Goal: Task Accomplishment & Management: Use online tool/utility

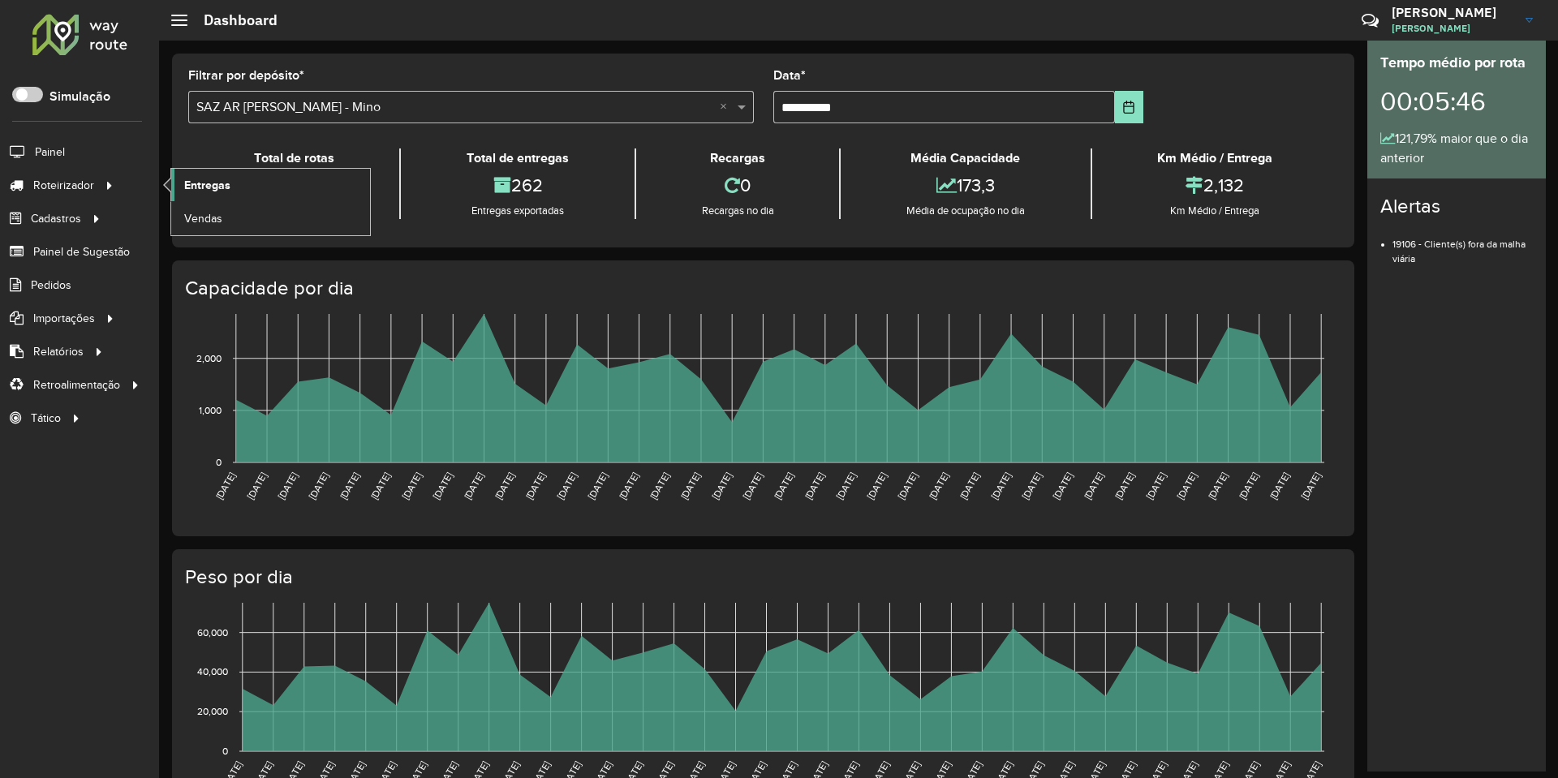
click at [226, 181] on span "Entregas" at bounding box center [207, 185] width 46 height 17
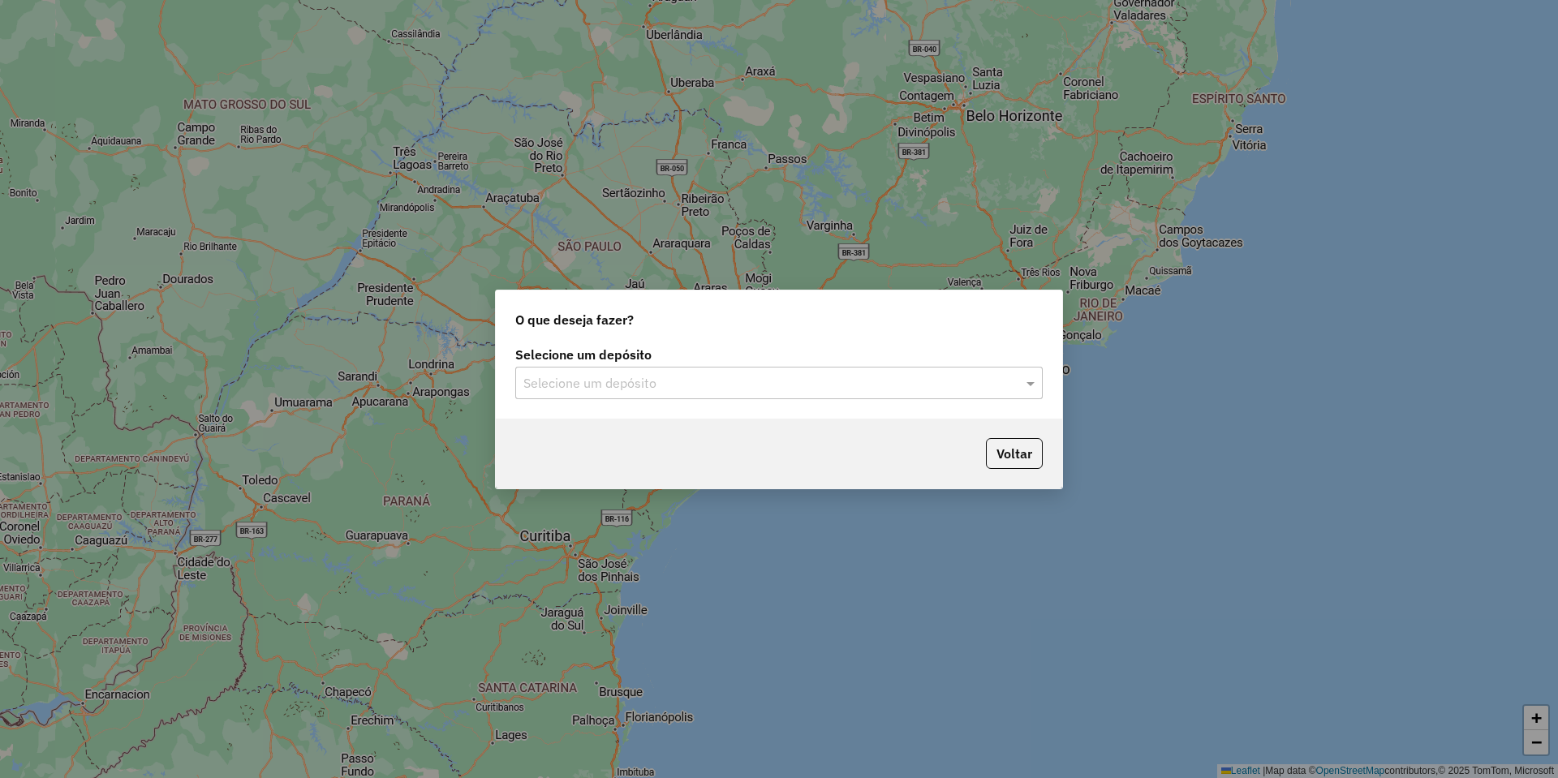
click at [594, 372] on div "Selecione um depósito" at bounding box center [778, 383] width 527 height 32
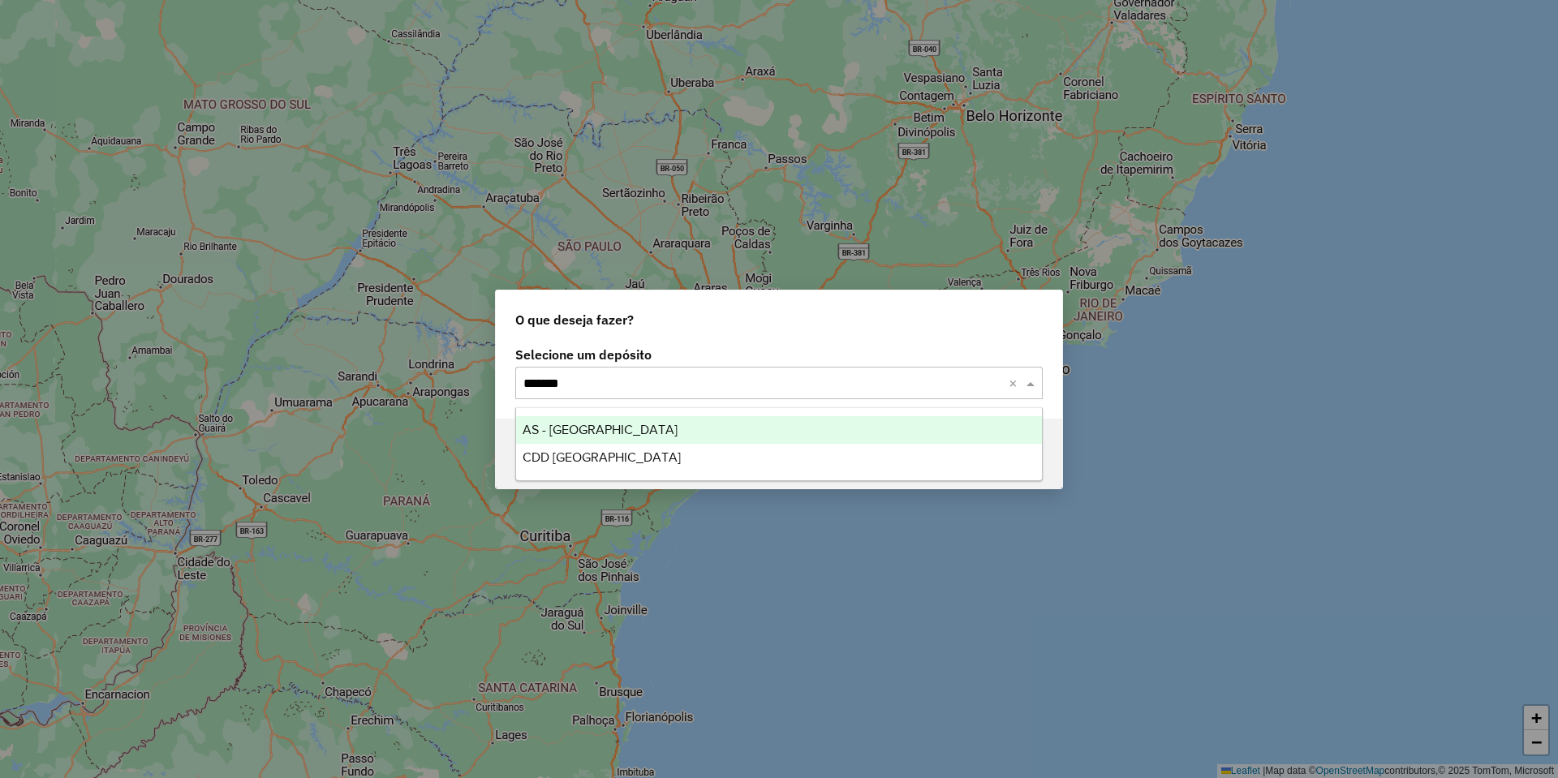
type input "********"
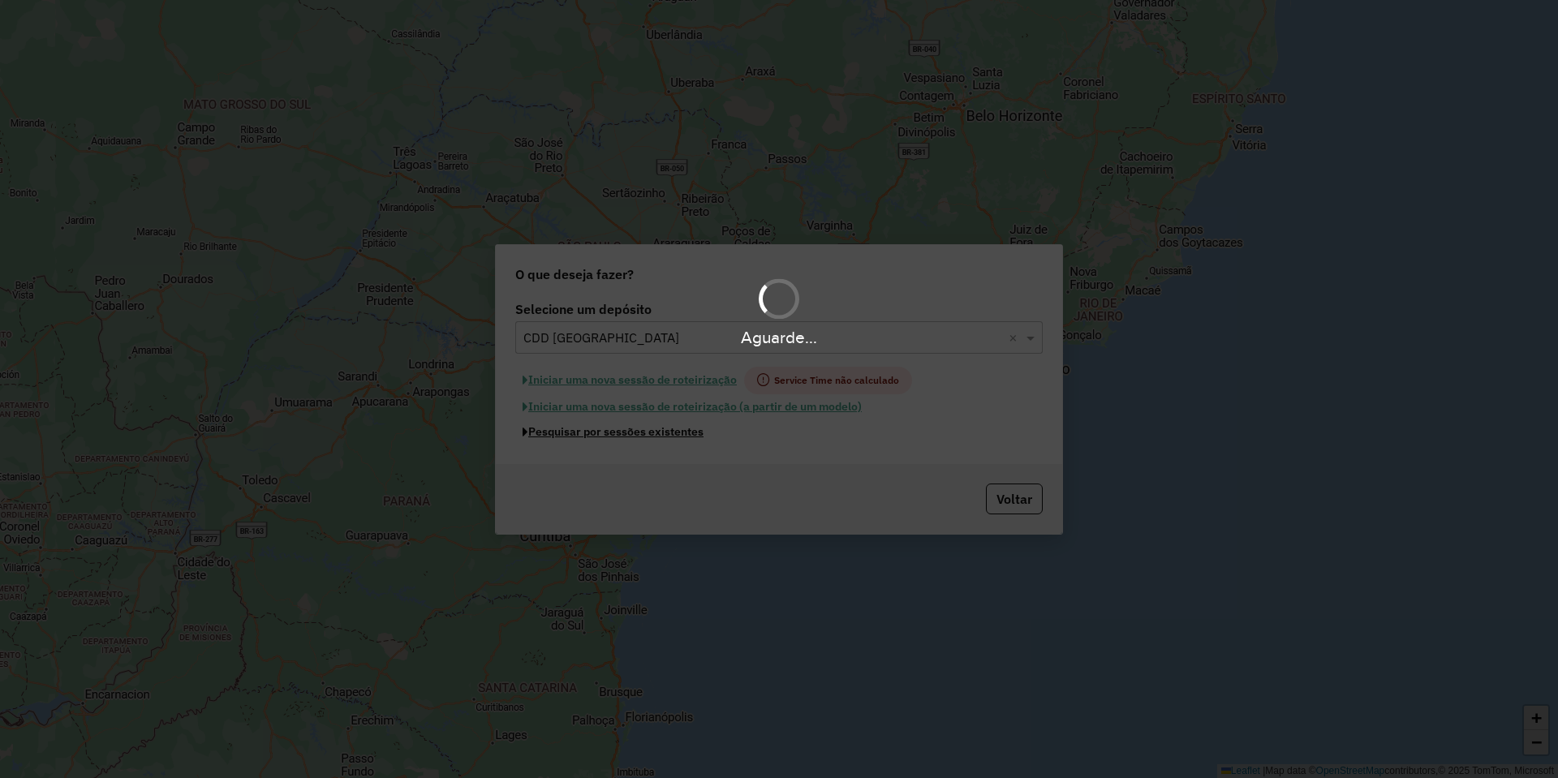
click at [635, 432] on button "Pesquisar por sessões existentes" at bounding box center [613, 432] width 196 height 25
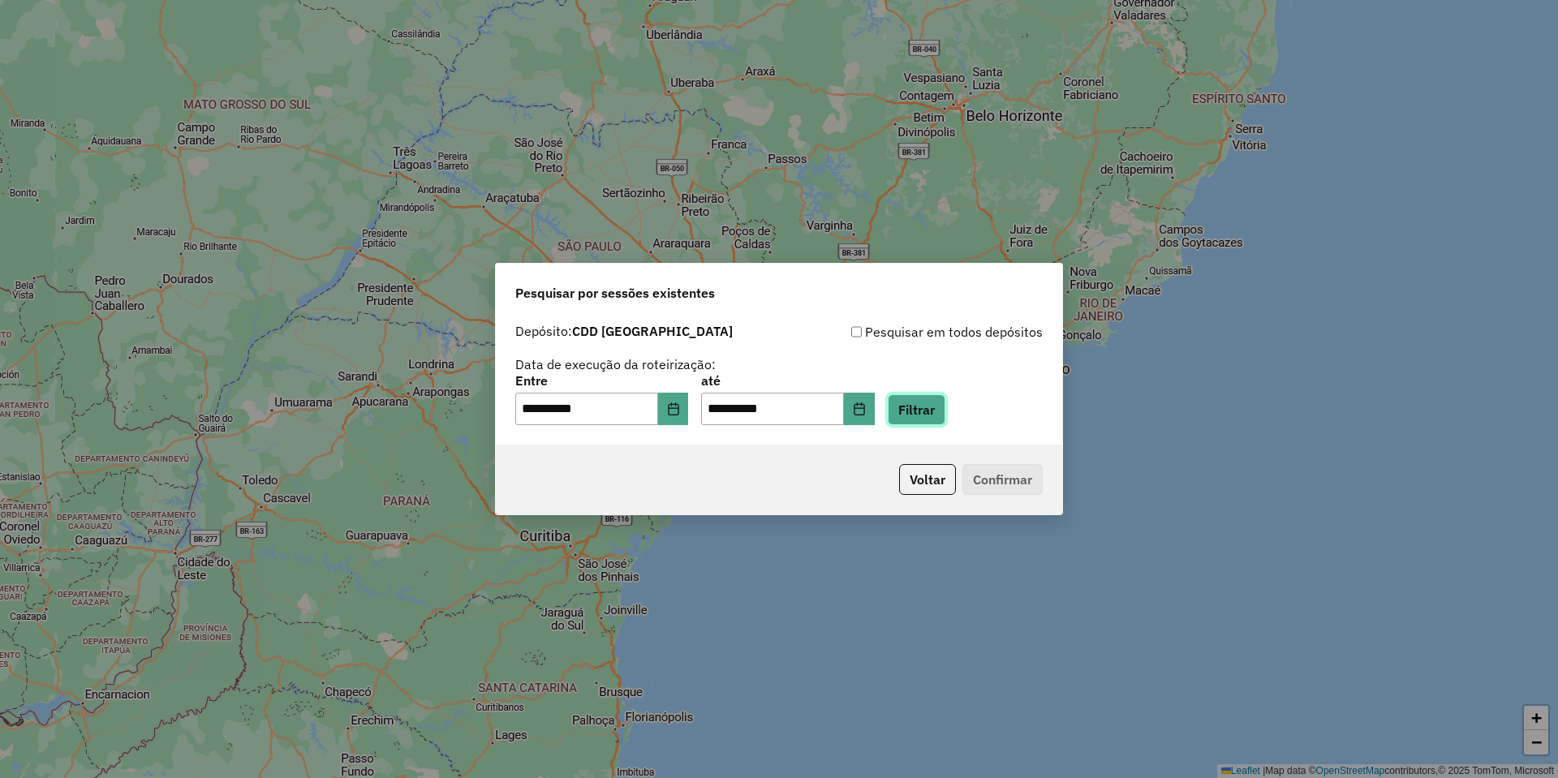
click at [931, 416] on button "Filtrar" at bounding box center [917, 409] width 58 height 31
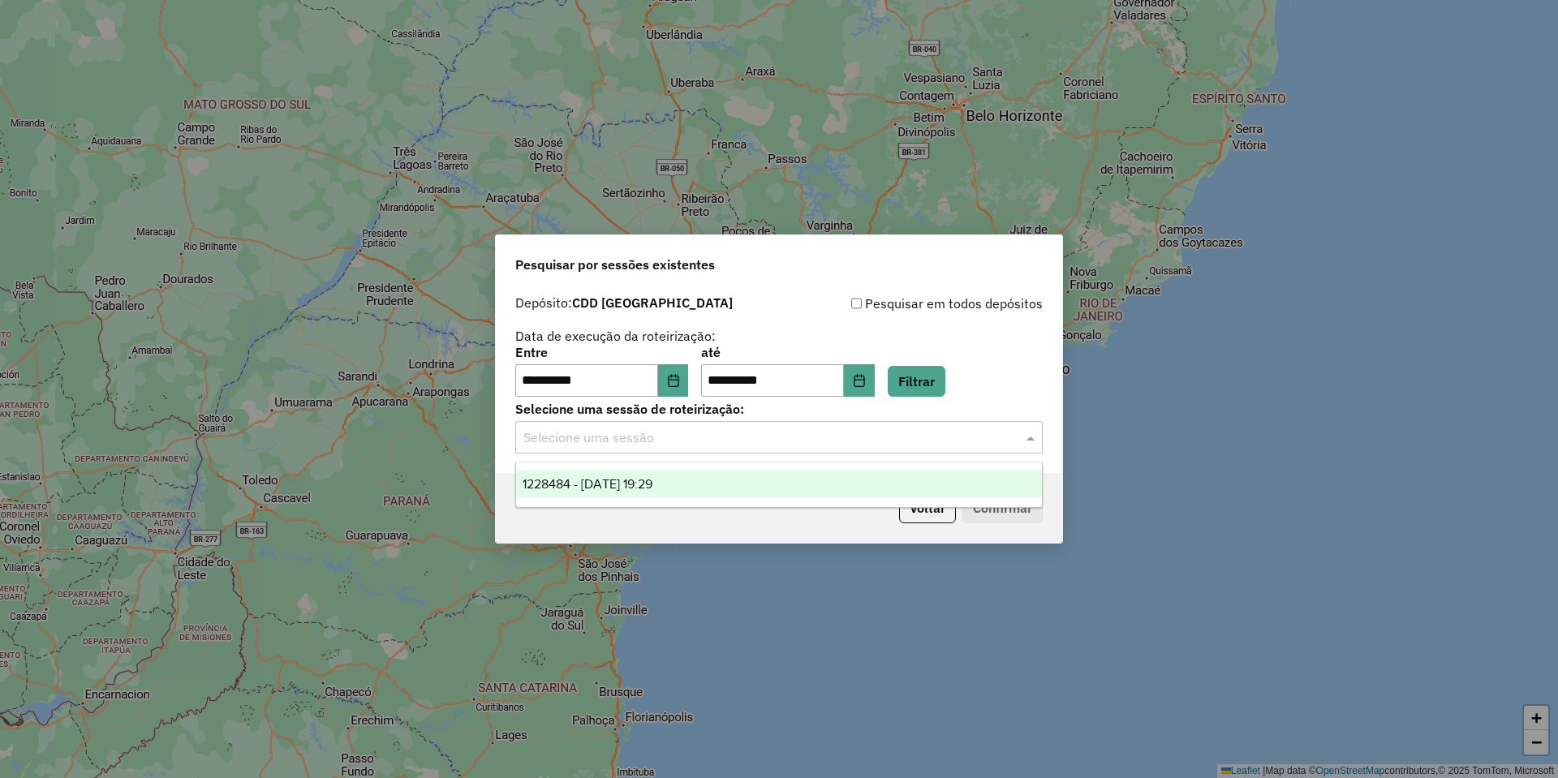
click at [596, 433] on input "text" at bounding box center [762, 437] width 479 height 19
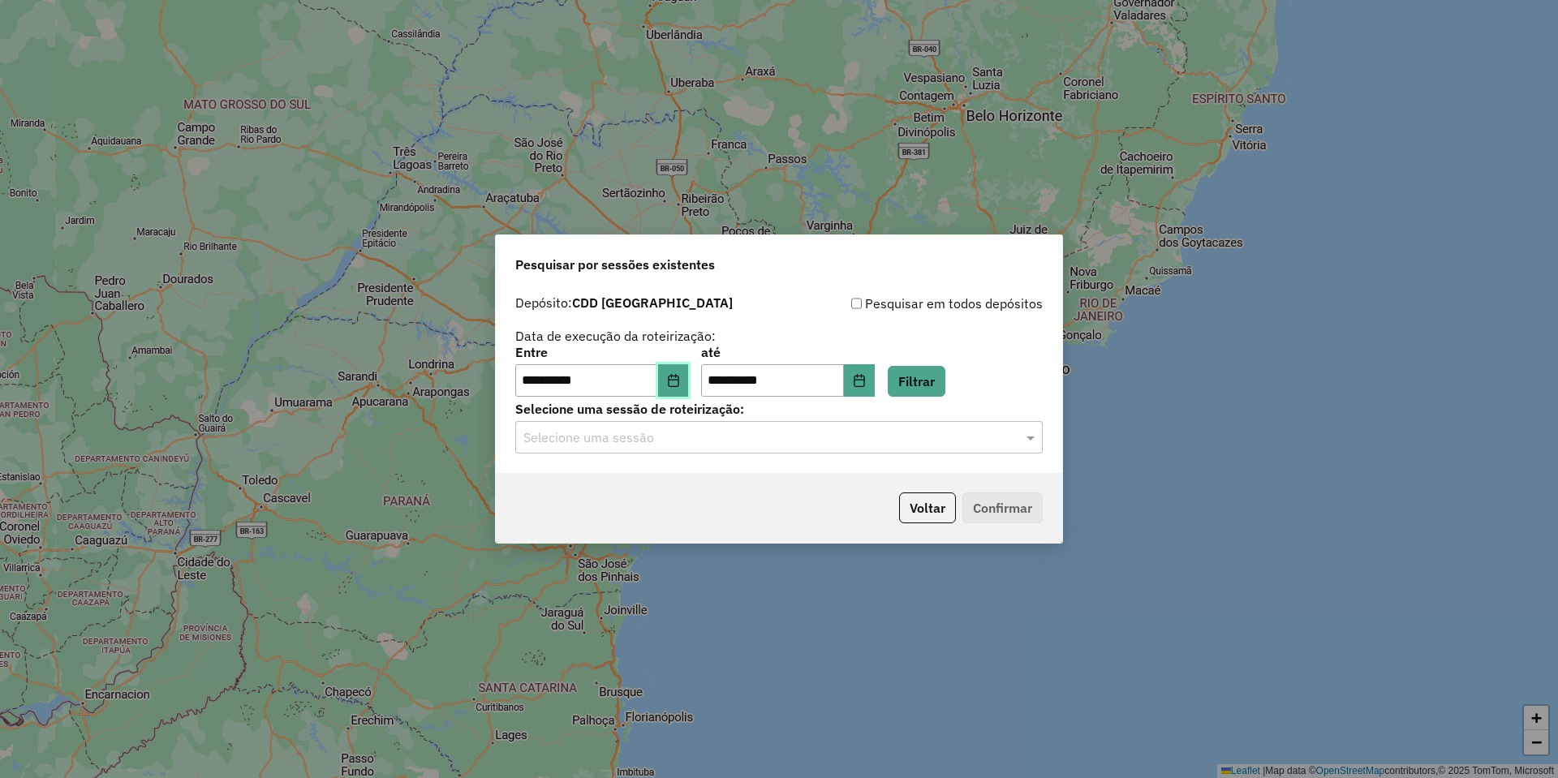
click at [689, 382] on button "Choose Date" at bounding box center [673, 380] width 31 height 32
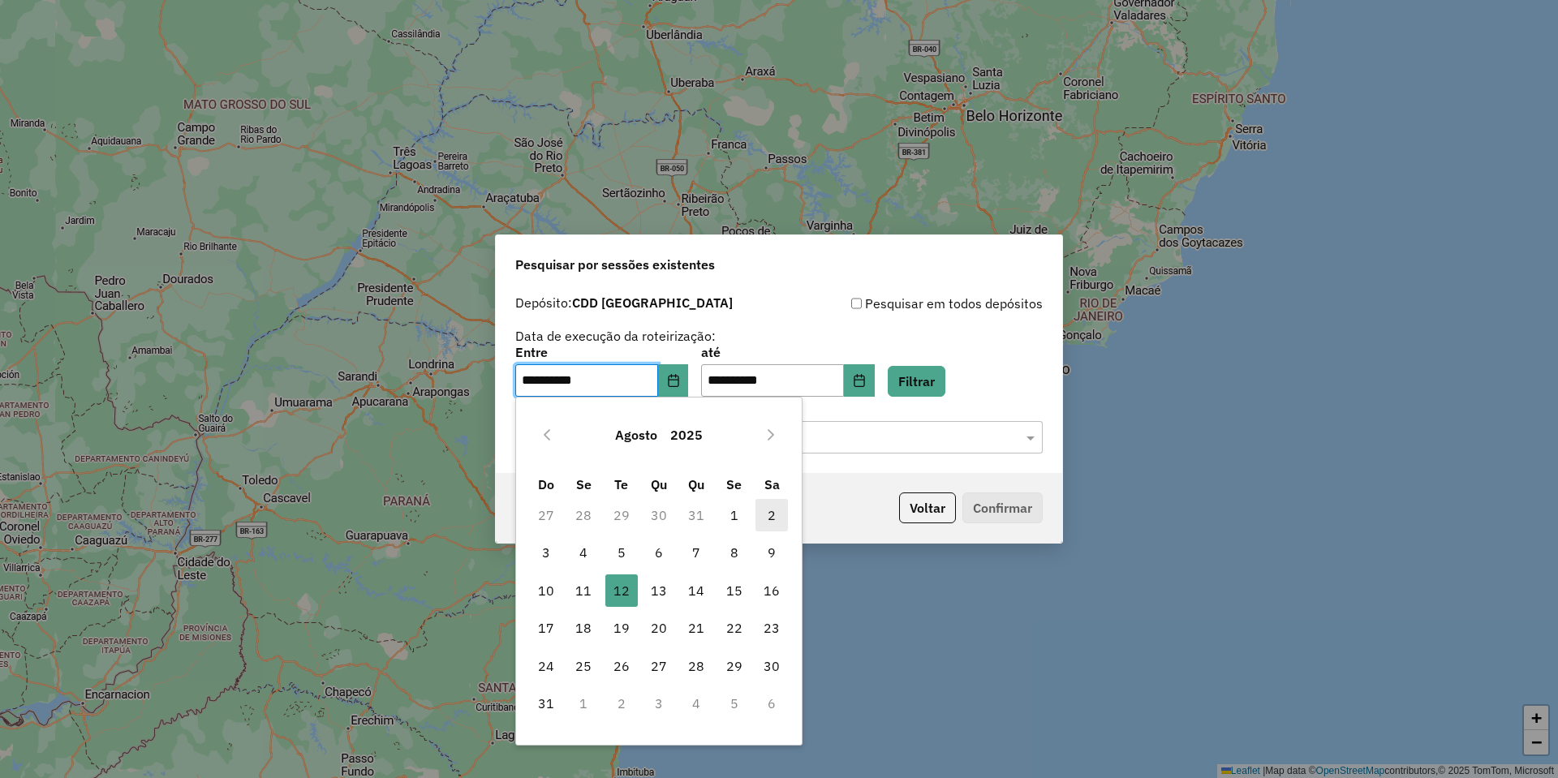
click at [777, 515] on span "2" at bounding box center [772, 515] width 32 height 32
type input "**********"
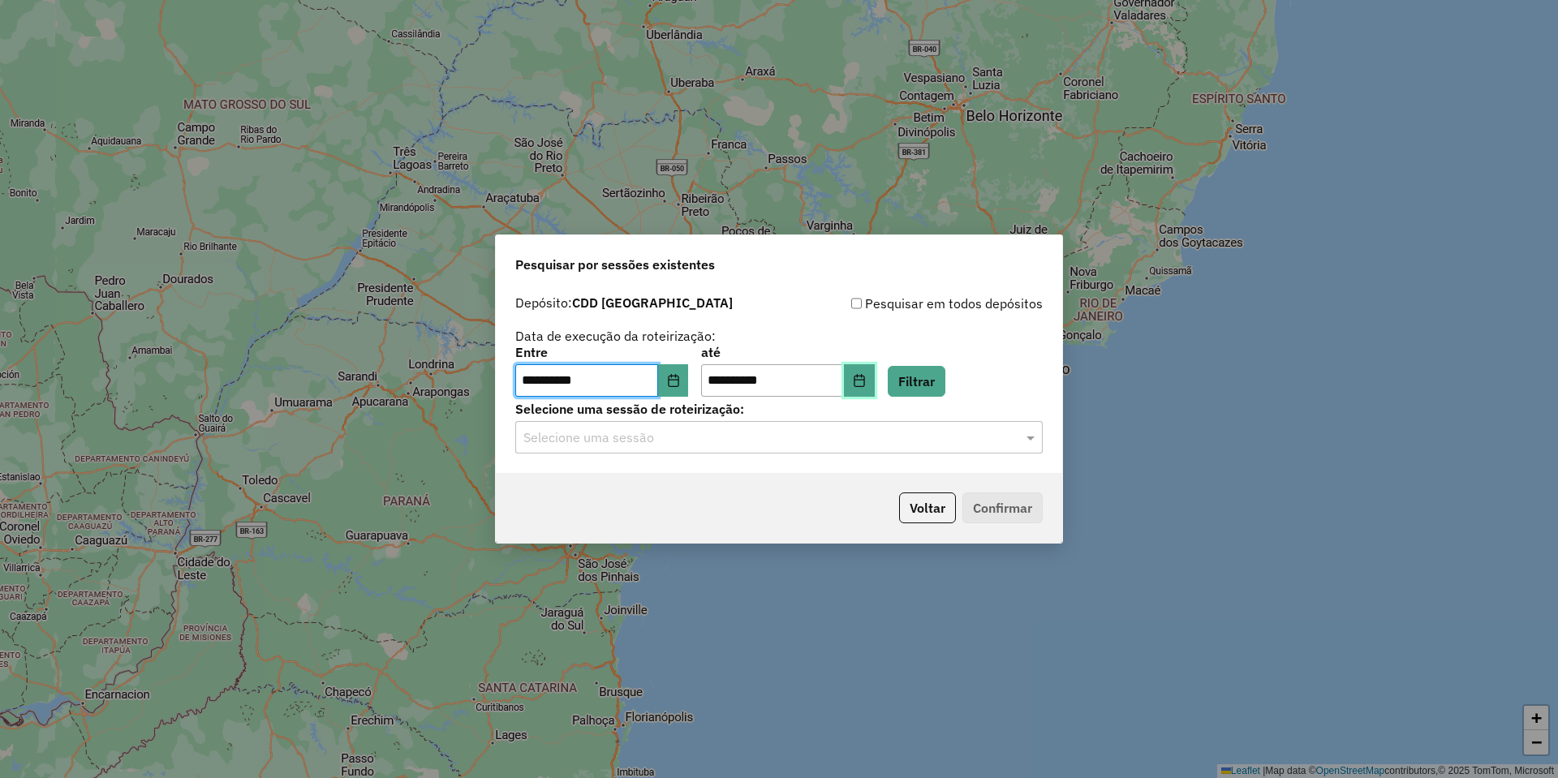
click at [871, 384] on button "Choose Date" at bounding box center [859, 380] width 31 height 32
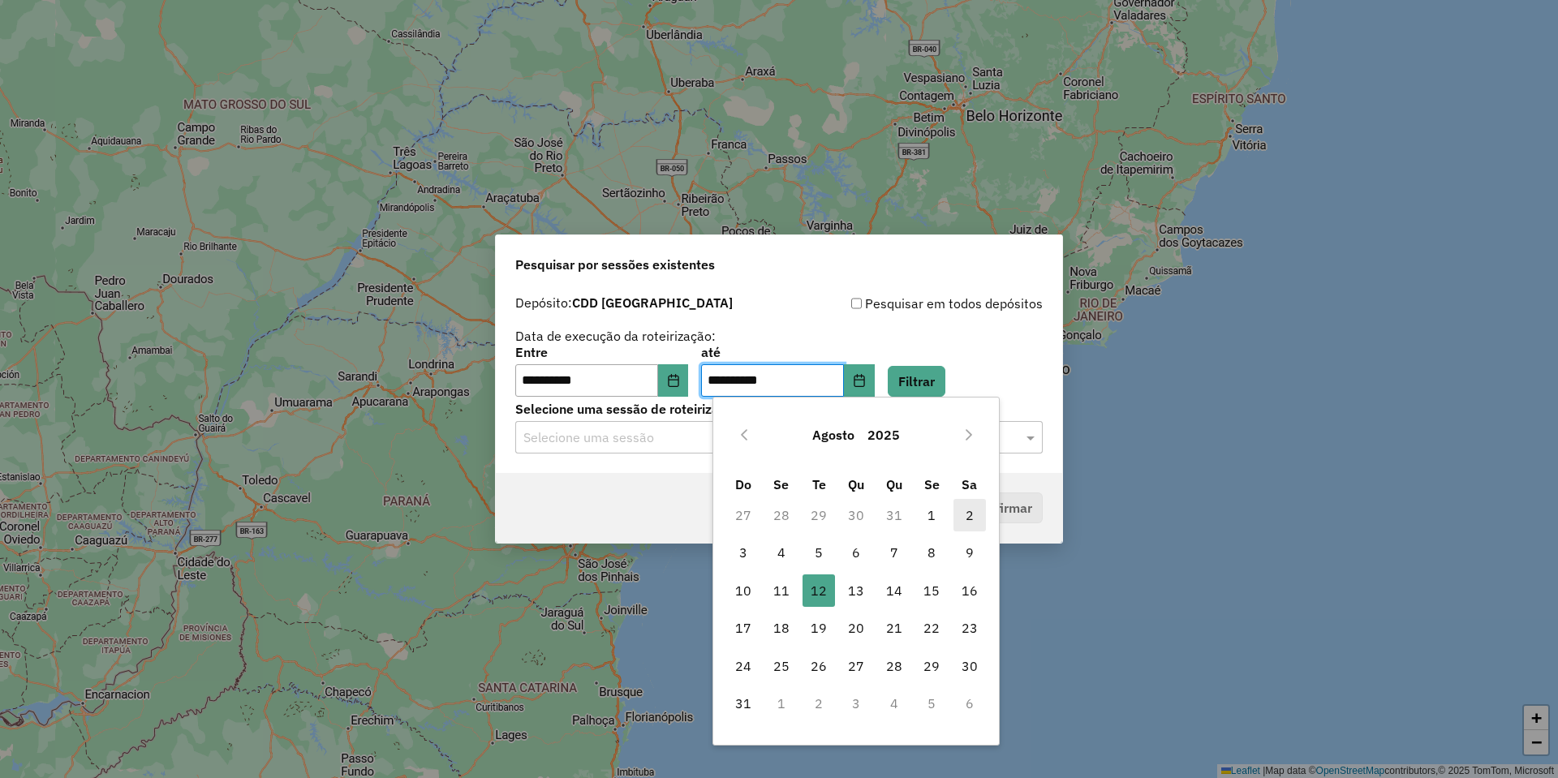
click at [959, 507] on span "2" at bounding box center [970, 515] width 32 height 32
type input "**********"
click at [926, 365] on div "**********" at bounding box center [778, 372] width 527 height 50
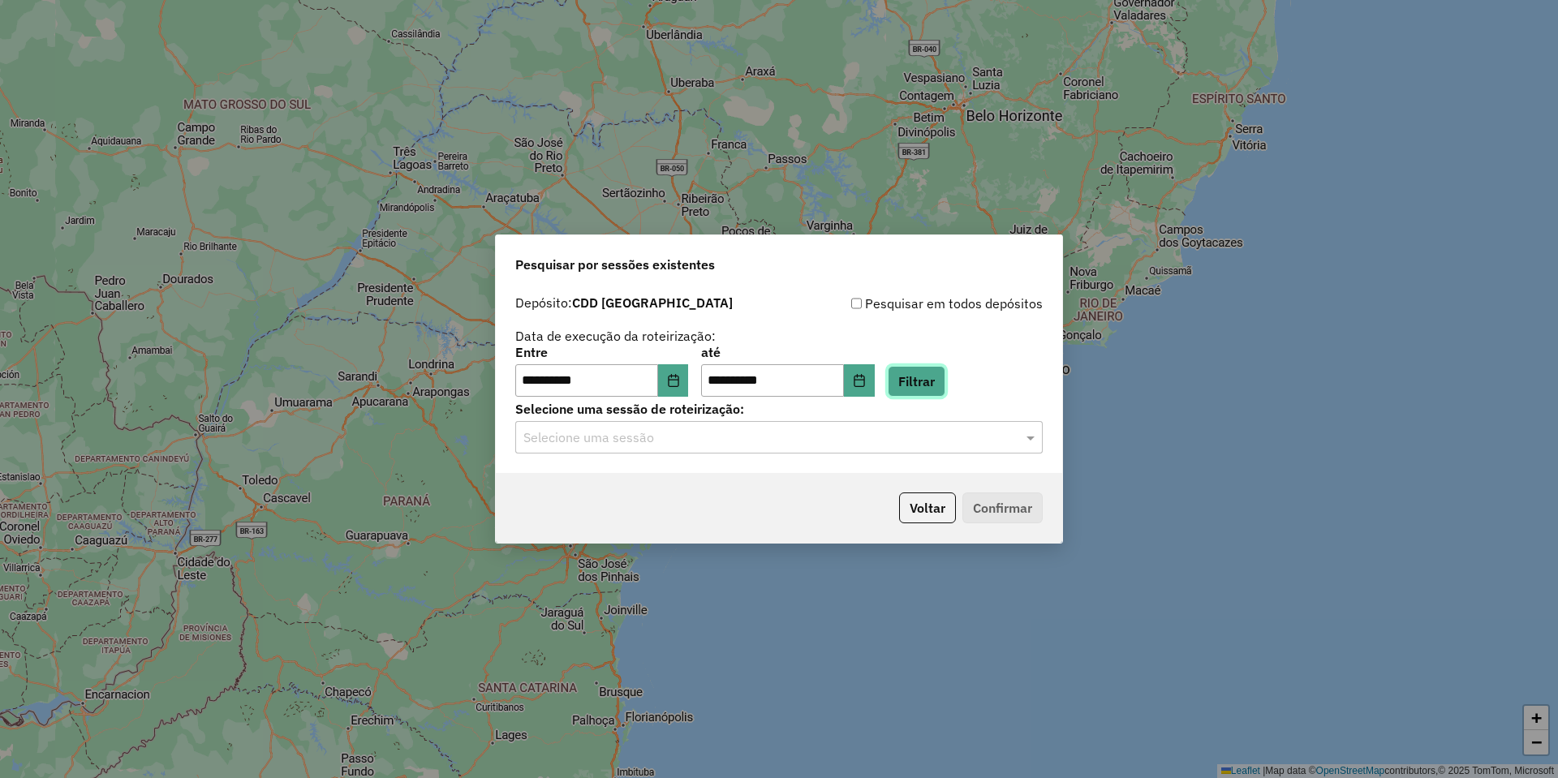
click at [927, 372] on button "Filtrar" at bounding box center [917, 381] width 58 height 31
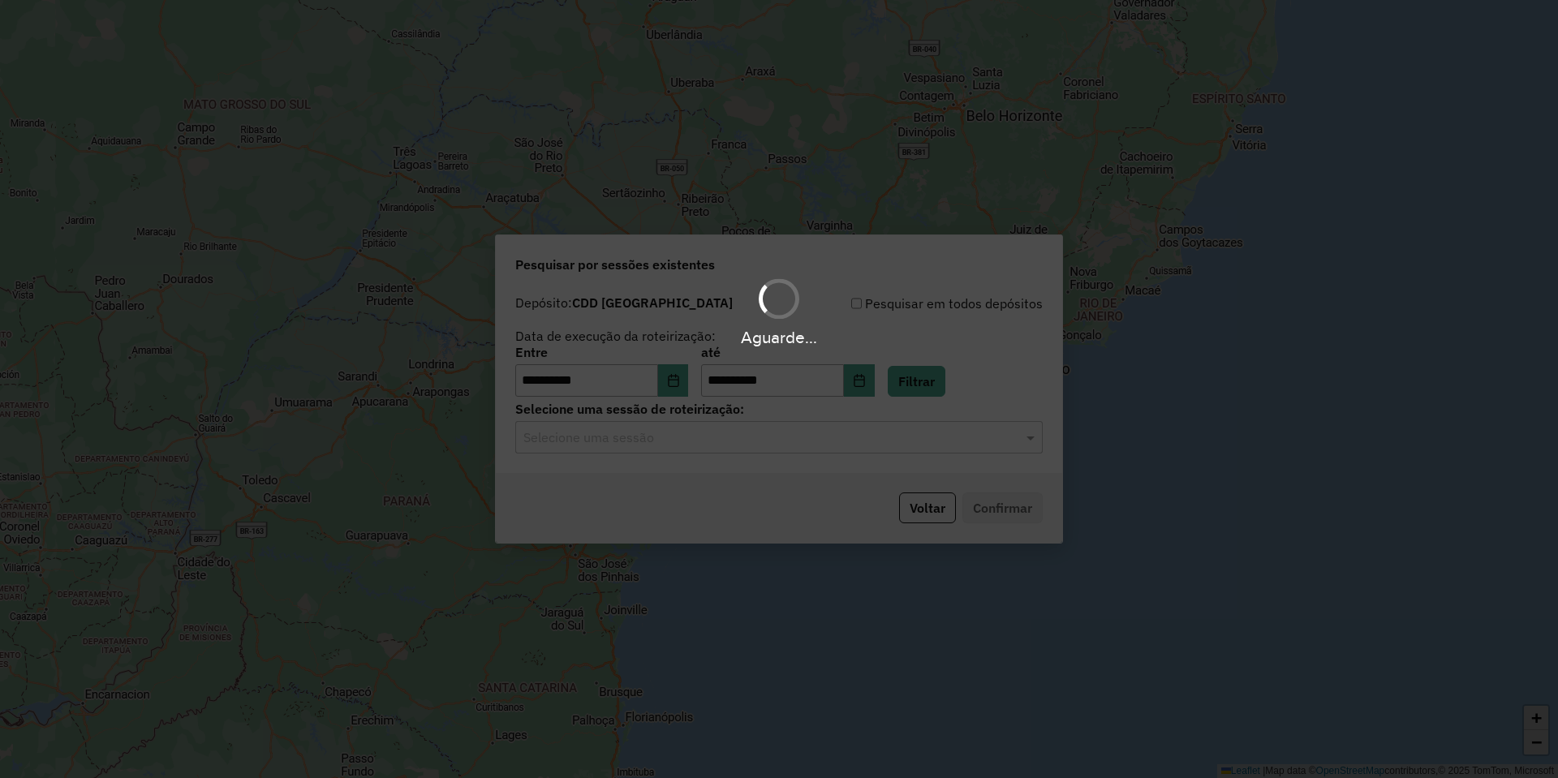
click at [614, 441] on input "text" at bounding box center [762, 437] width 479 height 19
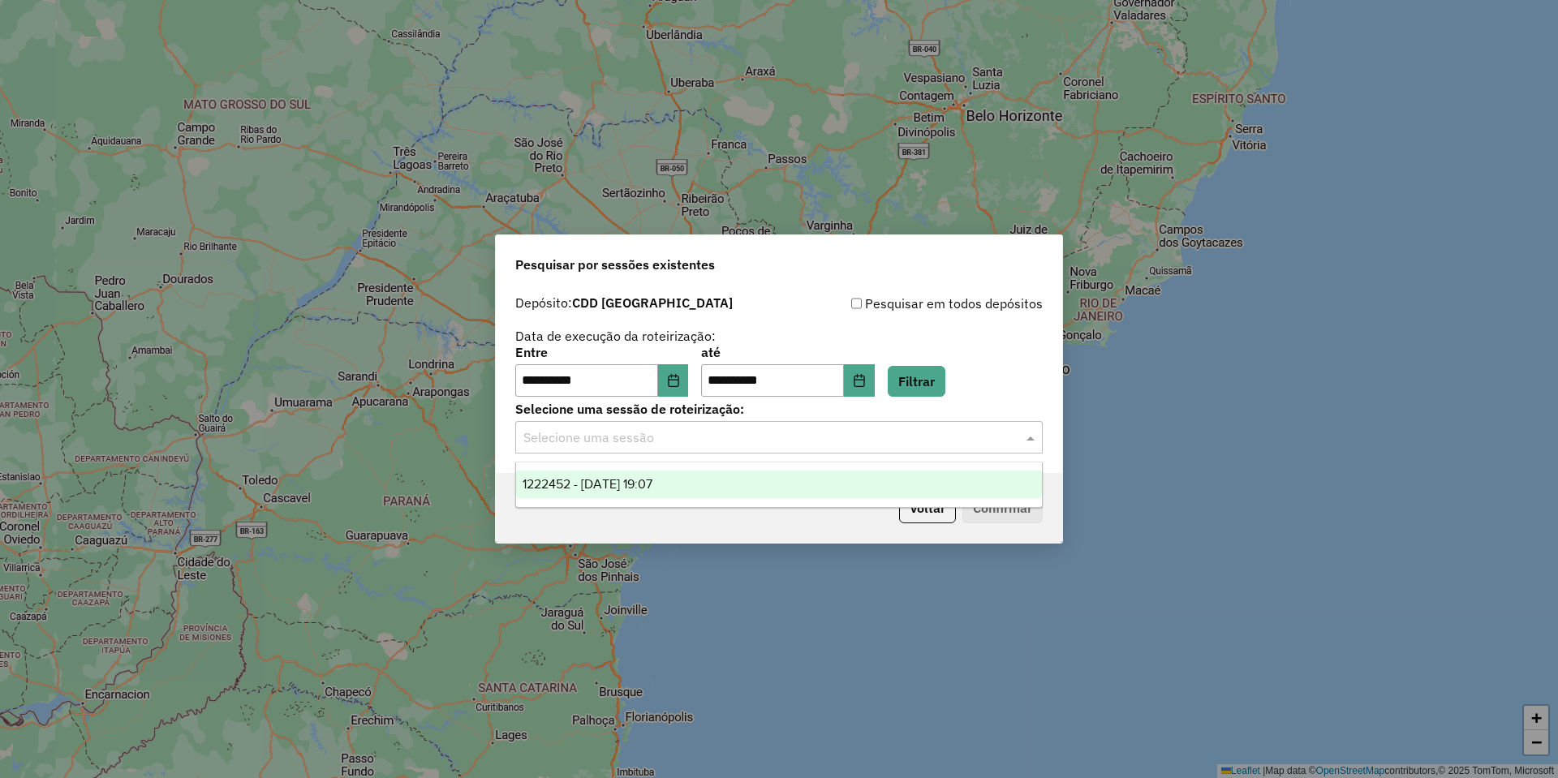
click at [644, 476] on div "1222452 - 02/08/2025 19:07" at bounding box center [779, 485] width 526 height 28
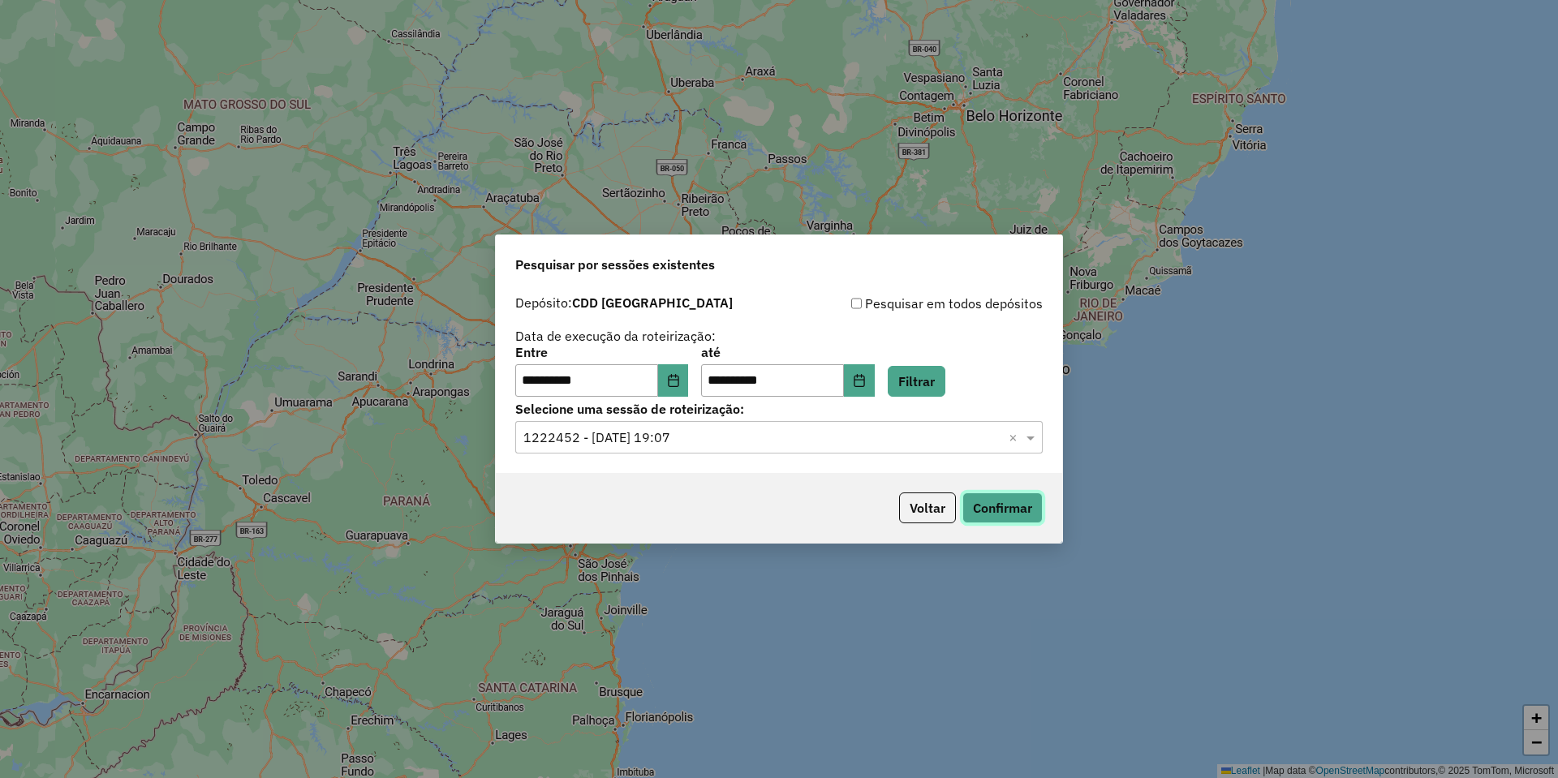
click at [994, 515] on button "Confirmar" at bounding box center [1002, 508] width 80 height 31
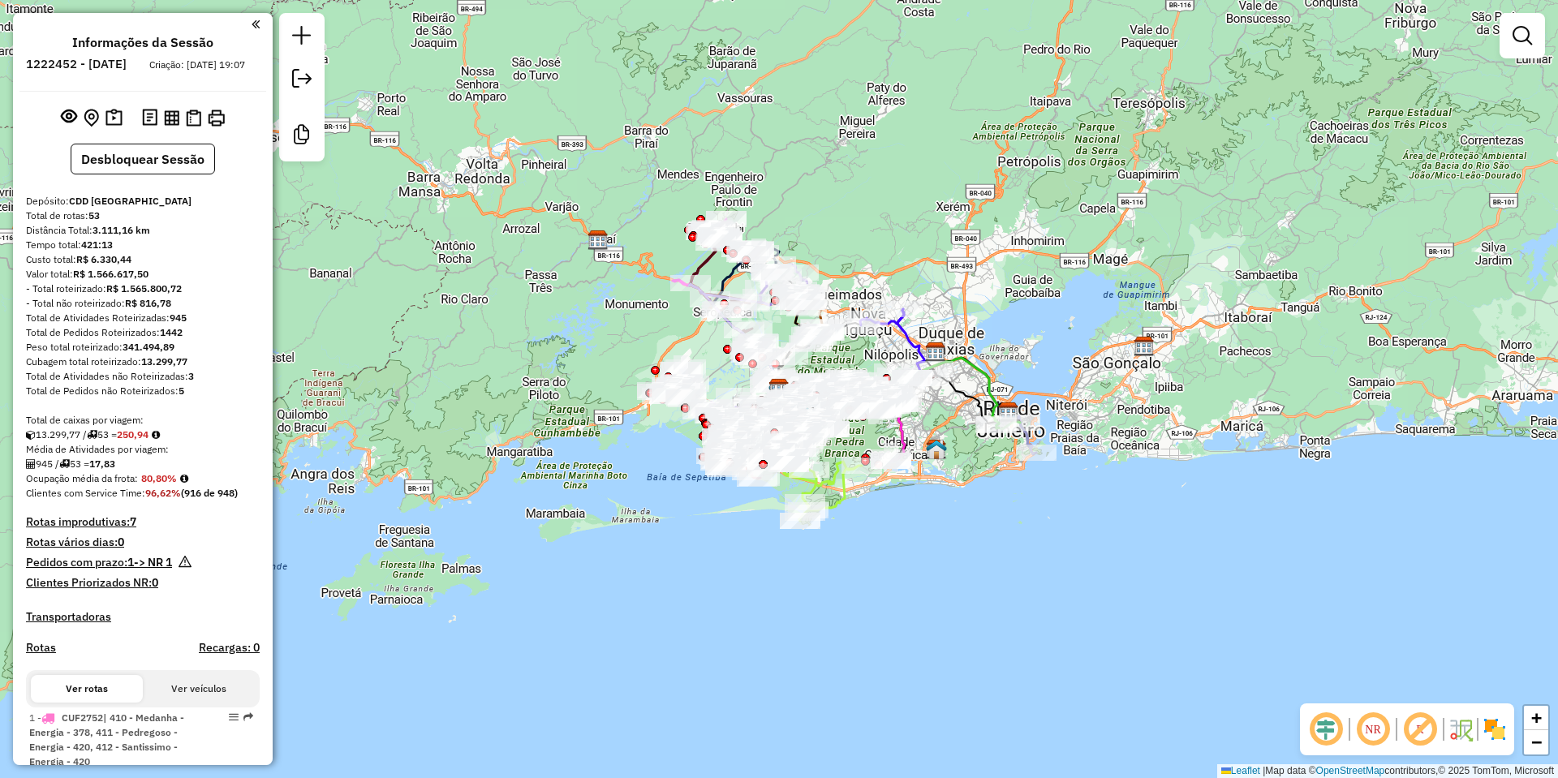
click at [1333, 726] on em at bounding box center [1326, 729] width 39 height 39
click at [1412, 723] on em at bounding box center [1420, 729] width 39 height 39
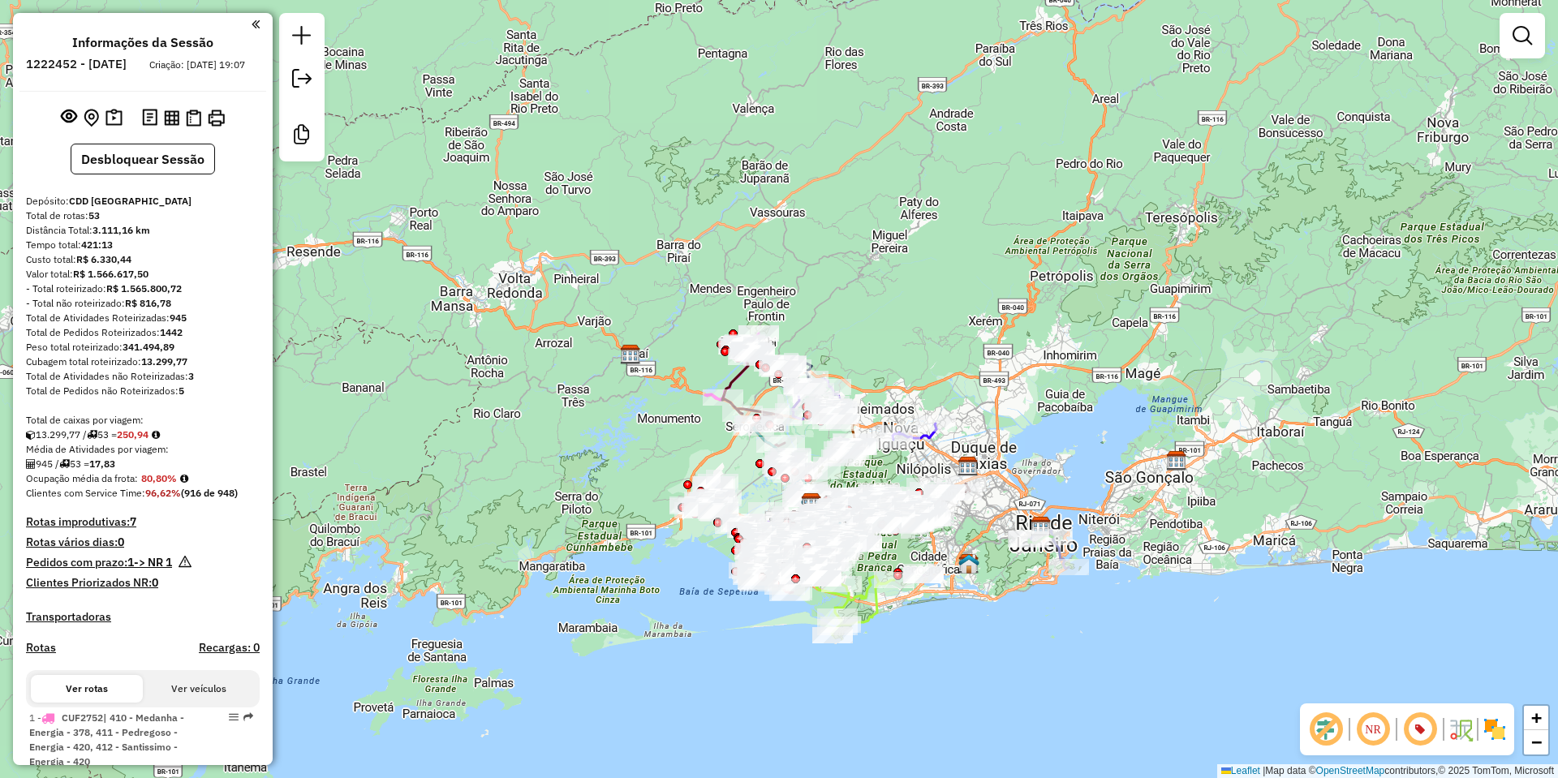
drag, startPoint x: 941, startPoint y: 543, endPoint x: 974, endPoint y: 652, distance: 113.5
click at [974, 657] on div "Janela de atendimento Grade de atendimento Capacidade Transportadoras Veículos …" at bounding box center [779, 389] width 1558 height 778
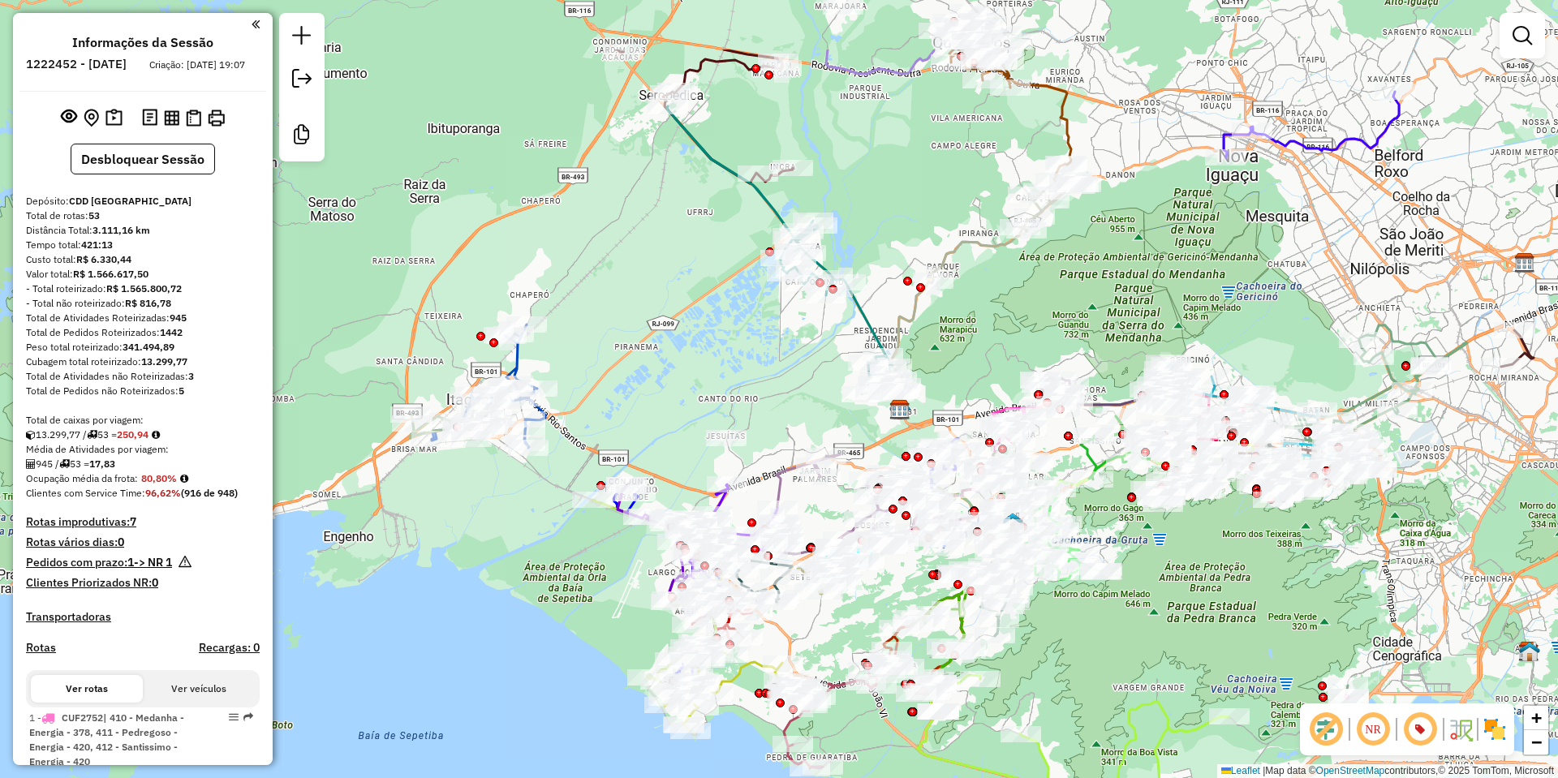
drag, startPoint x: 1036, startPoint y: 471, endPoint x: 1195, endPoint y: 598, distance: 203.8
click at [1195, 598] on div "Janela de atendimento Grade de atendimento Capacidade Transportadoras Veículos …" at bounding box center [779, 389] width 1558 height 778
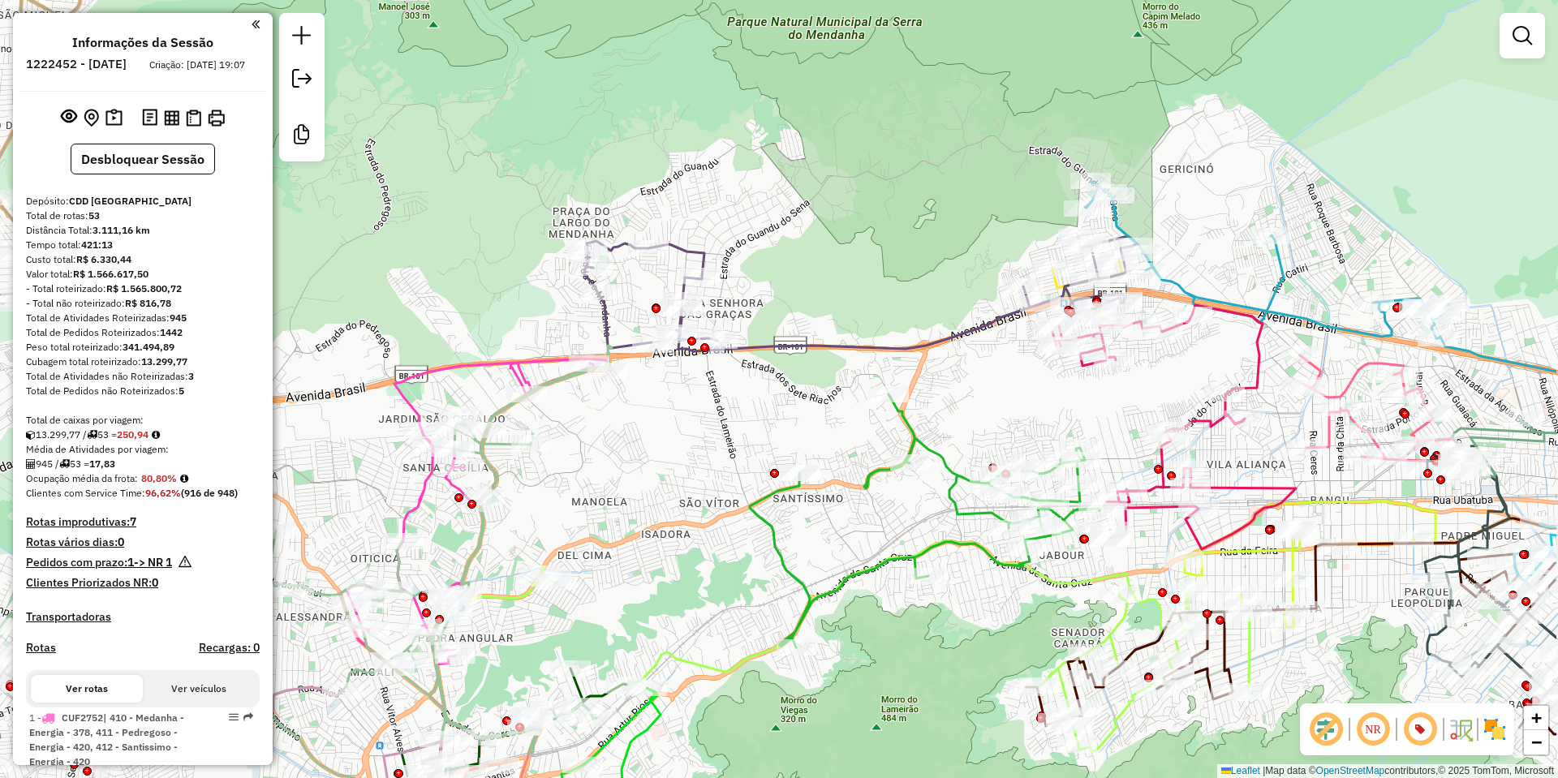
drag, startPoint x: 1178, startPoint y: 559, endPoint x: 1039, endPoint y: 603, distance: 146.3
click at [1039, 603] on div "Janela de atendimento Grade de atendimento Capacidade Transportadoras Veículos …" at bounding box center [779, 389] width 1558 height 778
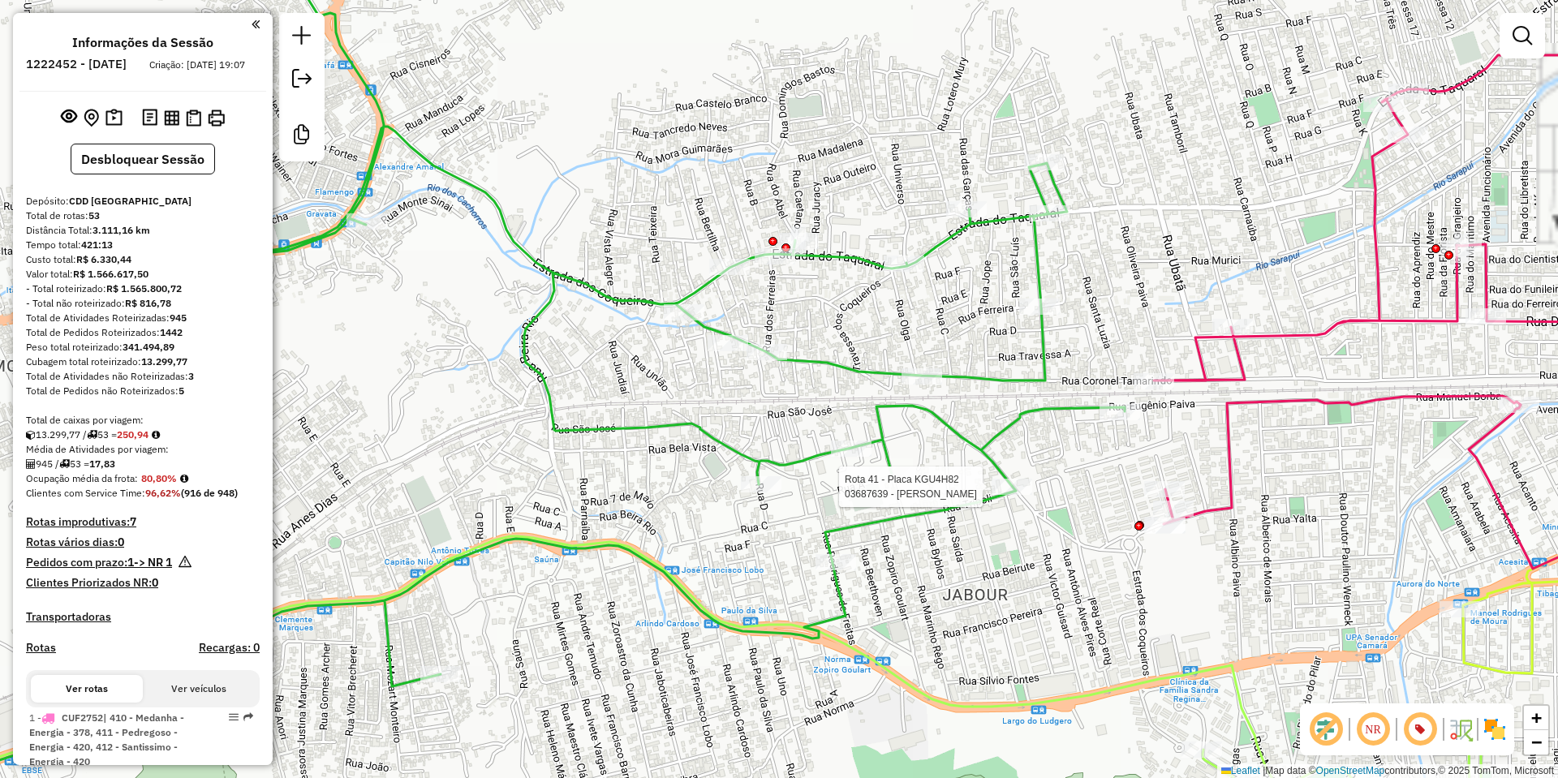
select select "**********"
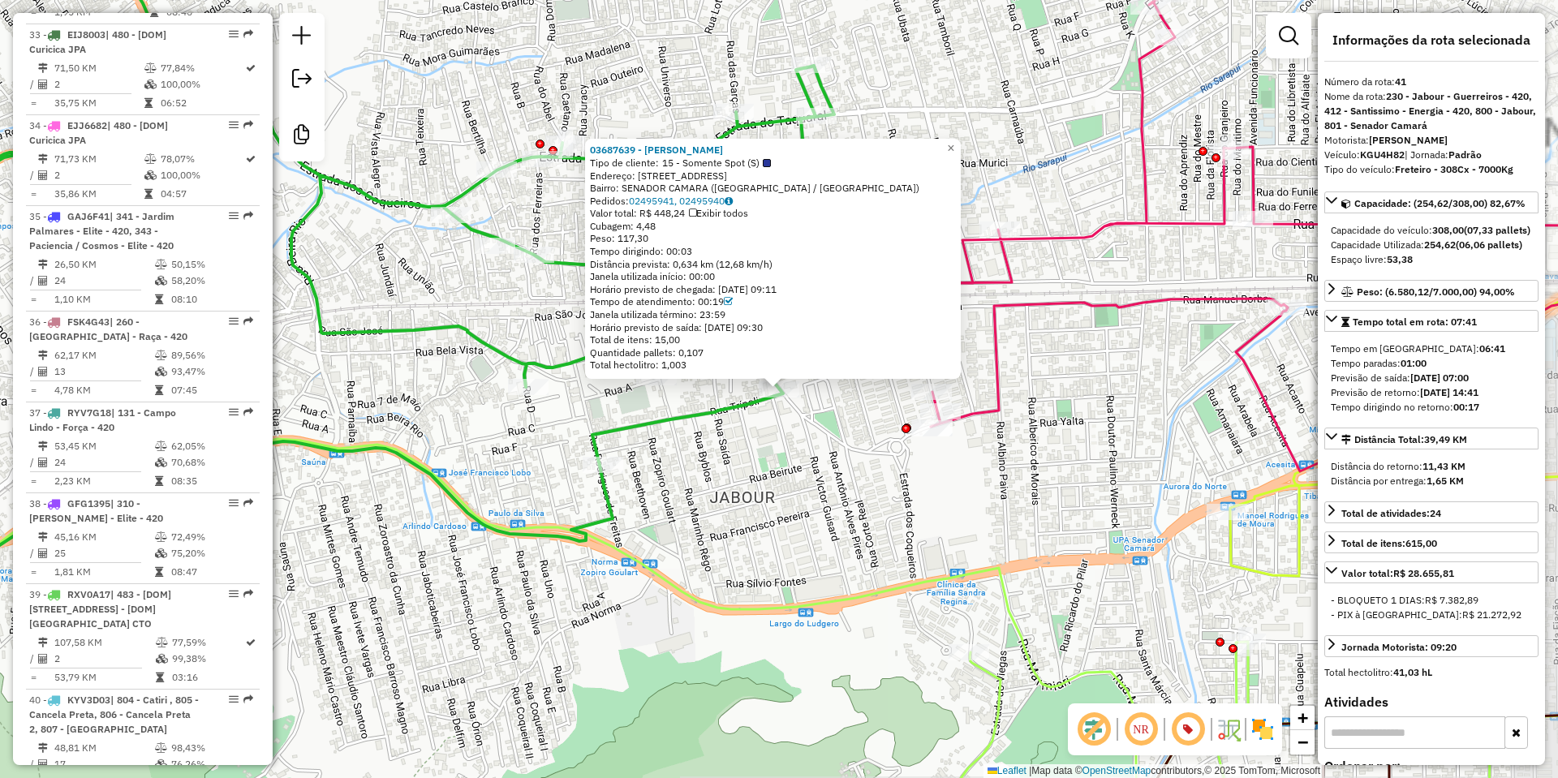
scroll to position [4929, 0]
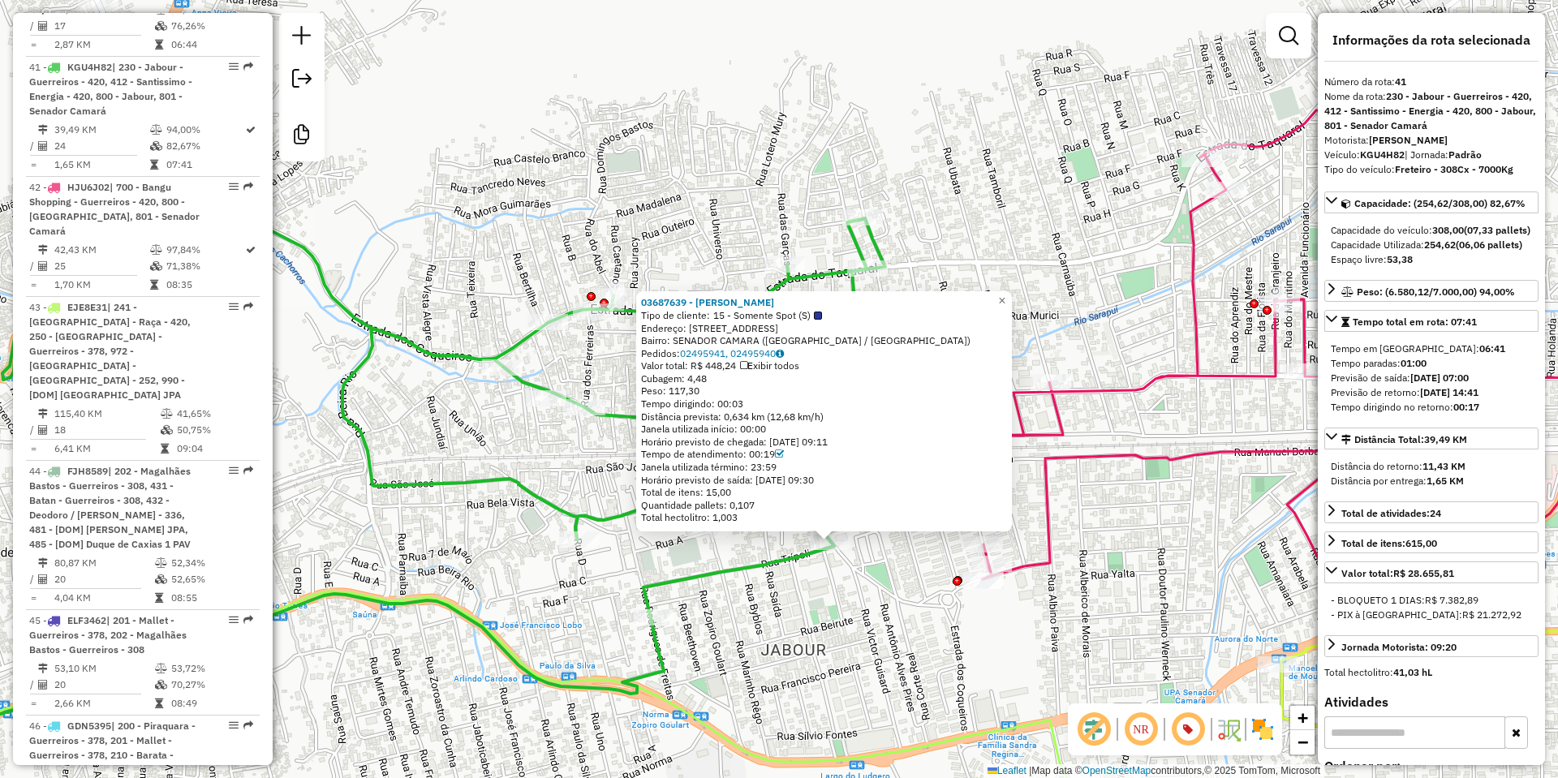
drag, startPoint x: 868, startPoint y: 575, endPoint x: 908, endPoint y: 666, distance: 99.5
click at [908, 666] on div "03687639 - ANA MARIA DA SILVA T Tipo de cliente: 15 - Somente Spot (S) Endereço…" at bounding box center [779, 389] width 1558 height 778
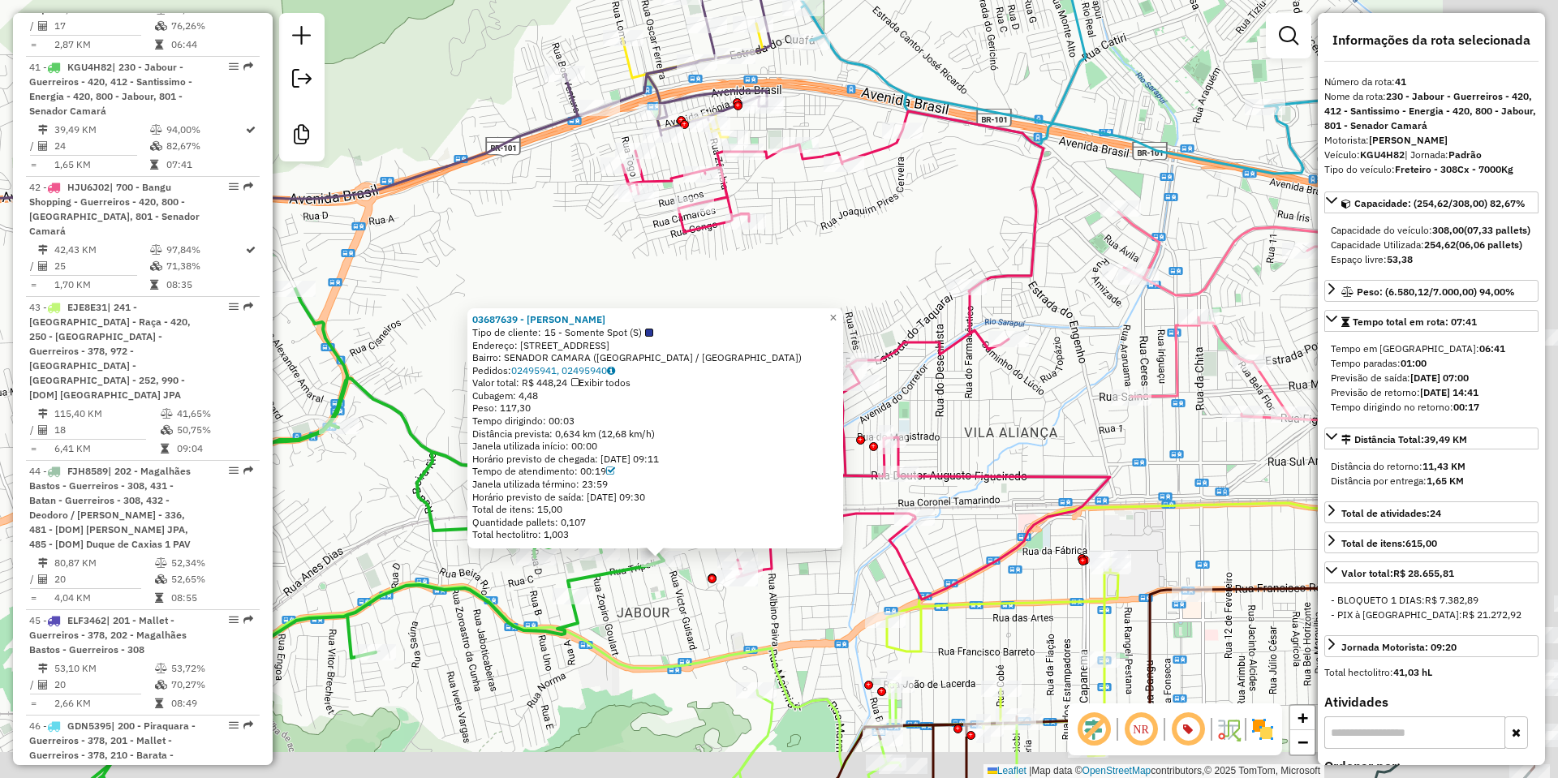
drag, startPoint x: 670, startPoint y: 287, endPoint x: 451, endPoint y: 247, distance: 222.8
click at [451, 248] on div "03687639 - ANA MARIA DA SILVA T Tipo de cliente: 15 - Somente Spot (S) Endereço…" at bounding box center [779, 389] width 1558 height 778
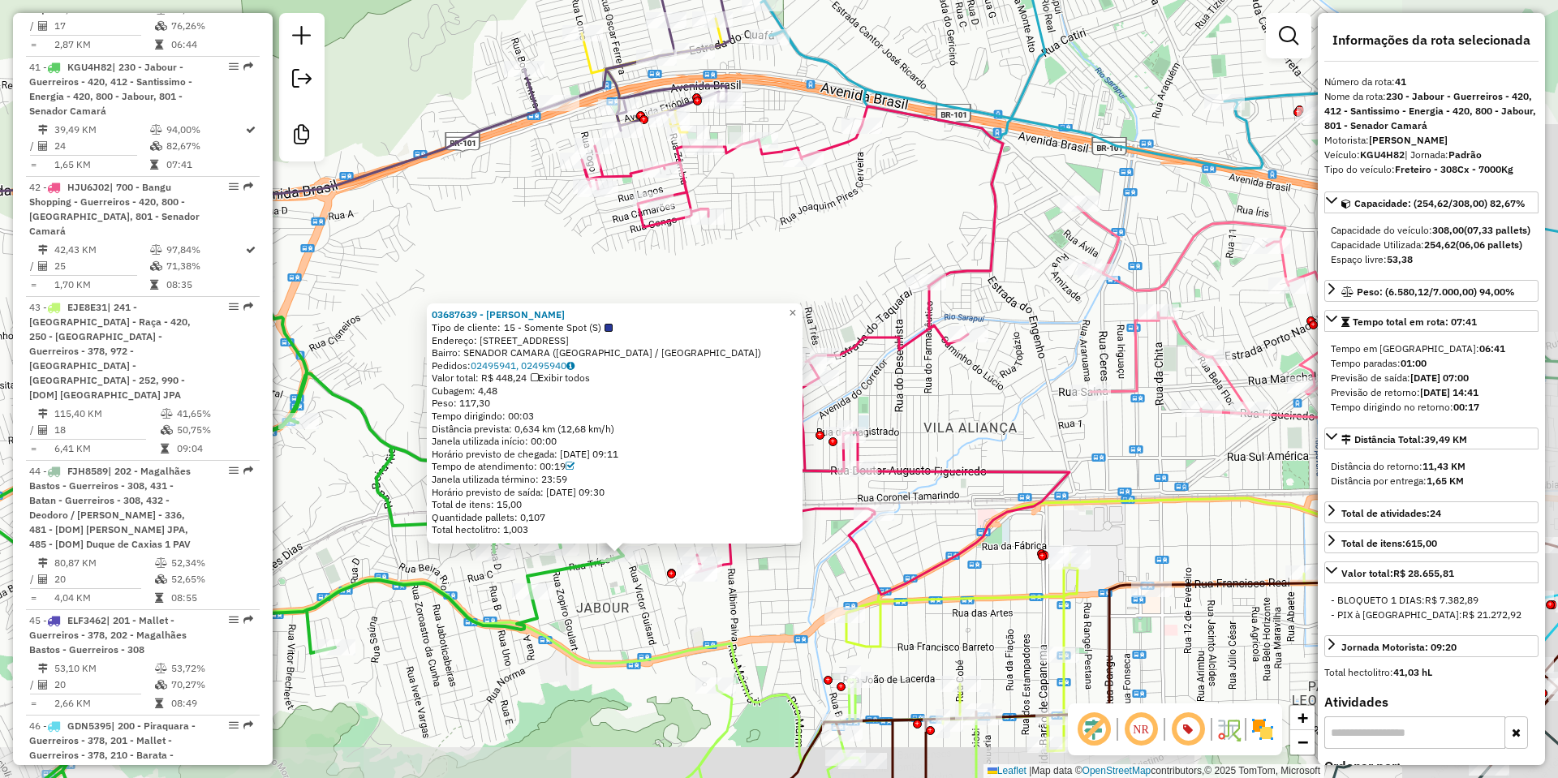
click at [451, 247] on div "03687639 - ANA MARIA DA SILVA T Tipo de cliente: 15 - Somente Spot (S) Endereço…" at bounding box center [779, 389] width 1558 height 778
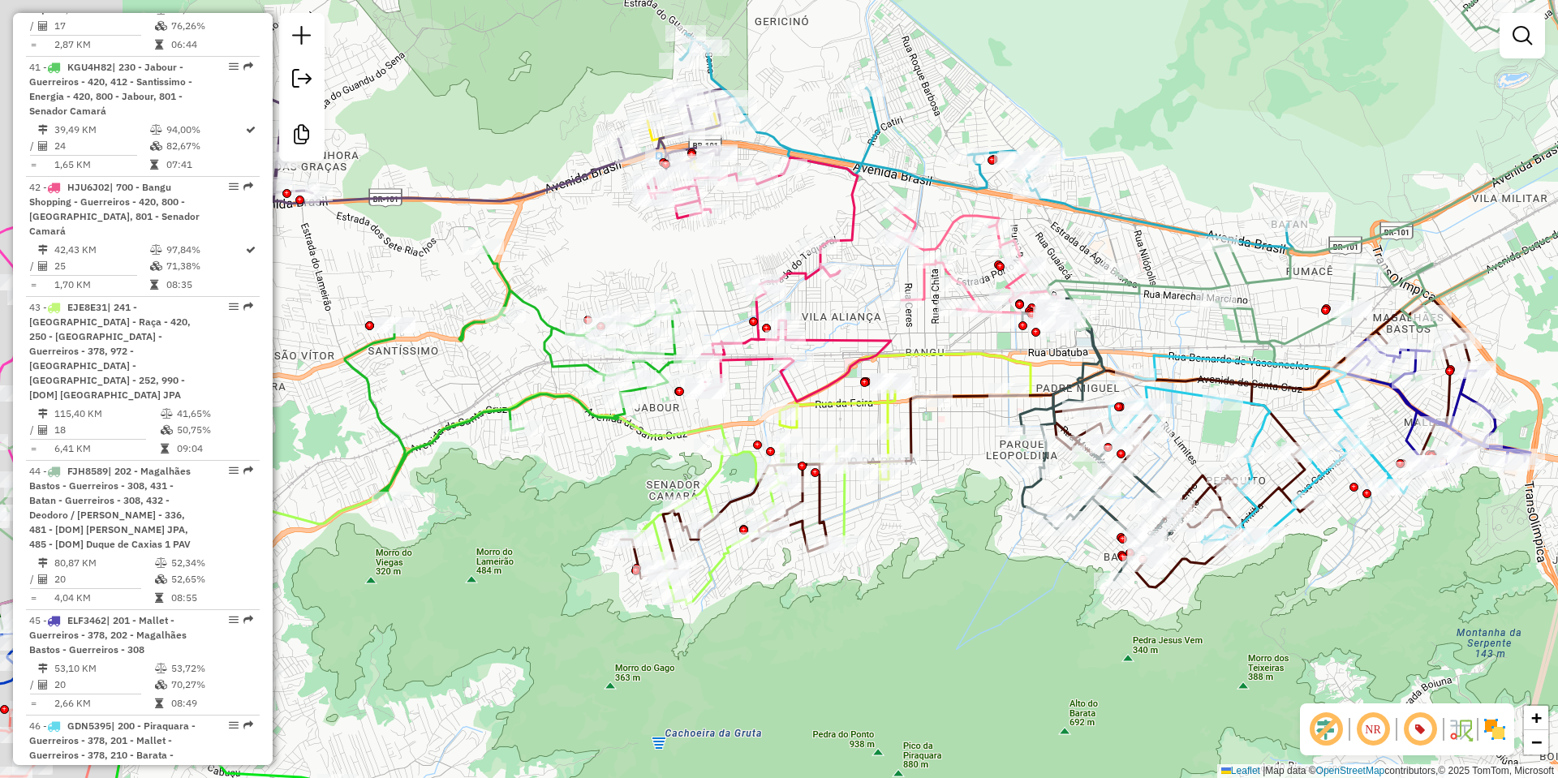
drag, startPoint x: 440, startPoint y: 553, endPoint x: 571, endPoint y: 534, distance: 132.0
click at [571, 534] on div "Janela de atendimento Grade de atendimento Capacidade Transportadoras Veículos …" at bounding box center [779, 389] width 1558 height 778
click at [822, 338] on icon at bounding box center [769, 279] width 243 height 244
select select "**********"
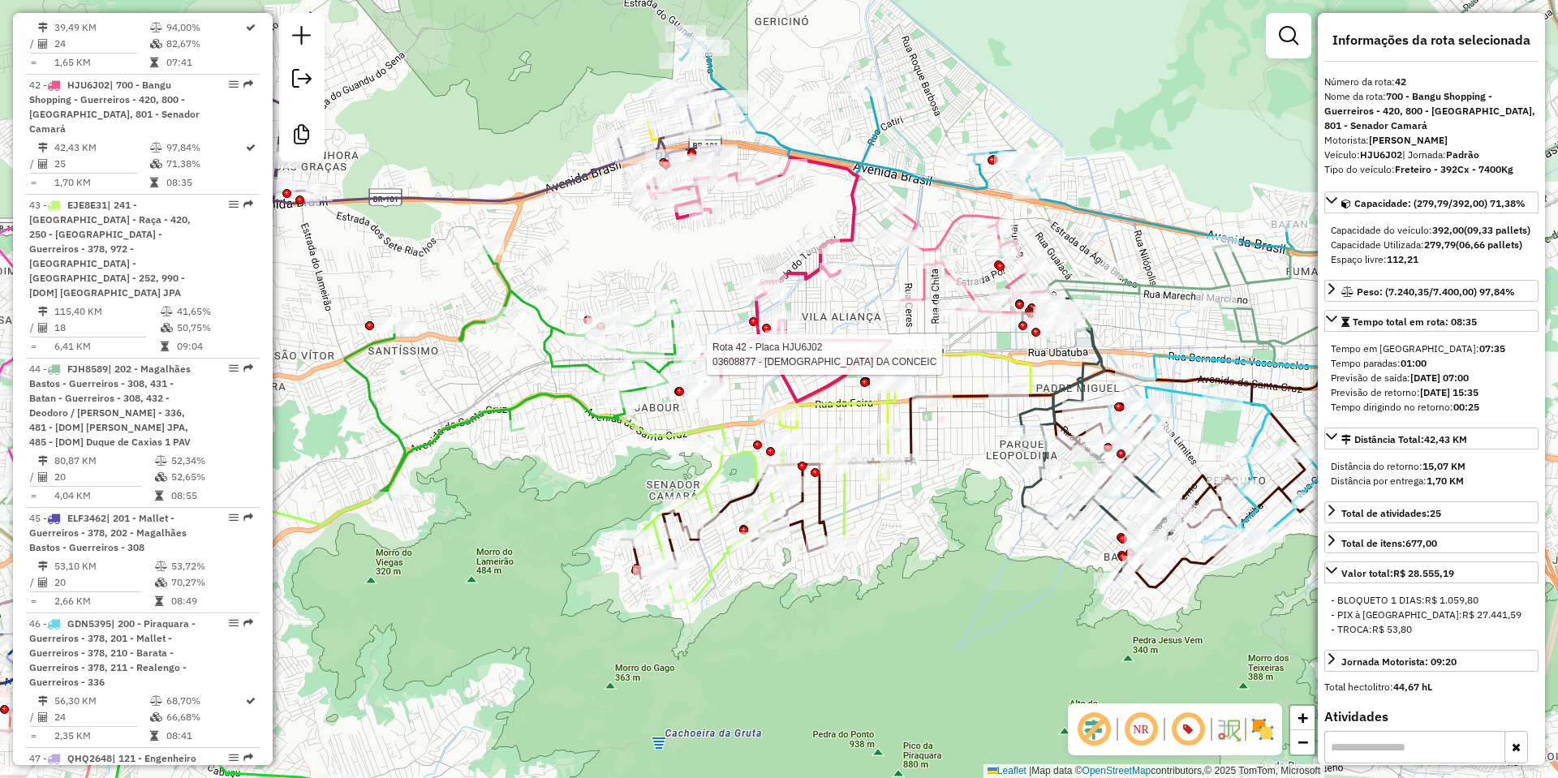
scroll to position [5049, 0]
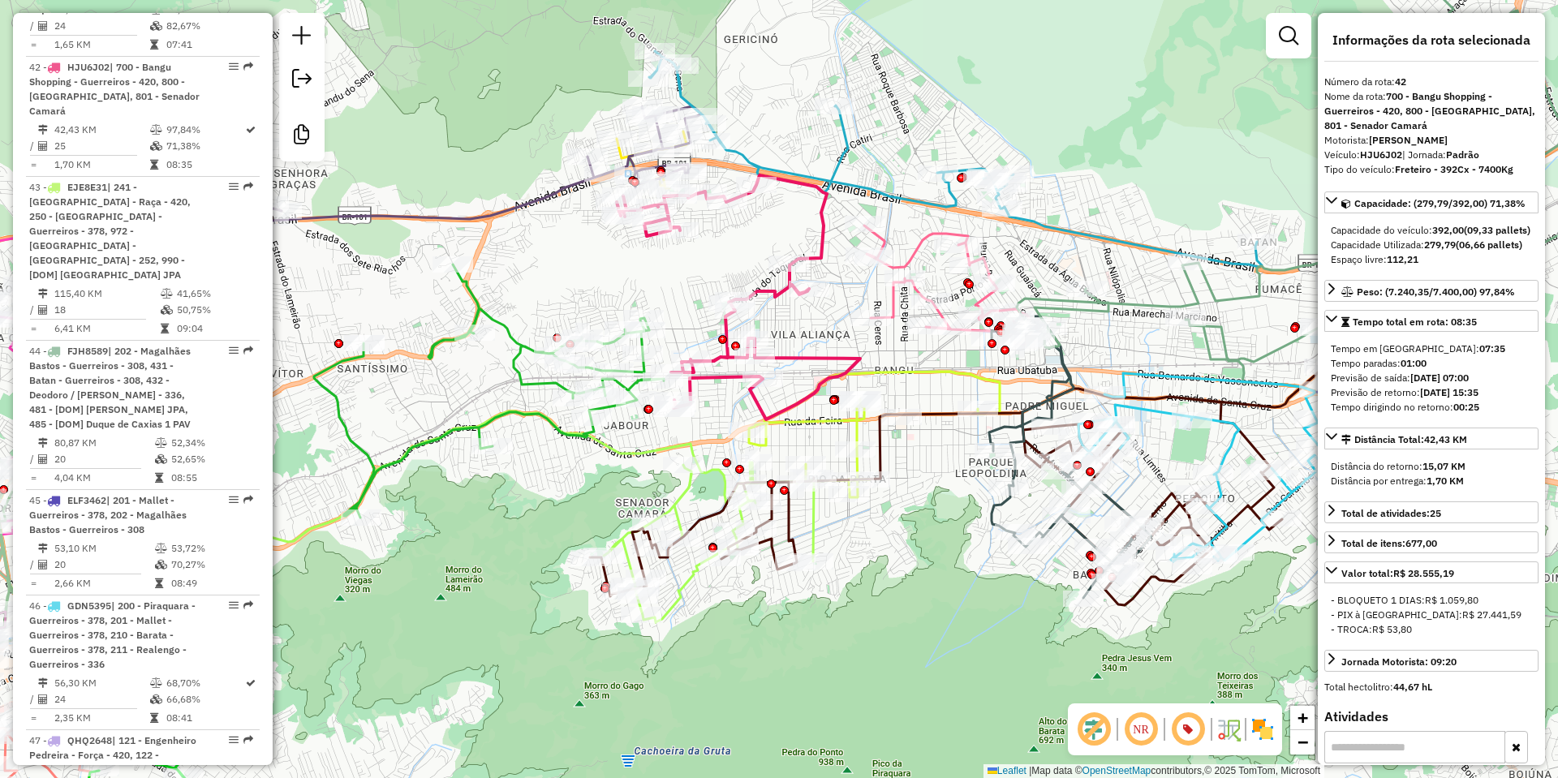
drag, startPoint x: 579, startPoint y: 461, endPoint x: 555, endPoint y: 473, distance: 27.2
click at [555, 473] on div "Janela de atendimento Grade de atendimento Capacidade Transportadoras Veículos …" at bounding box center [779, 389] width 1558 height 778
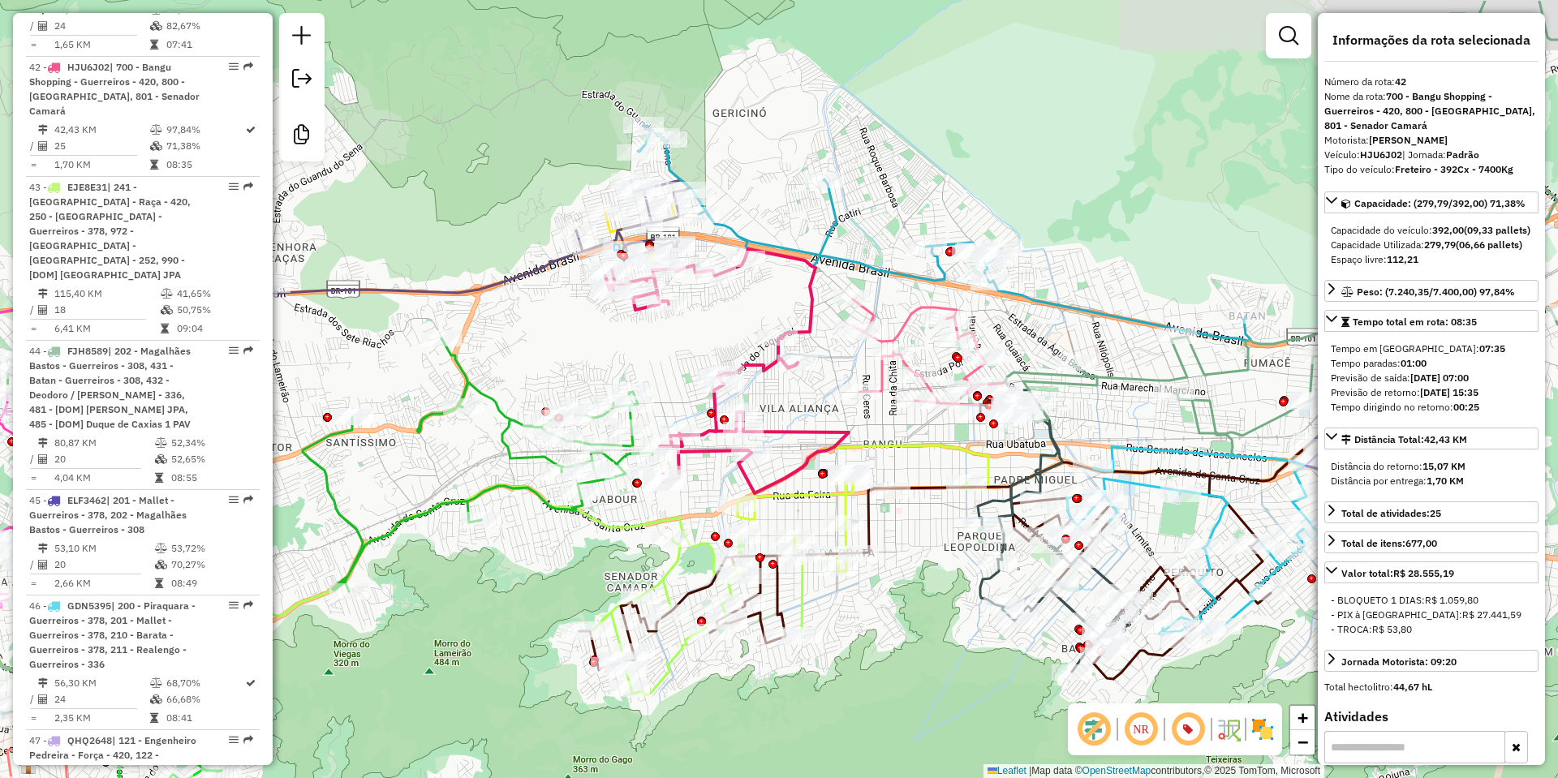
drag, startPoint x: 729, startPoint y: 280, endPoint x: 718, endPoint y: 334, distance: 54.6
click at [718, 334] on div "Janela de atendimento Grade de atendimento Capacidade Transportadoras Veículos …" at bounding box center [779, 389] width 1558 height 778
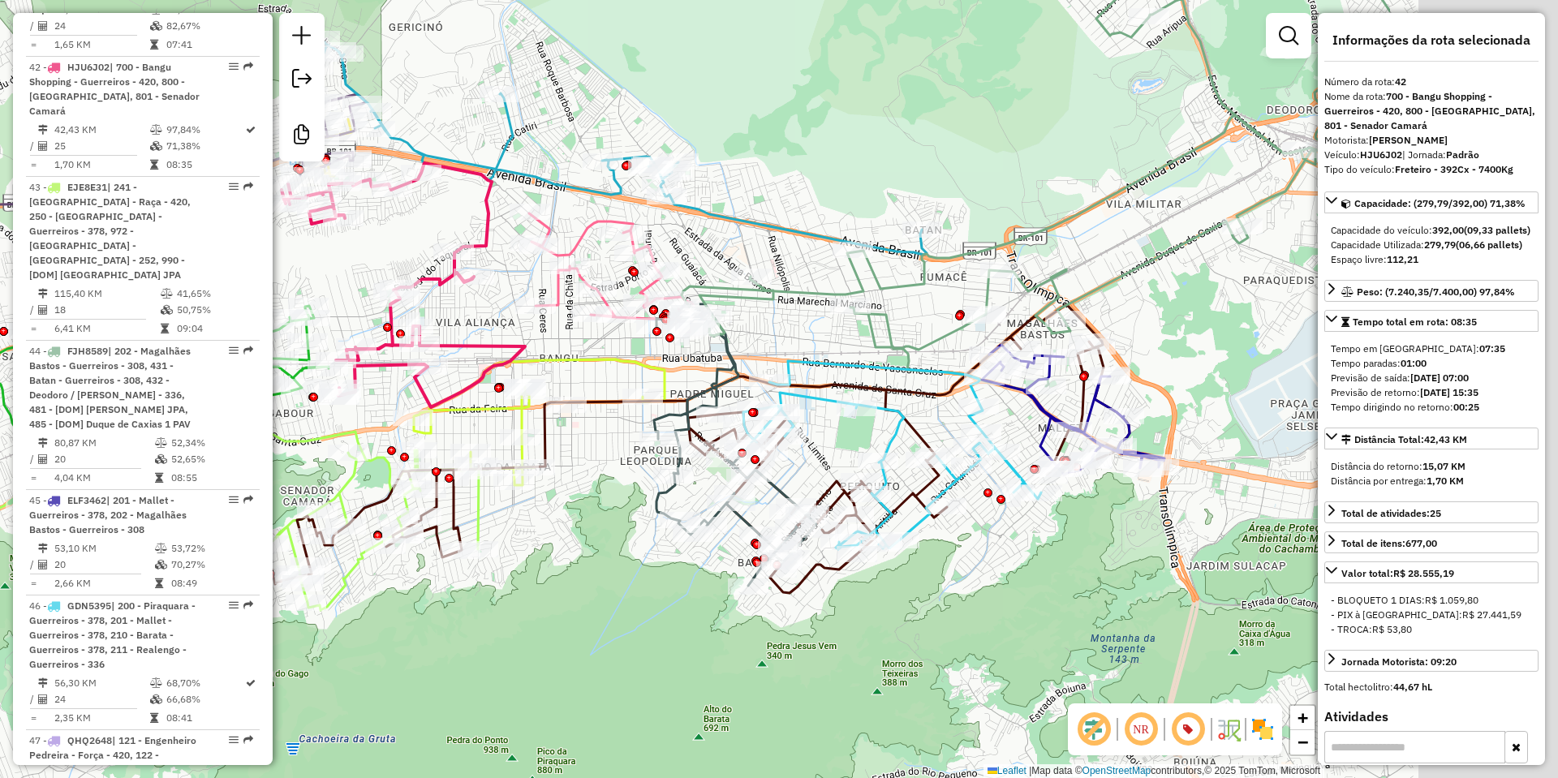
drag, startPoint x: 910, startPoint y: 448, endPoint x: 647, endPoint y: 306, distance: 298.8
click at [647, 360] on icon at bounding box center [539, 423] width 251 height 126
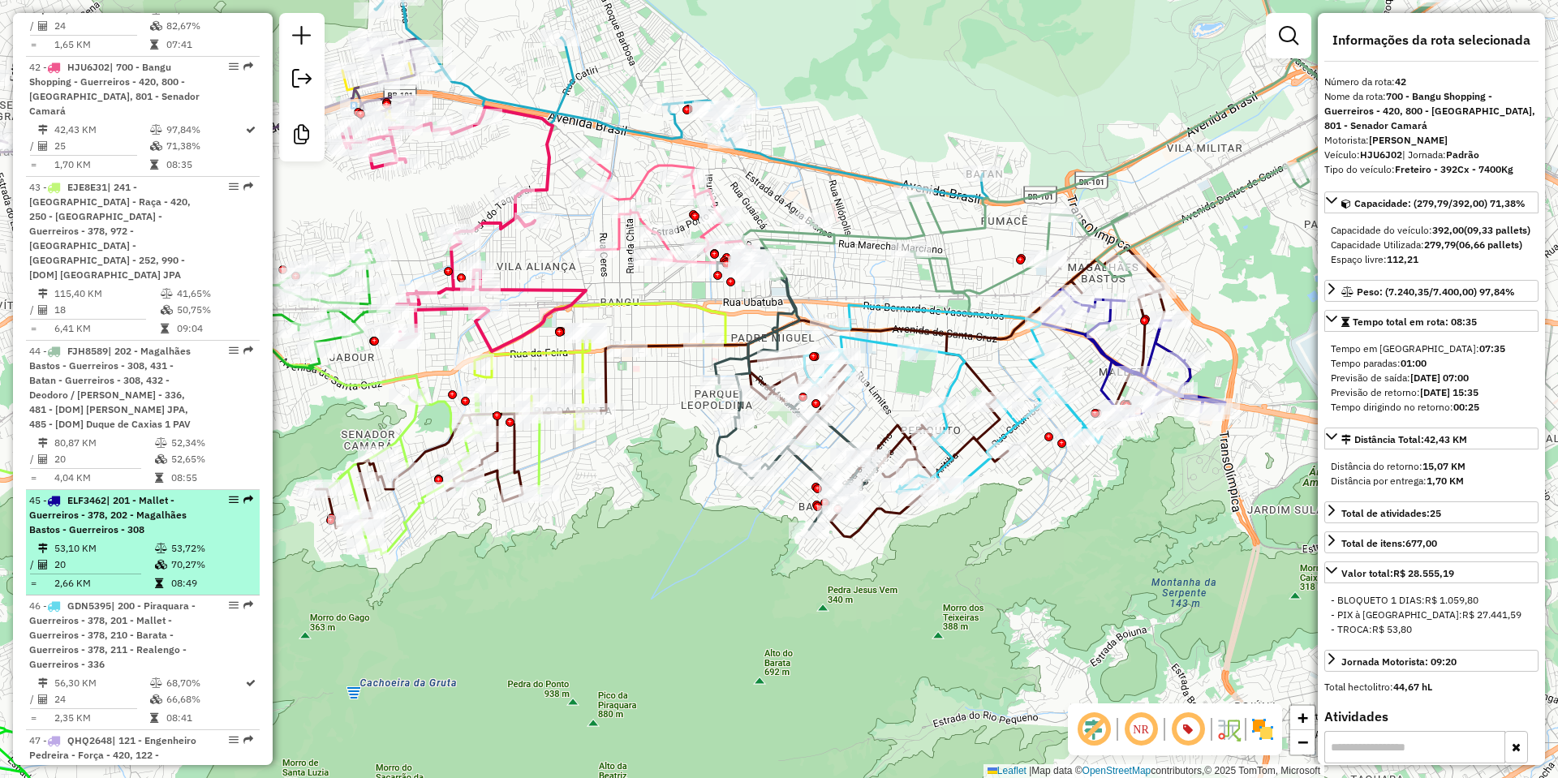
scroll to position [5130, 0]
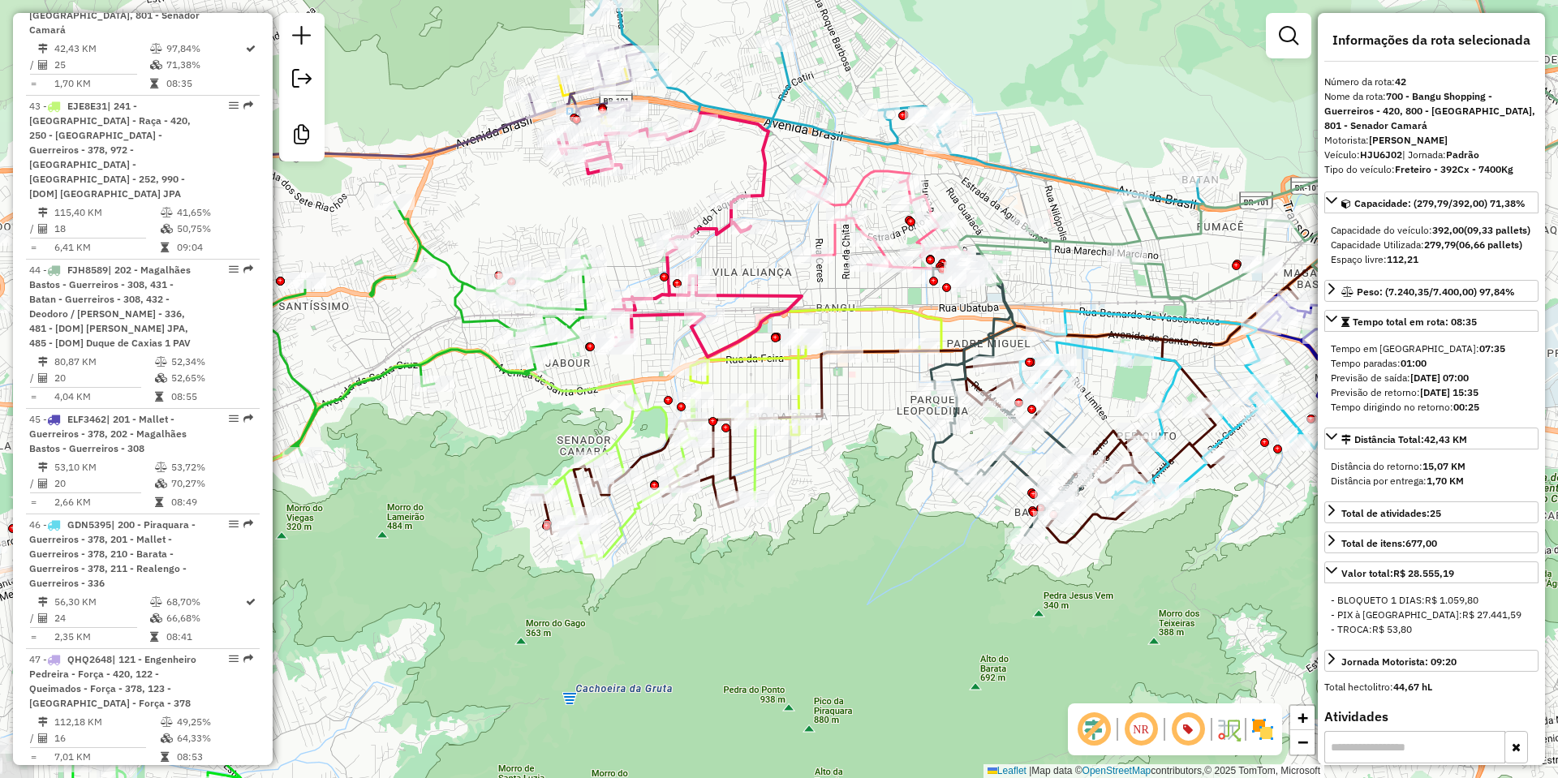
click at [672, 591] on div "Janela de atendimento Grade de atendimento Capacidade Transportadoras Veículos …" at bounding box center [779, 389] width 1558 height 778
click at [460, 351] on icon at bounding box center [431, 328] width 350 height 253
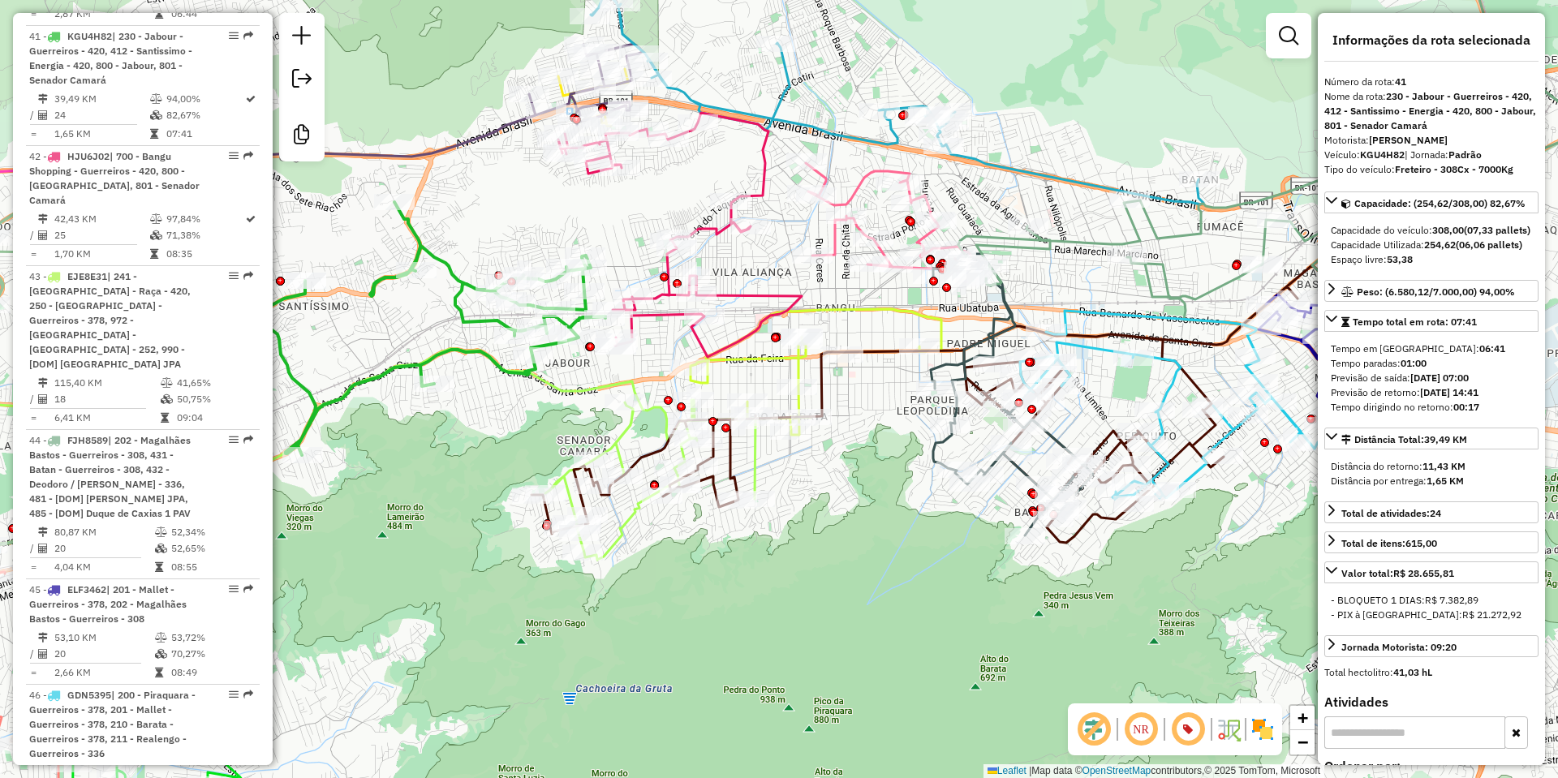
scroll to position [4929, 0]
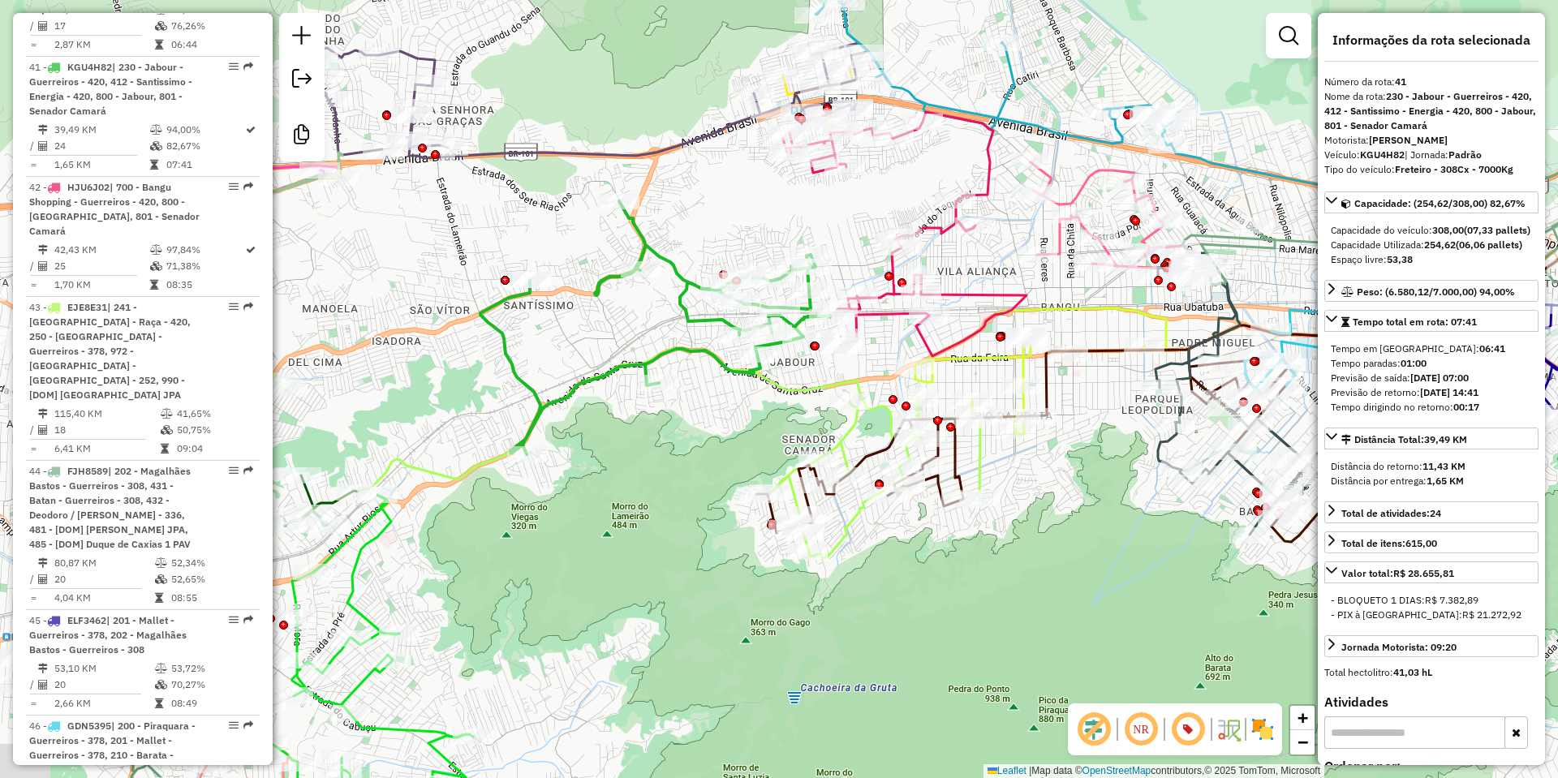
click at [695, 360] on icon at bounding box center [655, 327] width 350 height 253
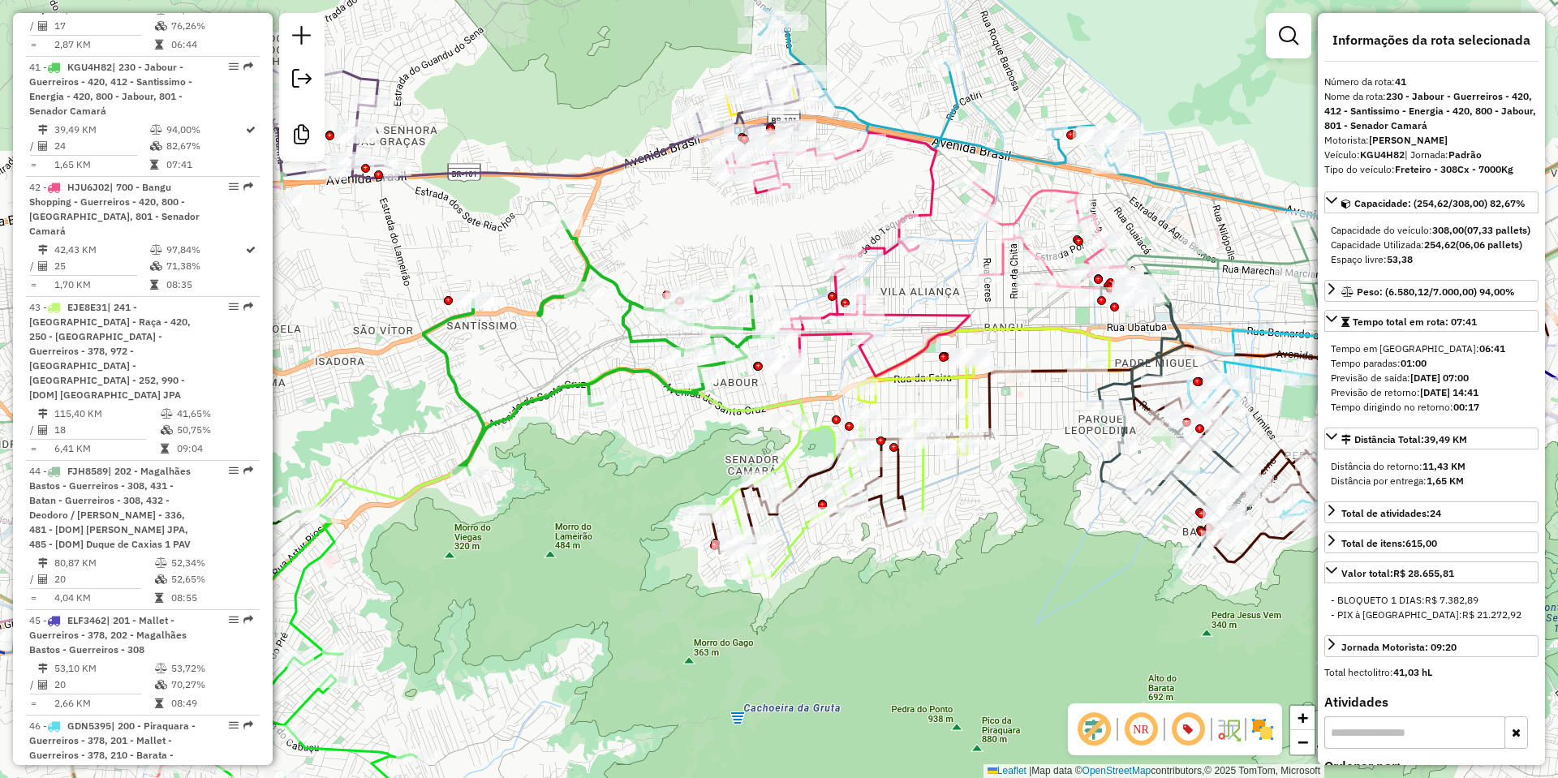
click at [604, 463] on div "Janela de atendimento Grade de atendimento Capacidade Transportadoras Veículos …" at bounding box center [779, 389] width 1558 height 778
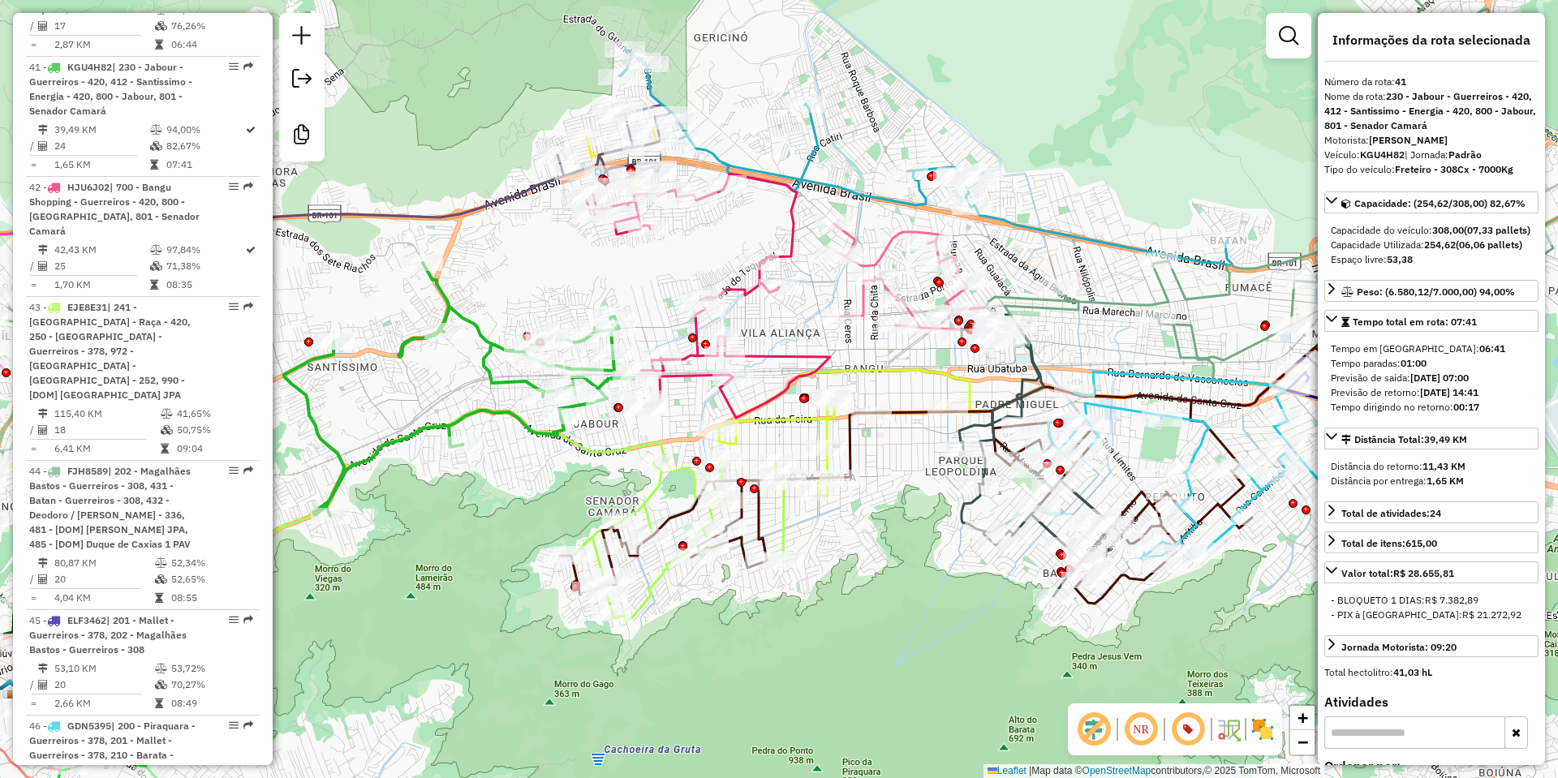
drag, startPoint x: 1049, startPoint y: 496, endPoint x: 910, endPoint y: 537, distance: 145.6
click at [910, 537] on div "Janela de atendimento Grade de atendimento Capacidade Transportadoras Veículos …" at bounding box center [779, 389] width 1558 height 778
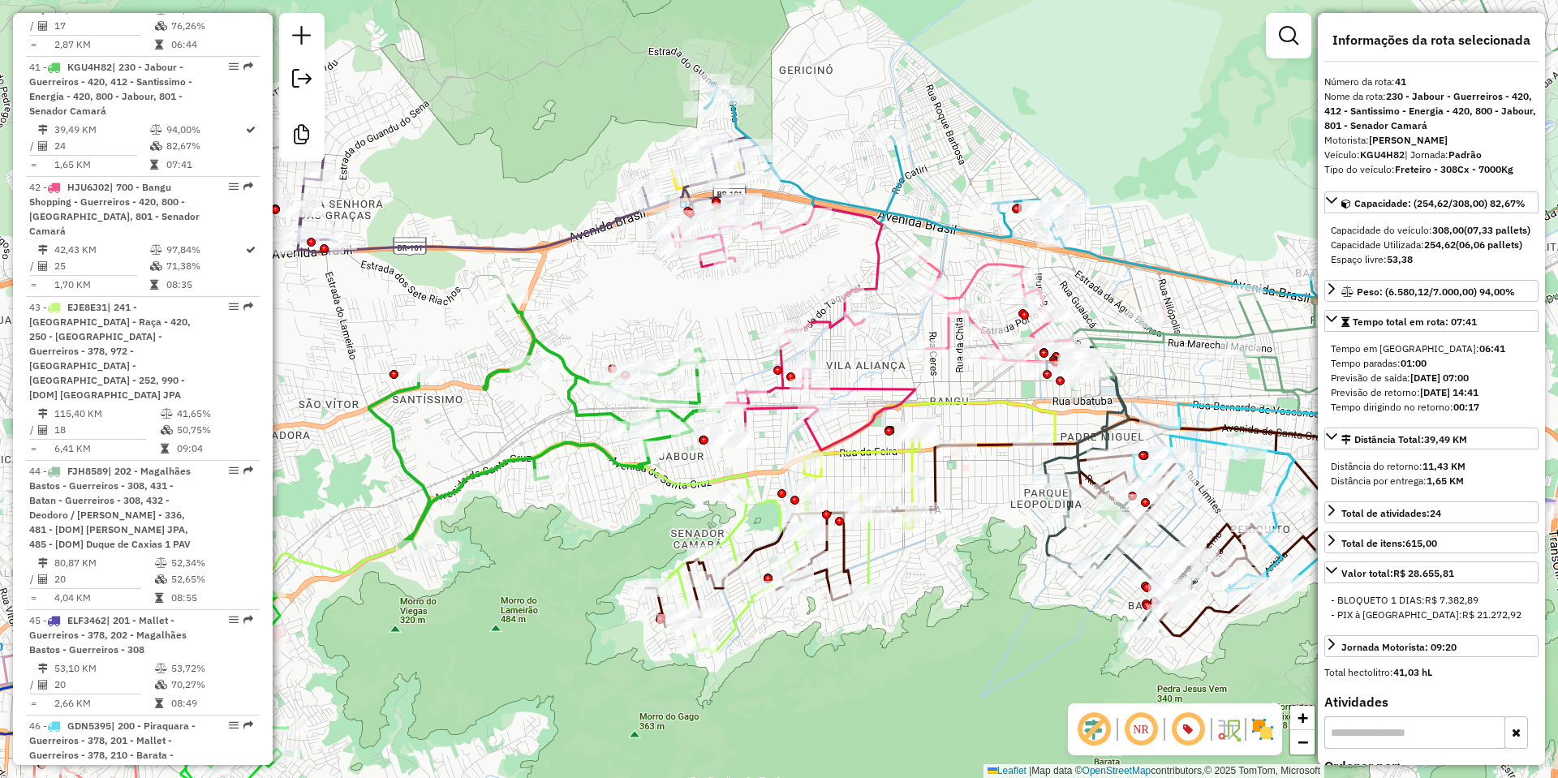
drag, startPoint x: 743, startPoint y: 572, endPoint x: 886, endPoint y: 653, distance: 164.3
click at [886, 653] on div "Janela de atendimento Grade de atendimento Capacidade Transportadoras Veículos …" at bounding box center [779, 389] width 1558 height 778
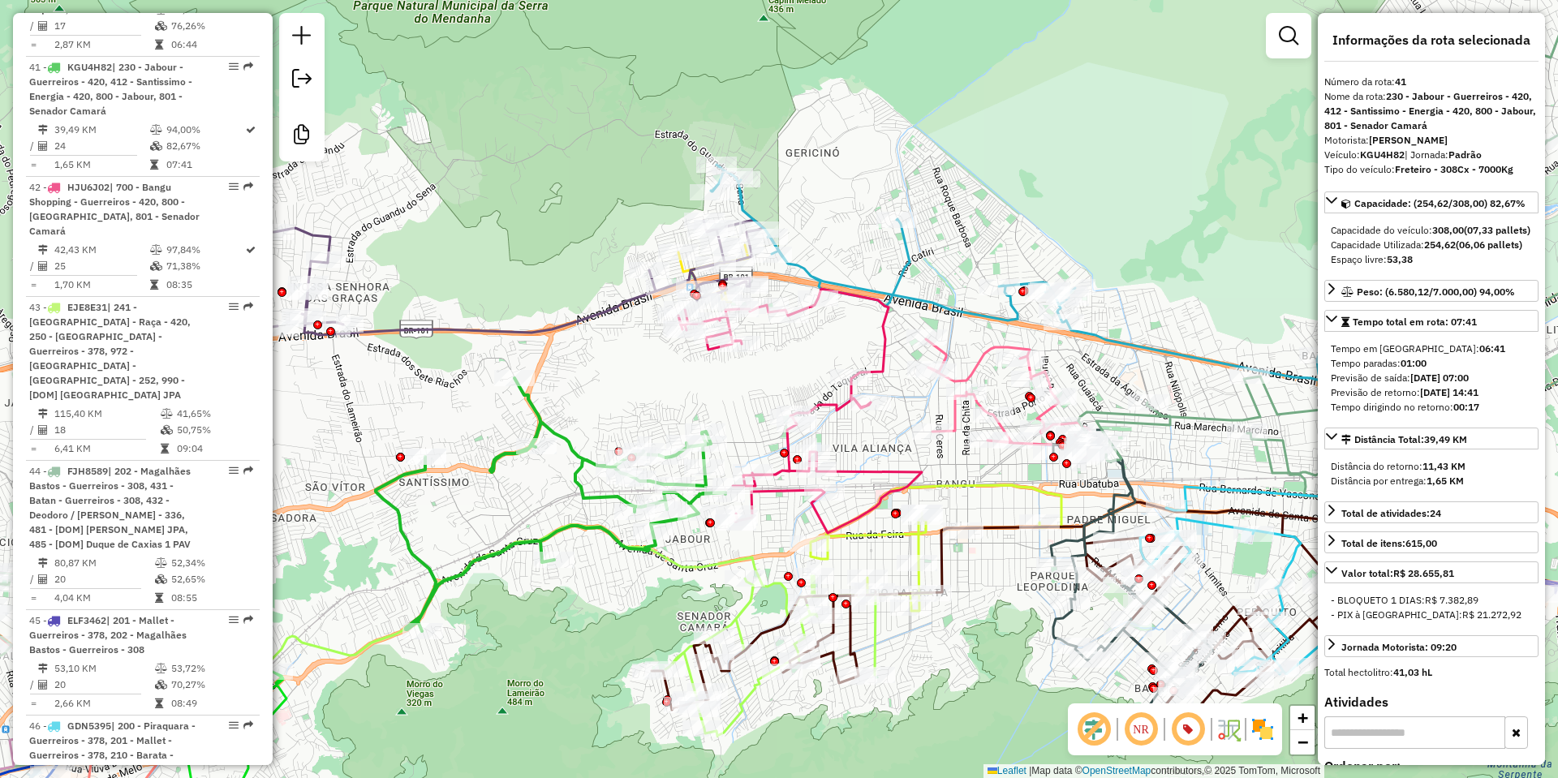
drag, startPoint x: 880, startPoint y: 353, endPoint x: 886, endPoint y: 436, distance: 83.0
click at [886, 436] on div "Janela de atendimento Grade de atendimento Capacidade Transportadoras Veículos …" at bounding box center [779, 389] width 1558 height 778
click at [829, 403] on icon at bounding box center [799, 411] width 243 height 244
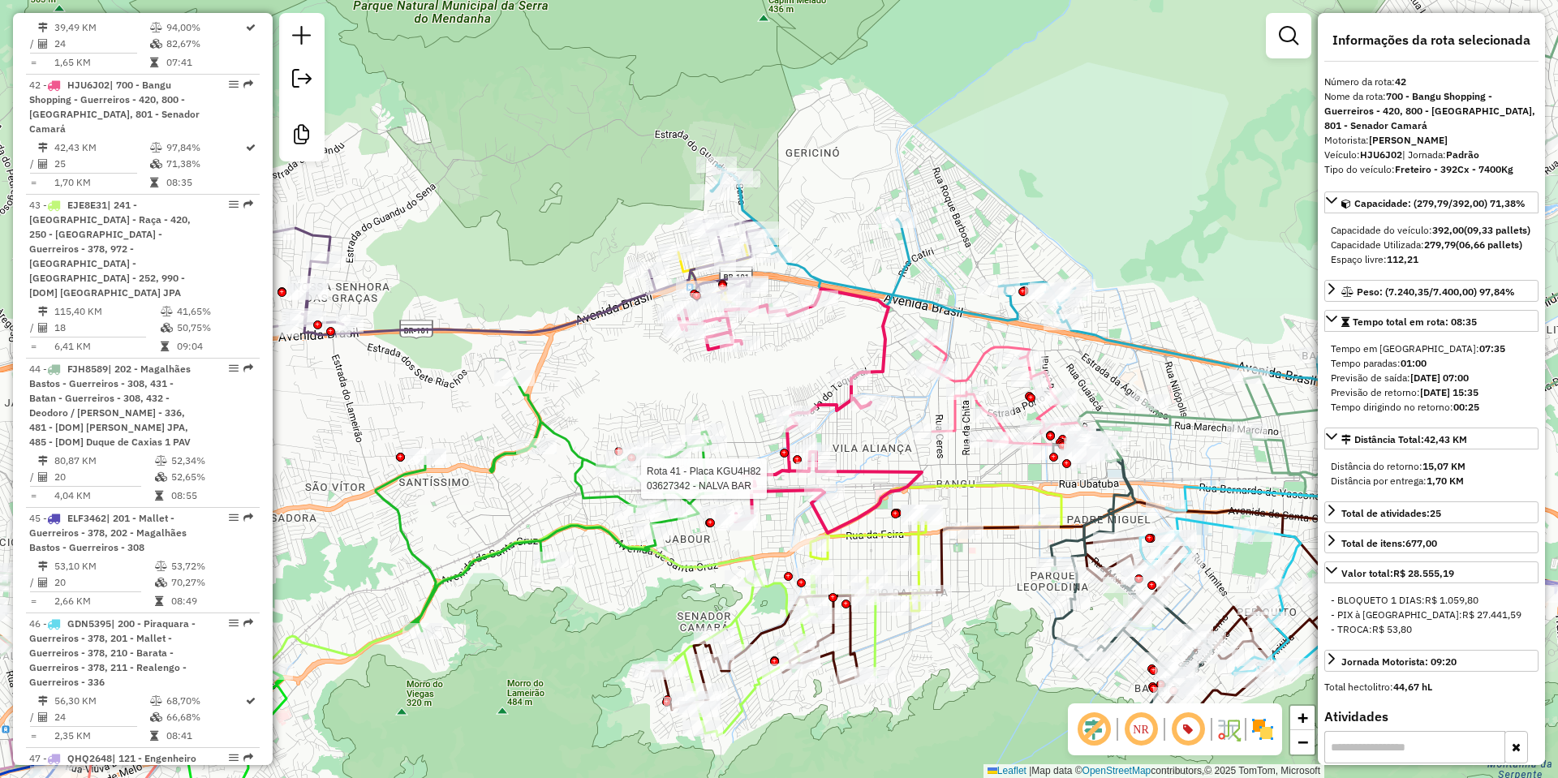
scroll to position [5049, 0]
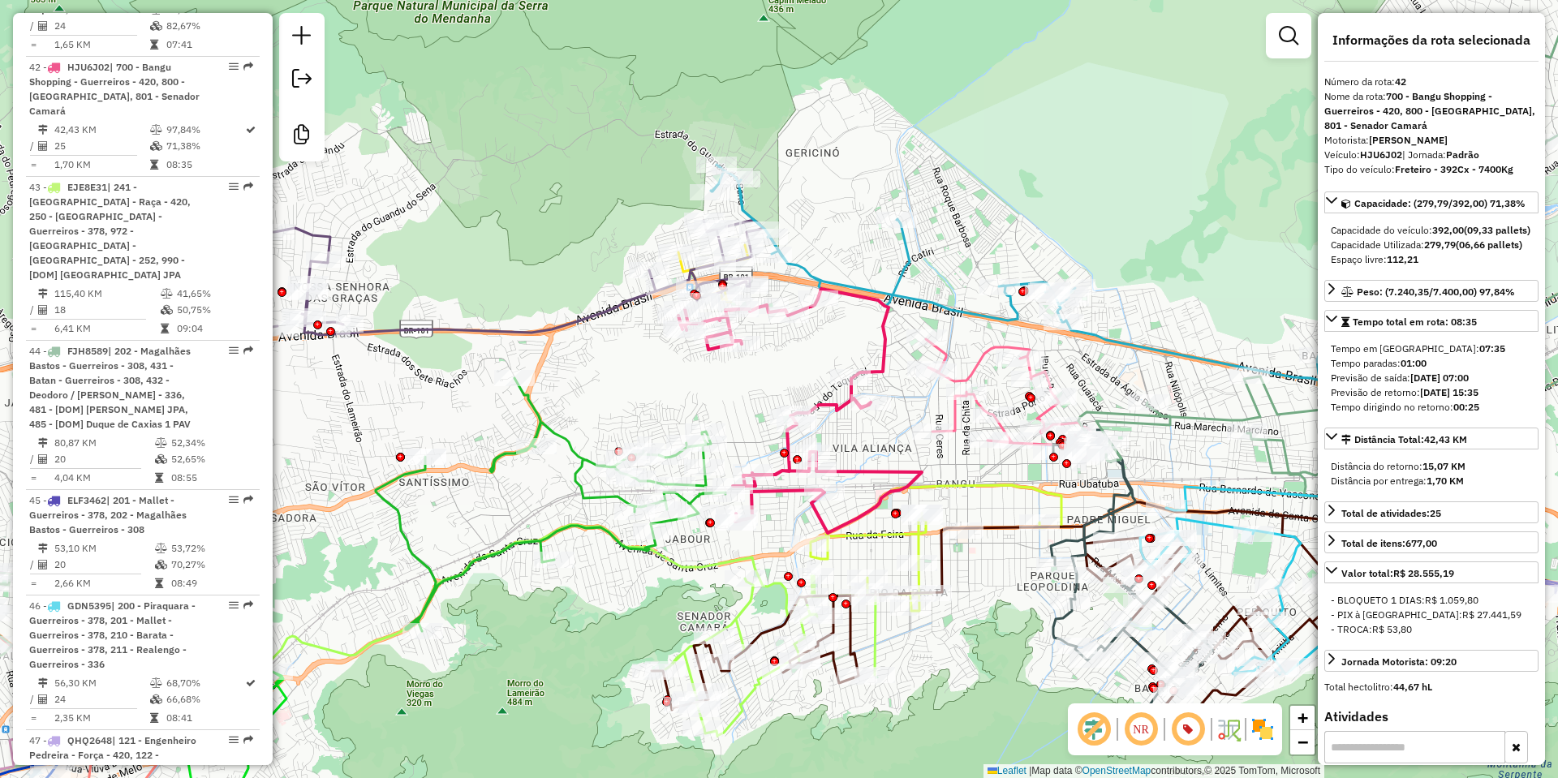
click at [578, 446] on icon at bounding box center [551, 504] width 350 height 253
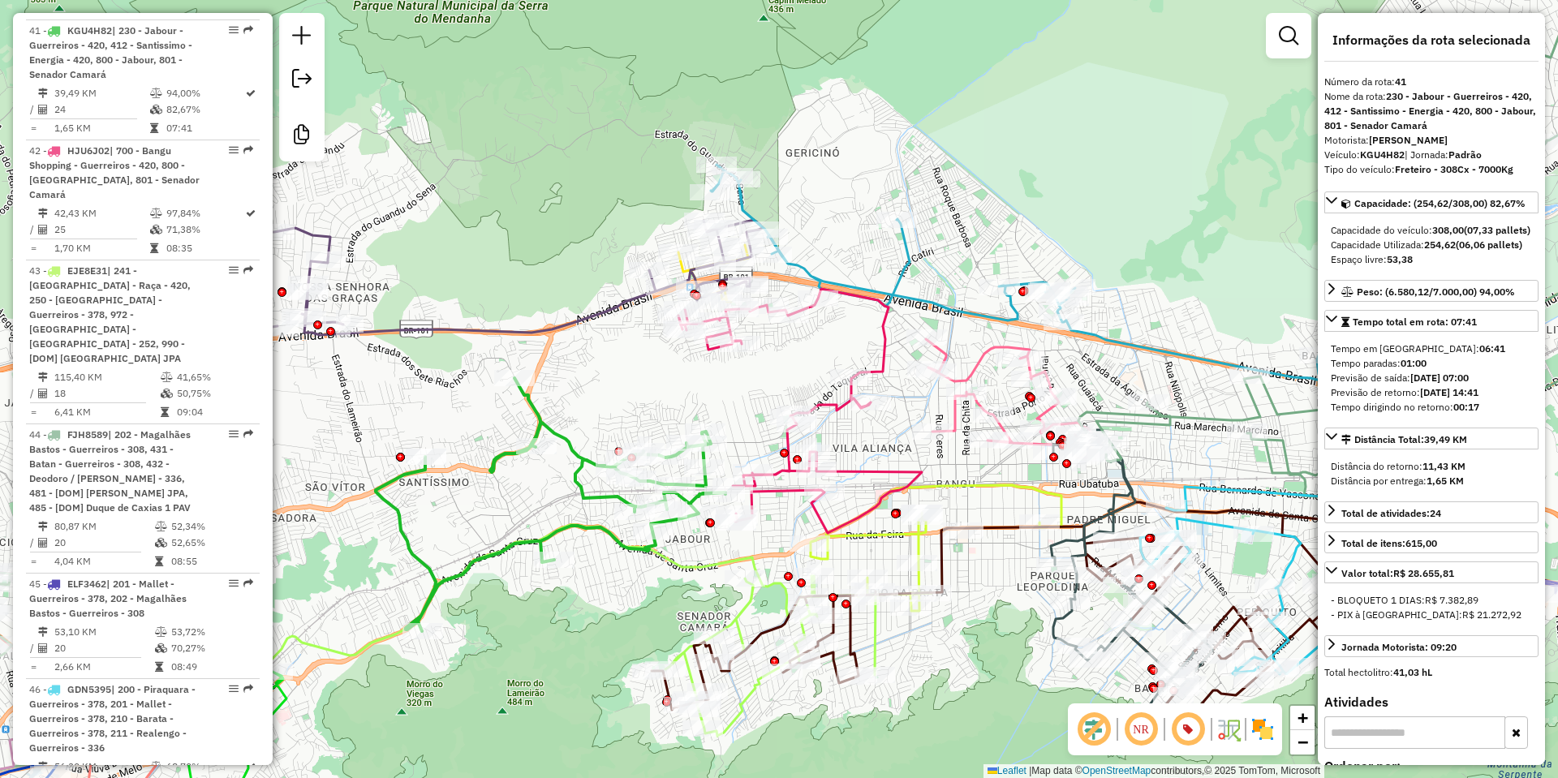
scroll to position [4929, 0]
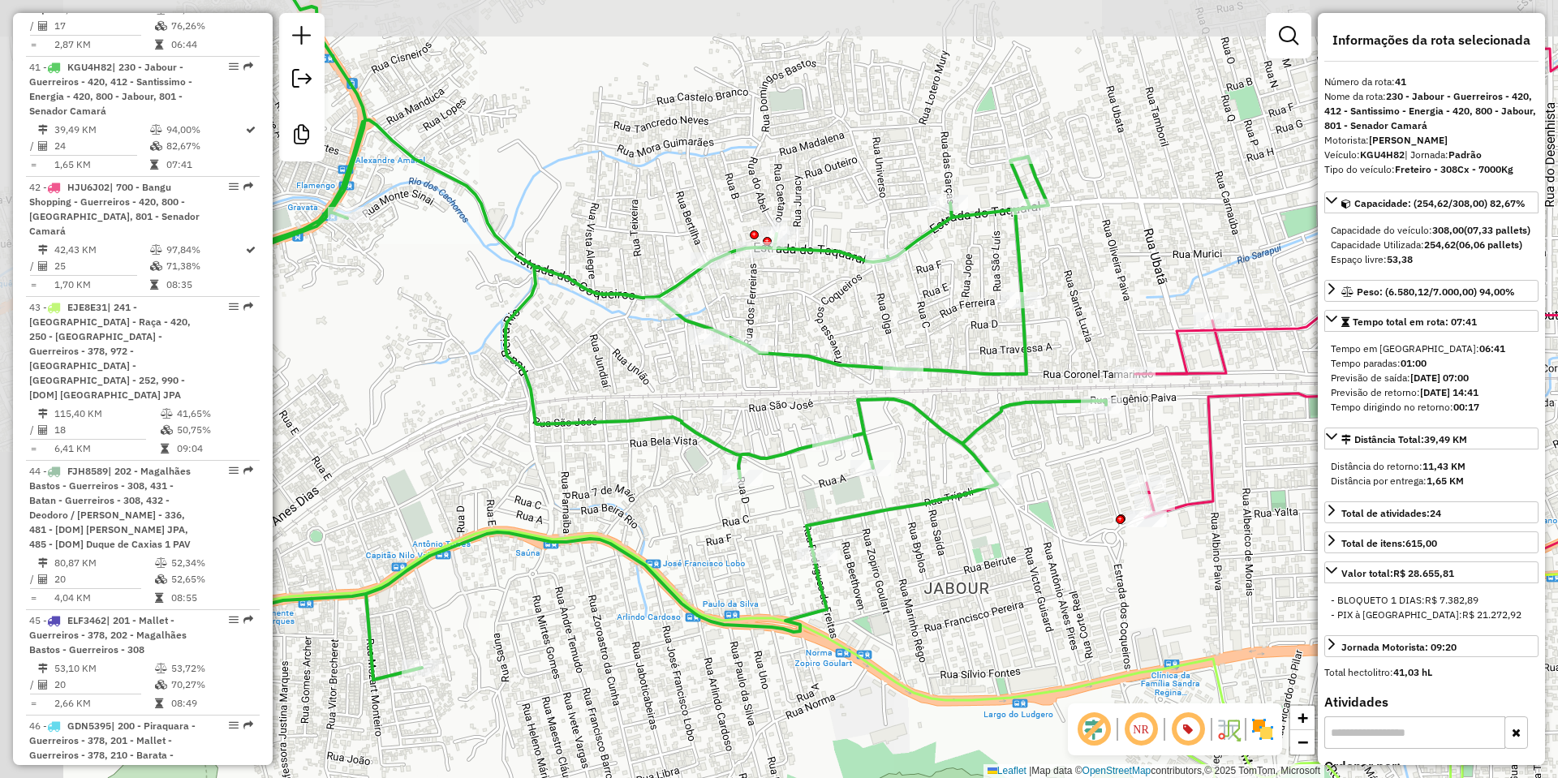
drag, startPoint x: 768, startPoint y: 580, endPoint x: 892, endPoint y: 614, distance: 128.5
click at [892, 614] on div "Janela de atendimento Grade de atendimento Capacidade Transportadoras Veículos …" at bounding box center [779, 389] width 1558 height 778
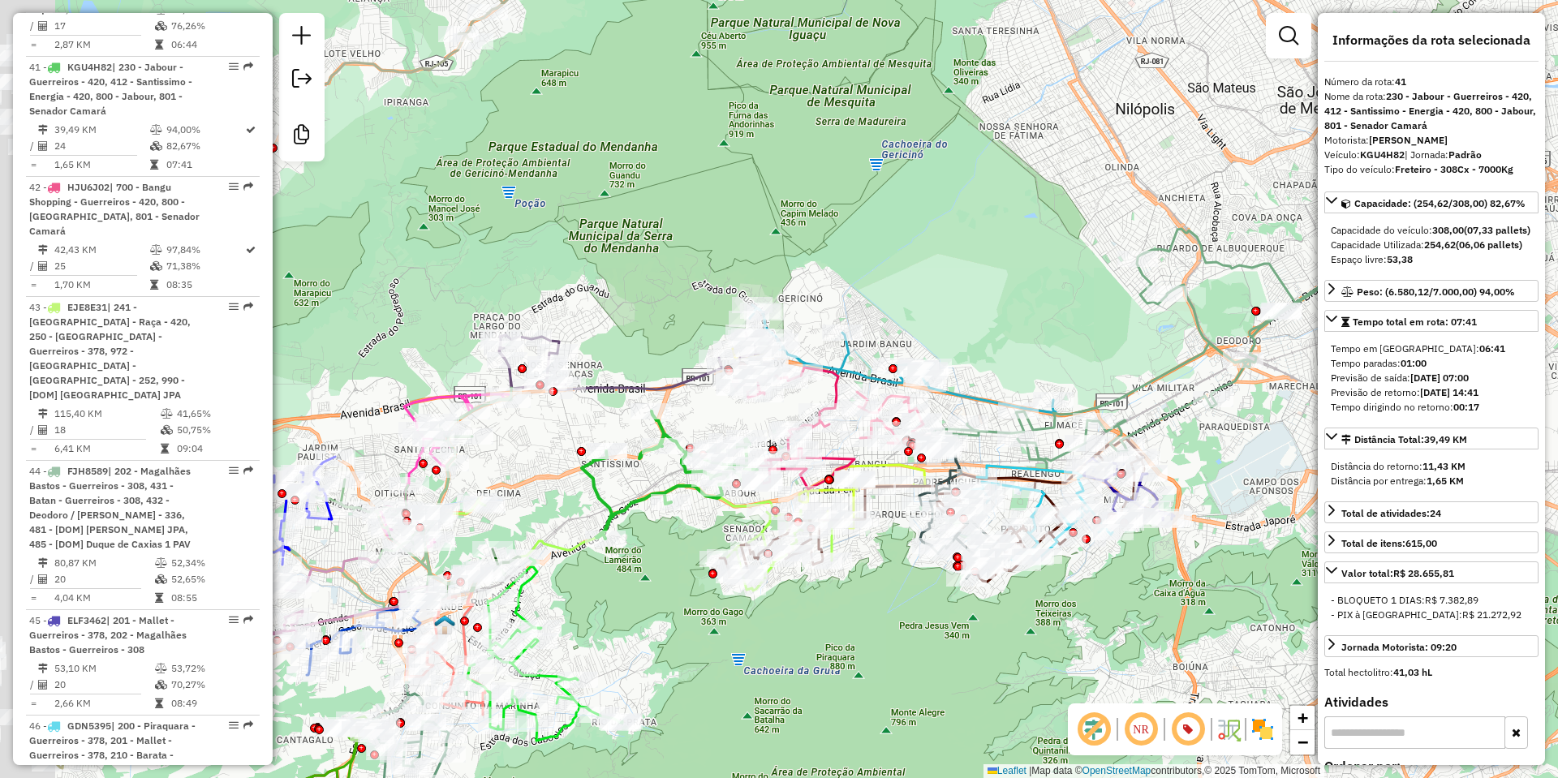
drag, startPoint x: 623, startPoint y: 626, endPoint x: 812, endPoint y: 628, distance: 189.1
click at [812, 628] on div "Janela de atendimento Grade de atendimento Capacidade Transportadoras Veículos …" at bounding box center [779, 389] width 1558 height 778
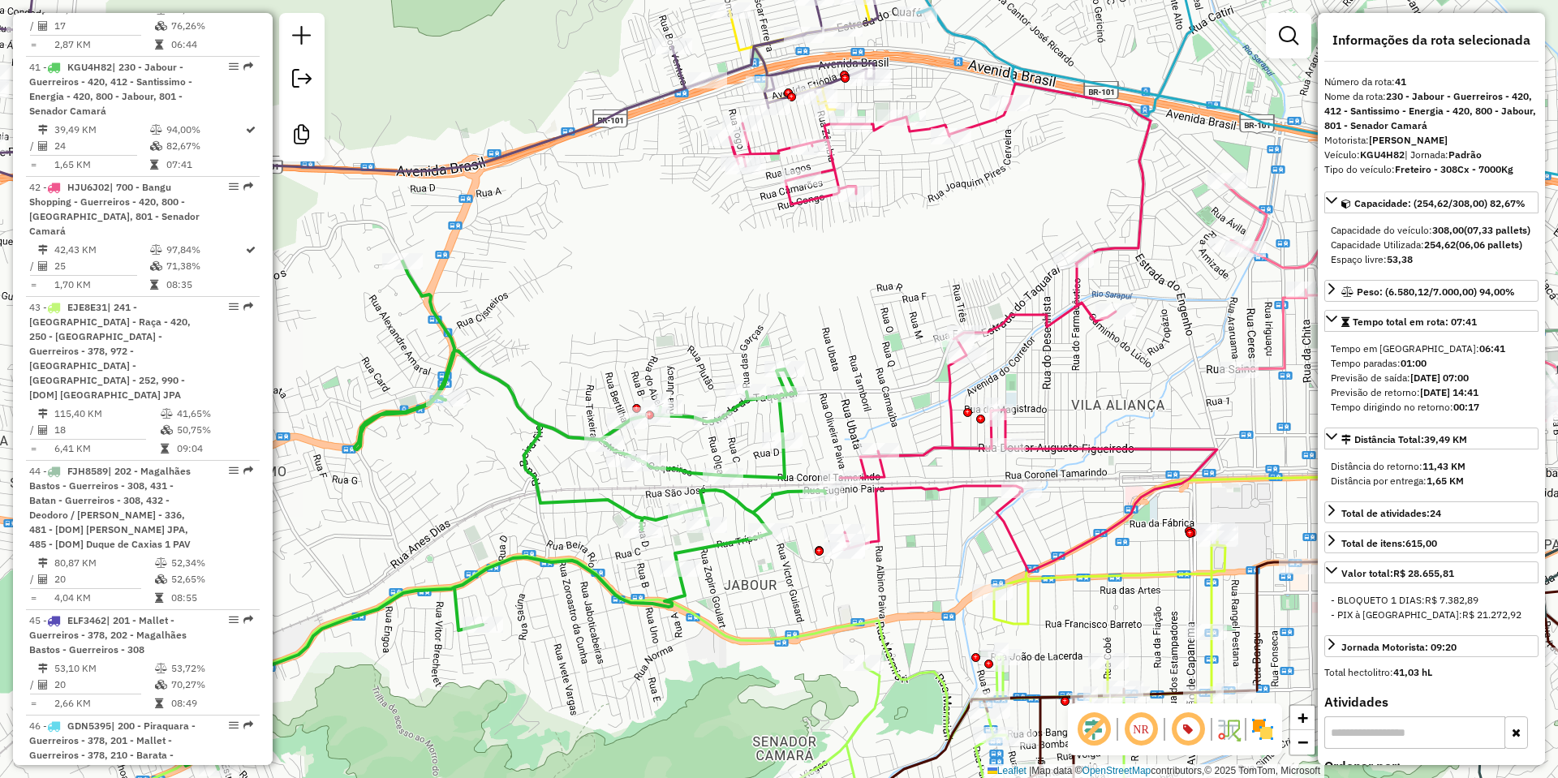
drag, startPoint x: 748, startPoint y: 303, endPoint x: 691, endPoint y: 309, distance: 58.0
click at [693, 314] on div "Rota 40 - Placa KYV3D03 03689854 - MEC VITALLE MINIMERC Janela de atendimento G…" at bounding box center [779, 389] width 1558 height 778
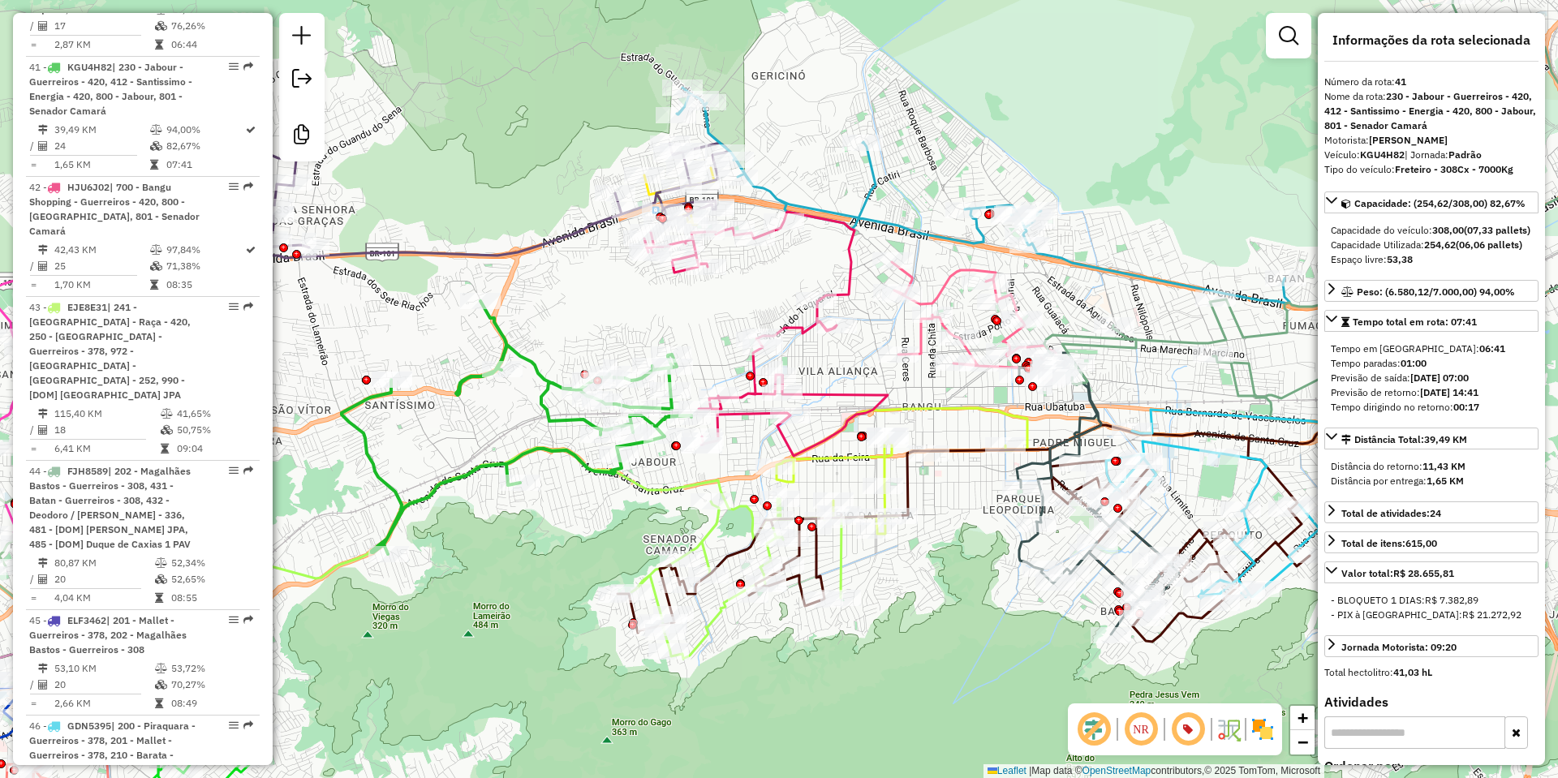
click at [540, 373] on icon at bounding box center [517, 427] width 350 height 253
click at [836, 384] on div "Janela de atendimento Grade de atendimento Capacidade Transportadoras Veículos …" at bounding box center [779, 389] width 1558 height 778
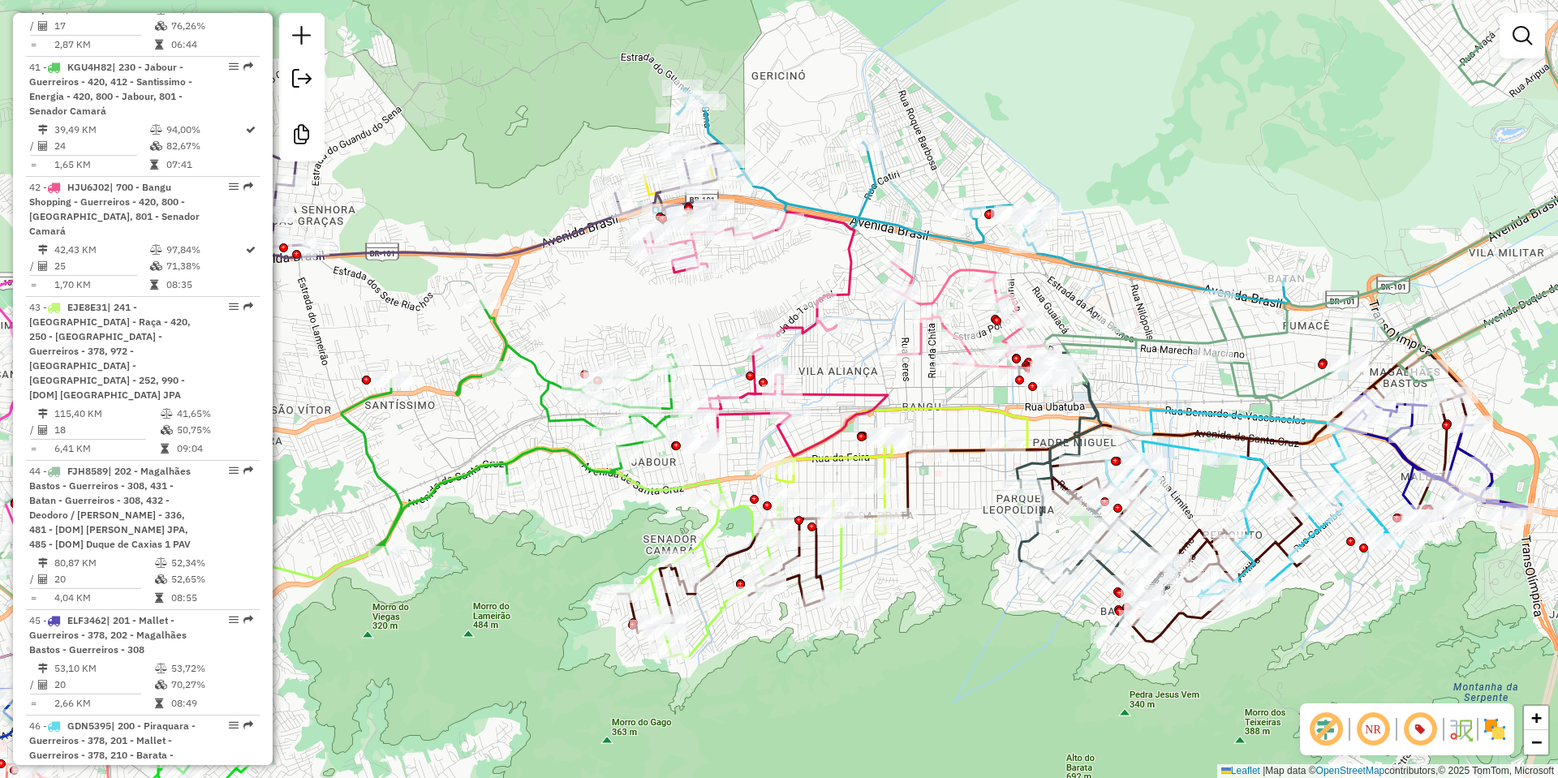
click at [833, 397] on icon at bounding box center [765, 334] width 243 height 244
select select "**********"
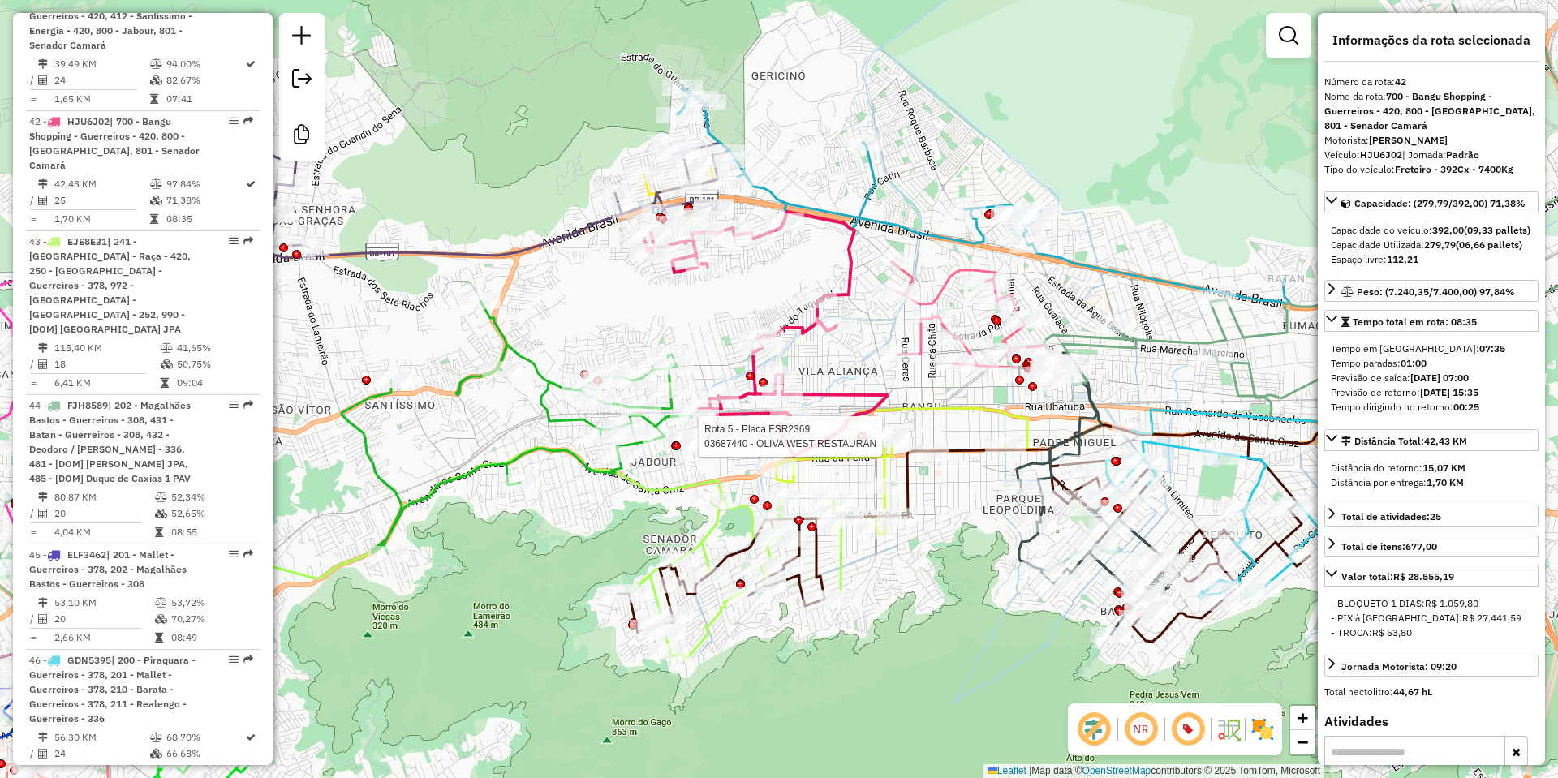
scroll to position [5049, 0]
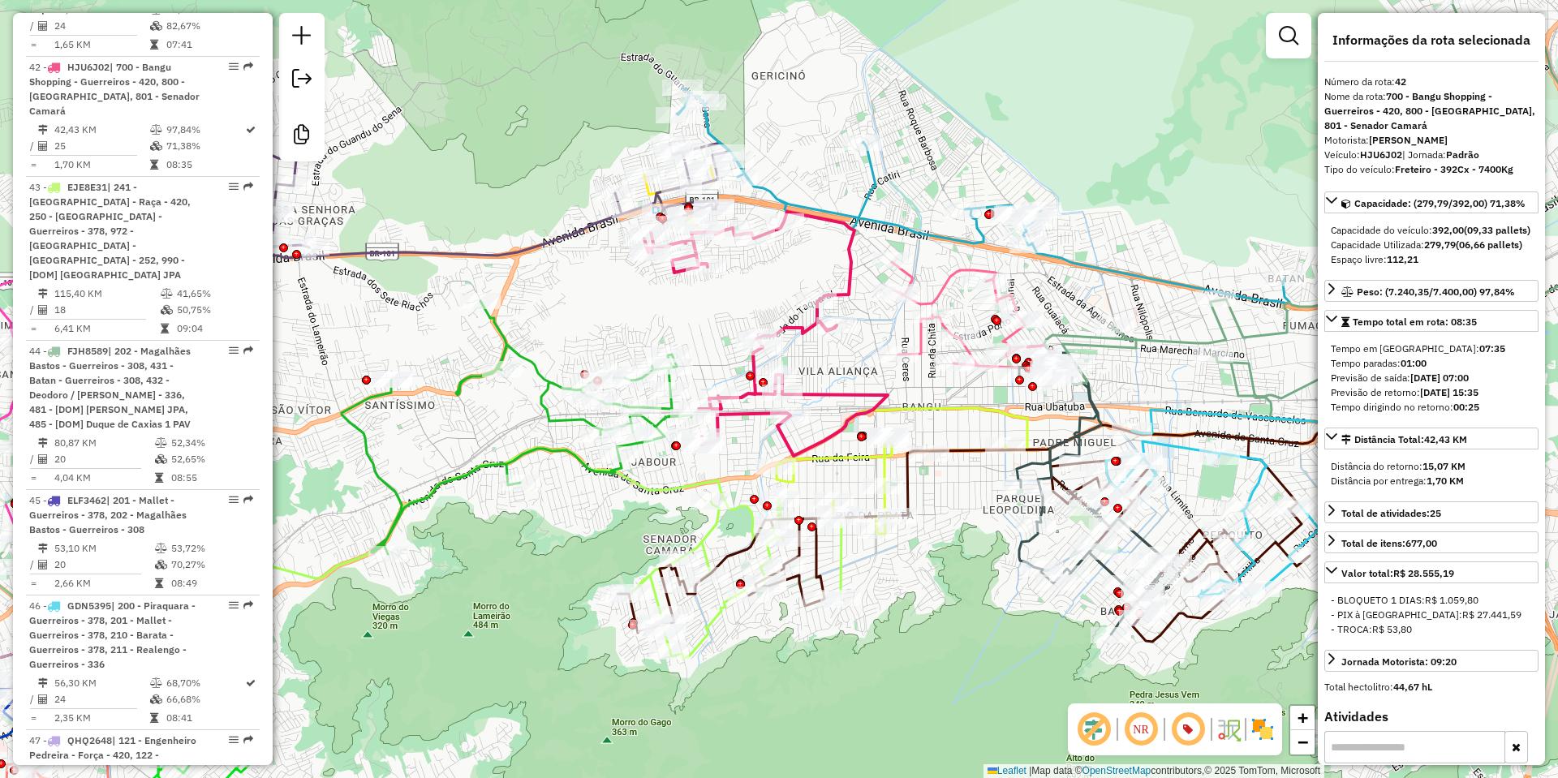
click at [1404, 172] on strong "Freteiro - 392Cx - 7400Kg" at bounding box center [1454, 169] width 118 height 12
drag, startPoint x: 787, startPoint y: 438, endPoint x: 776, endPoint y: 439, distance: 11.4
click at [787, 438] on icon at bounding box center [765, 334] width 243 height 244
click at [803, 335] on icon at bounding box center [765, 334] width 243 height 244
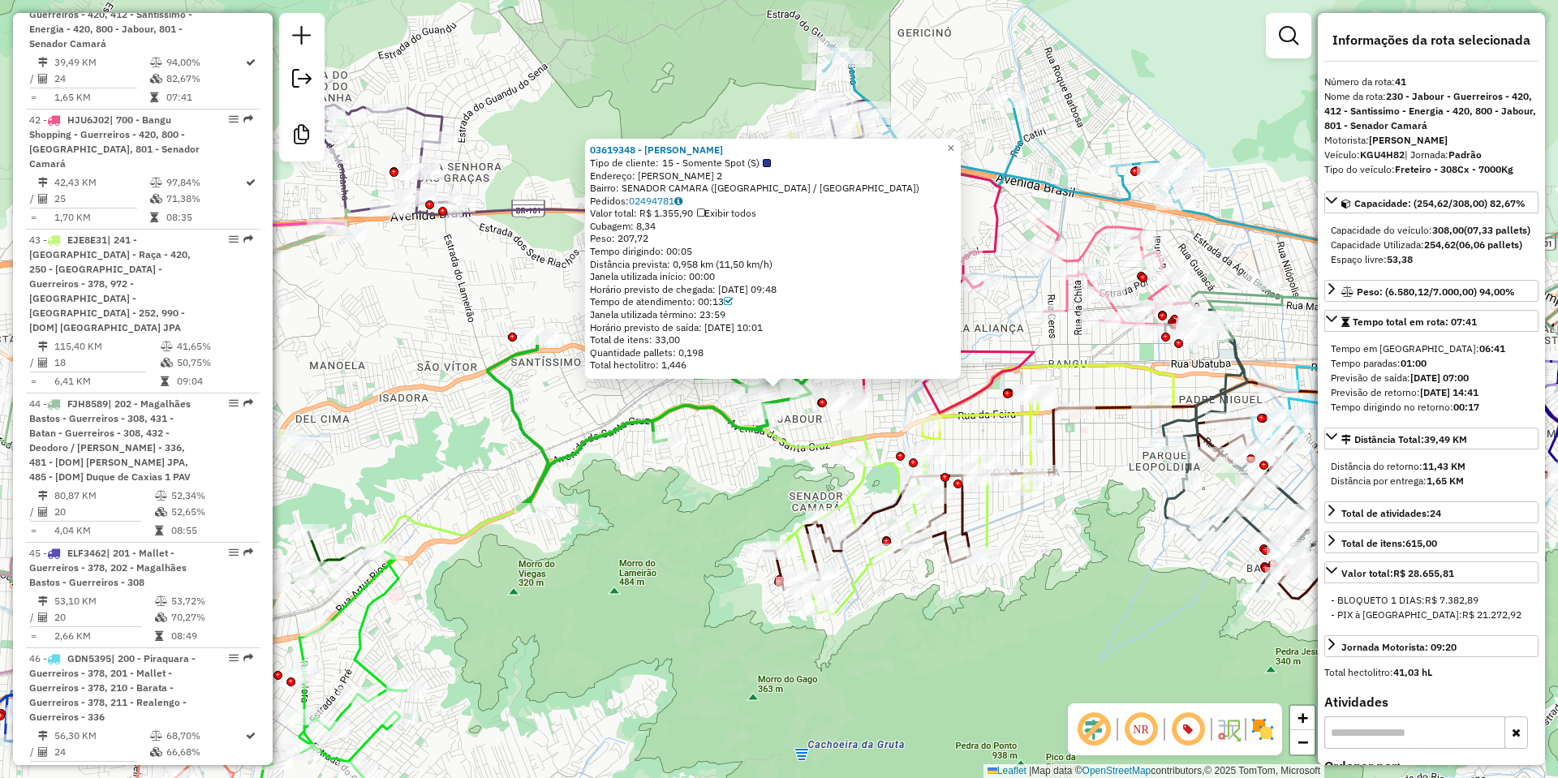
scroll to position [4929, 0]
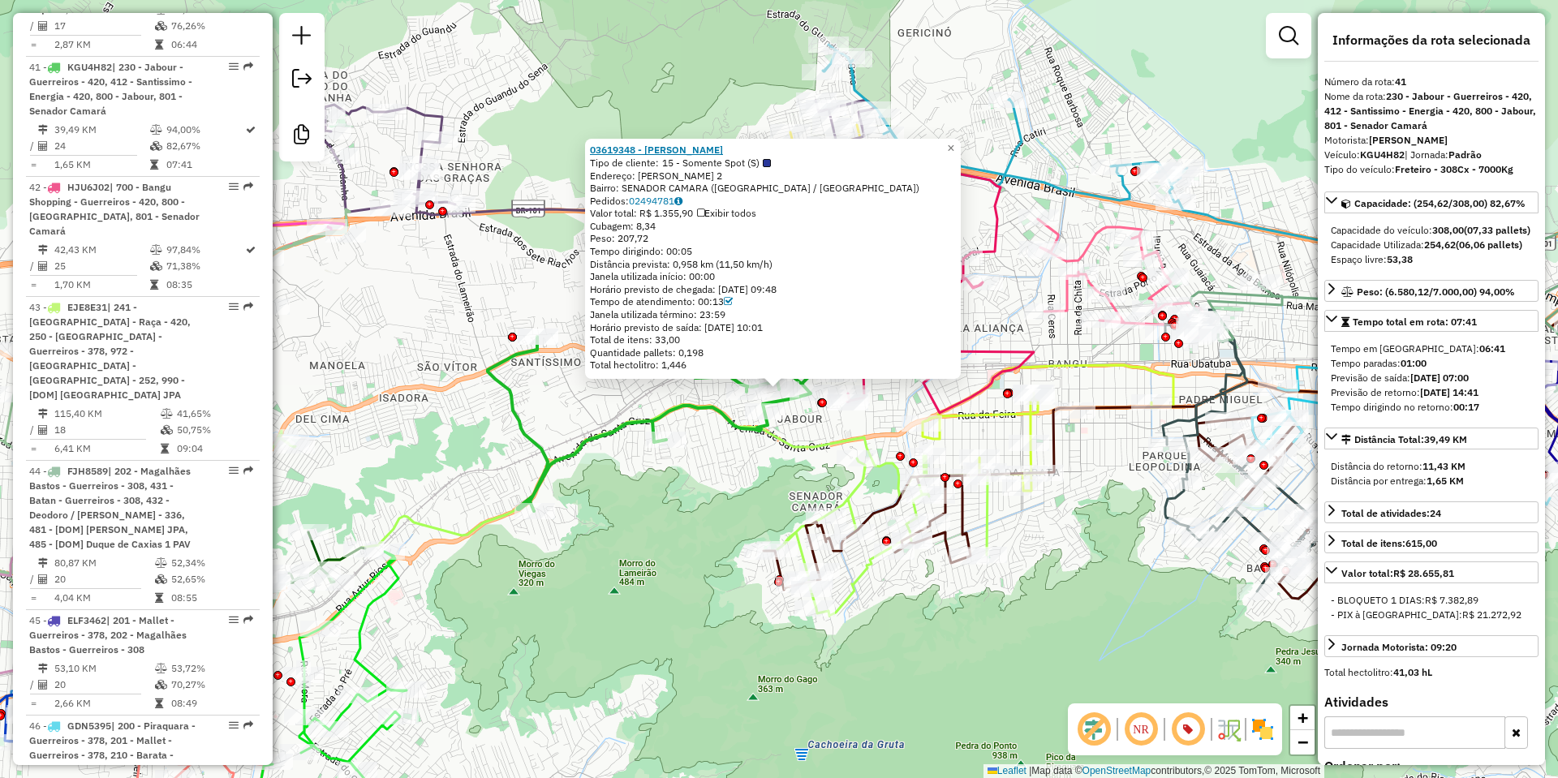
click at [648, 151] on strong "03619348 - KAREM DA COSTA ALVES" at bounding box center [656, 150] width 133 height 12
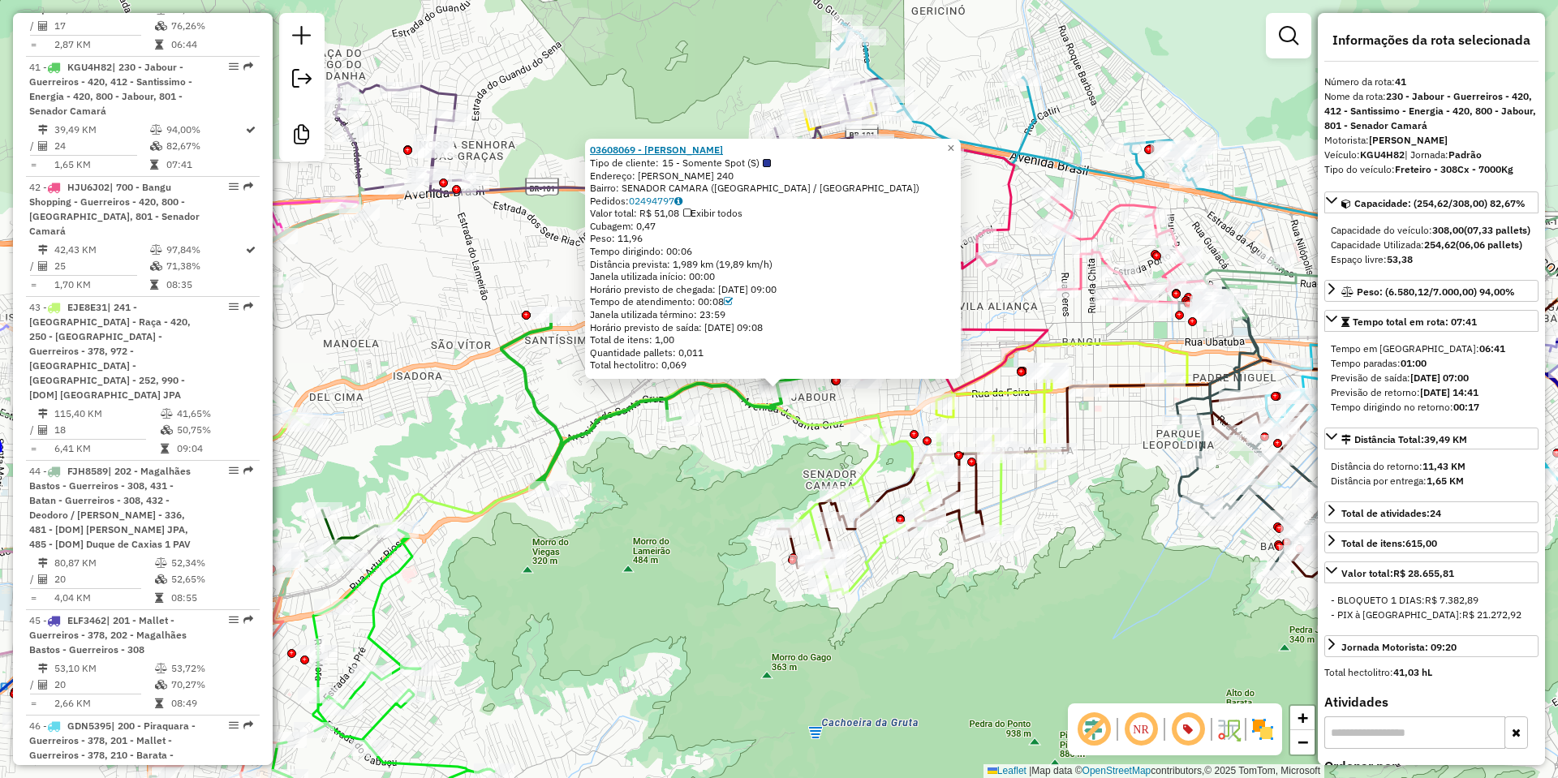
click at [678, 152] on strong "03608069 - PENSAO AMARELINHO" at bounding box center [656, 150] width 133 height 12
click at [1098, 328] on div "03608069 - PENSAO AMARELINHO Tipo de cliente: 15 - Somente Spot (S) Endereço: R…" at bounding box center [779, 389] width 1558 height 778
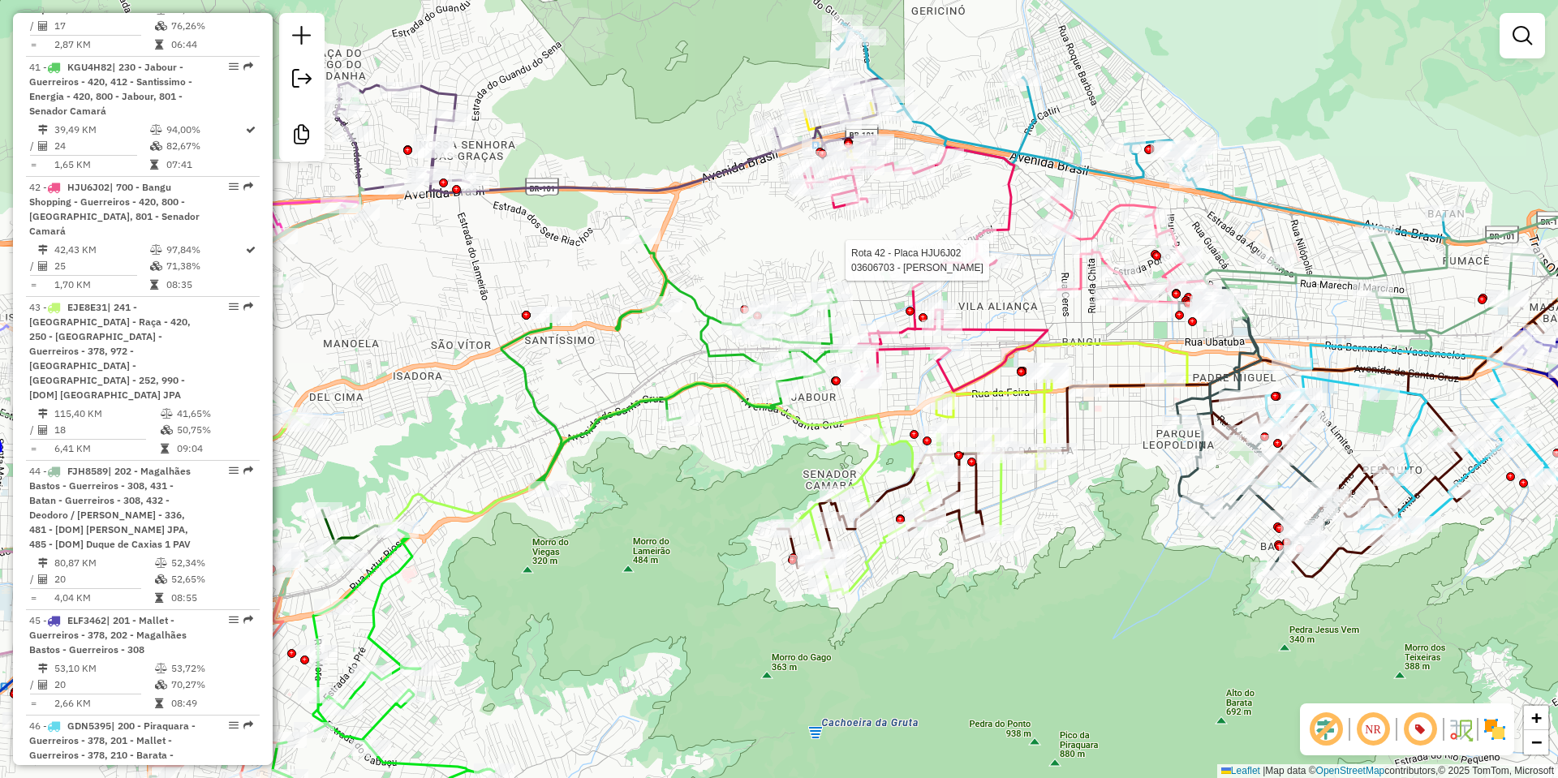
select select "**********"
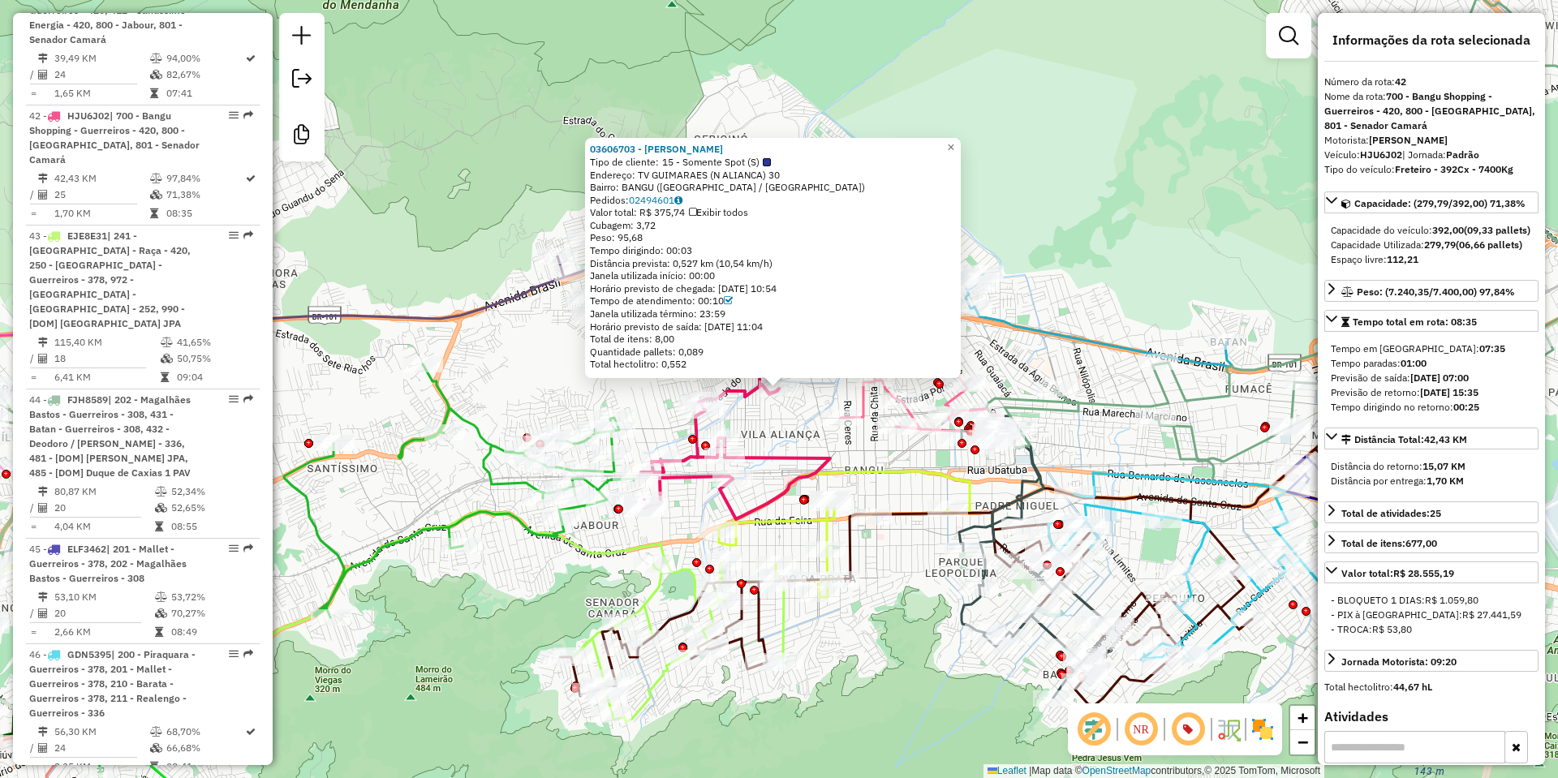
scroll to position [5049, 0]
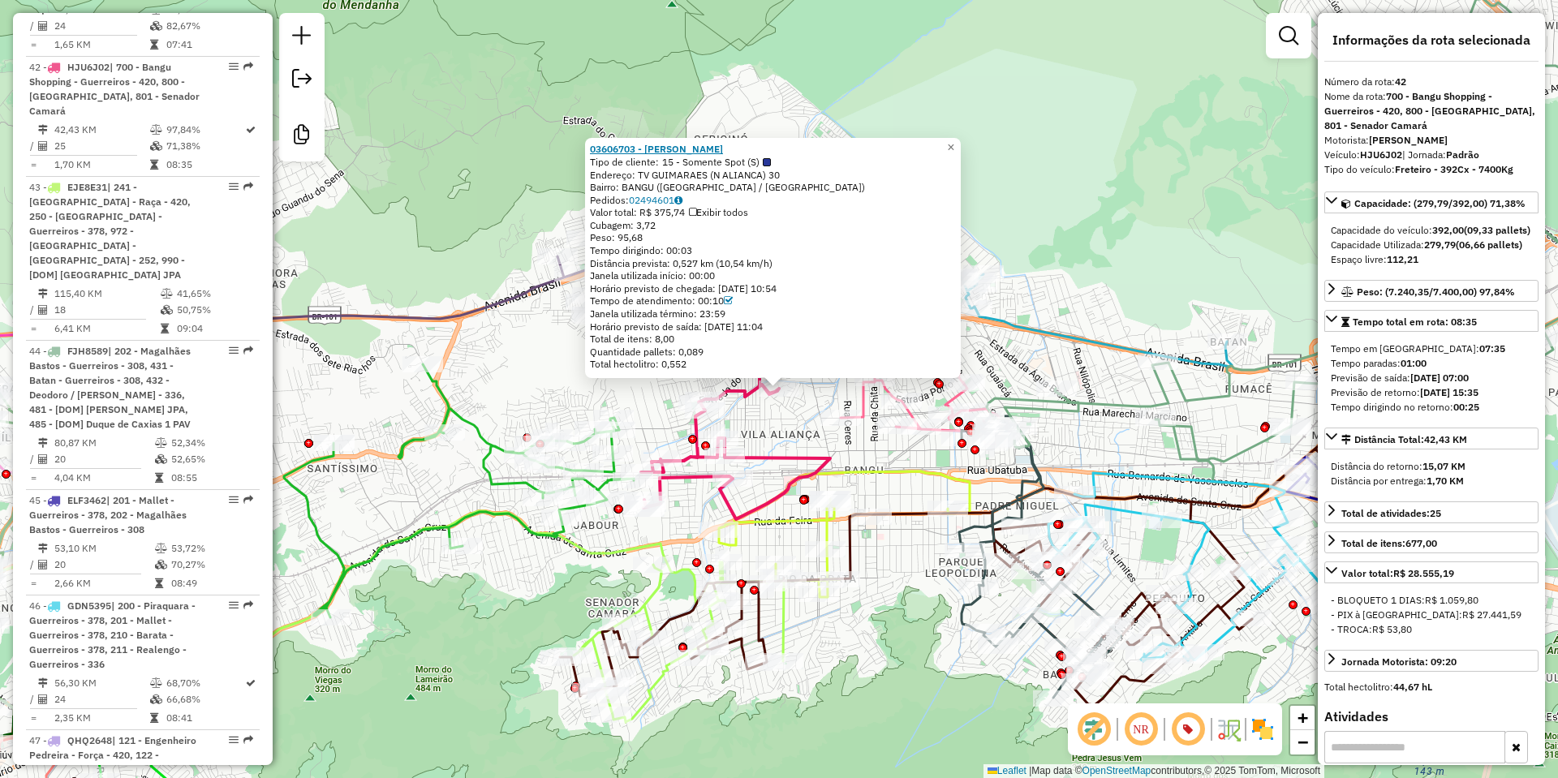
click at [678, 153] on strong "03606703 - PAULO ROBERTO" at bounding box center [656, 149] width 133 height 12
click at [797, 427] on div "03606703 - PAULO ROBERTO Tipo de cliente: 15 - Somente Spot (S) Endereço: TV GU…" at bounding box center [779, 389] width 1558 height 778
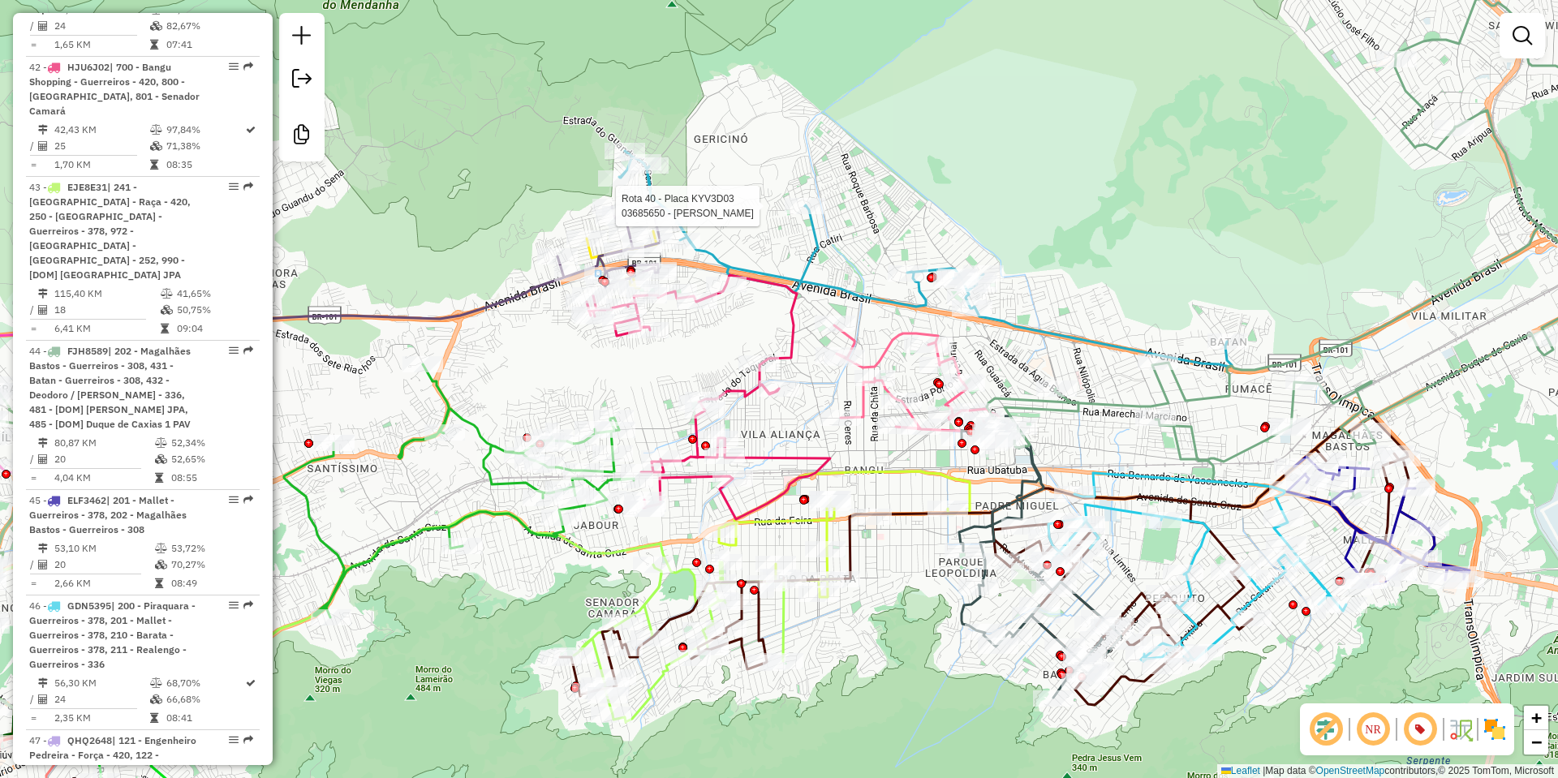
select select "**********"
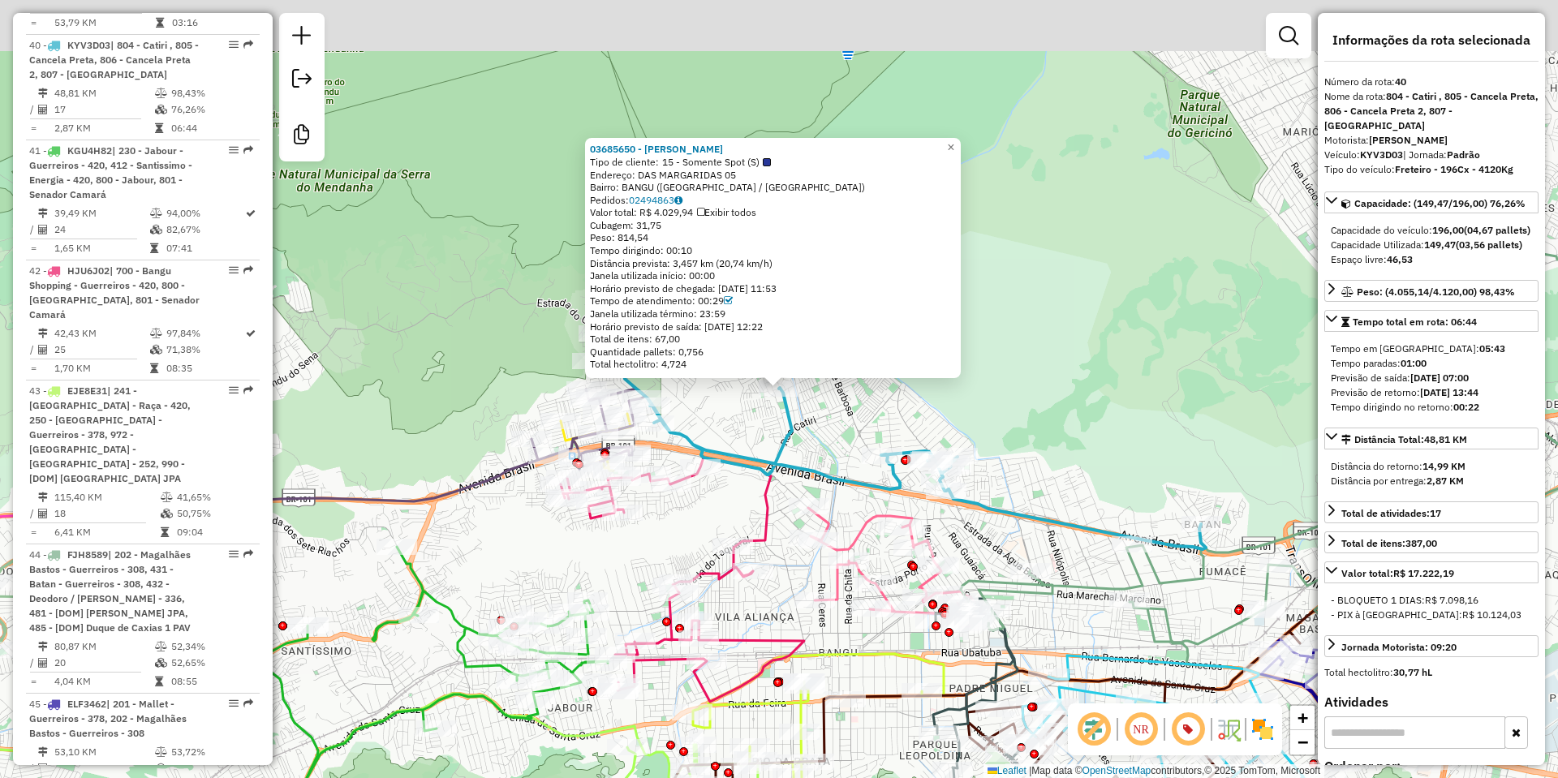
scroll to position [4824, 0]
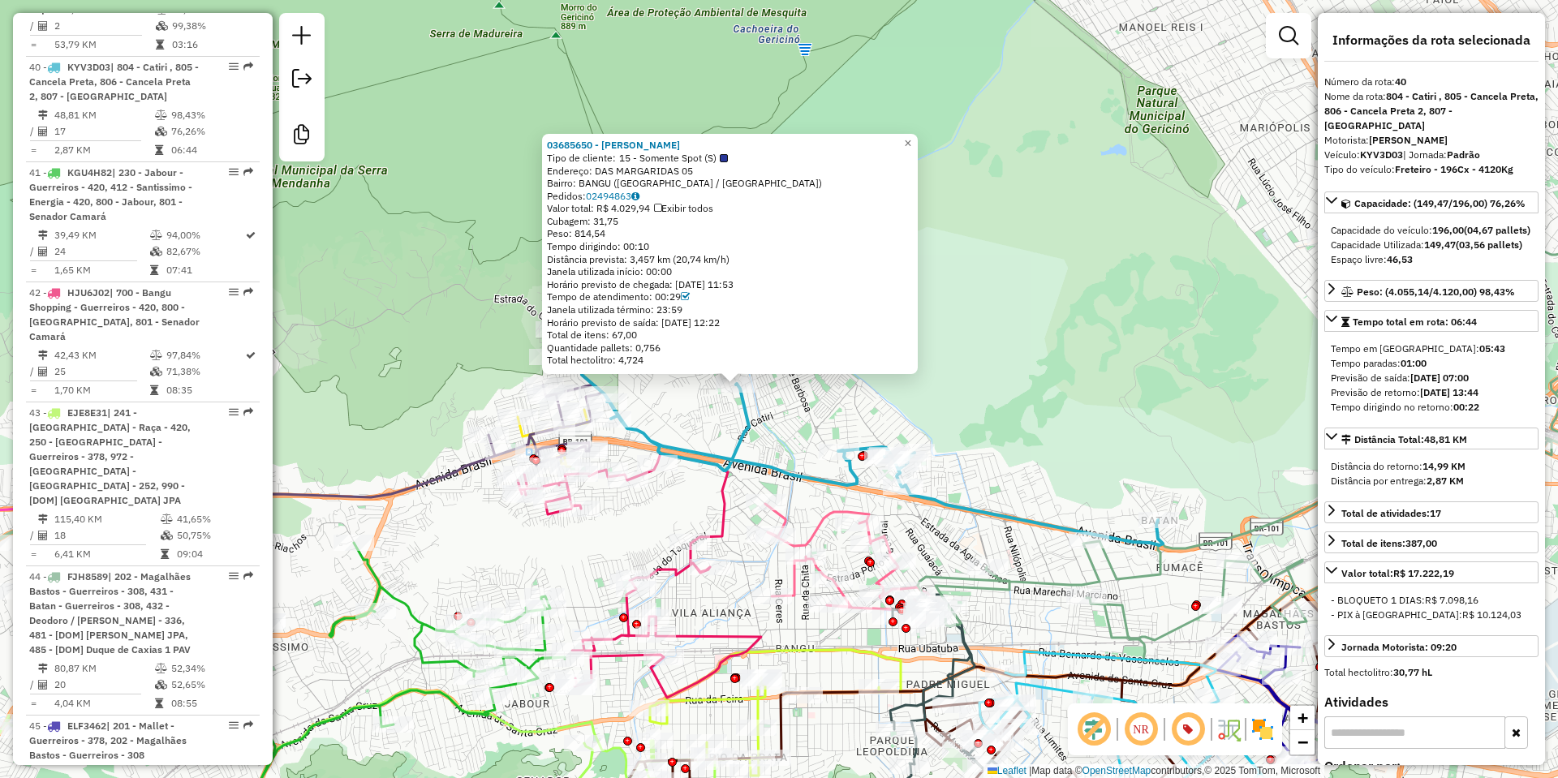
drag, startPoint x: 1121, startPoint y: 422, endPoint x: 1038, endPoint y: 417, distance: 82.9
click at [1041, 419] on div "03685650 - AGNALDO DE SOUZA ALM Tipo de cliente: 15 - Somente Spot (S) Endereço…" at bounding box center [779, 389] width 1558 height 778
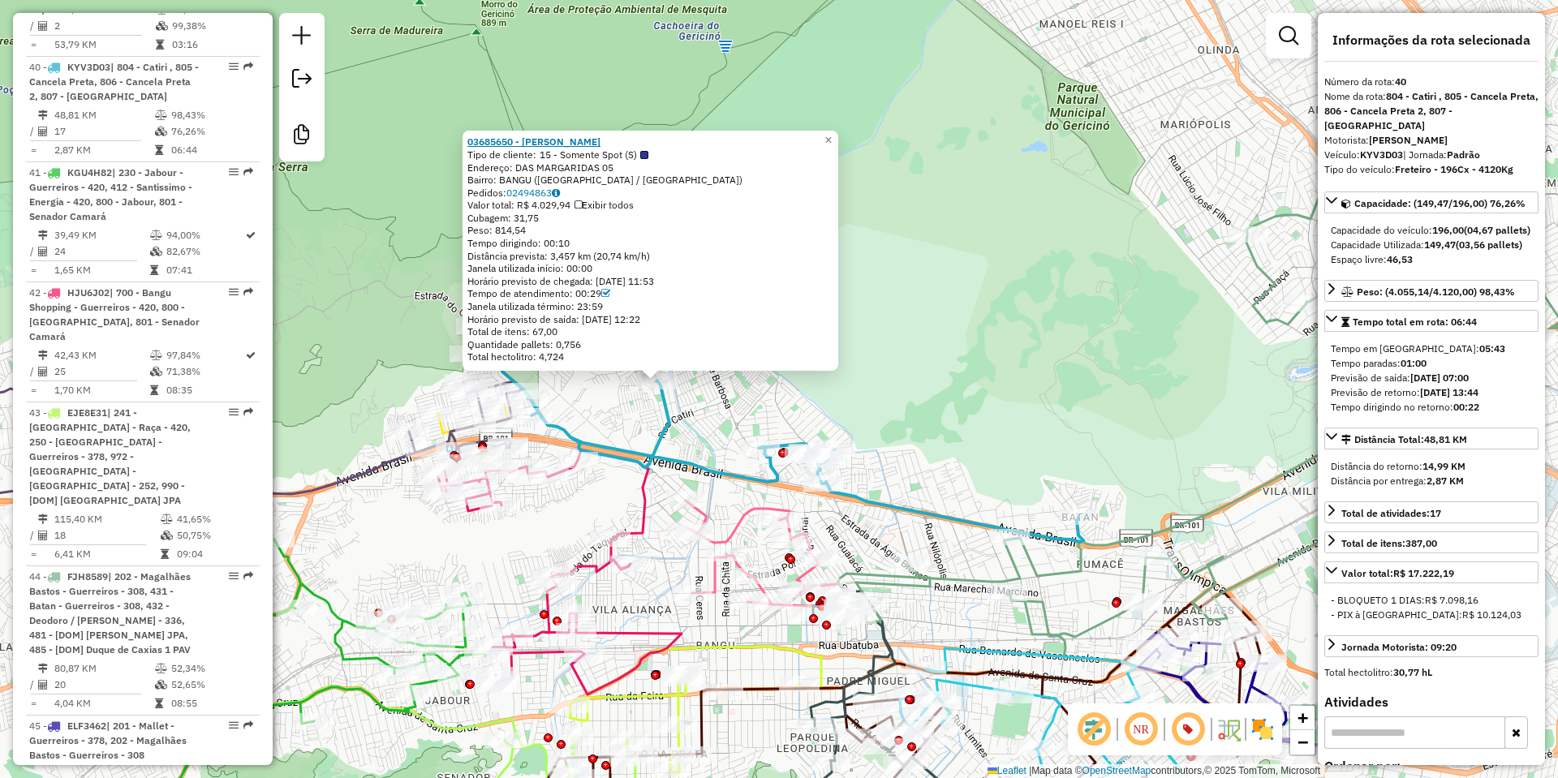
click at [597, 141] on strong "03685650 - AGNALDO DE SOUZA ALM" at bounding box center [533, 142] width 133 height 12
drag, startPoint x: 548, startPoint y: 154, endPoint x: 764, endPoint y: 151, distance: 216.7
click at [764, 151] on div "Tipo de cliente: 15 - Somente Spot (S)" at bounding box center [650, 155] width 366 height 13
click at [945, 140] on div "03685650 - AGNALDO DE SOUZA ALM Tipo de cliente: 15 - Somente Spot (S) Endereço…" at bounding box center [779, 389] width 1558 height 778
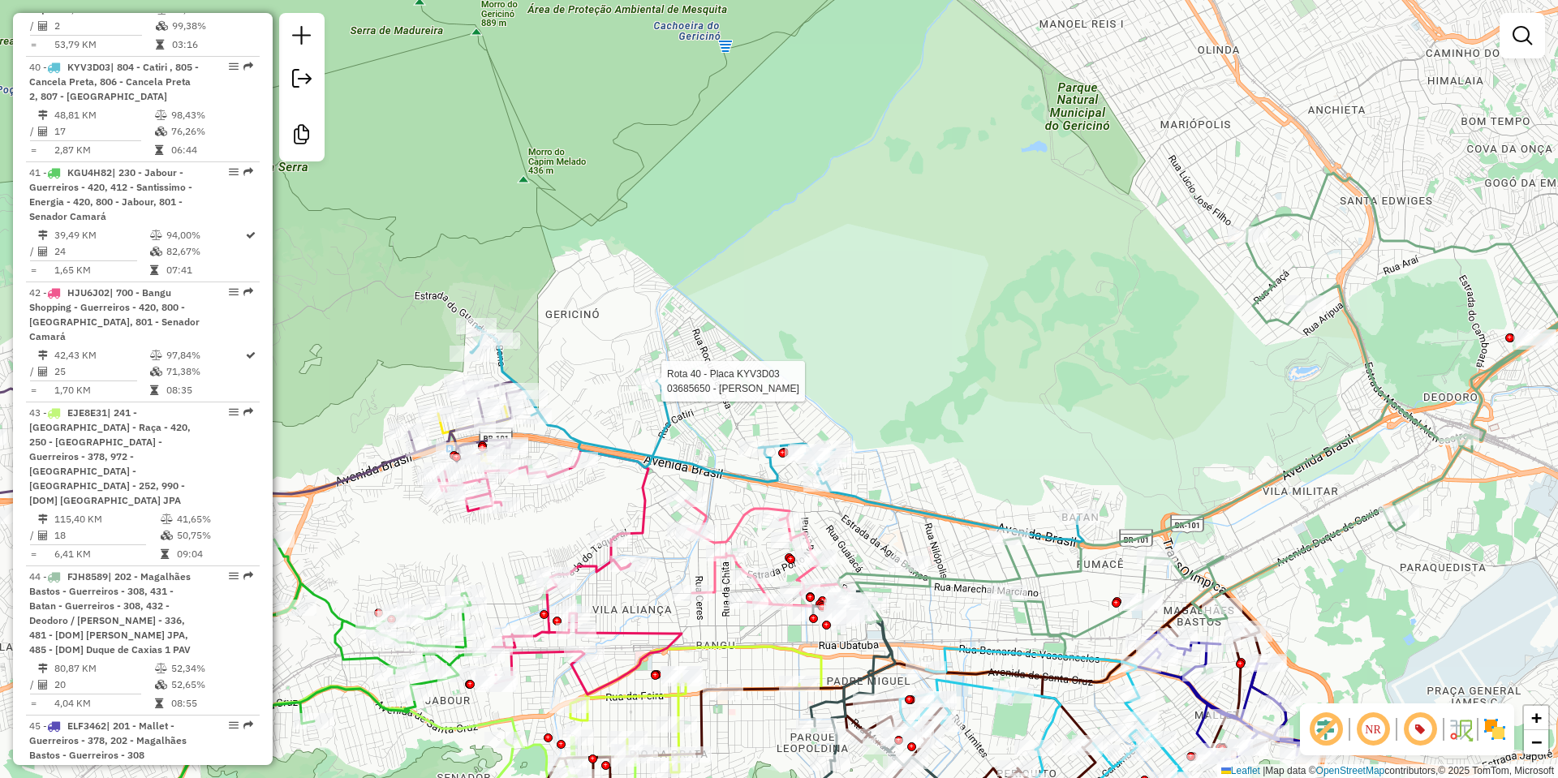
select select "**********"
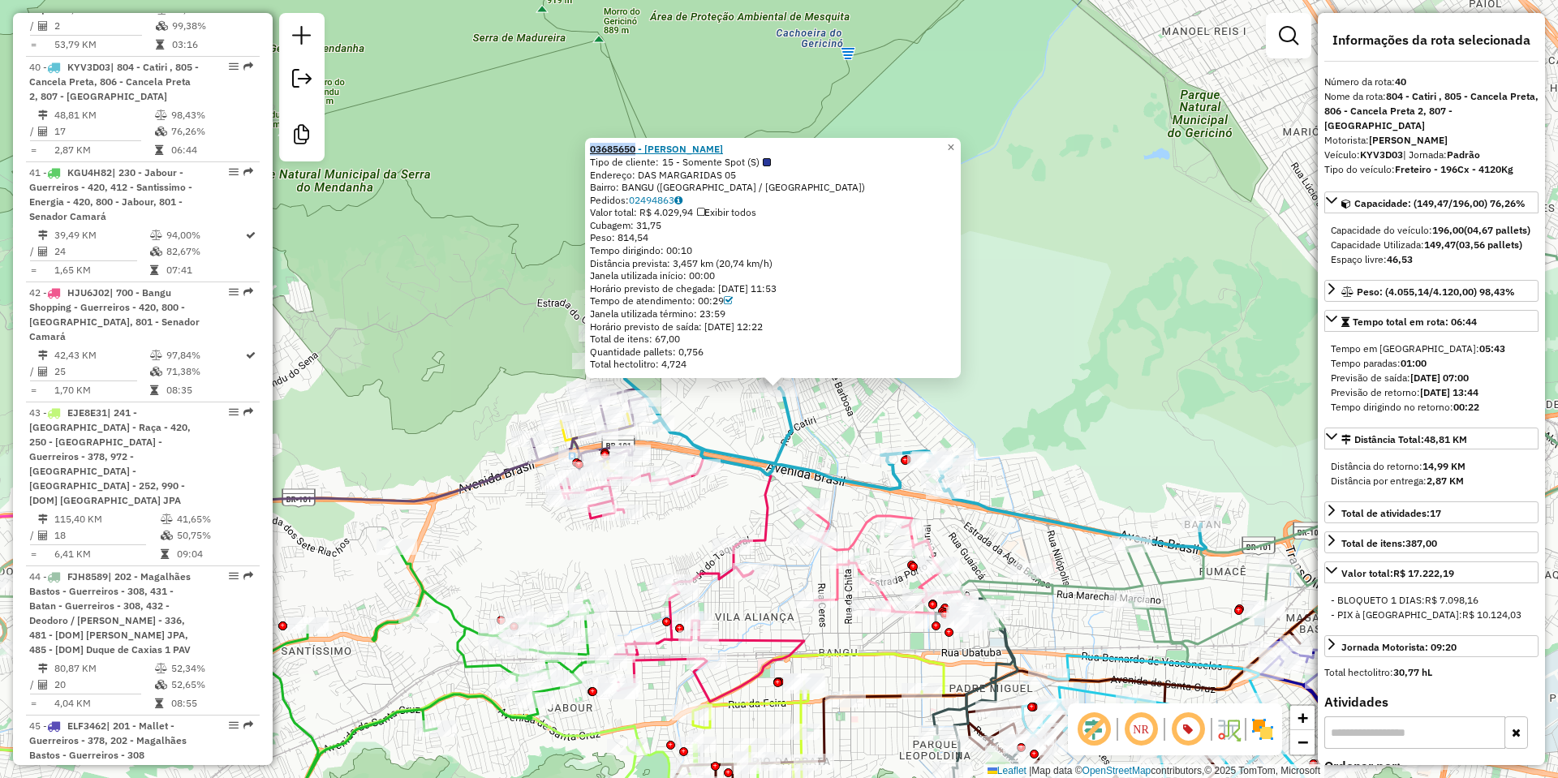
drag, startPoint x: 593, startPoint y: 149, endPoint x: 642, endPoint y: 152, distance: 48.8
click at [642, 152] on div "03685650 - AGNALDO DE SOUZA ALM Tipo de cliente: 15 - Somente Spot (S) Endereço…" at bounding box center [773, 258] width 376 height 240
copy strong "03685650"
click at [842, 444] on div "03685650 - AGNALDO DE SOUZA ALM Tipo de cliente: 15 - Somente Spot (S) Endereço…" at bounding box center [779, 389] width 1558 height 778
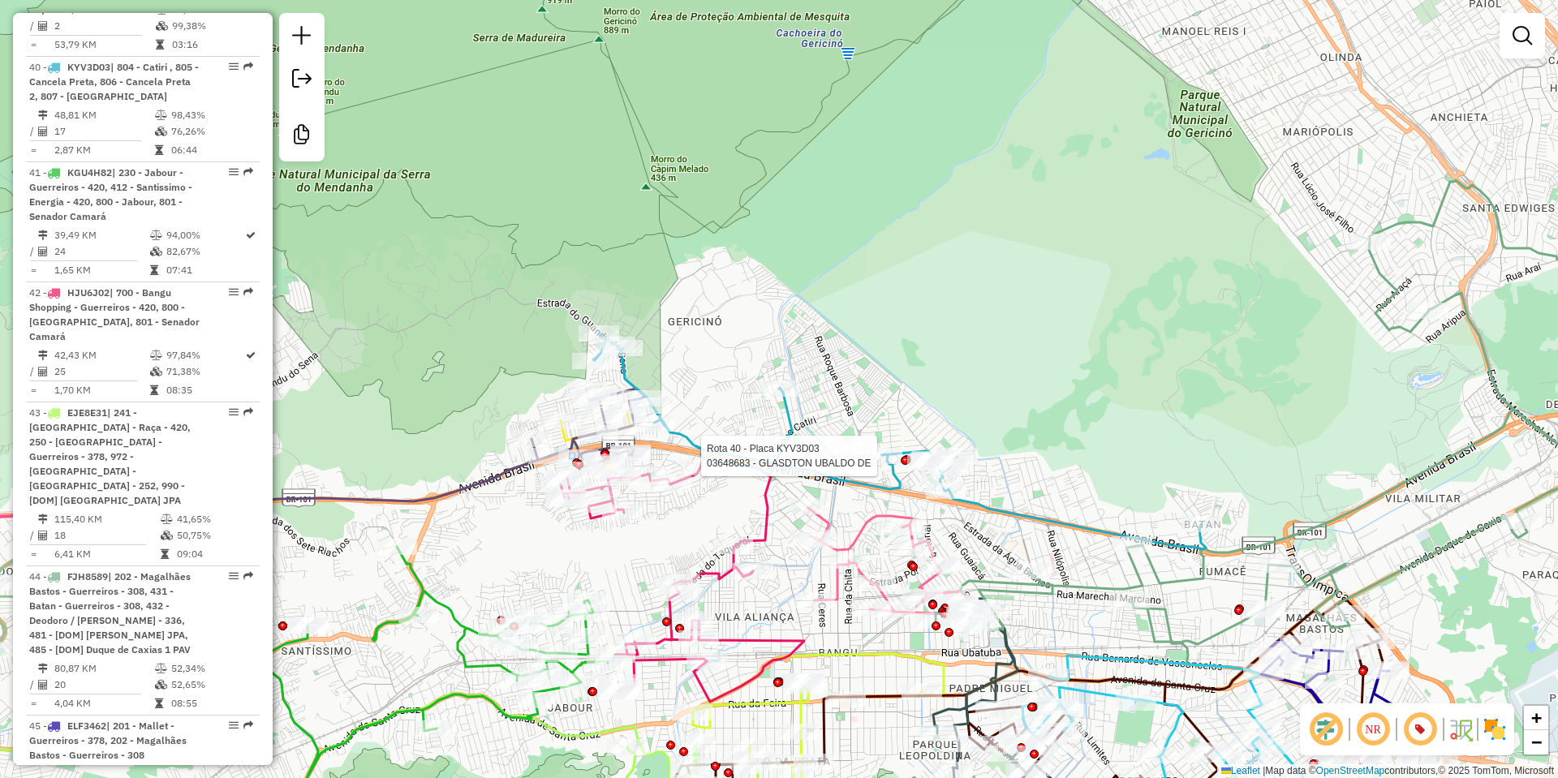
select select "**********"
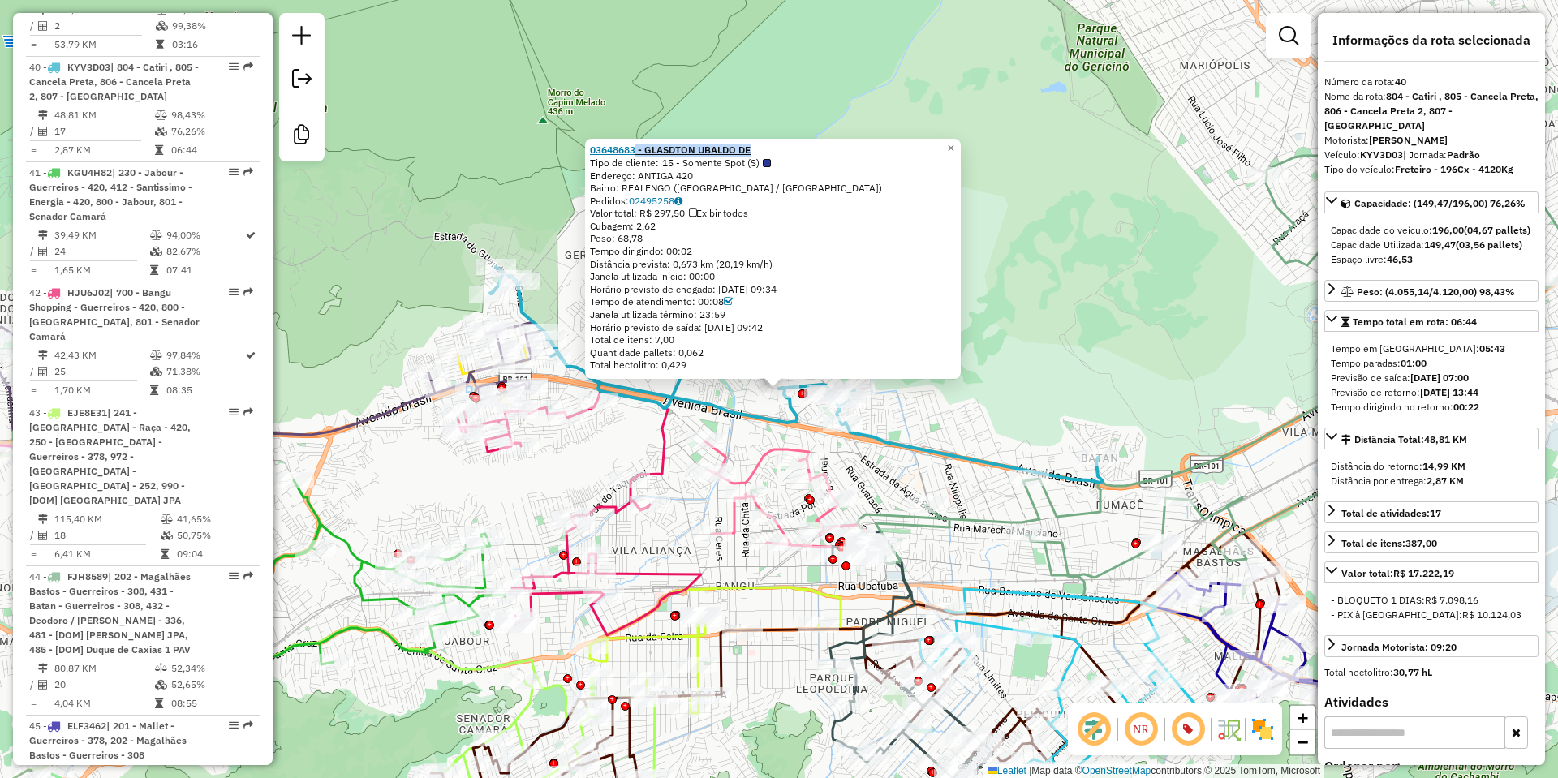
drag, startPoint x: 759, startPoint y: 150, endPoint x: 640, endPoint y: 149, distance: 118.5
click at [640, 149] on div "03648683 - GLASDTON UBALDO DE" at bounding box center [773, 150] width 366 height 13
drag, startPoint x: 594, startPoint y: 149, endPoint x: 641, endPoint y: 150, distance: 47.1
click at [641, 150] on div "03648683 - GLASDTON UBALDO DE Tipo de cliente: 15 - Somente Spot (S) Endereço: …" at bounding box center [773, 259] width 376 height 240
copy strong "03648683"
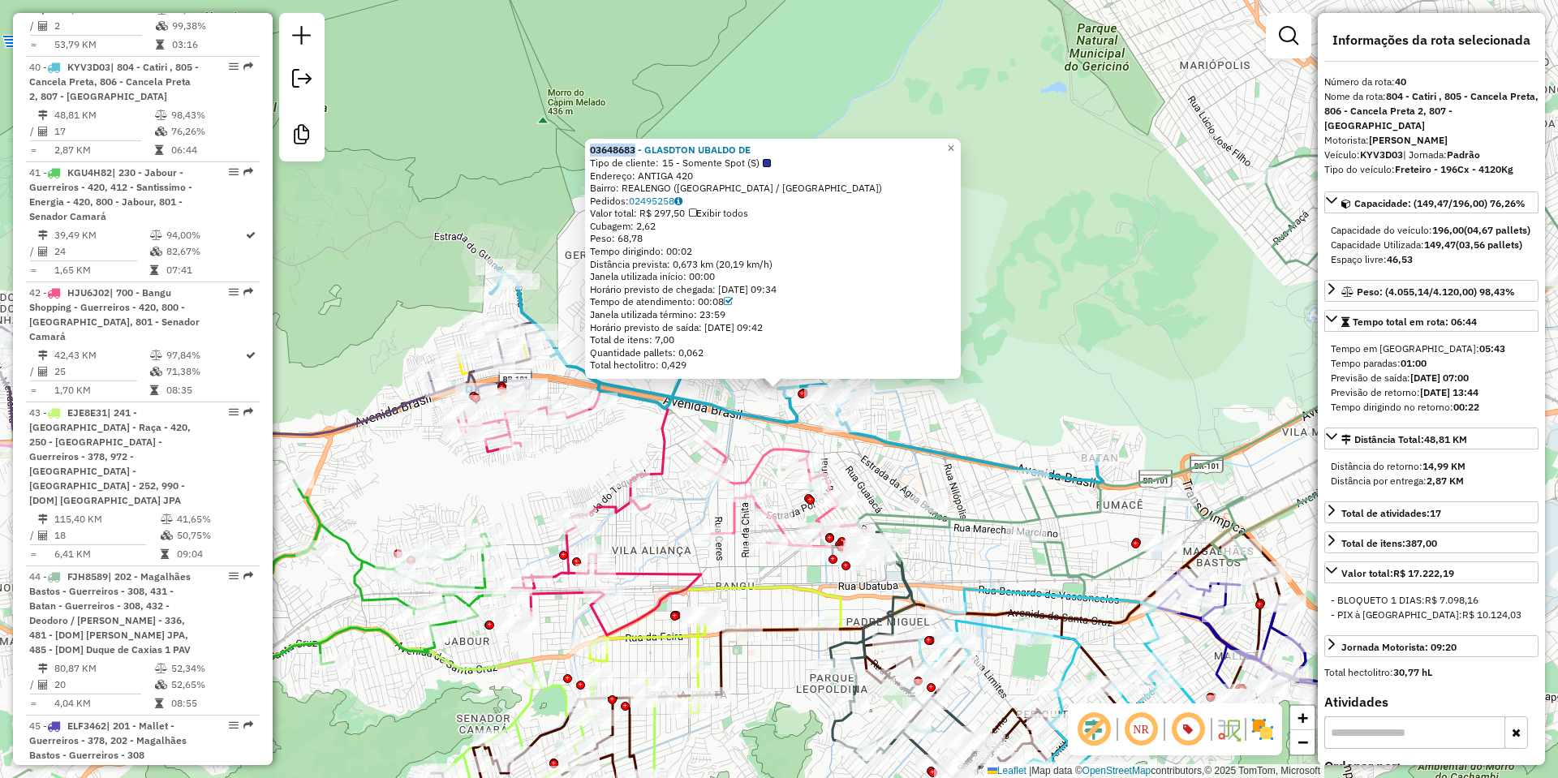
click at [590, 149] on div "03648683 - GLASDTON UBALDO DE Tipo de cliente: 15 - Somente Spot (S) Endereço: …" at bounding box center [773, 259] width 376 height 240
drag, startPoint x: 593, startPoint y: 147, endPoint x: 640, endPoint y: 151, distance: 47.2
click at [640, 151] on div "03648683 - GLASDTON UBALDO DE Tipo de cliente: 15 - Somente Spot (S) Endereço: …" at bounding box center [773, 259] width 376 height 240
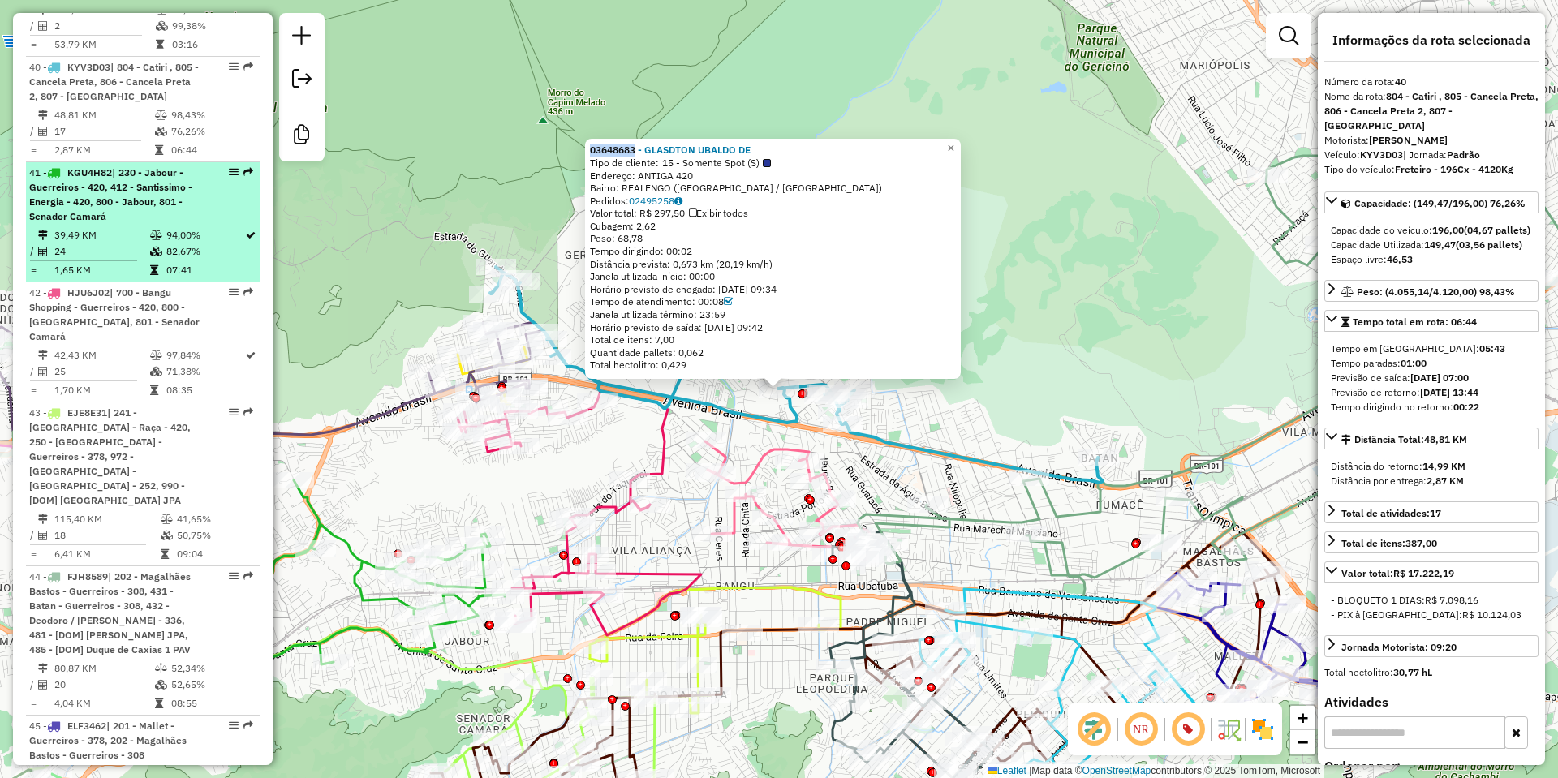
copy strong "03648683"
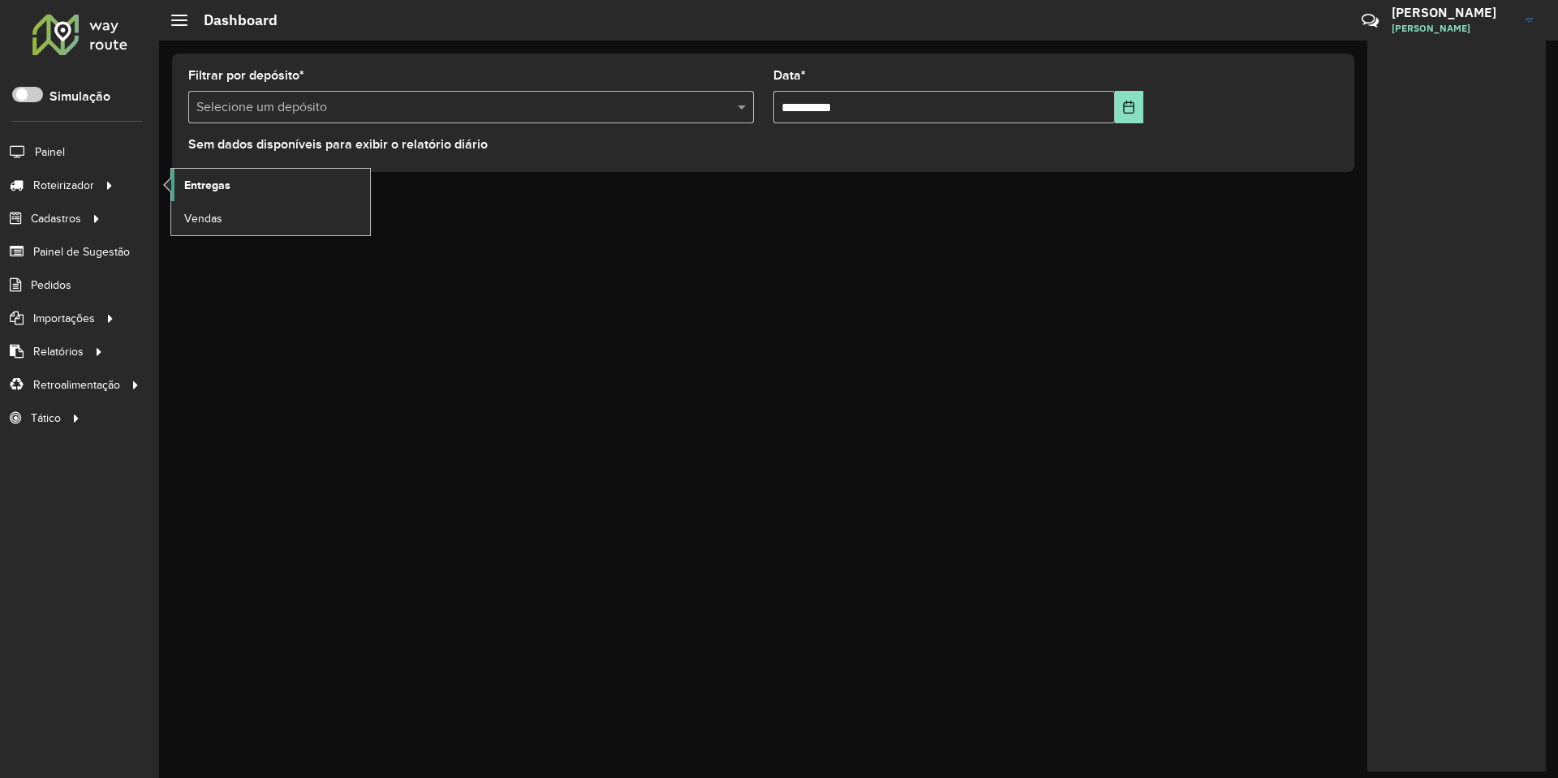
click at [224, 183] on span "Entregas" at bounding box center [207, 185] width 46 height 17
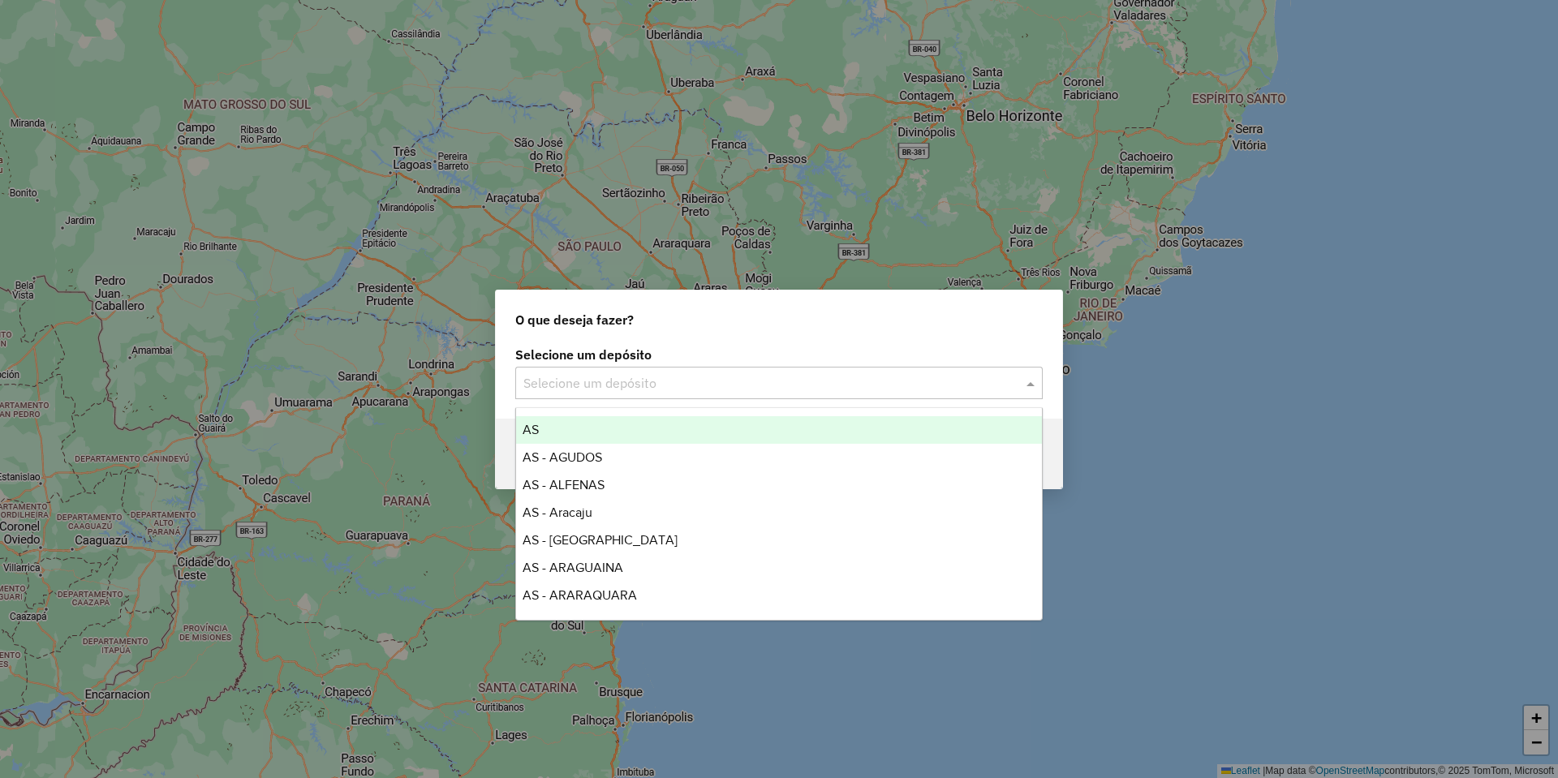
click at [583, 386] on input "text" at bounding box center [762, 383] width 479 height 19
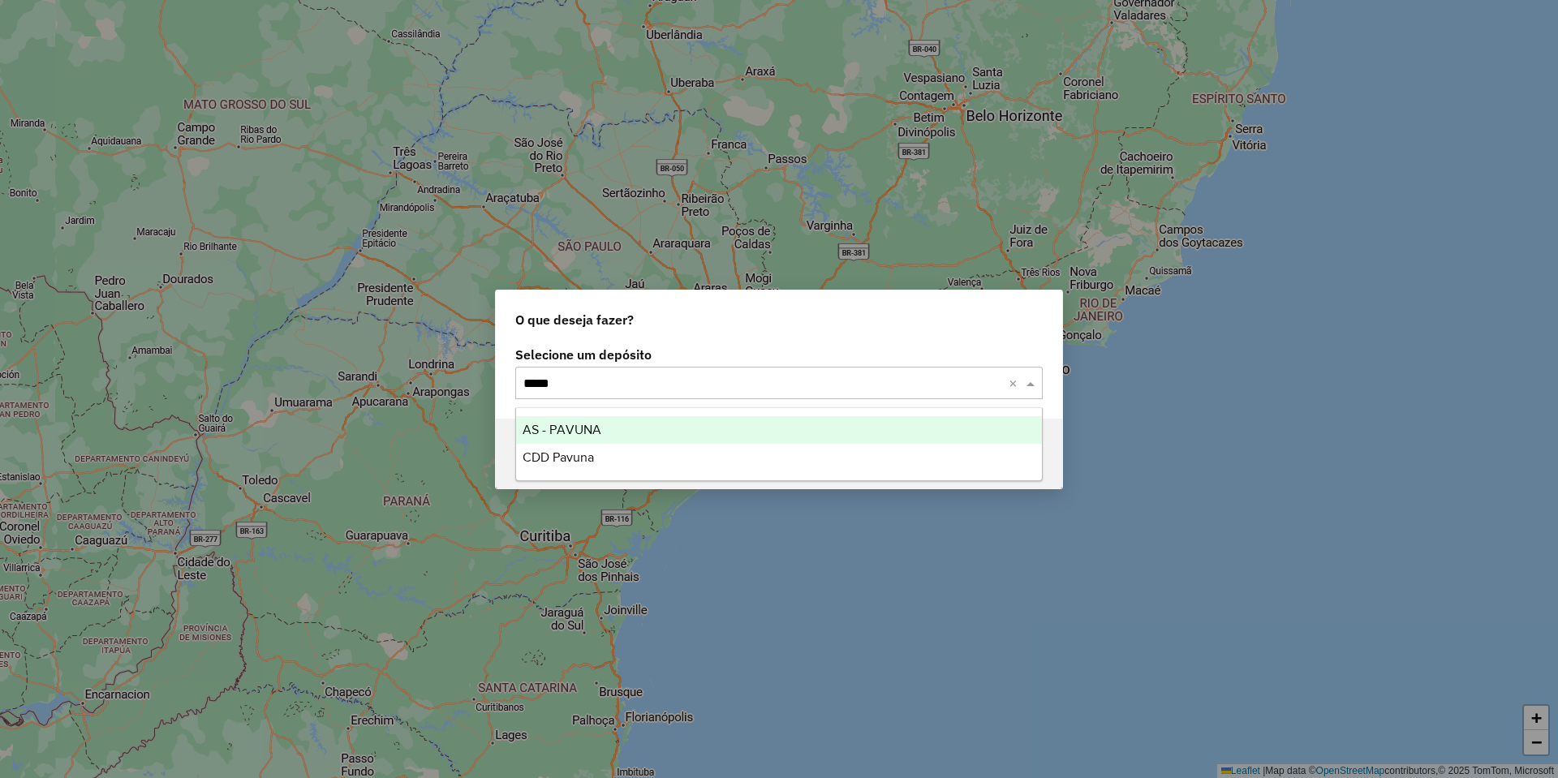
type input "******"
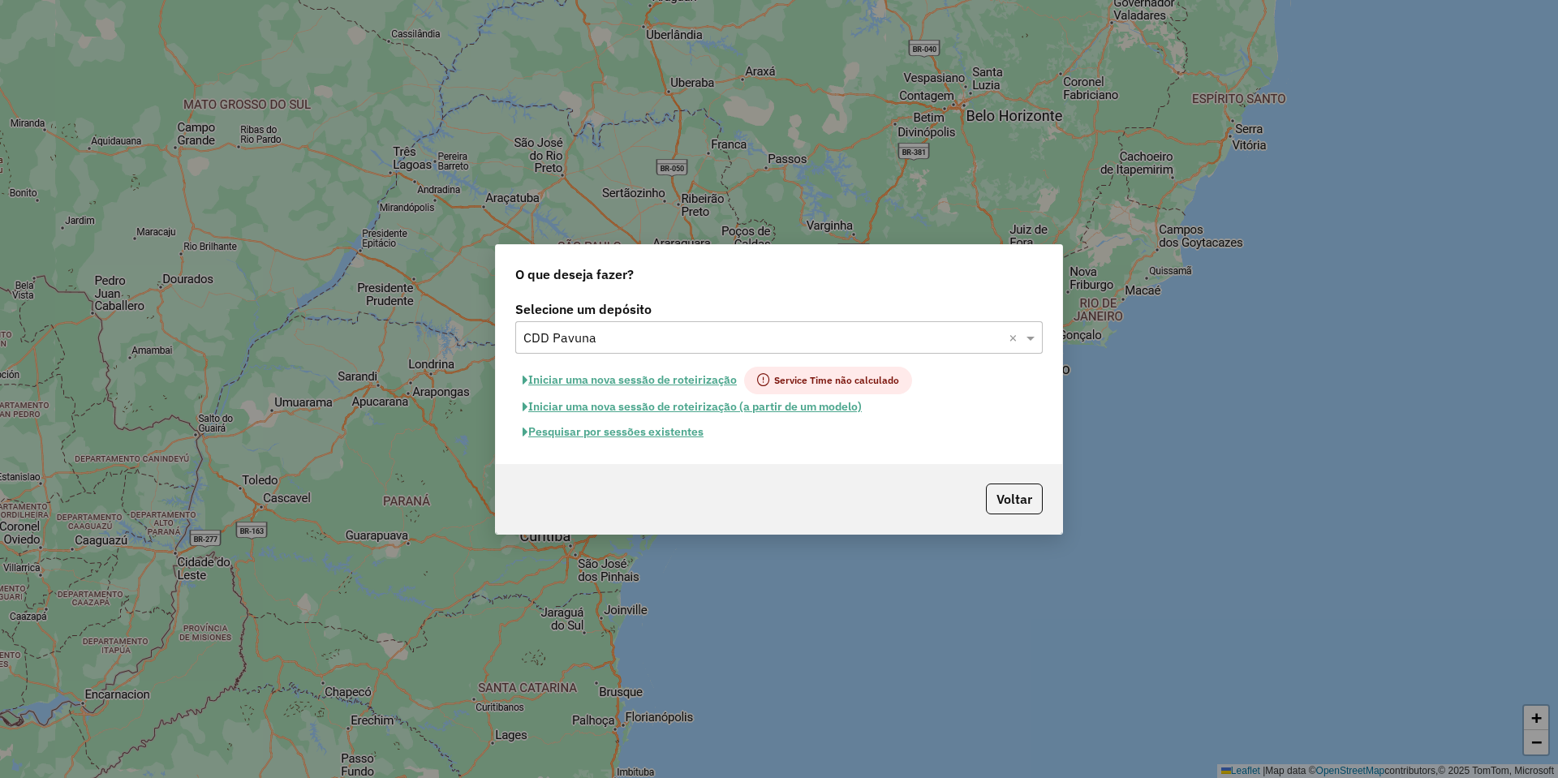
click at [582, 431] on button "Pesquisar por sessões existentes" at bounding box center [613, 432] width 196 height 25
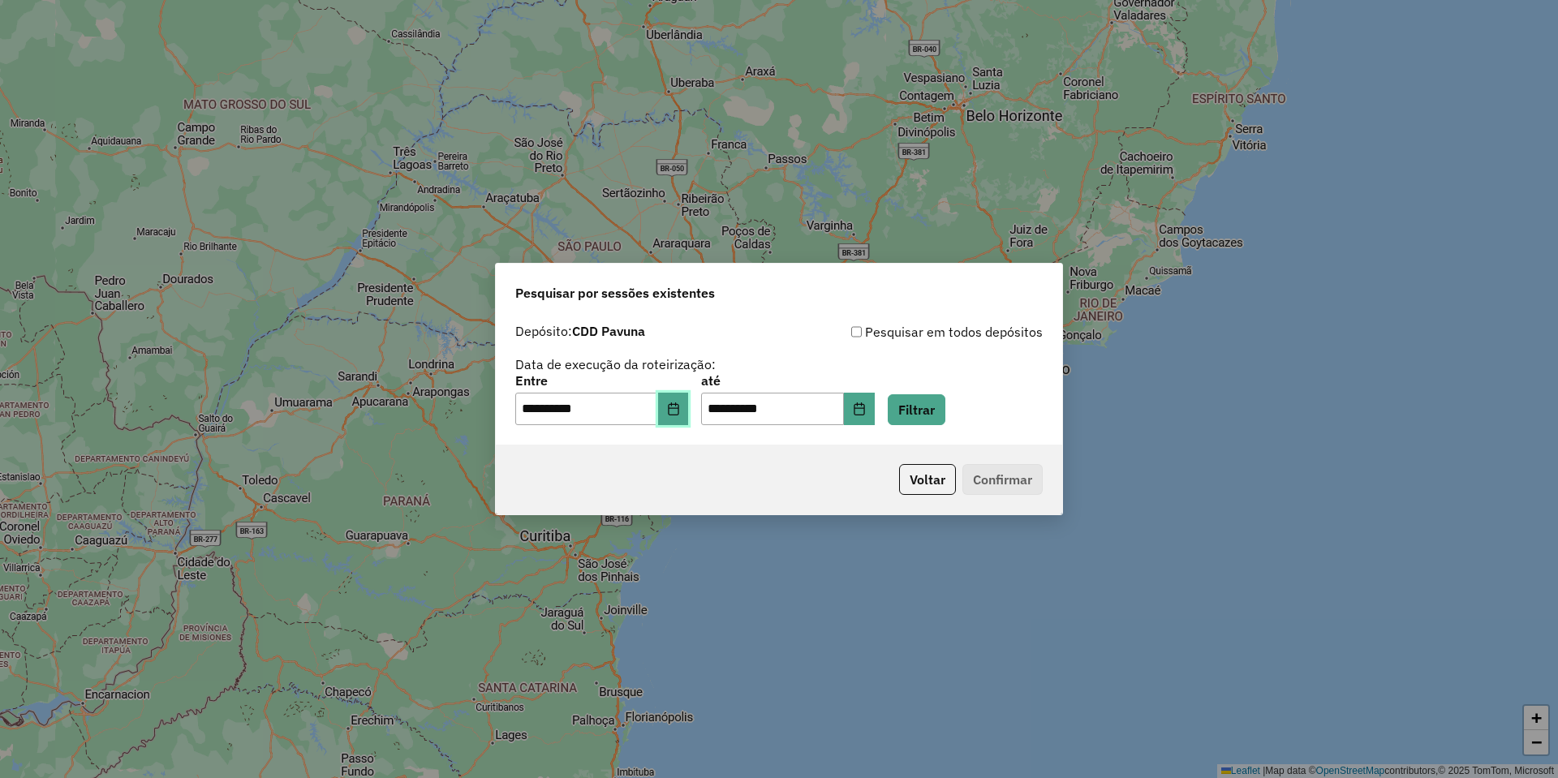
click at [678, 406] on icon "Choose Date" at bounding box center [673, 409] width 11 height 13
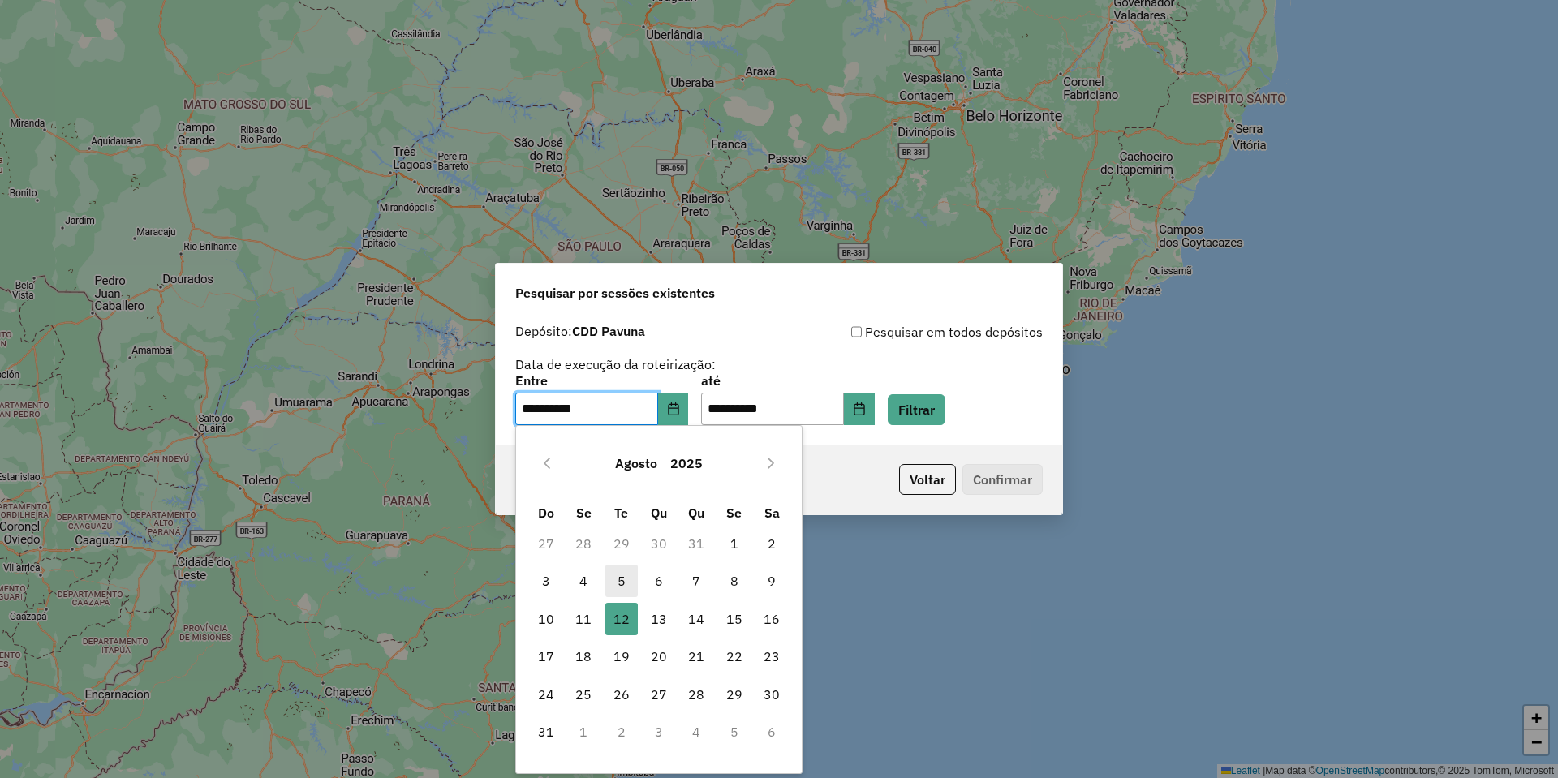
click at [620, 586] on span "5" at bounding box center [621, 581] width 32 height 32
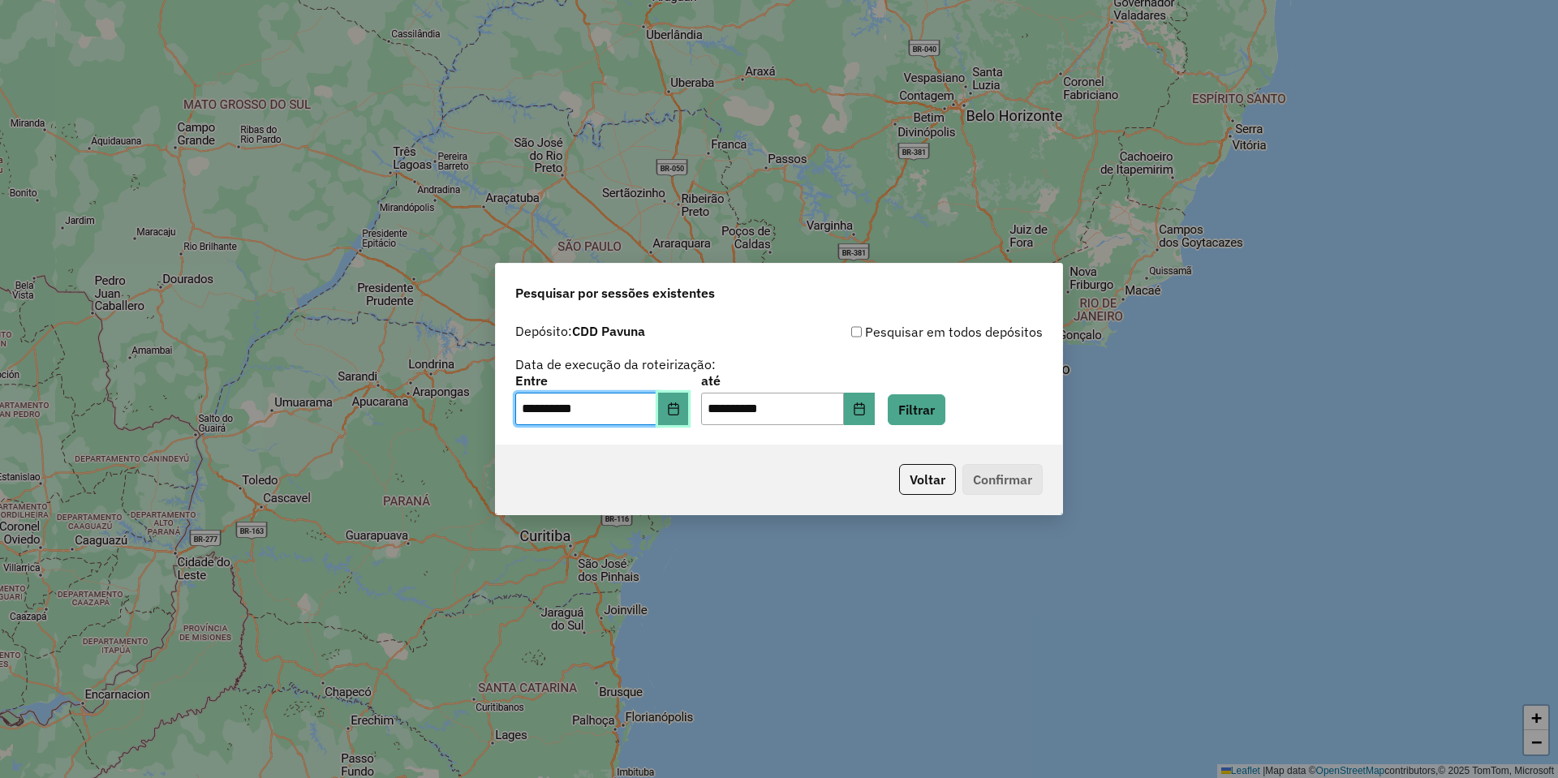
click at [686, 415] on button "Choose Date" at bounding box center [673, 409] width 31 height 32
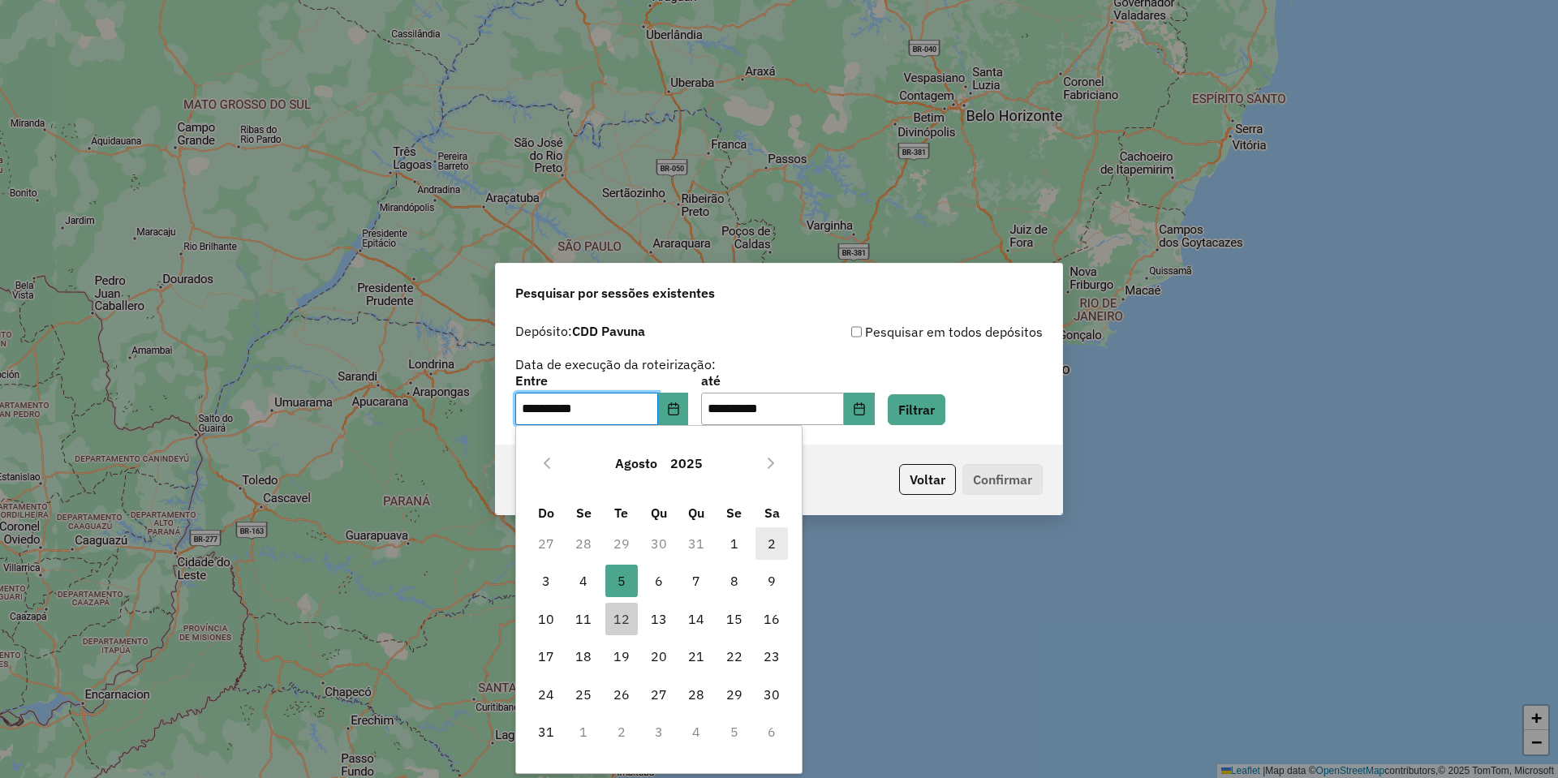
click at [782, 540] on span "2" at bounding box center [772, 543] width 32 height 32
type input "**********"
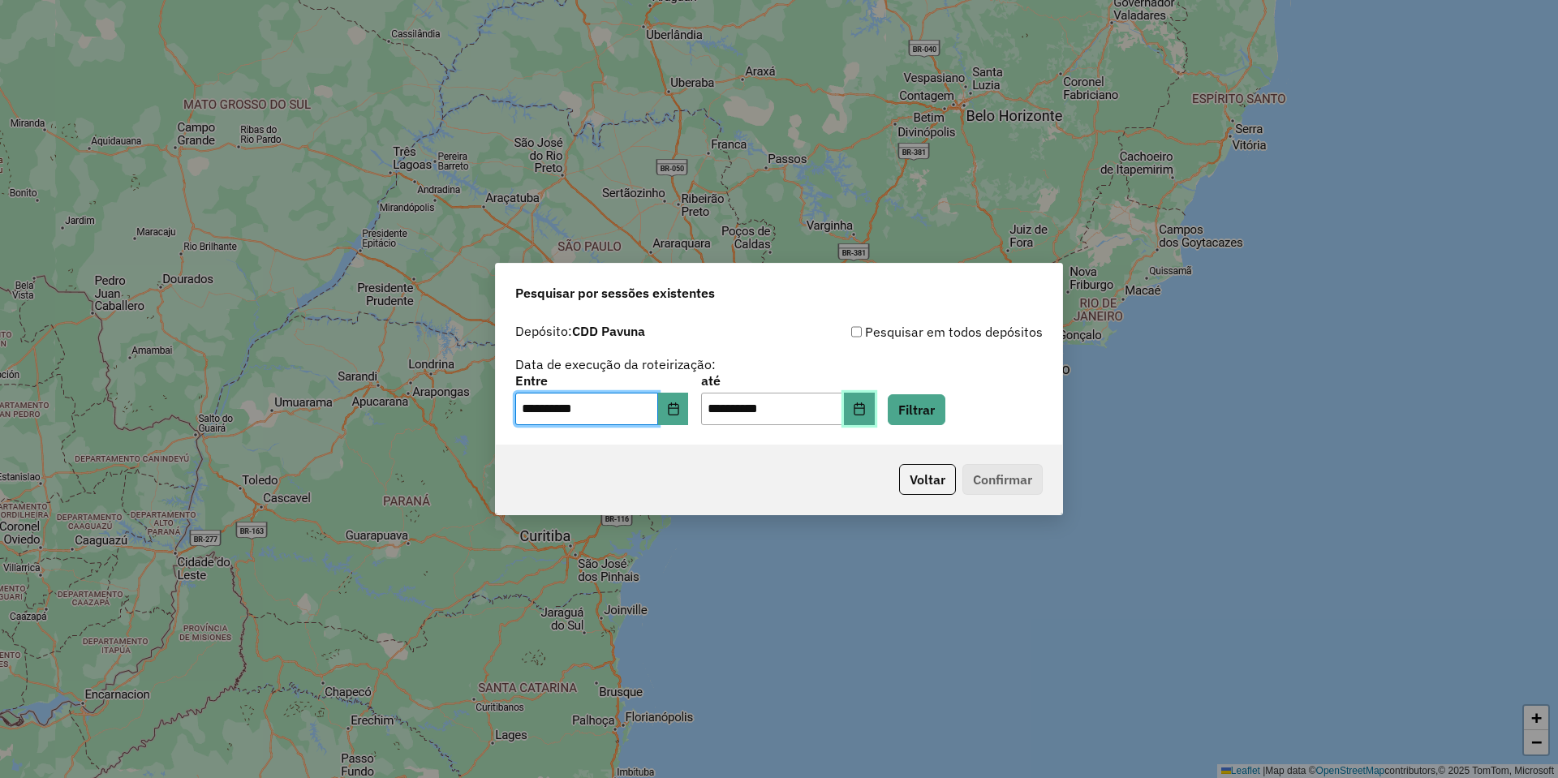
click at [875, 416] on button "Choose Date" at bounding box center [859, 409] width 31 height 32
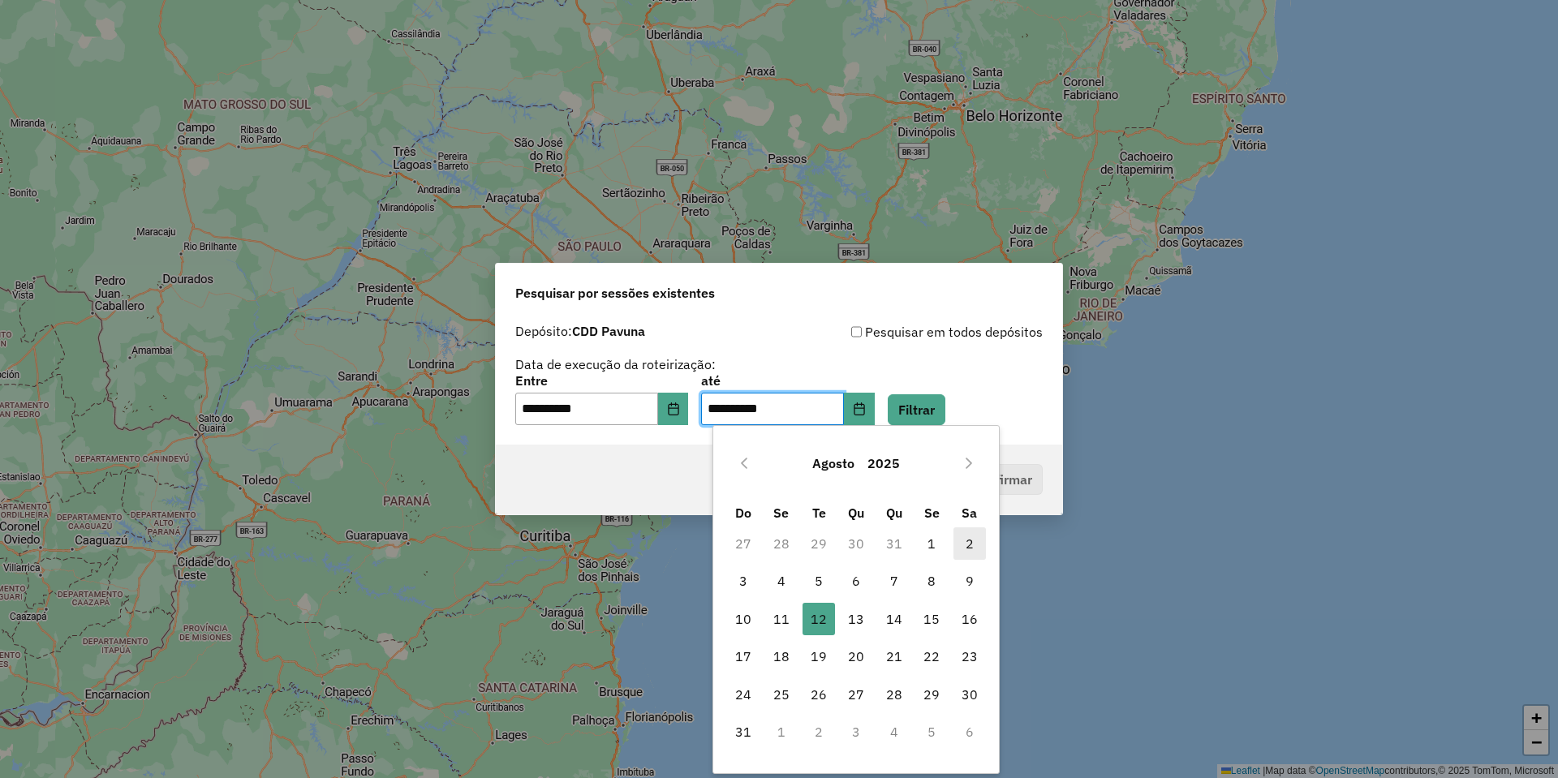
click at [960, 540] on span "2" at bounding box center [970, 543] width 32 height 32
type input "**********"
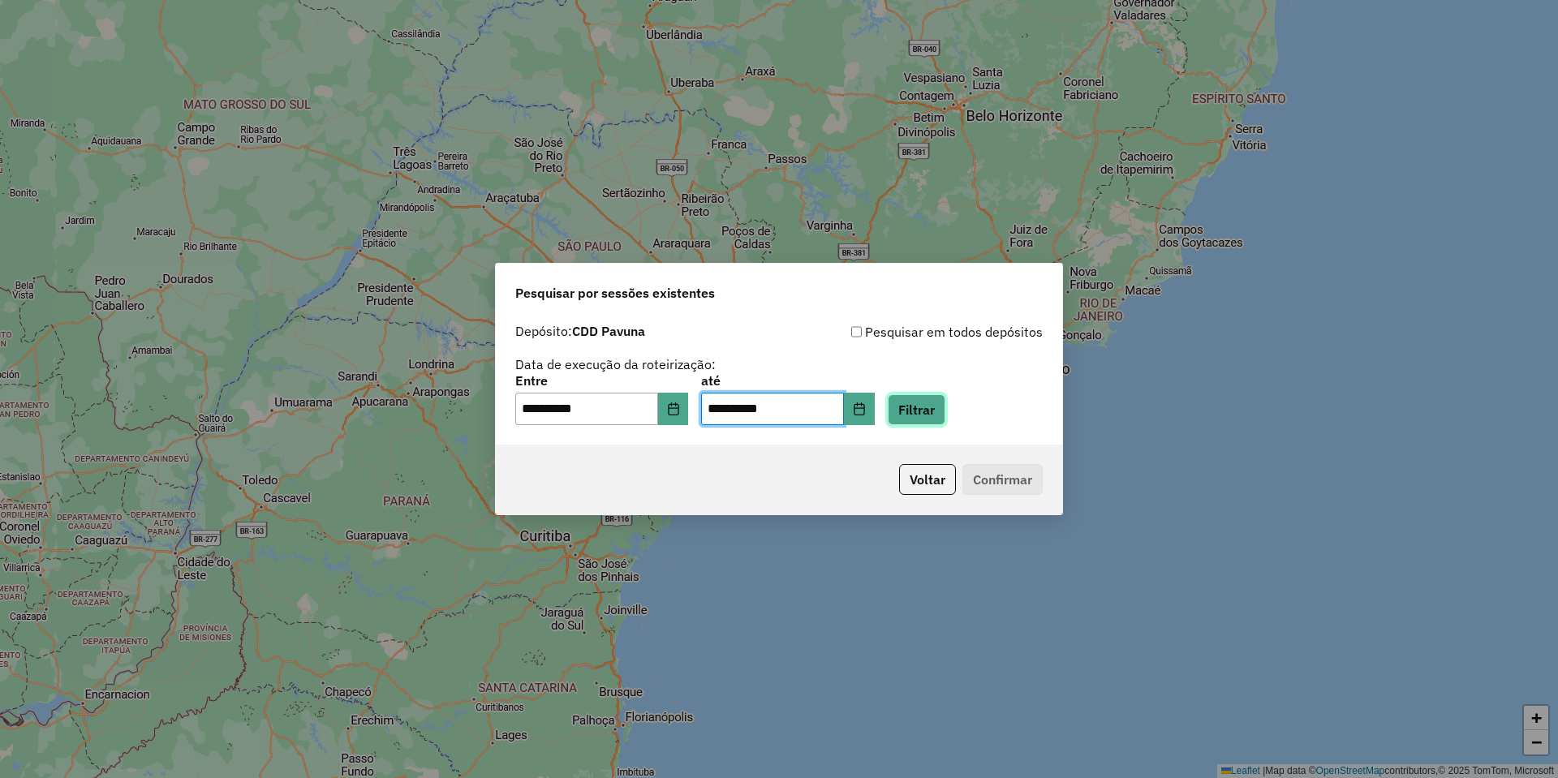
click at [930, 411] on button "Filtrar" at bounding box center [917, 409] width 58 height 31
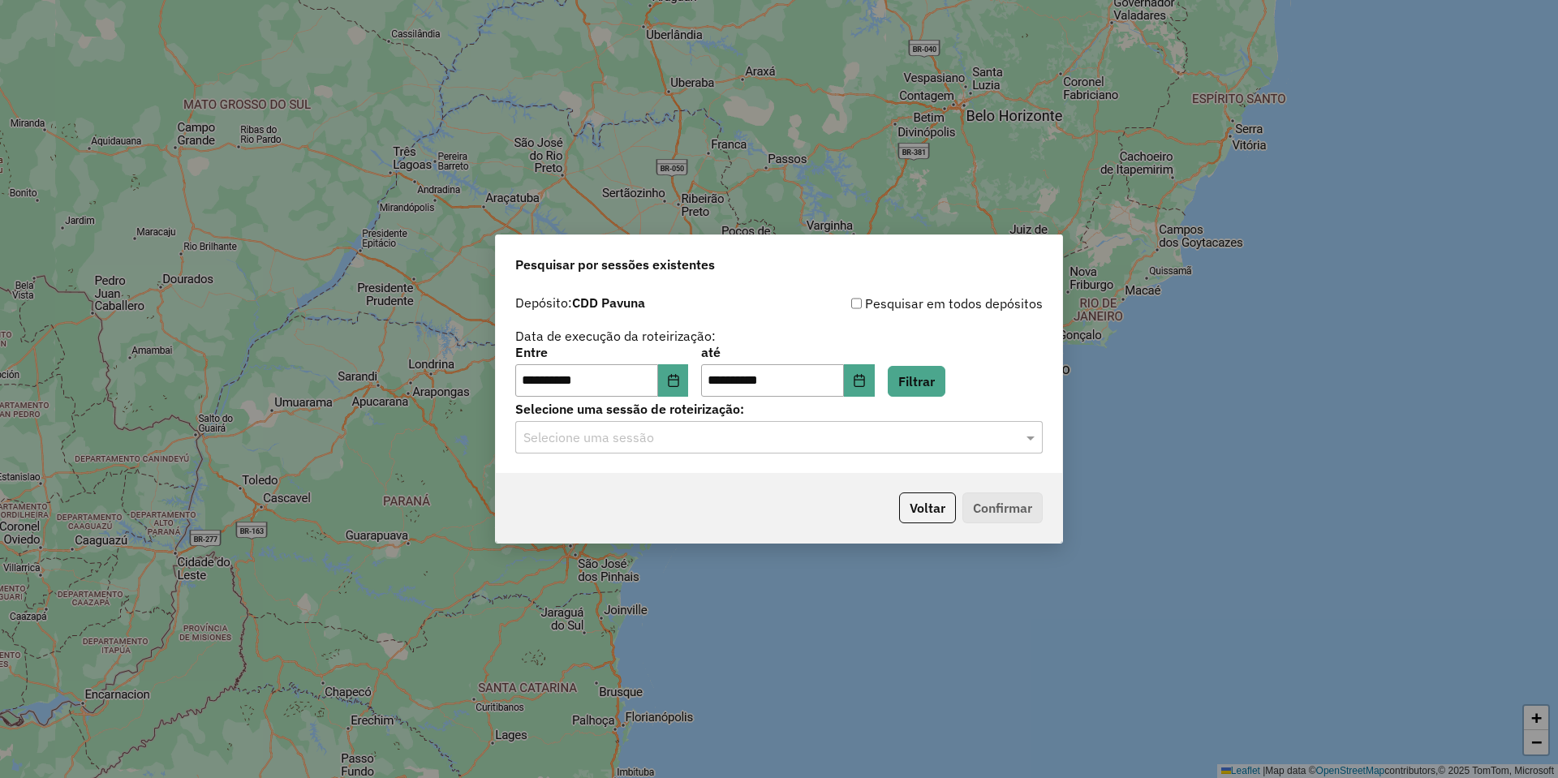
click at [622, 440] on input "text" at bounding box center [762, 437] width 479 height 19
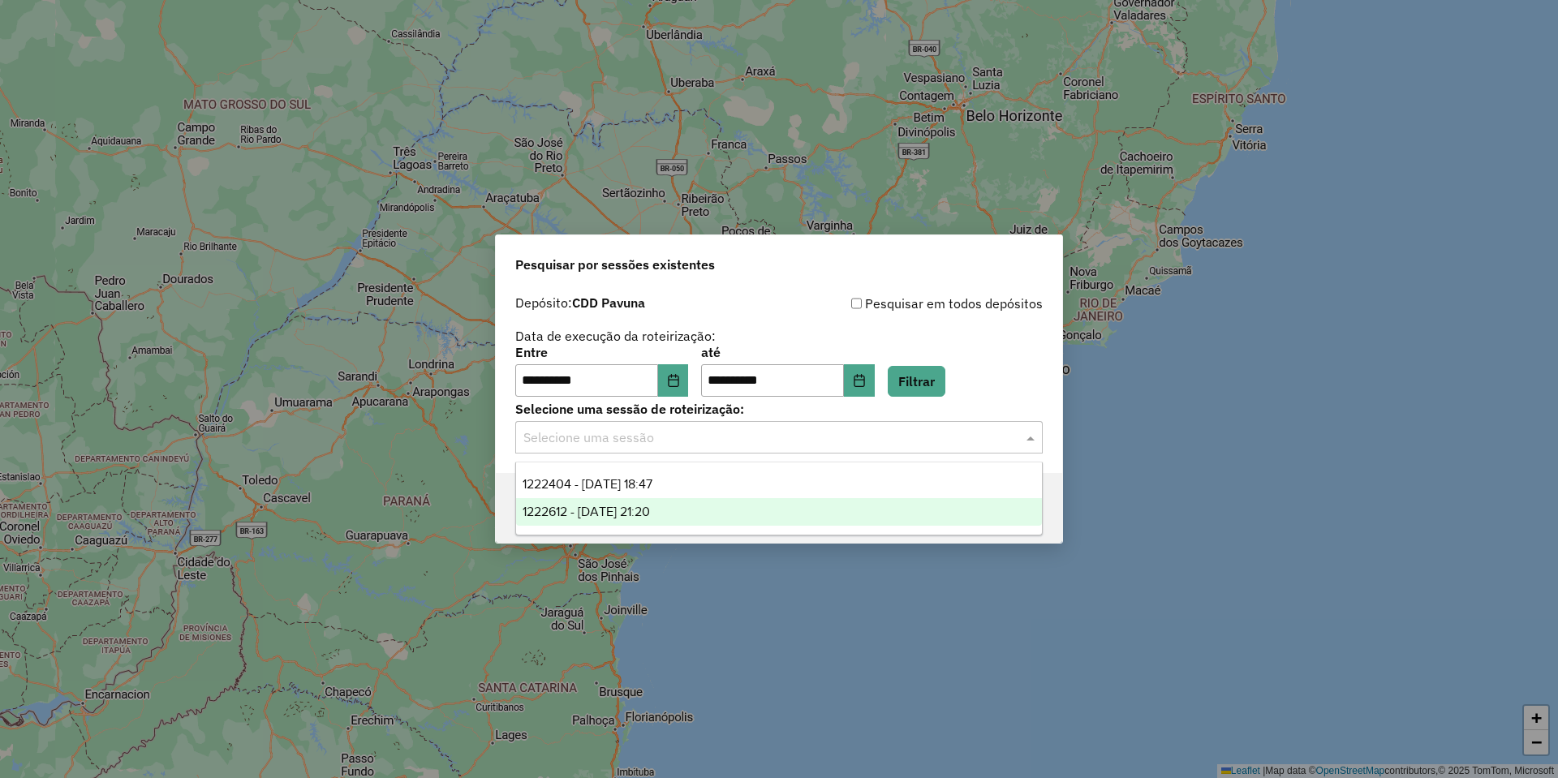
click at [650, 506] on span "1222612 - 02/08/2025 21:20" at bounding box center [586, 512] width 127 height 14
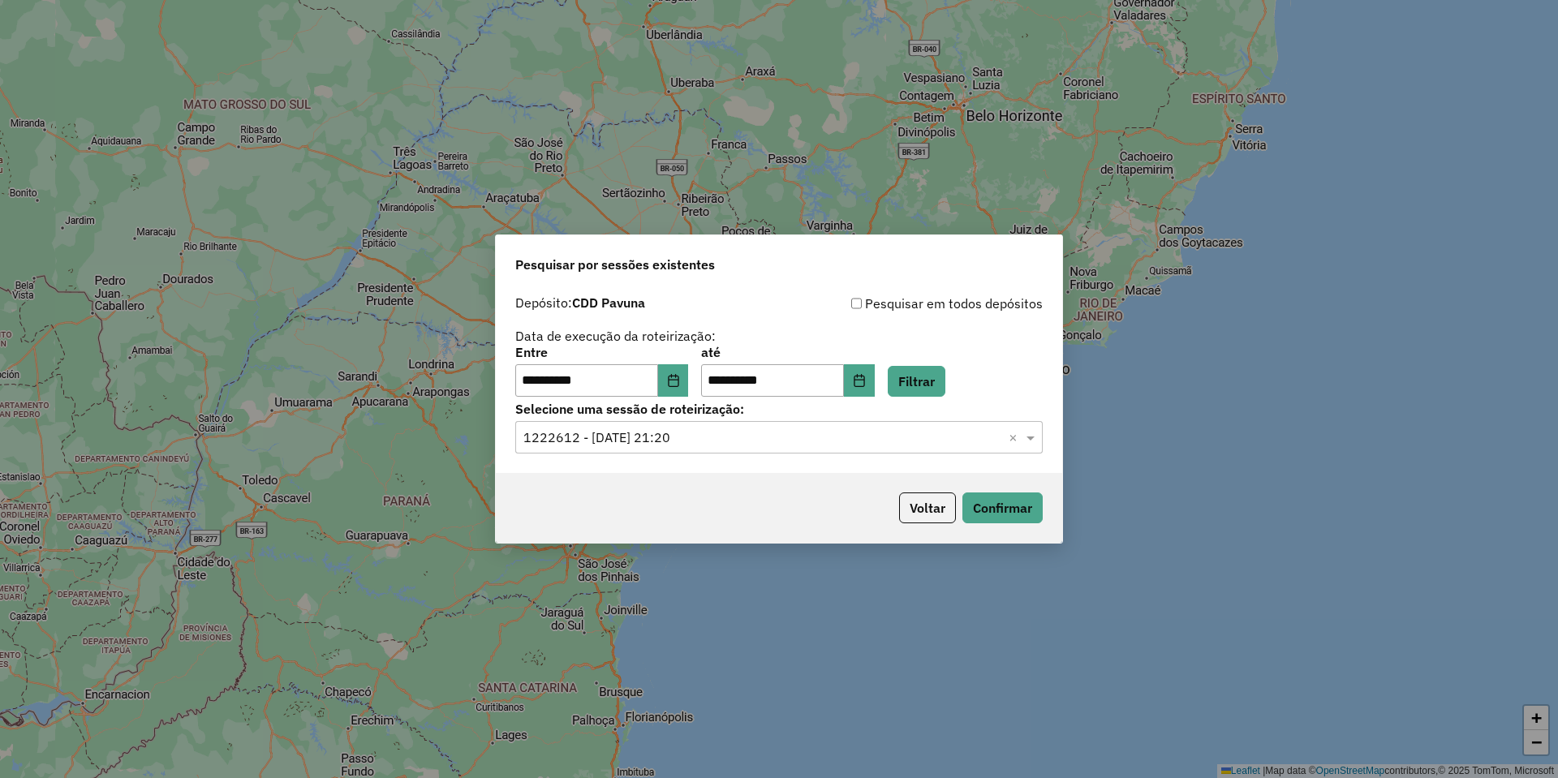
click at [606, 417] on label "Selecione uma sessão de roteirização:" at bounding box center [778, 408] width 527 height 19
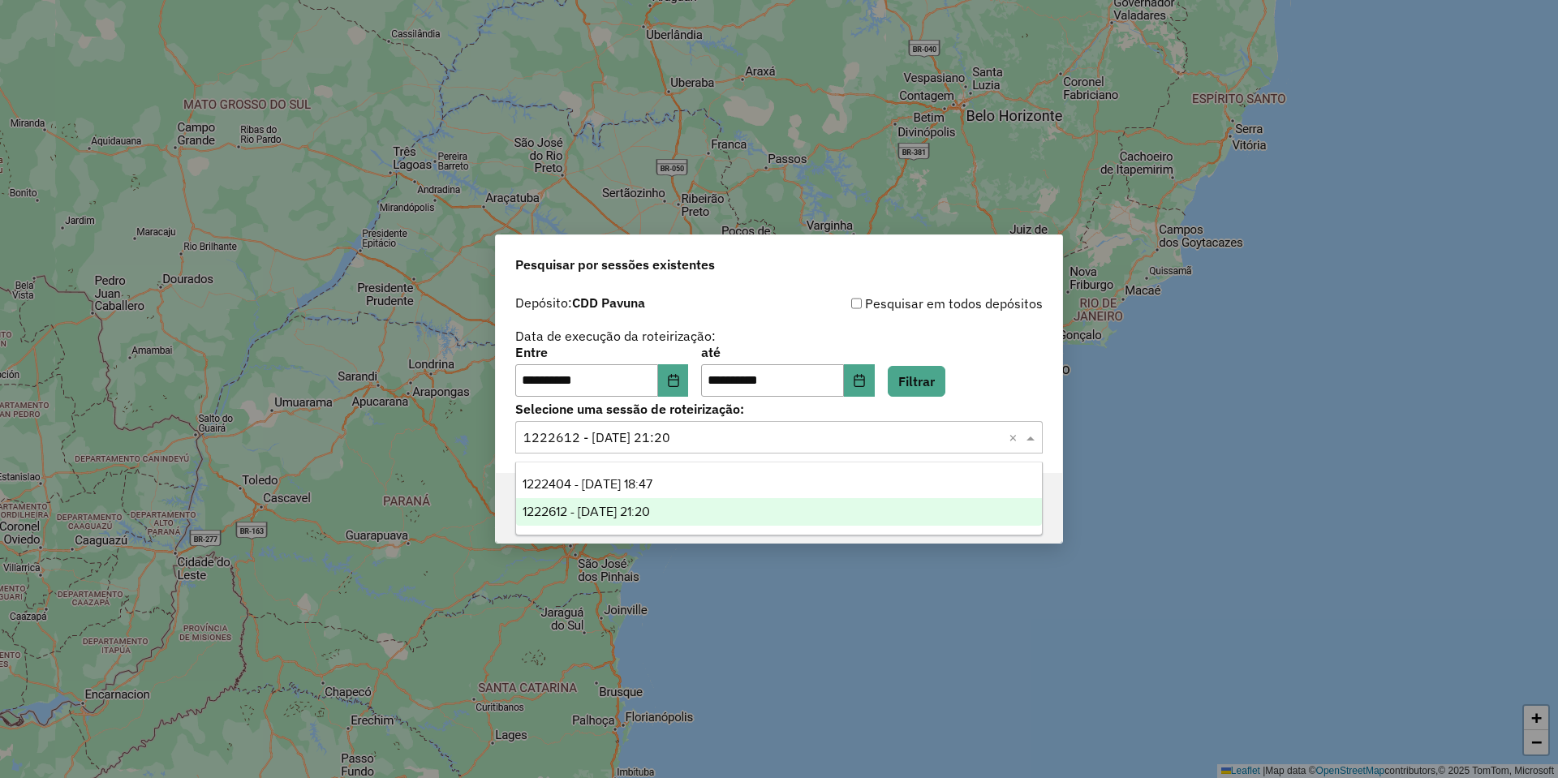
click at [661, 443] on input "text" at bounding box center [762, 437] width 479 height 19
click at [650, 506] on span "1222612 - 02/08/2025 21:20" at bounding box center [586, 512] width 127 height 14
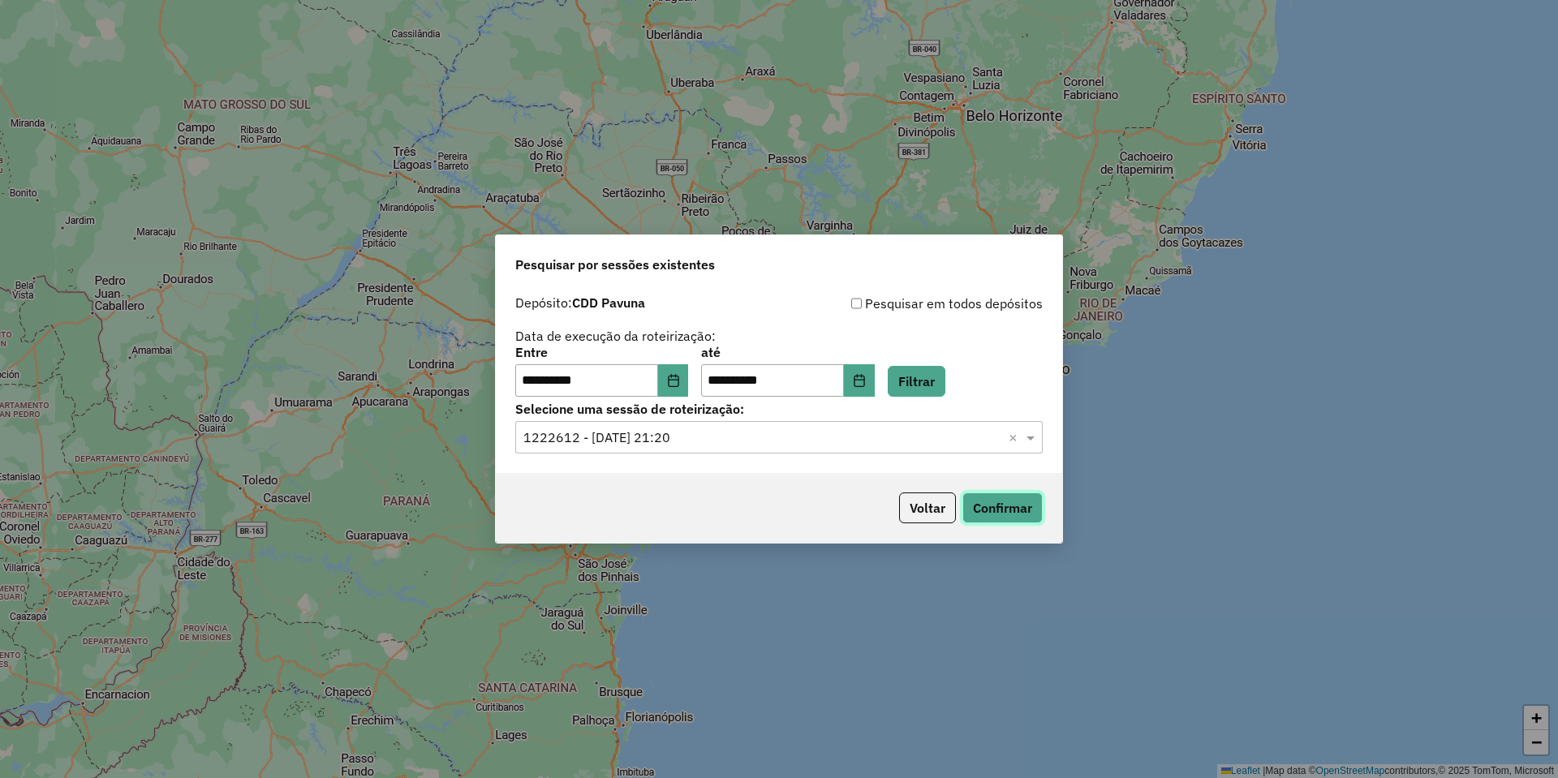
click at [1022, 505] on button "Confirmar" at bounding box center [1002, 508] width 80 height 31
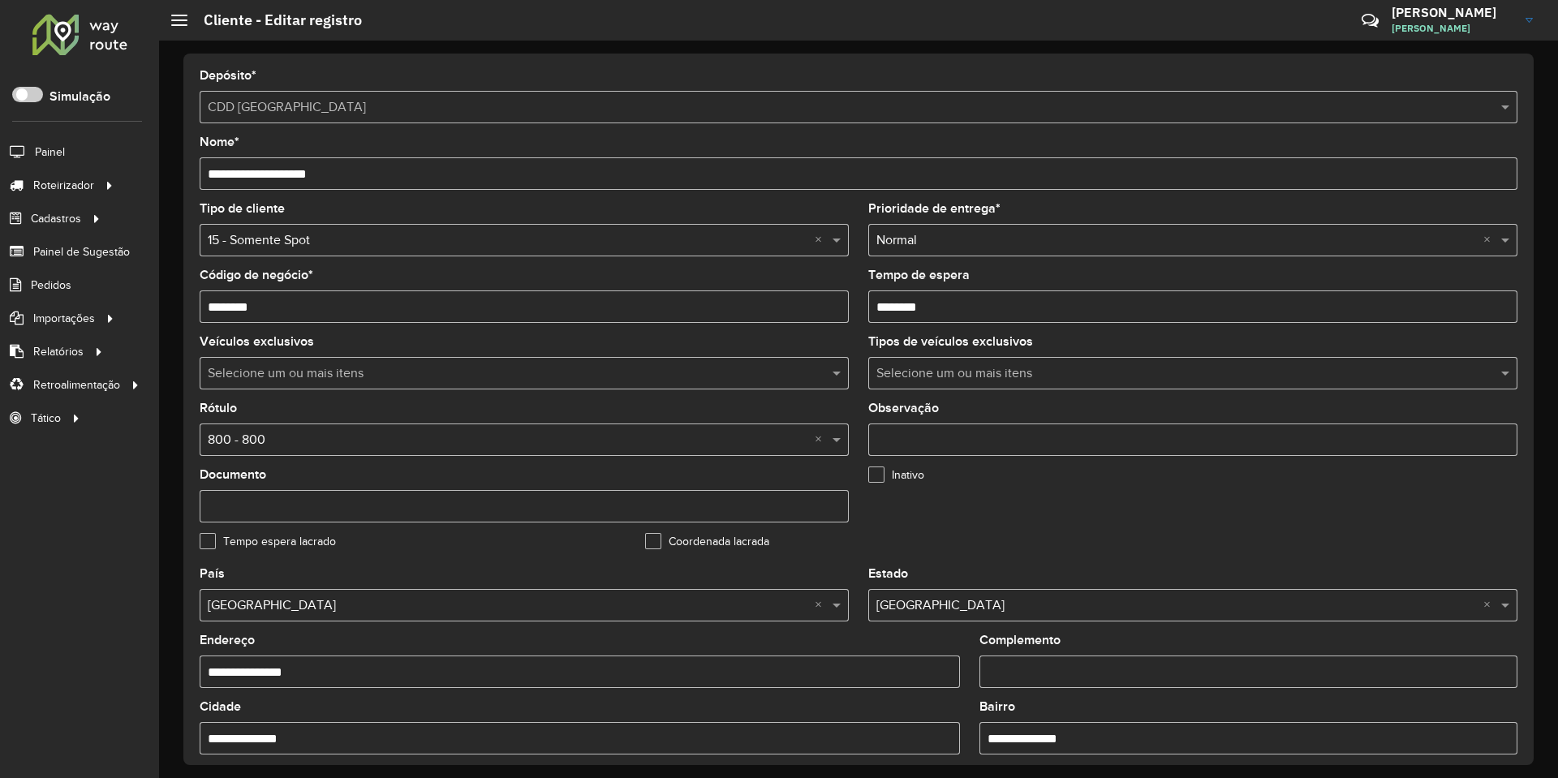
click at [269, 439] on input "text" at bounding box center [508, 440] width 601 height 19
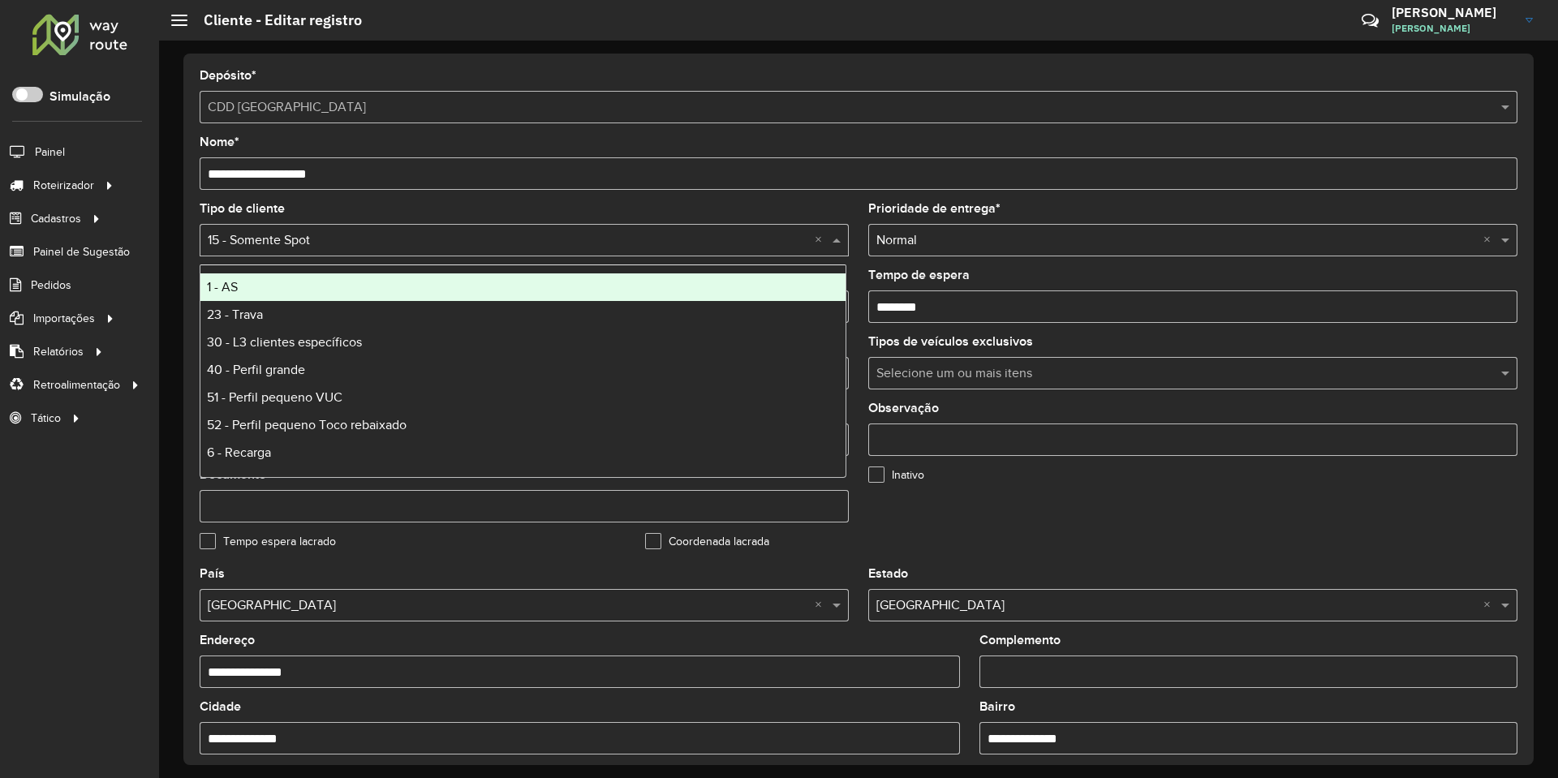
click at [394, 247] on input "text" at bounding box center [508, 240] width 601 height 19
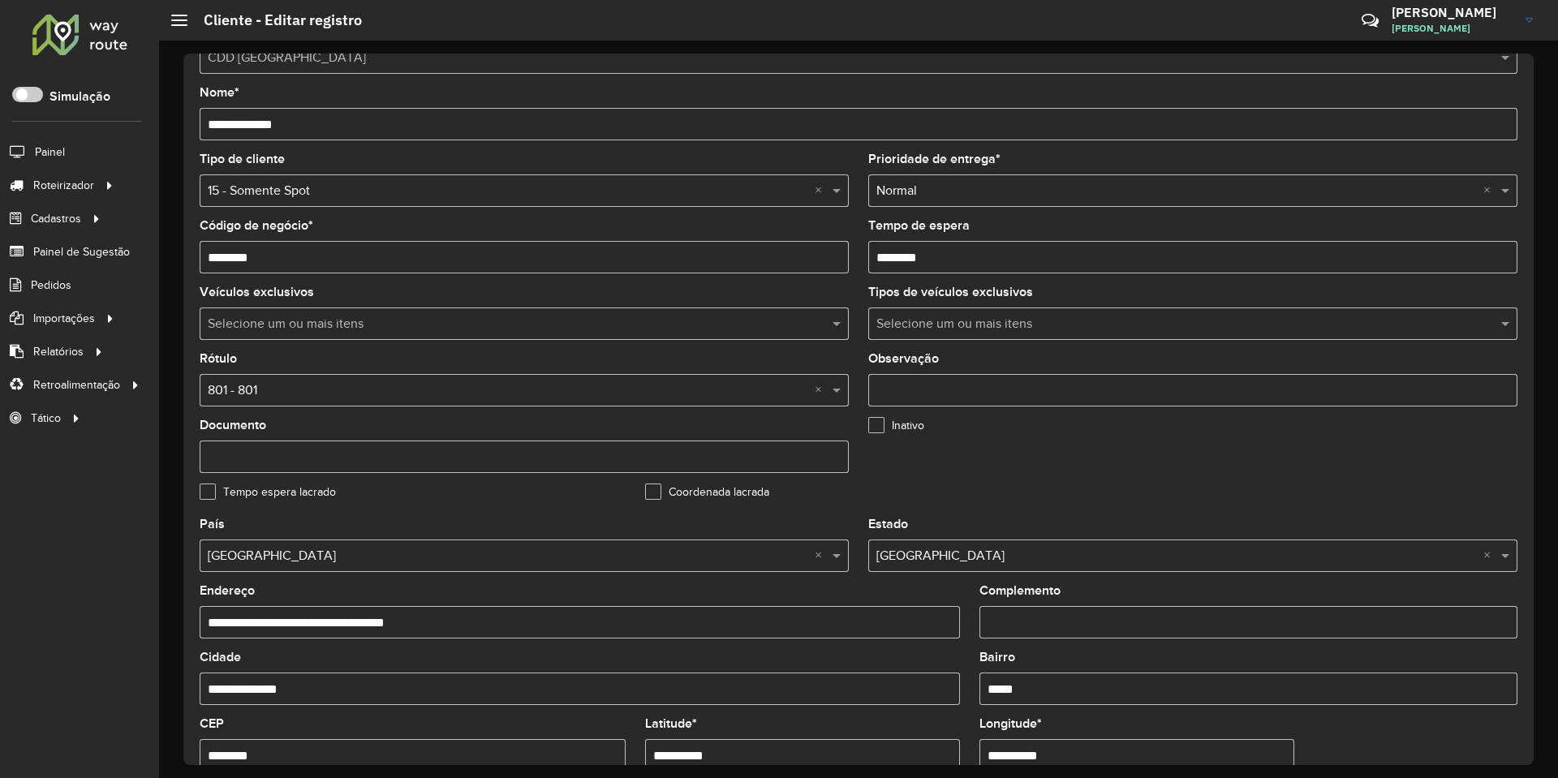
scroll to position [81, 0]
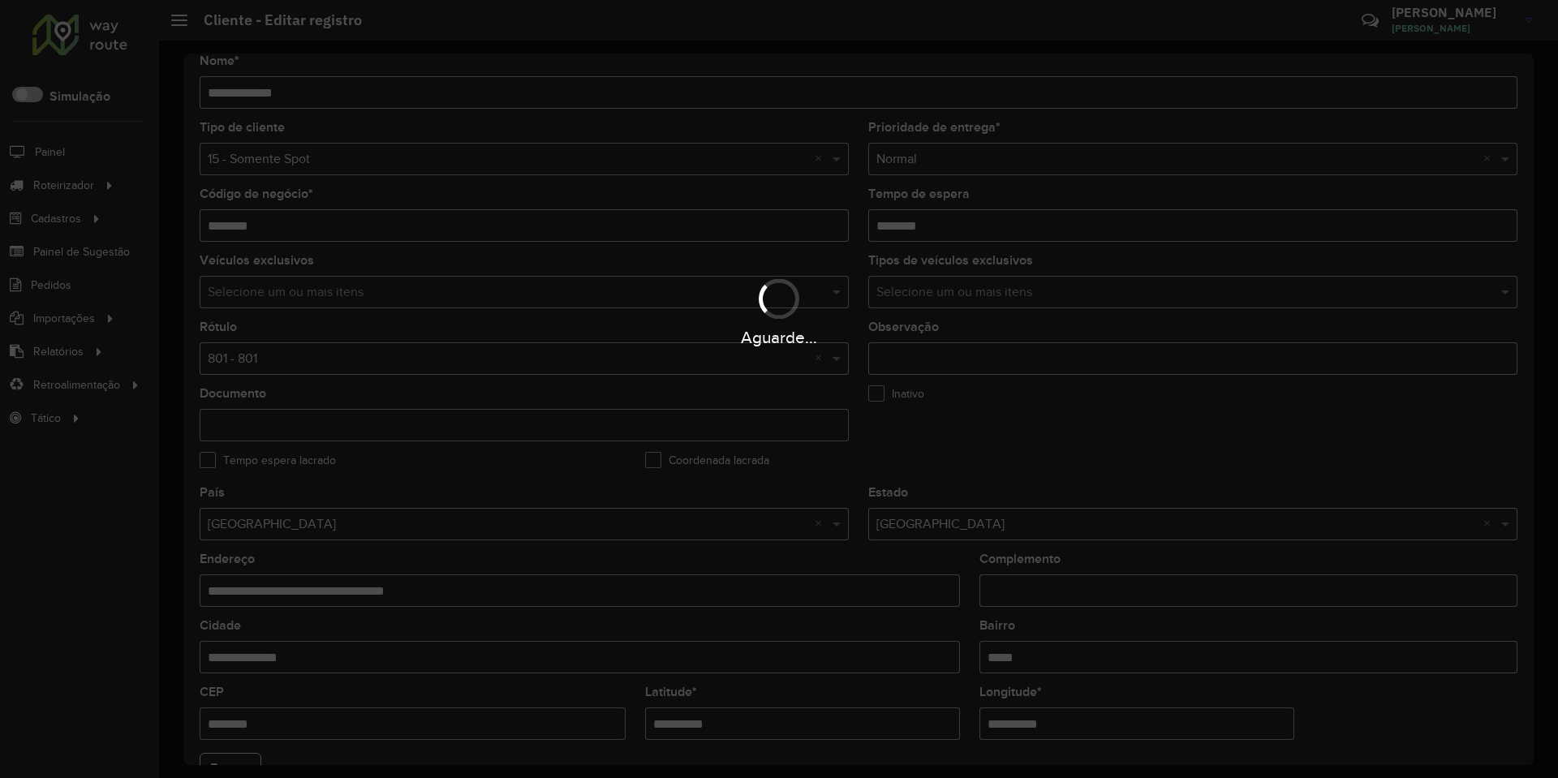
click at [262, 355] on div "Aguarde..." at bounding box center [779, 389] width 1558 height 778
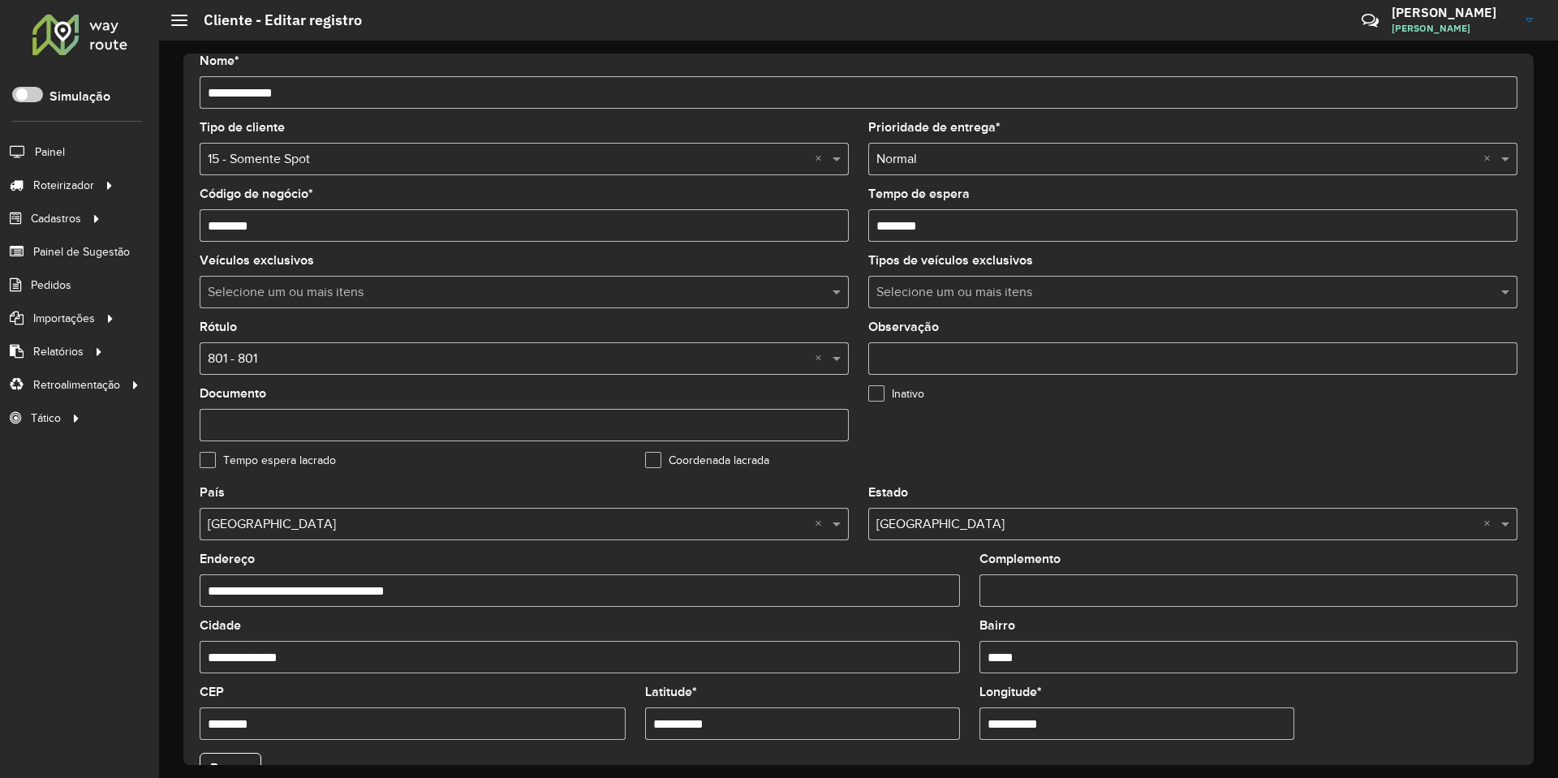
click at [1042, 429] on formly-field "Inativo" at bounding box center [1082, 421] width 446 height 67
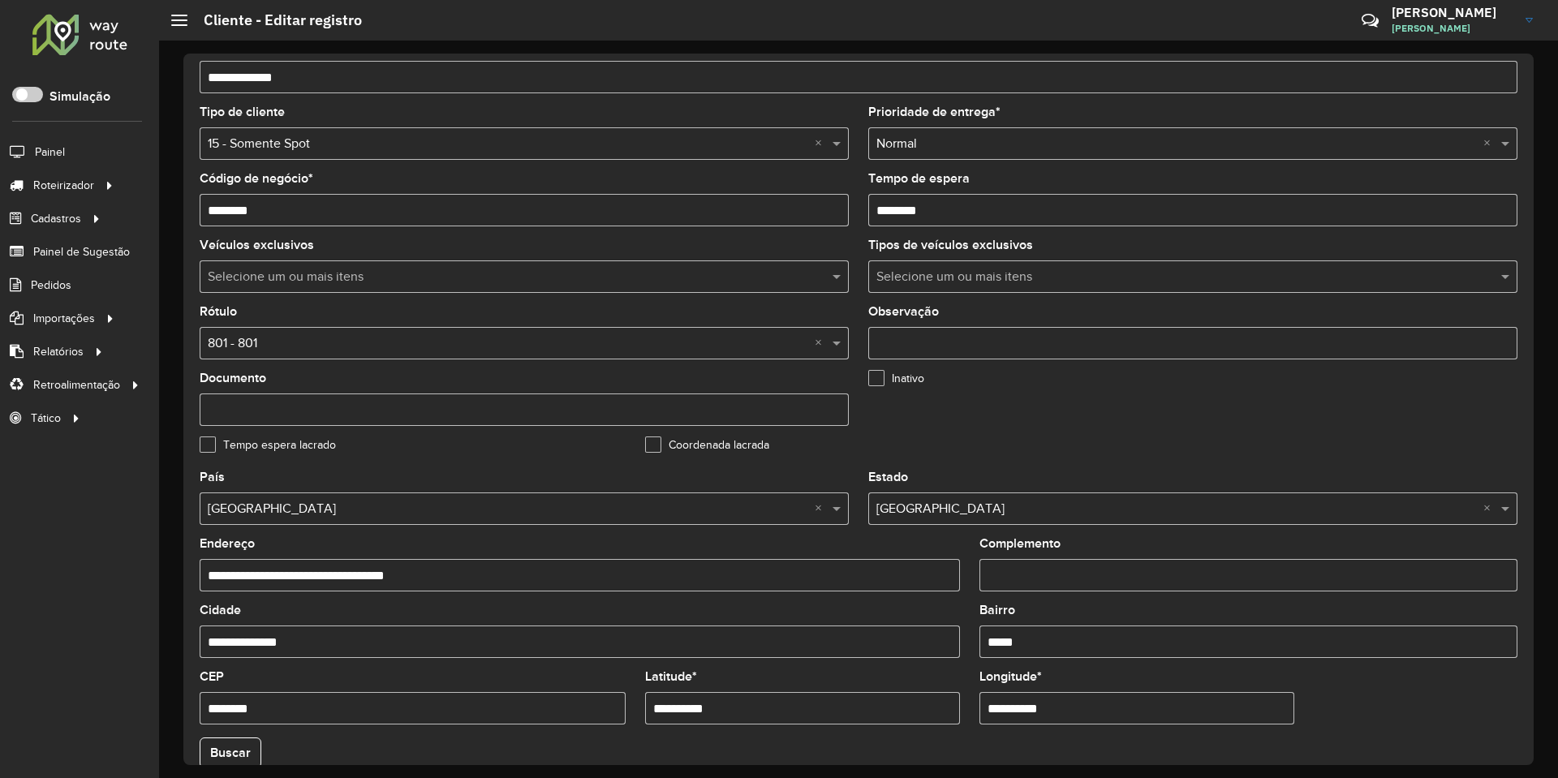
scroll to position [105, 0]
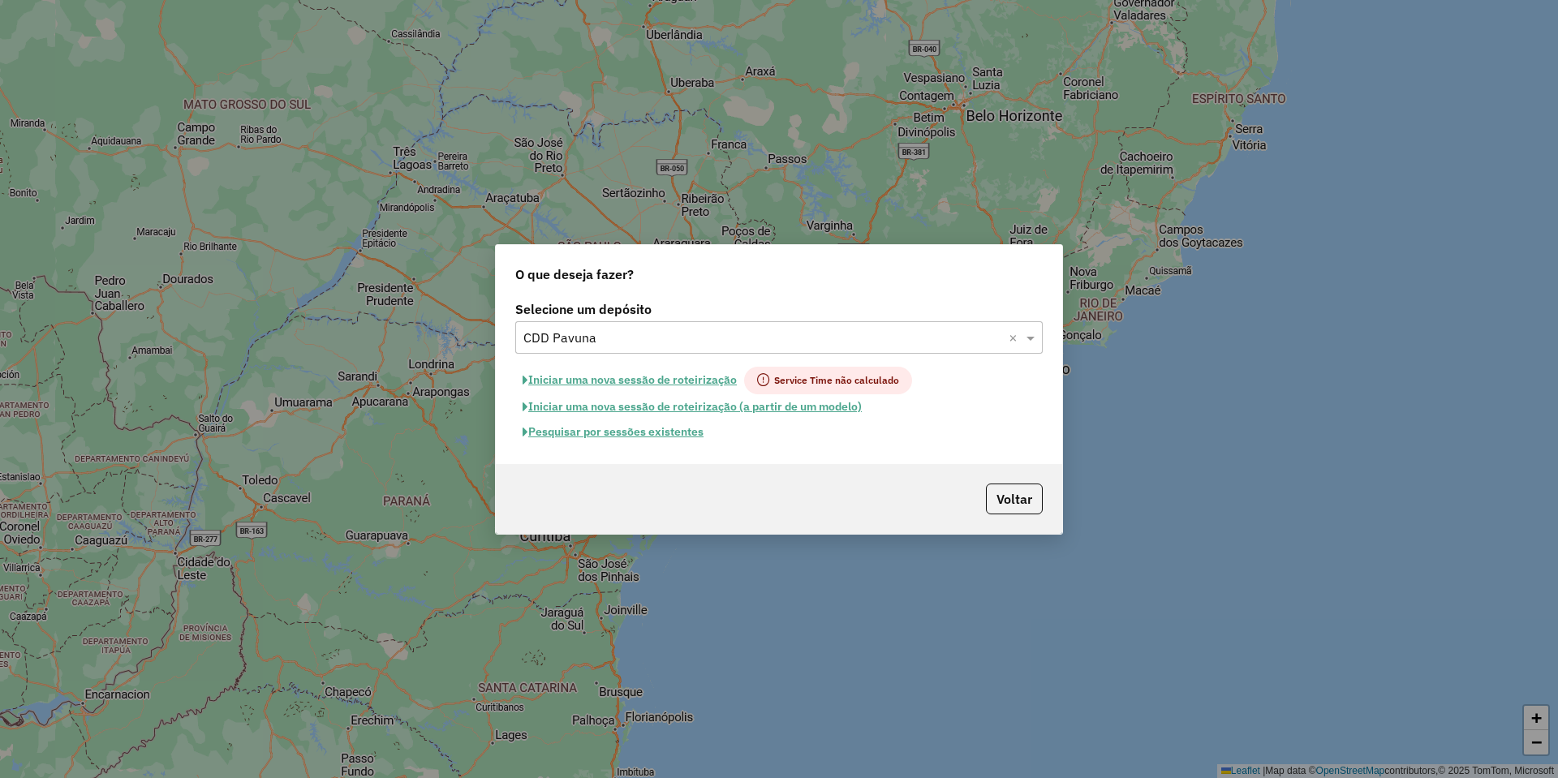
click at [601, 348] on div "Selecione um depósito × CDD Pavuna ×" at bounding box center [778, 337] width 527 height 32
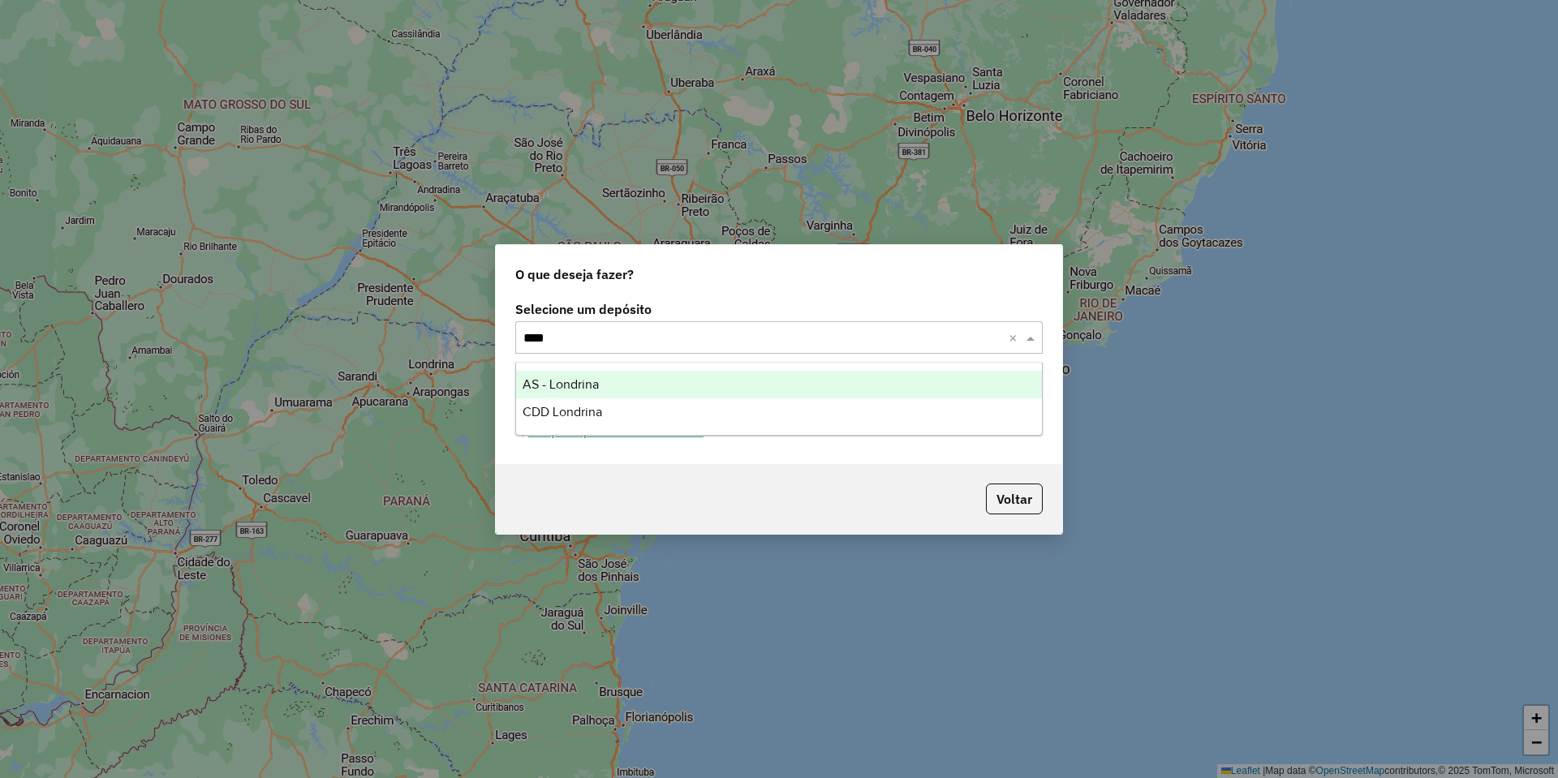
type input "*****"
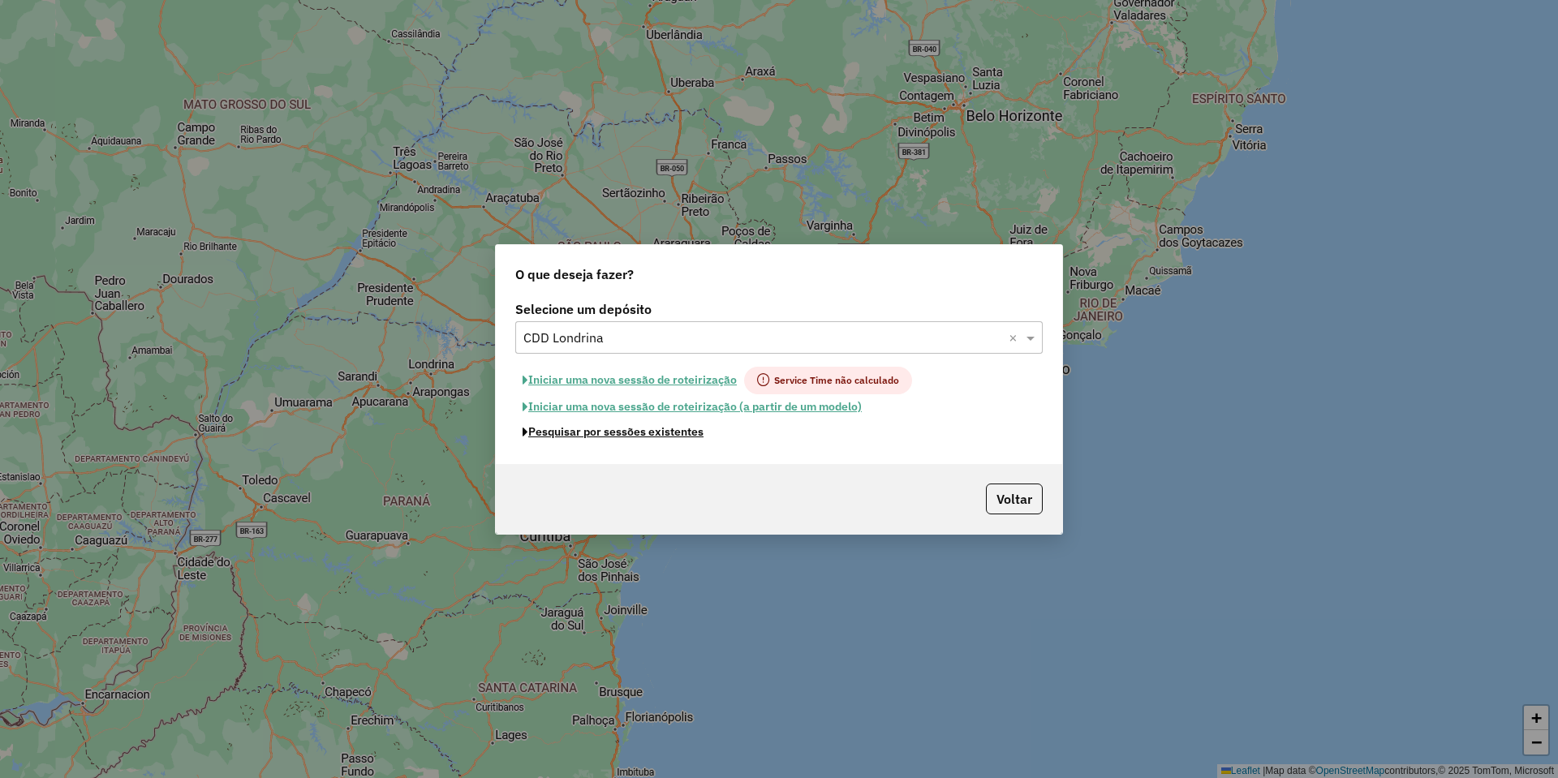
click at [583, 428] on button "Pesquisar por sessões existentes" at bounding box center [613, 432] width 196 height 25
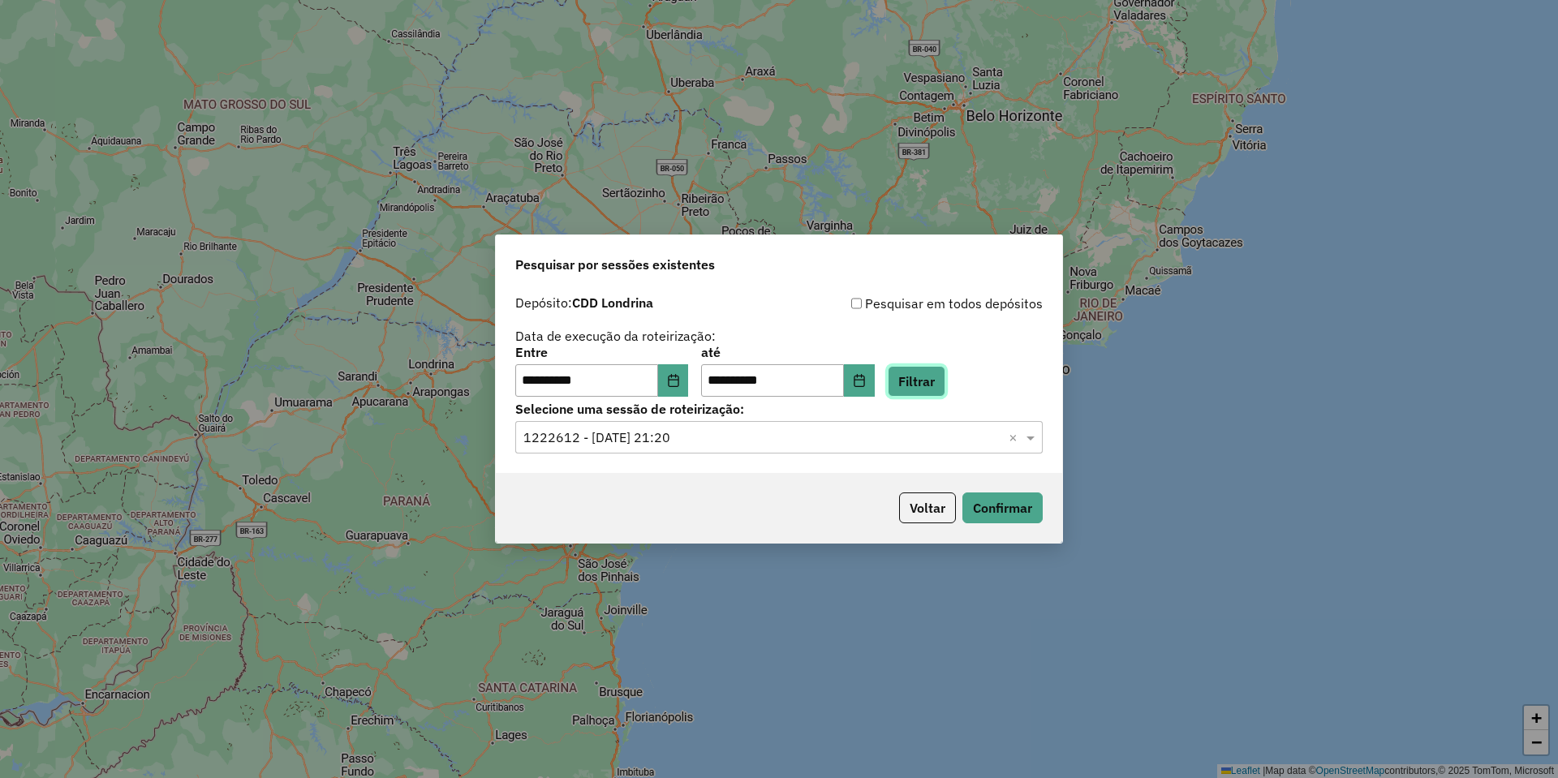
click at [932, 381] on button "Filtrar" at bounding box center [917, 381] width 58 height 31
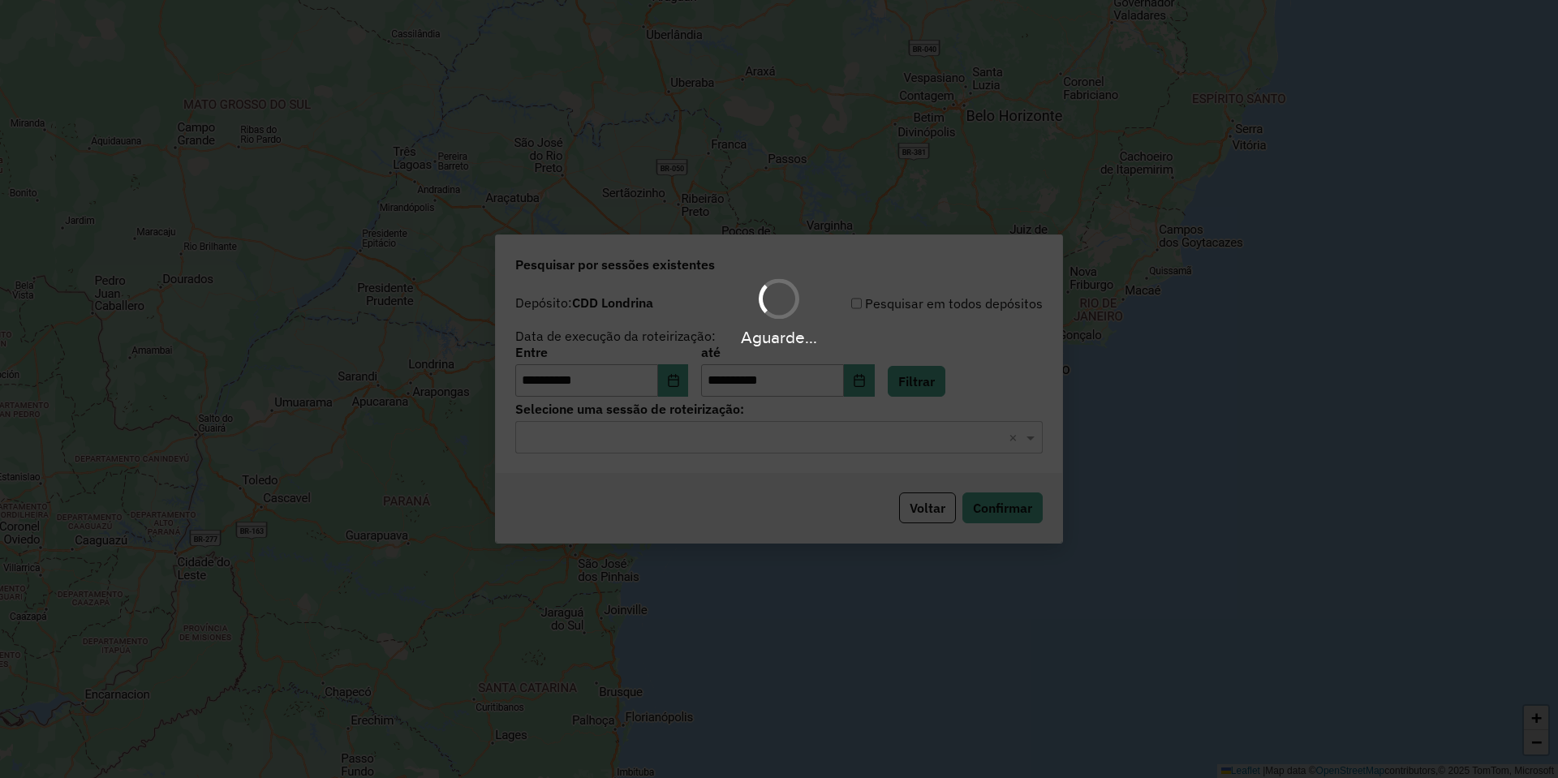
click at [668, 443] on input "text" at bounding box center [762, 437] width 479 height 19
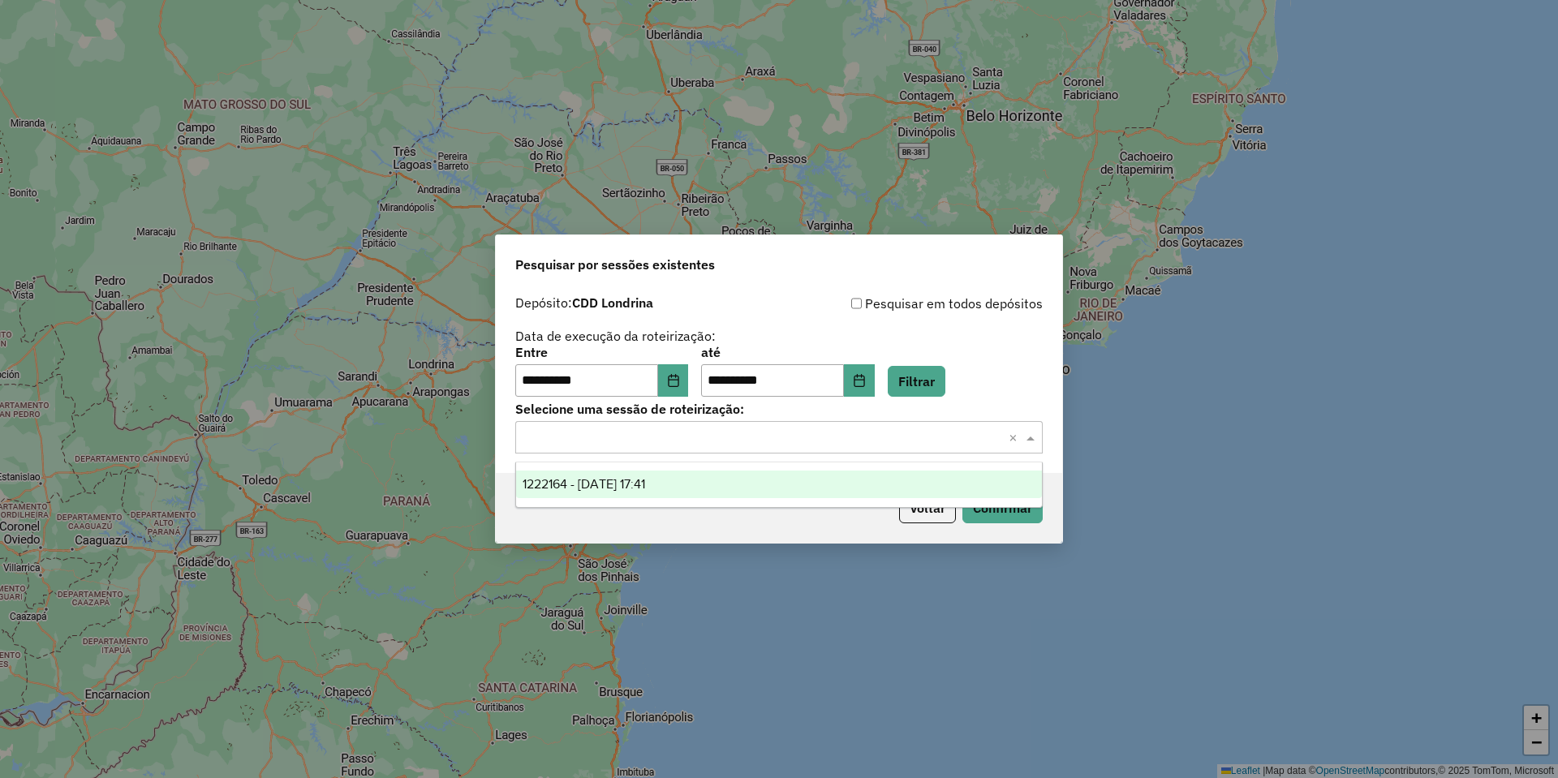
click at [645, 478] on span "1222164 - 02/08/2025 17:41" at bounding box center [584, 484] width 123 height 14
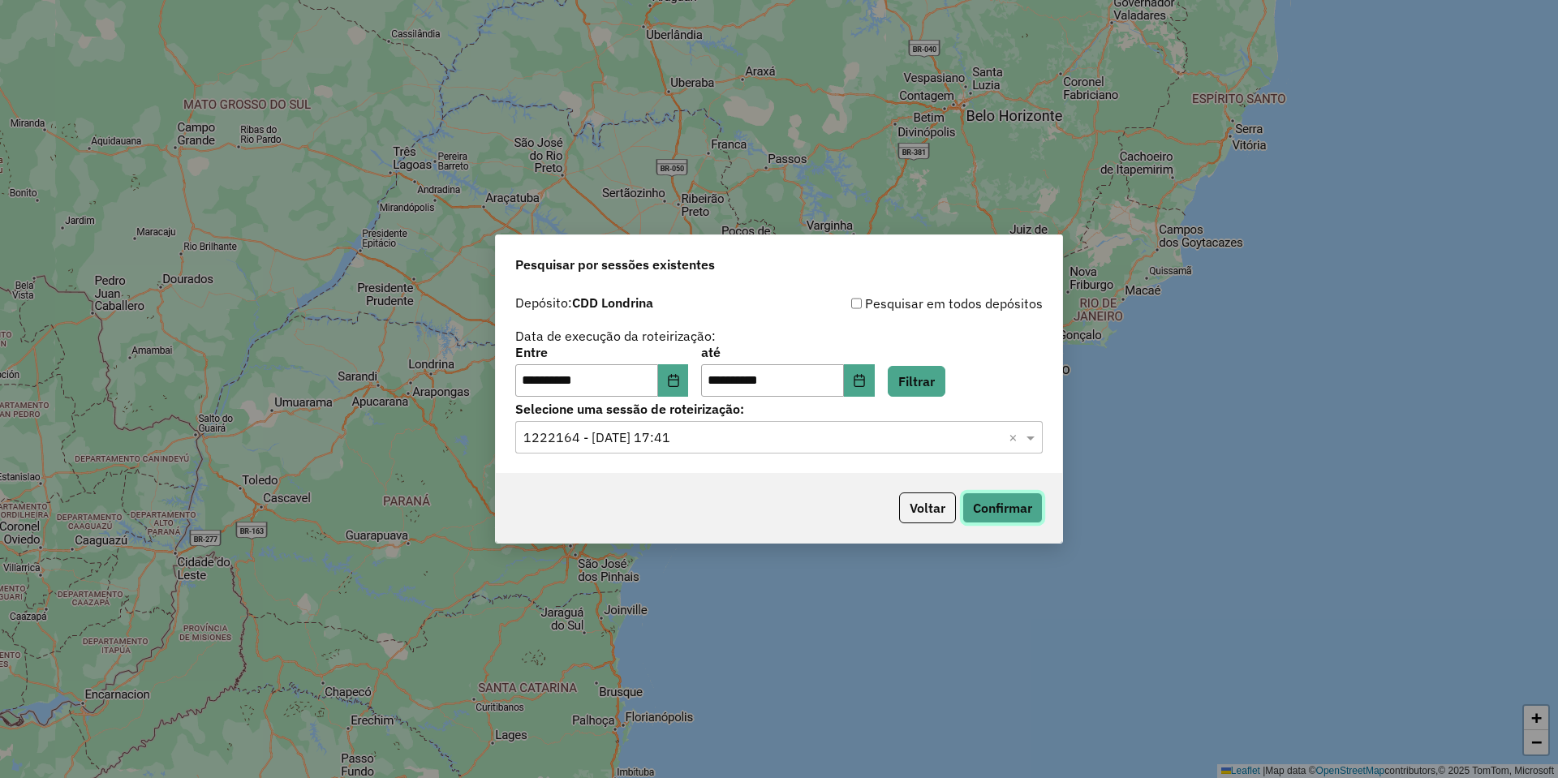
click at [1010, 515] on button "Confirmar" at bounding box center [1002, 508] width 80 height 31
click at [923, 504] on button "Voltar" at bounding box center [927, 508] width 57 height 31
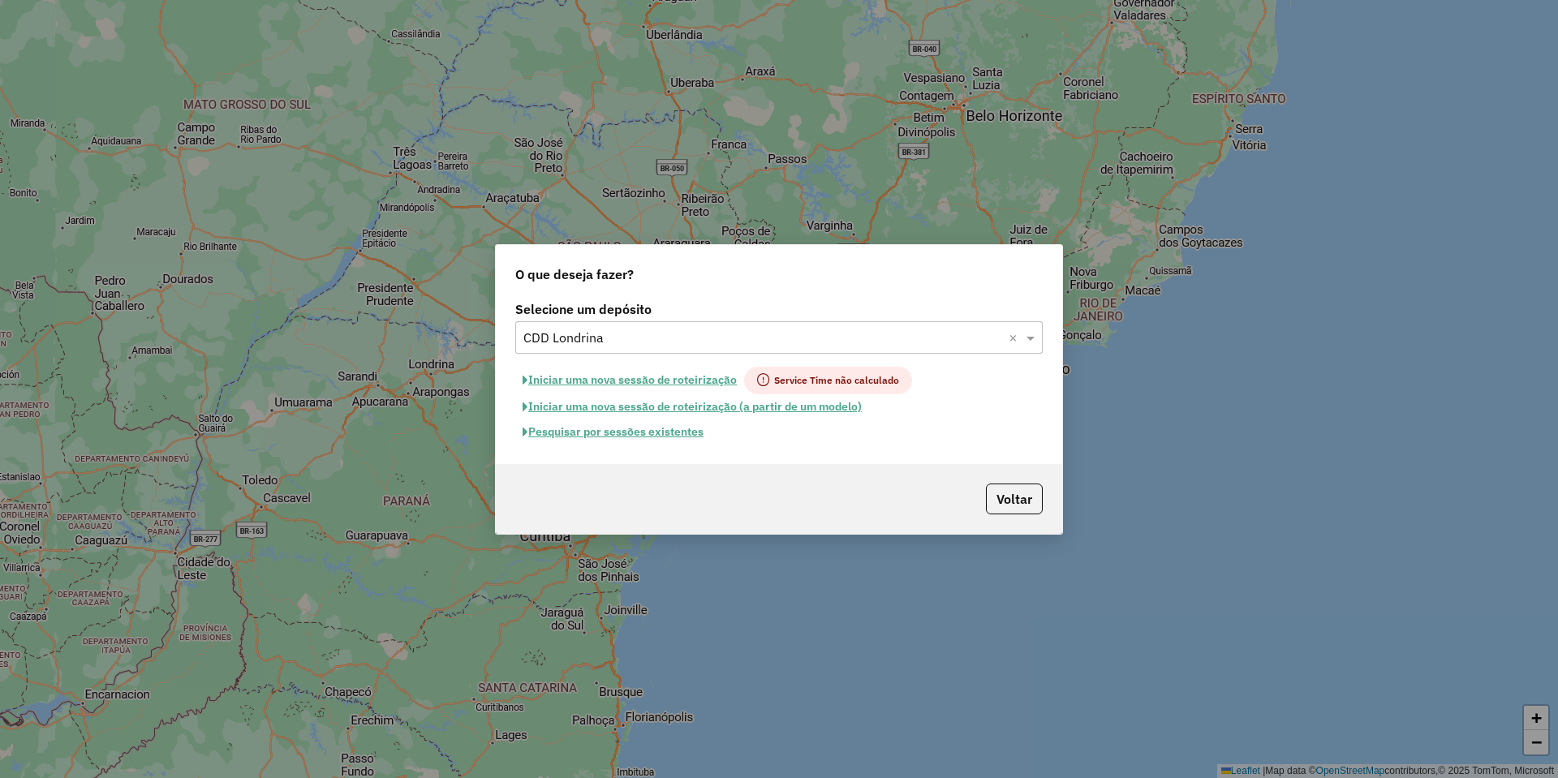
click at [592, 335] on input "text" at bounding box center [762, 338] width 479 height 19
type input "*"
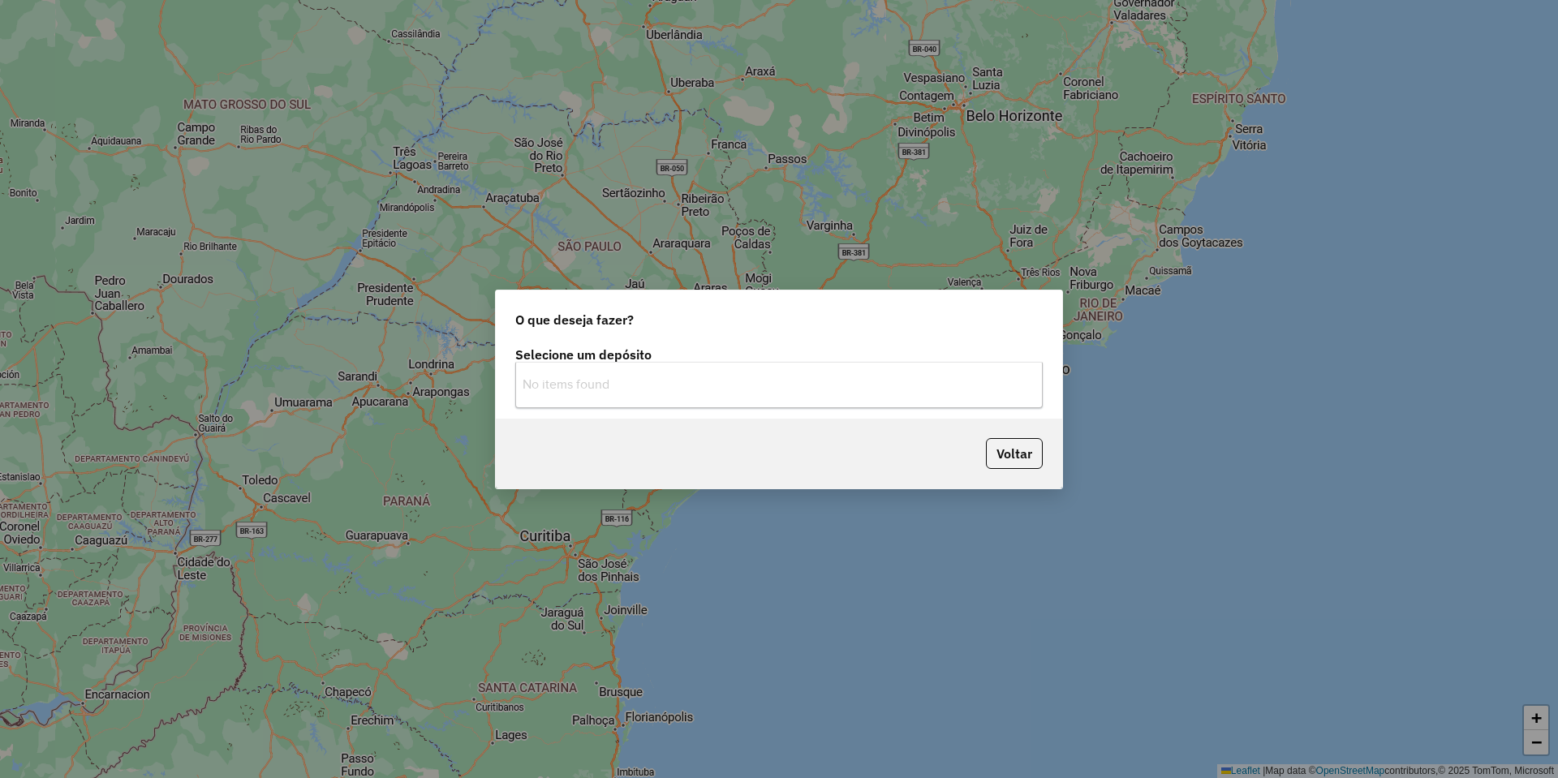
type input "******"
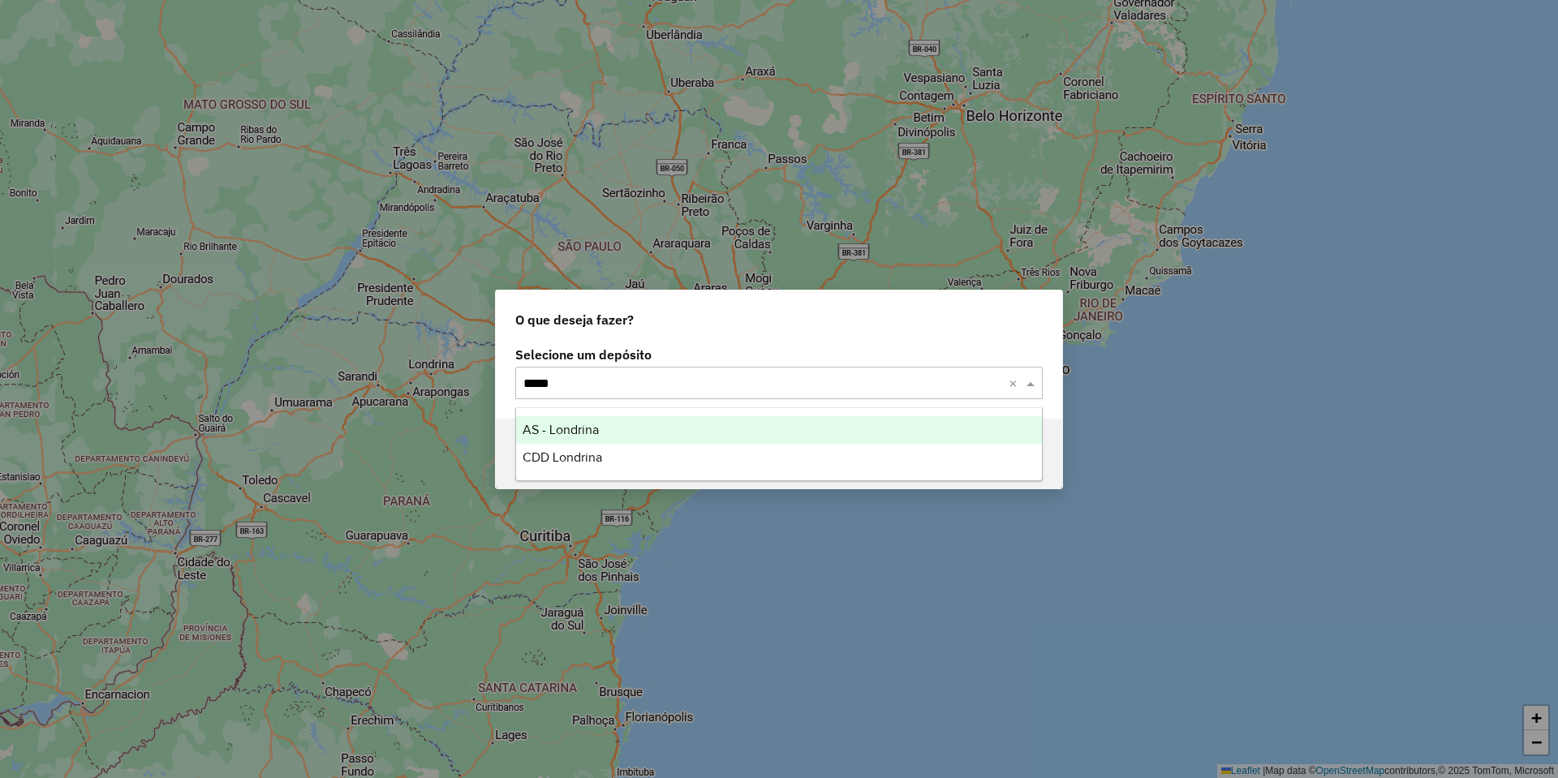
type input "******"
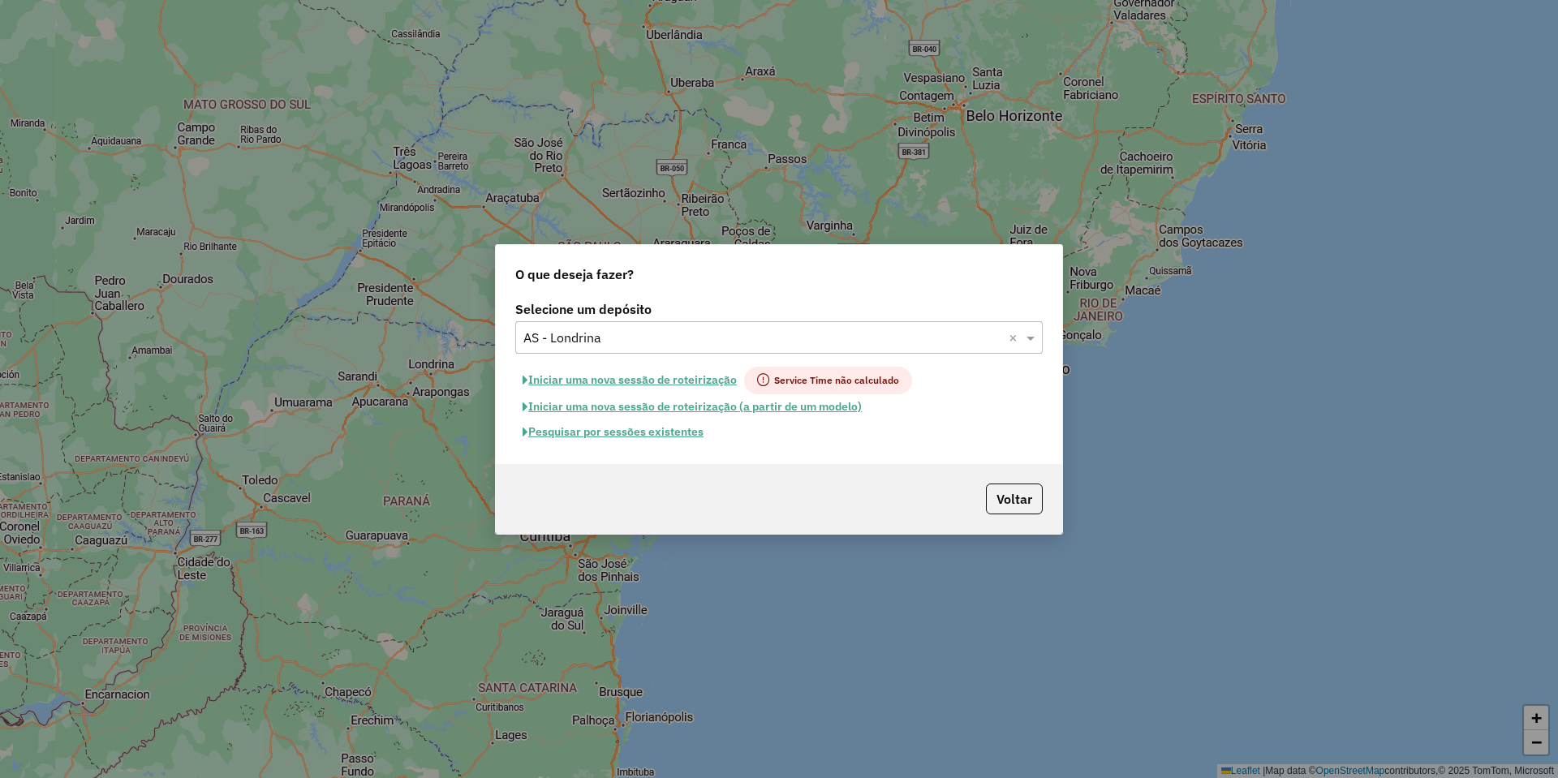
click at [665, 433] on button "Pesquisar por sessões existentes" at bounding box center [613, 432] width 196 height 25
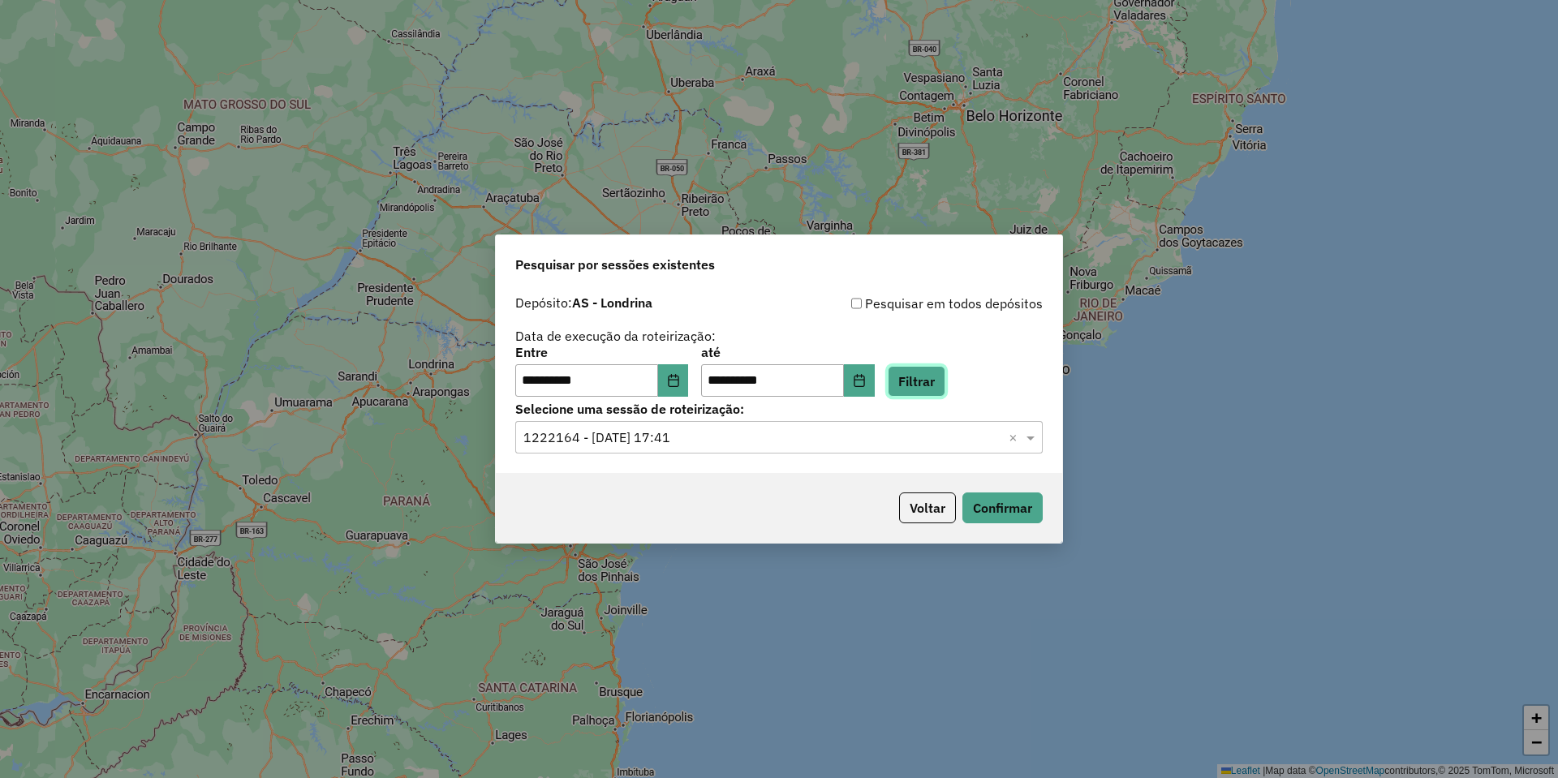
click at [945, 376] on button "Filtrar" at bounding box center [917, 381] width 58 height 31
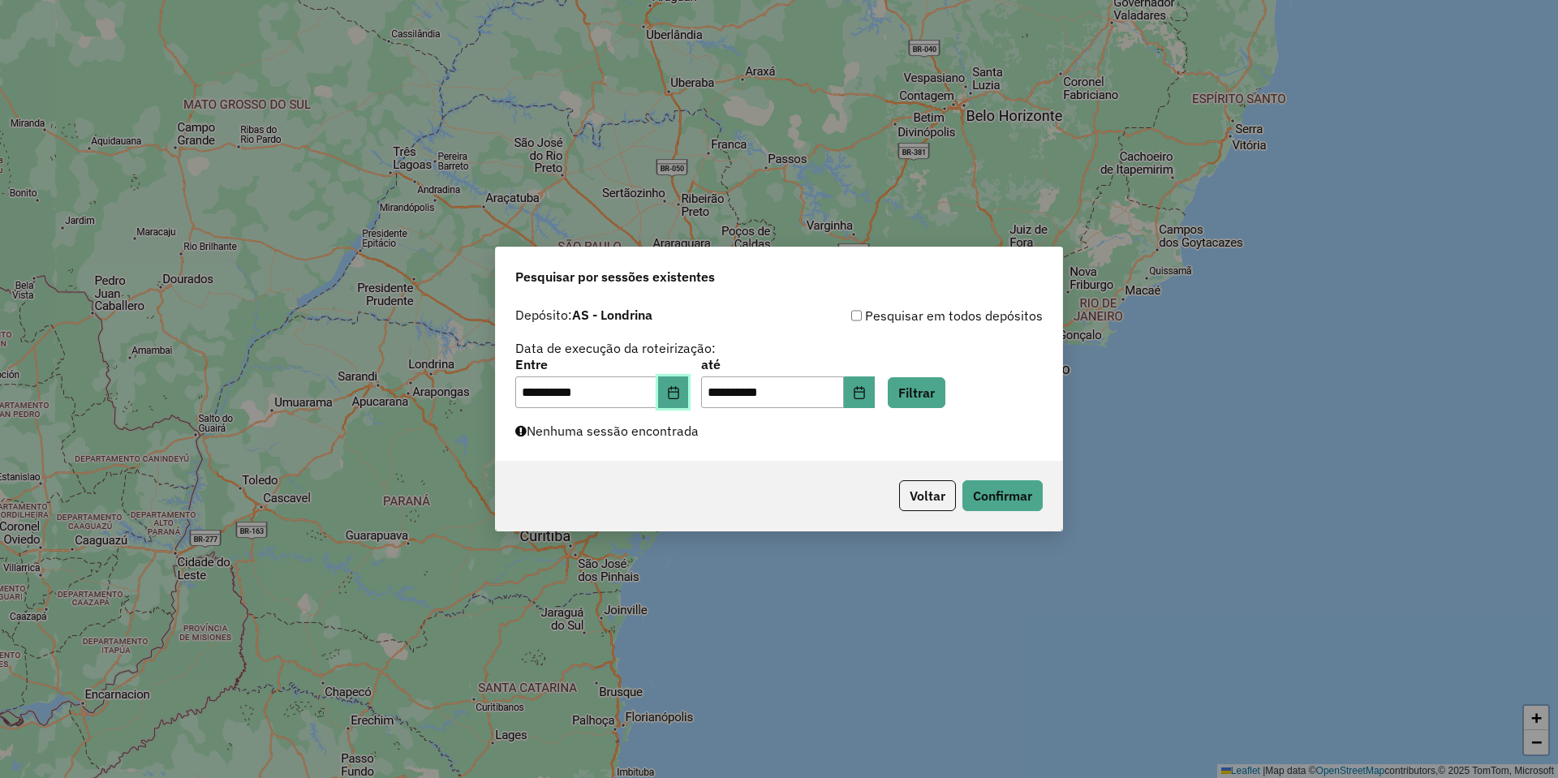
click at [677, 400] on button "Choose Date" at bounding box center [673, 393] width 31 height 32
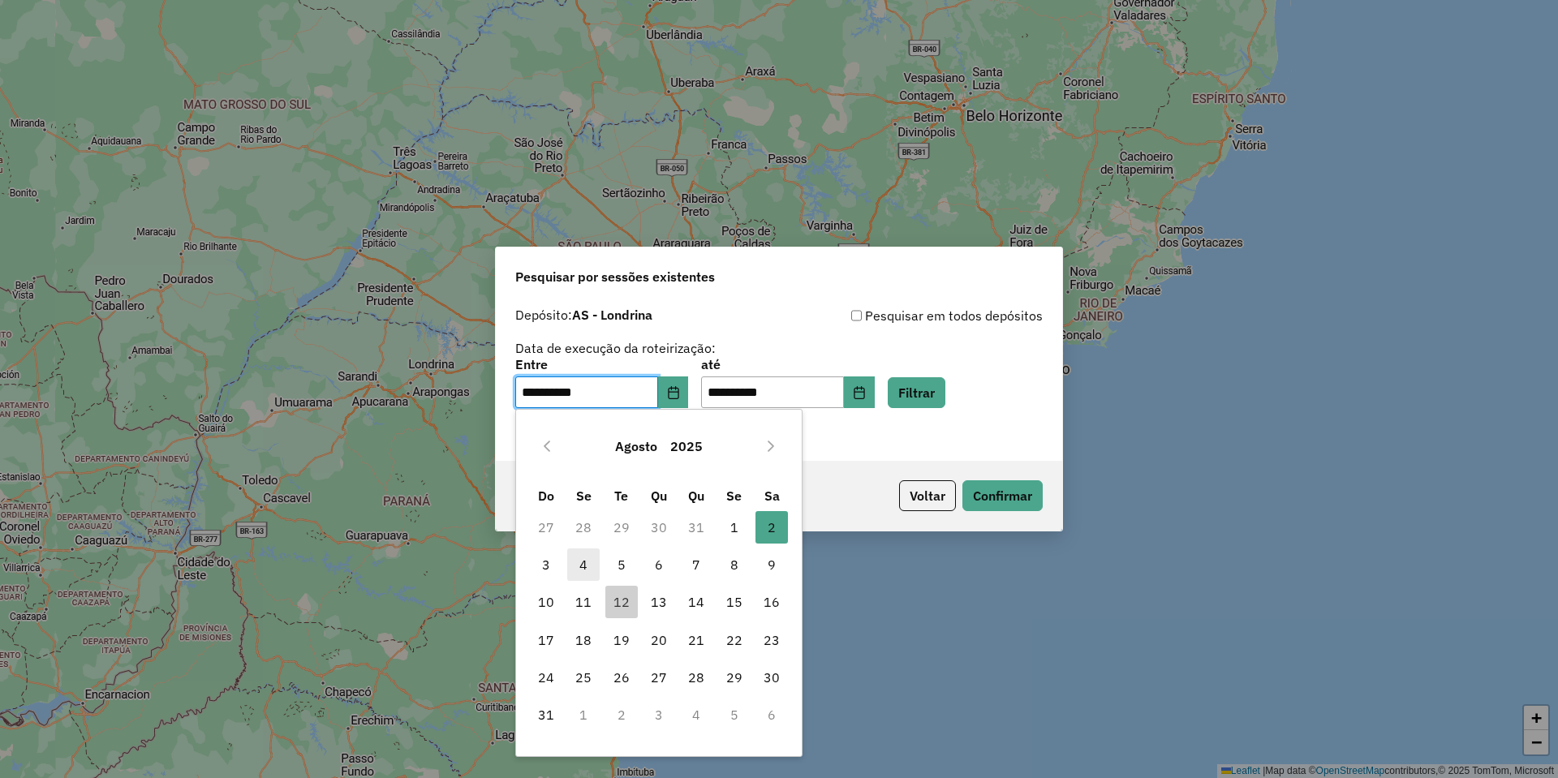
click at [584, 566] on span "4" at bounding box center [583, 565] width 32 height 32
type input "**********"
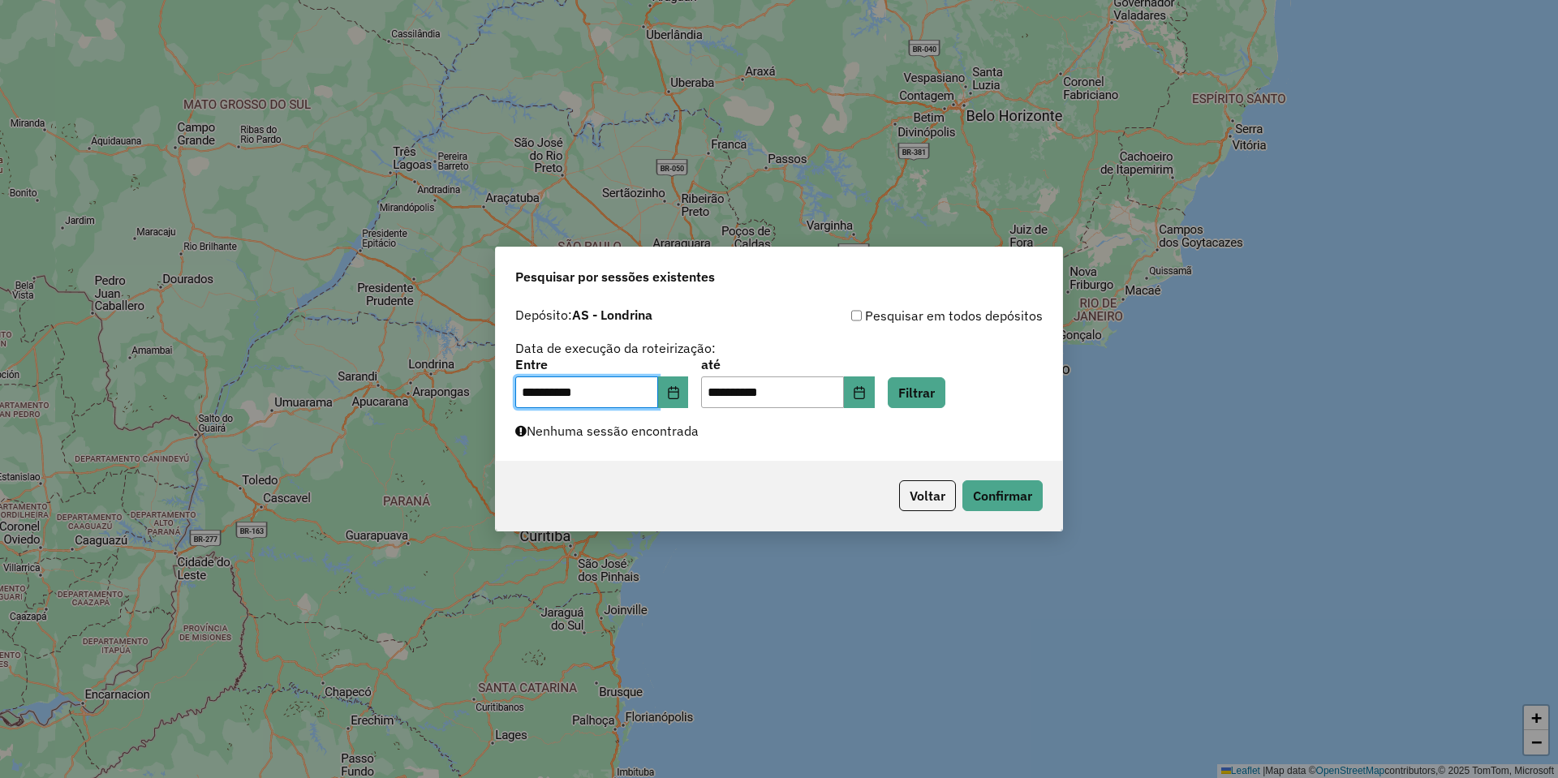
click at [908, 388] on div "**********" at bounding box center [778, 384] width 527 height 50
click at [924, 394] on button "Filtrar" at bounding box center [917, 392] width 58 height 31
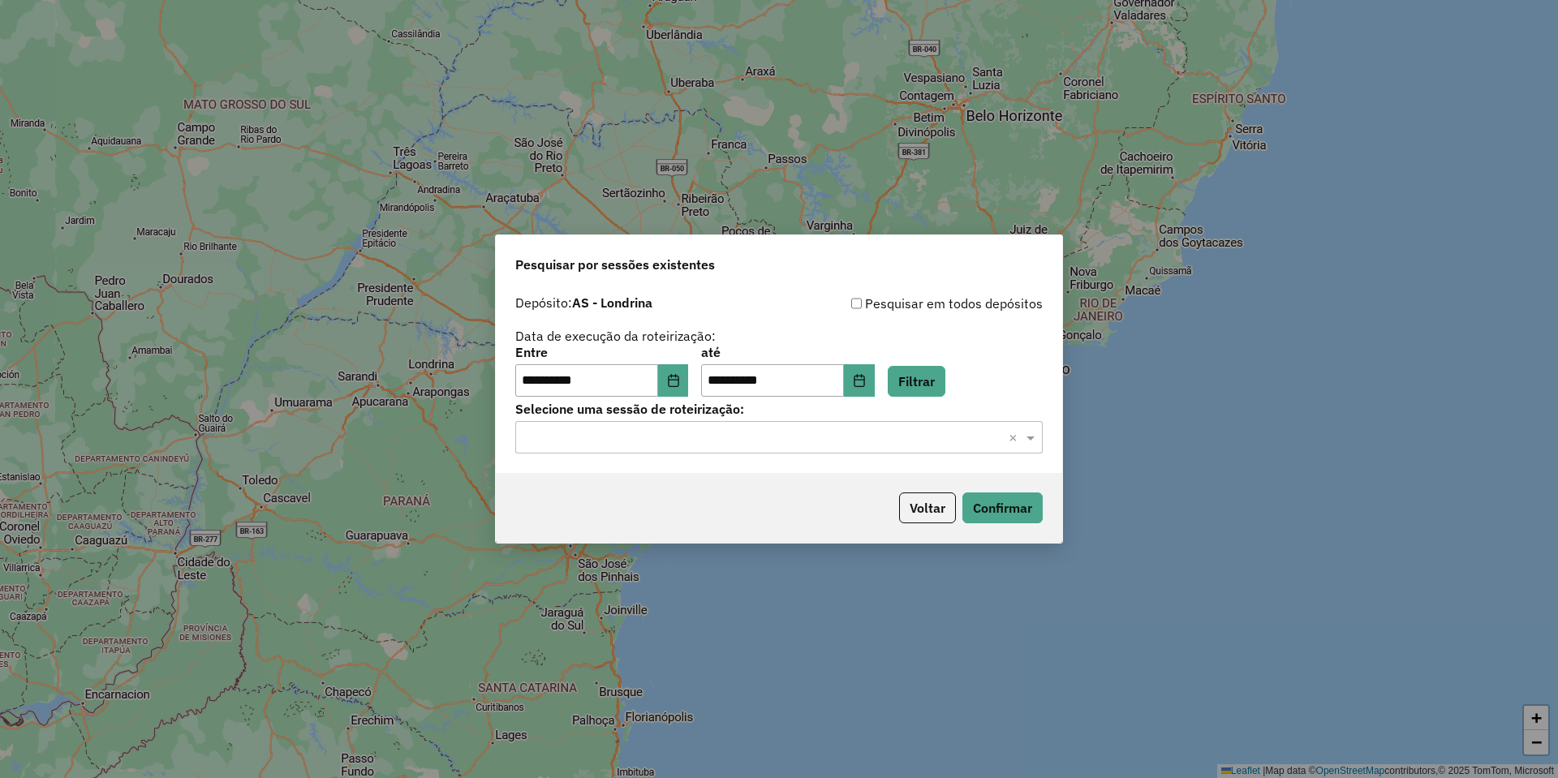
click at [611, 443] on input "text" at bounding box center [762, 437] width 479 height 19
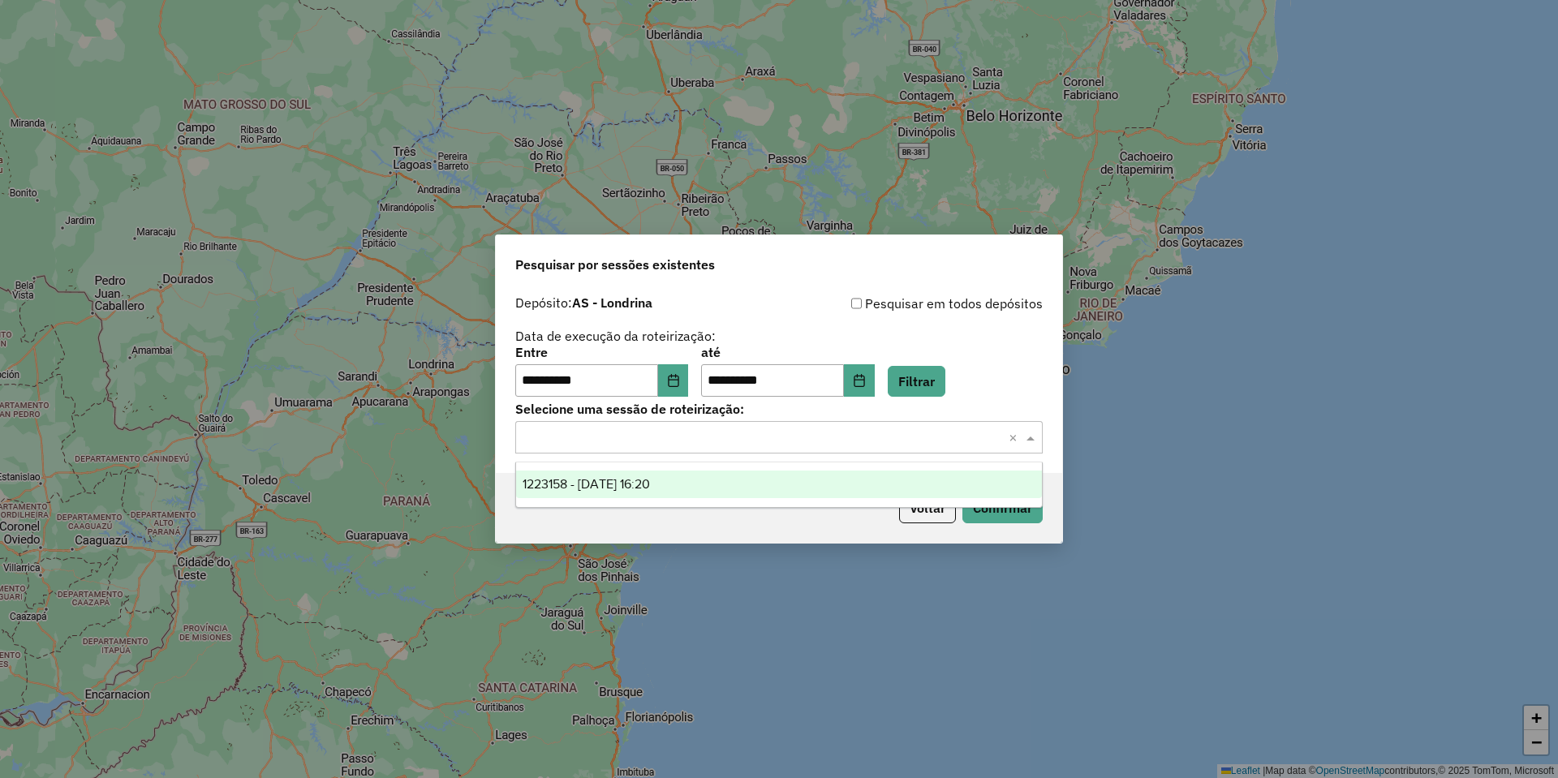
click at [614, 479] on span "1223158 - 04/08/2025 16:20" at bounding box center [586, 484] width 127 height 14
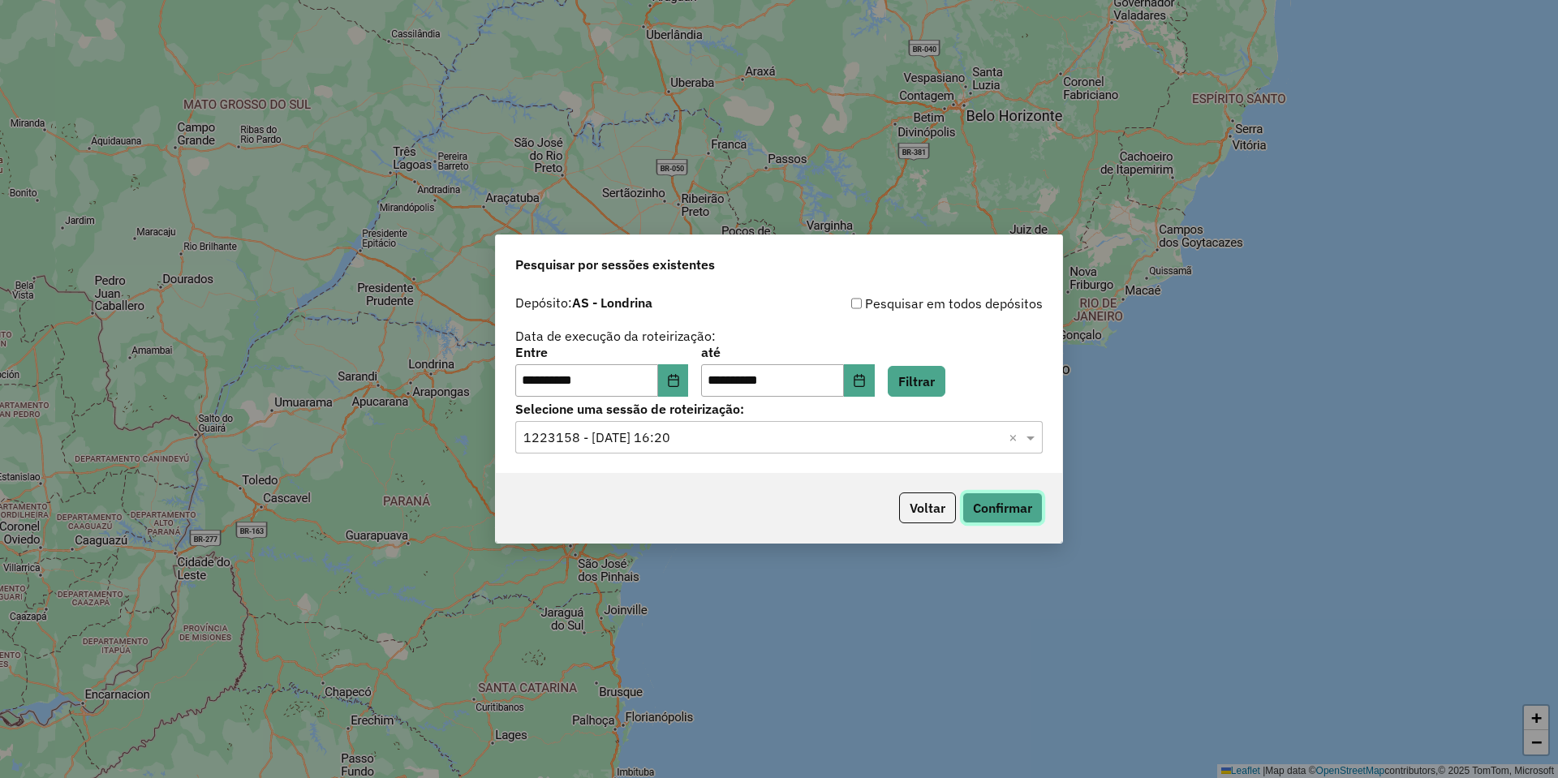
click at [969, 499] on button "Confirmar" at bounding box center [1002, 508] width 80 height 31
click at [948, 505] on button "Voltar" at bounding box center [927, 508] width 57 height 31
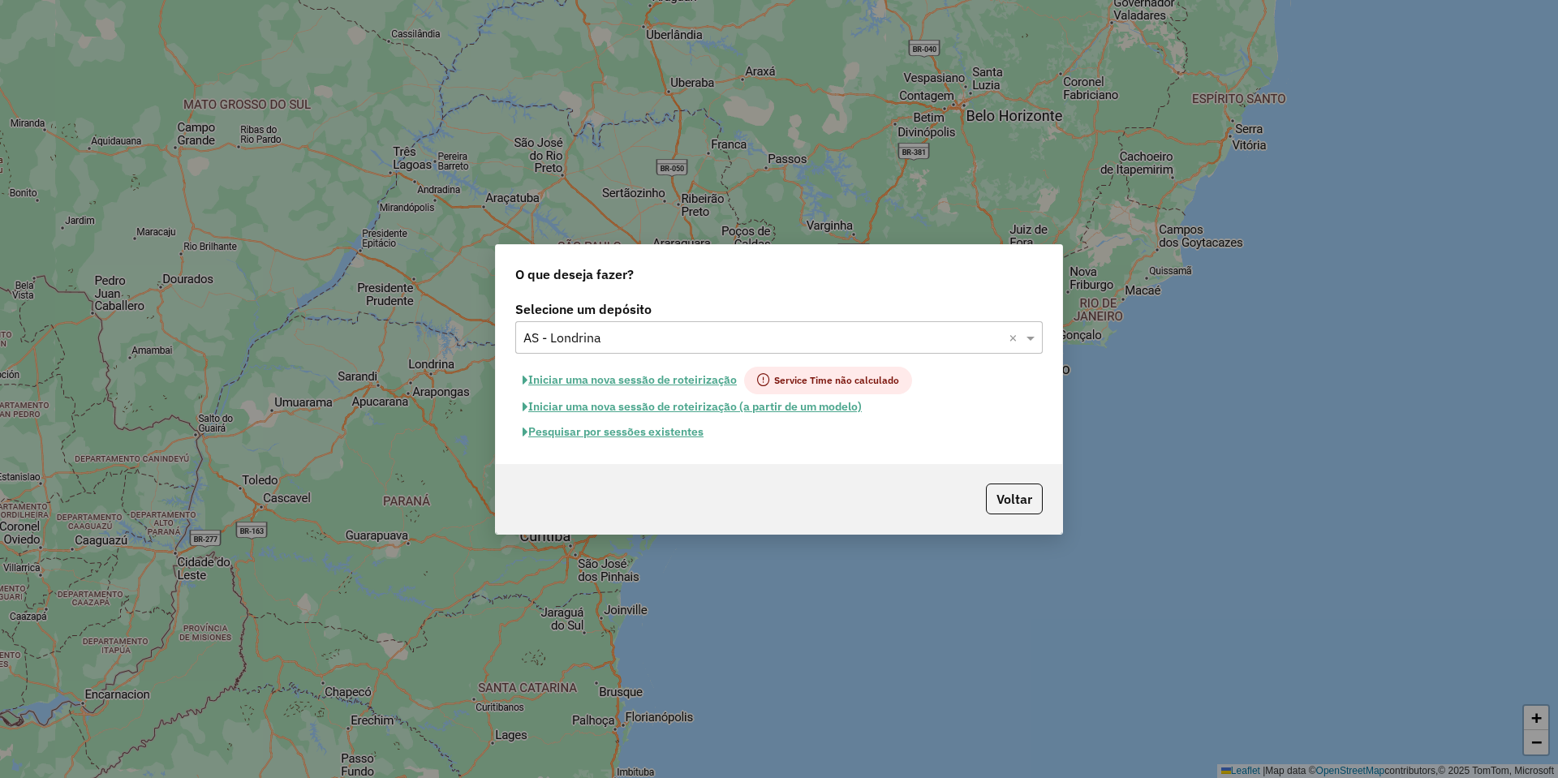
click at [611, 333] on input "text" at bounding box center [762, 338] width 479 height 19
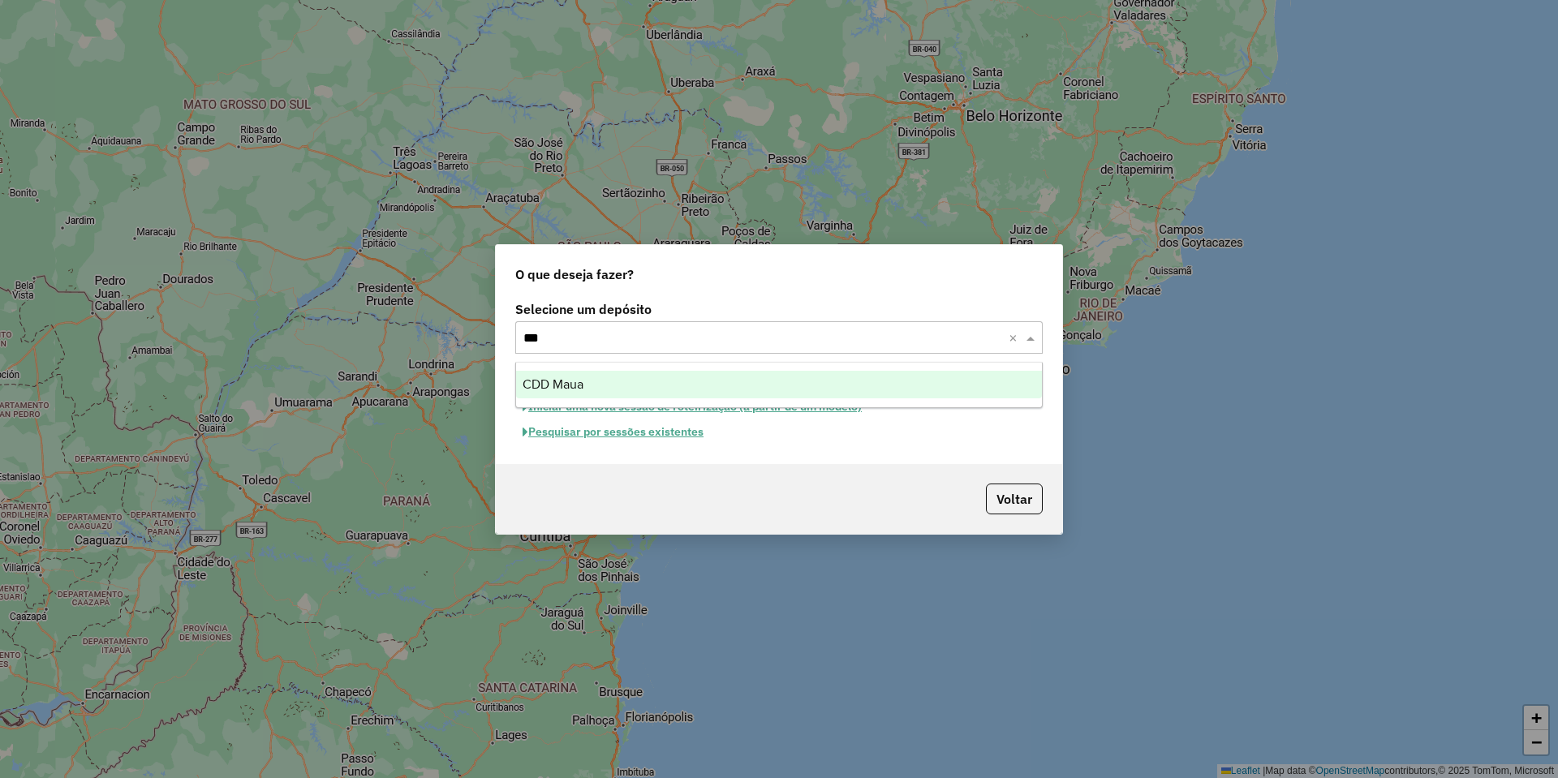
type input "****"
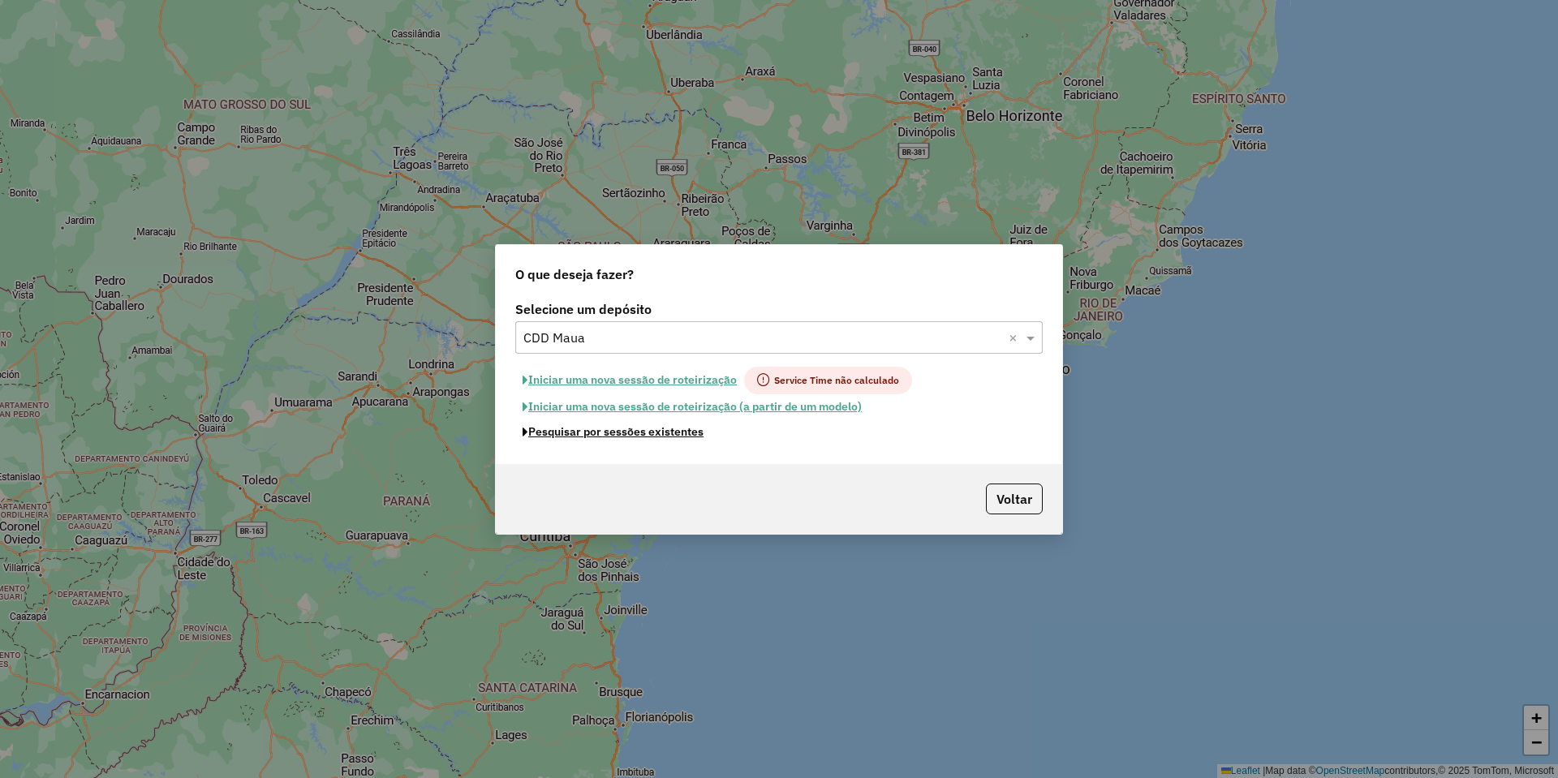
click at [565, 433] on button "Pesquisar por sessões existentes" at bounding box center [613, 432] width 196 height 25
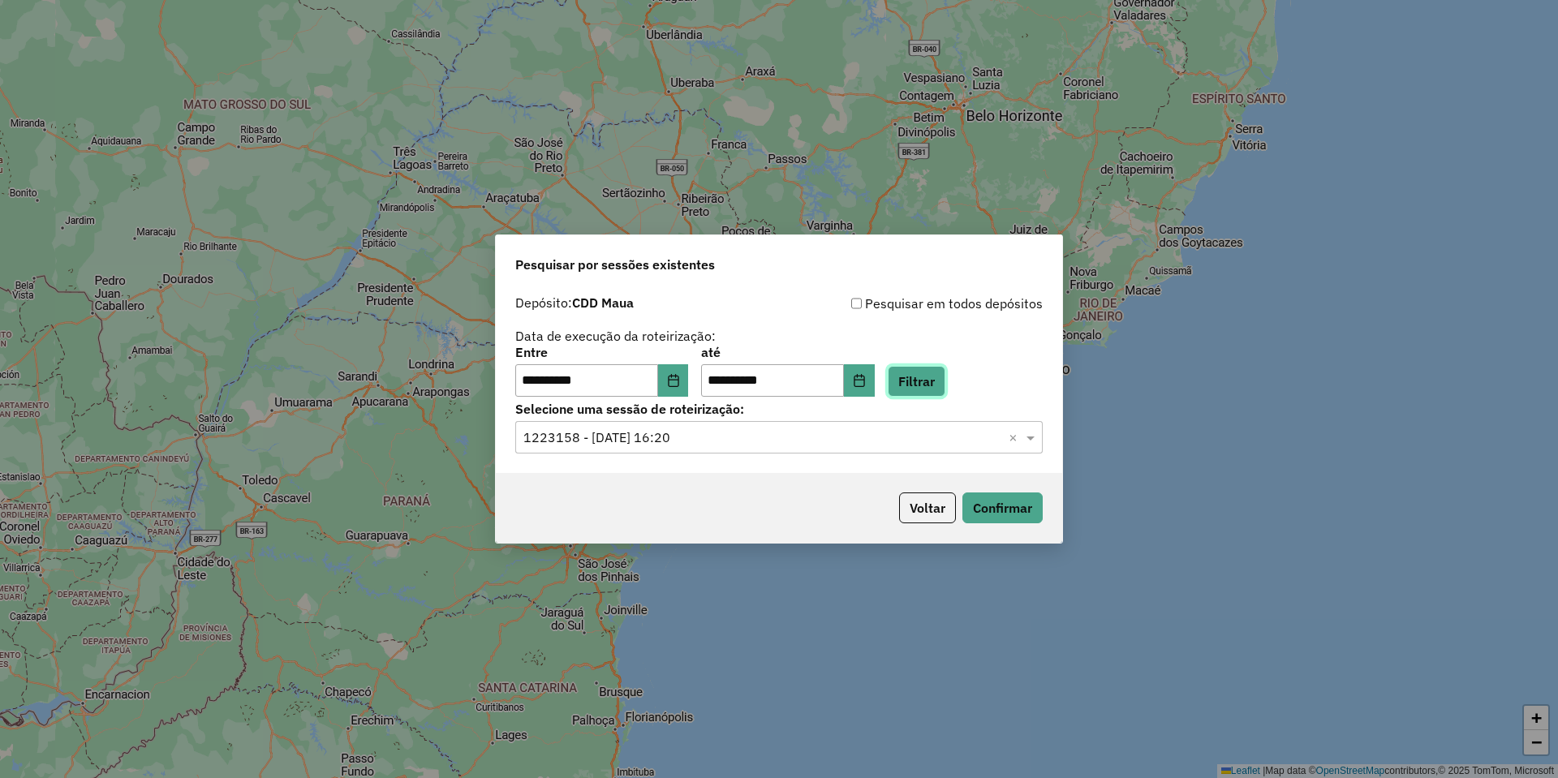
click at [926, 382] on button "Filtrar" at bounding box center [917, 381] width 58 height 31
click at [633, 437] on input "text" at bounding box center [762, 437] width 479 height 19
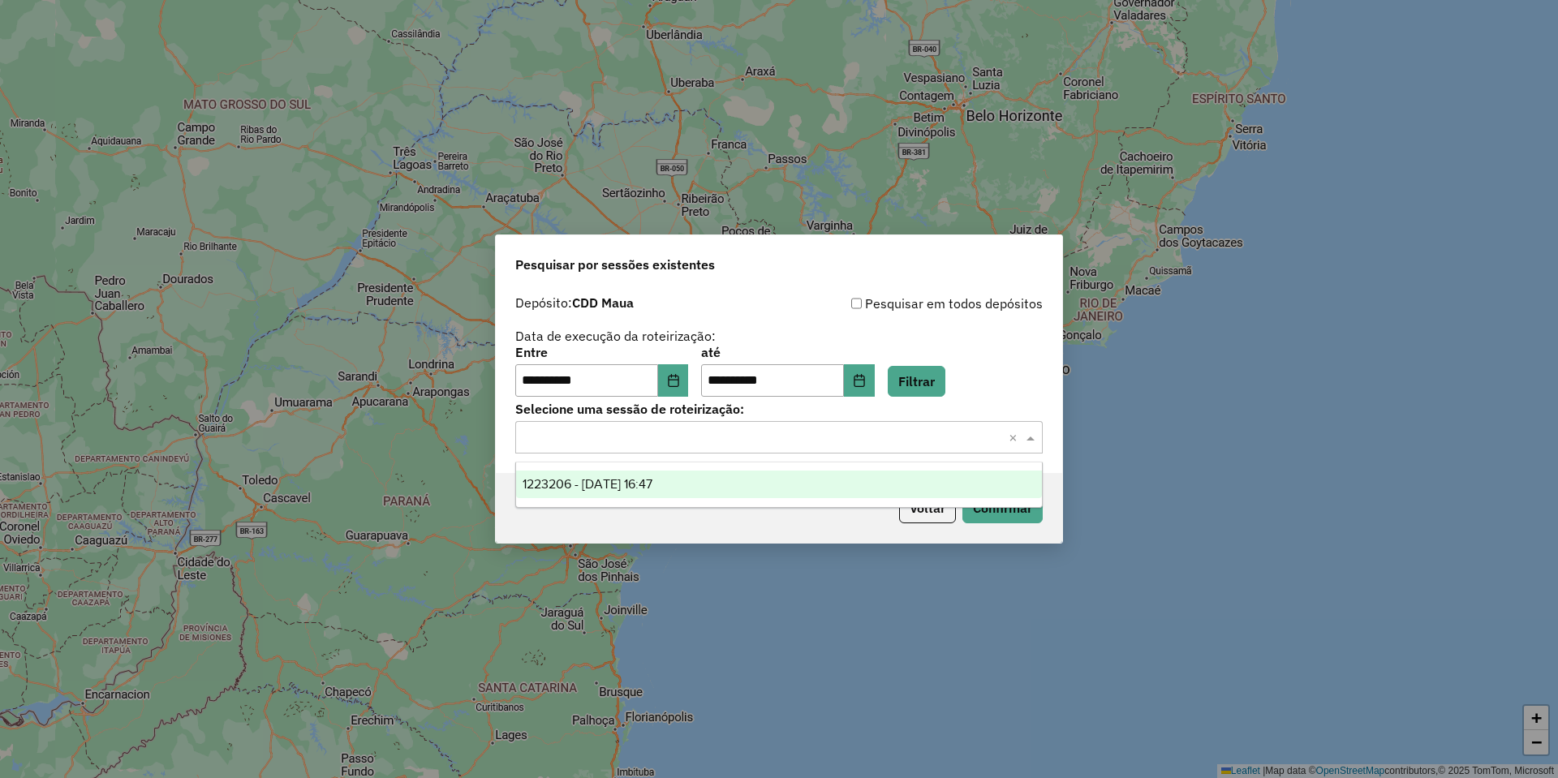
click at [652, 490] on span "1223206 - 04/08/2025 16:47" at bounding box center [588, 484] width 130 height 14
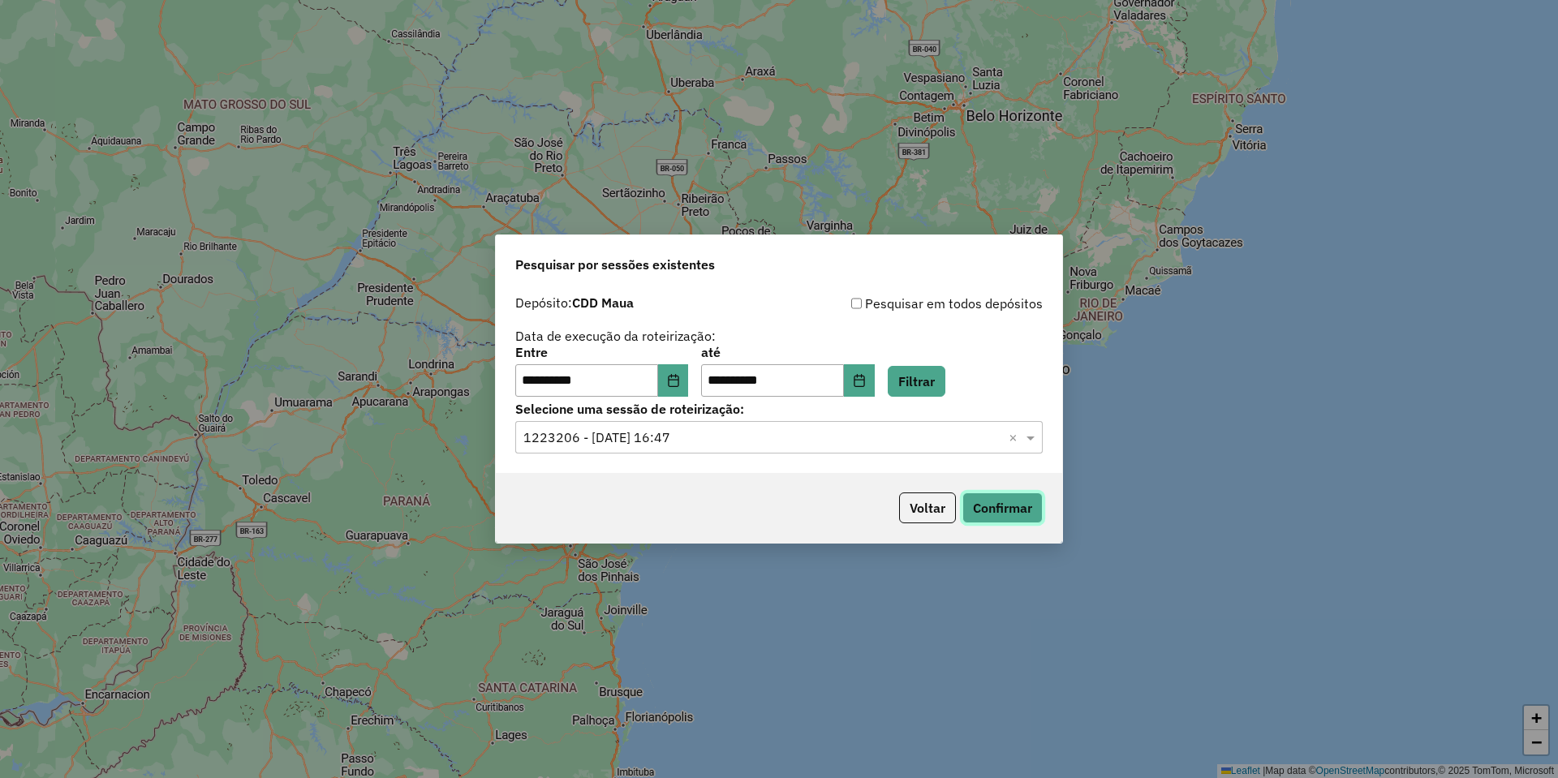
click at [996, 506] on button "Confirmar" at bounding box center [1002, 508] width 80 height 31
click at [675, 389] on button "Choose Date" at bounding box center [673, 380] width 31 height 32
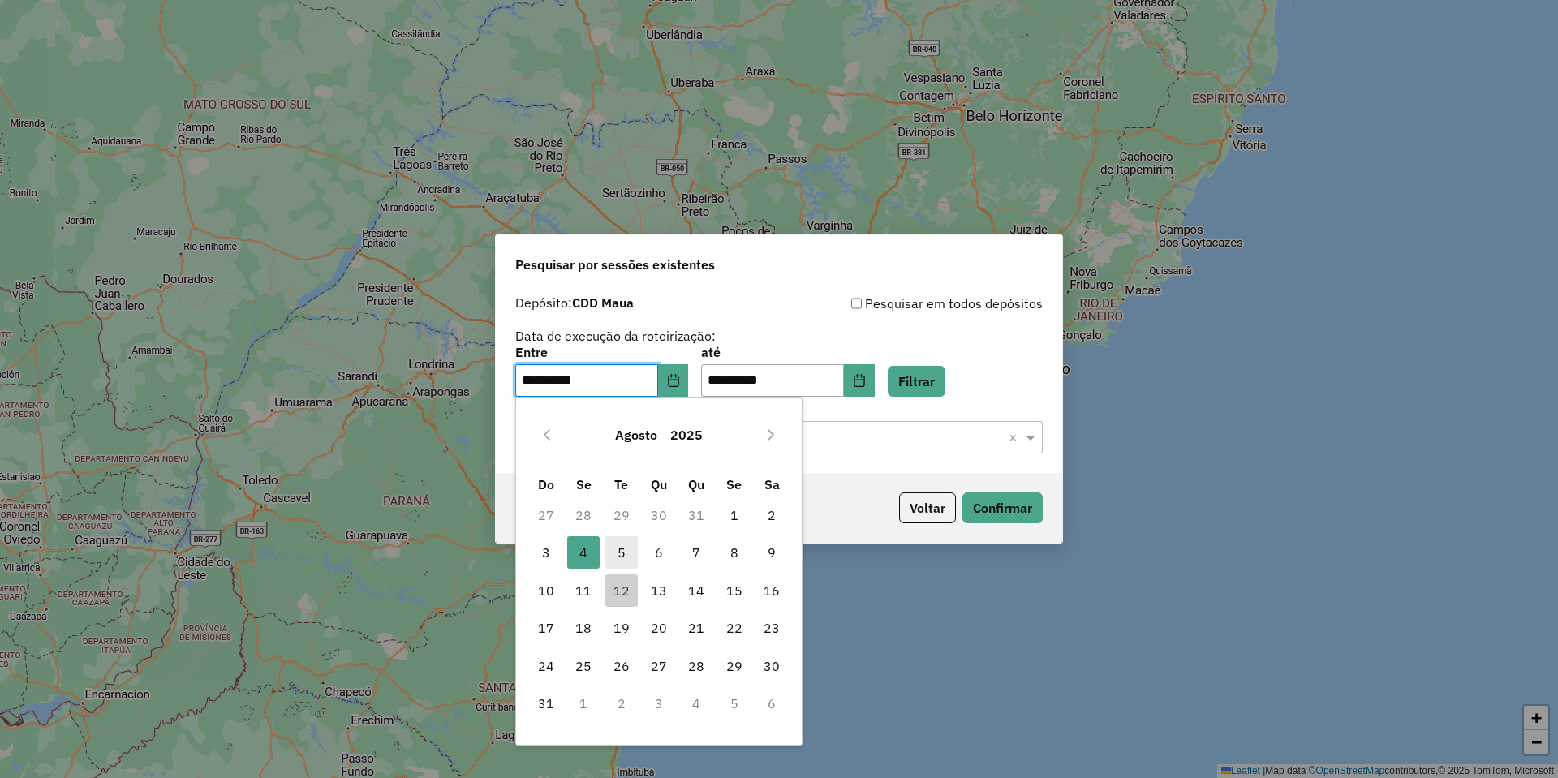
click at [616, 554] on span "5" at bounding box center [621, 552] width 32 height 32
type input "**********"
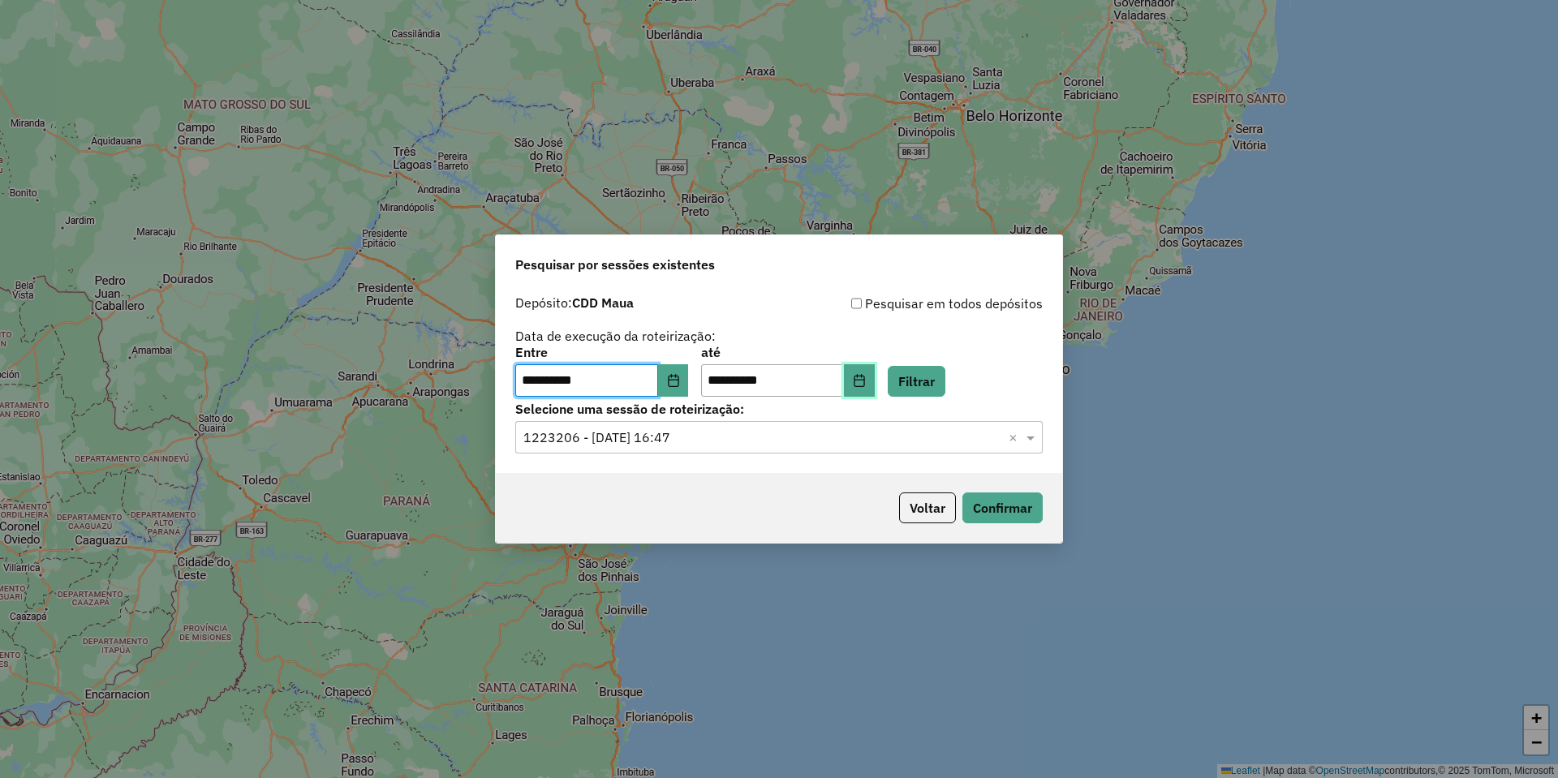
click at [873, 377] on button "Choose Date" at bounding box center [859, 380] width 31 height 32
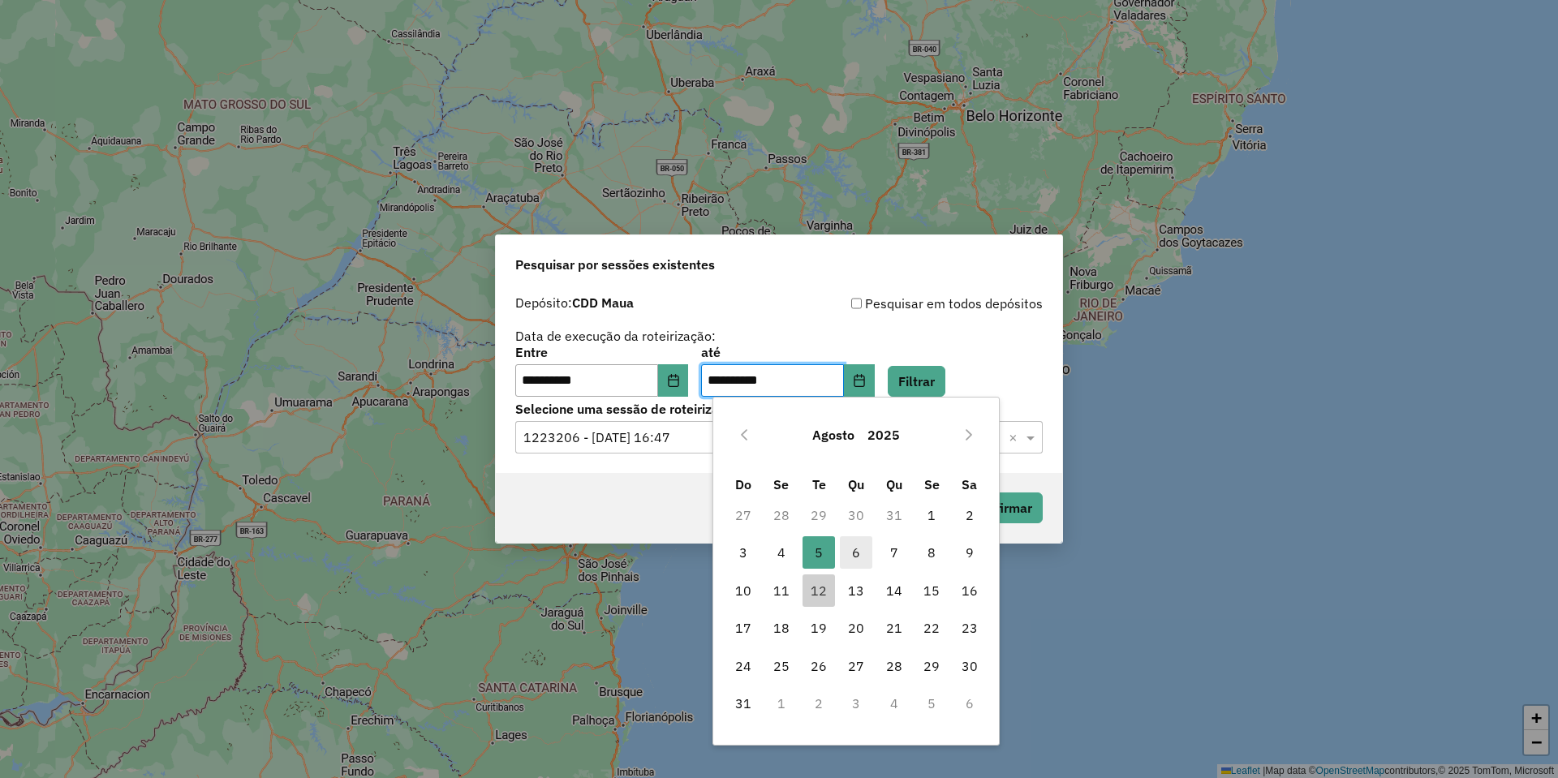
click at [850, 553] on span "6" at bounding box center [856, 552] width 32 height 32
type input "**********"
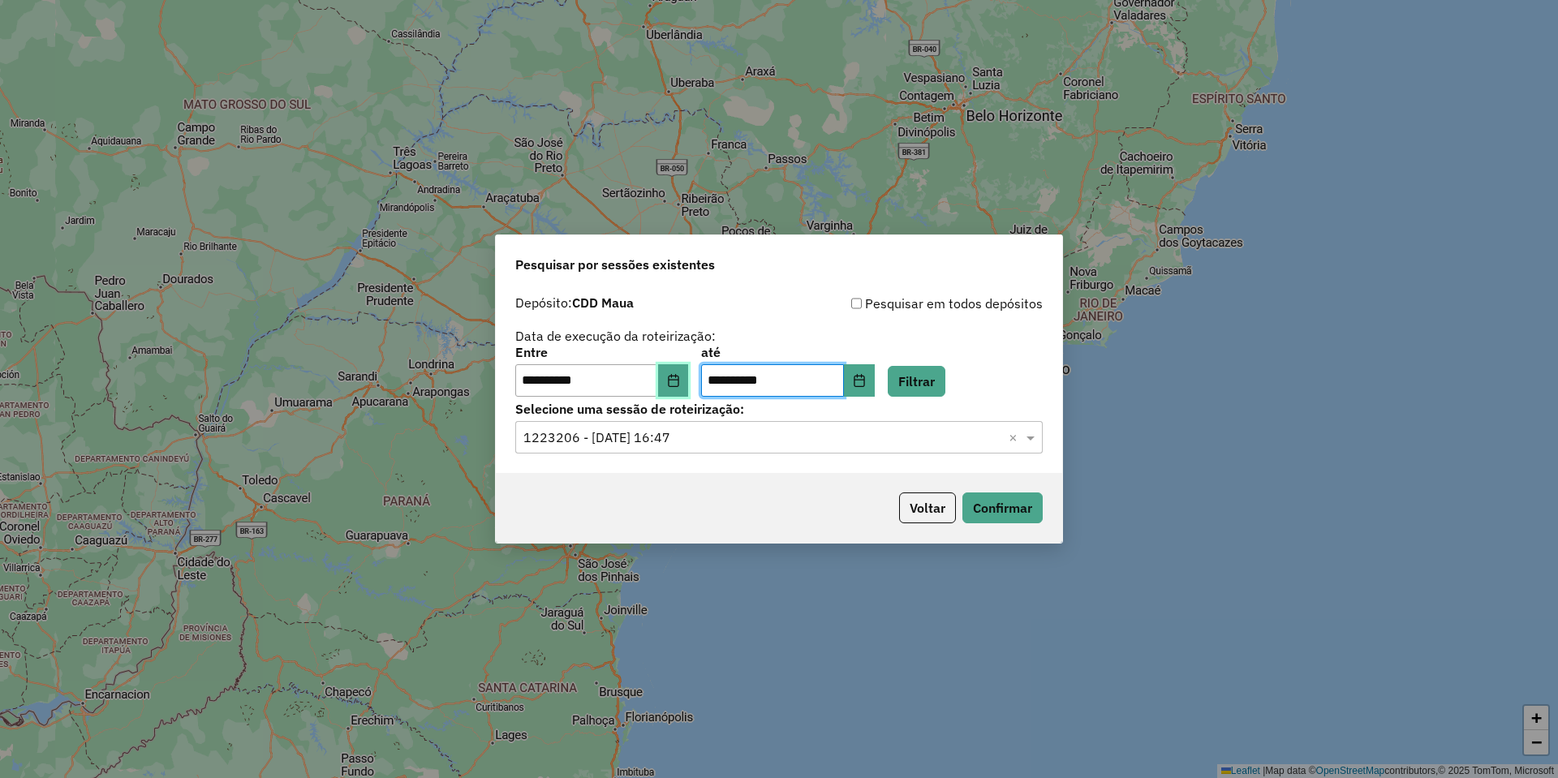
click at [680, 381] on icon "Choose Date" at bounding box center [673, 380] width 13 height 13
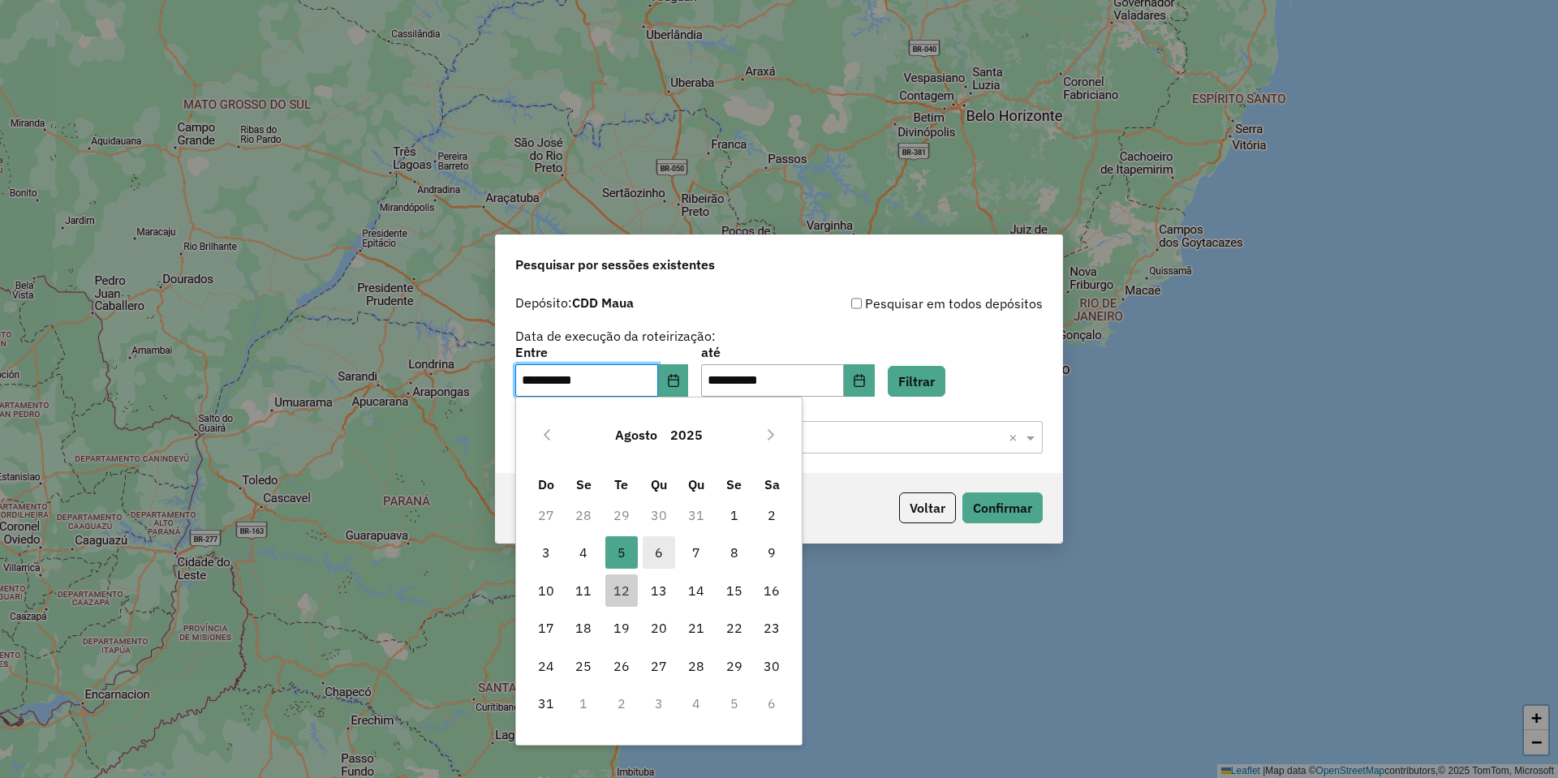
click at [656, 553] on span "6" at bounding box center [659, 552] width 32 height 32
type input "**********"
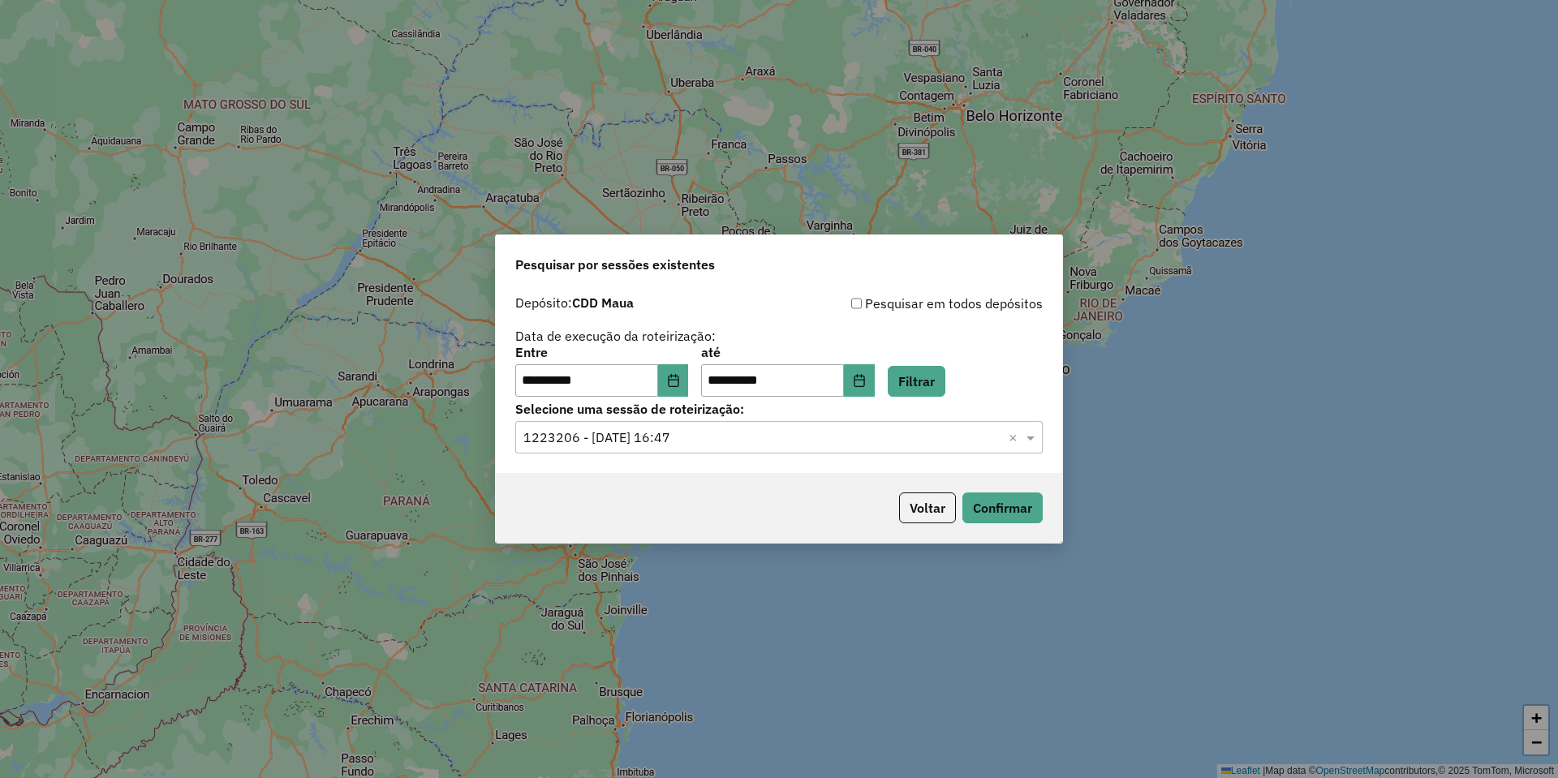
click at [992, 347] on div "**********" at bounding box center [778, 372] width 527 height 50
click at [945, 371] on button "Filtrar" at bounding box center [917, 381] width 58 height 31
click at [576, 444] on input "text" at bounding box center [762, 437] width 479 height 19
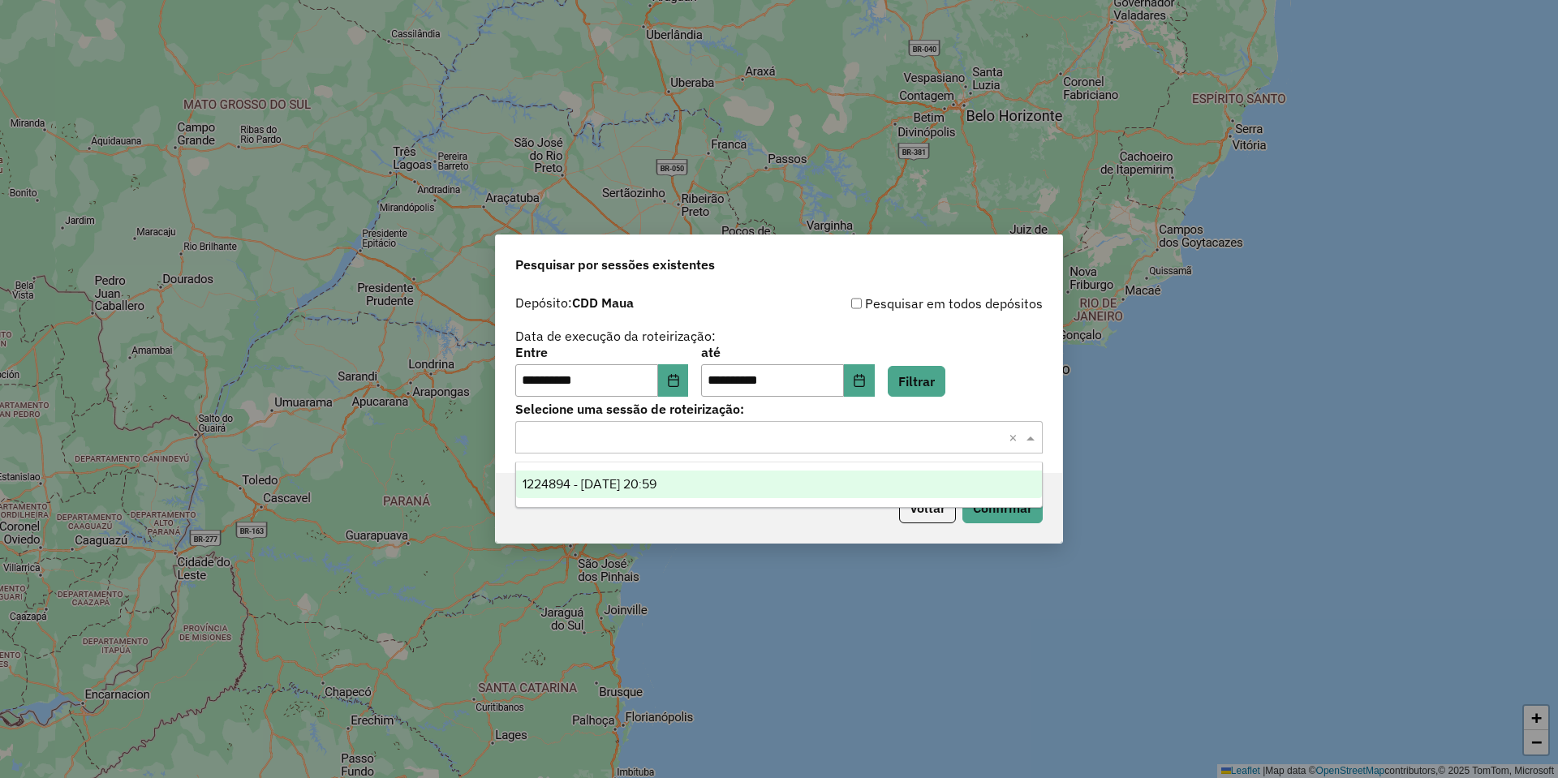
click at [592, 481] on span "1224894 - 06/08/2025 20:59" at bounding box center [590, 484] width 134 height 14
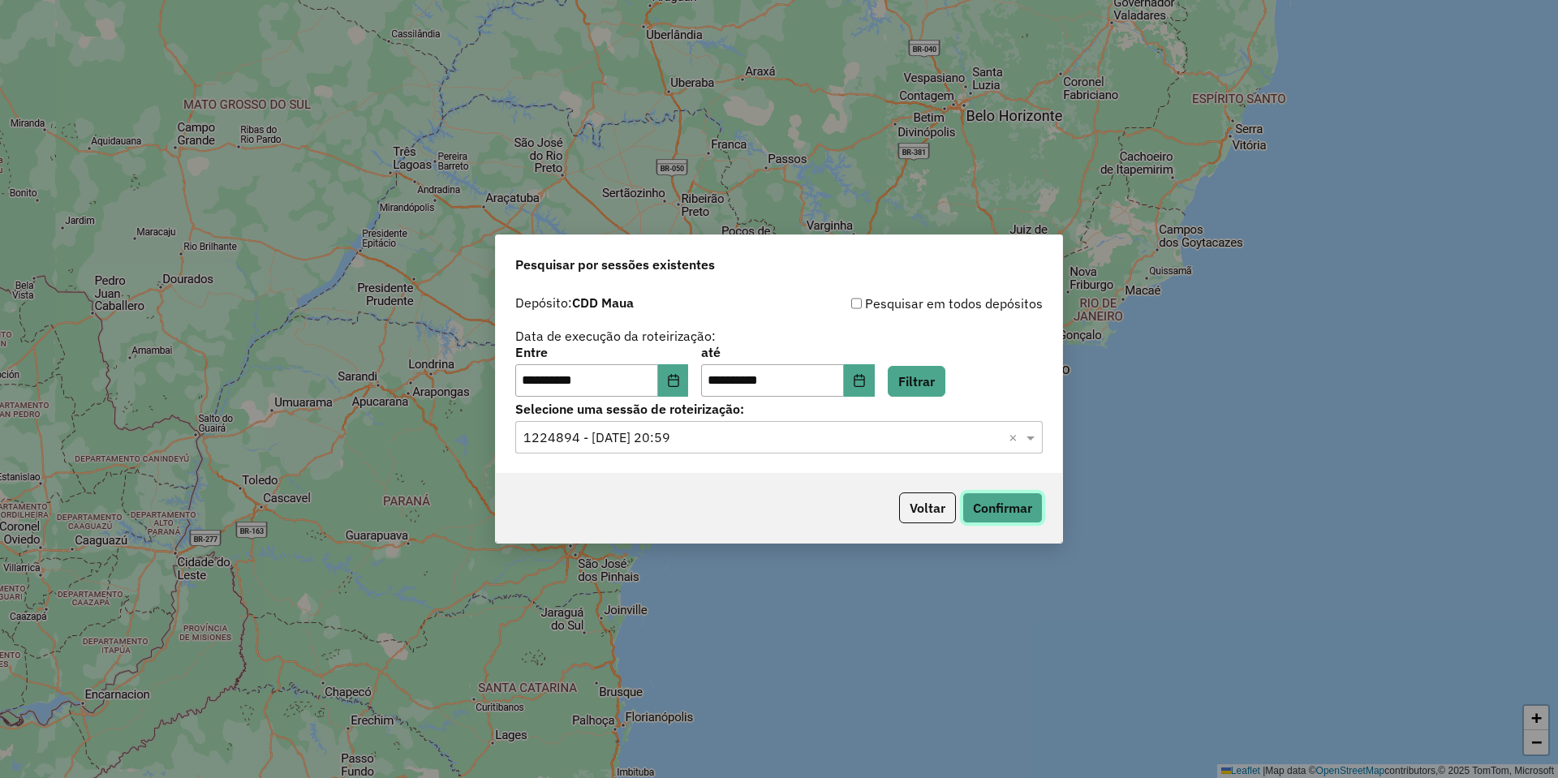
click at [1014, 510] on button "Confirmar" at bounding box center [1002, 508] width 80 height 31
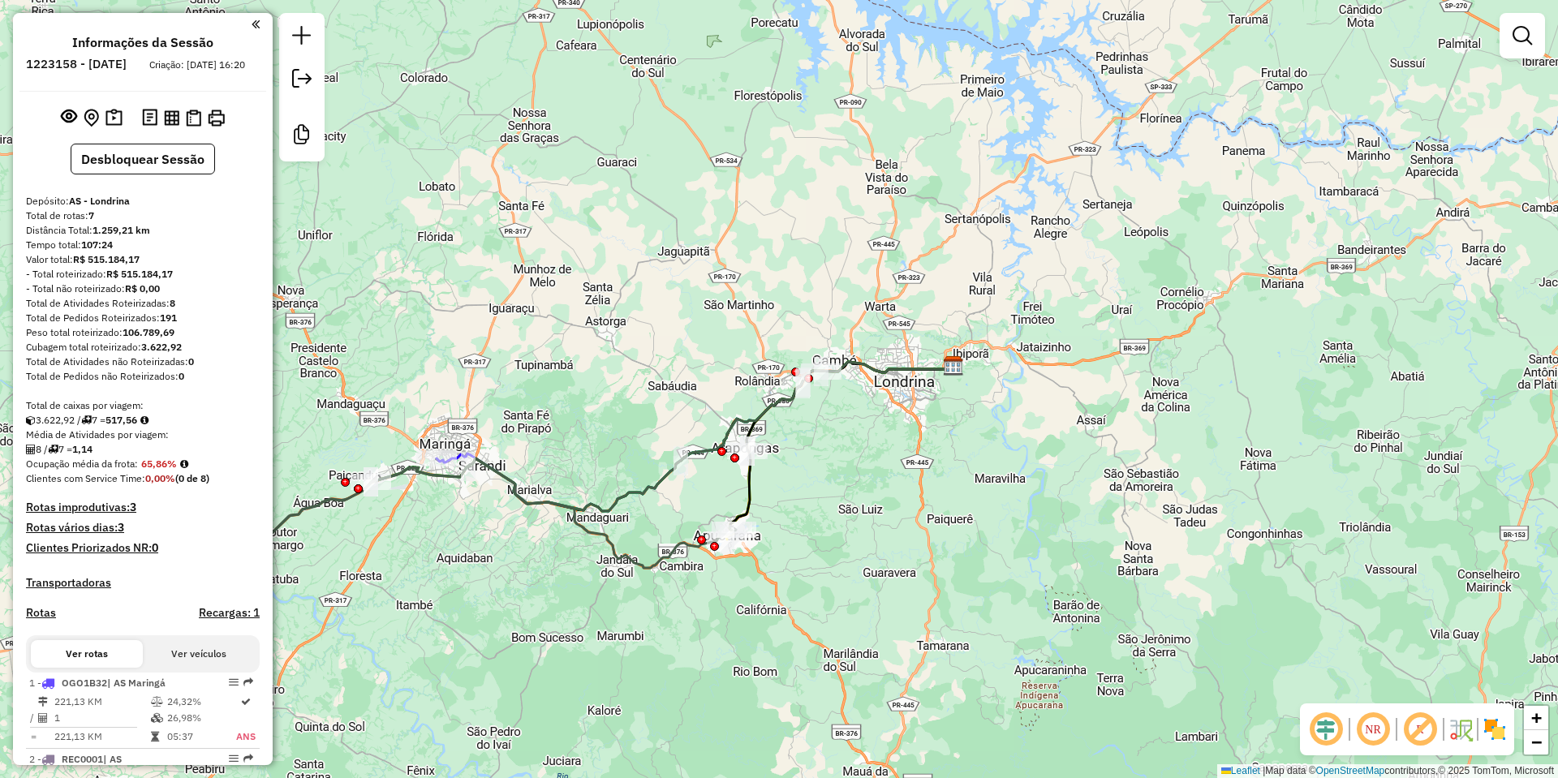
drag, startPoint x: 659, startPoint y: 549, endPoint x: 811, endPoint y: 532, distance: 152.8
click at [811, 532] on div "Janela de atendimento Grade de atendimento Capacidade Transportadoras Veículos …" at bounding box center [779, 389] width 1558 height 778
click at [536, 503] on icon at bounding box center [391, 535] width 689 height 153
select select "**********"
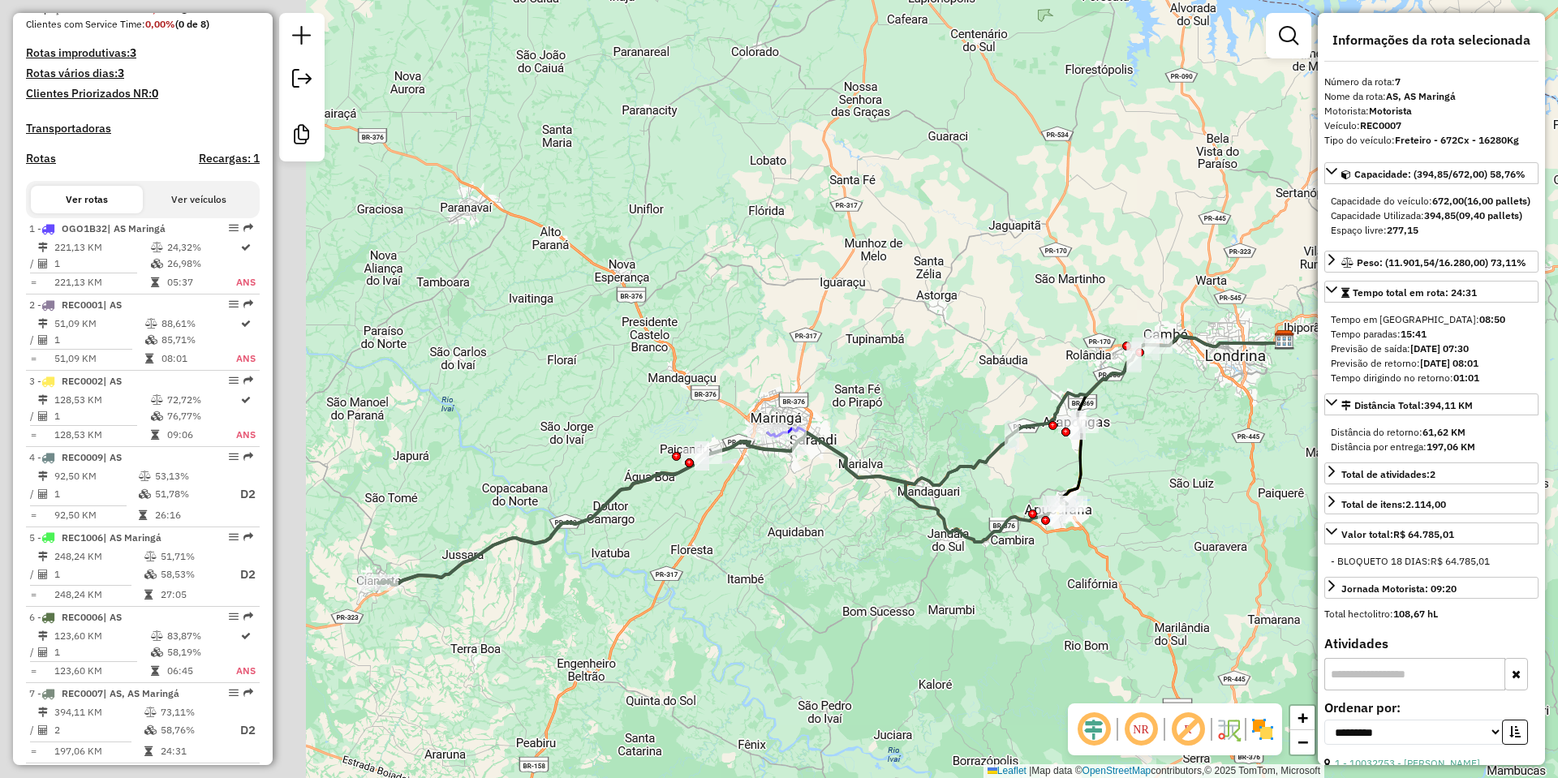
scroll to position [495, 0]
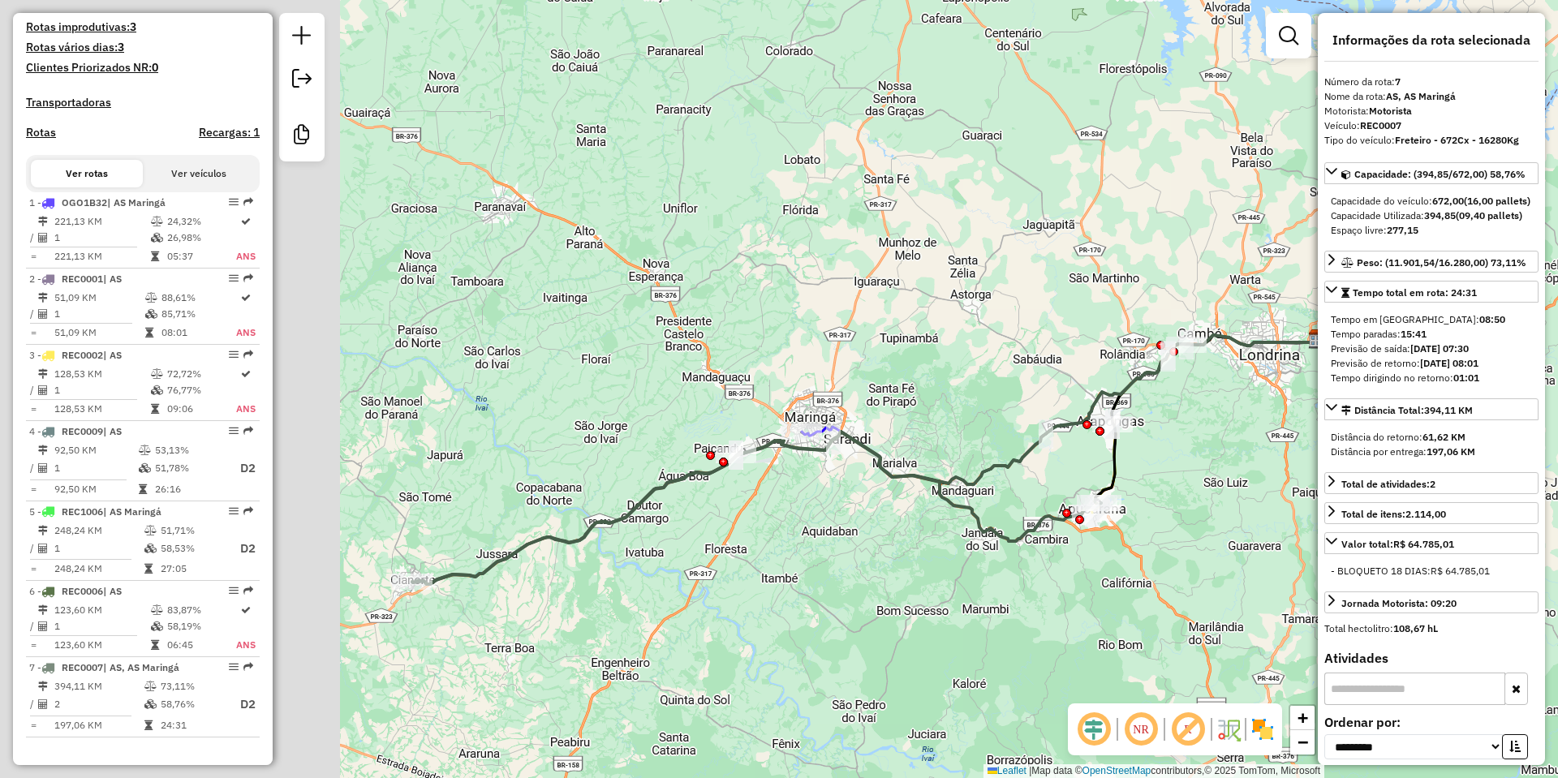
drag, startPoint x: 457, startPoint y: 532, endPoint x: 822, endPoint y: 505, distance: 366.2
click at [822, 505] on div "Janela de atendimento Grade de atendimento Capacidade Transportadoras Veículos …" at bounding box center [779, 389] width 1558 height 778
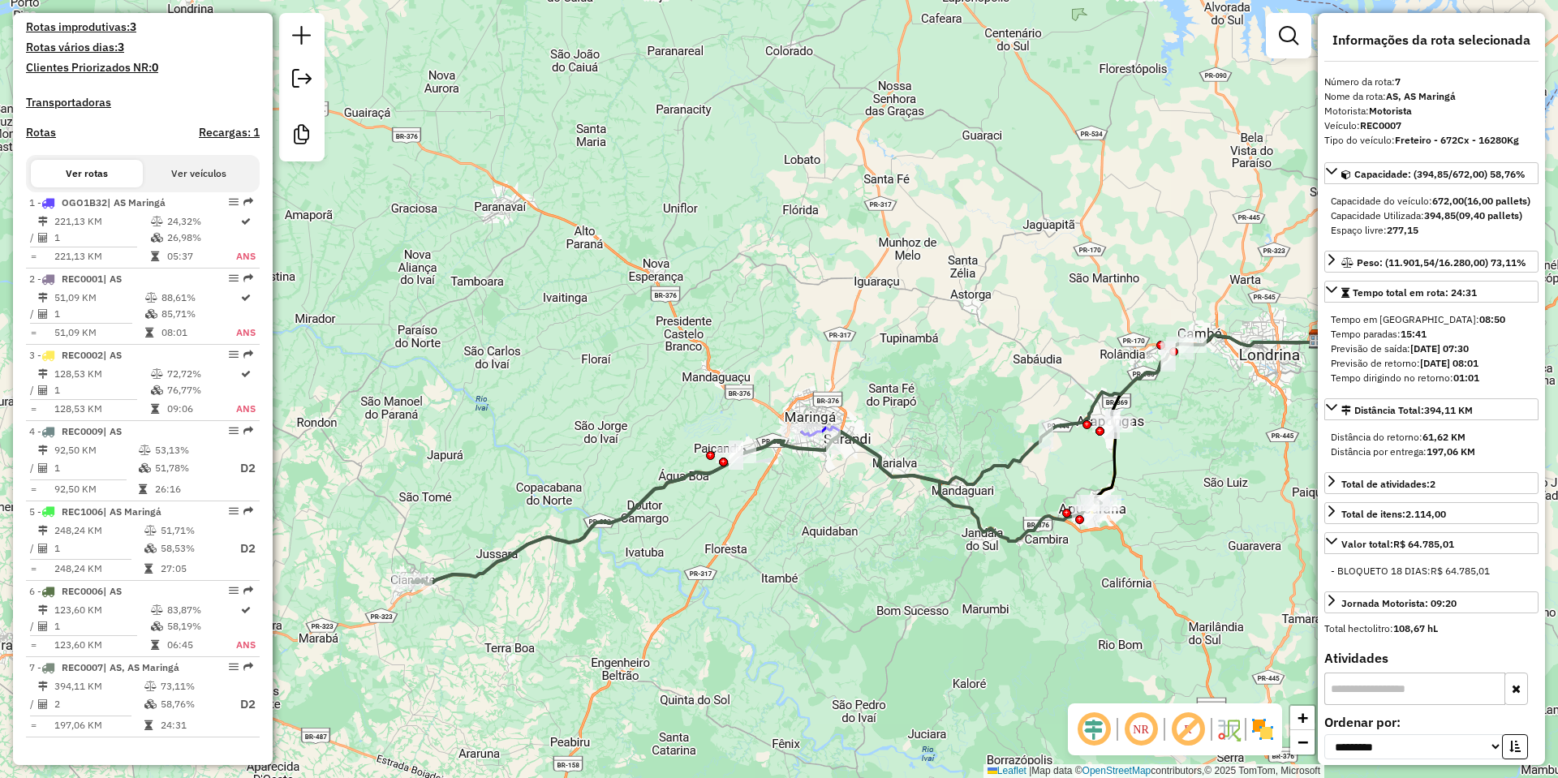
click at [758, 449] on icon at bounding box center [756, 508] width 689 height 153
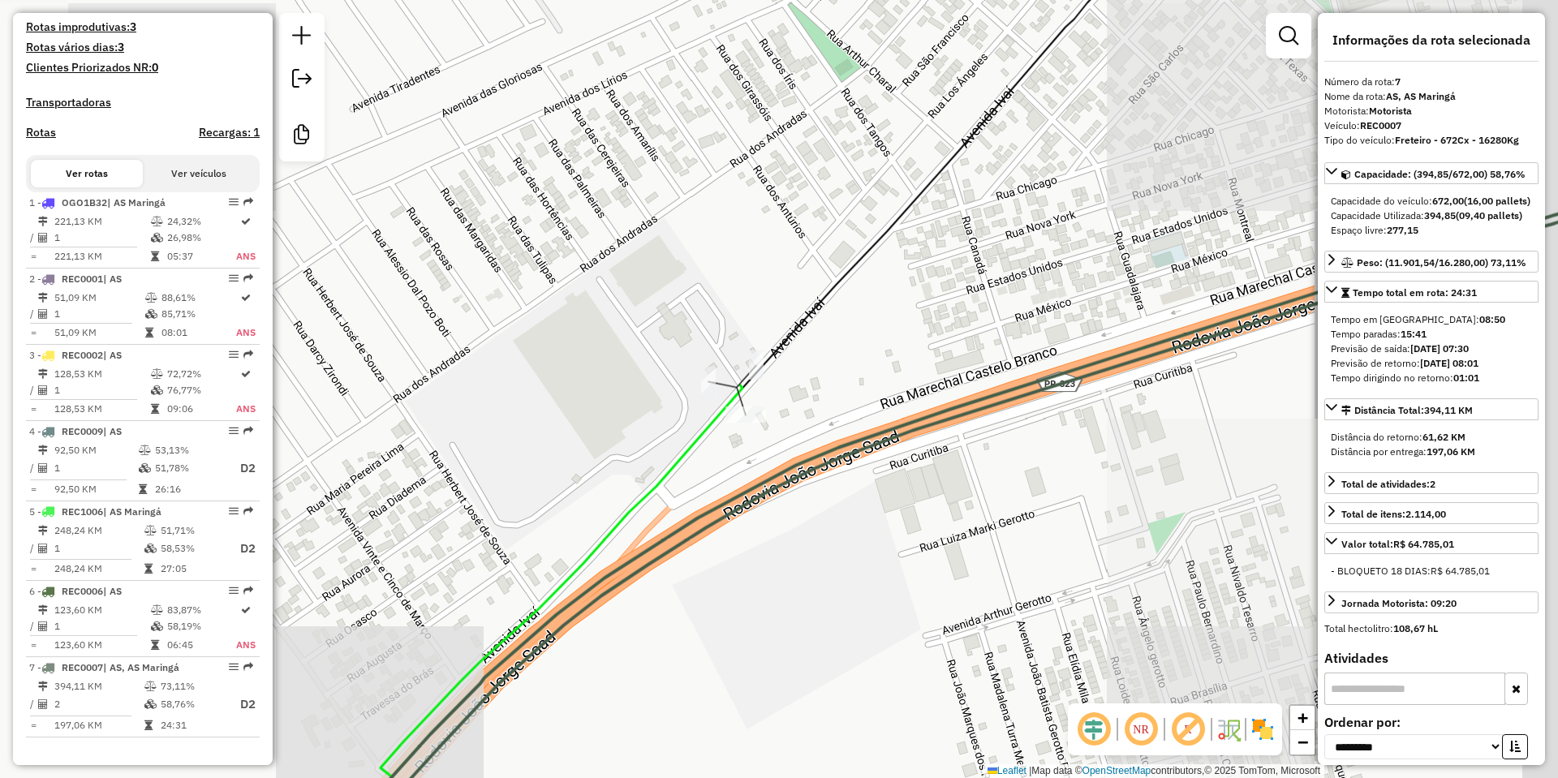
drag, startPoint x: 904, startPoint y: 510, endPoint x: 558, endPoint y: 504, distance: 345.8
click at [562, 506] on div "Janela de atendimento Grade de atendimento Capacidade Transportadoras Veículos …" at bounding box center [779, 389] width 1558 height 778
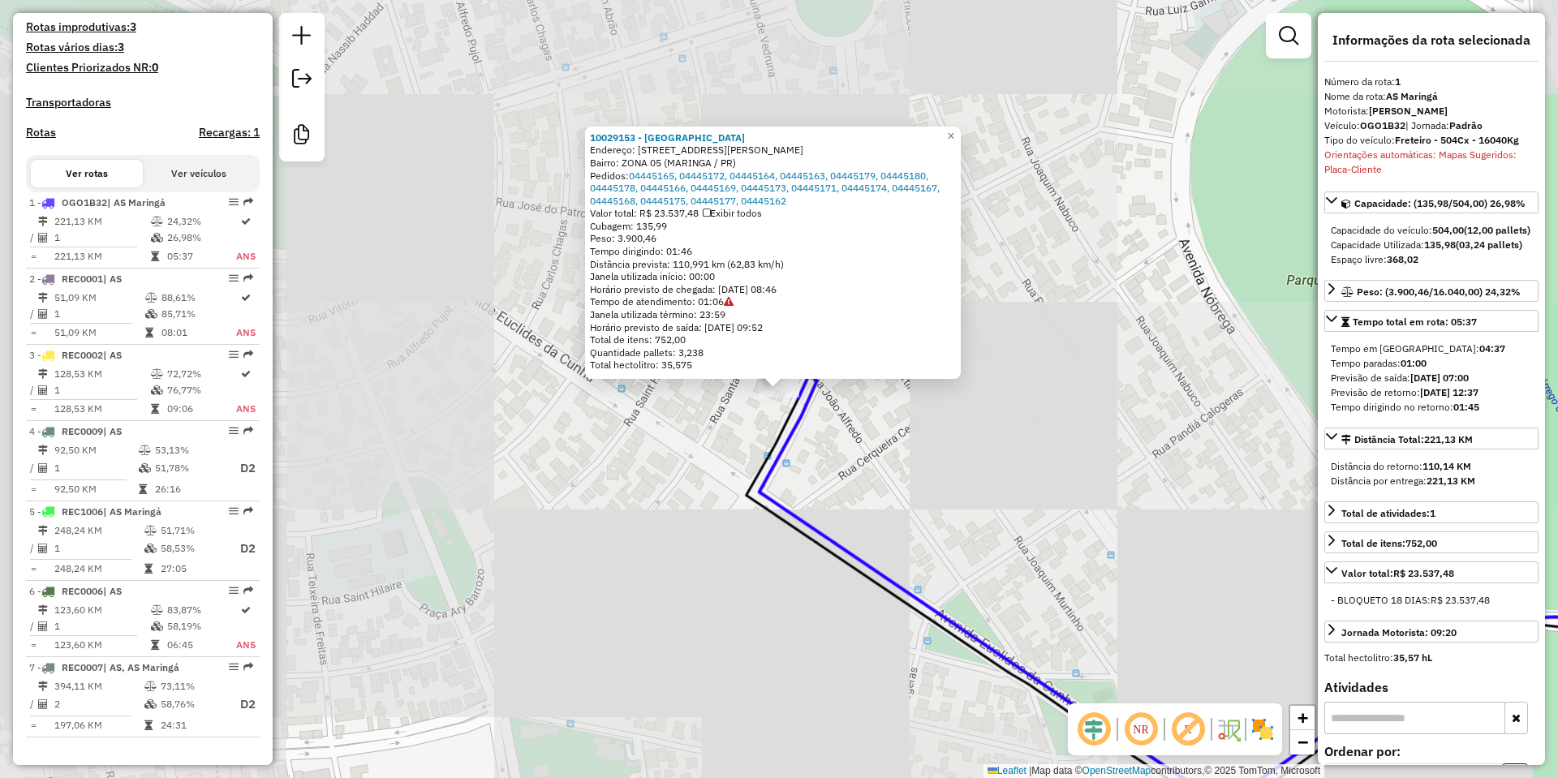
click at [747, 499] on icon at bounding box center [1230, 619] width 967 height 443
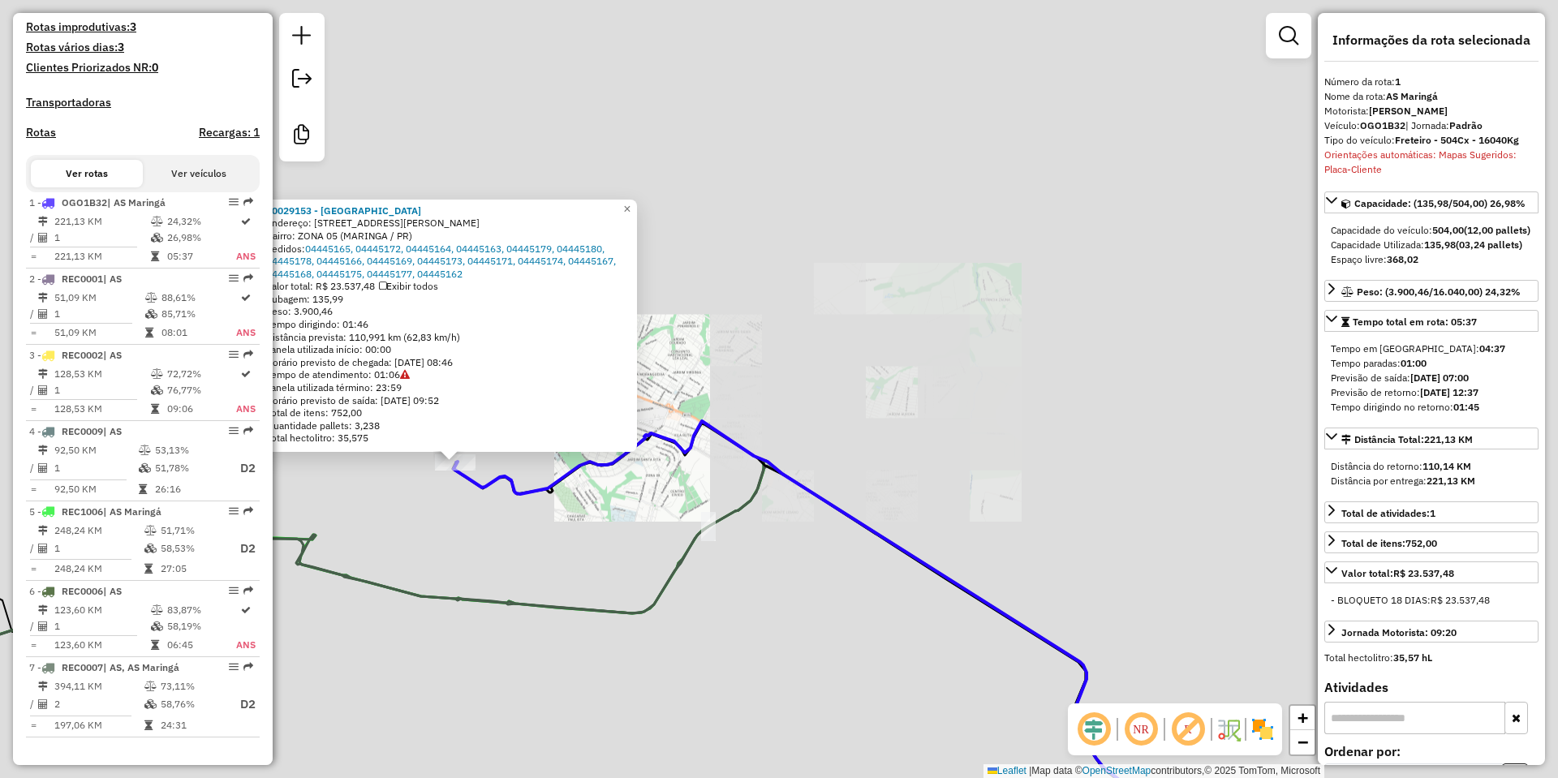
drag, startPoint x: 937, startPoint y: 520, endPoint x: 559, endPoint y: 462, distance: 382.7
click at [568, 465] on div "10029153 - [GEOGRAPHIC_DATA] Endereço: [GEOGRAPHIC_DATA][PERSON_NAME] 850 Bairr…" at bounding box center [779, 389] width 1558 height 778
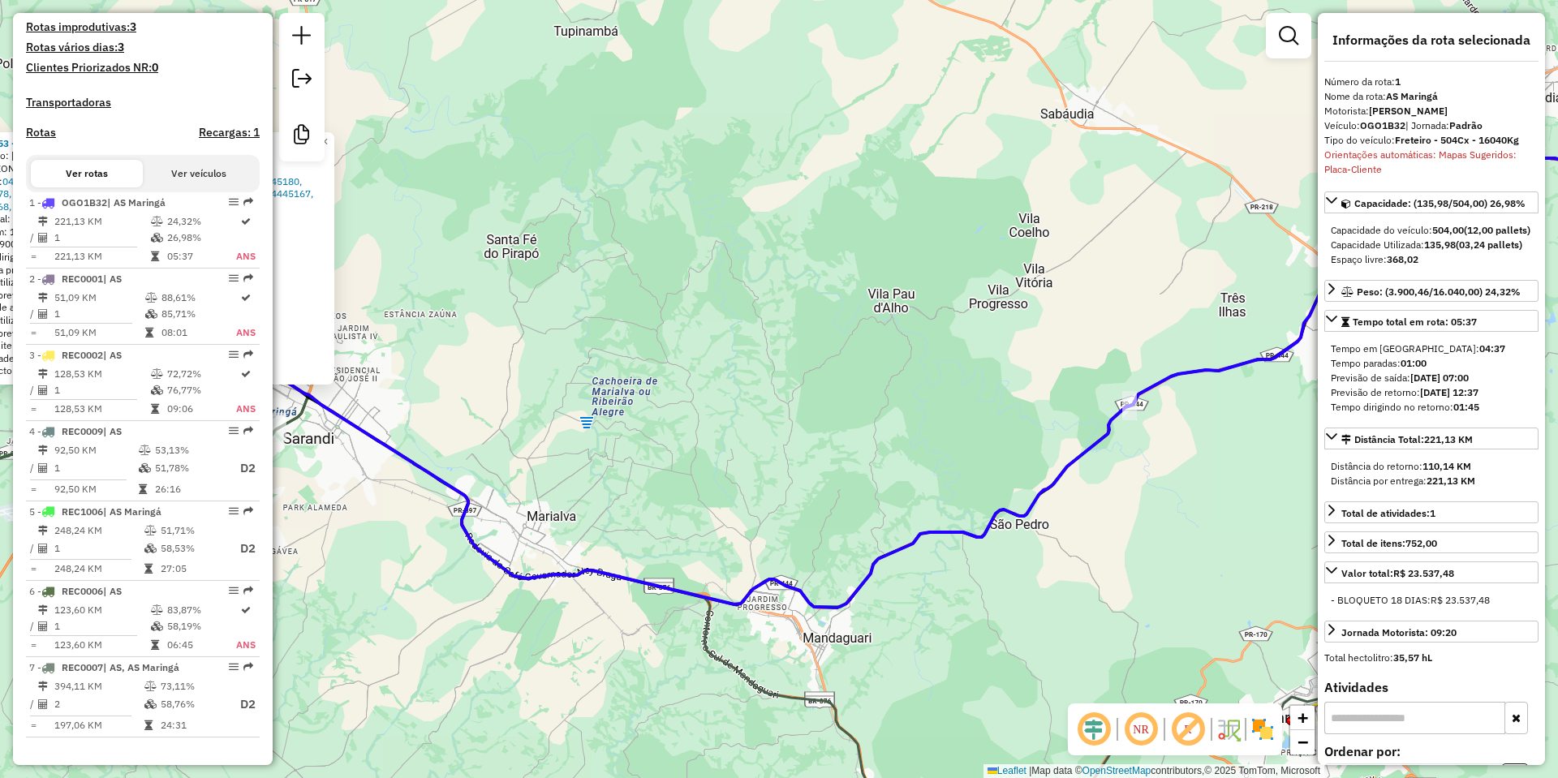
drag, startPoint x: 811, startPoint y: 502, endPoint x: 622, endPoint y: 463, distance: 192.3
click at [631, 467] on div "10029153 - [GEOGRAPHIC_DATA] Endereço: [GEOGRAPHIC_DATA][PERSON_NAME] 850 Bairr…" at bounding box center [779, 389] width 1558 height 778
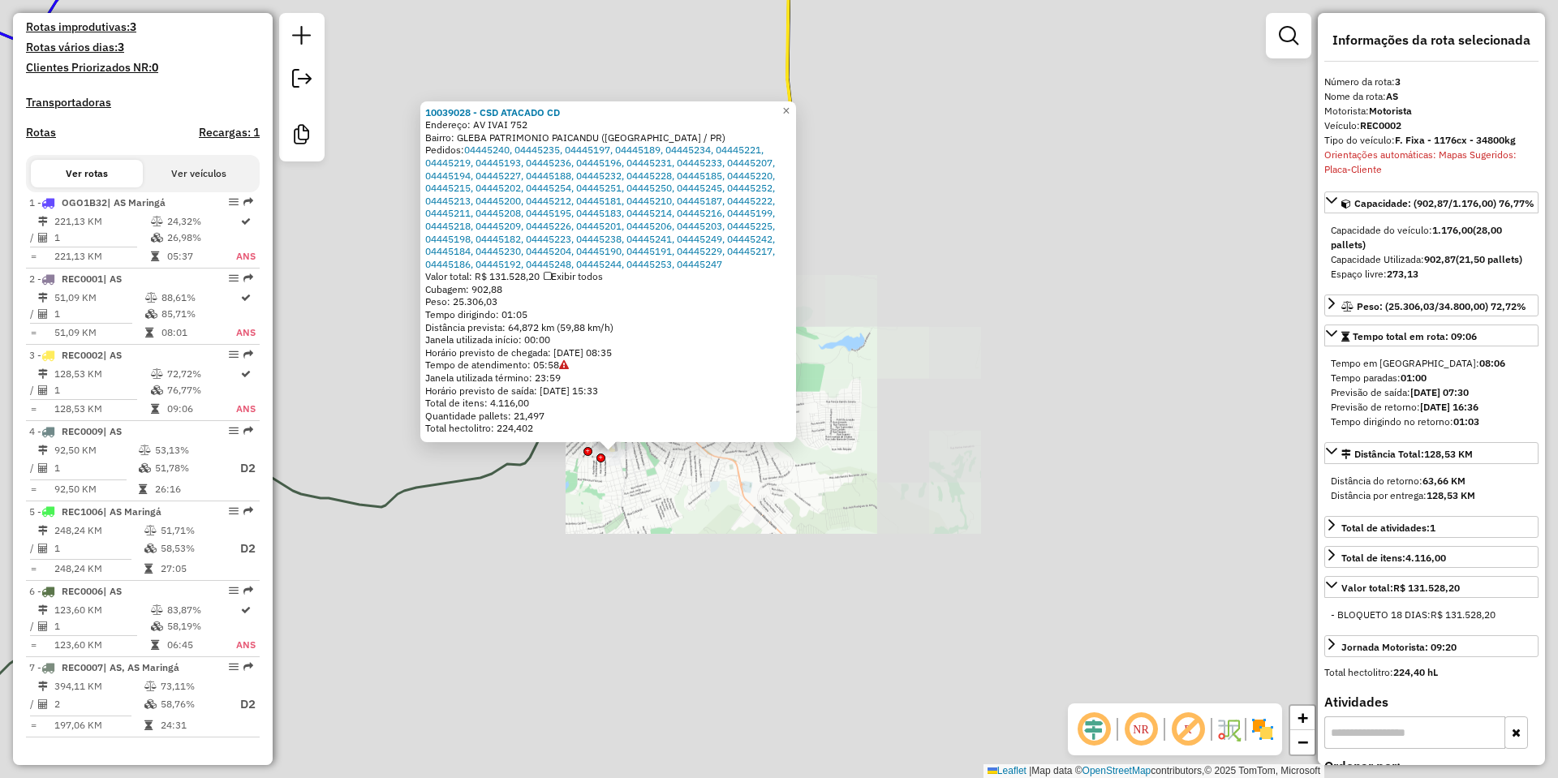
click at [604, 489] on div "10039028 - CSD ATACADO CD Endereço: AV IVAI 752 Bairro: GLEBA PATRIMONIO PAICAN…" at bounding box center [779, 389] width 1558 height 778
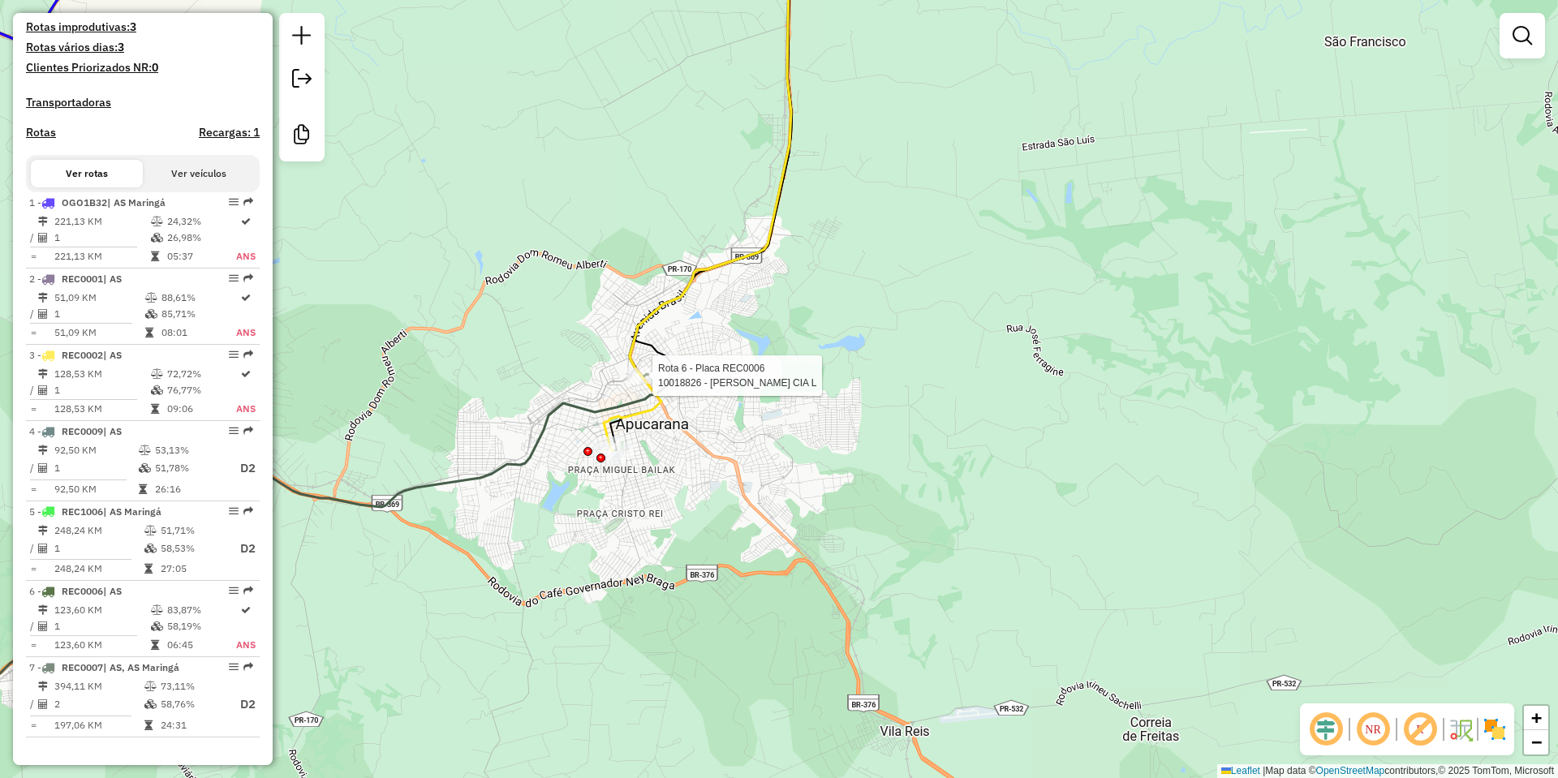
select select "**********"
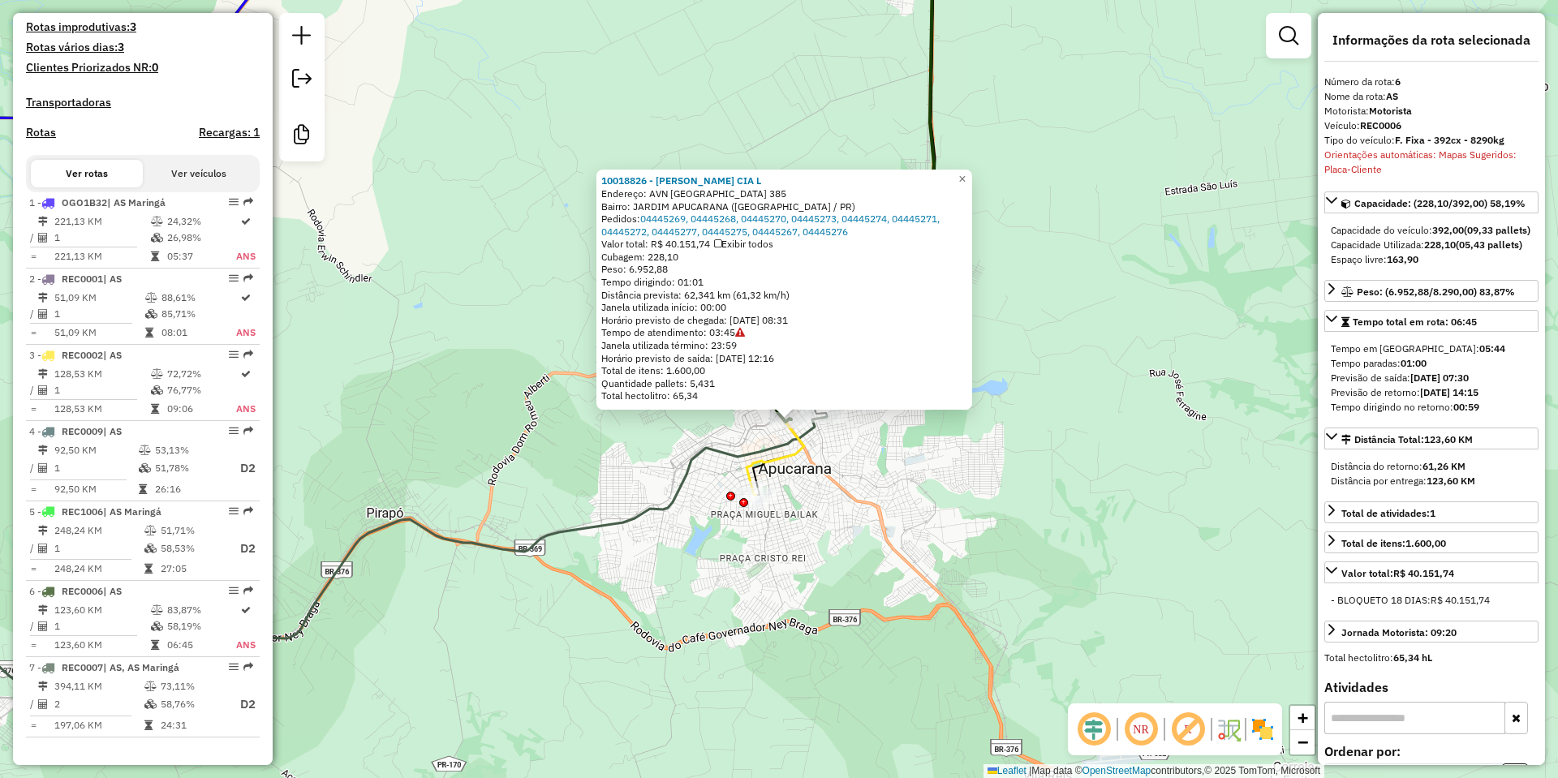
click at [1143, 506] on div "10018826 - IRMAOS MUFFATO CIA L Endereço: AVN MINAS GERAIS 385 Bairro: JARDIM A…" at bounding box center [779, 389] width 1558 height 778
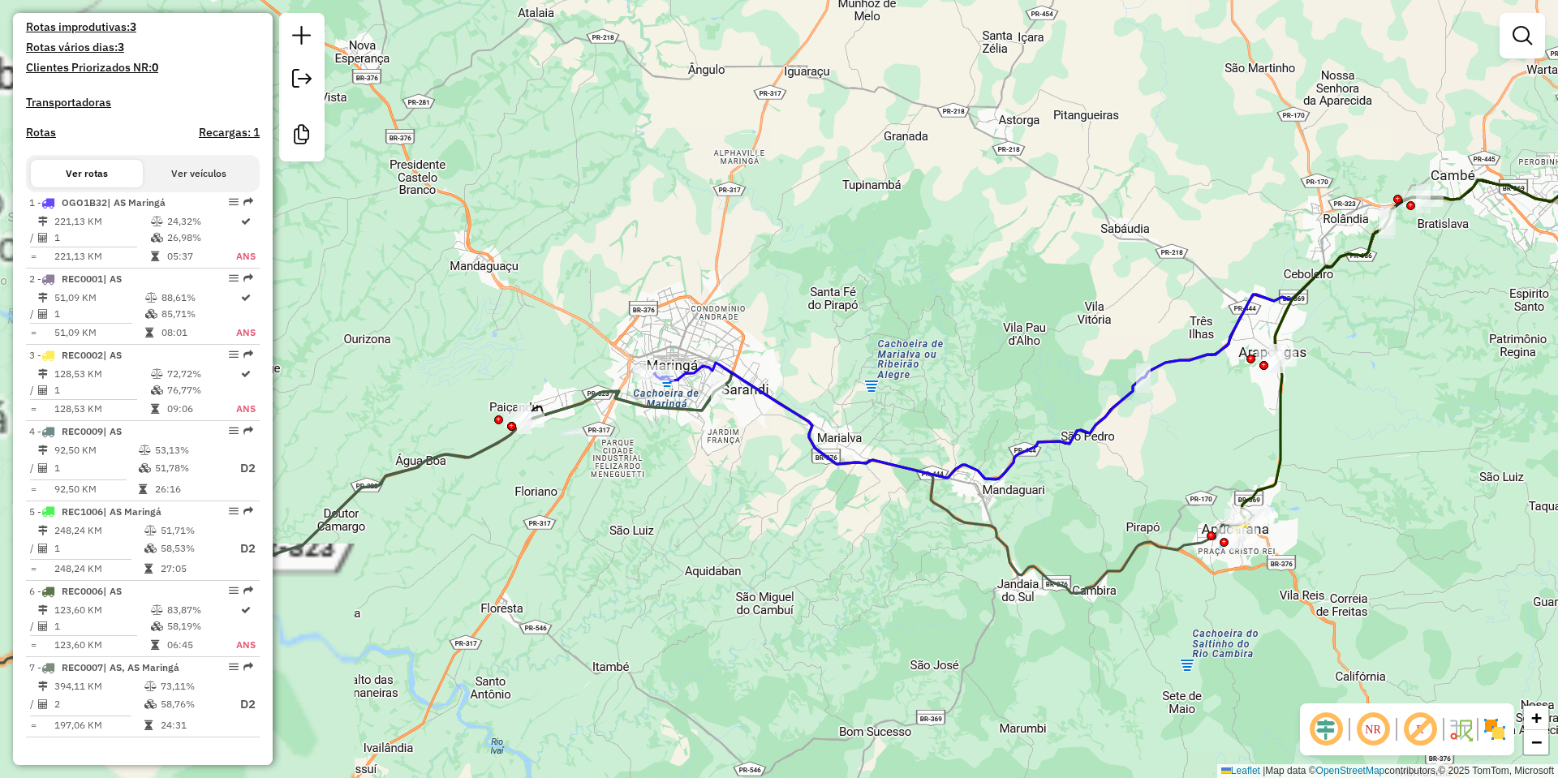
drag, startPoint x: 714, startPoint y: 511, endPoint x: 1107, endPoint y: 480, distance: 394.1
click at [1107, 481] on div "Janela de atendimento Grade de atendimento Capacidade Transportadoras Veículos …" at bounding box center [779, 389] width 1558 height 778
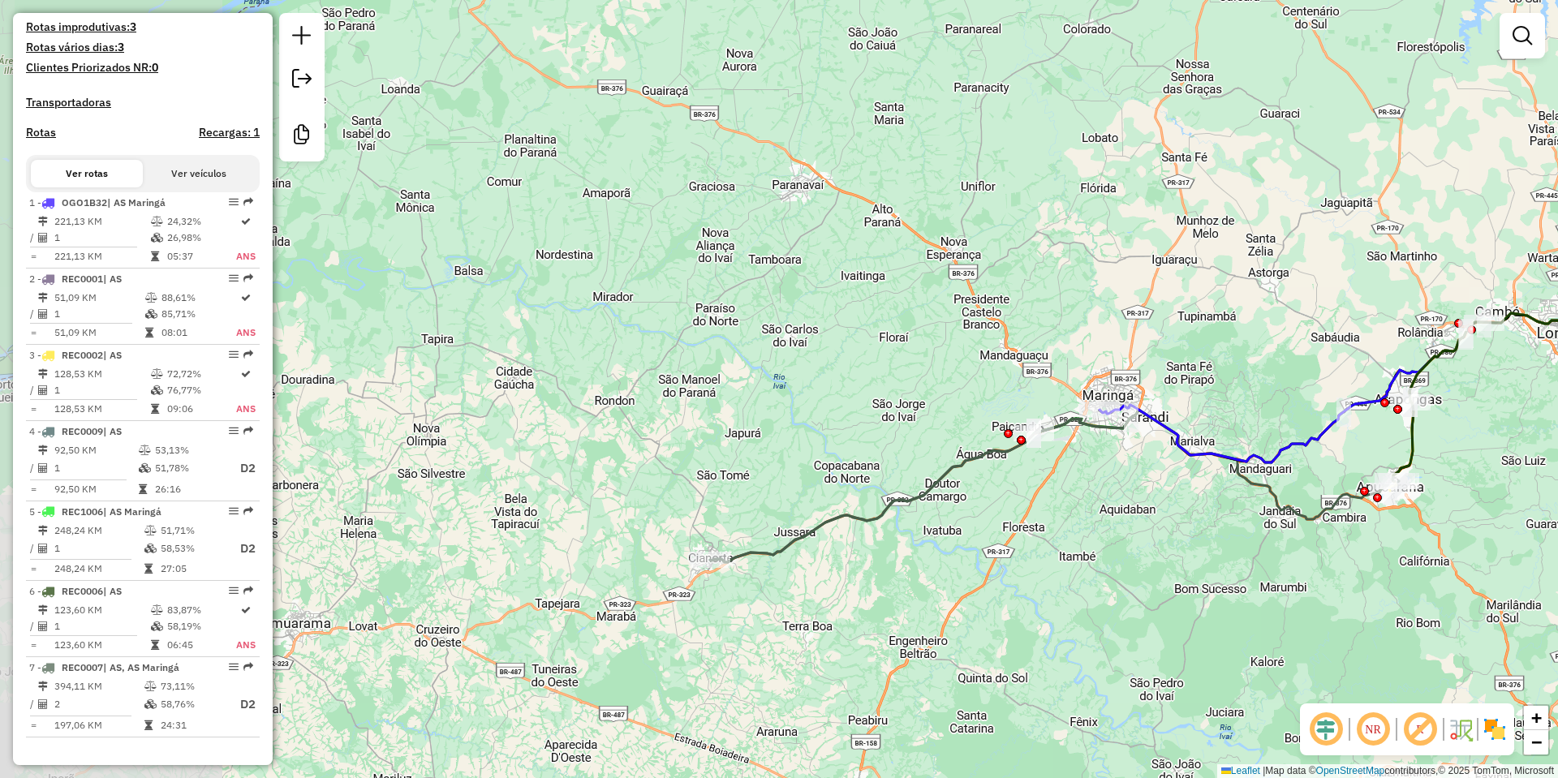
click at [828, 527] on icon at bounding box center [1054, 486] width 689 height 153
select select "**********"
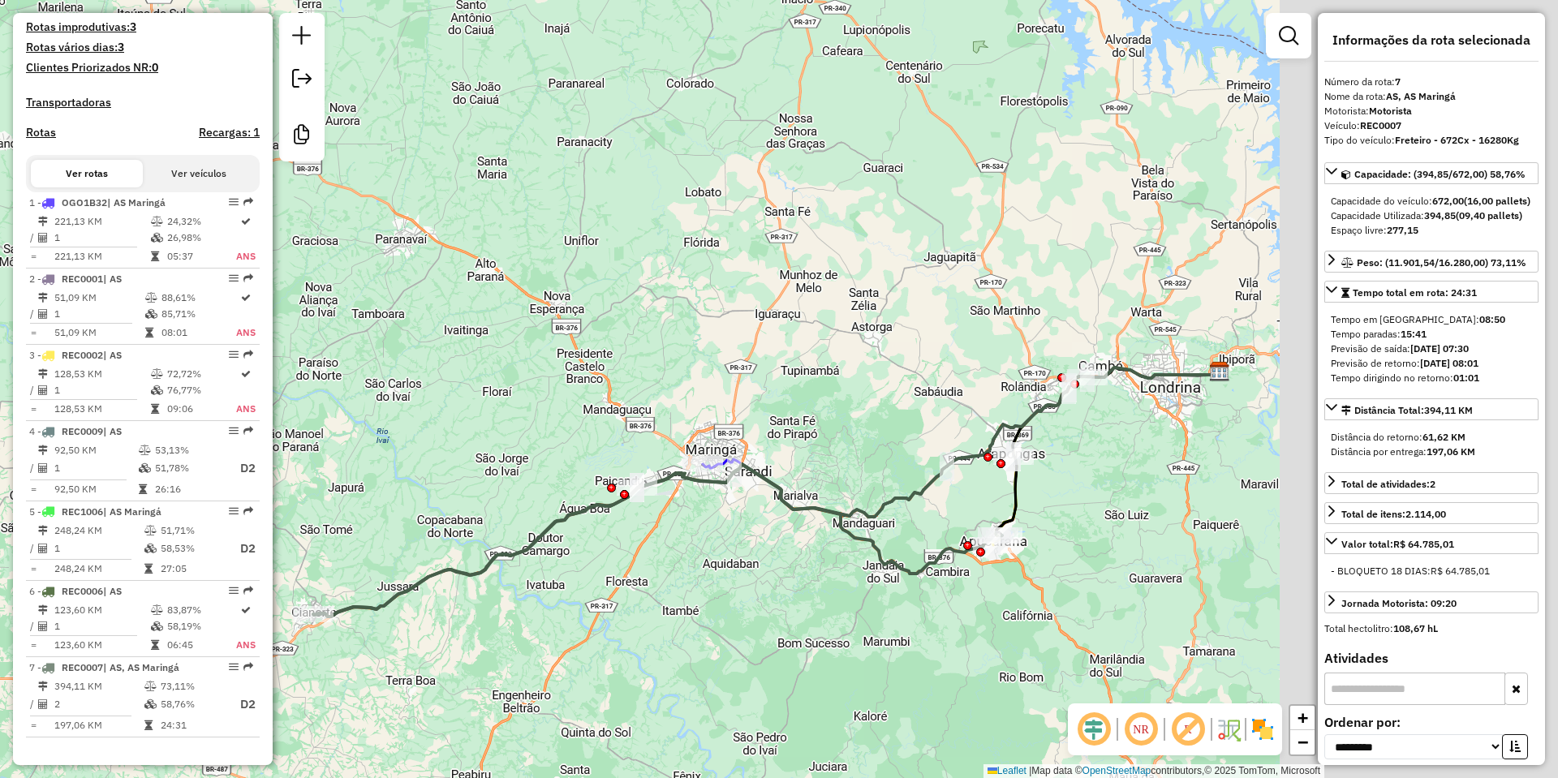
drag, startPoint x: 1009, startPoint y: 527, endPoint x: 720, endPoint y: 559, distance: 290.6
click at [711, 568] on div "Janela de atendimento Grade de atendimento Capacidade Transportadoras Veículos …" at bounding box center [779, 389] width 1558 height 778
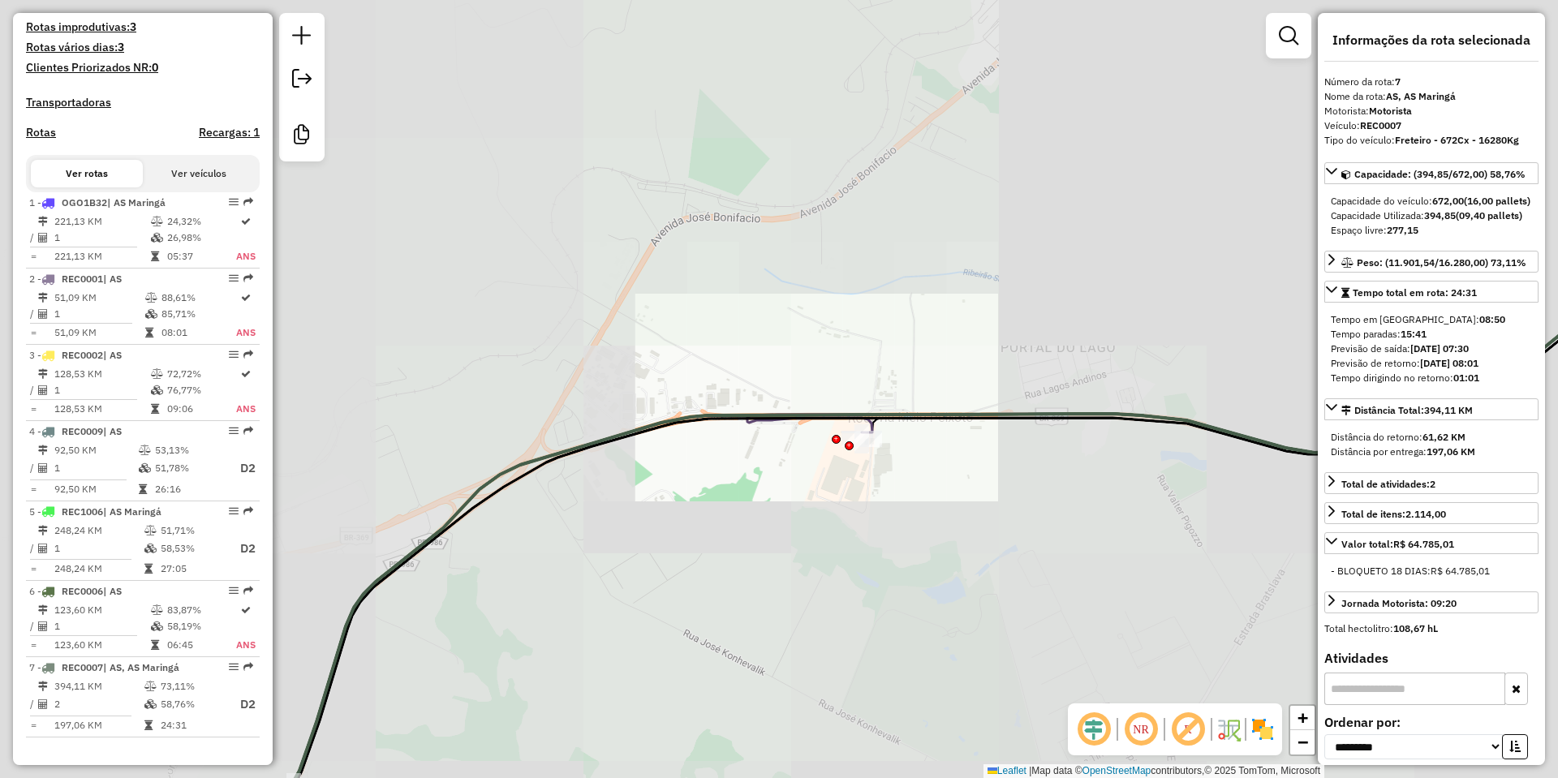
click at [872, 447] on div at bounding box center [862, 439] width 41 height 16
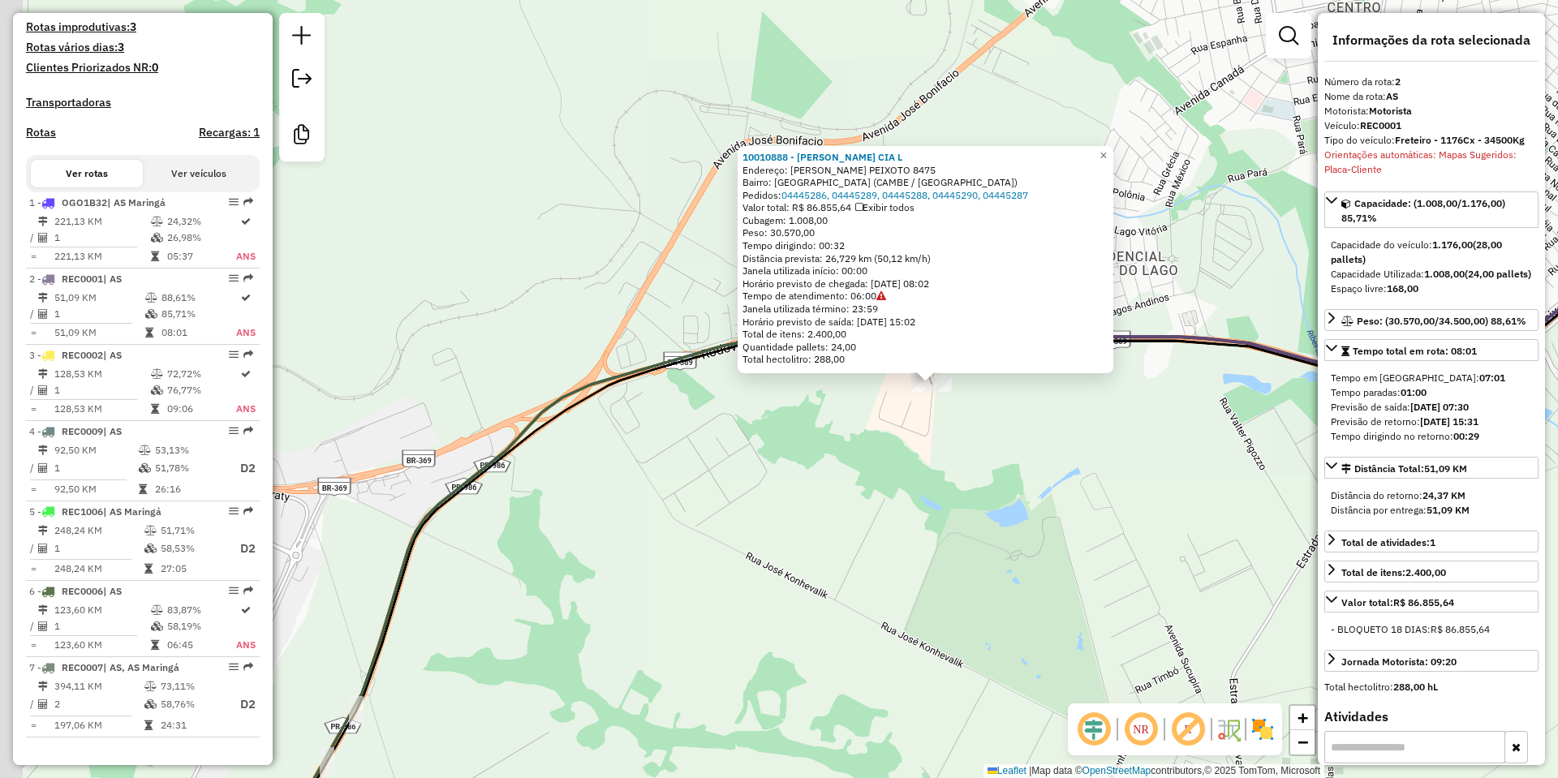
drag, startPoint x: 587, startPoint y: 502, endPoint x: 741, endPoint y: 497, distance: 154.3
click at [741, 497] on div "10010888 - IRMAOS MUFFATO CIA L Endereço: ROD MELLO PEIXOTO 8475 Bairro: JARDIM…" at bounding box center [779, 389] width 1558 height 778
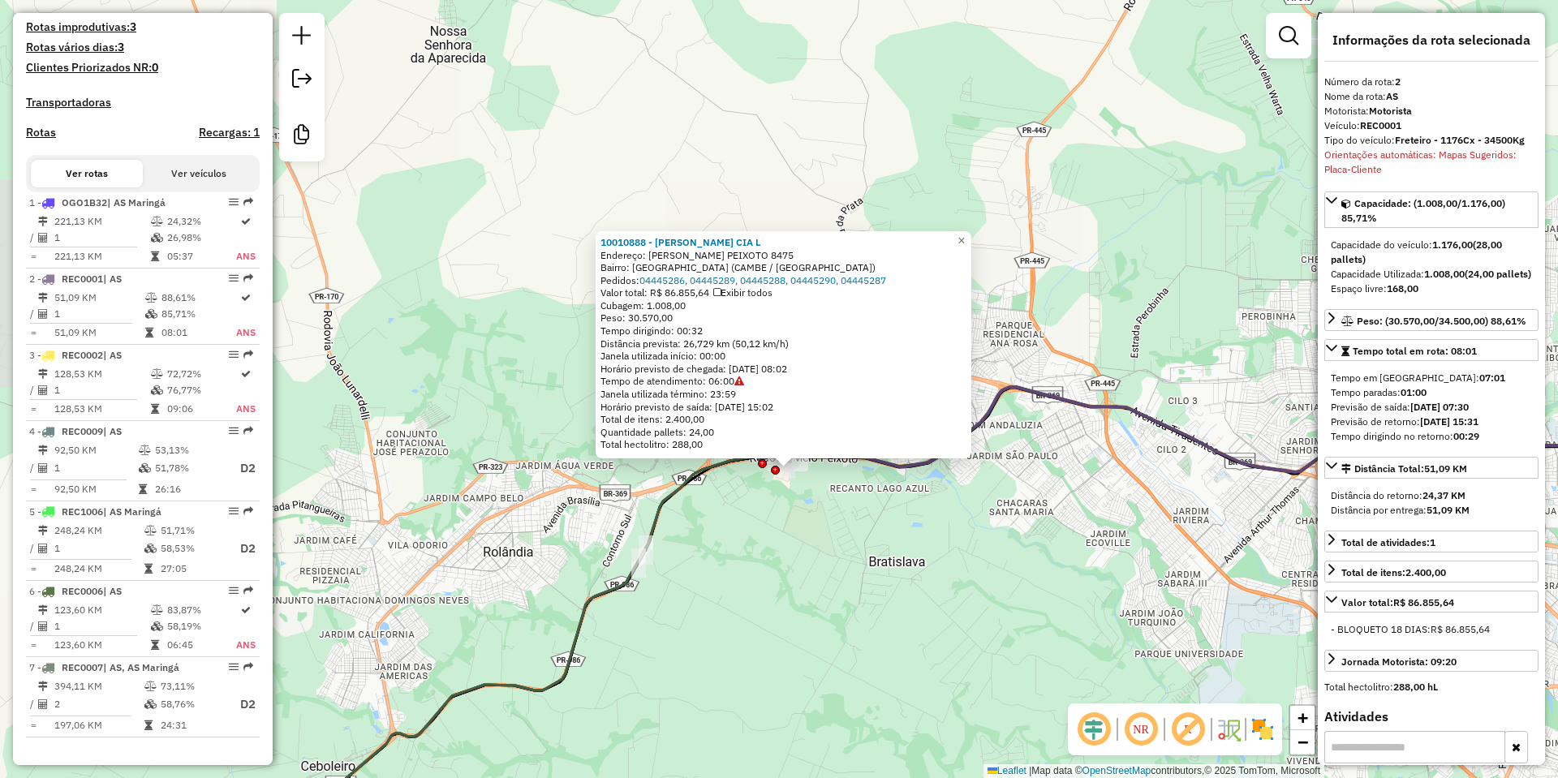
click at [740, 381] on div "10010888 - IRMAOS MUFFATO CIA L Endereço: ROD MELLO PEIXOTO 8475 Bairro: JARDIM…" at bounding box center [784, 343] width 366 height 215
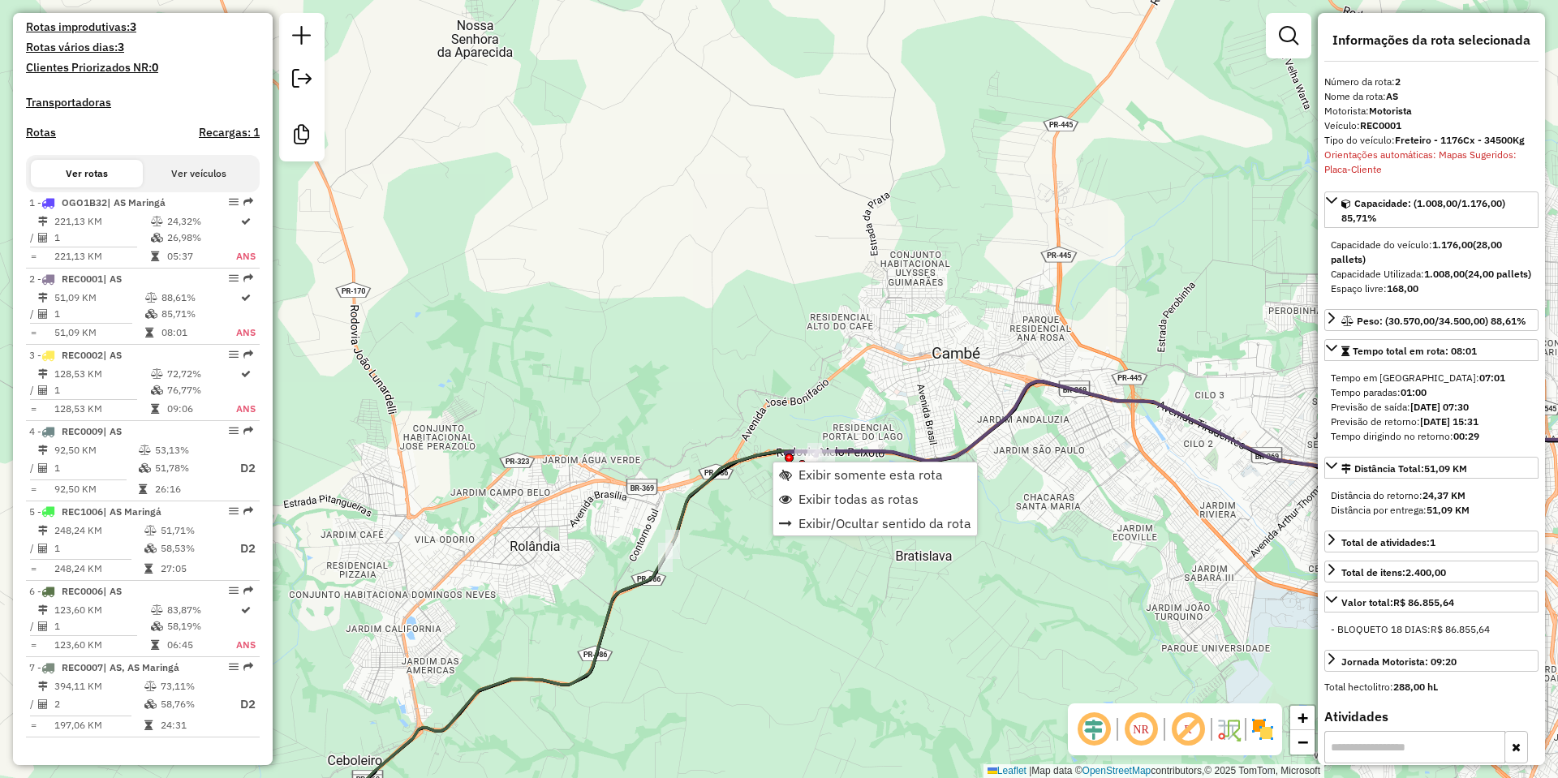
drag, startPoint x: 660, startPoint y: 534, endPoint x: 786, endPoint y: 482, distance: 136.8
click at [782, 486] on icon at bounding box center [934, 615] width 1614 height 469
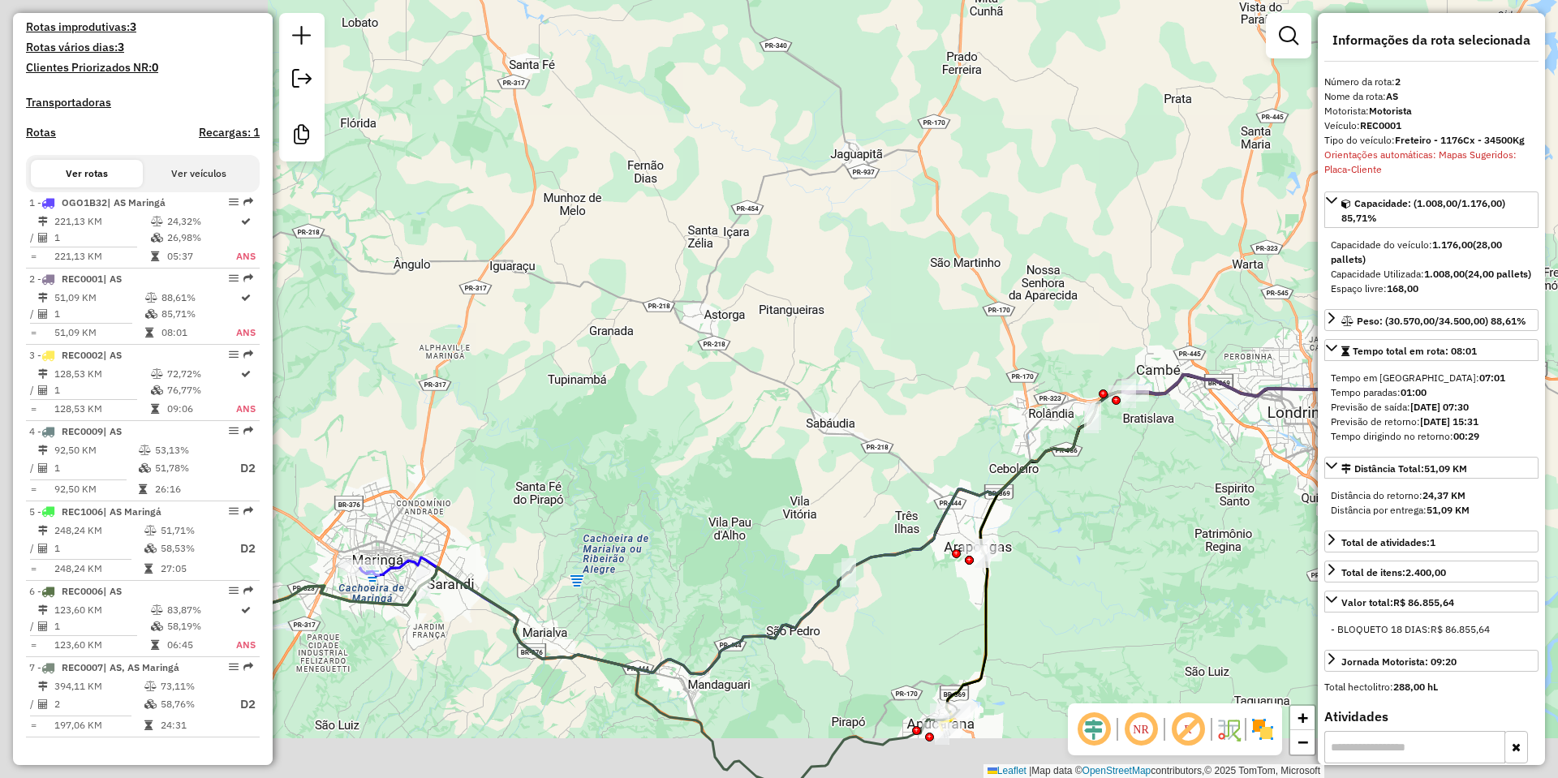
drag, startPoint x: 838, startPoint y: 547, endPoint x: 1111, endPoint y: 489, distance: 278.9
click at [1111, 489] on div "Janela de atendimento Grade de atendimento Capacidade Transportadoras Veículos …" at bounding box center [779, 389] width 1558 height 778
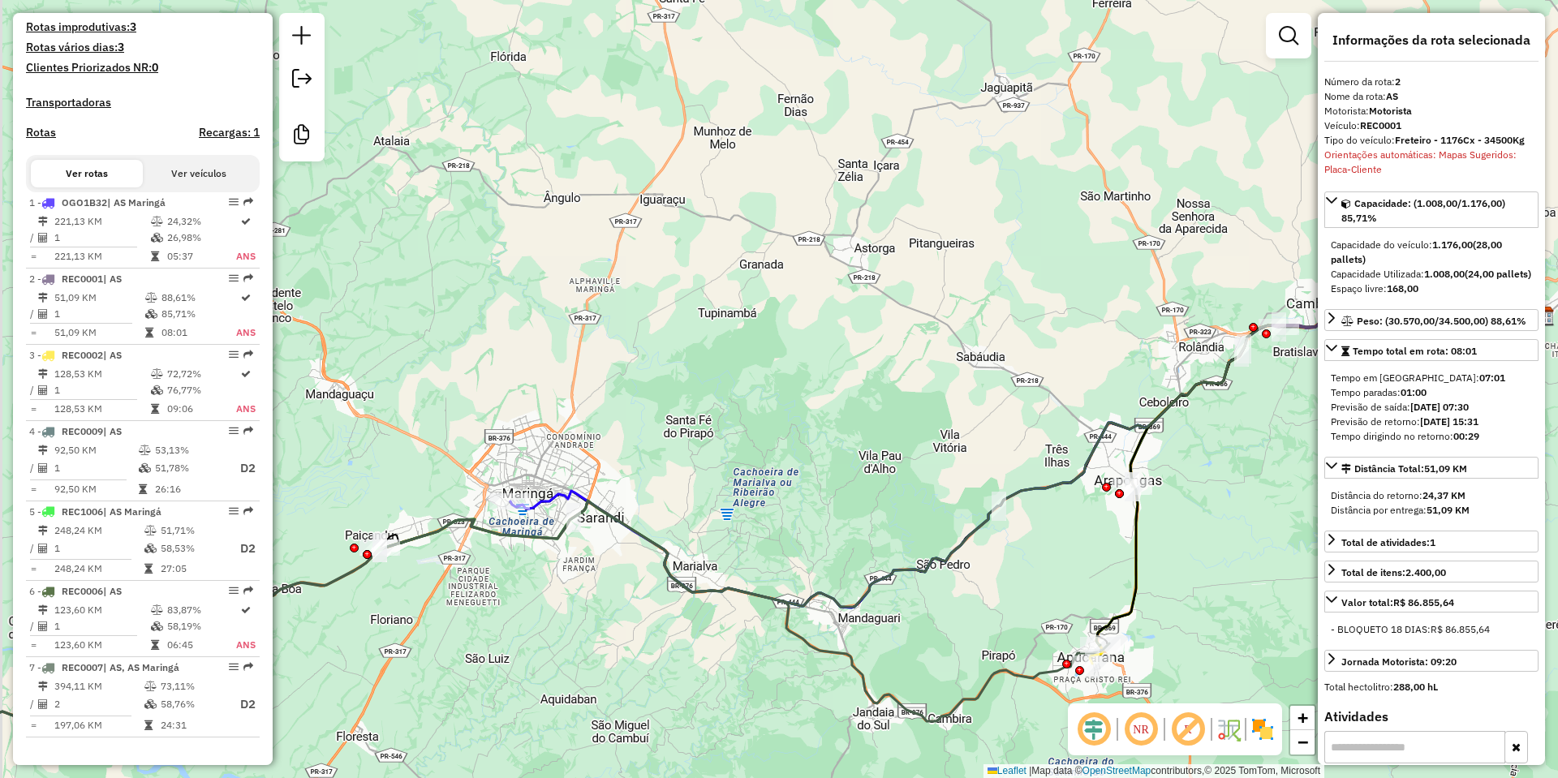
drag, startPoint x: 935, startPoint y: 564, endPoint x: 1100, endPoint y: 458, distance: 196.7
click at [1092, 466] on icon at bounding box center [740, 527] width 1617 height 438
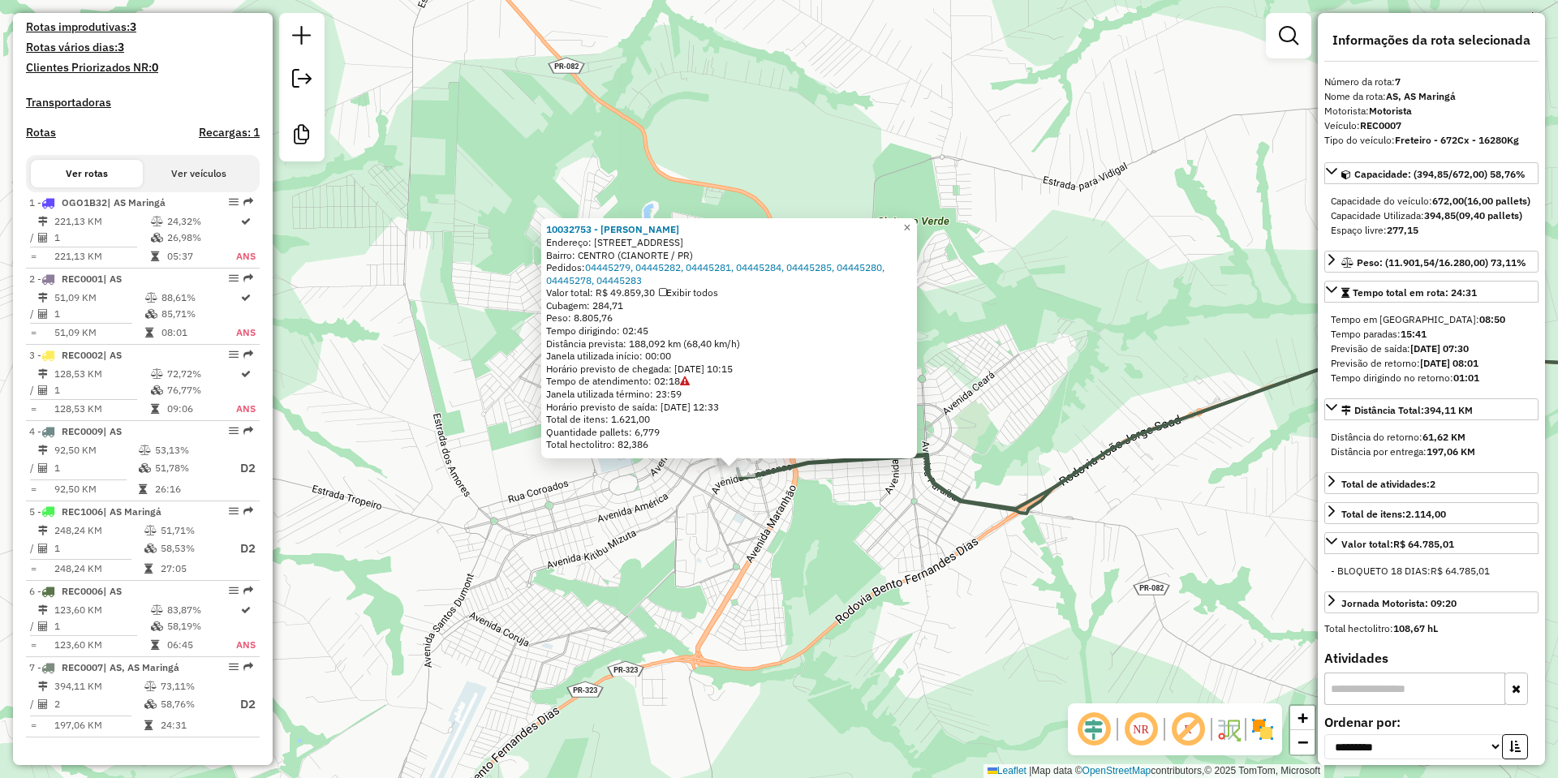
click at [689, 383] on icon at bounding box center [685, 382] width 10 height 10
click at [816, 483] on div "10032753 - Max Cianorte Endereço: AV LEOPOLDINA 1005 Bairro: CENTRO (CIANORTE /…" at bounding box center [779, 389] width 1558 height 778
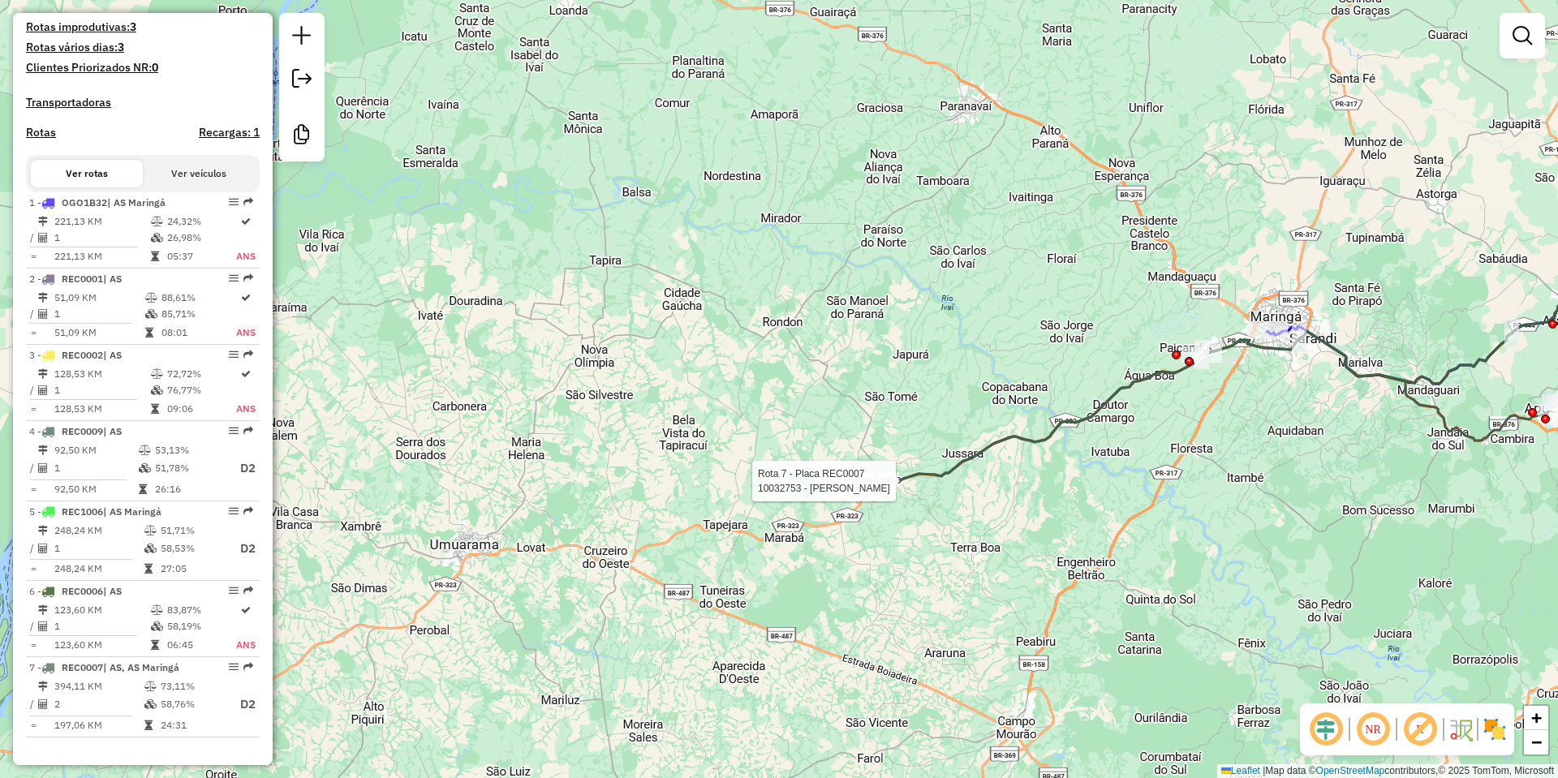
select select "**********"
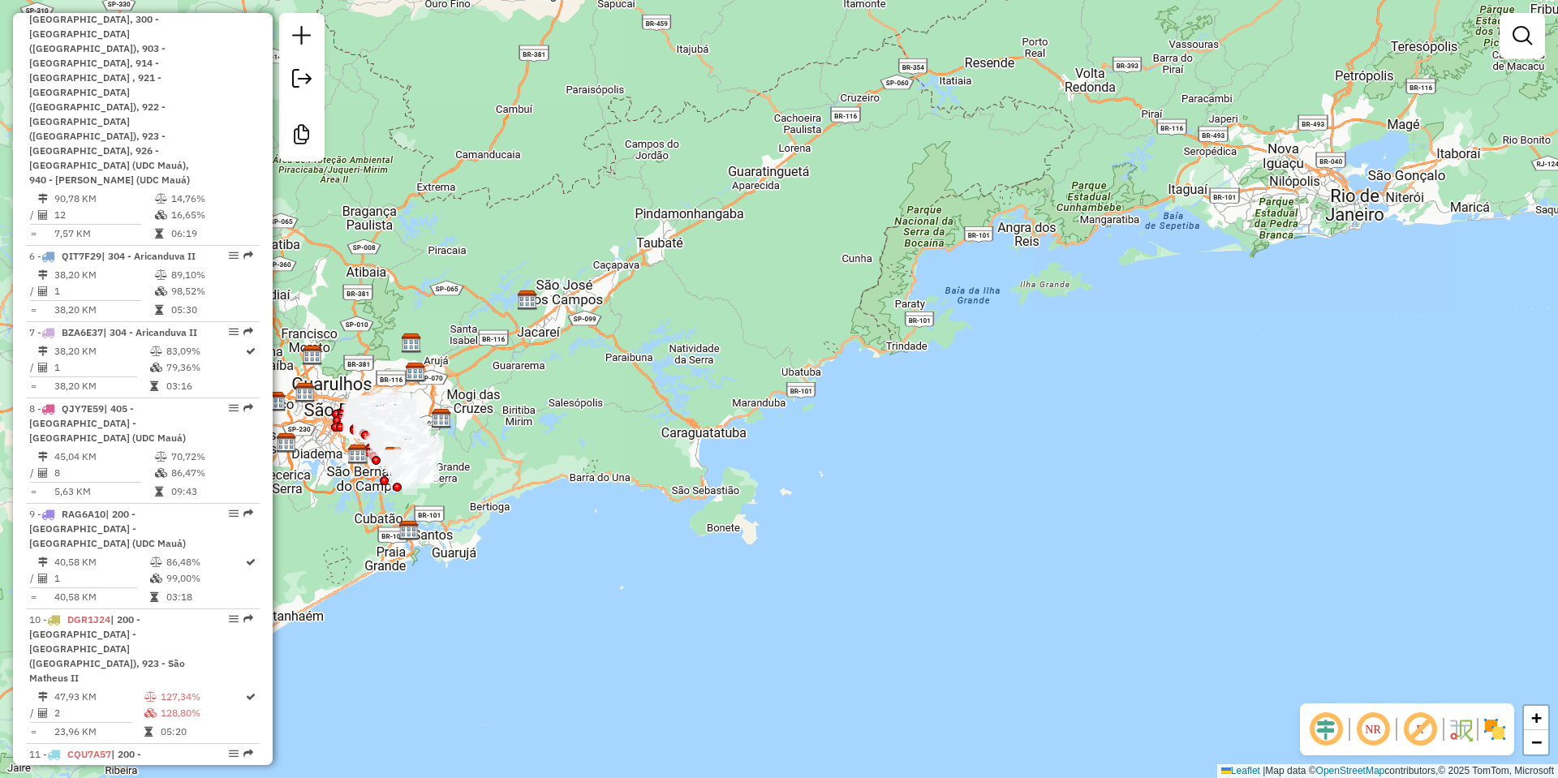
scroll to position [1136, 0]
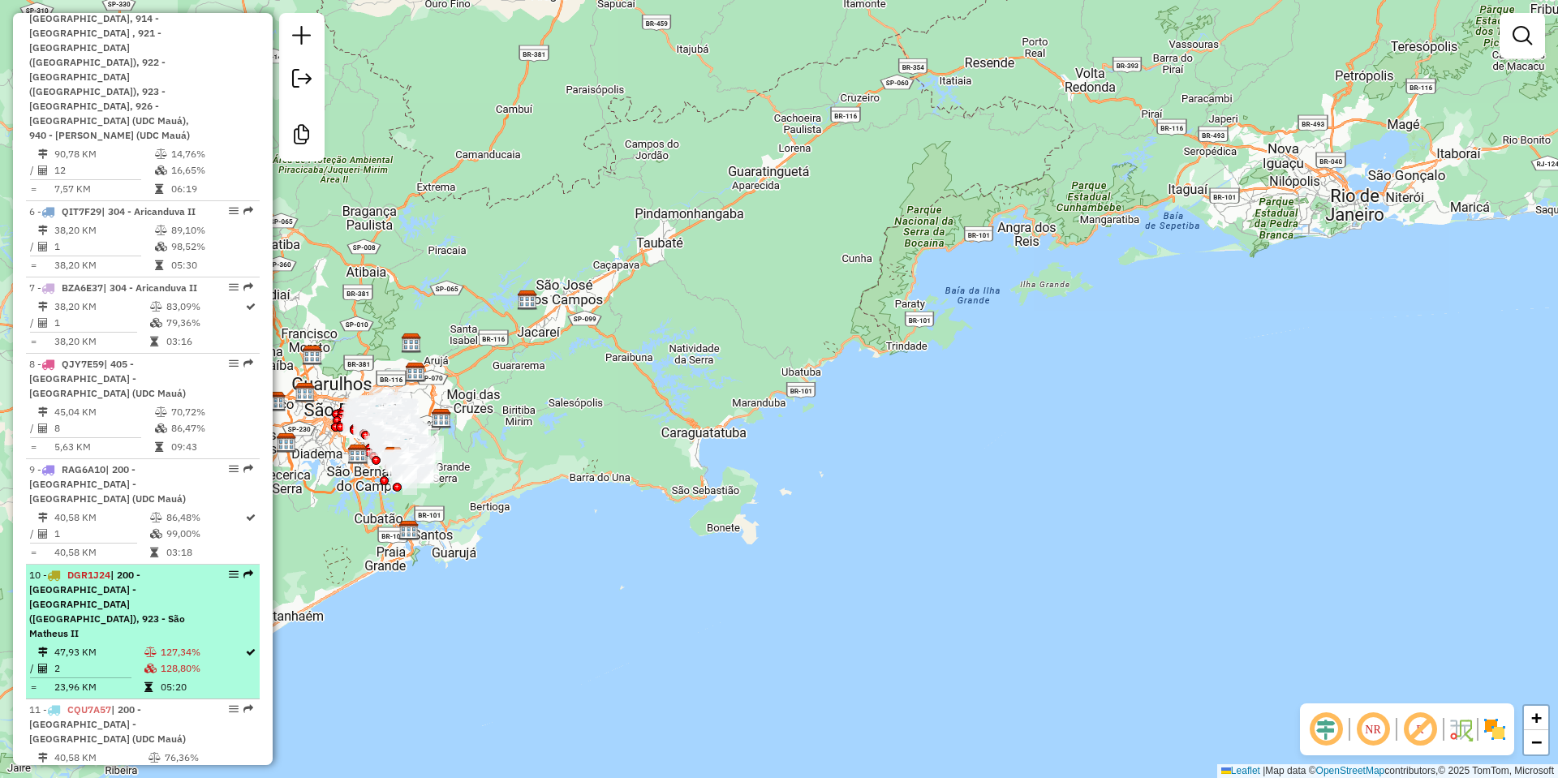
click at [162, 644] on td "127,34%" at bounding box center [202, 652] width 84 height 16
select select "**********"
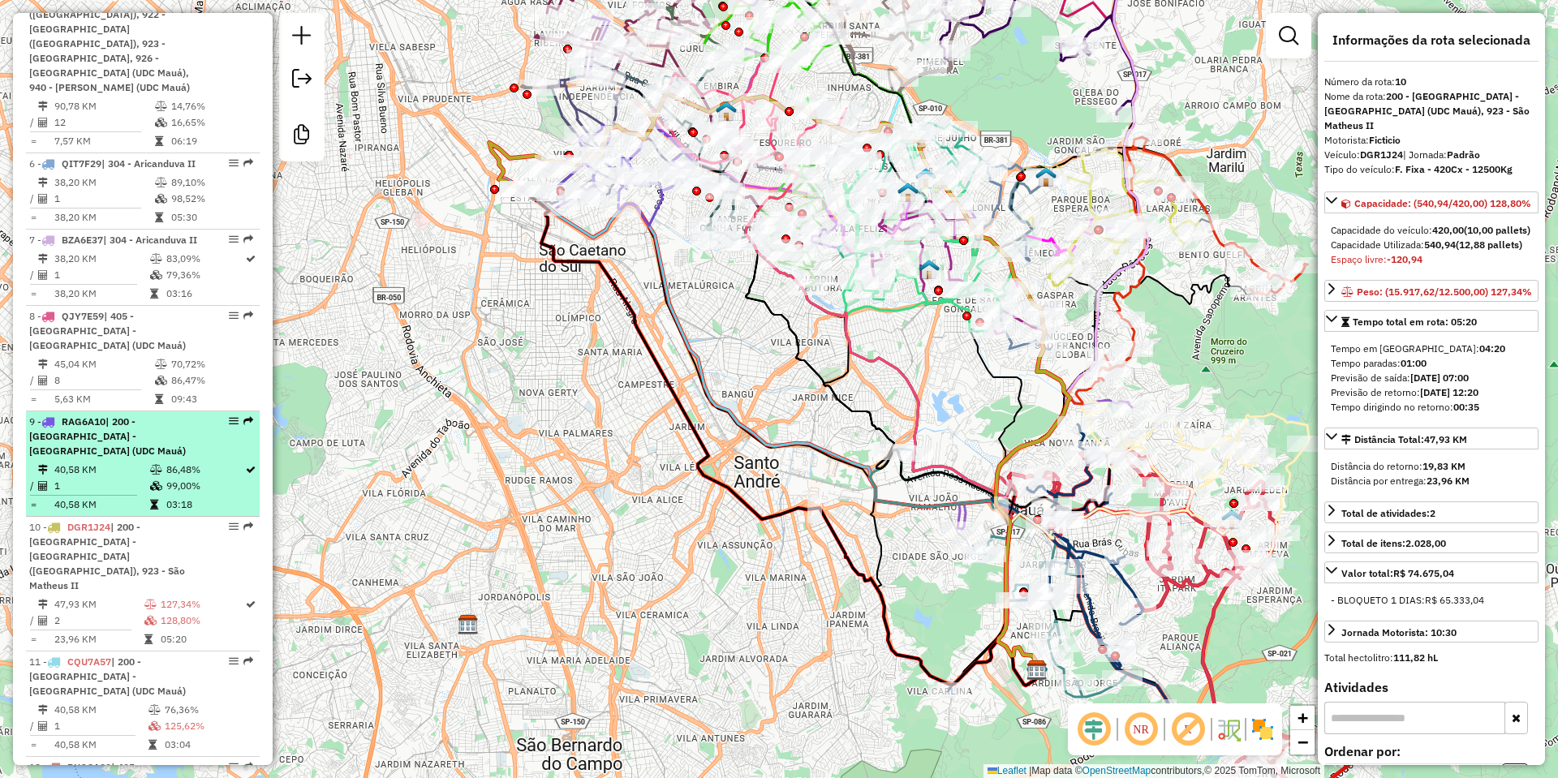
scroll to position [1217, 0]
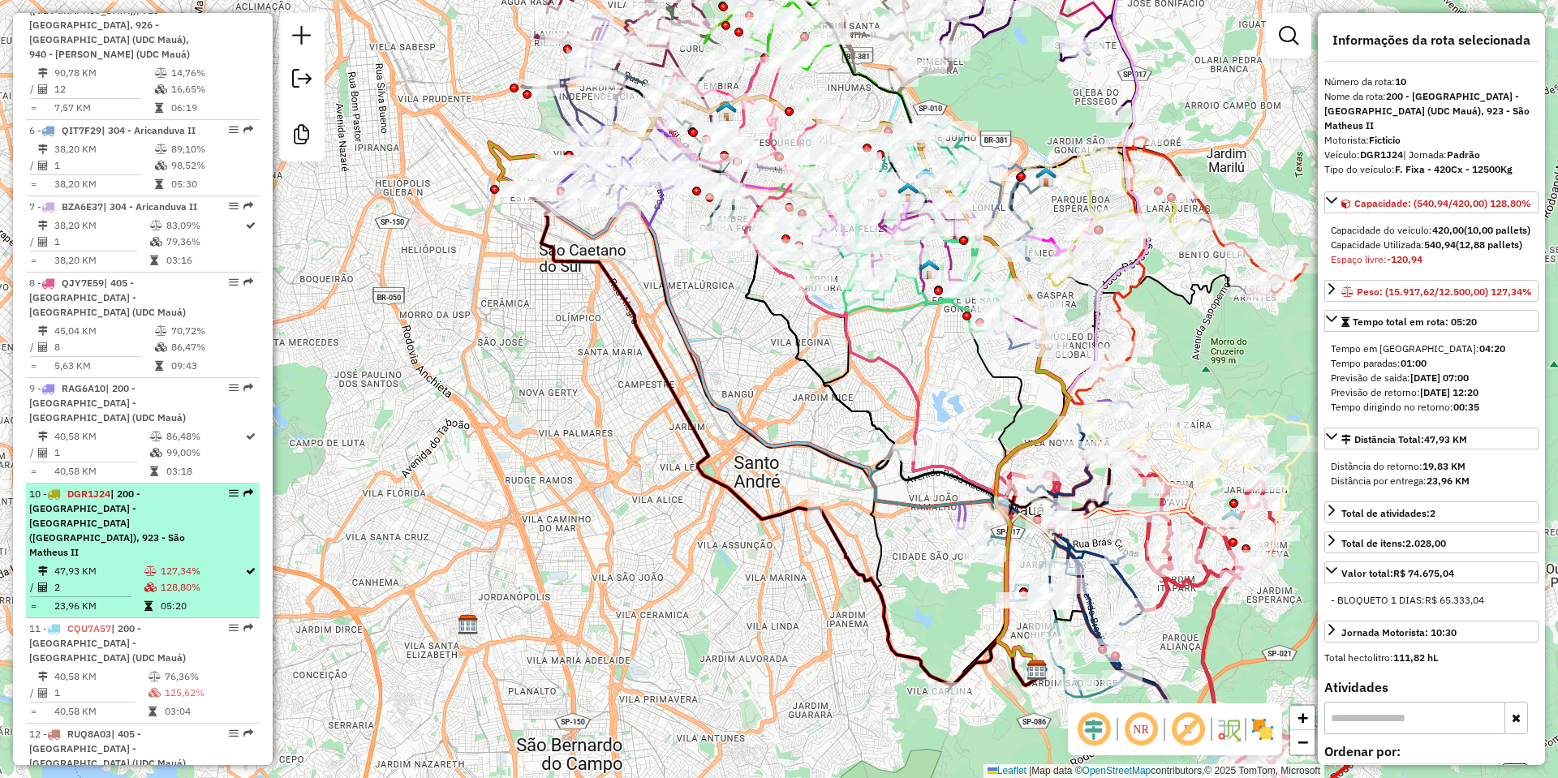
click at [130, 487] on div "10 - DGR1J24 | 200 - [GEOGRAPHIC_DATA] - [GEOGRAPHIC_DATA] ([GEOGRAPHIC_DATA]),…" at bounding box center [115, 523] width 172 height 73
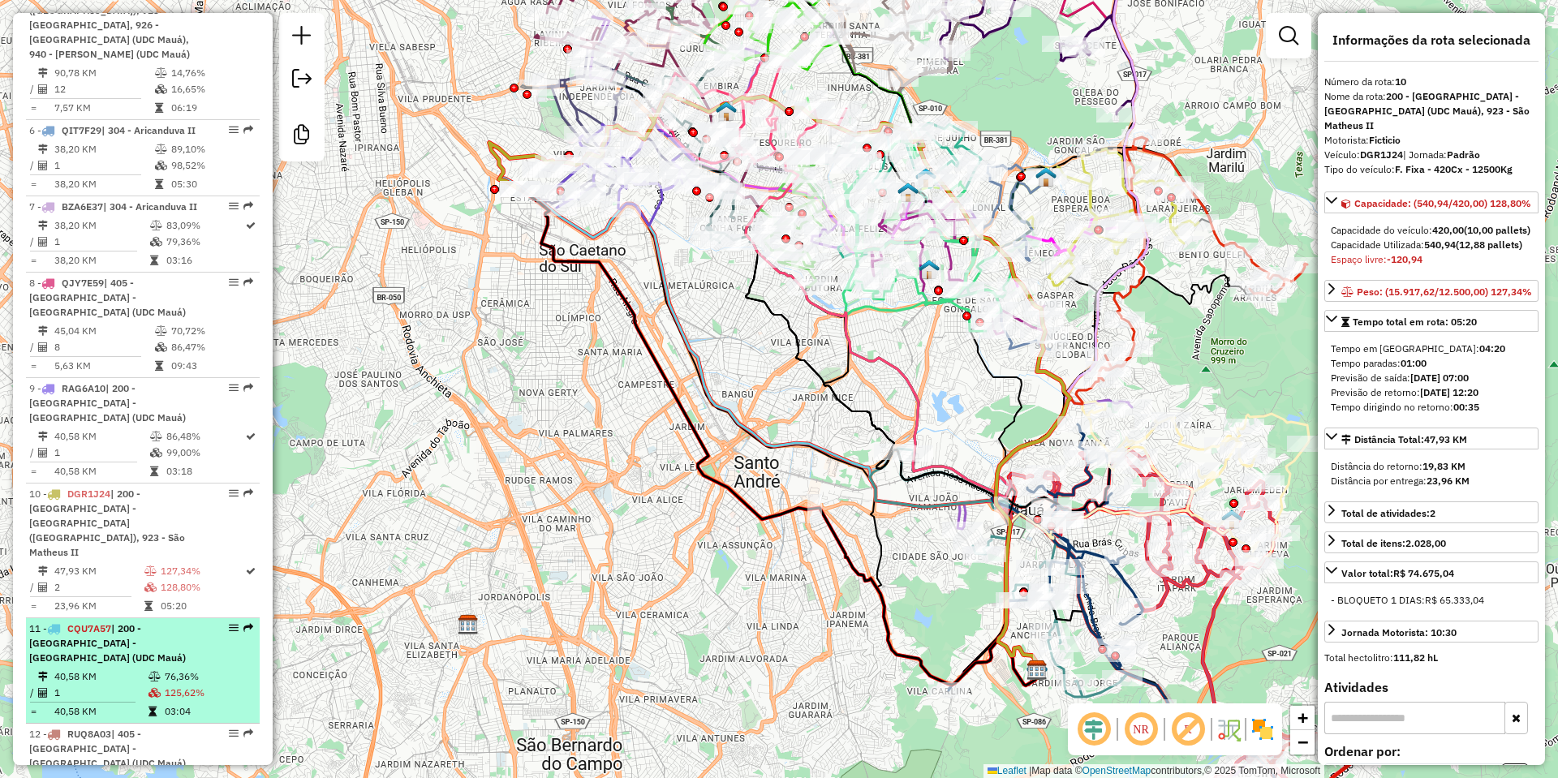
click at [134, 669] on td "40,58 KM" at bounding box center [101, 677] width 94 height 16
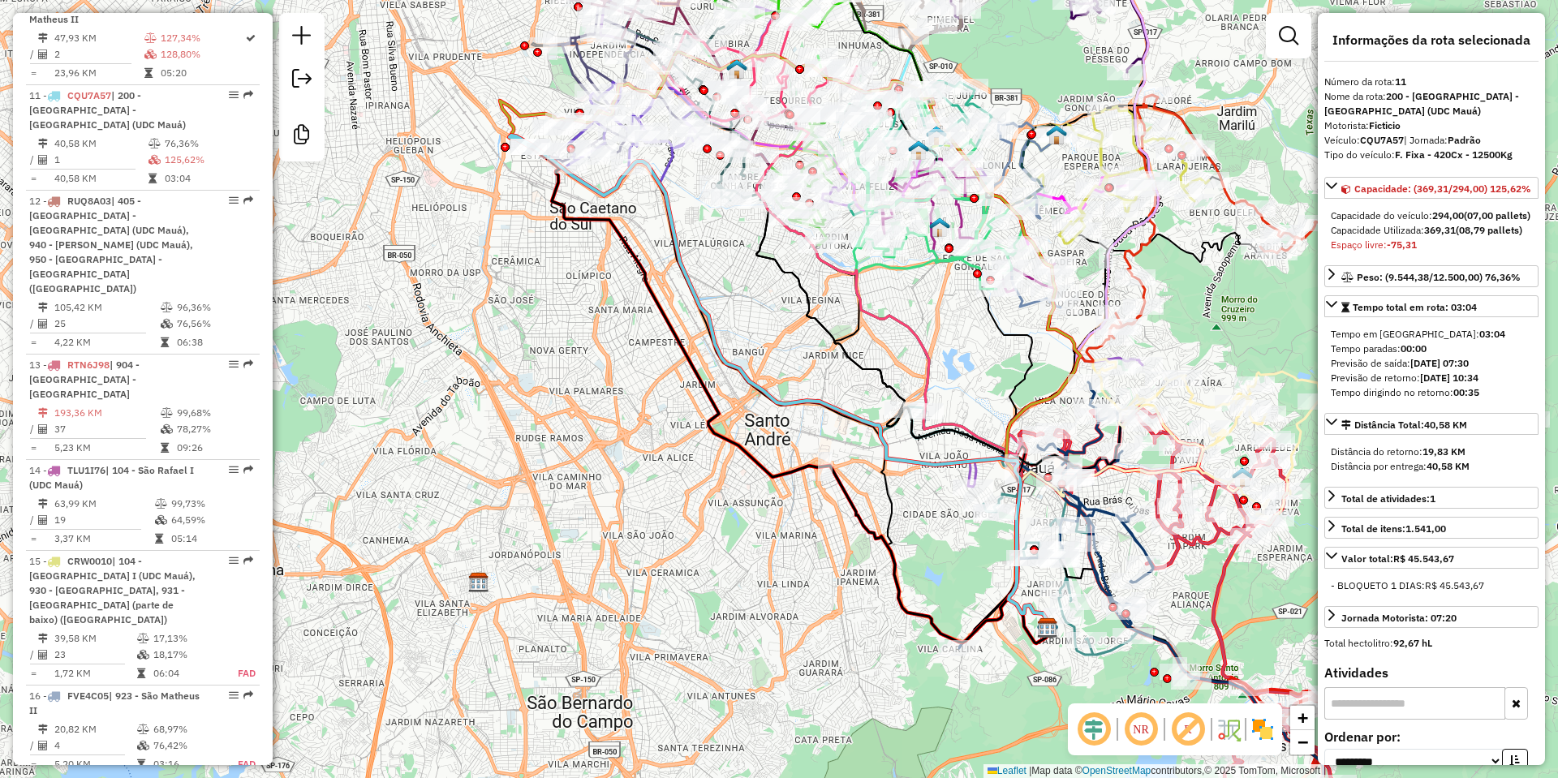
scroll to position [1737, 0]
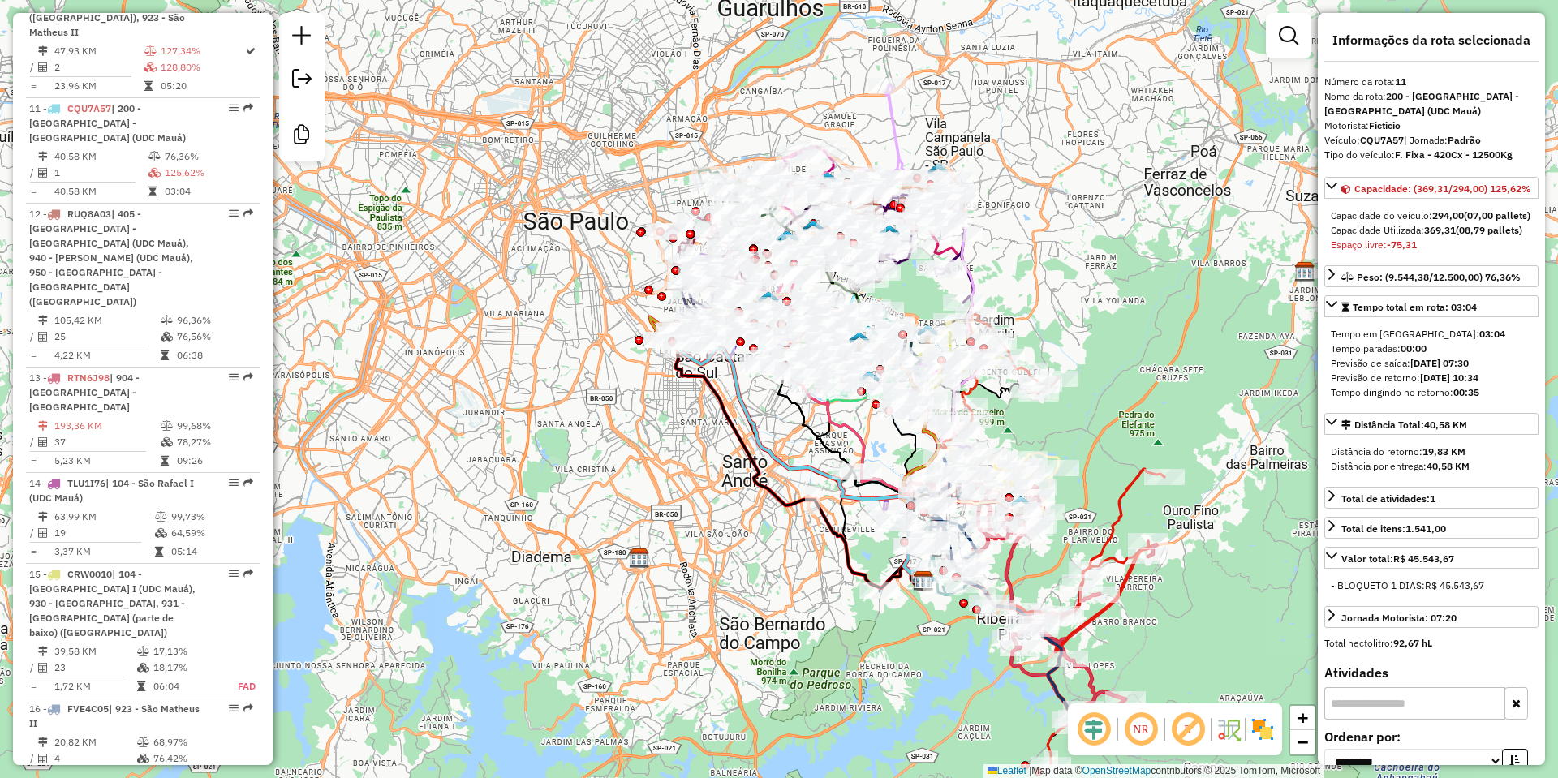
drag, startPoint x: 708, startPoint y: 512, endPoint x: 295, endPoint y: 497, distance: 413.3
click at [338, 504] on div "Janela de atendimento Grade de atendimento Capacidade Transportadoras Veículos …" at bounding box center [779, 389] width 1558 height 778
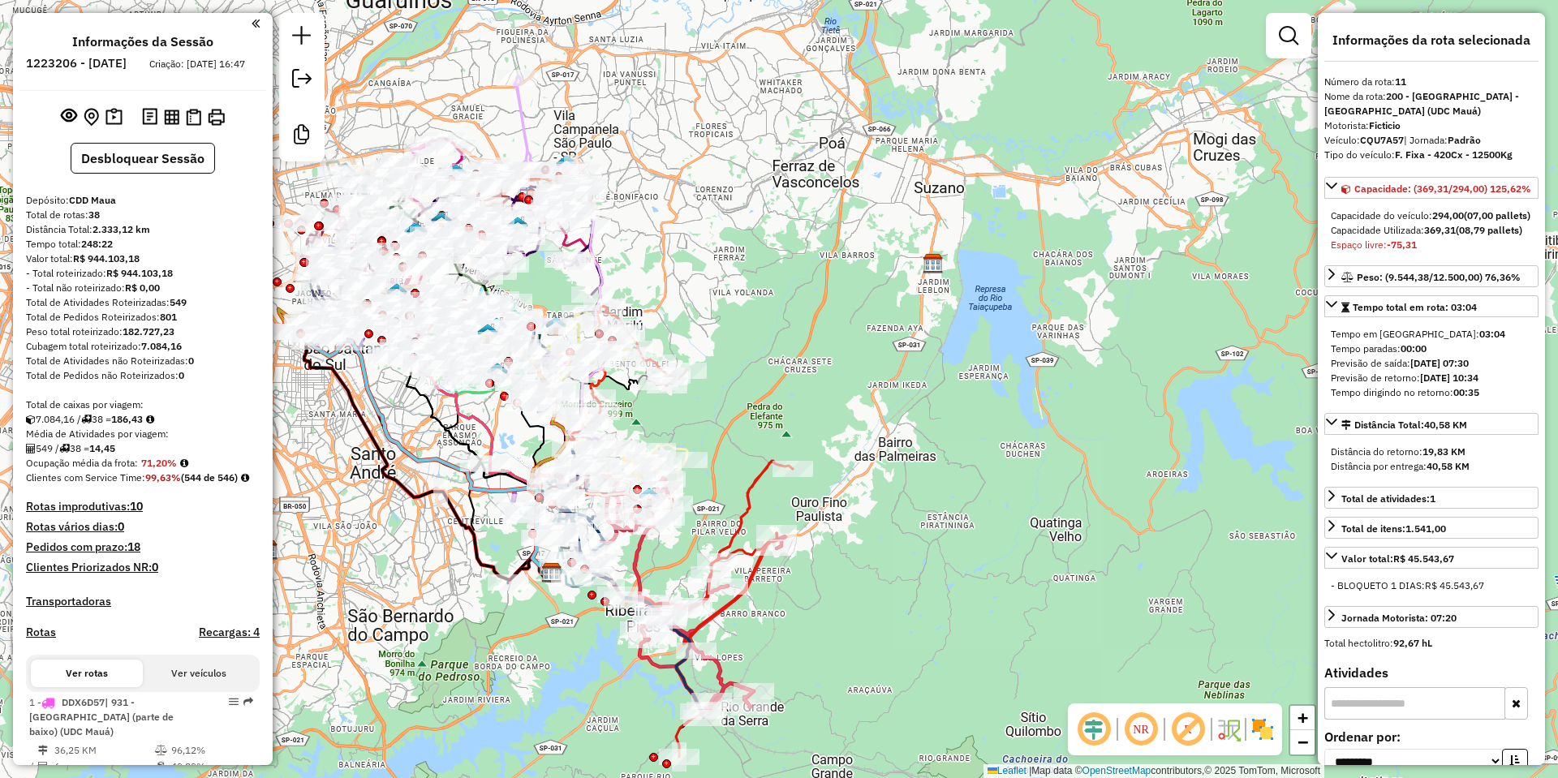
scroll to position [0, 0]
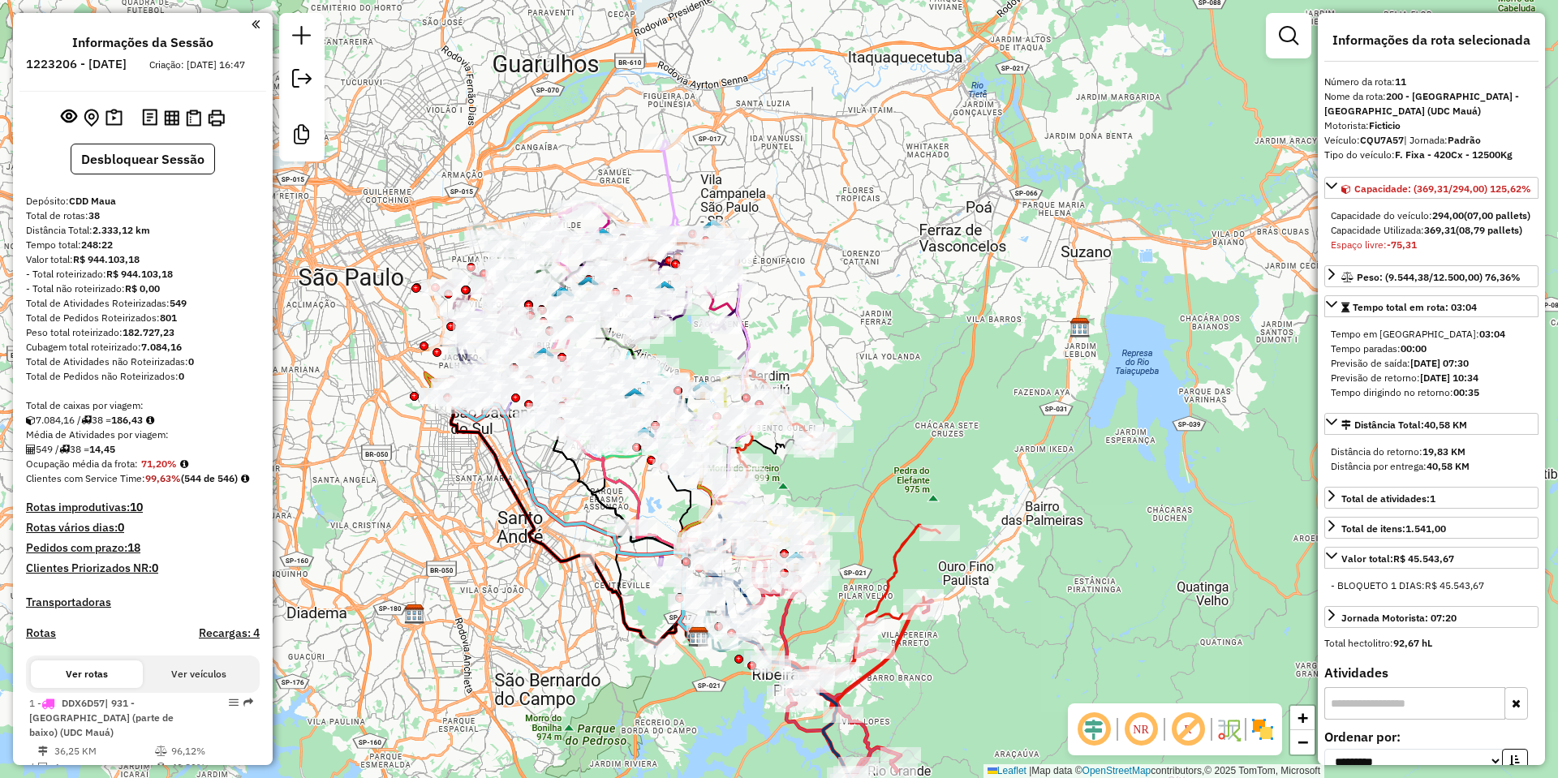
drag, startPoint x: 918, startPoint y: 409, endPoint x: 1023, endPoint y: 452, distance: 113.2
click at [1023, 452] on div "Janela de atendimento Grade de atendimento Capacidade Transportadoras Veículos …" at bounding box center [779, 389] width 1558 height 778
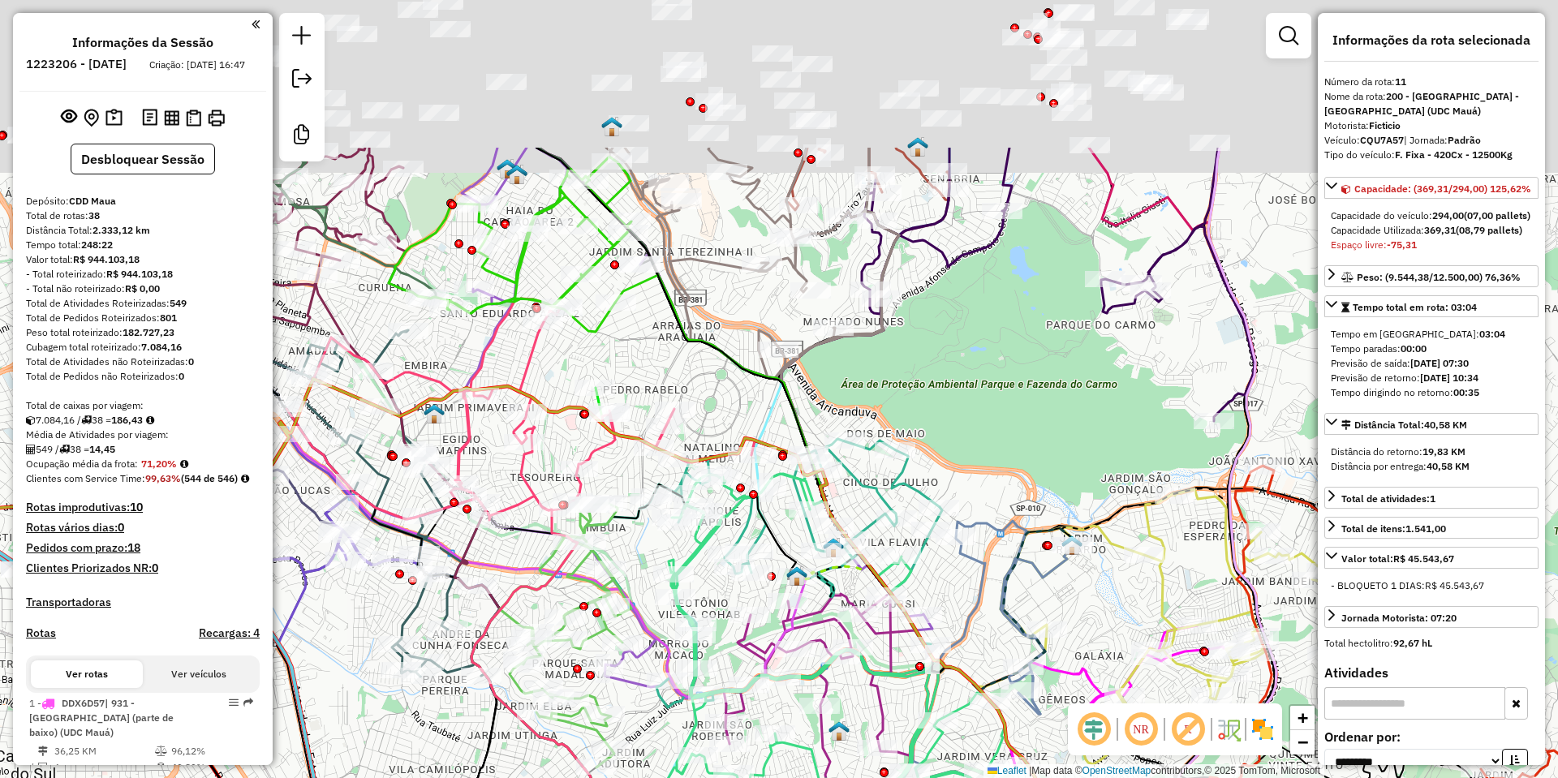
drag, startPoint x: 906, startPoint y: 207, endPoint x: 1026, endPoint y: 477, distance: 295.7
click at [1026, 477] on div "Janela de atendimento Grade de atendimento Capacidade Transportadoras Veículos …" at bounding box center [779, 389] width 1558 height 778
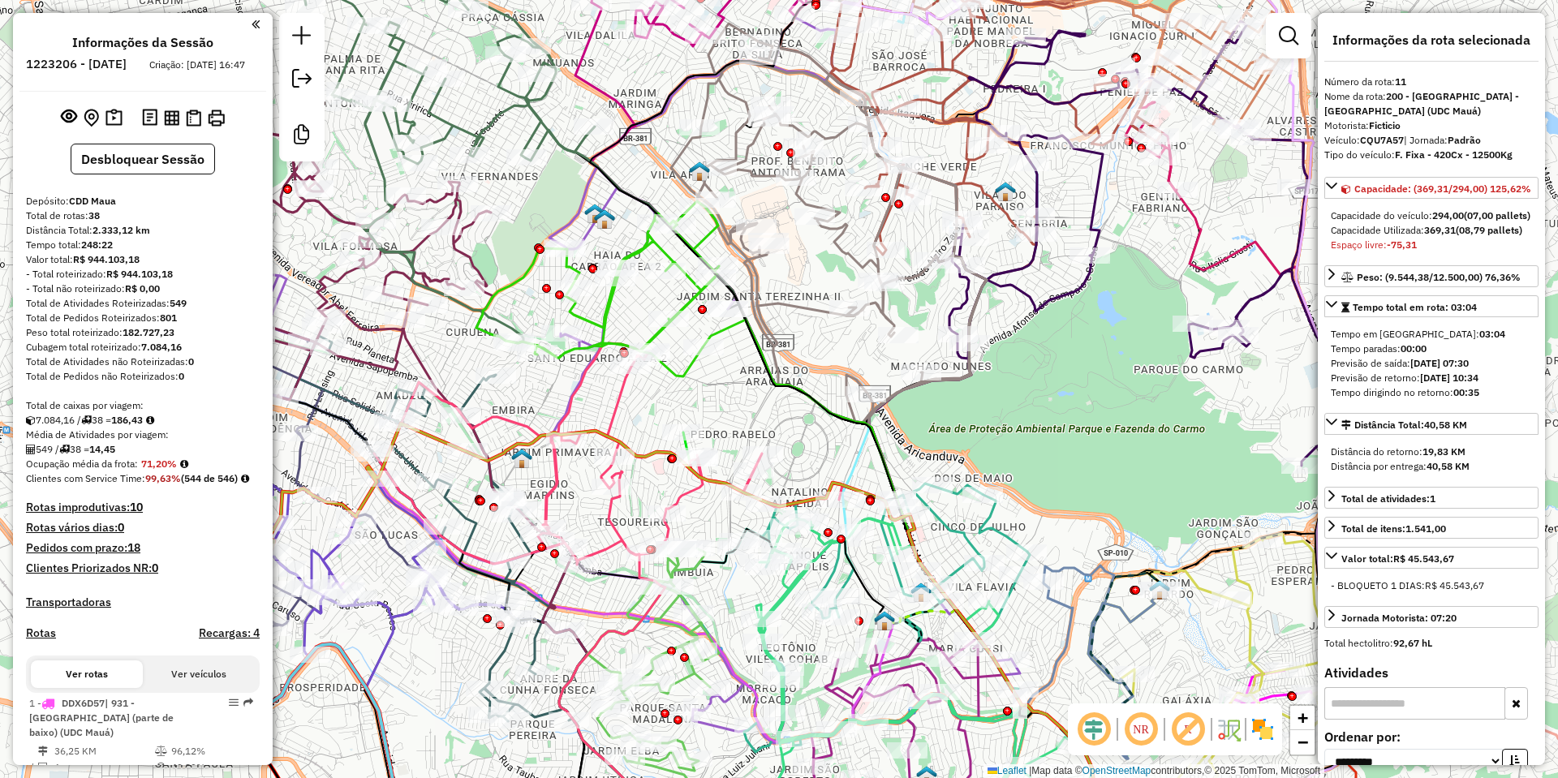
drag, startPoint x: 202, startPoint y: 67, endPoint x: 120, endPoint y: 63, distance: 82.0
click at [120, 63] on li "1223206 - 04/08/2025" at bounding box center [76, 67] width 109 height 21
drag, startPoint x: 1115, startPoint y: 64, endPoint x: 893, endPoint y: 76, distance: 221.9
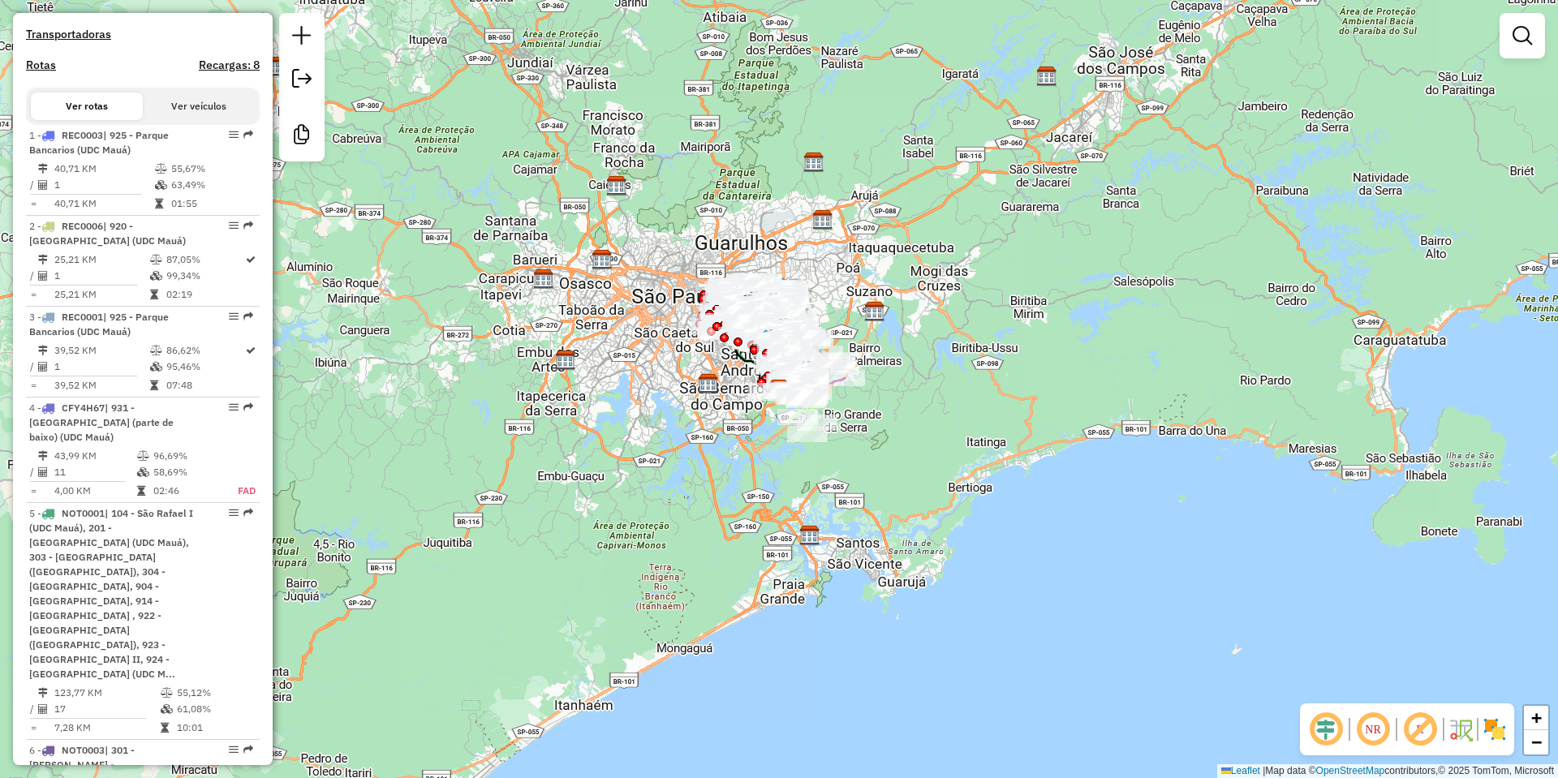
scroll to position [3195, 0]
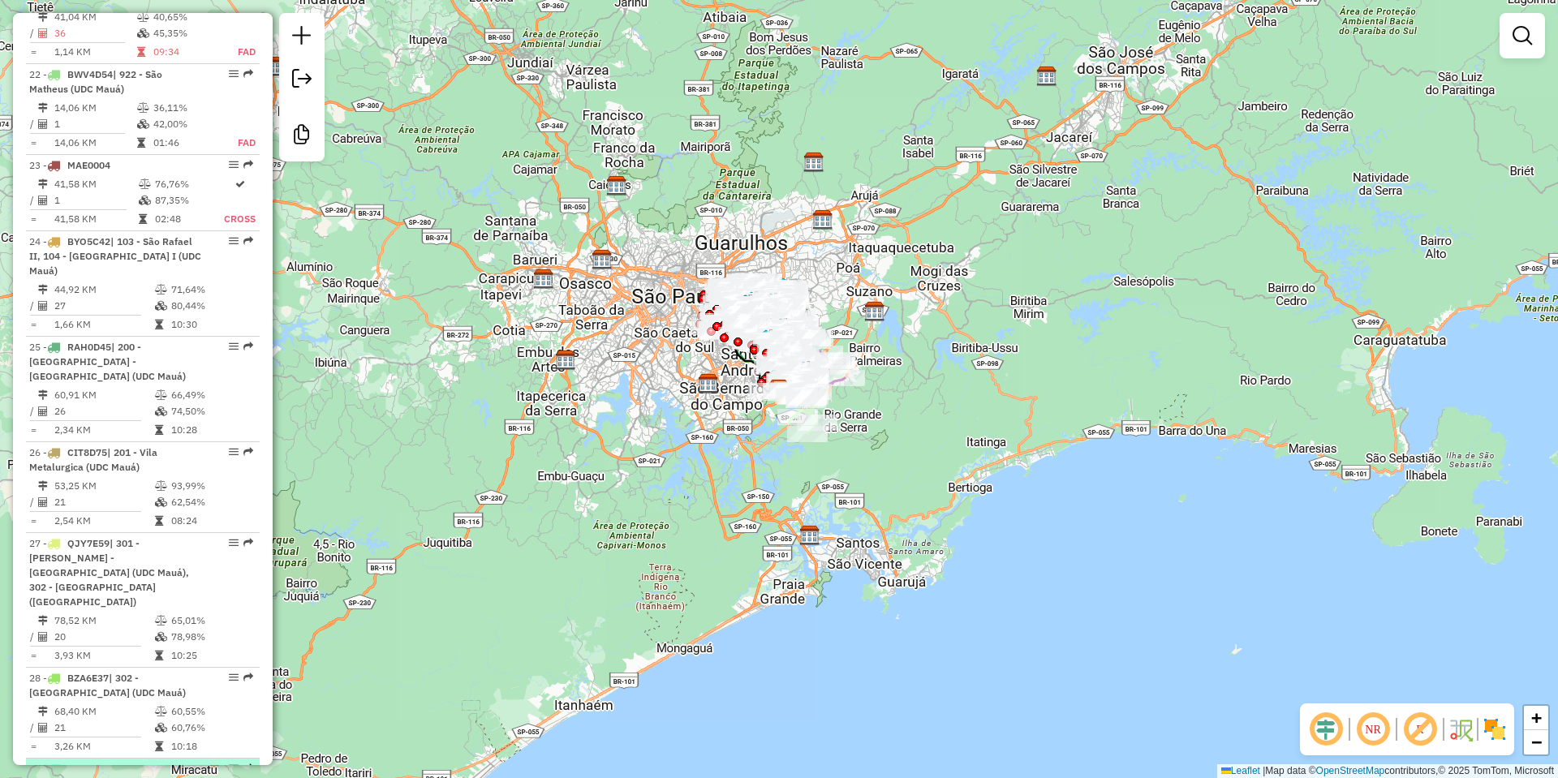
select select "**********"
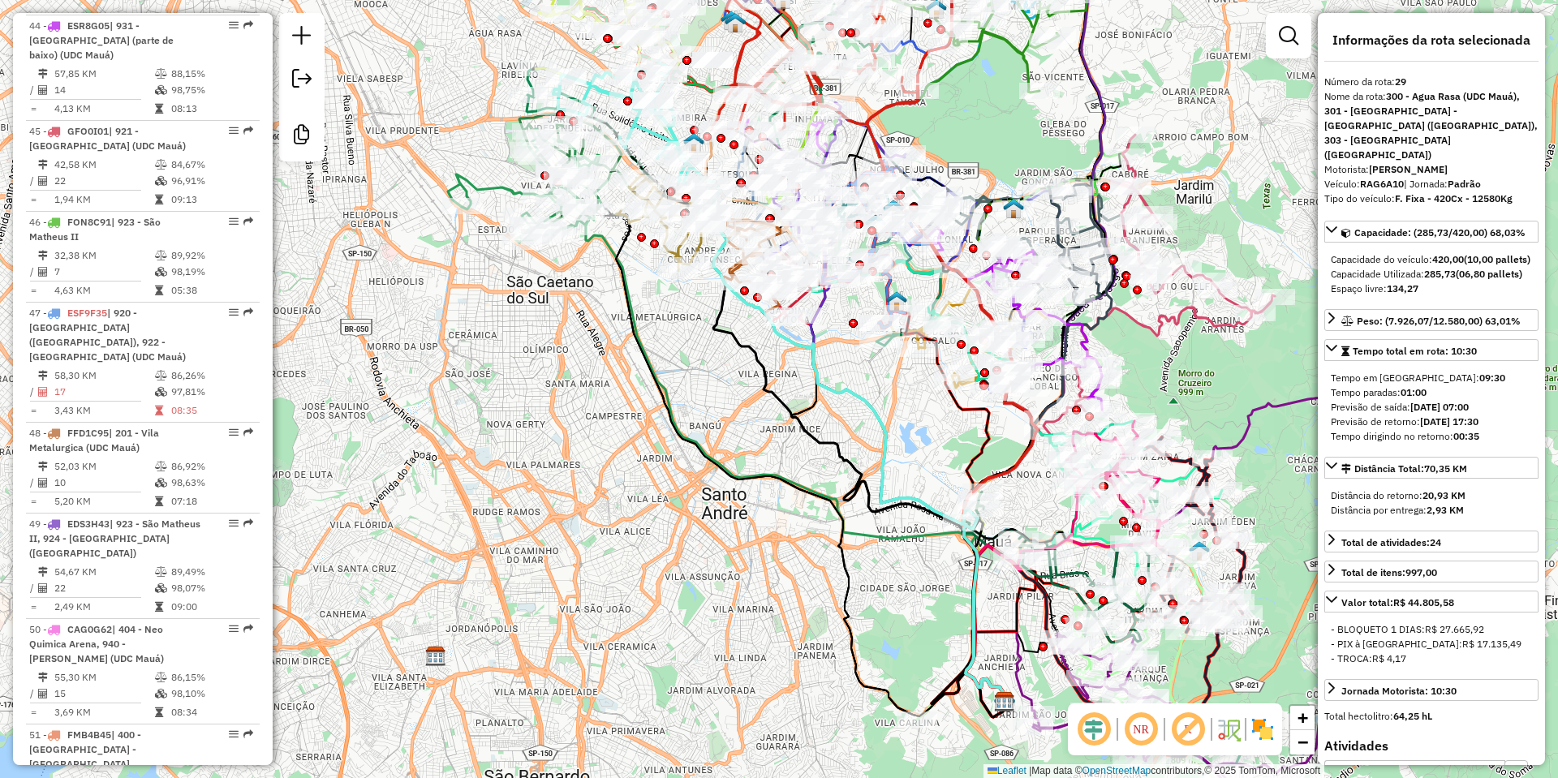
scroll to position [2817, 0]
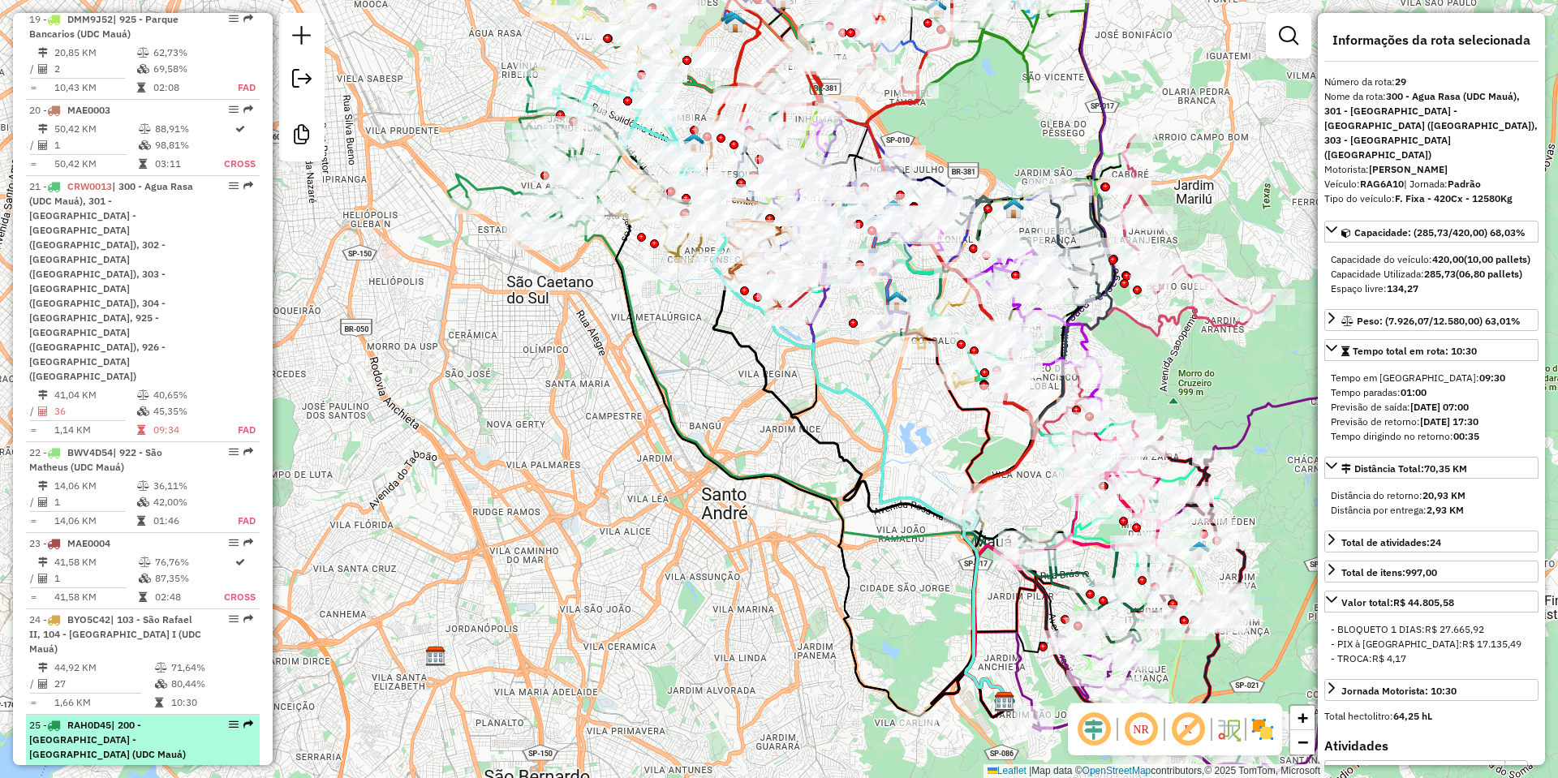
click at [96, 719] on span "RAH0D45" at bounding box center [89, 725] width 44 height 12
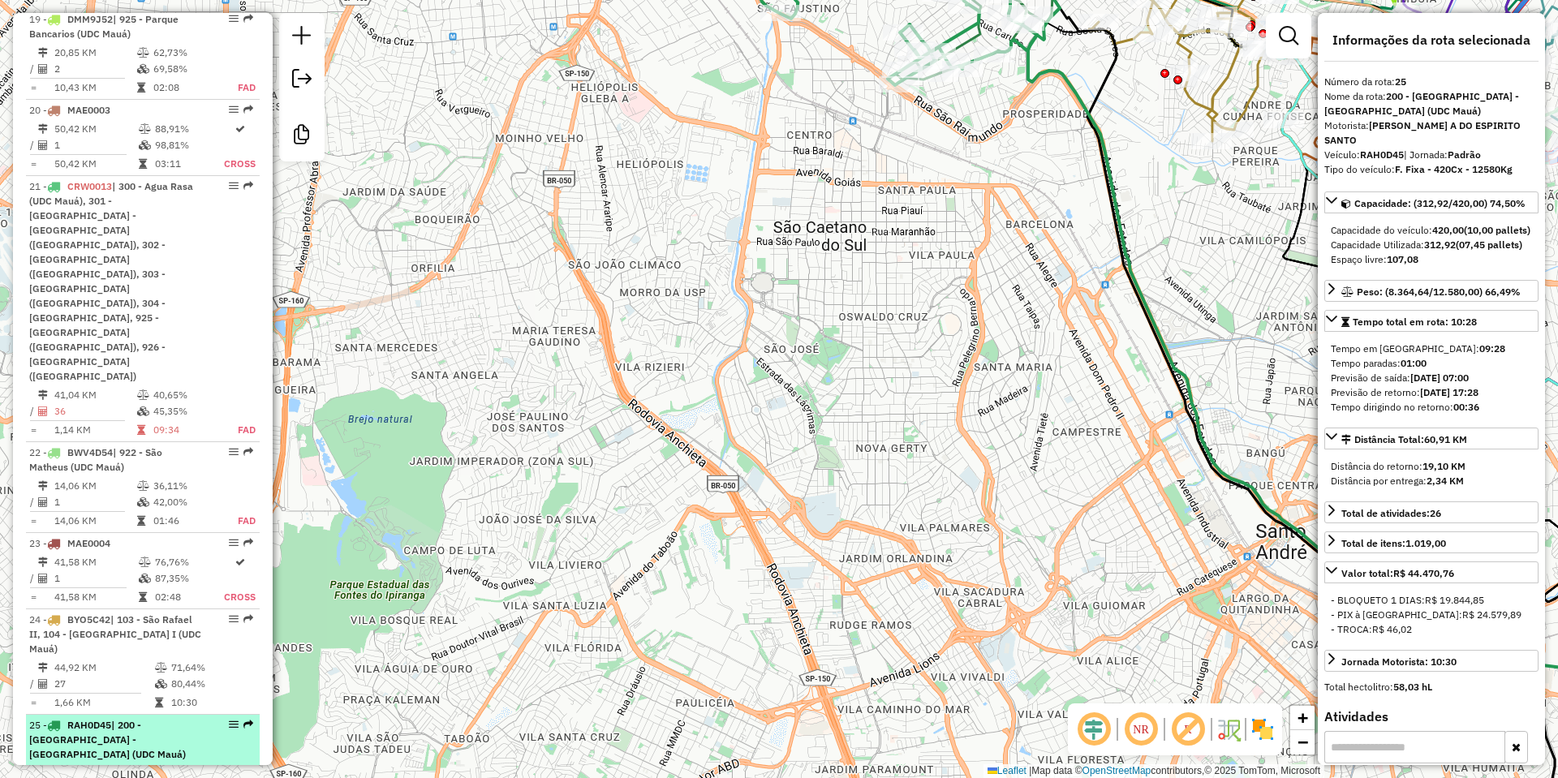
click at [169, 718] on div "25 - RAH0D45 | 200 - Vila Prudente - Vila Alpina (UDC Mauá)" at bounding box center [115, 740] width 172 height 44
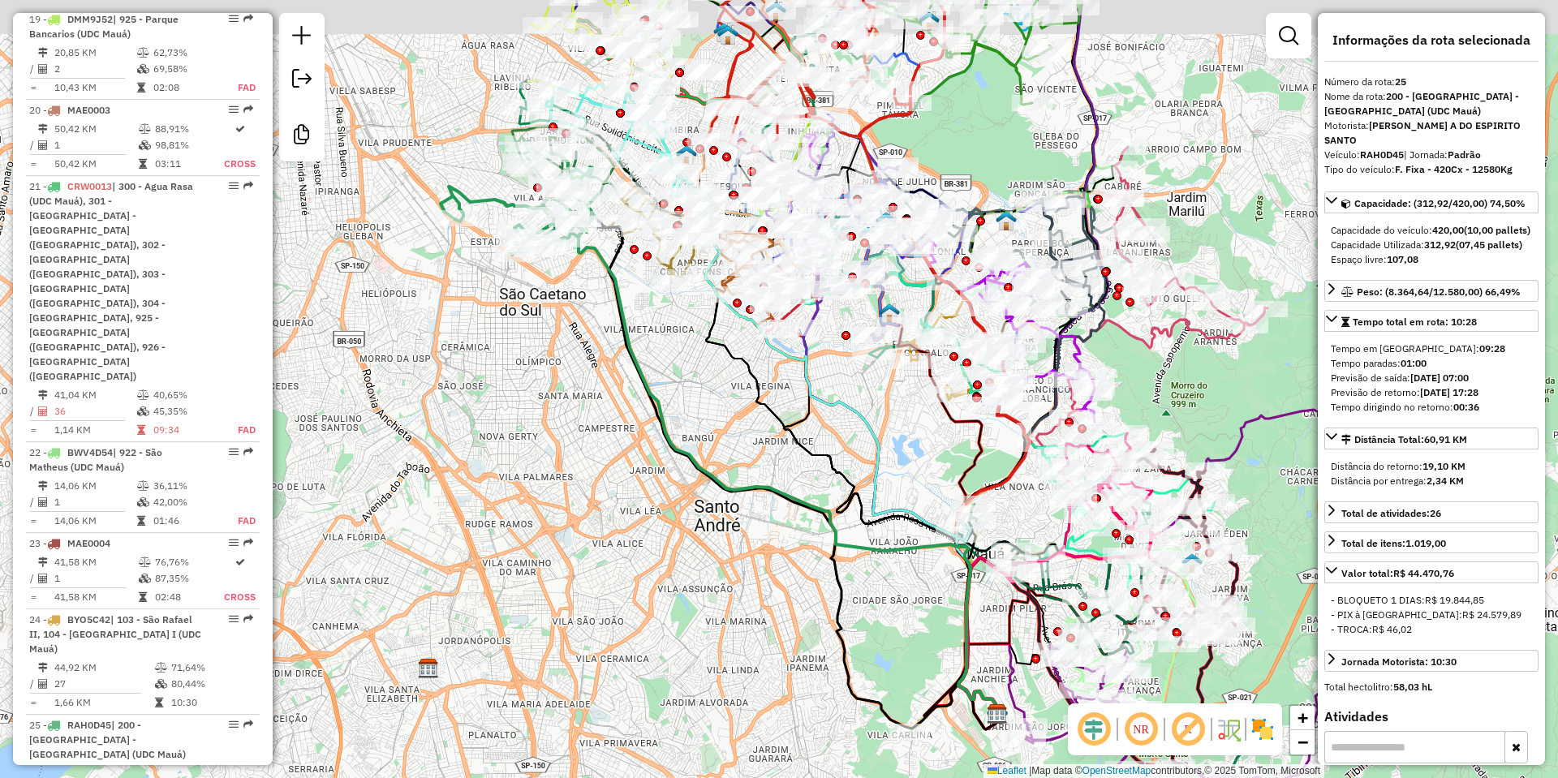
drag, startPoint x: 670, startPoint y: 403, endPoint x: 609, endPoint y: 448, distance: 75.3
click at [609, 448] on div "Janela de atendimento Grade de atendimento Capacidade Transportadoras Veículos …" at bounding box center [779, 389] width 1558 height 778
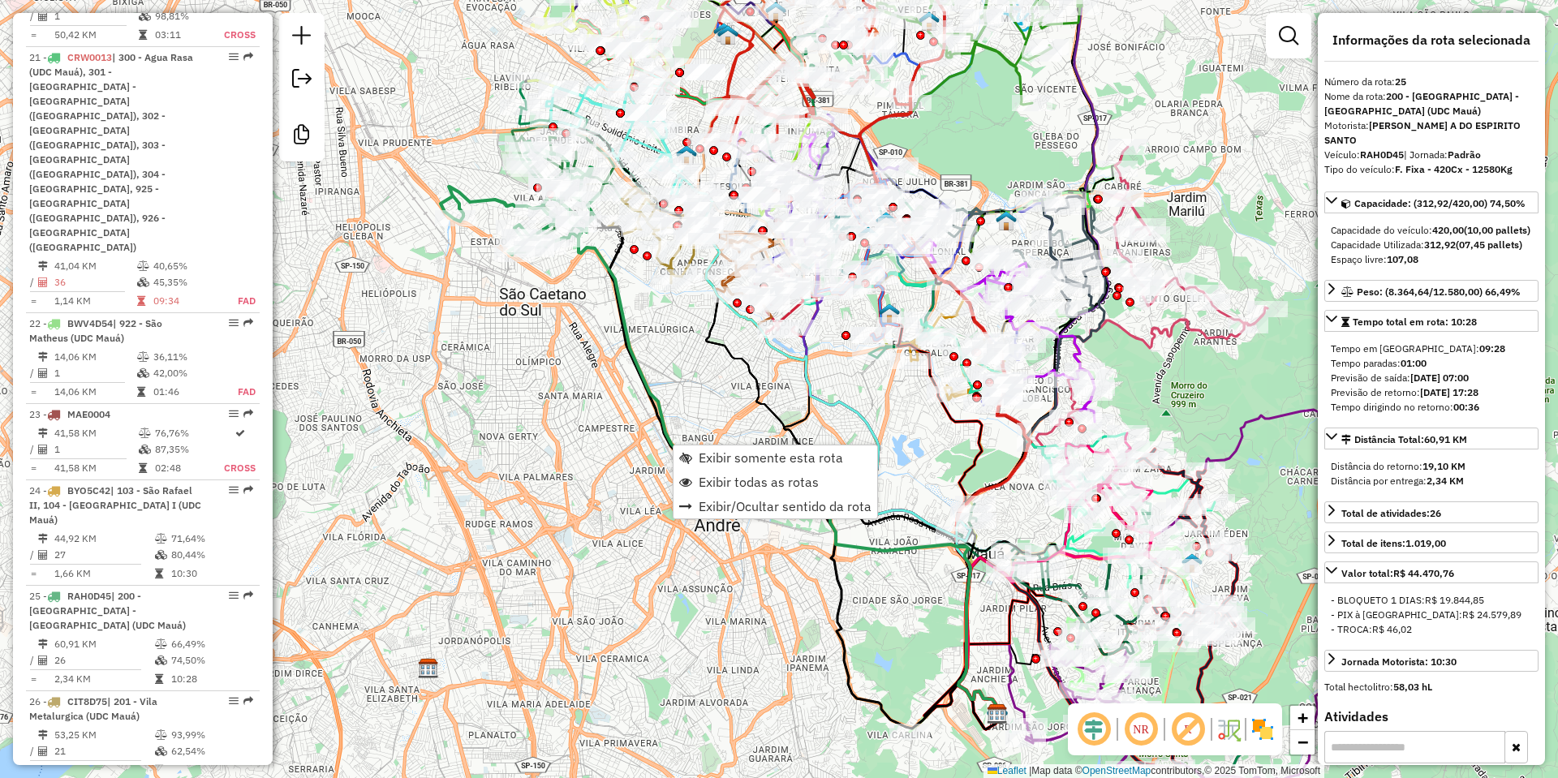
scroll to position [3183, 0]
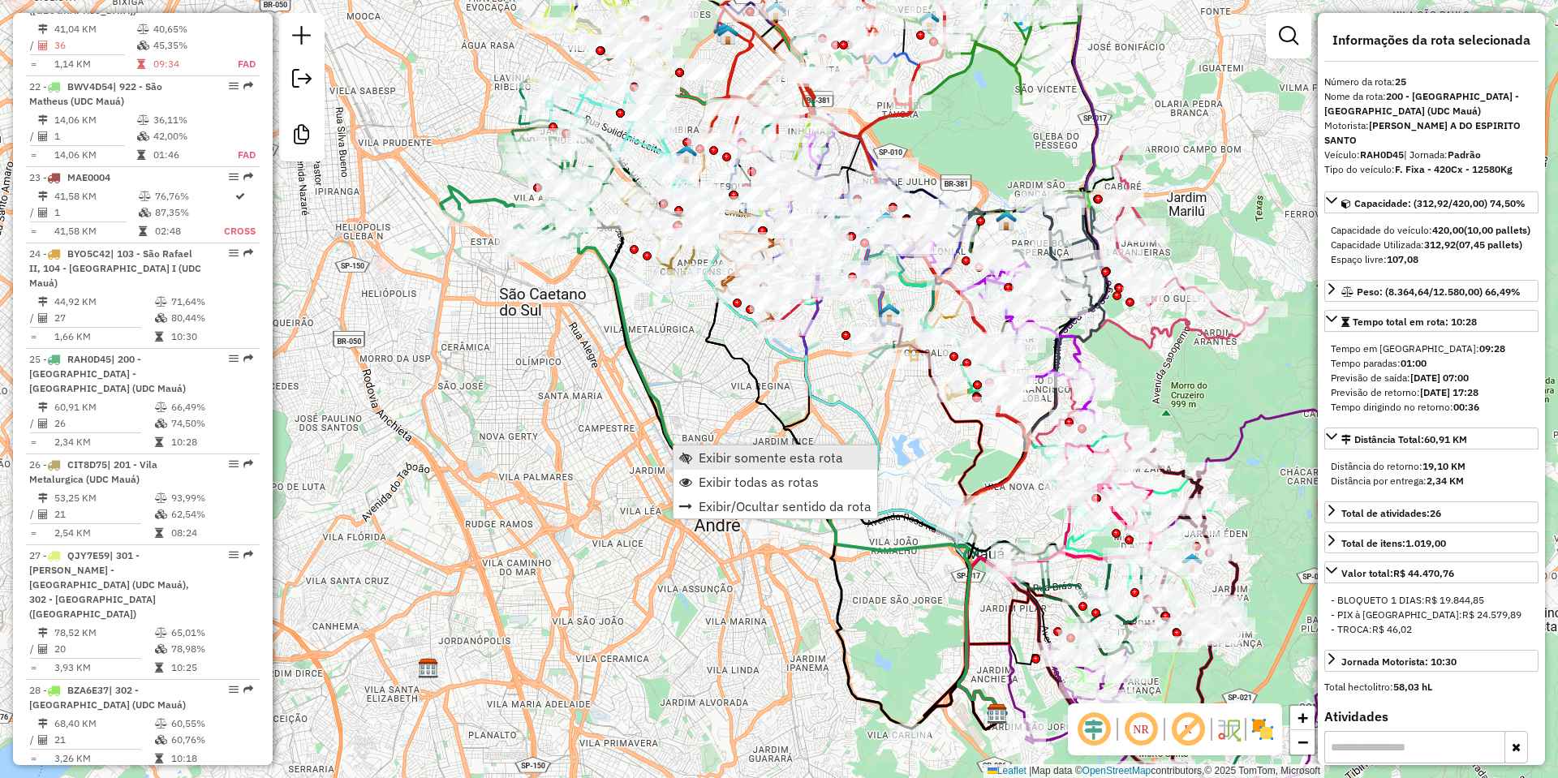
click at [700, 458] on span "Exibir somente esta rota" at bounding box center [771, 457] width 144 height 13
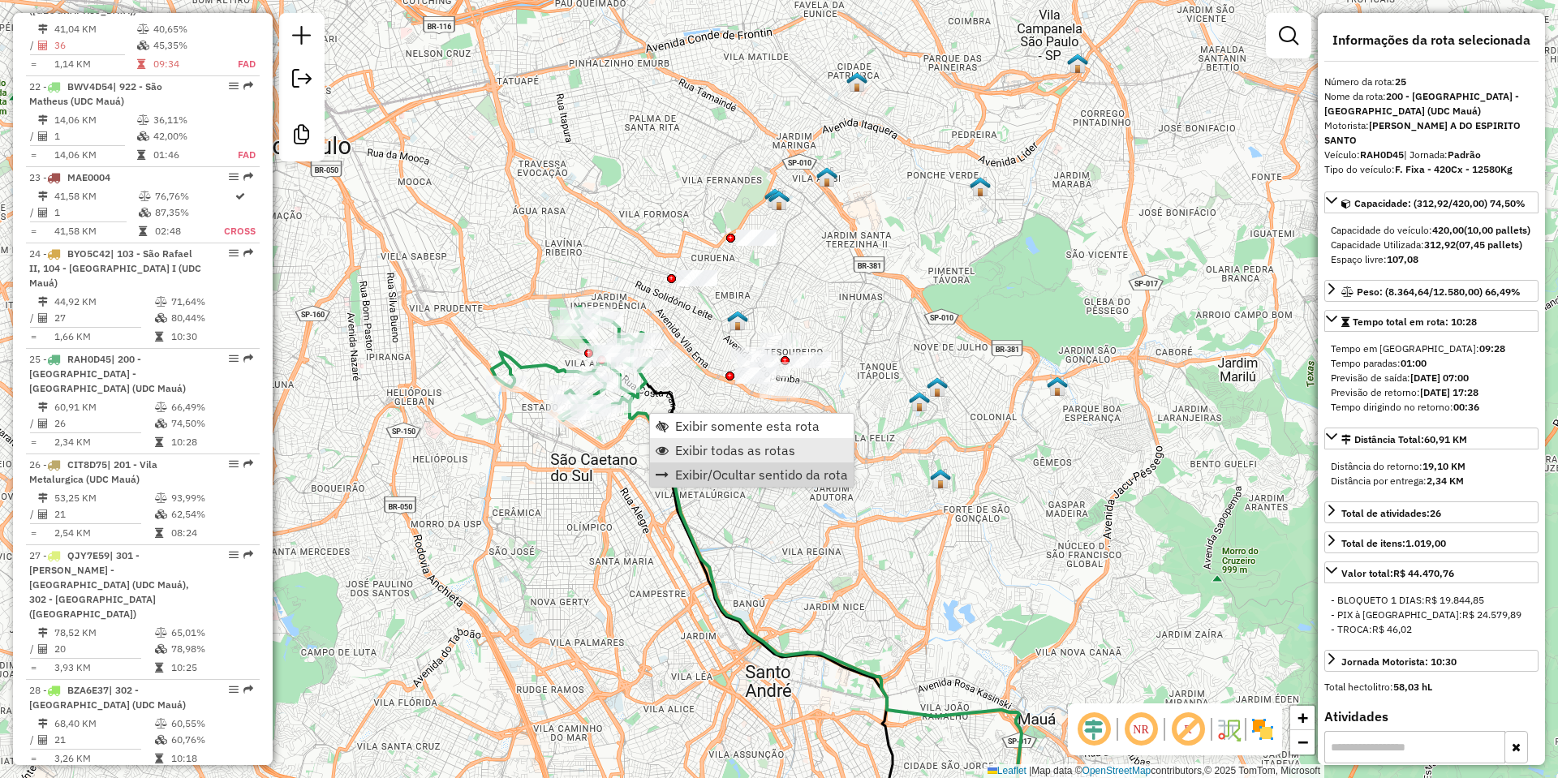
click at [717, 454] on span "Exibir todas as rotas" at bounding box center [735, 450] width 120 height 13
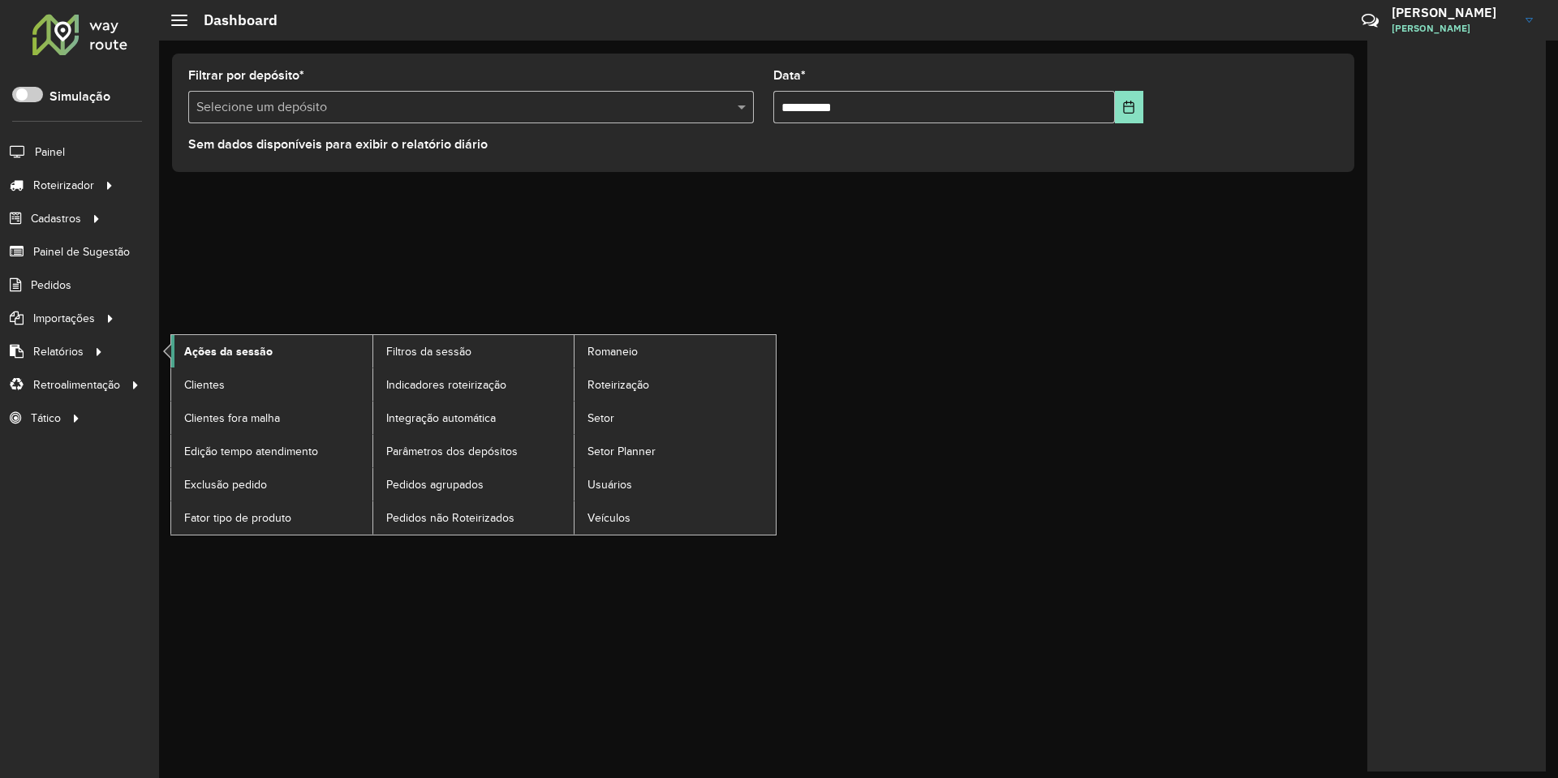
click at [221, 352] on span "Ações da sessão" at bounding box center [228, 351] width 88 height 17
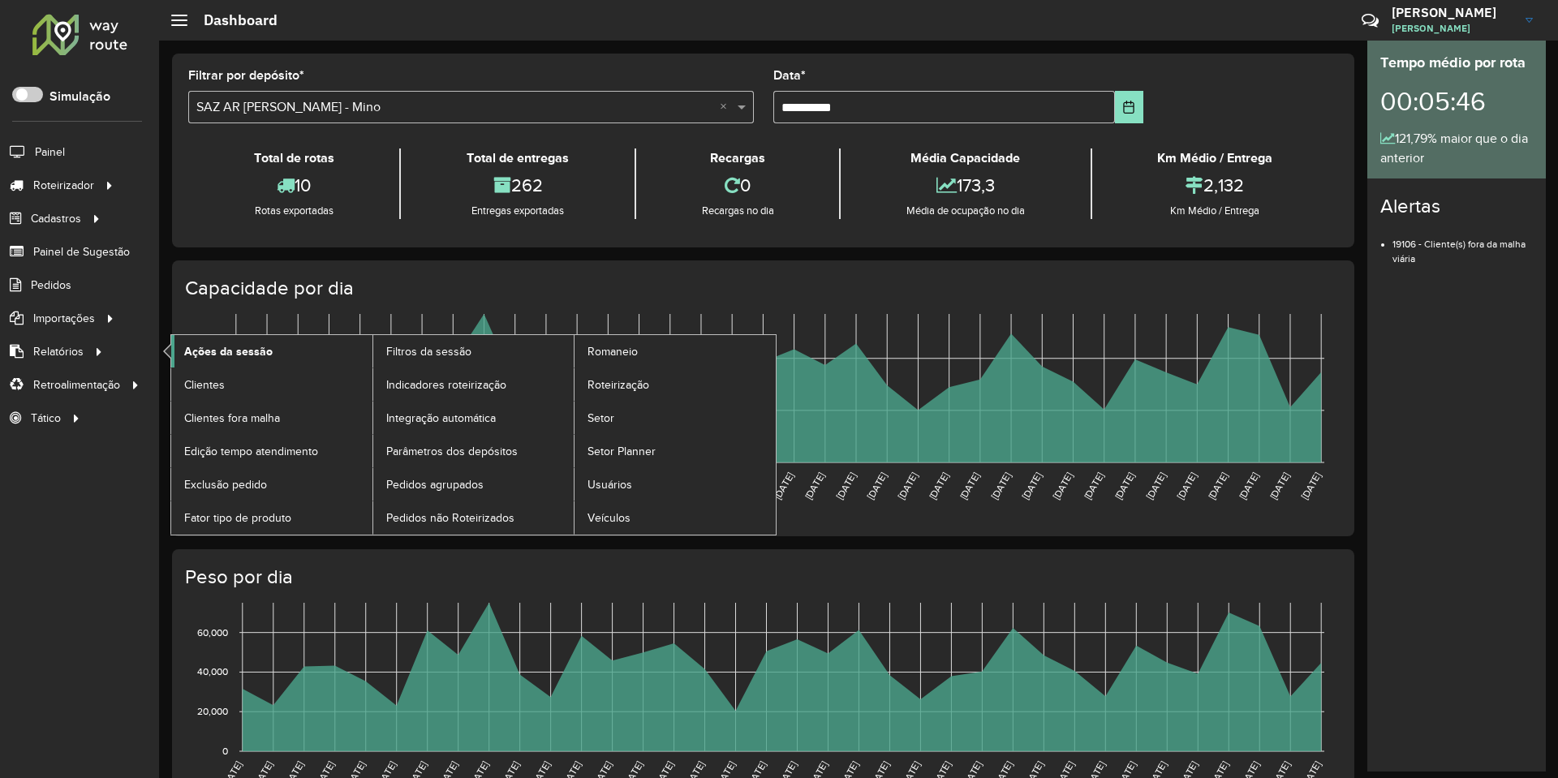
click at [195, 347] on span "Ações da sessão" at bounding box center [228, 351] width 88 height 17
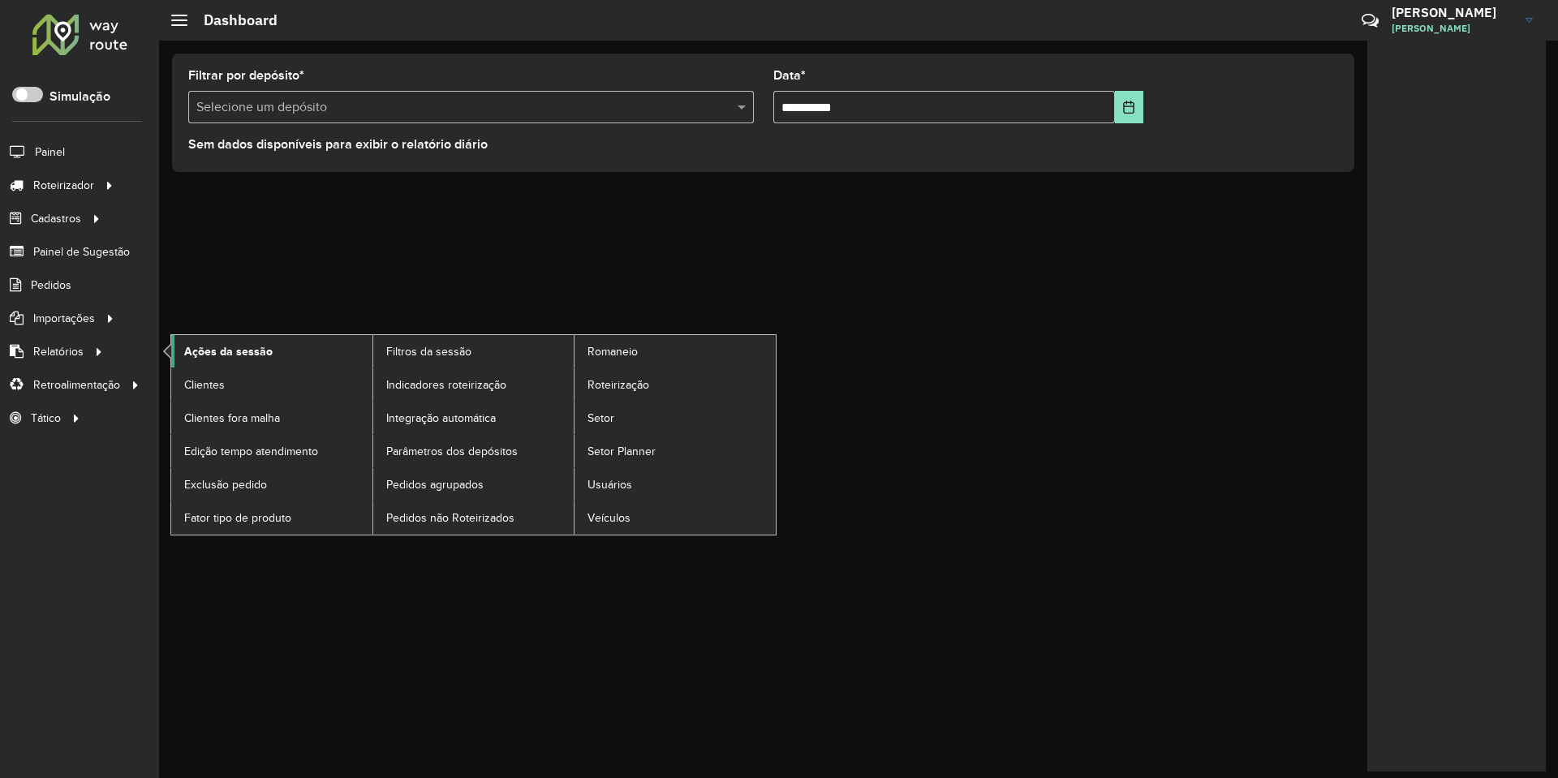
click at [244, 347] on span "Ações da sessão" at bounding box center [228, 351] width 88 height 17
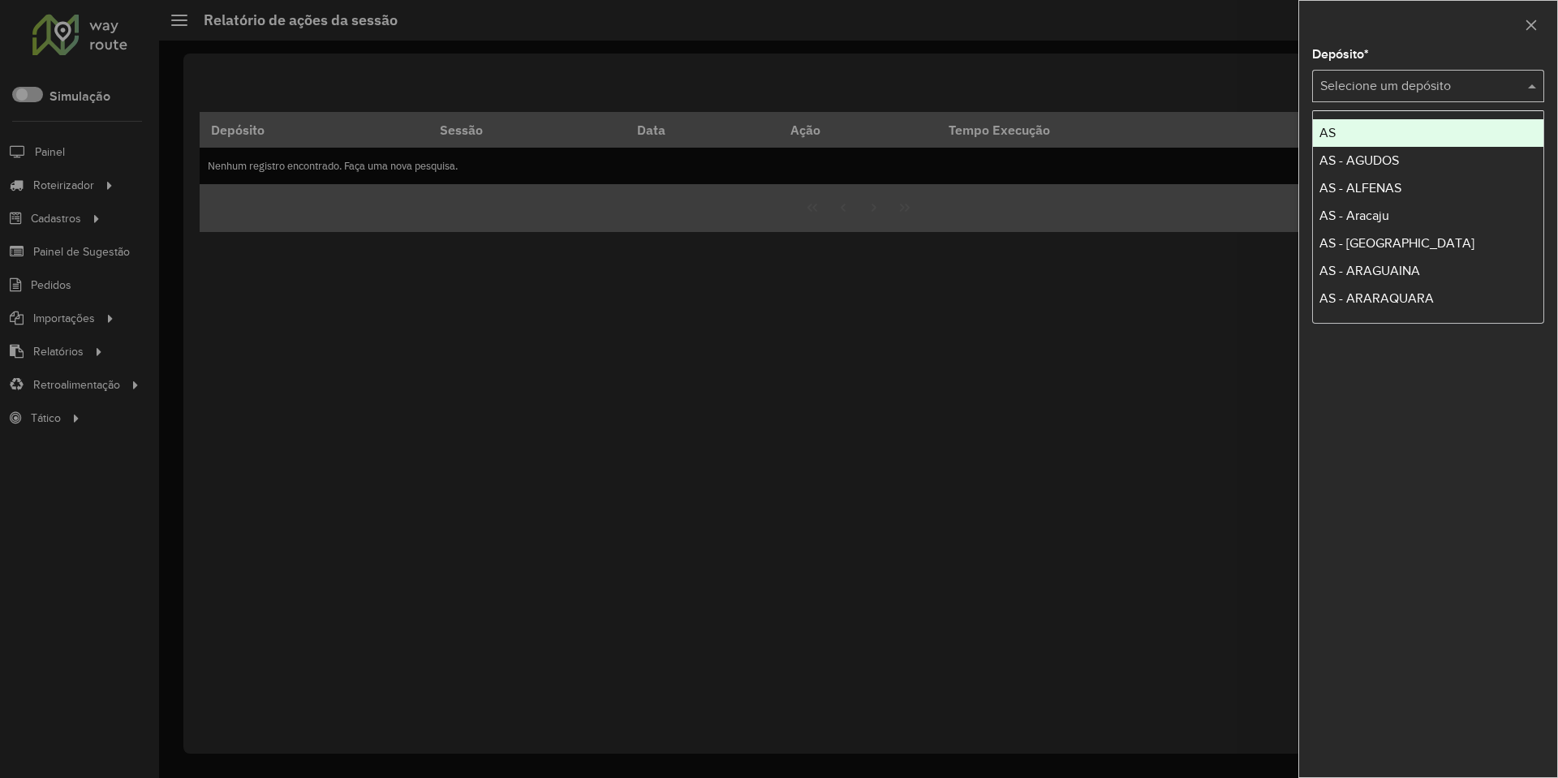
click at [1386, 91] on input "text" at bounding box center [1411, 86] width 183 height 19
type input "*"
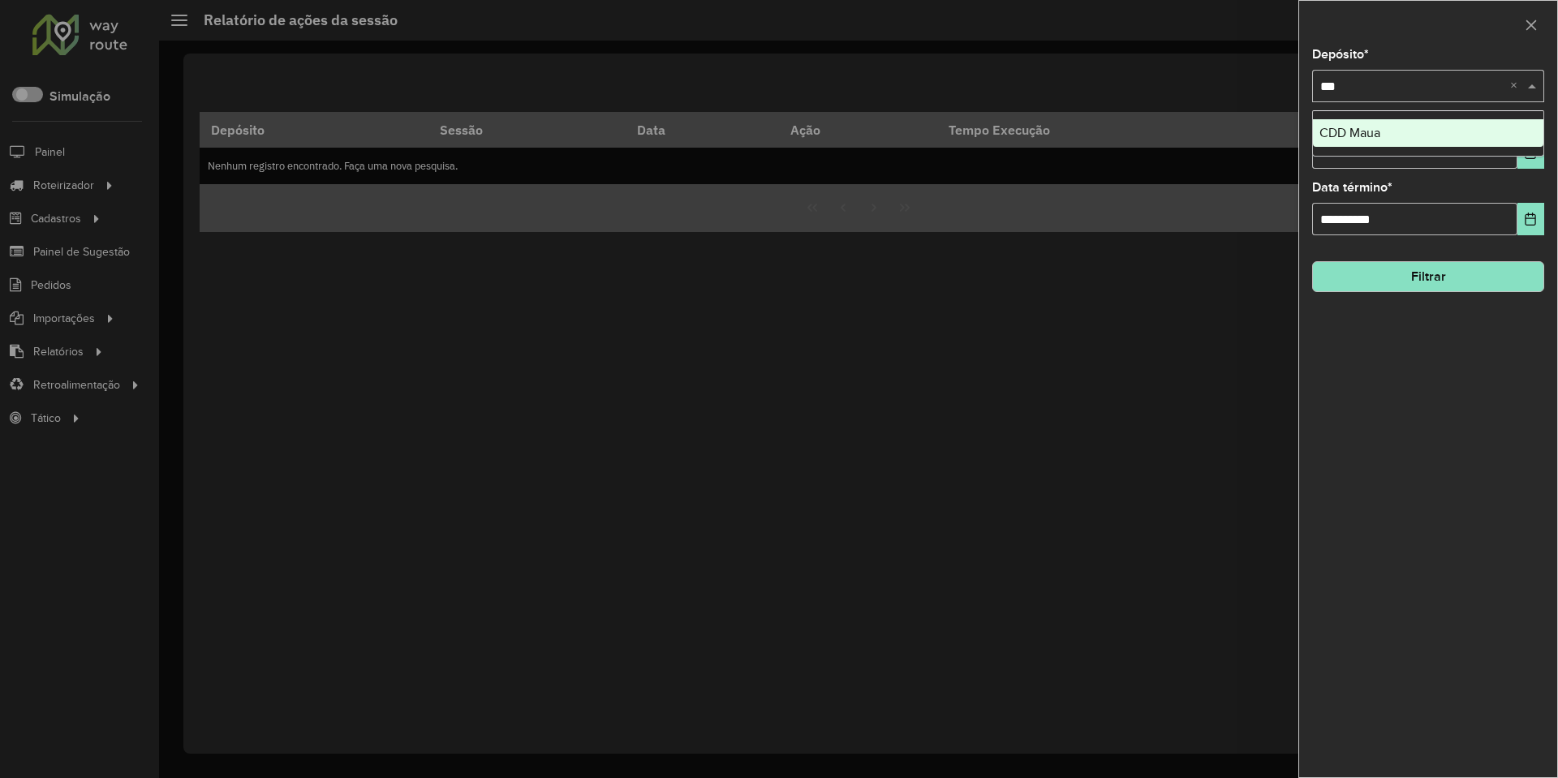
type input "****"
click at [1538, 153] on button "Choose Date" at bounding box center [1531, 152] width 27 height 32
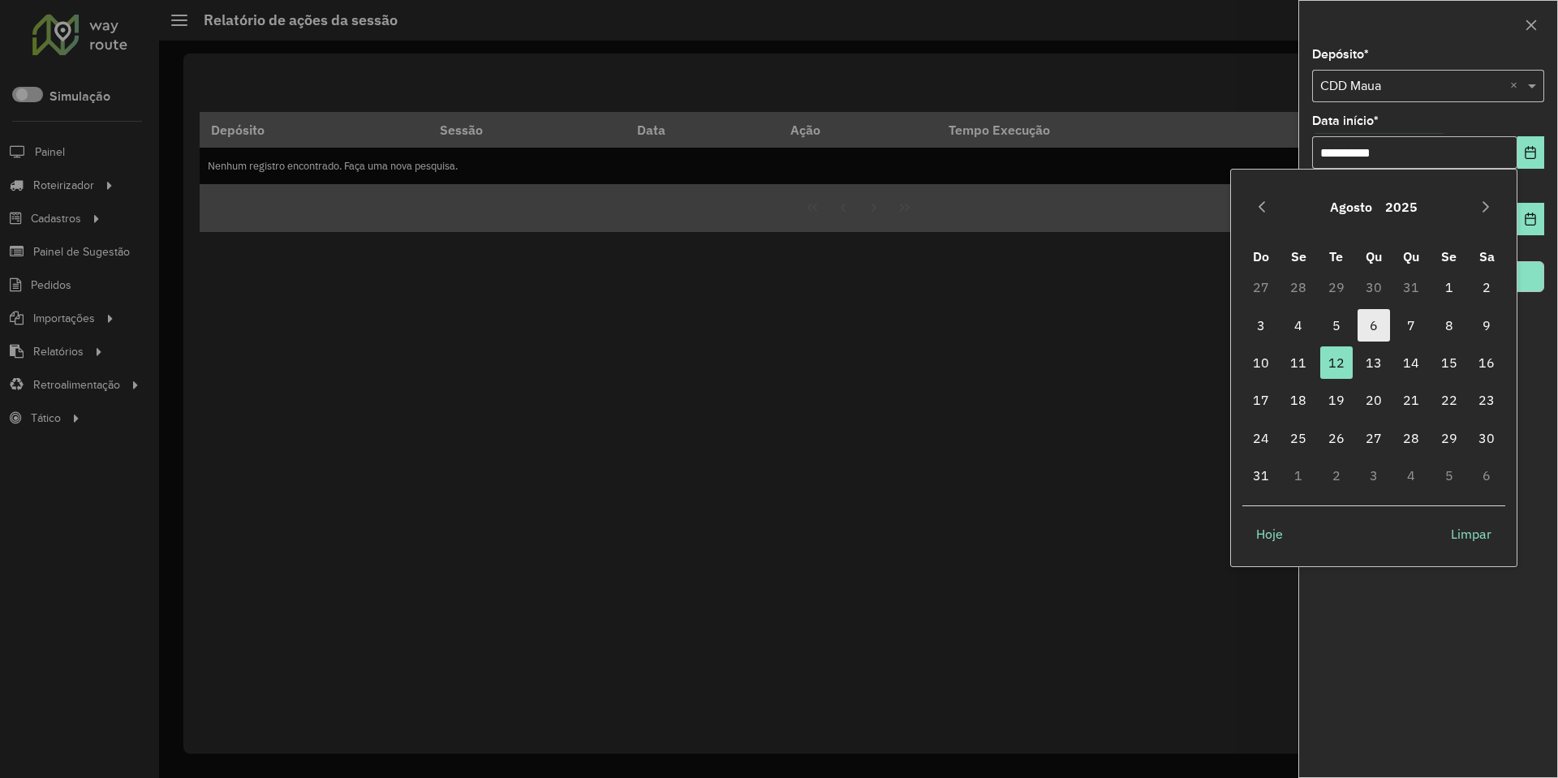
click at [1372, 339] on span "6" at bounding box center [1374, 325] width 32 height 32
type input "**********"
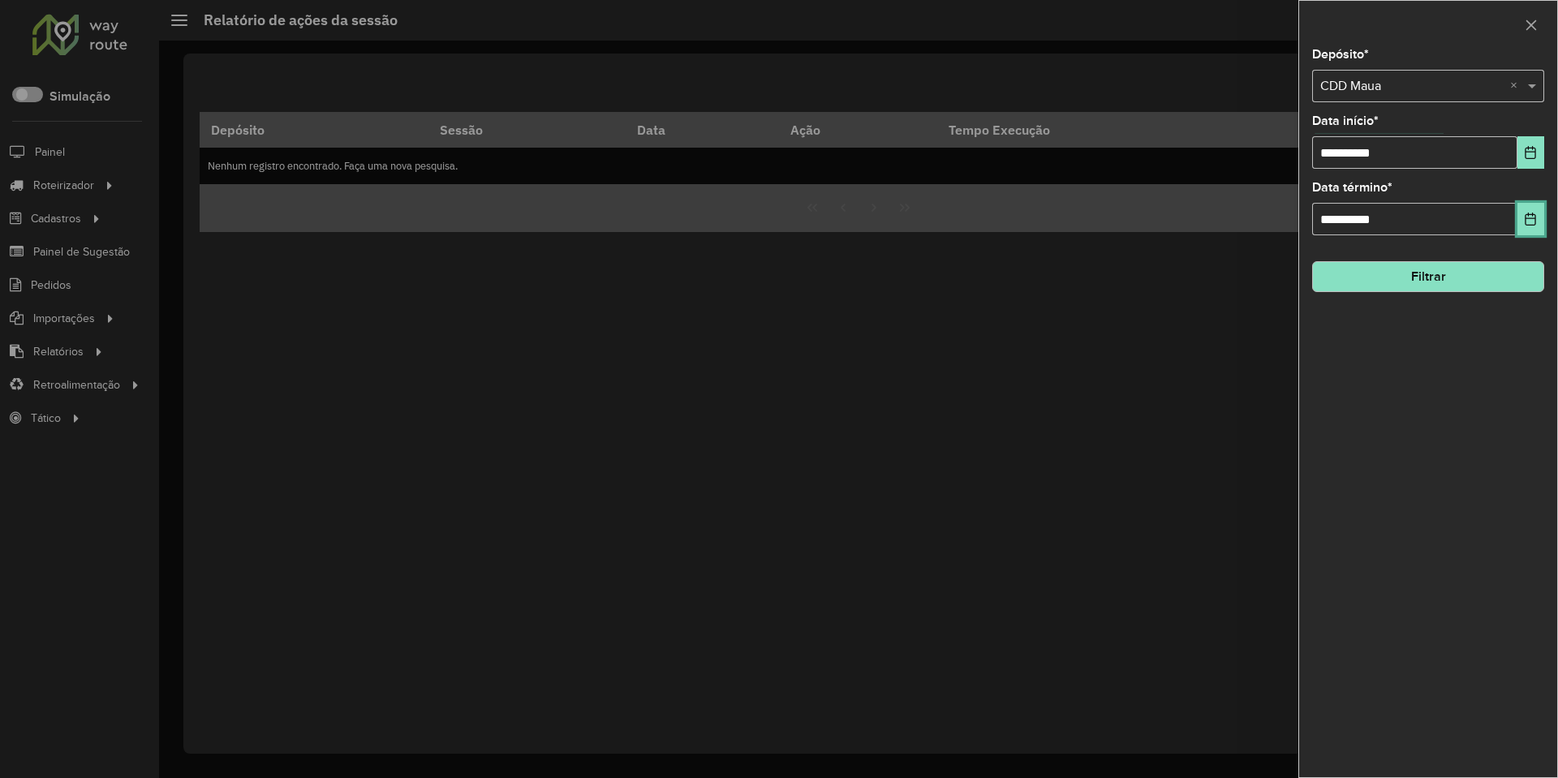
click at [1522, 221] on button "Choose Date" at bounding box center [1531, 219] width 27 height 32
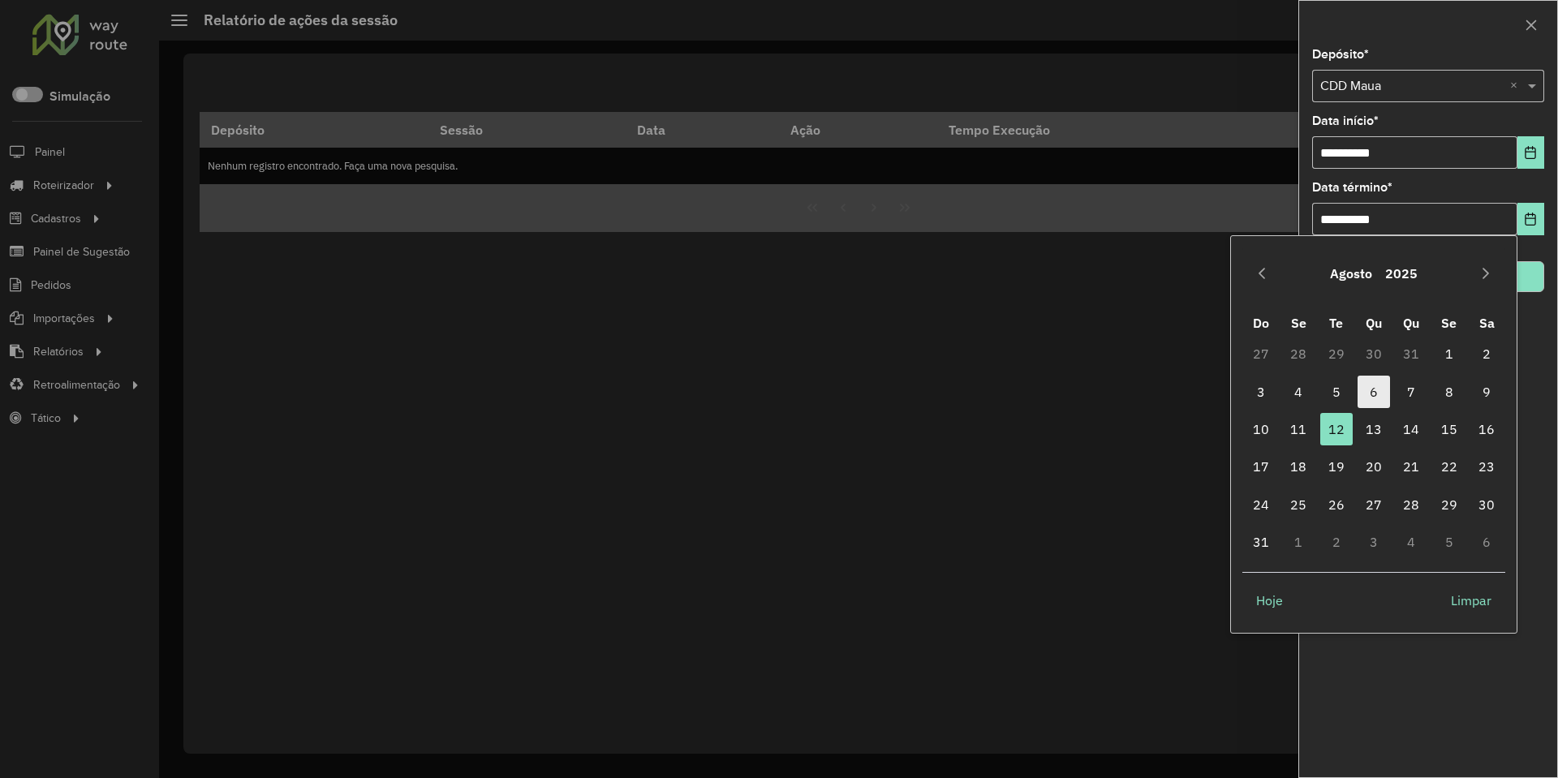
click at [1380, 396] on span "6" at bounding box center [1374, 392] width 32 height 32
type input "**********"
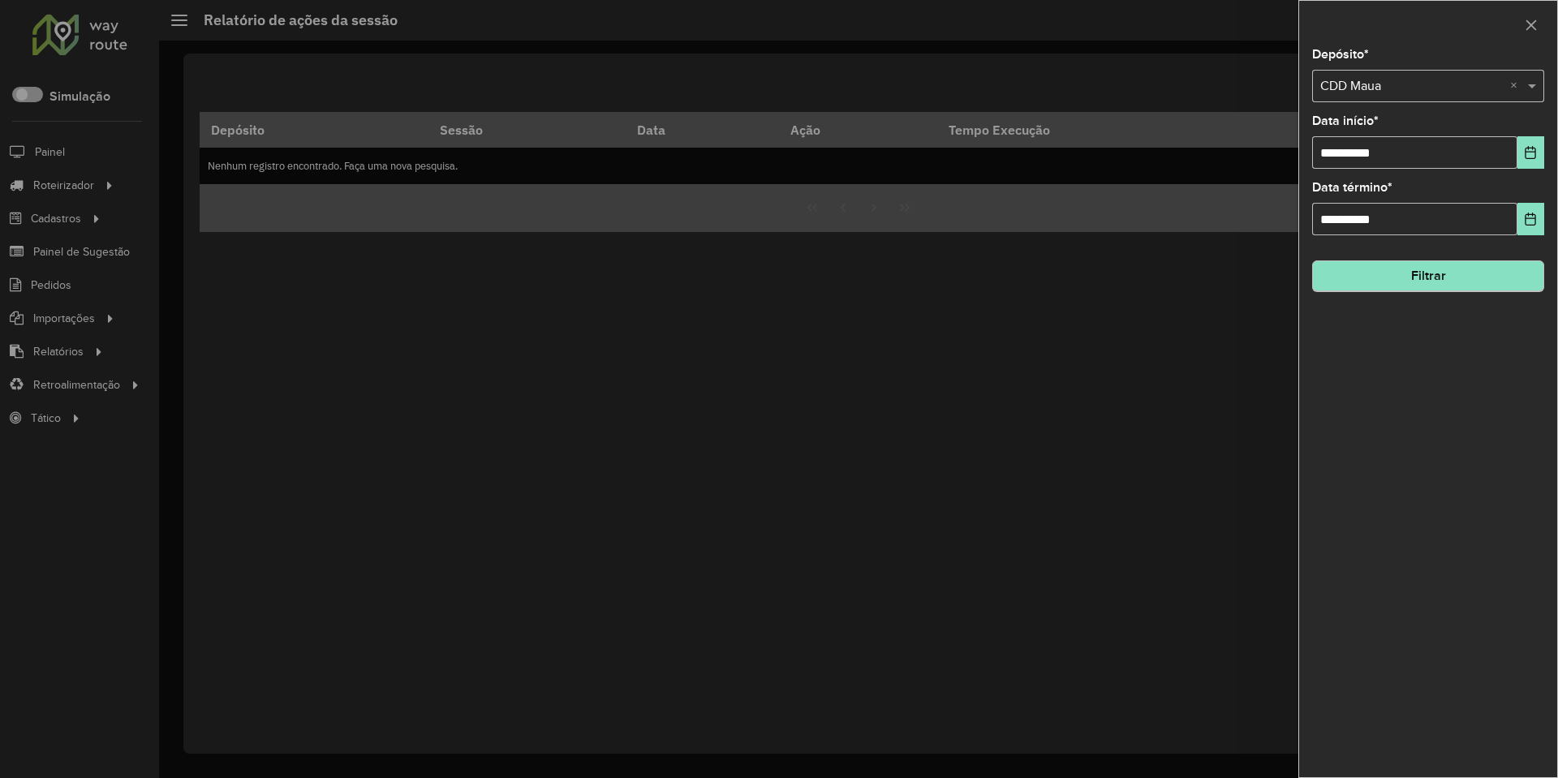
click at [1439, 292] on hb-field-button "Filtrar" at bounding box center [1428, 270] width 232 height 44
click at [1443, 281] on button "Filtrar" at bounding box center [1428, 276] width 232 height 31
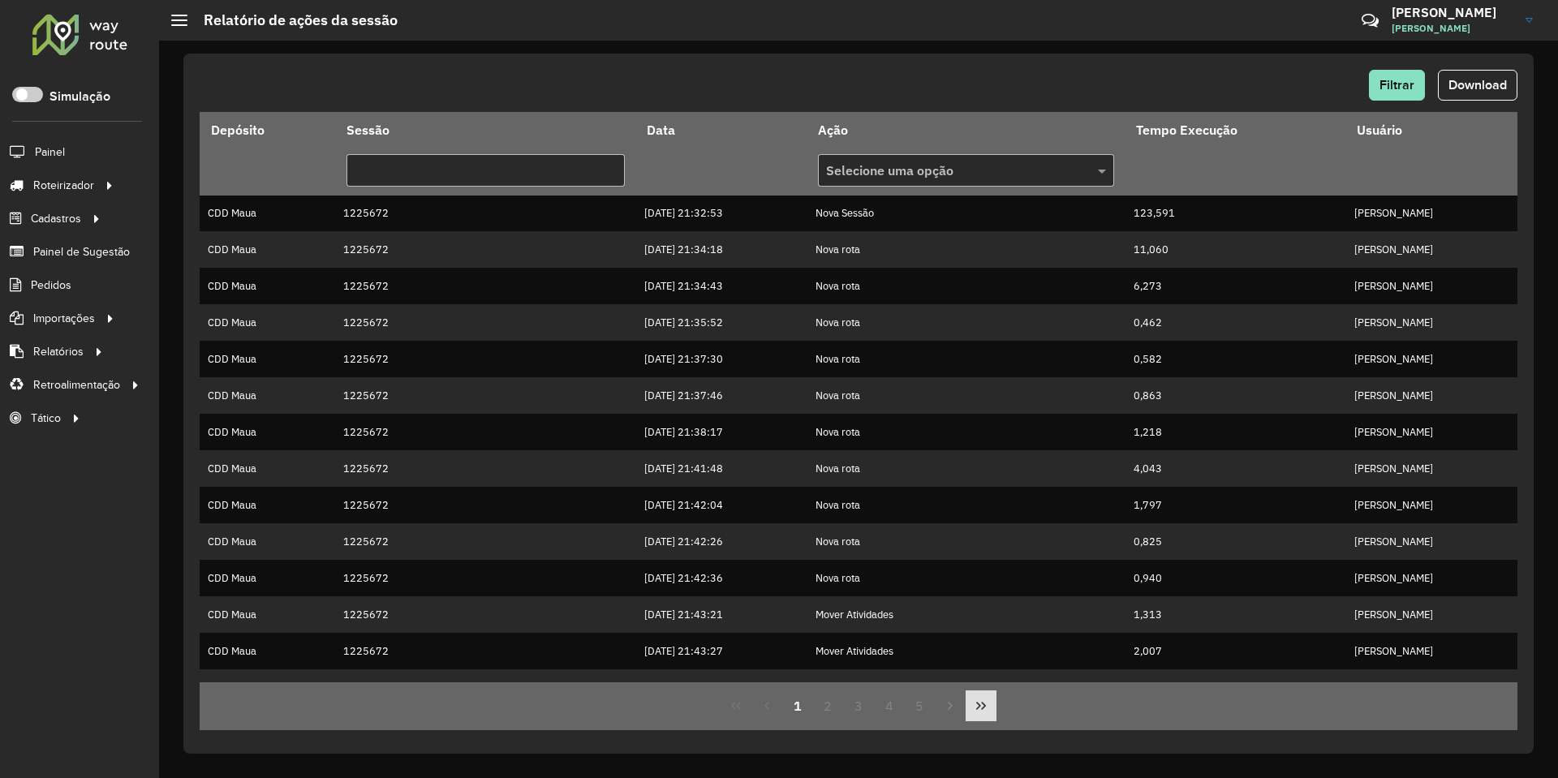
click at [984, 713] on button "Last Page" at bounding box center [981, 706] width 31 height 31
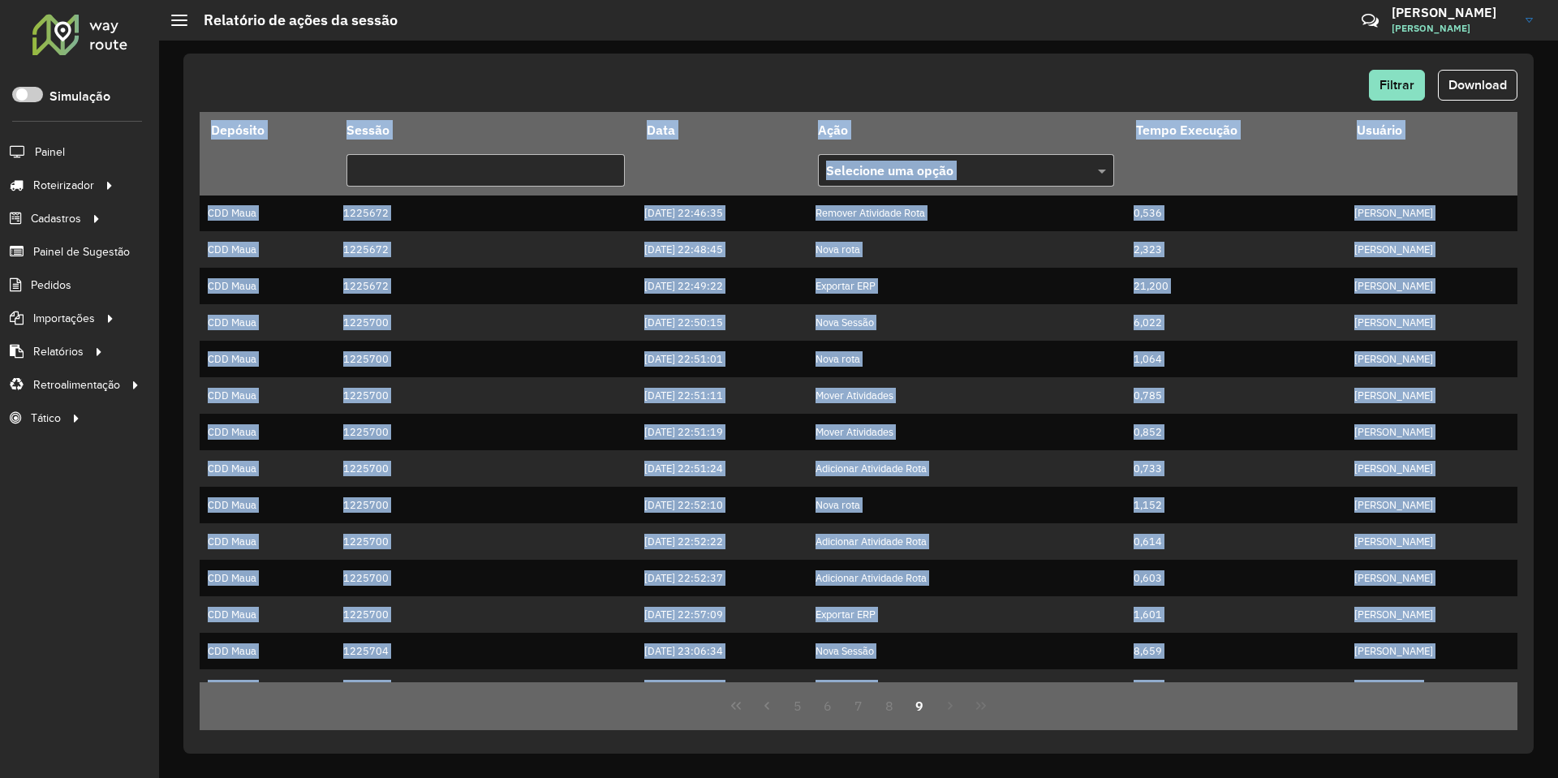
click at [984, 713] on div "5 6 7 8 9" at bounding box center [859, 706] width 1318 height 48
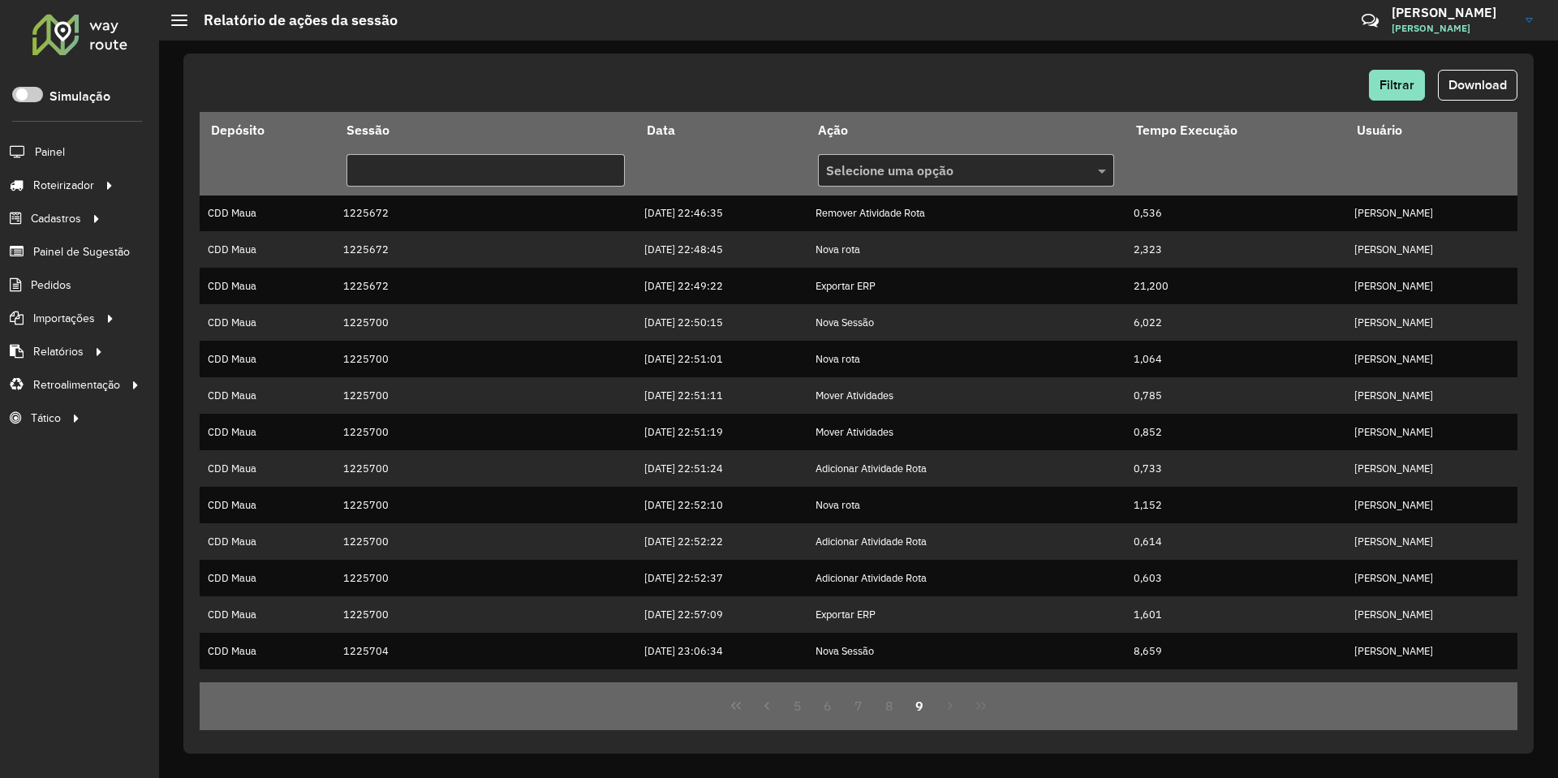
click at [984, 711] on div "5 6 7 8 9" at bounding box center [859, 706] width 1318 height 48
click at [198, 183] on span "Entregas" at bounding box center [207, 185] width 46 height 17
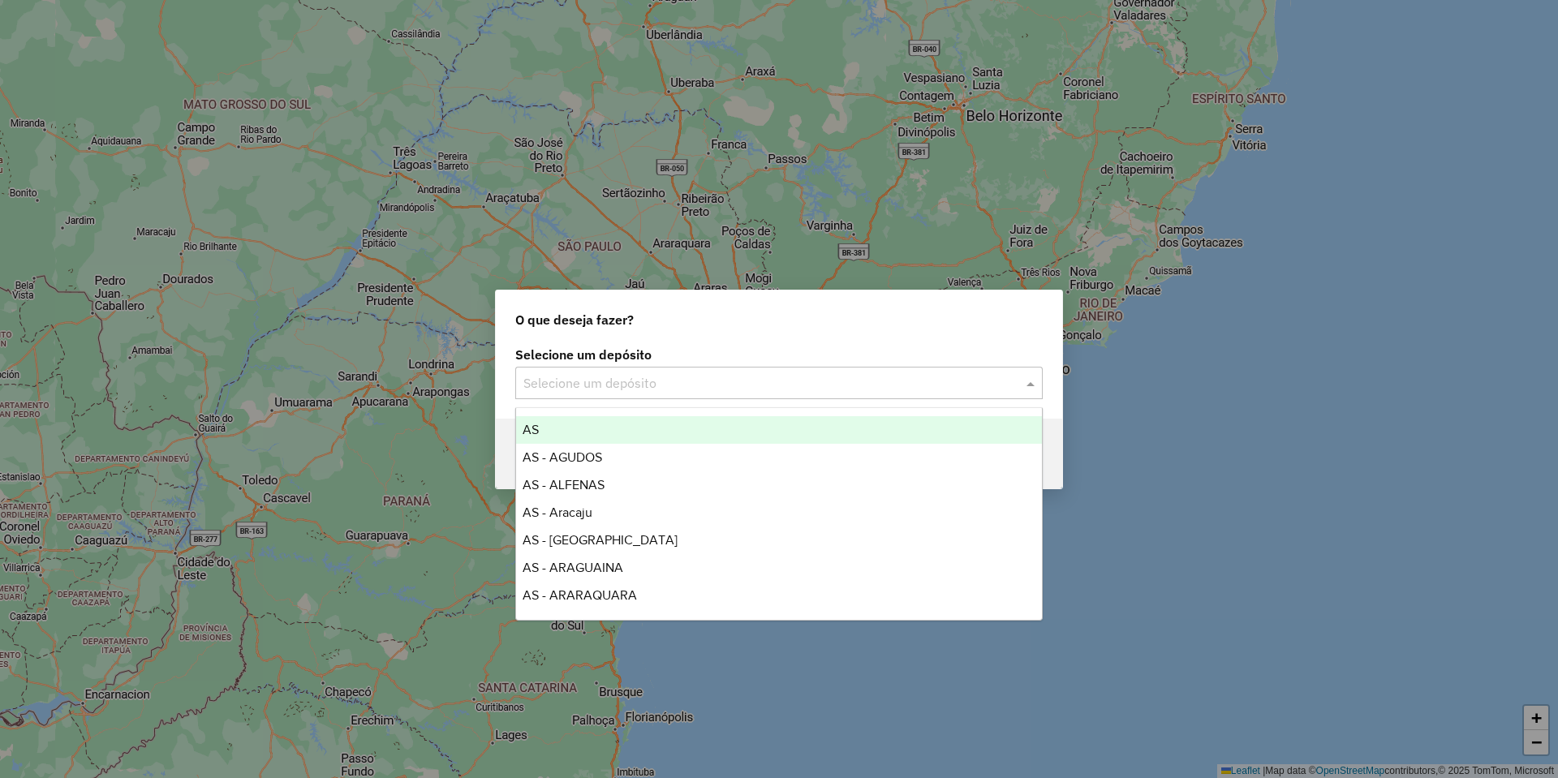
click at [628, 385] on input "text" at bounding box center [762, 383] width 479 height 19
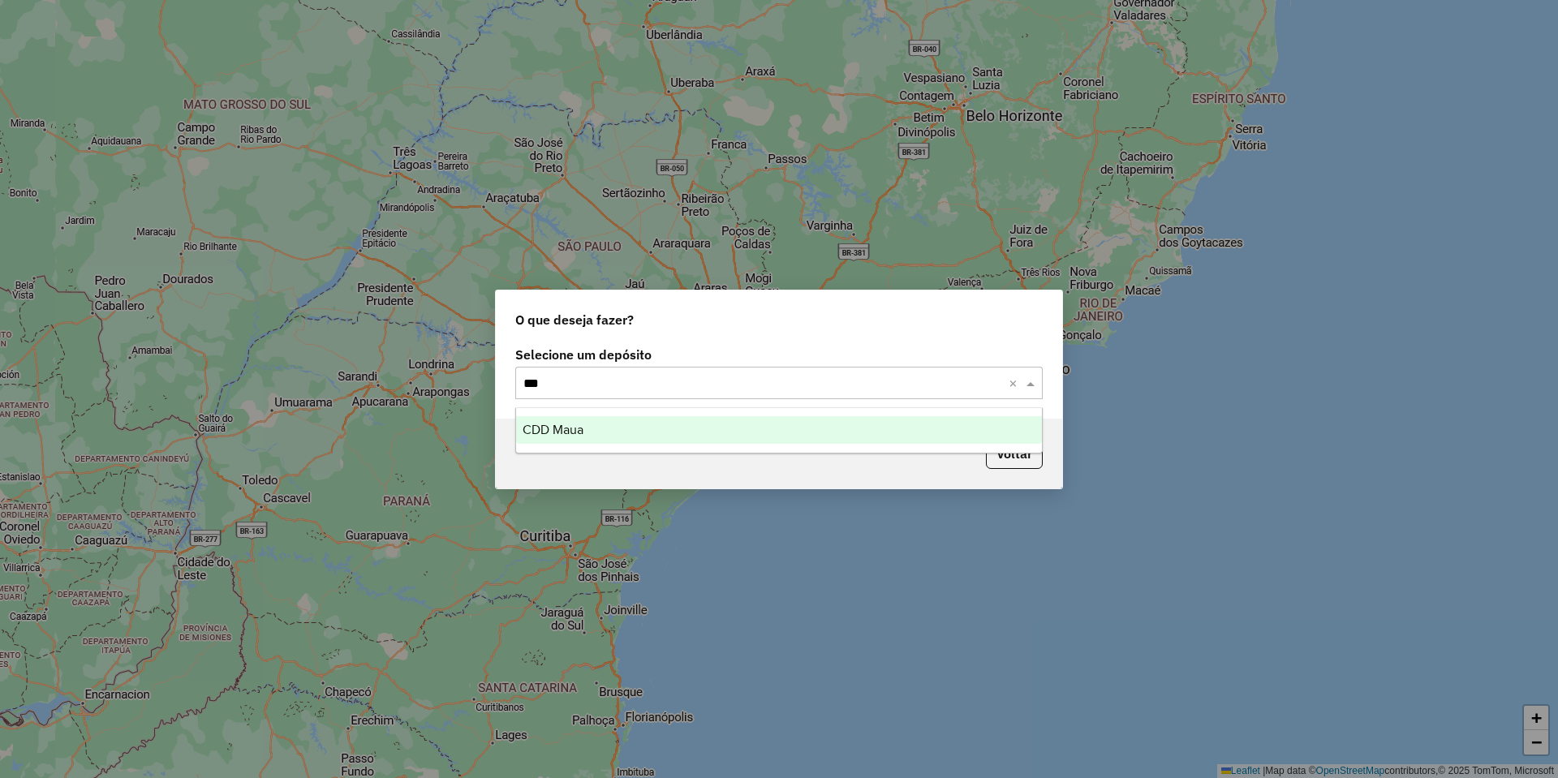
type input "****"
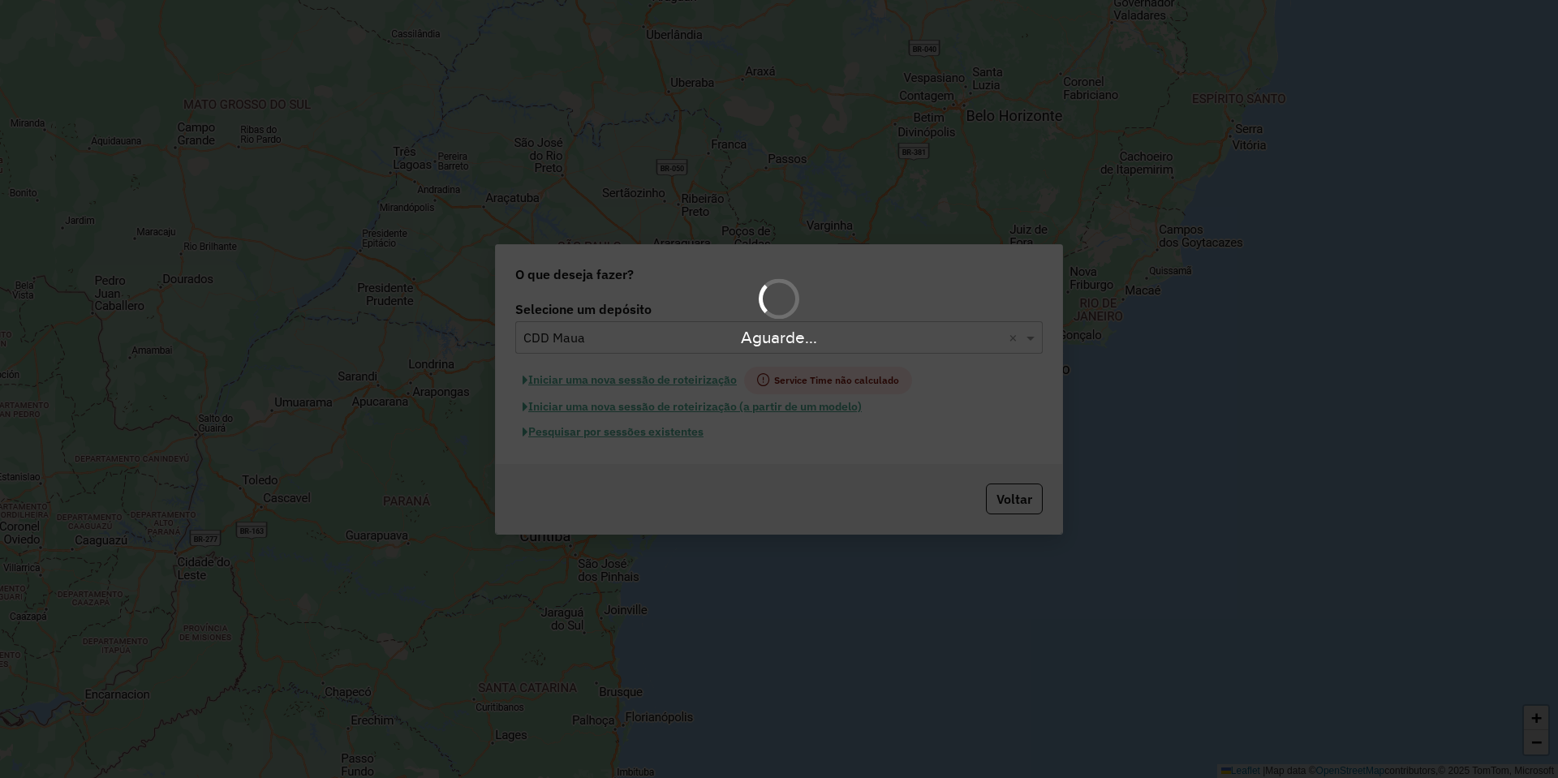
click at [635, 437] on div "Aguarde..." at bounding box center [779, 389] width 1558 height 778
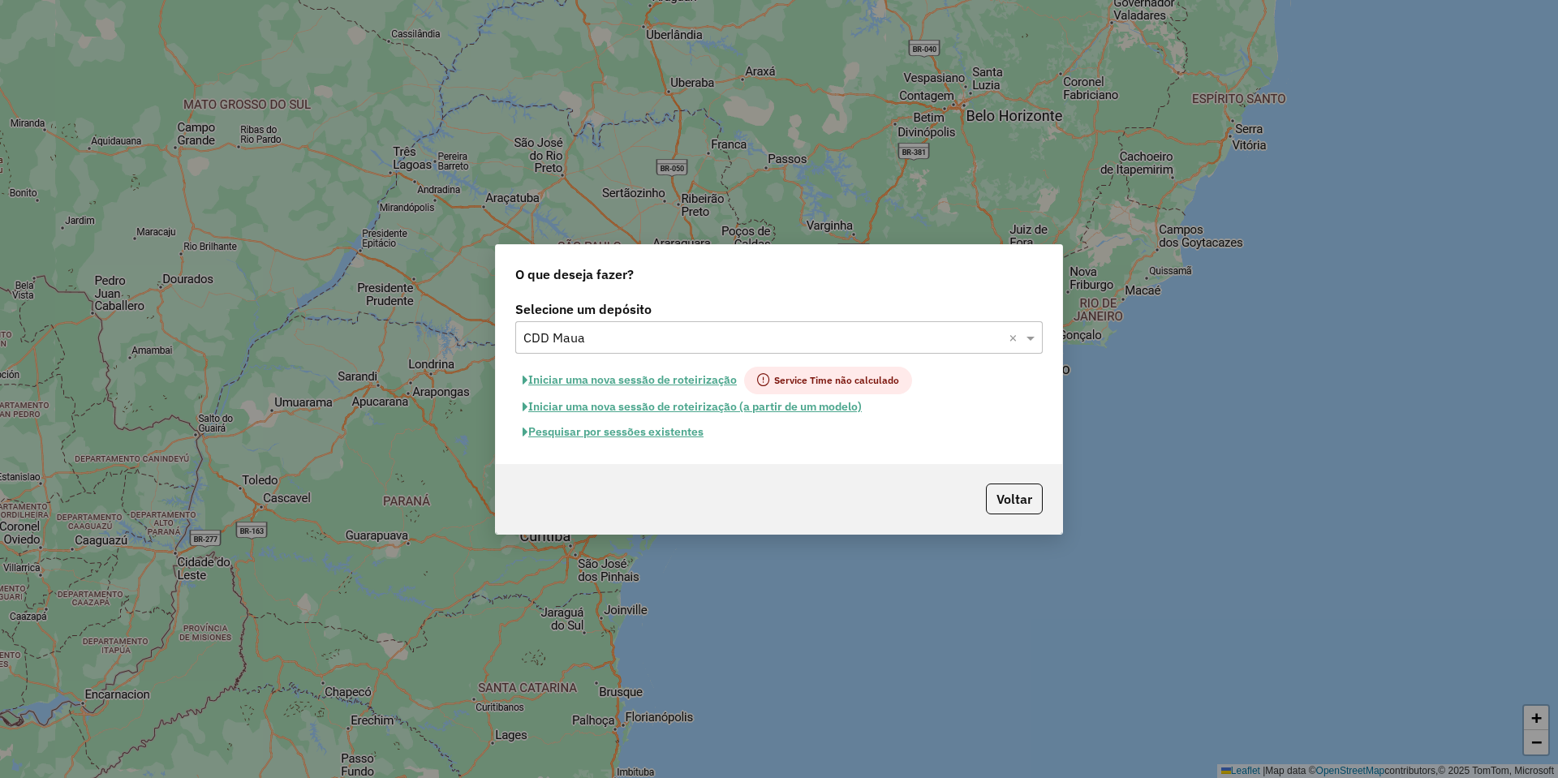
click at [652, 435] on button "Pesquisar por sessões existentes" at bounding box center [613, 432] width 196 height 25
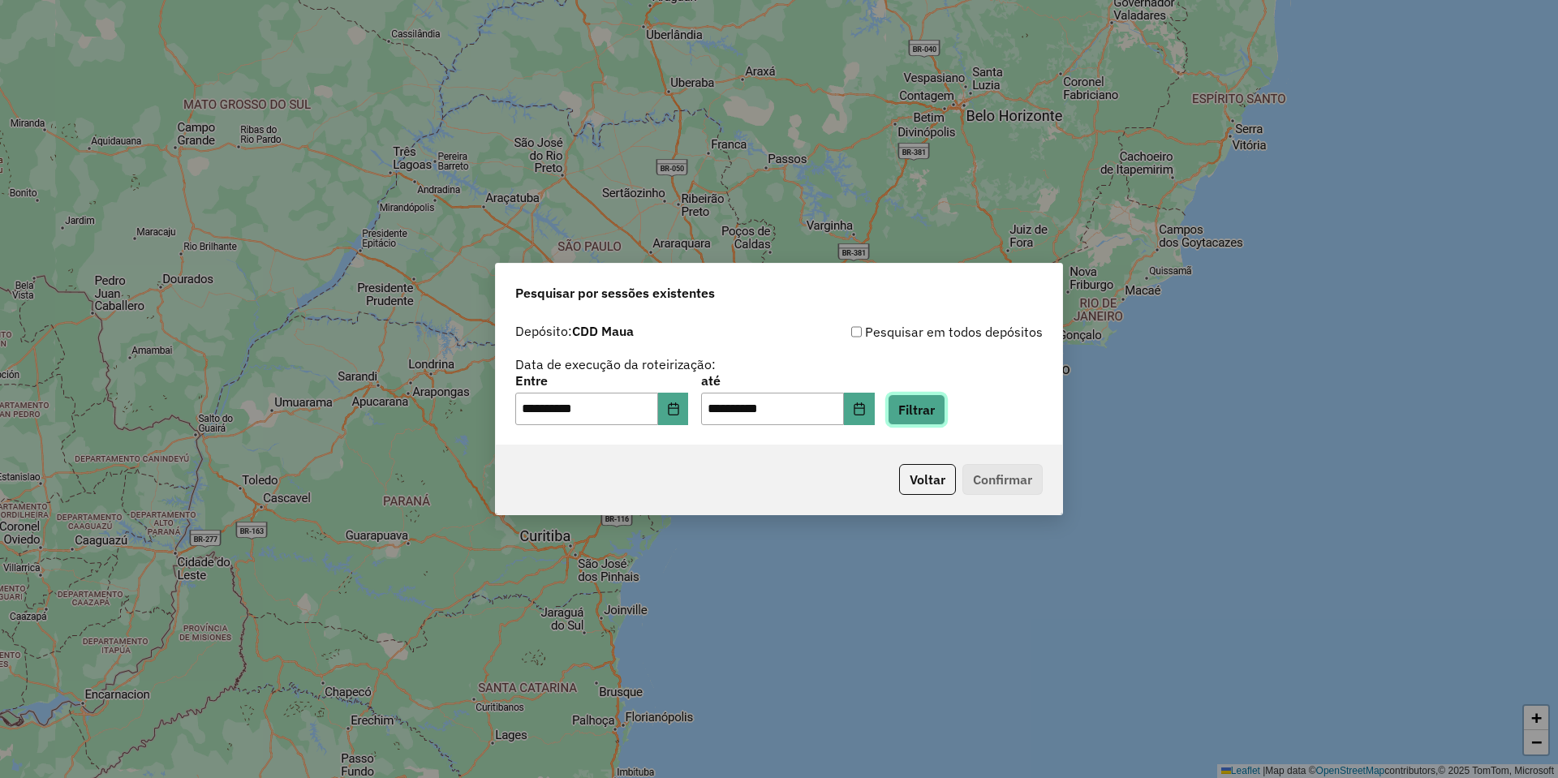
click at [914, 401] on button "Filtrar" at bounding box center [917, 409] width 58 height 31
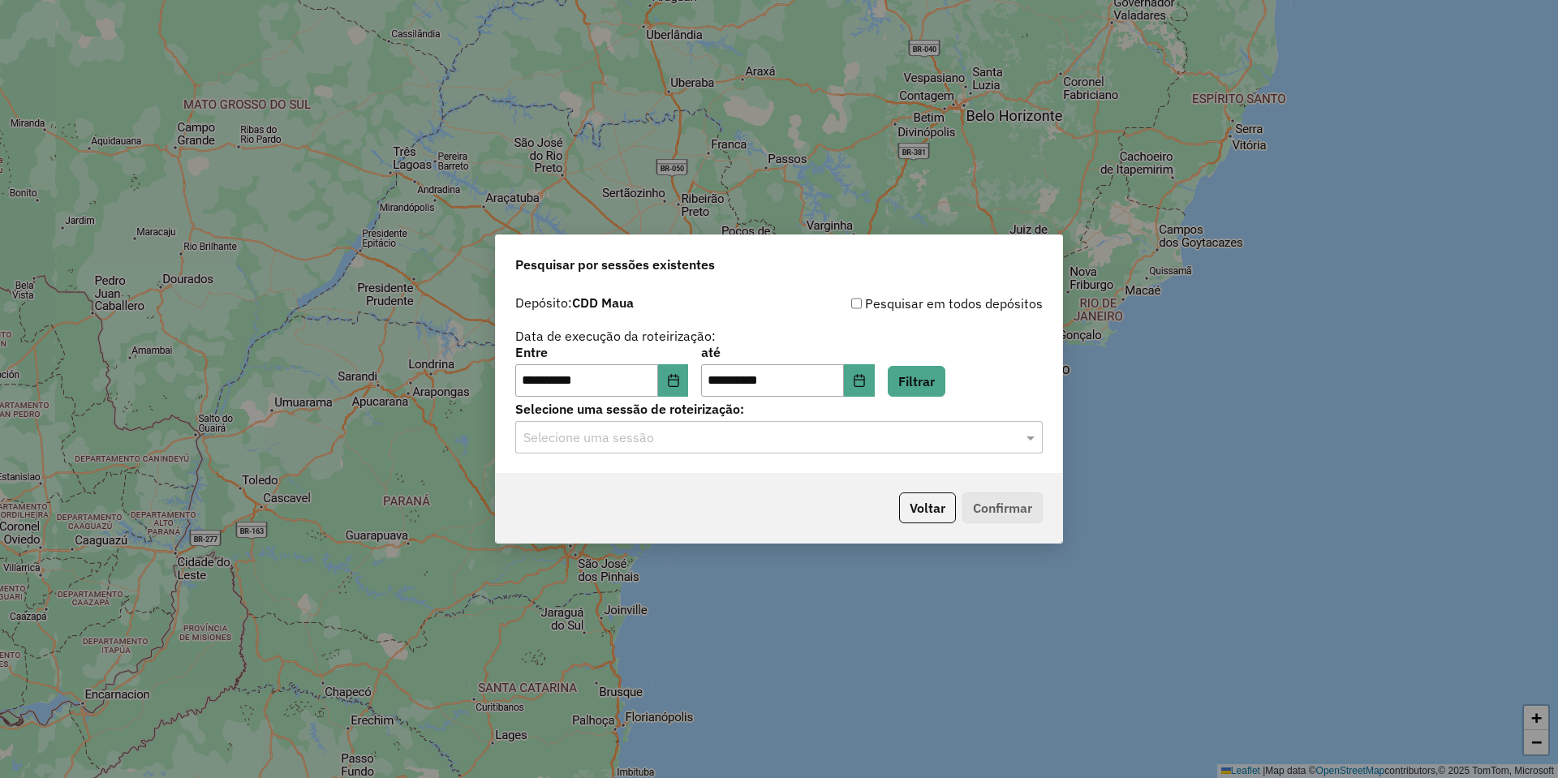
click at [719, 443] on input "text" at bounding box center [762, 437] width 479 height 19
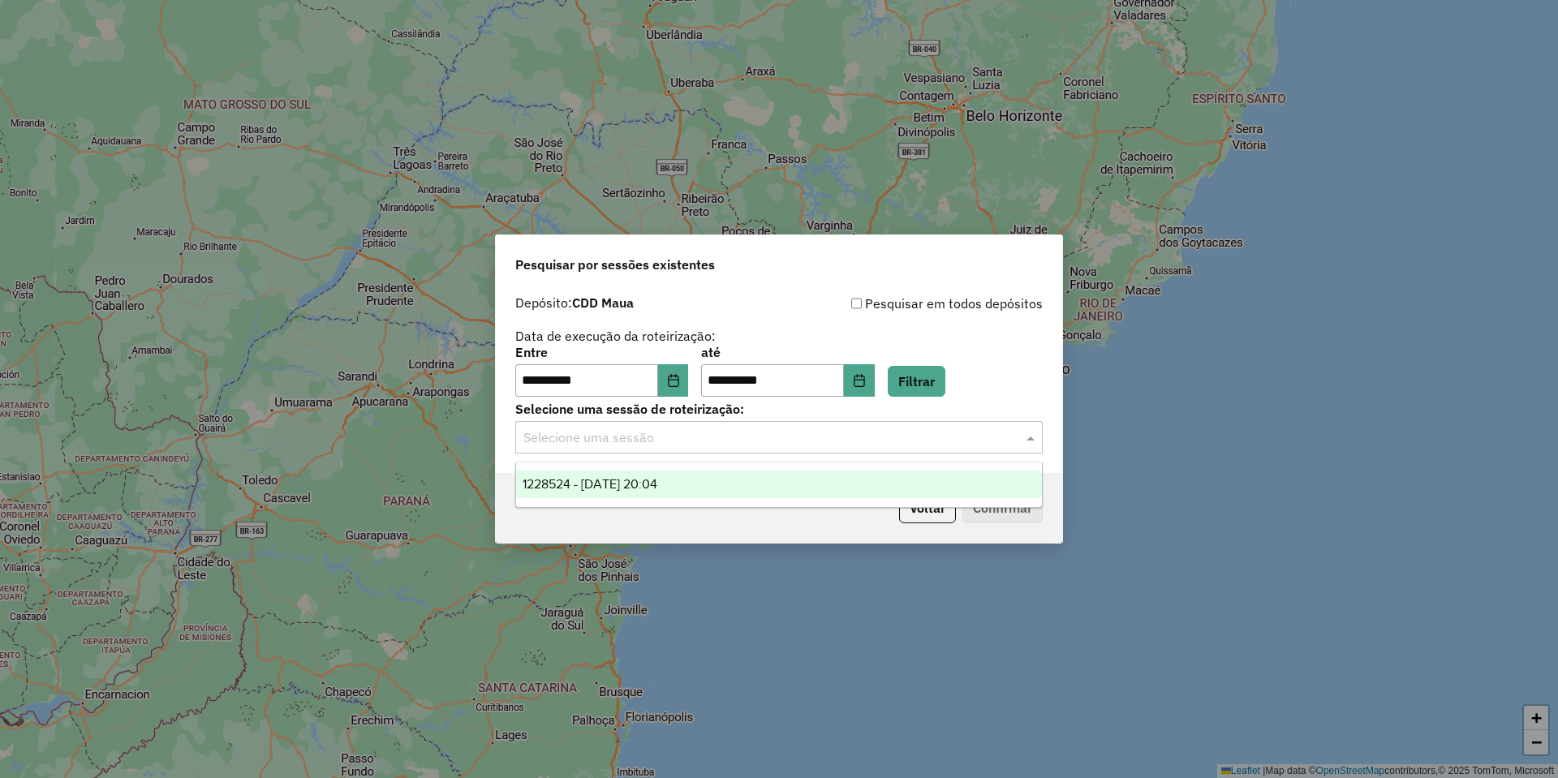
click at [703, 482] on div "1228524 - [DATE] 20:04" at bounding box center [779, 485] width 526 height 28
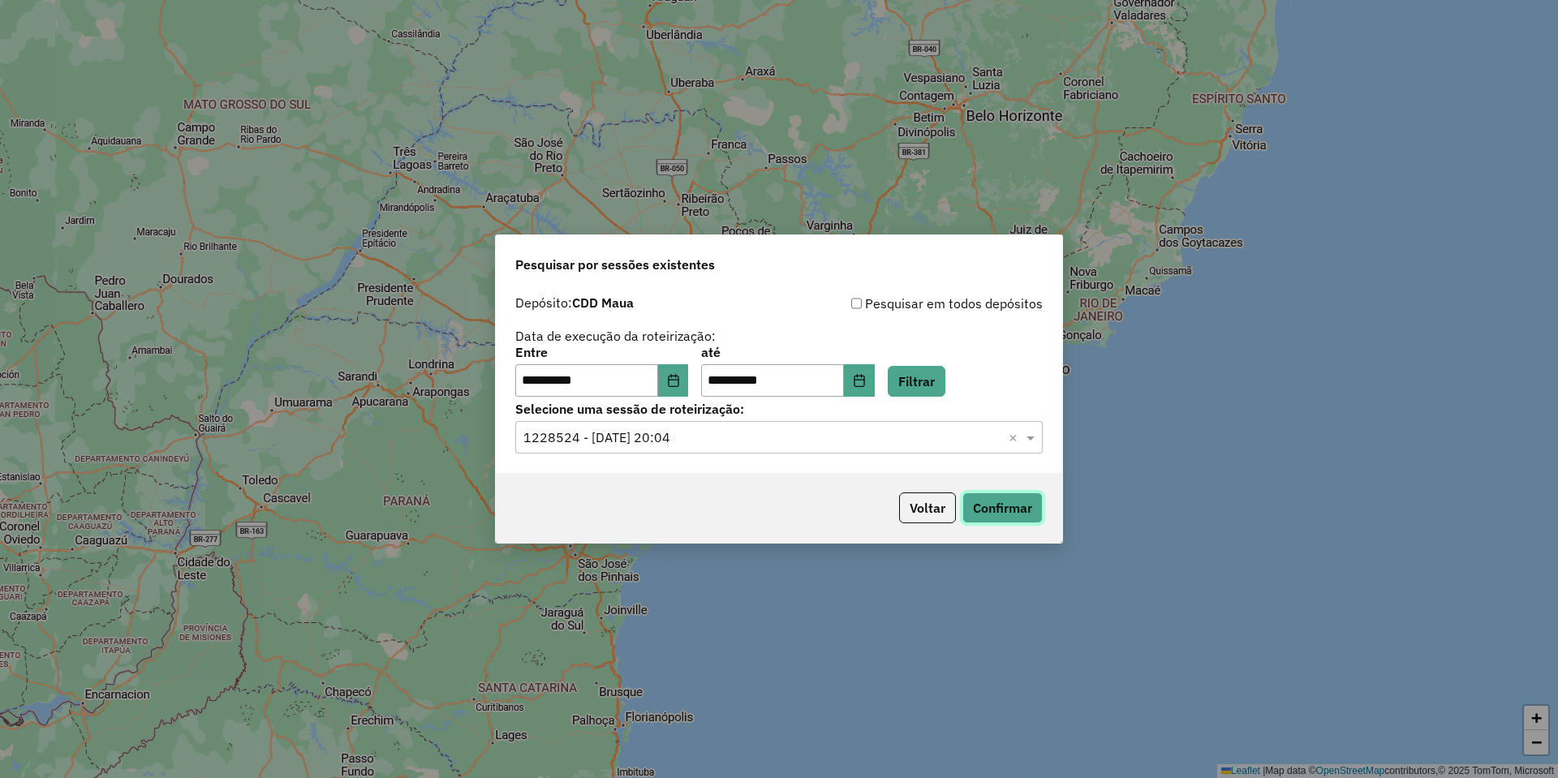
click at [975, 495] on button "Confirmar" at bounding box center [1002, 508] width 80 height 31
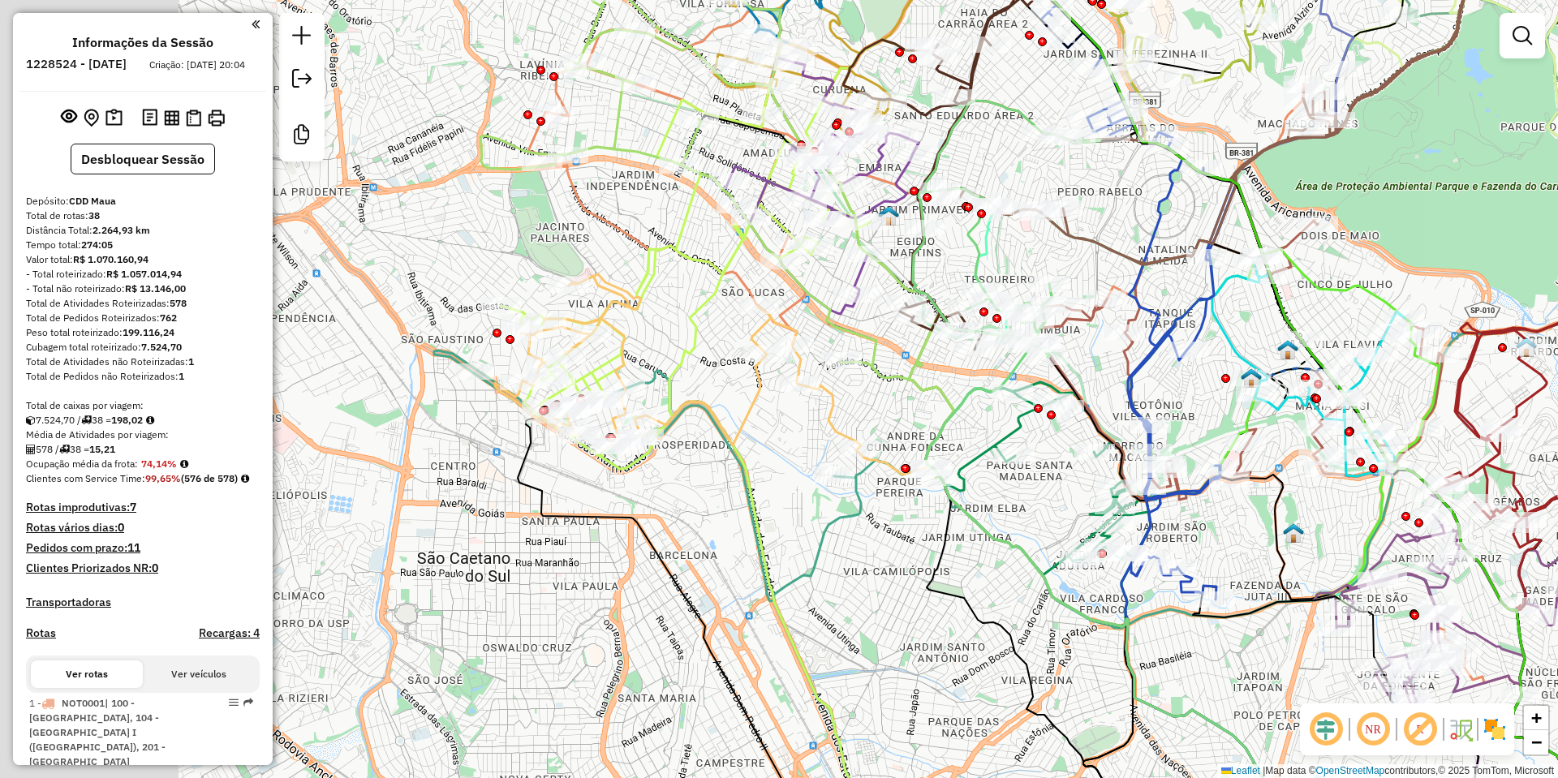
drag, startPoint x: 520, startPoint y: 436, endPoint x: 706, endPoint y: 436, distance: 185.8
click at [711, 433] on div "Janela de atendimento Grade de atendimento Capacidade Transportadoras Veículos …" at bounding box center [779, 389] width 1558 height 778
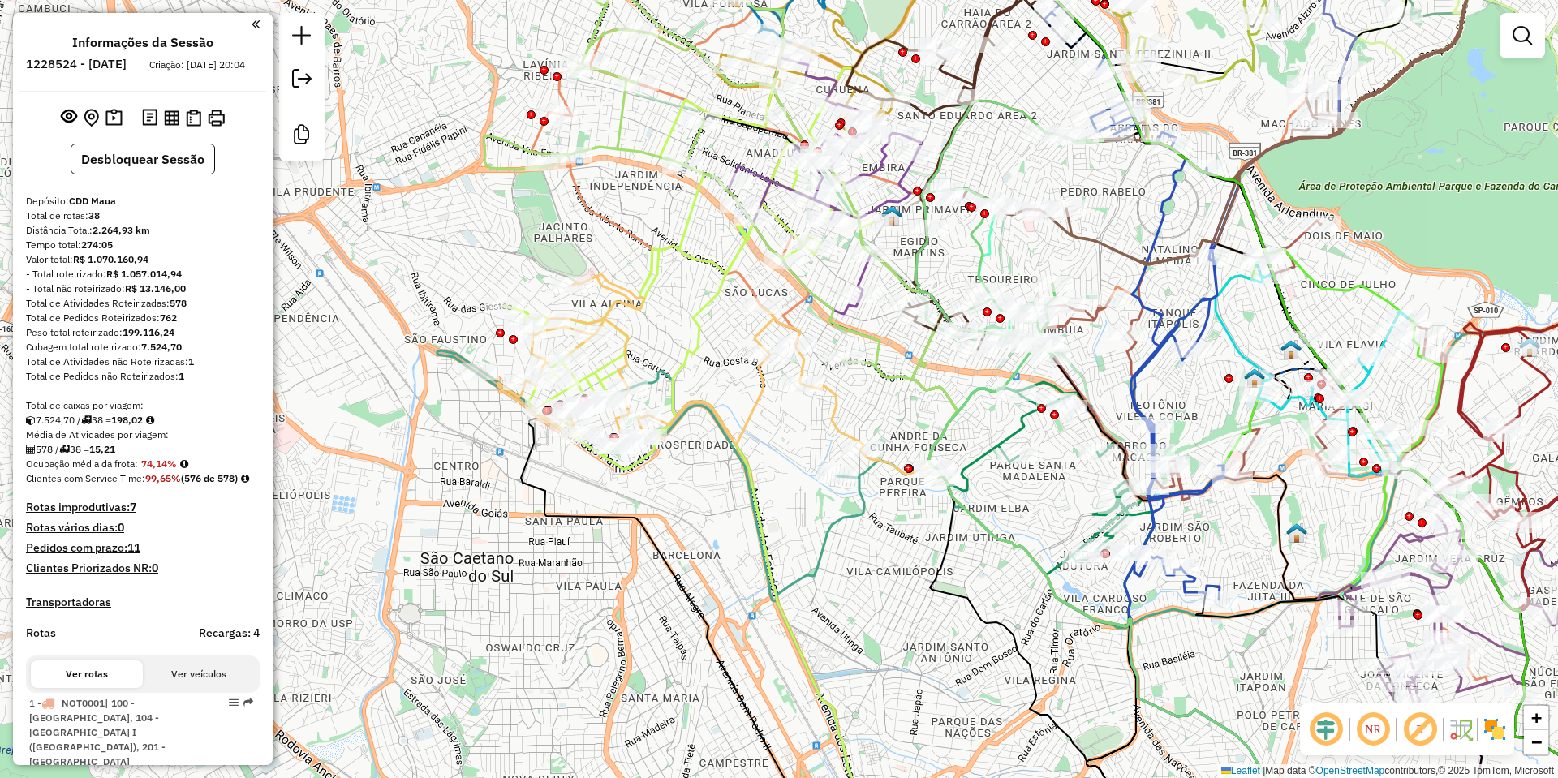
scroll to position [243, 0]
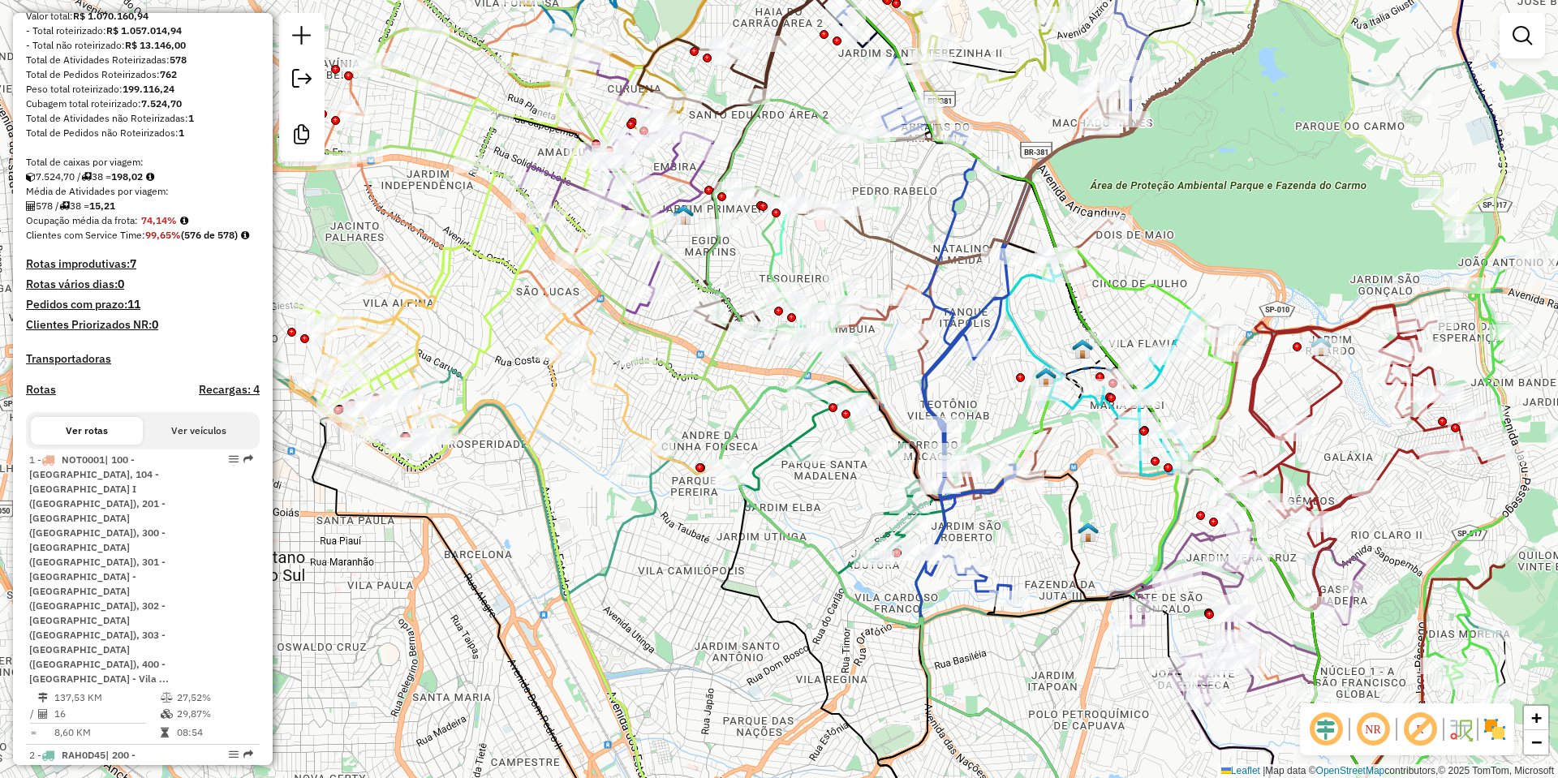
drag, startPoint x: 798, startPoint y: 498, endPoint x: 558, endPoint y: 493, distance: 240.3
click at [558, 493] on div "Janela de atendimento Grade de atendimento Capacidade Transportadoras Veículos …" at bounding box center [779, 389] width 1558 height 778
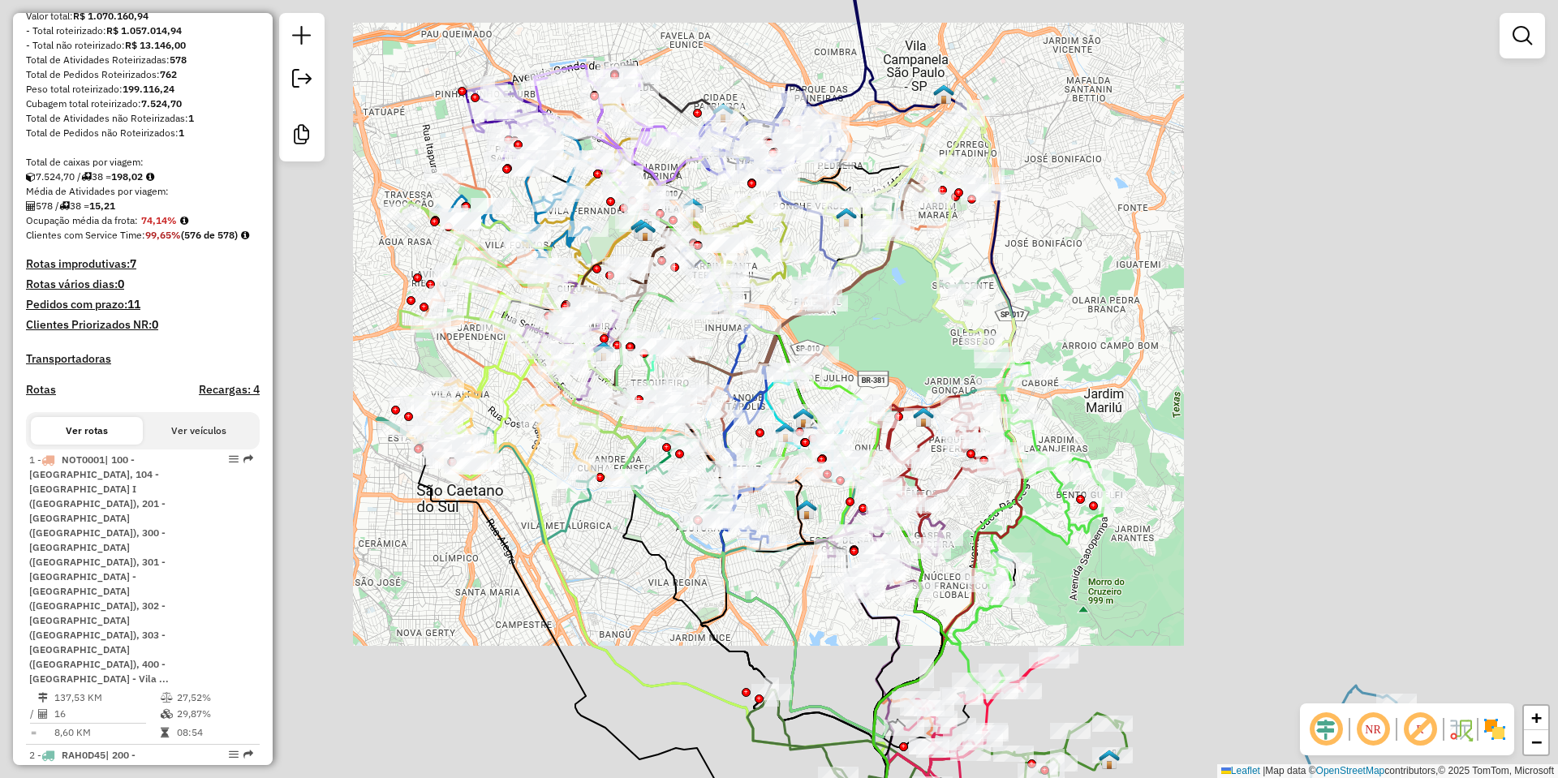
drag, startPoint x: 580, startPoint y: 493, endPoint x: 887, endPoint y: 477, distance: 307.2
click at [887, 477] on div "Janela de atendimento Grade de atendimento Capacidade Transportadoras Veículos …" at bounding box center [779, 389] width 1558 height 778
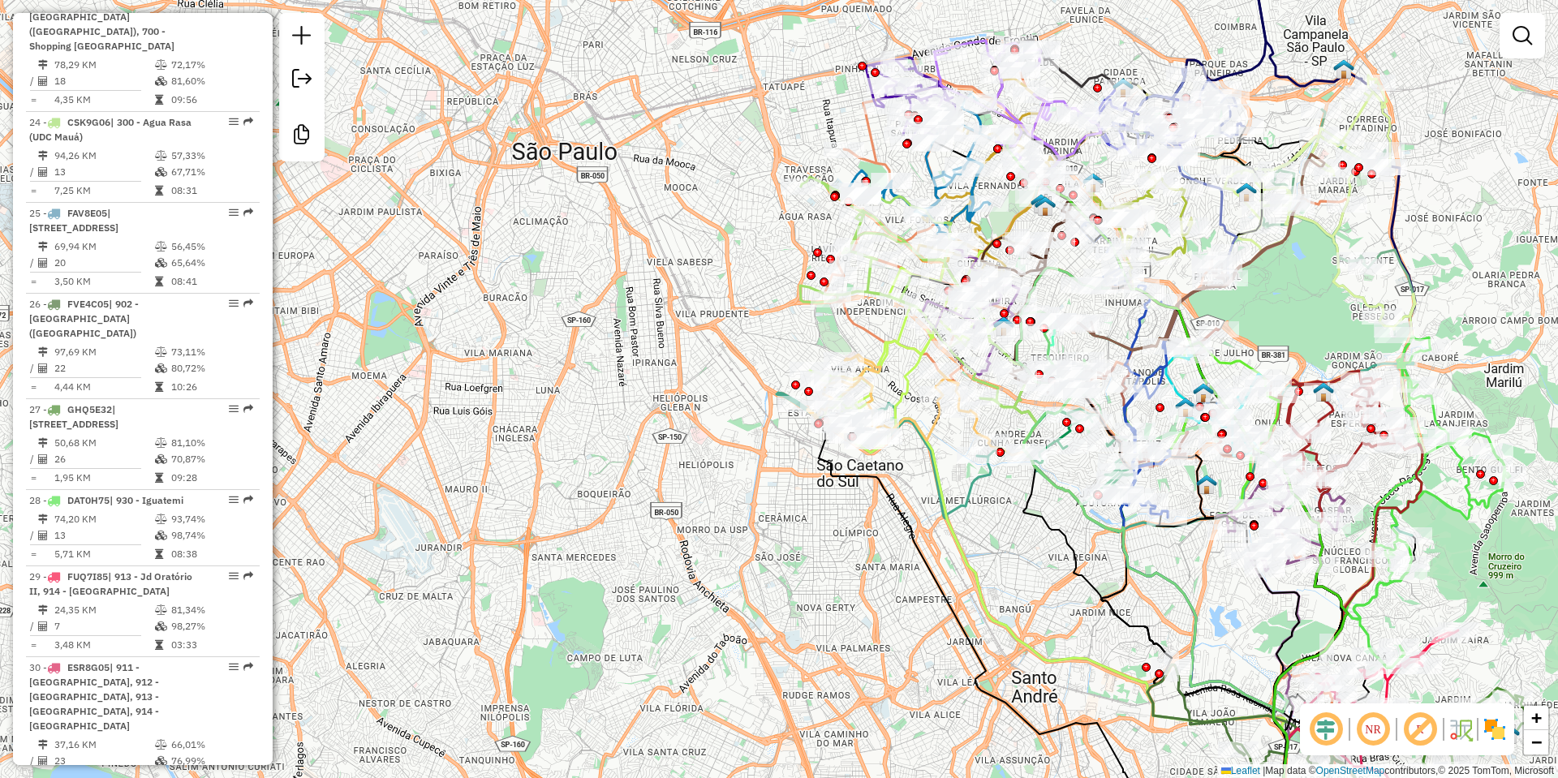
scroll to position [4409, 0]
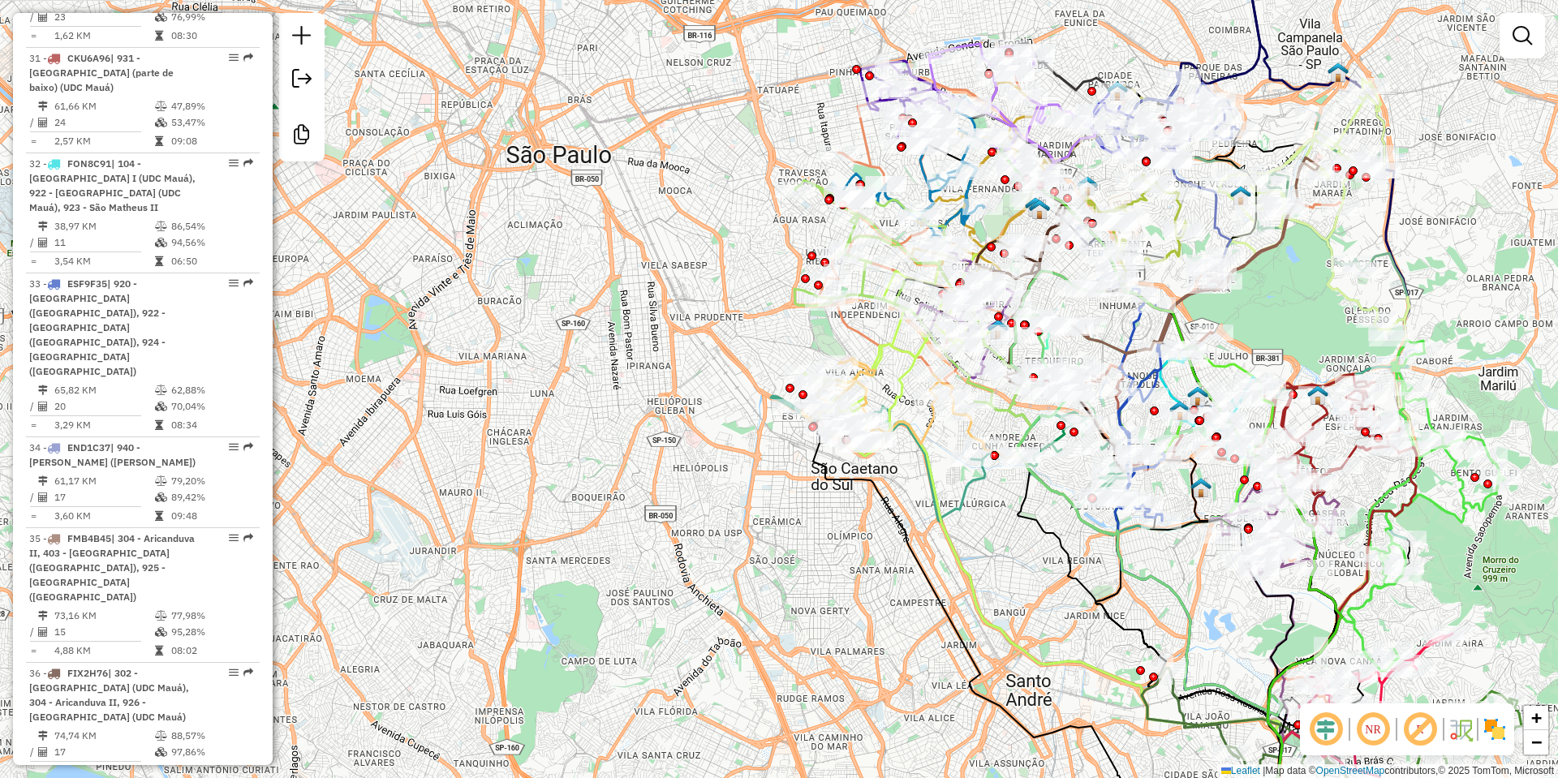
drag, startPoint x: 573, startPoint y: 471, endPoint x: 538, endPoint y: 485, distance: 37.5
click at [539, 485] on div "Janela de atendimento Grade de atendimento Capacidade Transportadoras Veículos …" at bounding box center [779, 389] width 1558 height 778
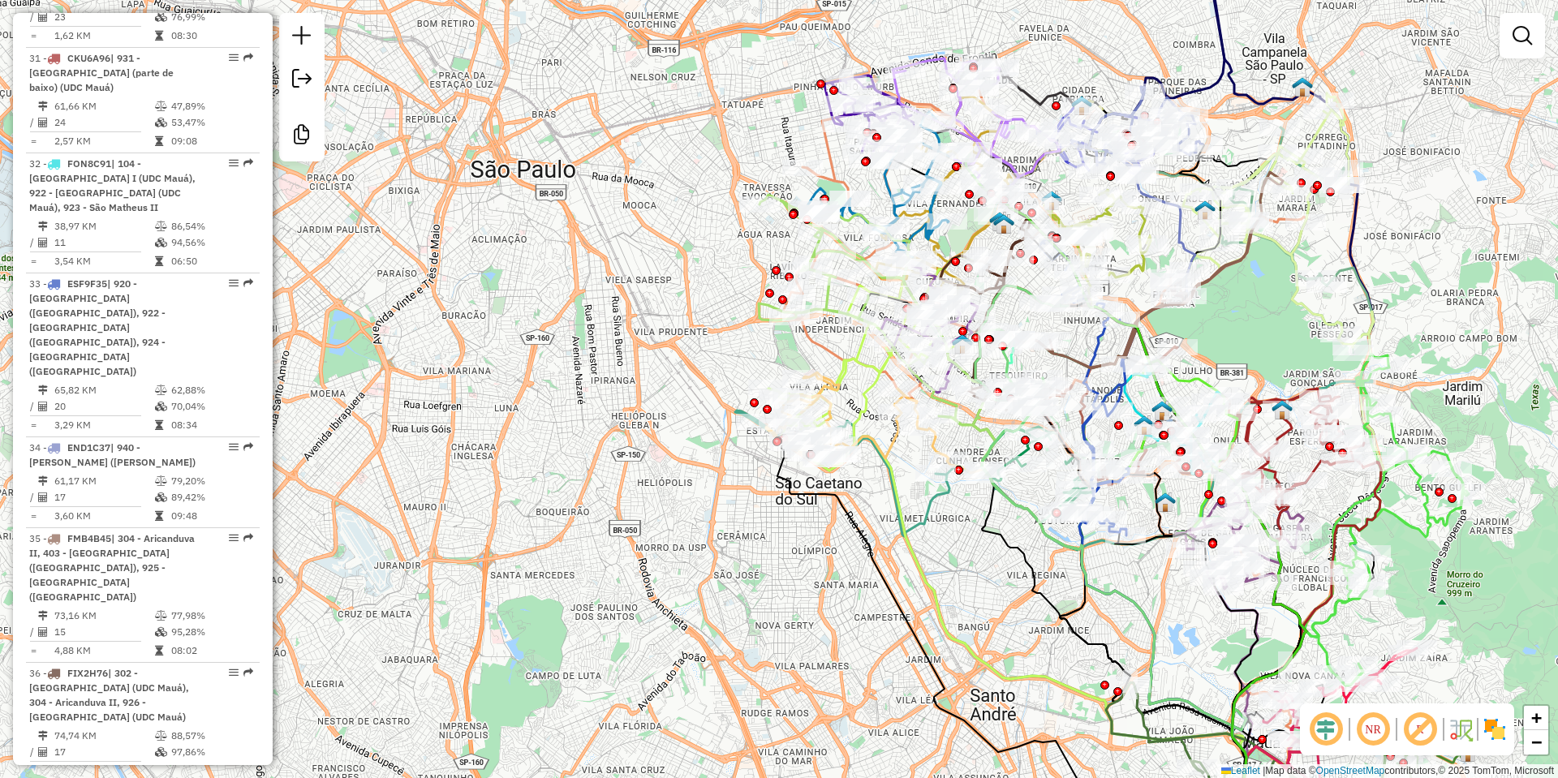
click at [1553, 31] on div "Janela de atendimento Grade de atendimento Capacidade Transportadoras Veículos …" at bounding box center [779, 389] width 1558 height 778
click at [1538, 36] on link at bounding box center [1522, 35] width 32 height 32
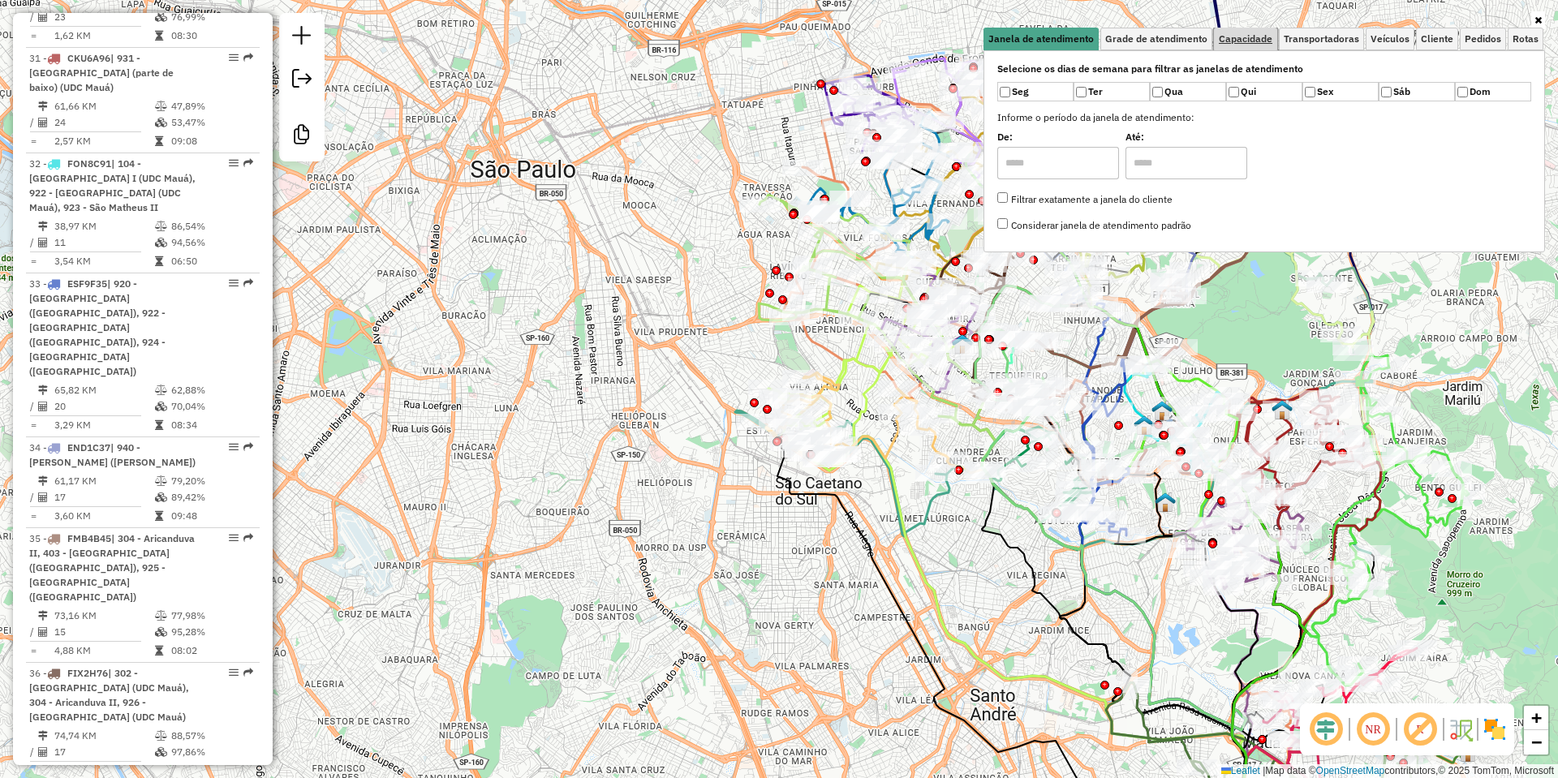
click at [1268, 37] on span "Capacidade" at bounding box center [1246, 39] width 54 height 10
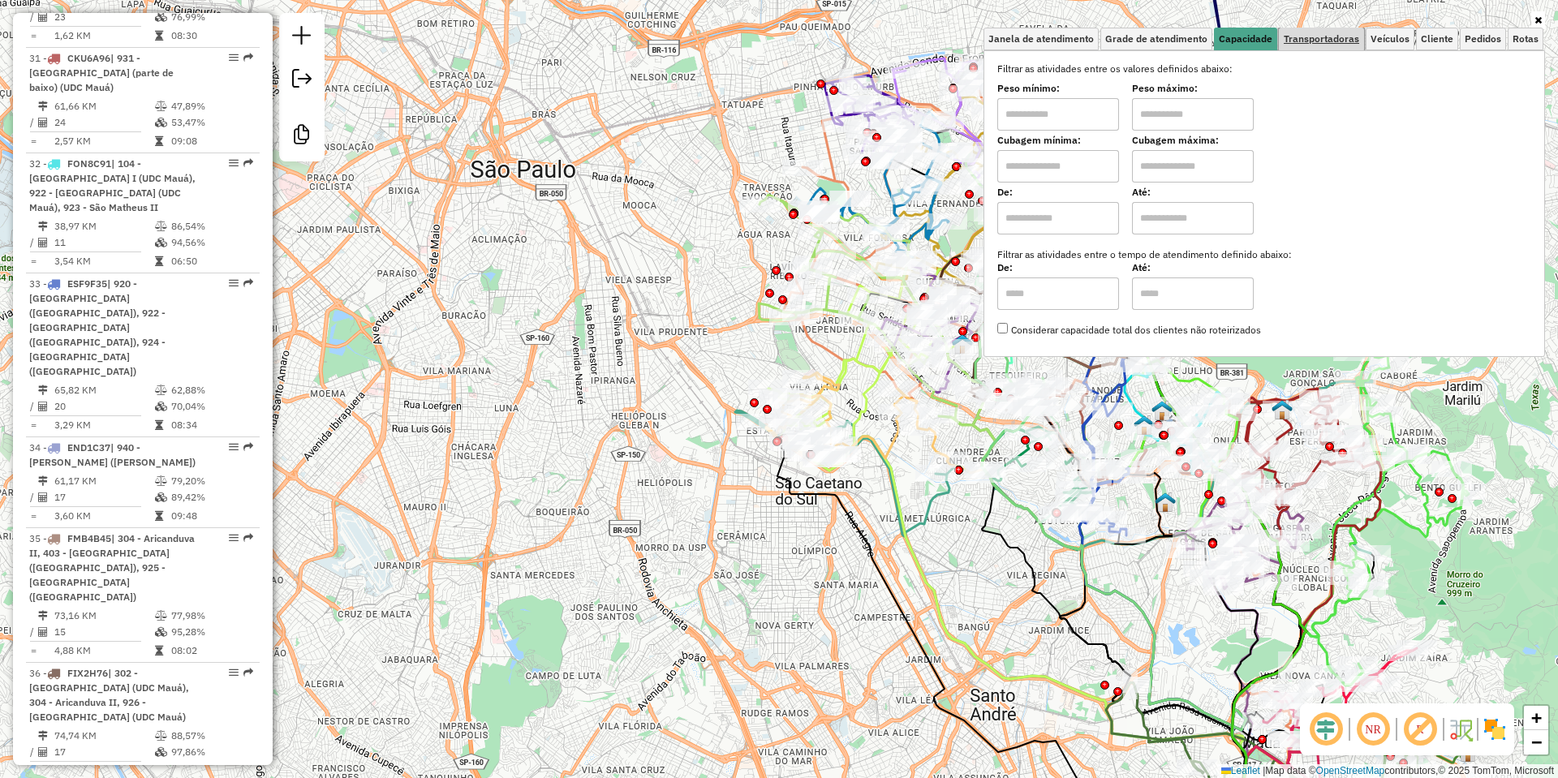
click at [1314, 37] on span "Transportadoras" at bounding box center [1321, 39] width 75 height 10
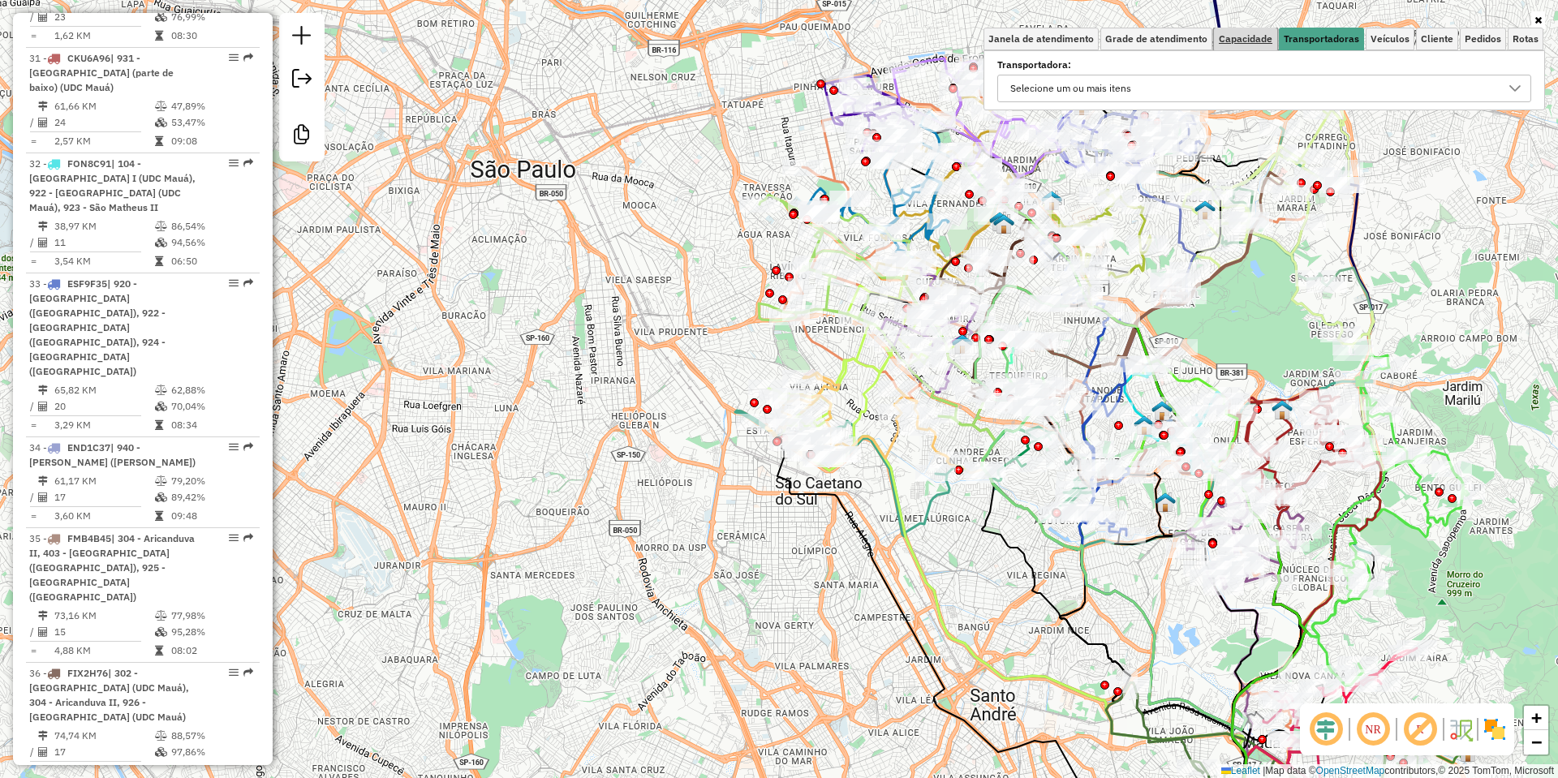
click at [1240, 36] on span "Capacidade" at bounding box center [1246, 39] width 54 height 10
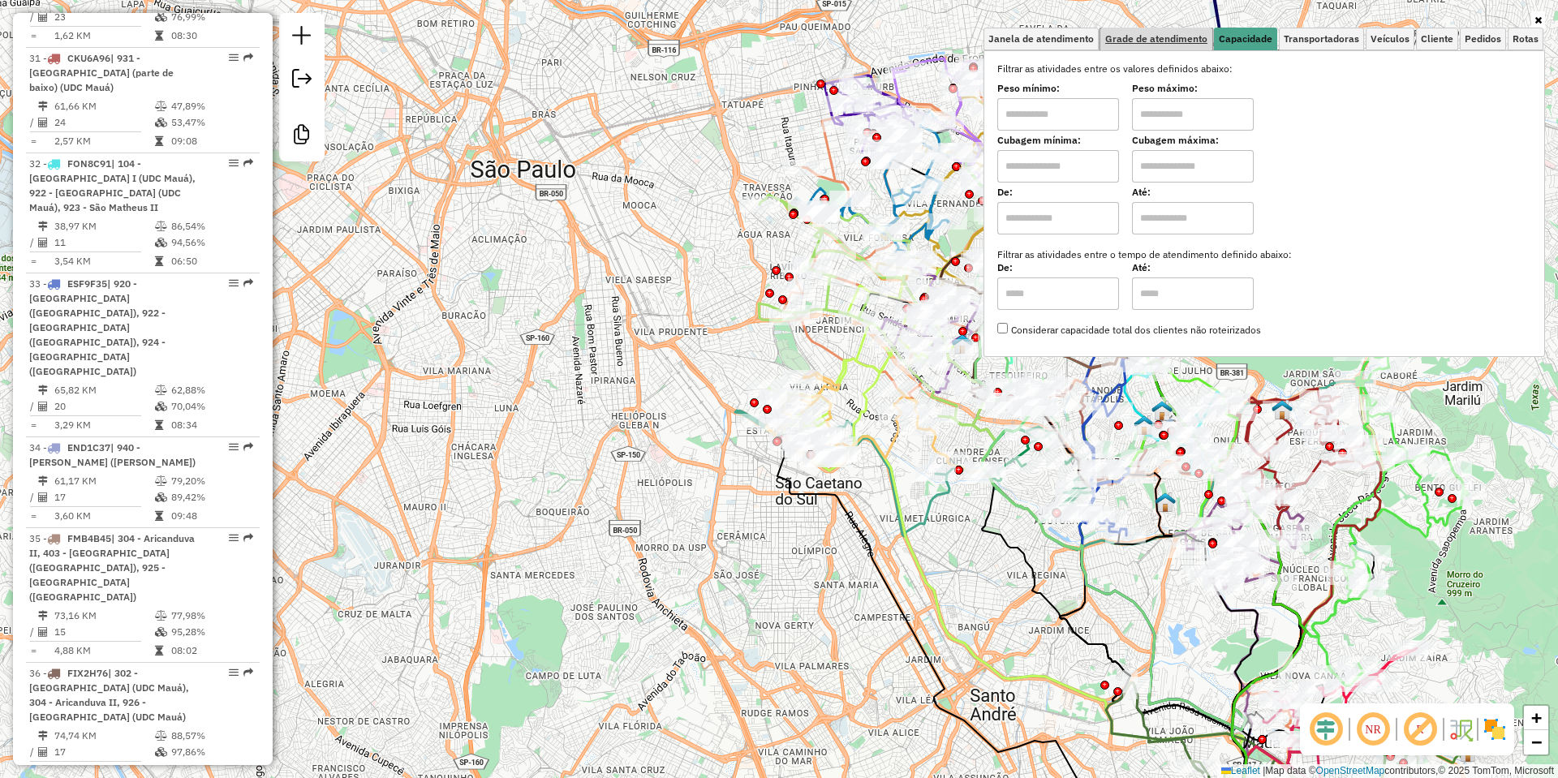
click at [1158, 31] on link "Grade de atendimento" at bounding box center [1156, 39] width 112 height 23
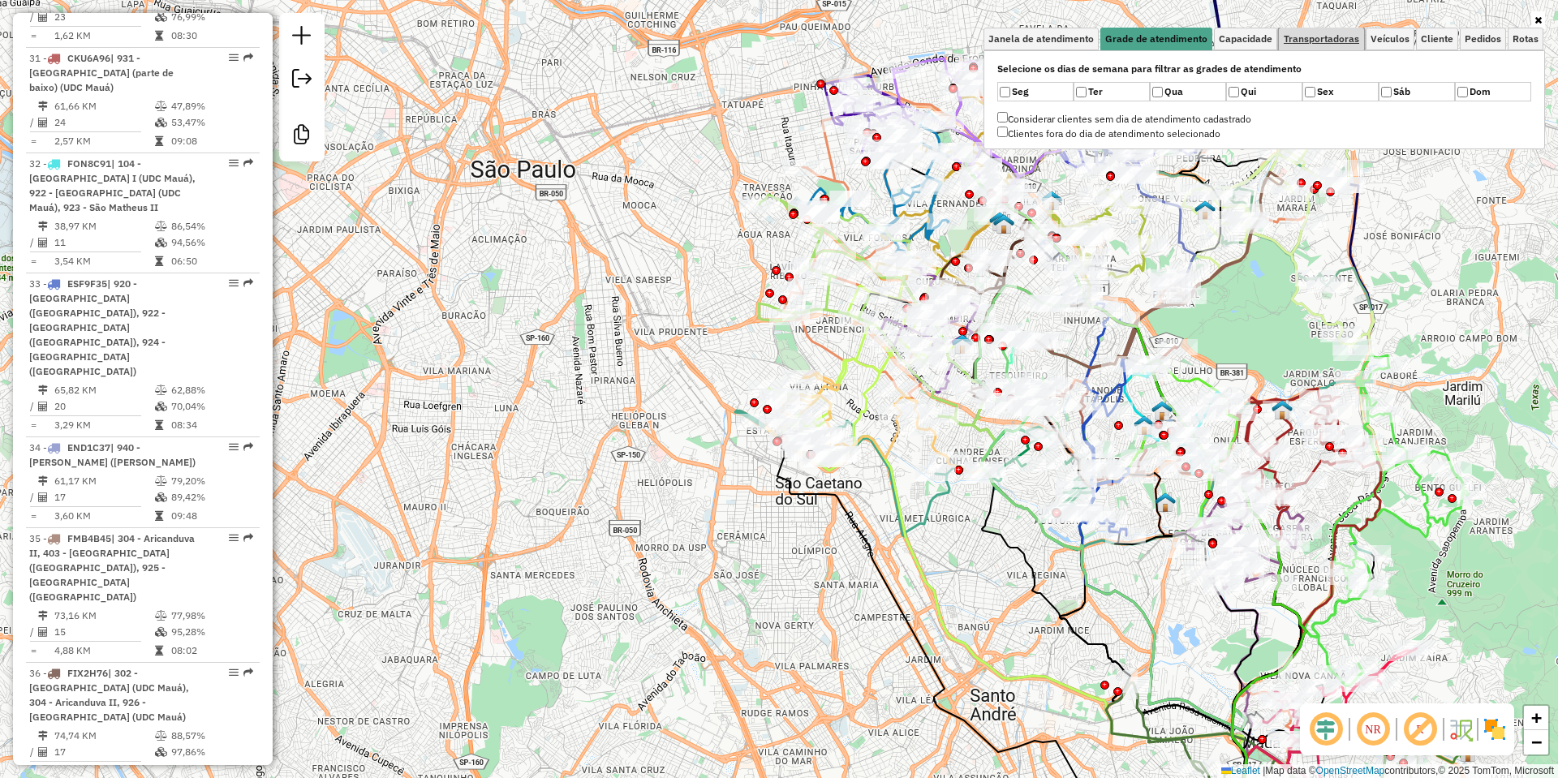
click at [1357, 34] on span "Transportadoras" at bounding box center [1321, 39] width 75 height 10
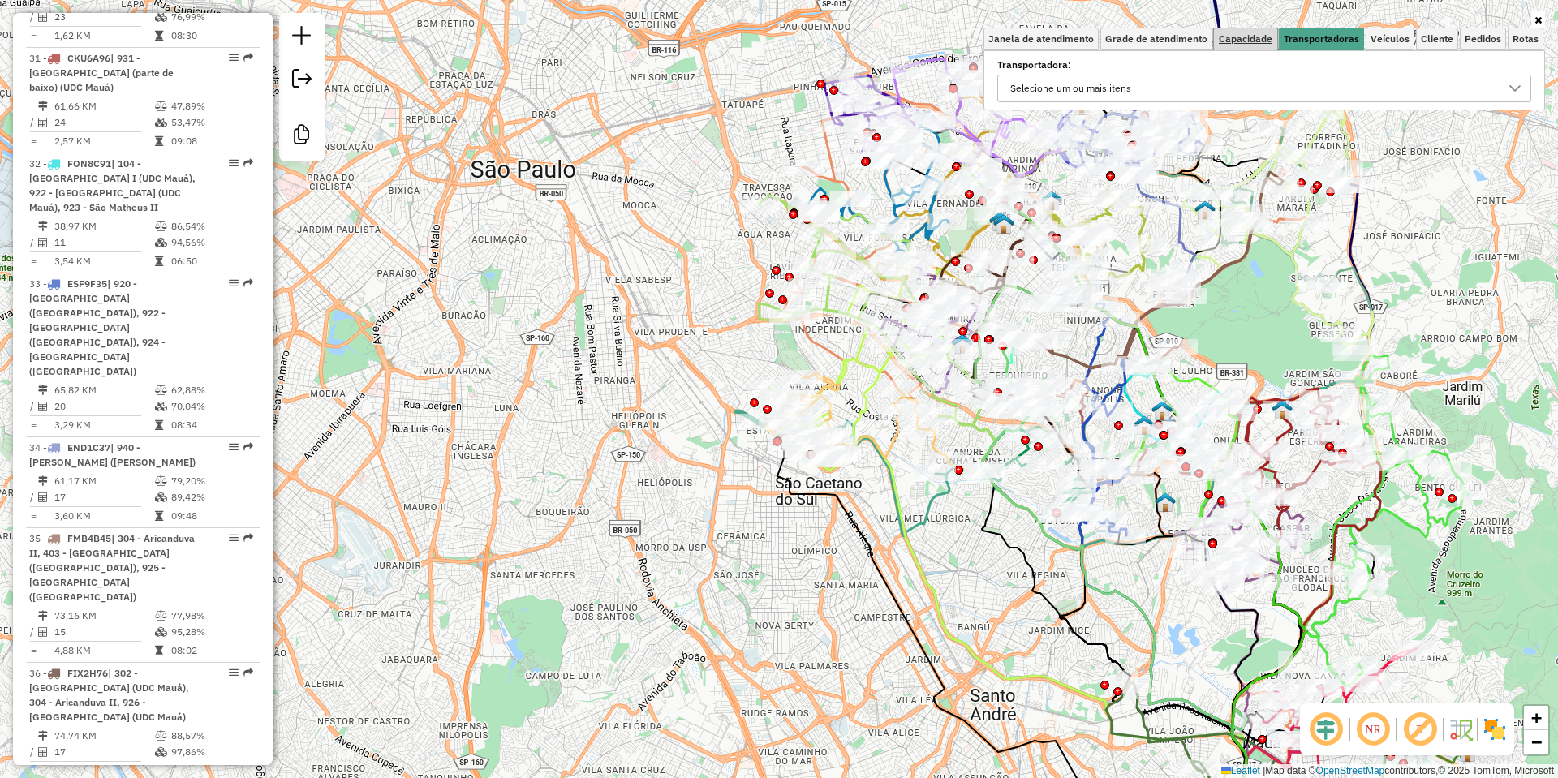
click at [1254, 34] on span "Capacidade" at bounding box center [1246, 39] width 54 height 10
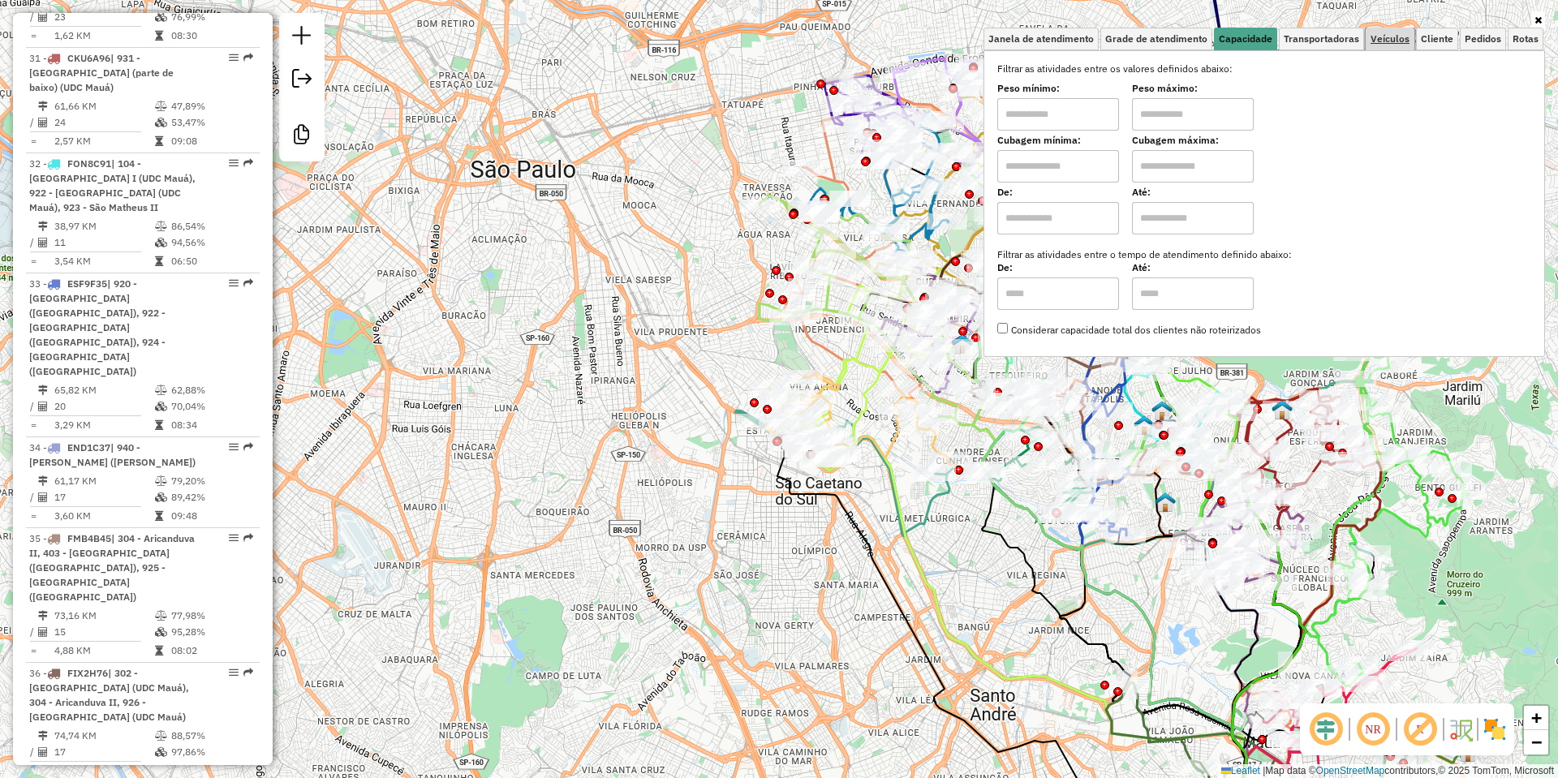
click at [1409, 39] on span "Veículos" at bounding box center [1390, 39] width 39 height 10
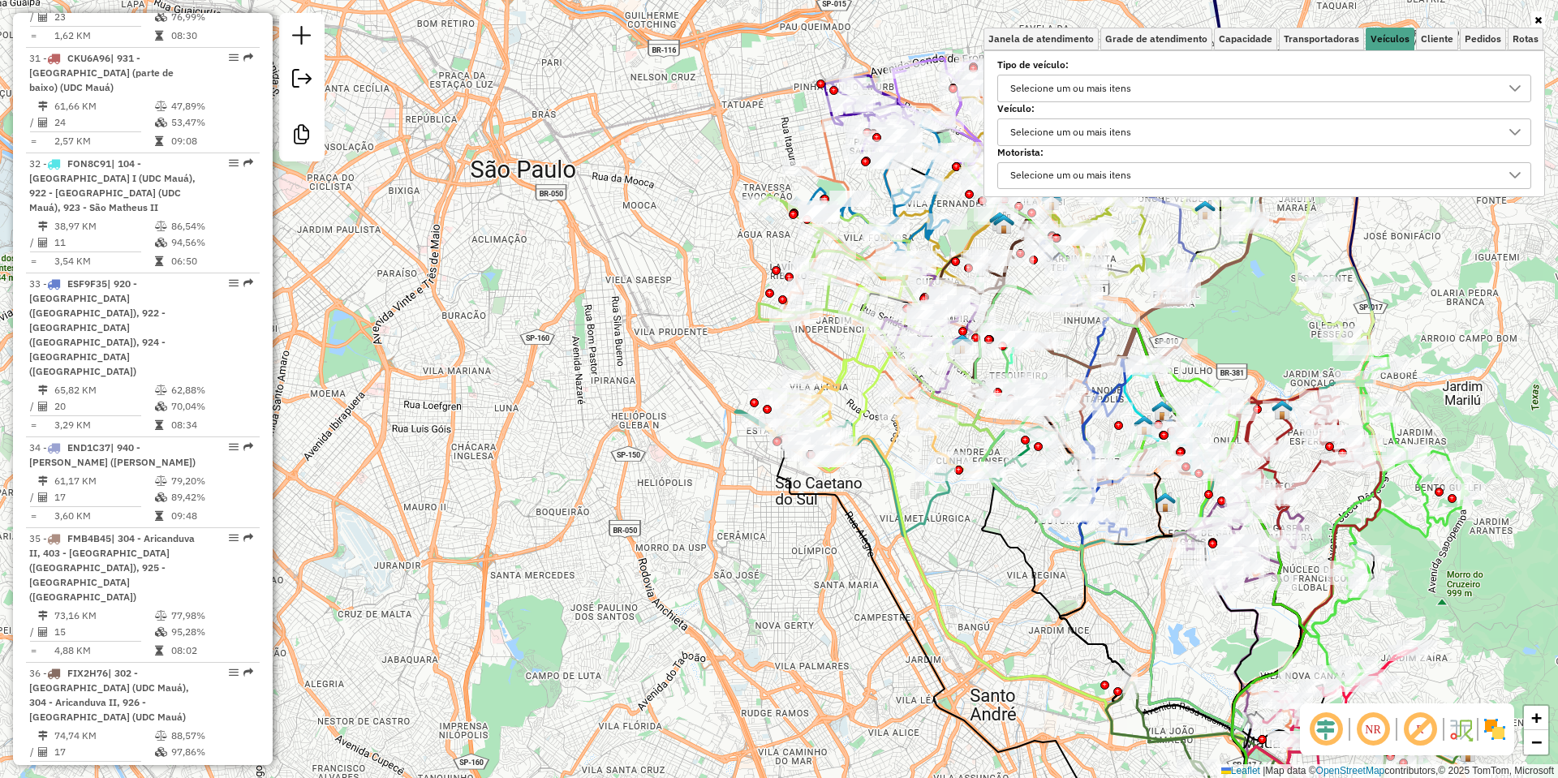
click at [1173, 93] on div "Selecione um ou mais itens" at bounding box center [1252, 88] width 495 height 26
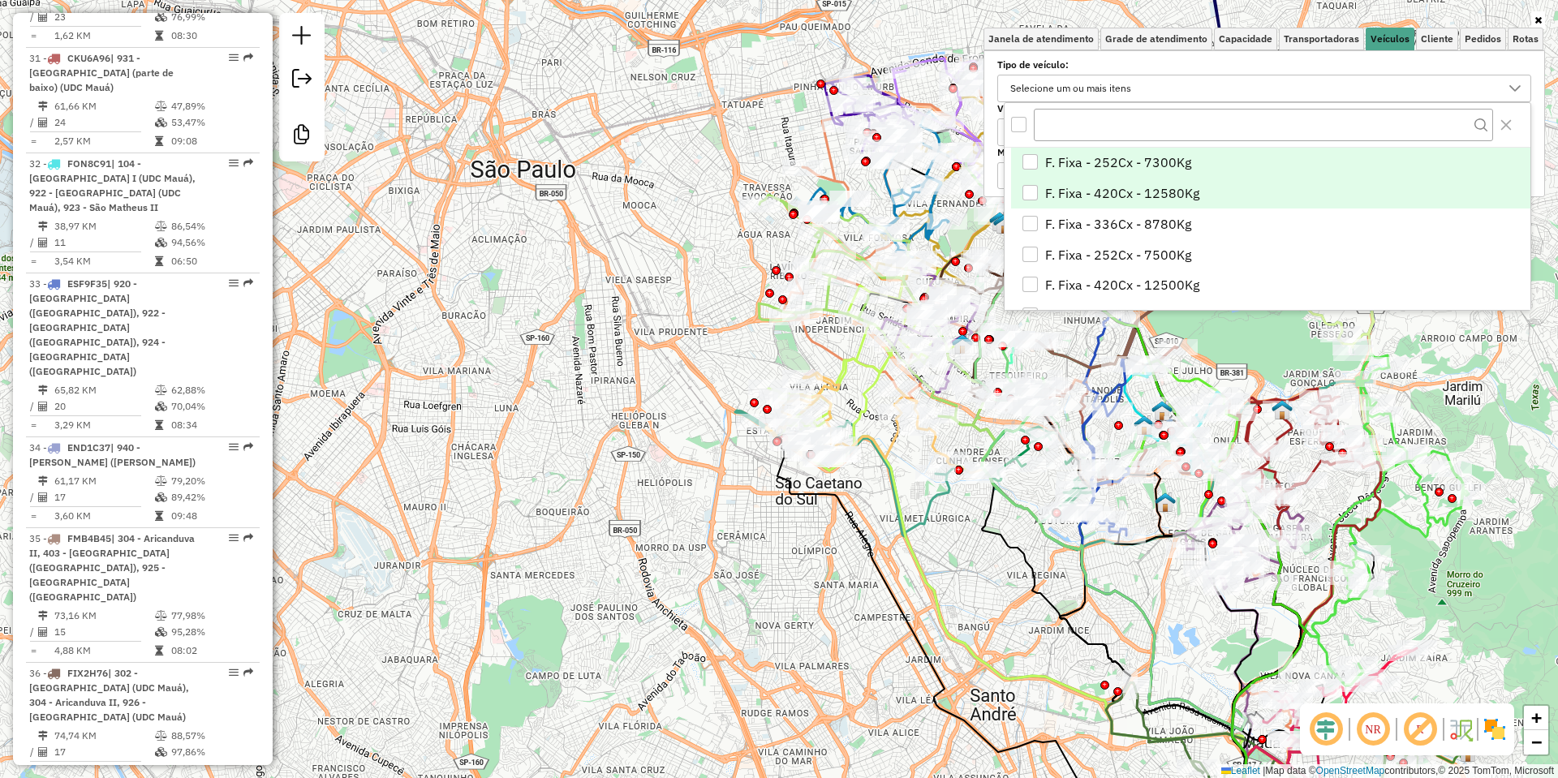
scroll to position [10, 56]
click at [1122, 196] on span "F. Fixa - 420Cx - 12580Kg" at bounding box center [1122, 192] width 154 height 19
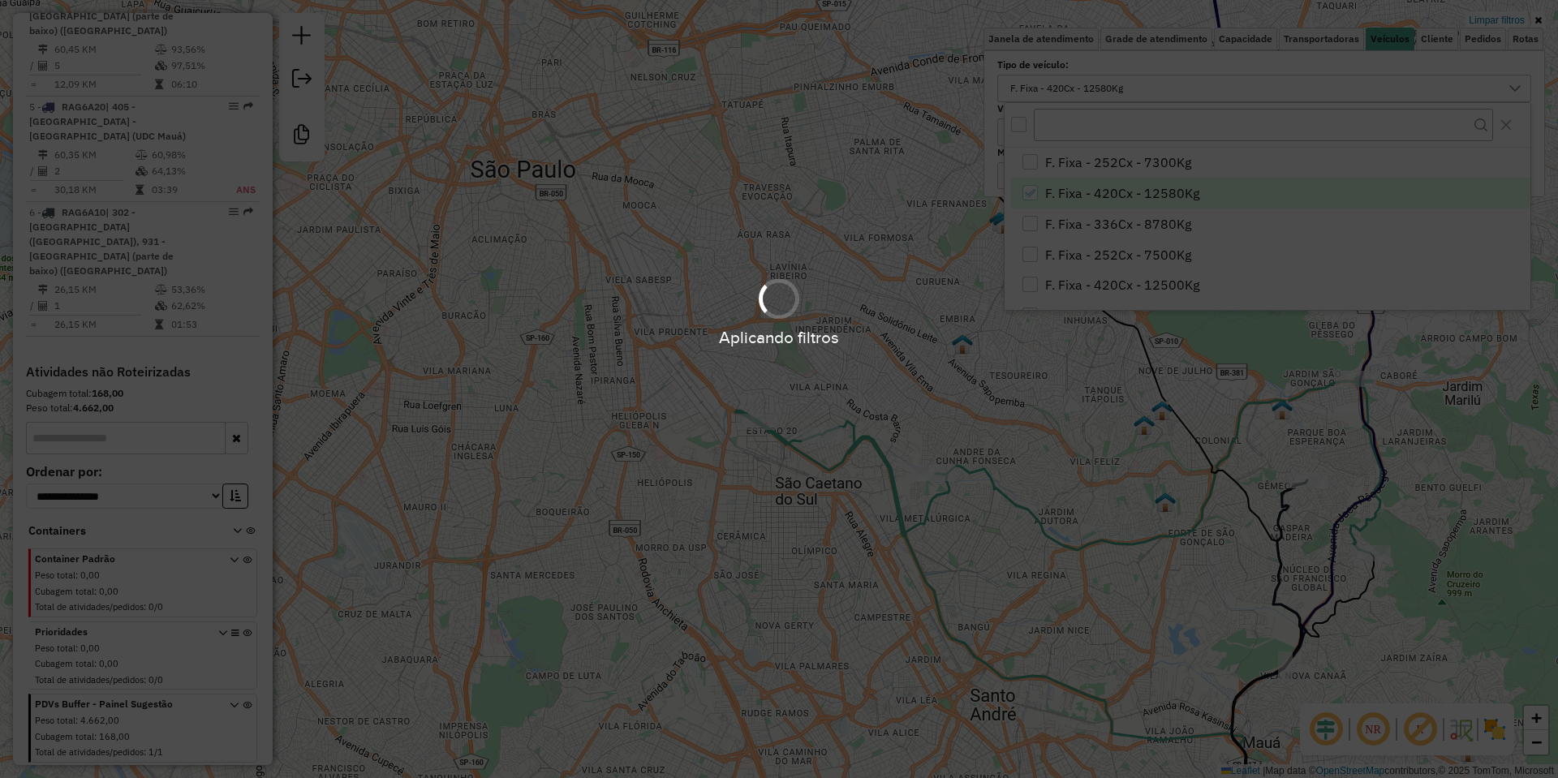
scroll to position [702, 0]
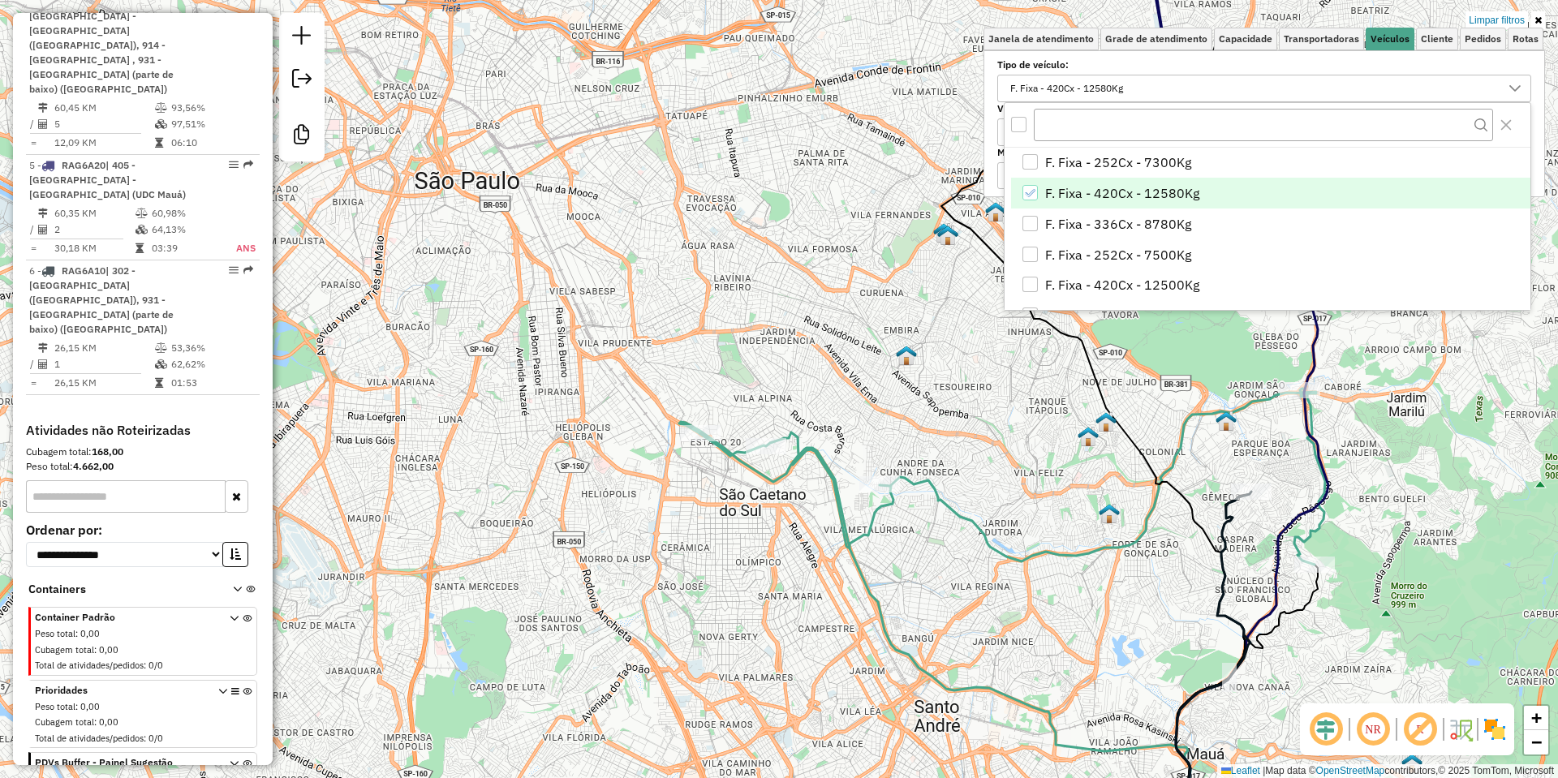
drag, startPoint x: 634, startPoint y: 335, endPoint x: 613, endPoint y: 338, distance: 21.2
click at [613, 338] on div "Limpar filtros Janela de atendimento Grade de atendimento Capacidade Transporta…" at bounding box center [779, 389] width 1558 height 778
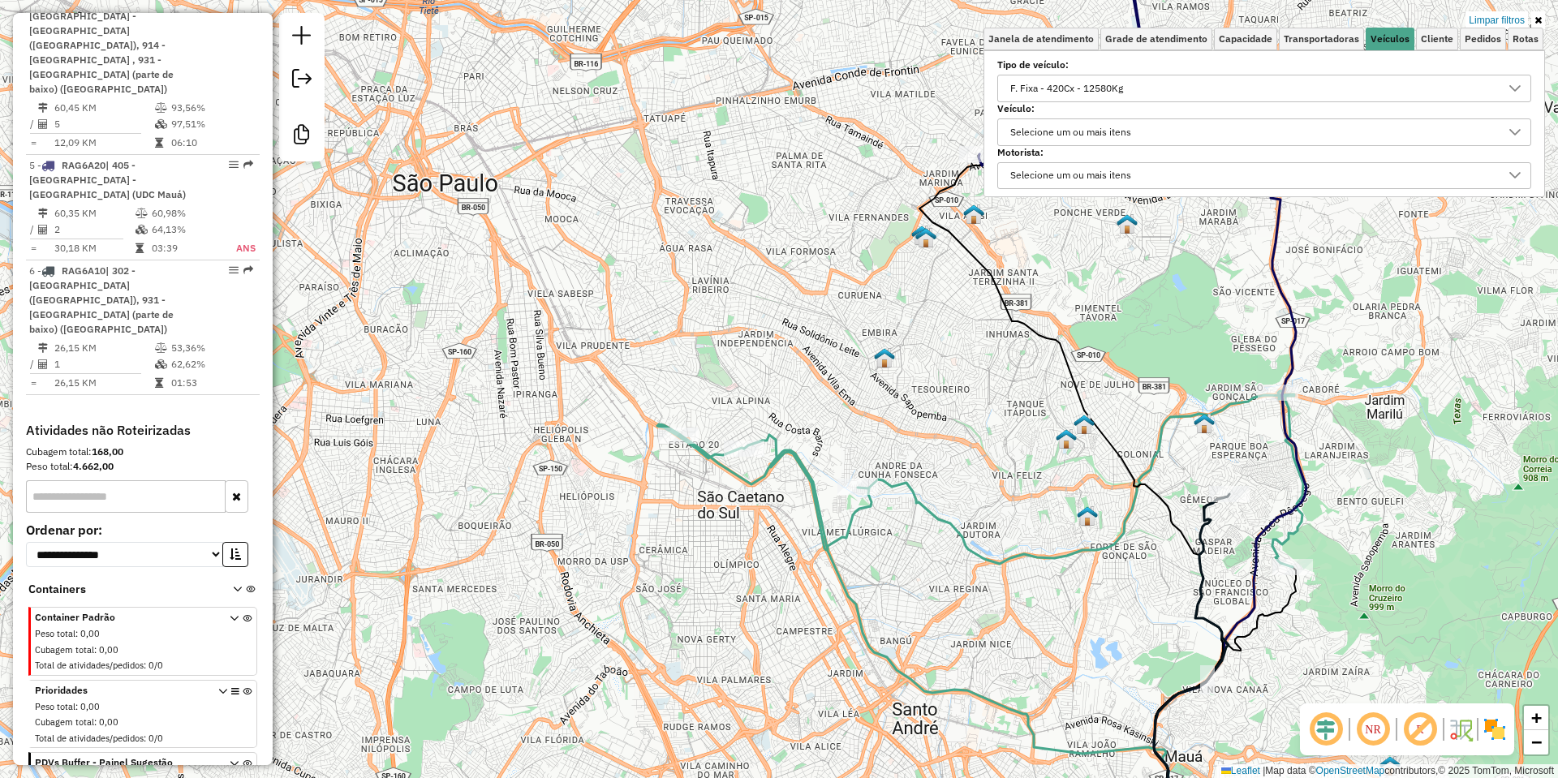
click at [783, 446] on icon at bounding box center [991, 479] width 626 height 176
select select "**********"
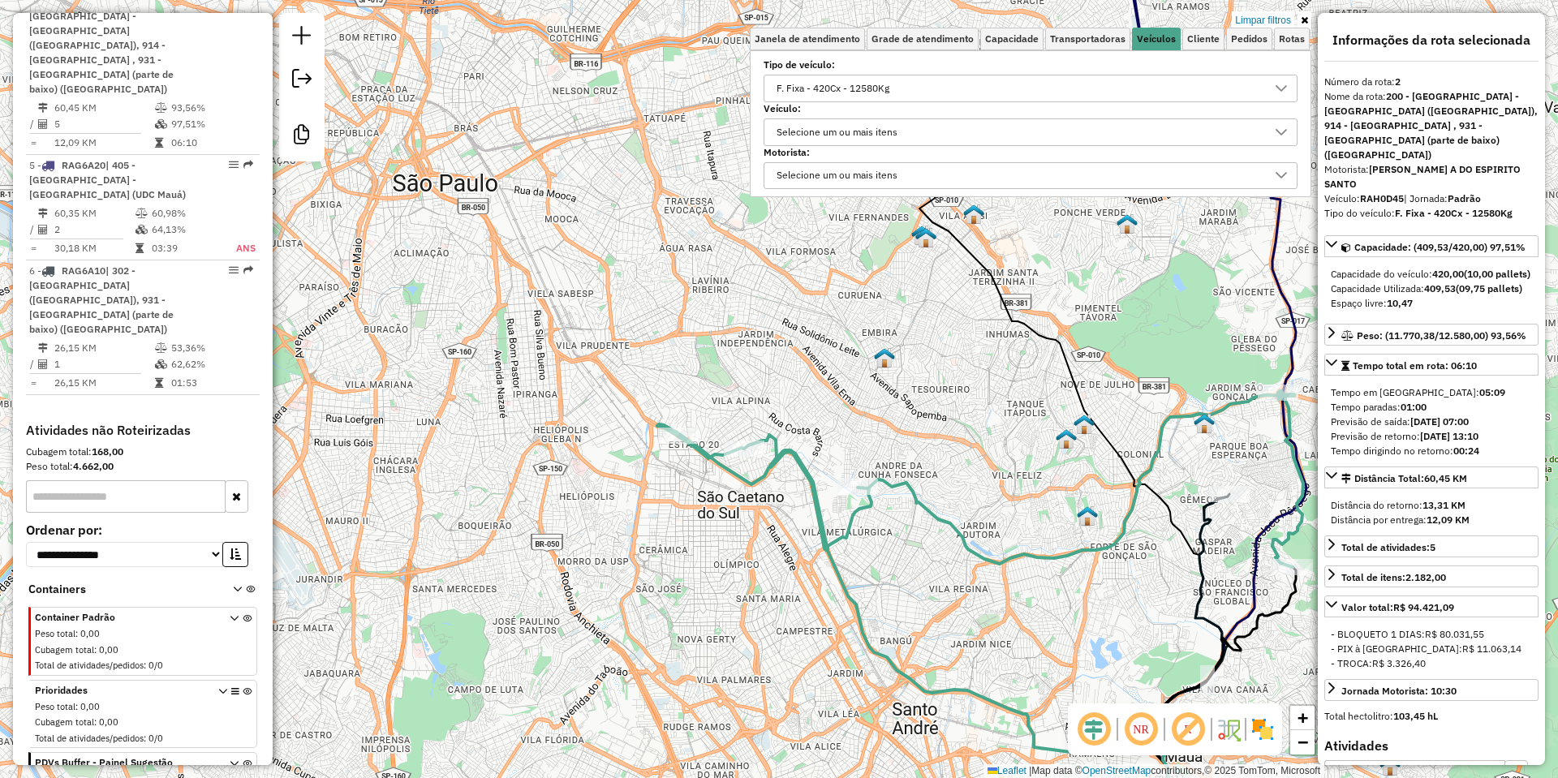
click at [691, 422] on div "Limpar filtros Janela de atendimento Grade de atendimento Capacidade Transporta…" at bounding box center [779, 389] width 1558 height 778
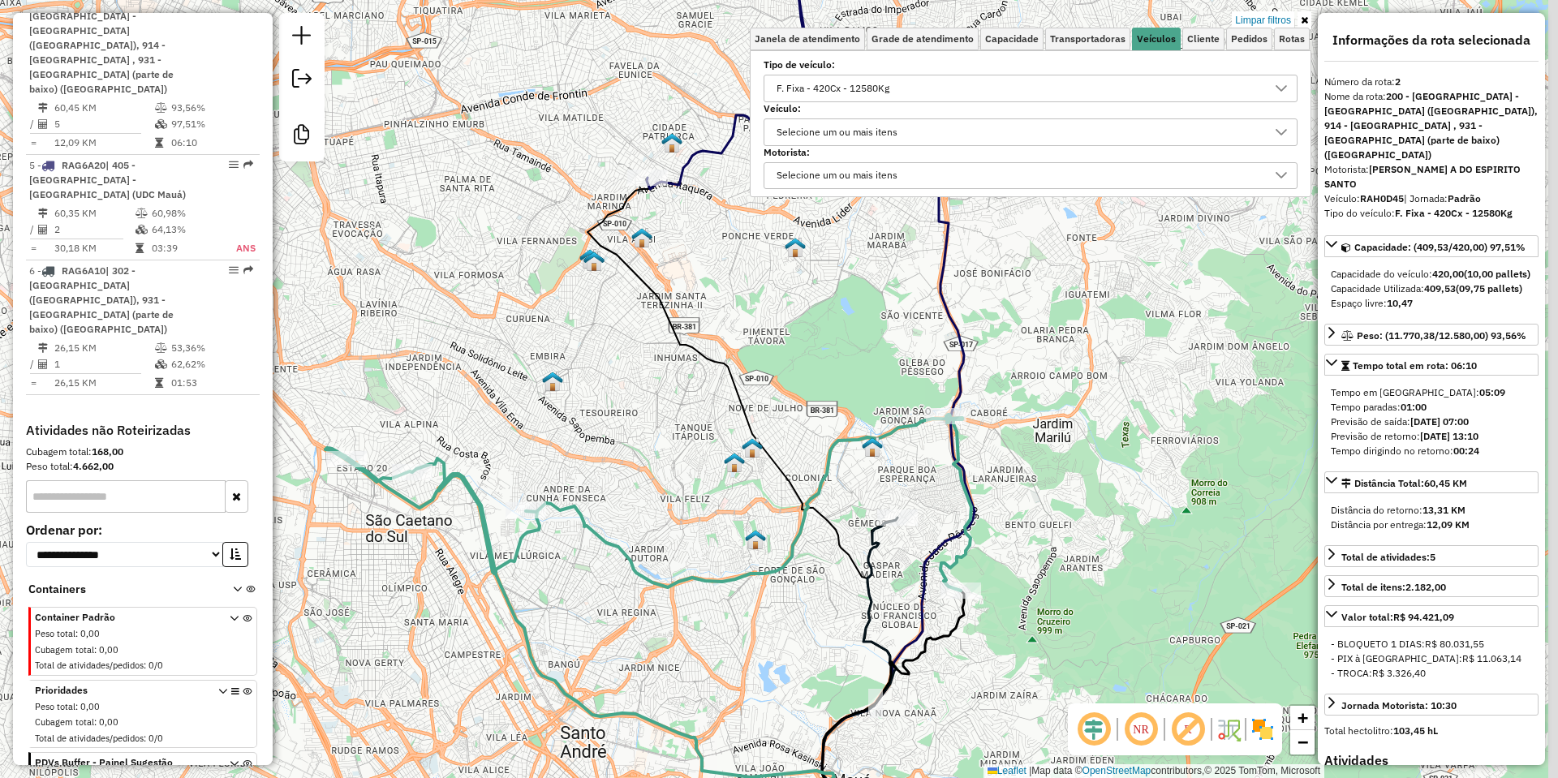
drag, startPoint x: 788, startPoint y: 338, endPoint x: 709, endPoint y: 422, distance: 114.8
click at [711, 424] on div "Limpar filtros Janela de atendimento Grade de atendimento Capacidade Transporta…" at bounding box center [779, 389] width 1558 height 778
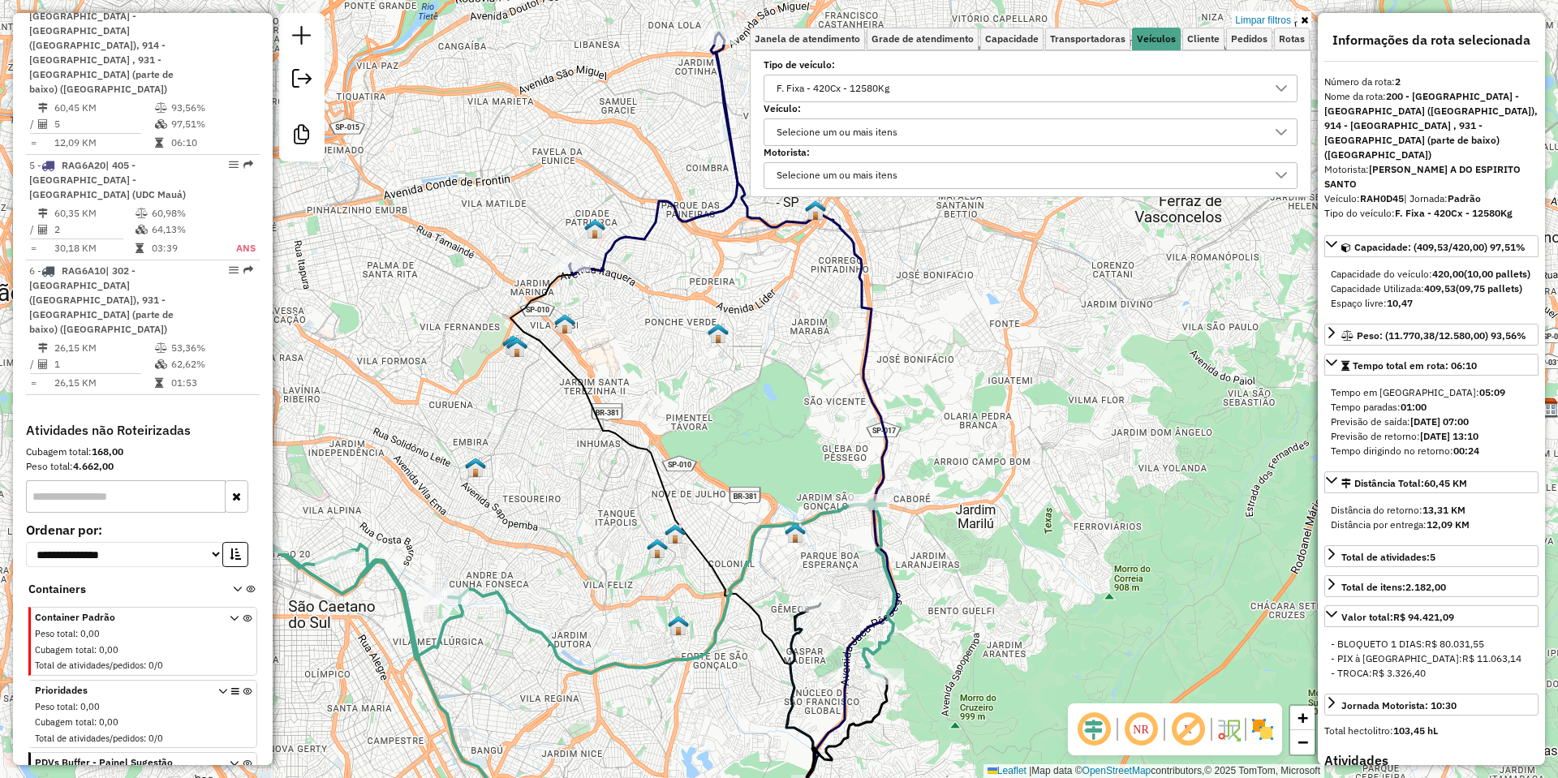
click at [637, 231] on icon at bounding box center [654, 153] width 168 height 243
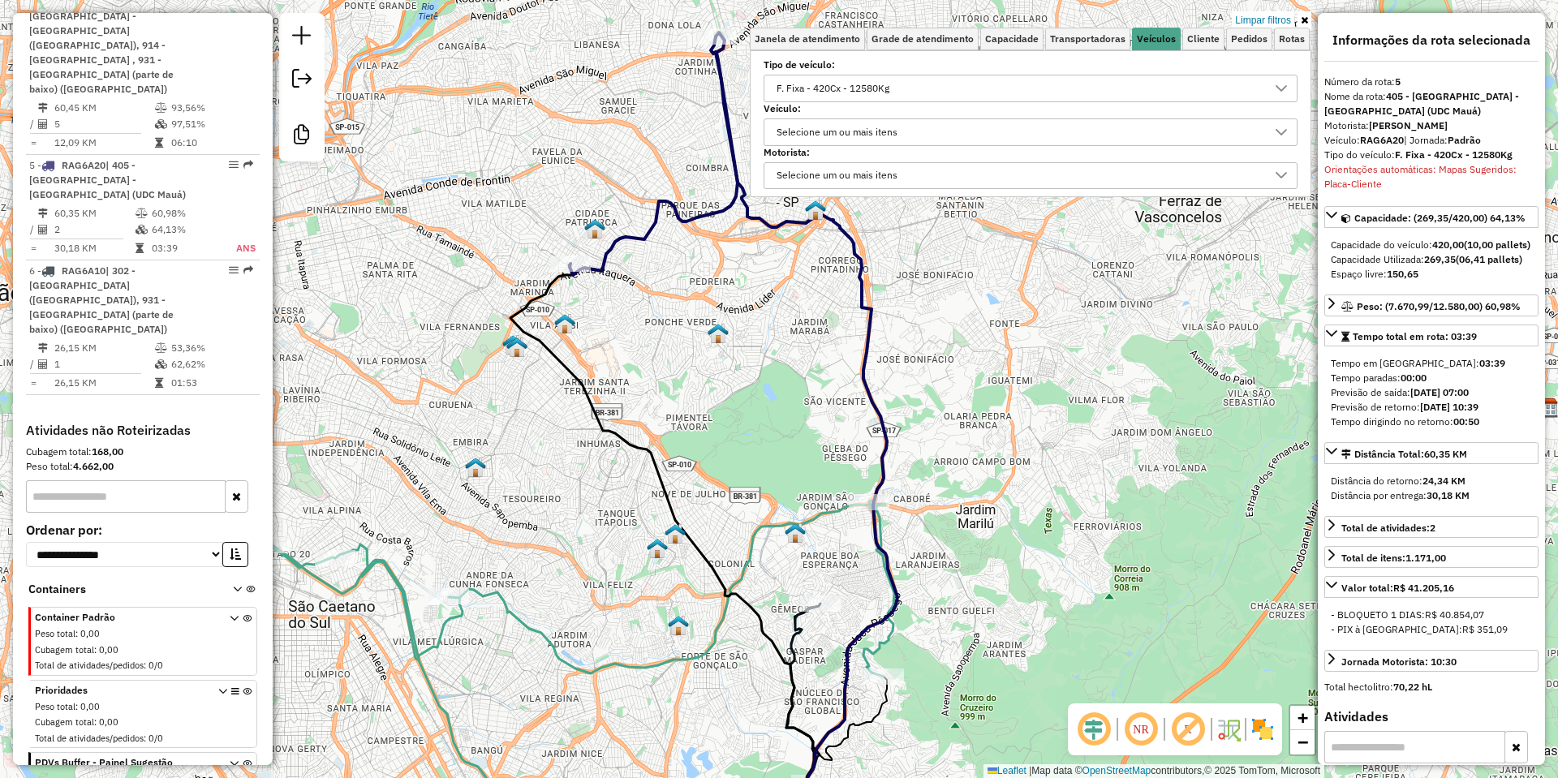
click at [593, 303] on div "Limpar filtros Janela de atendimento Grade de atendimento Capacidade Transporta…" at bounding box center [779, 389] width 1558 height 778
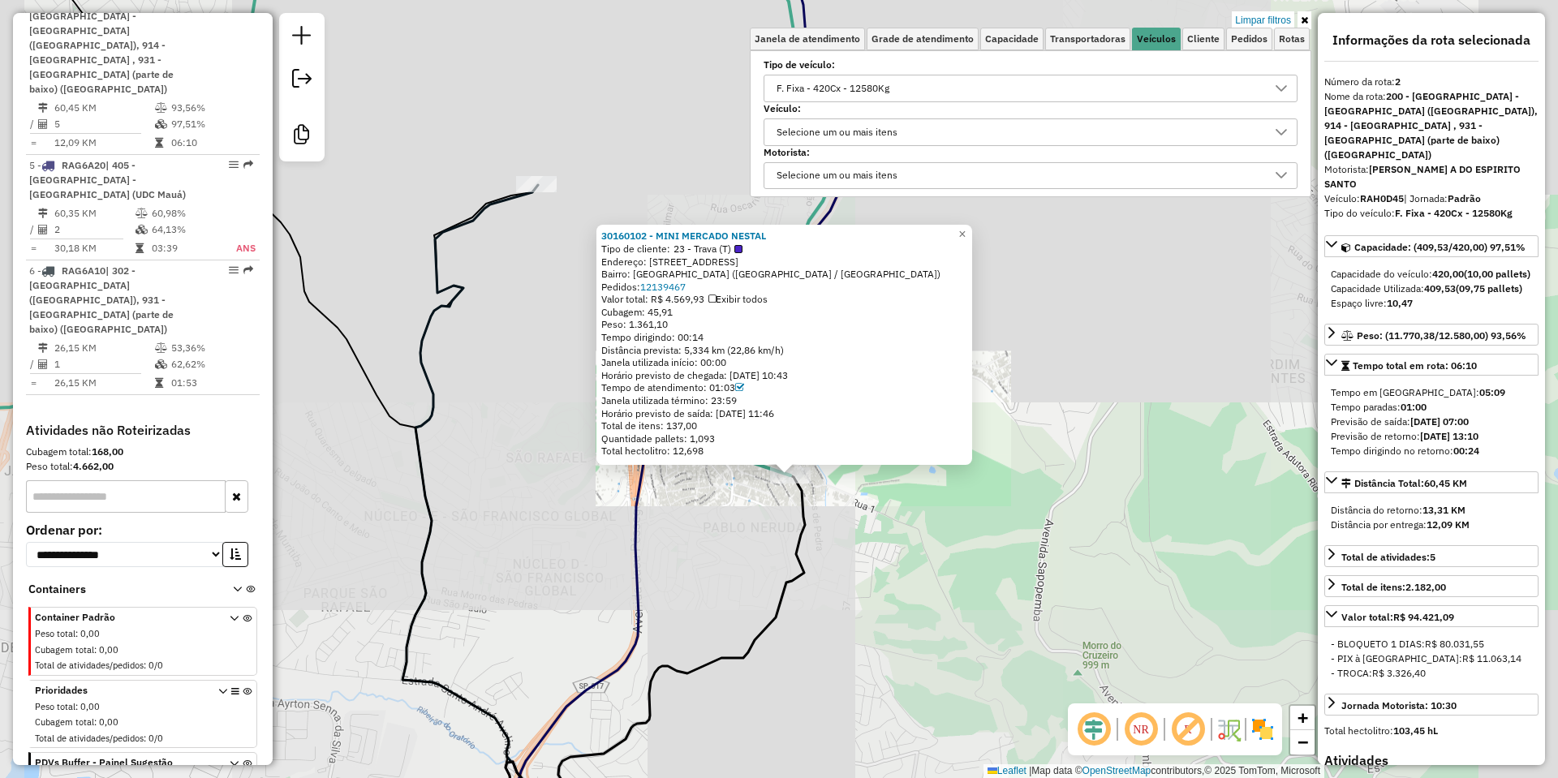
click at [907, 77] on div "F. Fixa - 420Cx - 12580Kg" at bounding box center [1018, 88] width 495 height 26
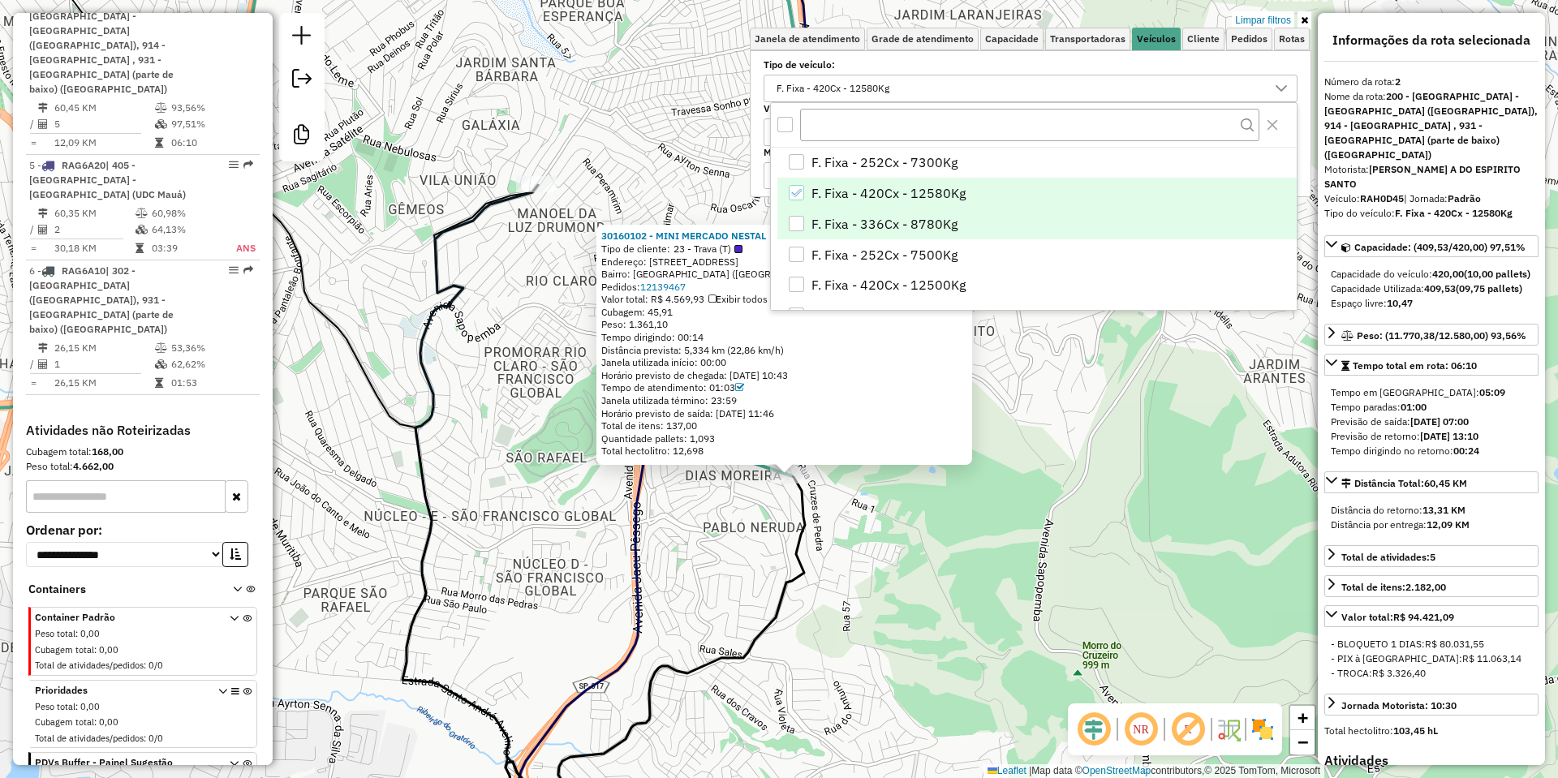
click at [845, 218] on span "F. Fixa - 336Cx - 8780Kg" at bounding box center [885, 223] width 146 height 19
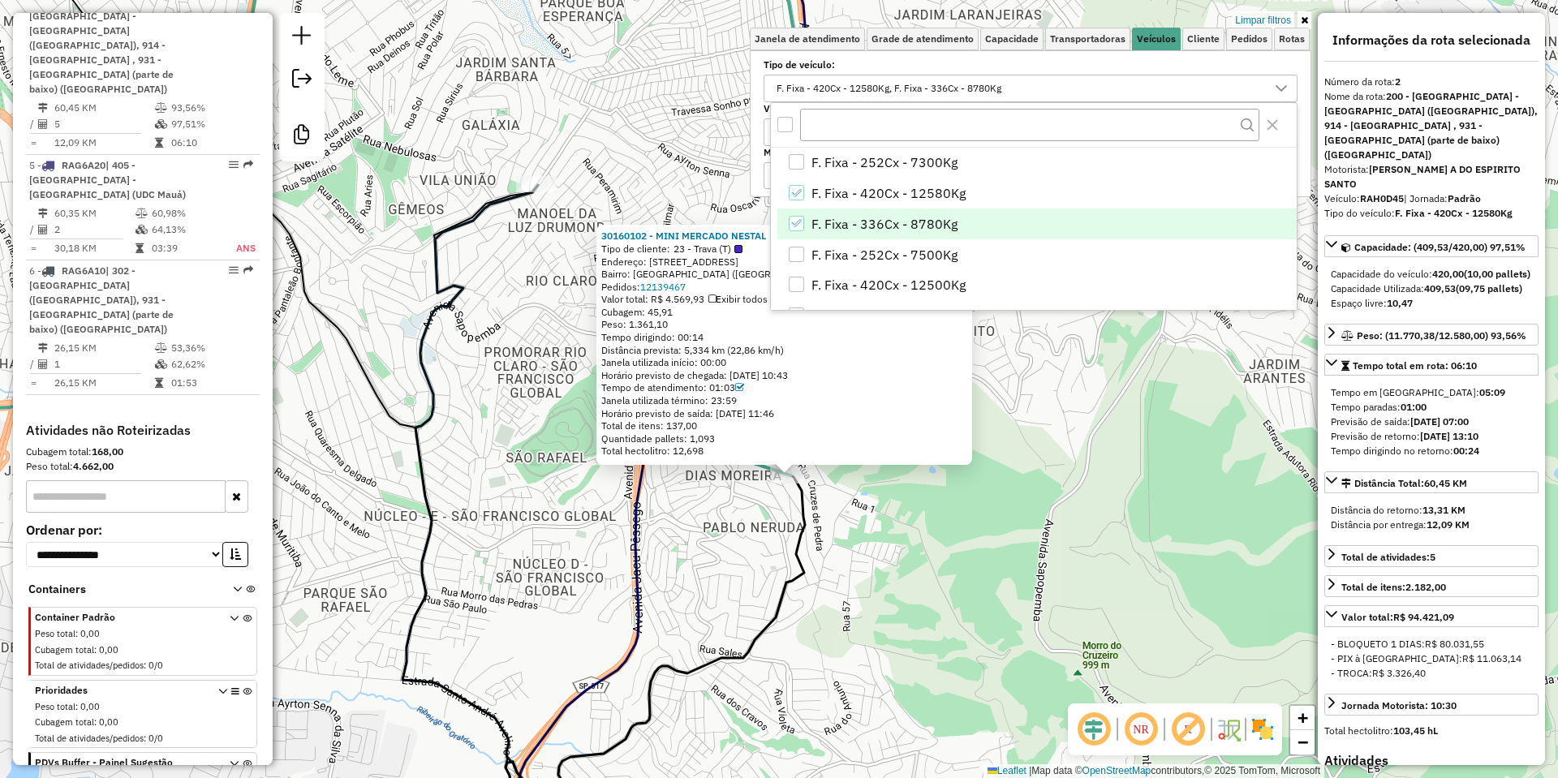
scroll to position [898, 0]
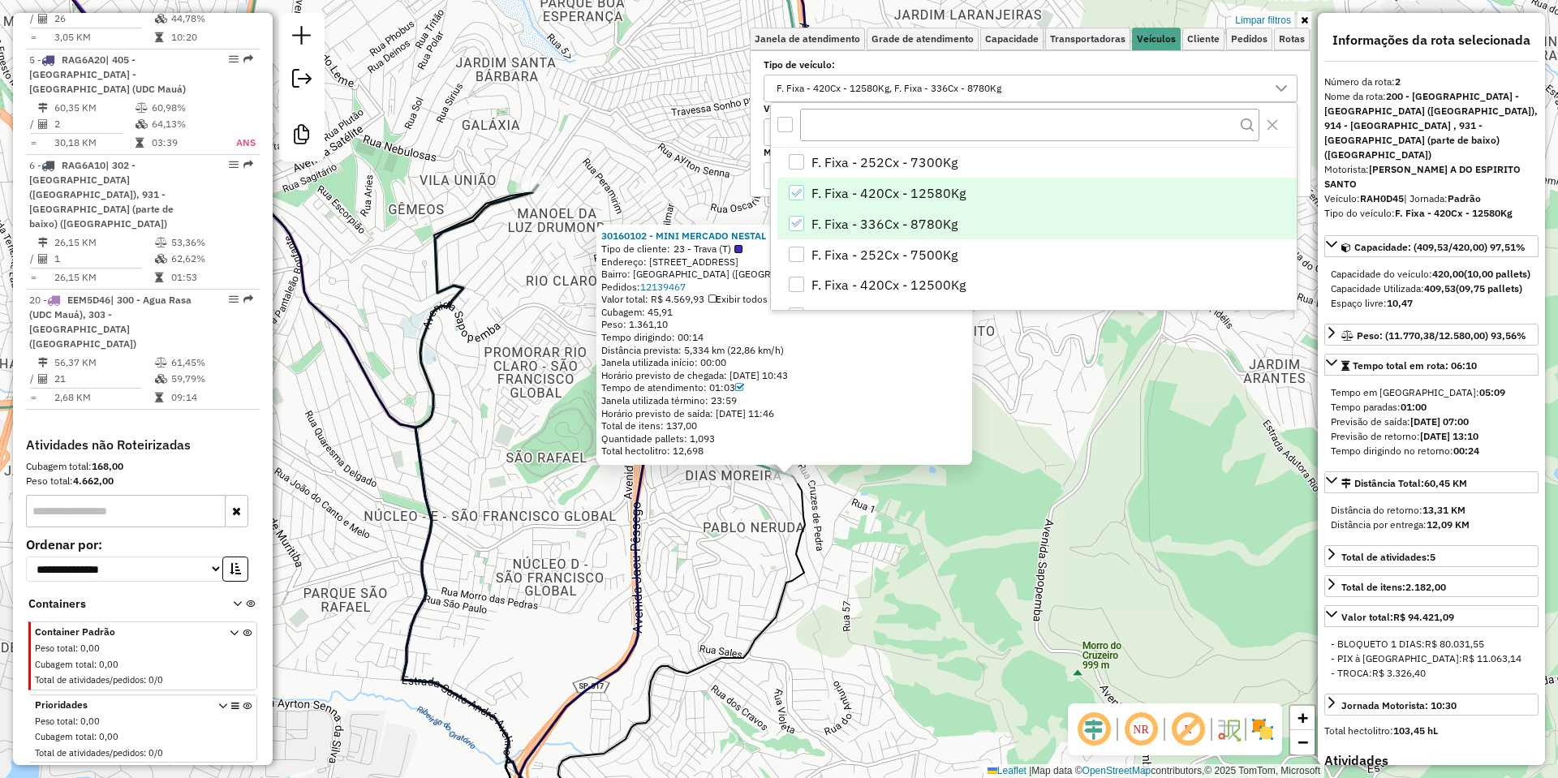
click at [823, 188] on span "F. Fixa - 420Cx - 12580Kg" at bounding box center [889, 192] width 154 height 19
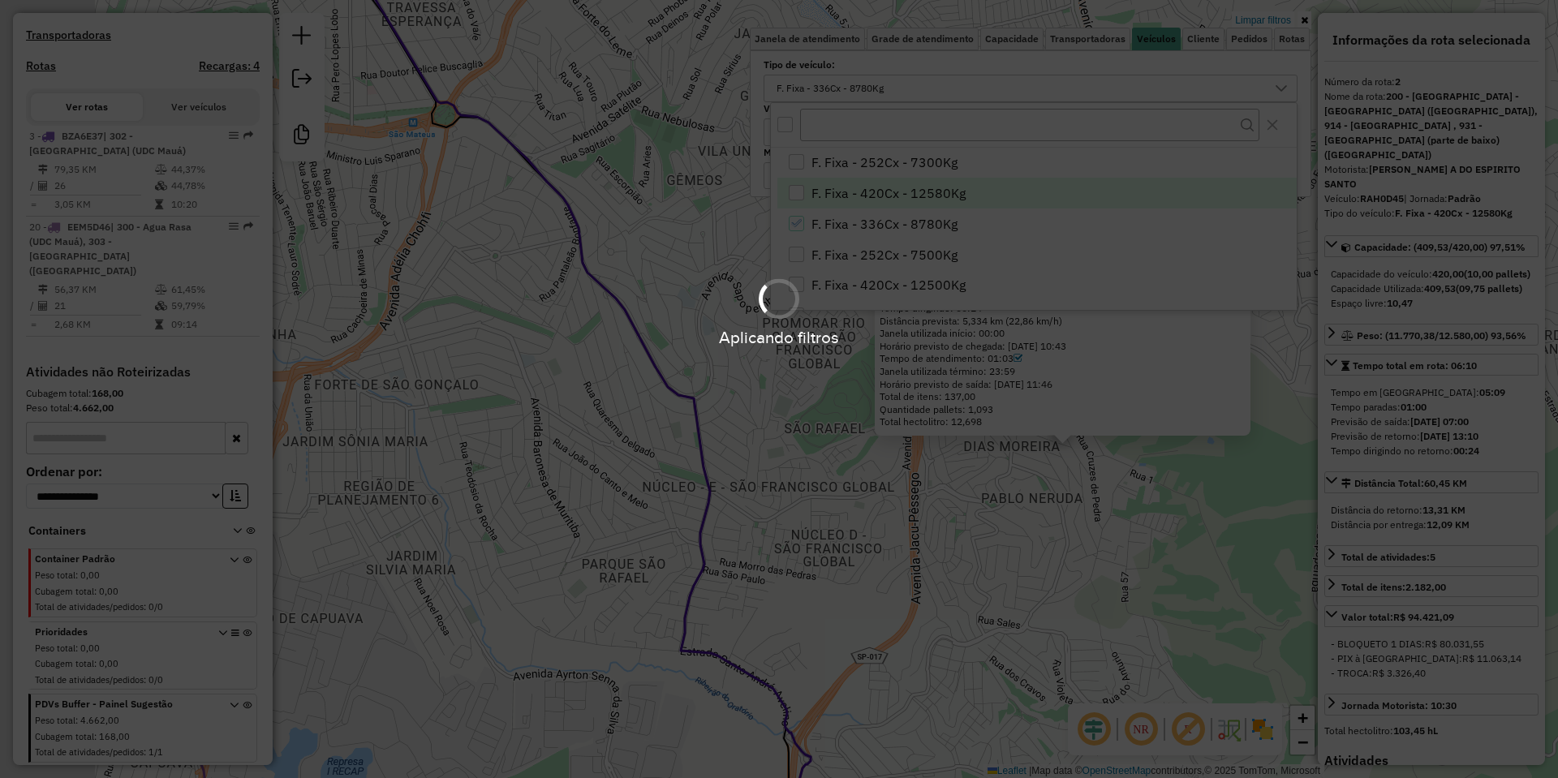
drag, startPoint x: 751, startPoint y: 372, endPoint x: 889, endPoint y: 366, distance: 138.9
click at [888, 368] on hb-app "Aplicando filtros Pop-up bloqueado! Seu navegador bloqueou automáticamente a ab…" at bounding box center [779, 389] width 1558 height 778
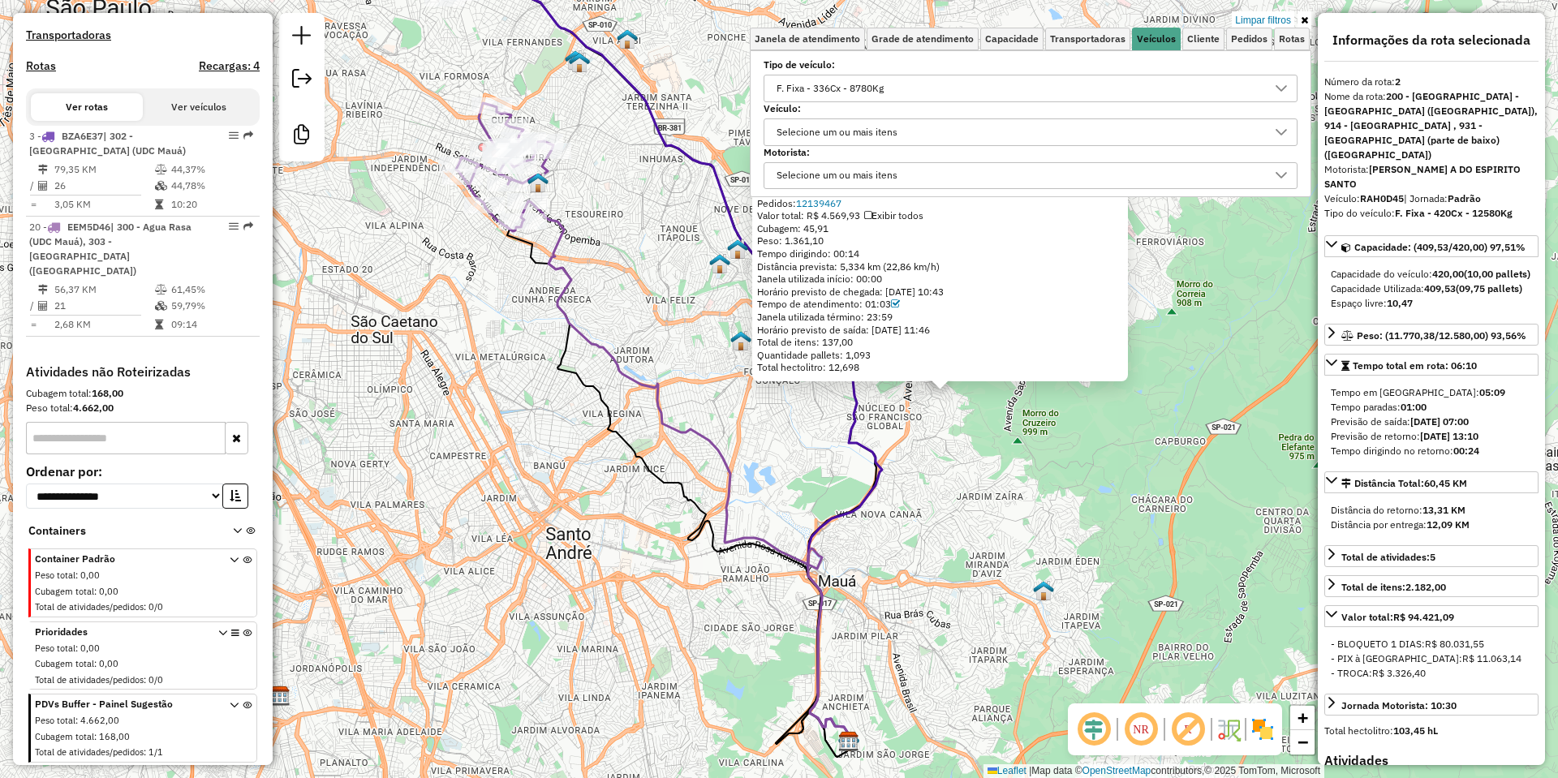
drag, startPoint x: 663, startPoint y: 347, endPoint x: 642, endPoint y: 427, distance: 82.3
click at [642, 427] on div "30160102 - MINI MERCADO NESTAL Tipo de cliente: 23 - Trava (T) Endereço: [STREE…" at bounding box center [779, 389] width 1558 height 778
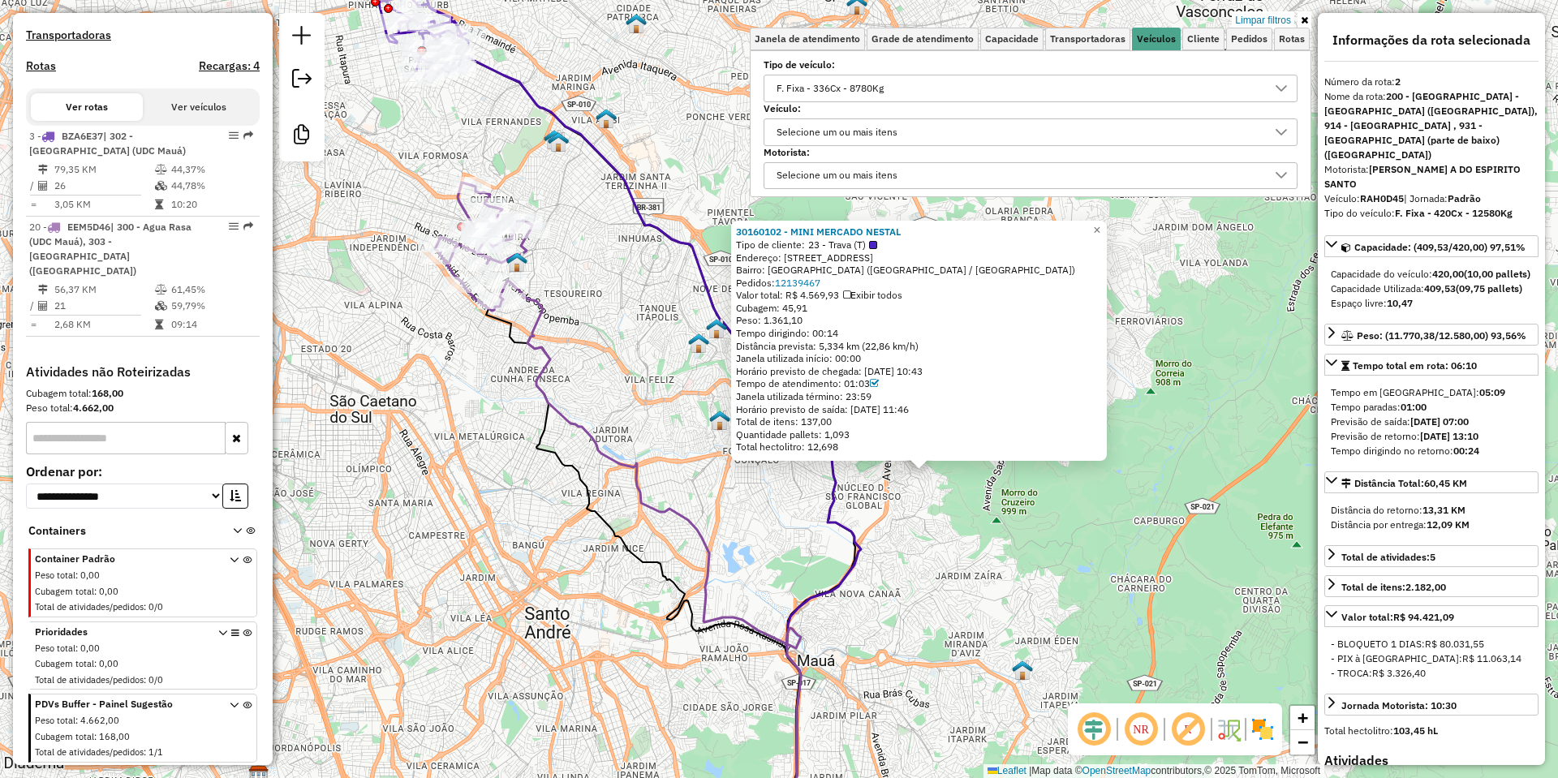
click at [544, 351] on icon at bounding box center [667, 551] width 321 height 540
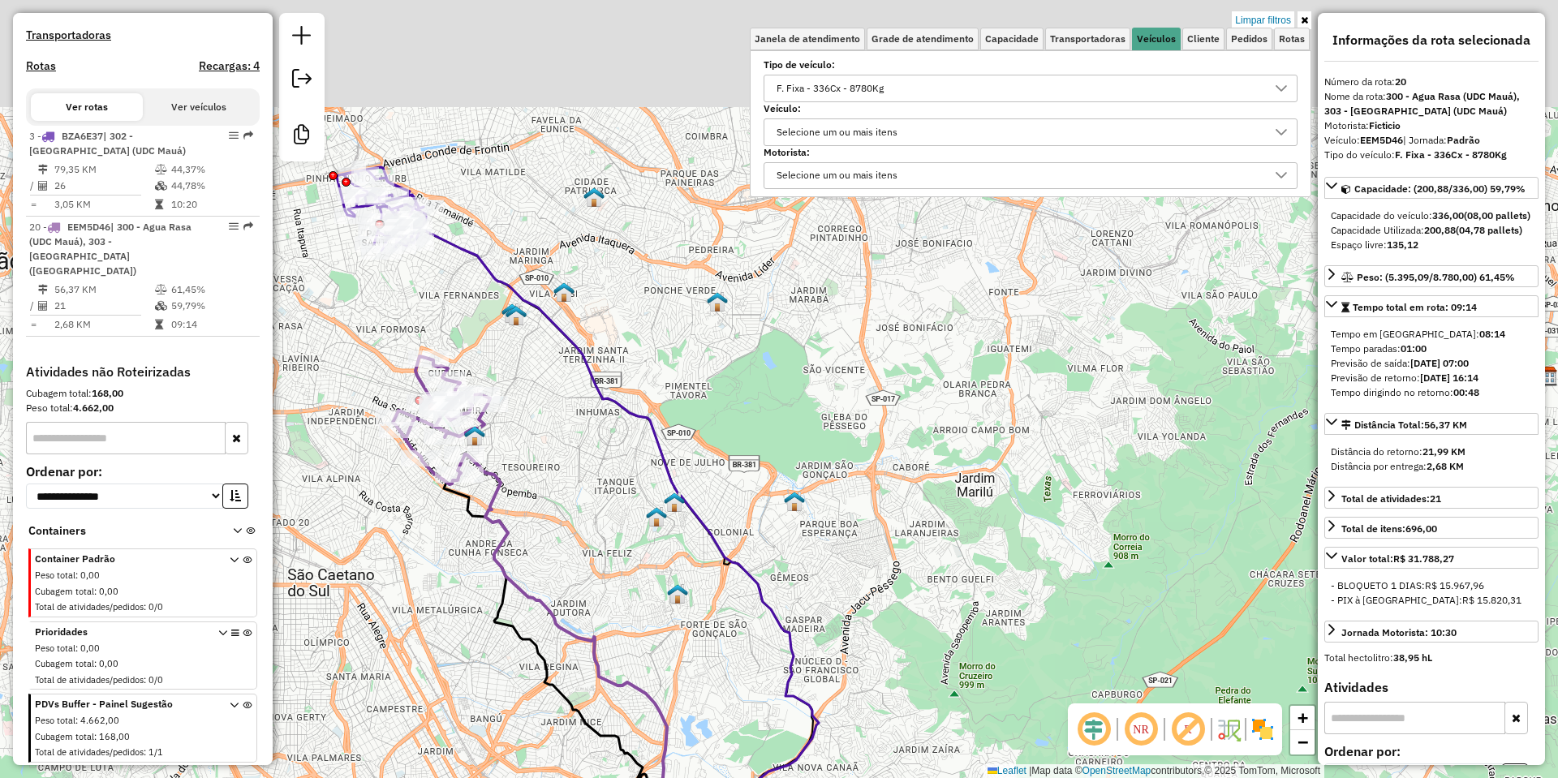
drag, startPoint x: 561, startPoint y: 307, endPoint x: 515, endPoint y: 497, distance: 195.5
click at [515, 497] on div "Limpar filtros Janela de atendimento Grade de atendimento Capacidade Transporta…" at bounding box center [779, 389] width 1558 height 778
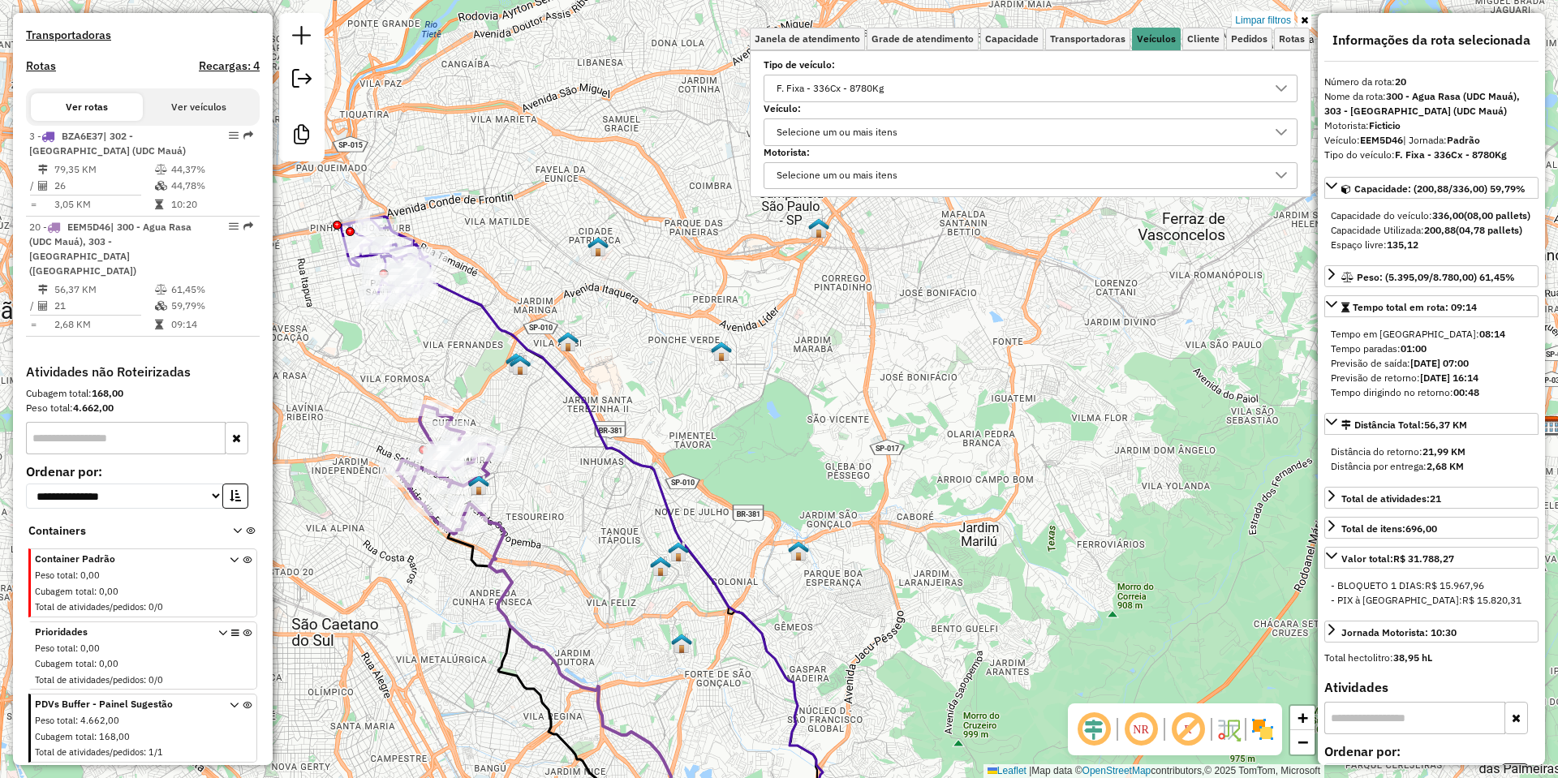
drag, startPoint x: 526, startPoint y: 419, endPoint x: 603, endPoint y: 504, distance: 114.9
click at [603, 504] on div "Limpar filtros Janela de atendimento Grade de atendimento Capacidade Transporta…" at bounding box center [779, 389] width 1558 height 778
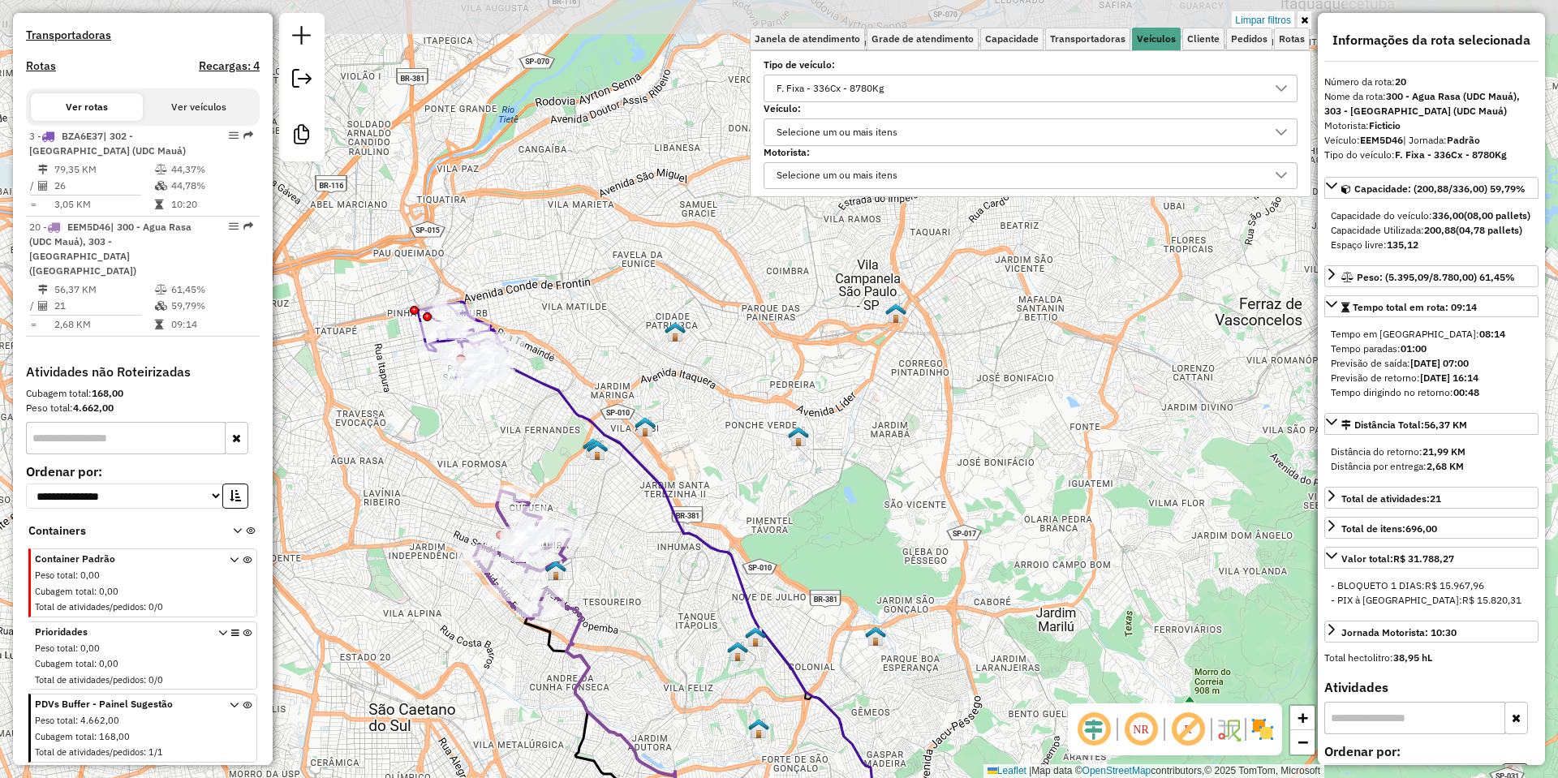
click at [557, 384] on icon at bounding box center [668, 592] width 459 height 527
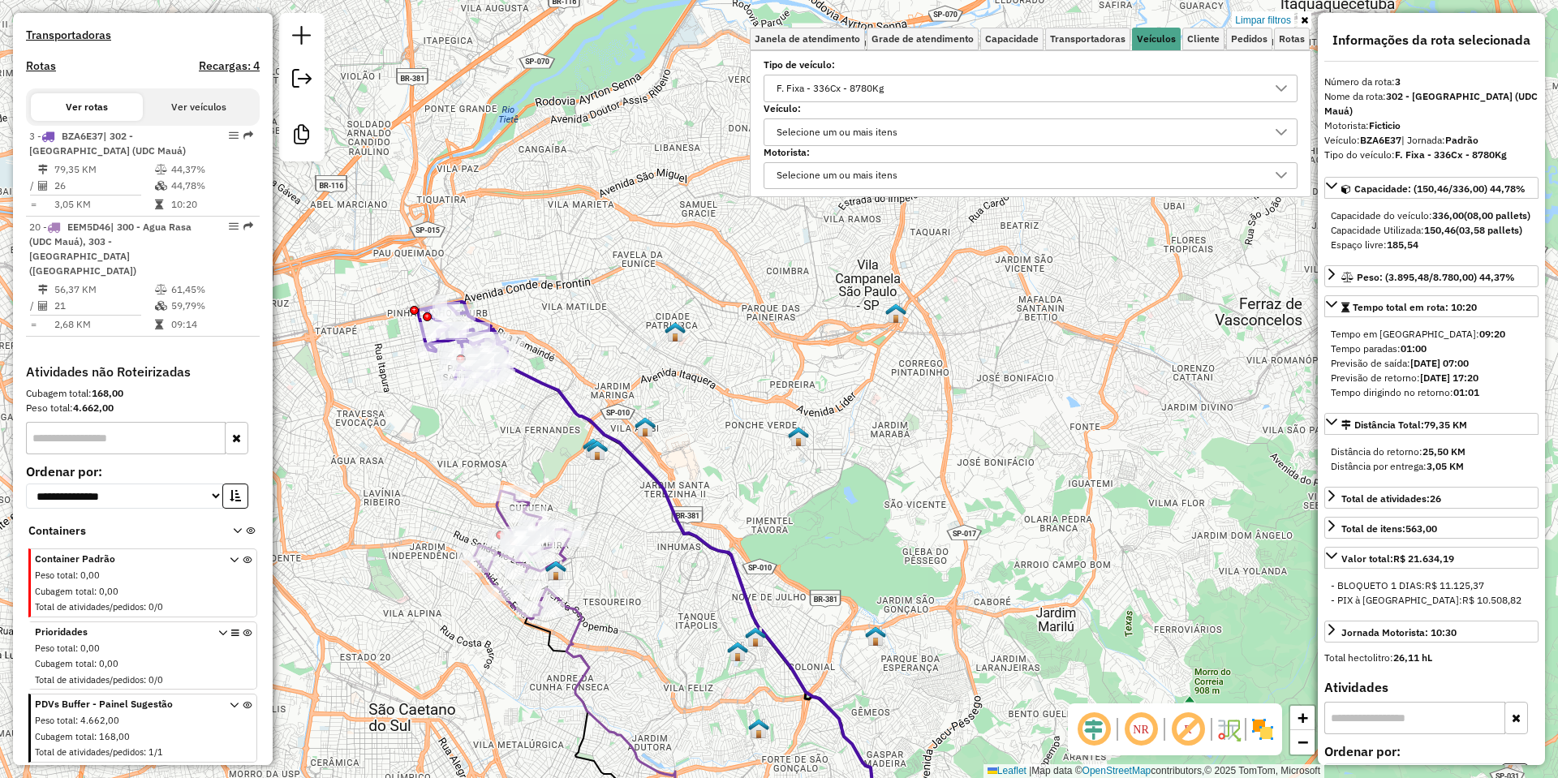
drag, startPoint x: 562, startPoint y: 420, endPoint x: 927, endPoint y: 256, distance: 399.9
click at [927, 256] on div "Limpar filtros Janela de atendimento Grade de atendimento Capacidade Transporta…" at bounding box center [779, 389] width 1558 height 778
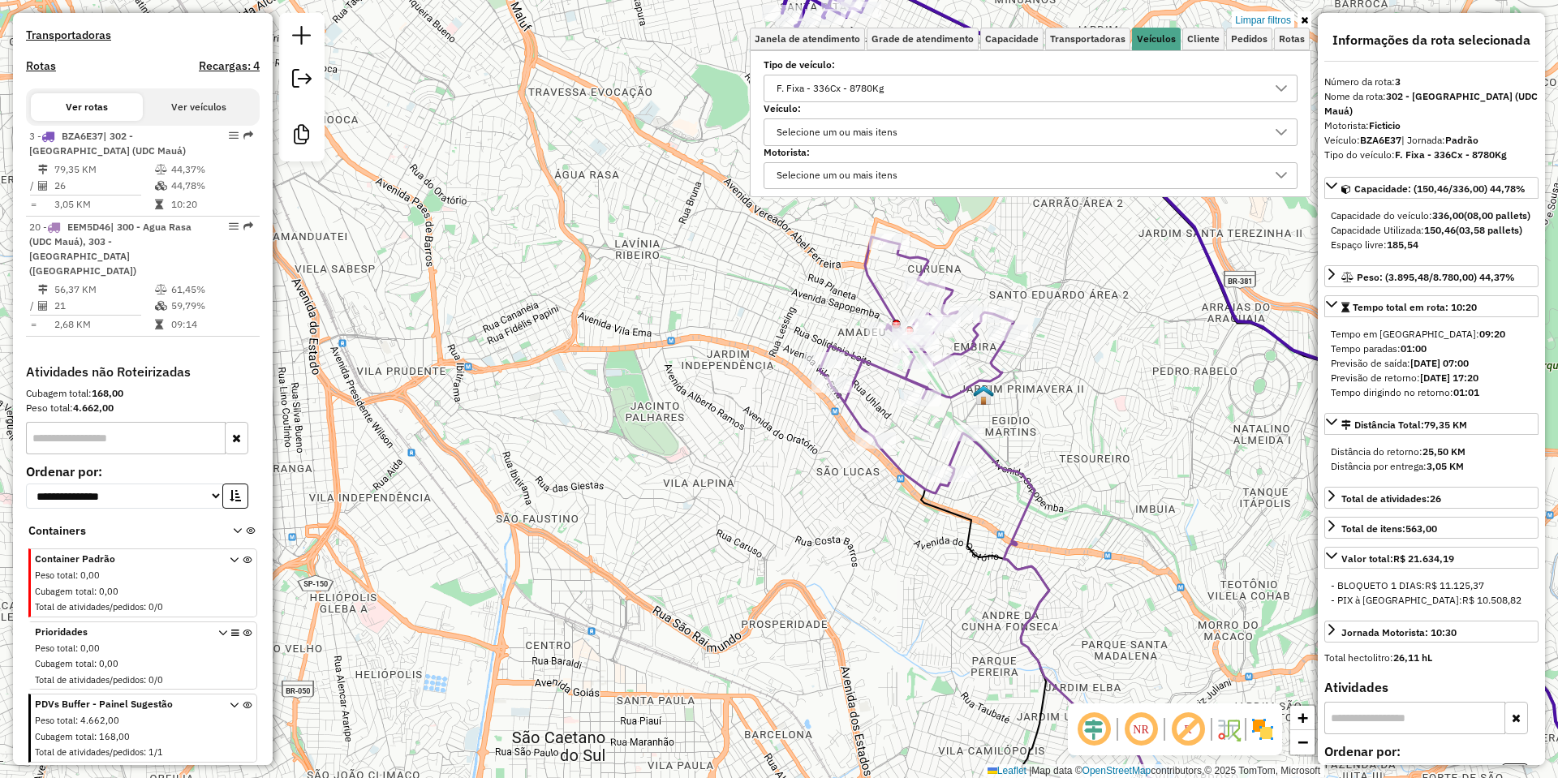
click at [858, 406] on icon at bounding box center [917, 365] width 194 height 256
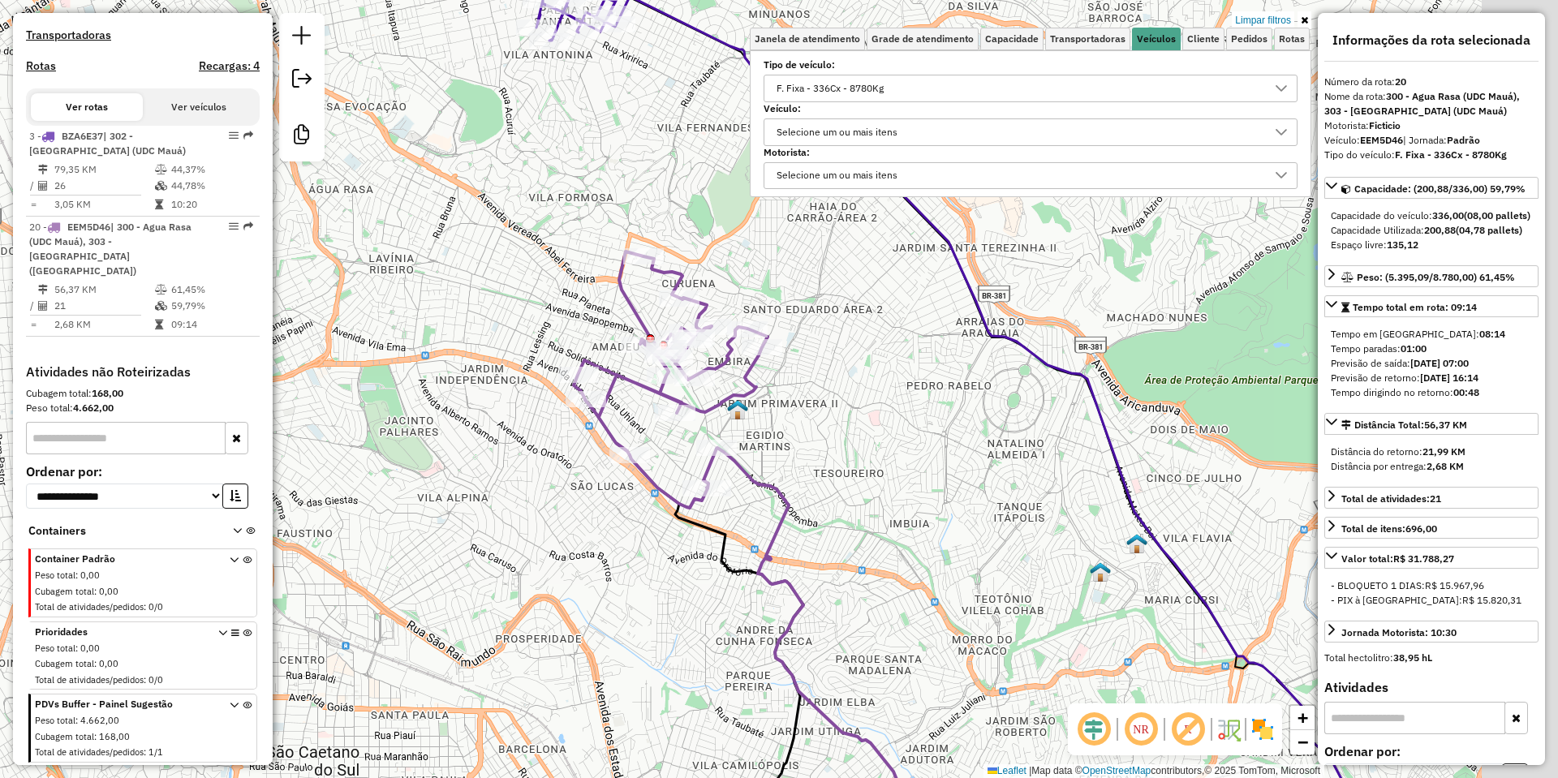
drag, startPoint x: 868, startPoint y: 407, endPoint x: 569, endPoint y: 423, distance: 299.1
click at [569, 423] on div "Limpar filtros Janela de atendimento Grade de atendimento Capacidade Transporta…" at bounding box center [779, 389] width 1558 height 778
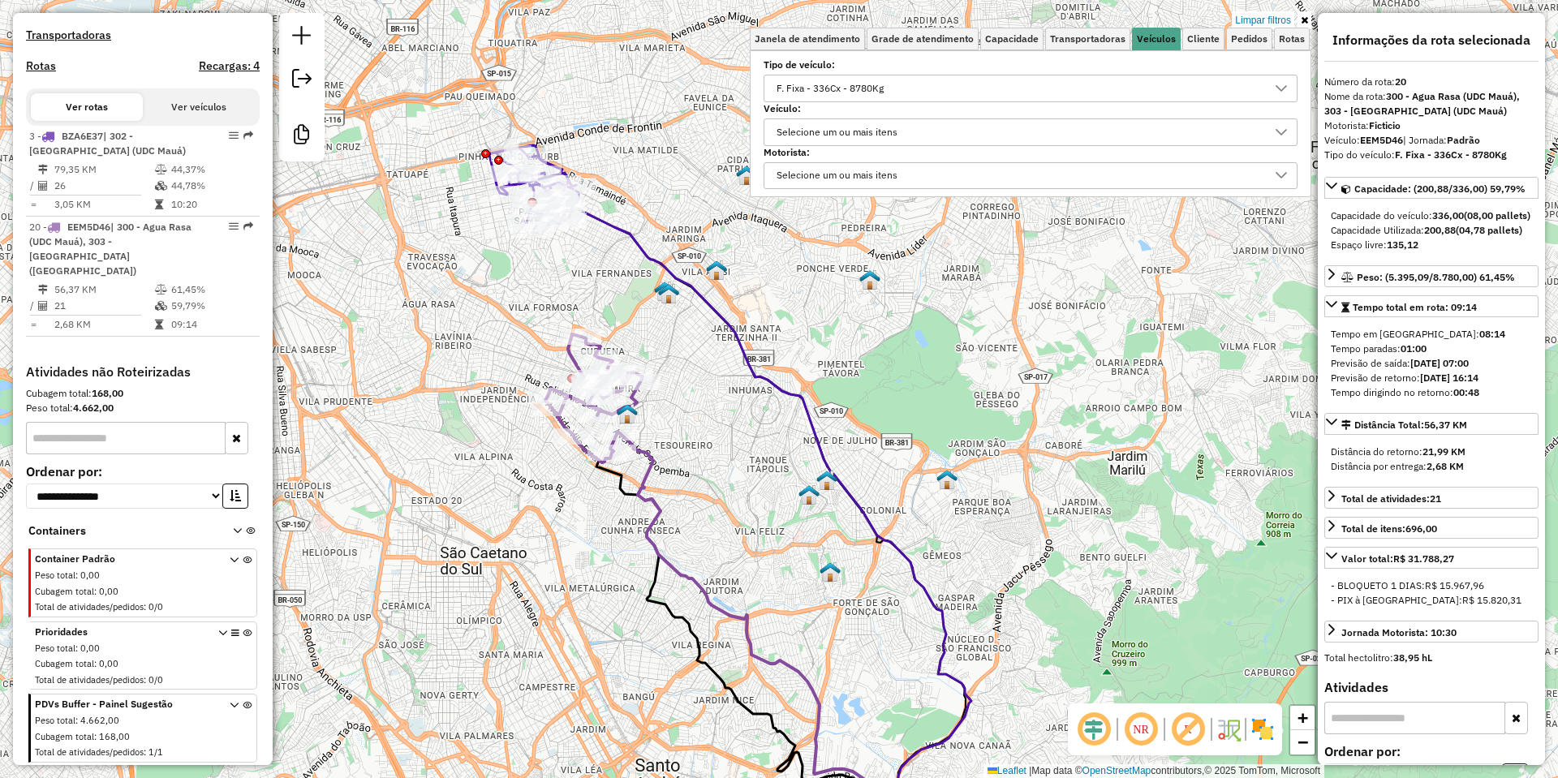
click at [878, 67] on label "Tipo de veículo:" at bounding box center [1031, 65] width 534 height 15
click at [866, 85] on div "F. Fixa - 336Cx - 8780Kg" at bounding box center [830, 88] width 118 height 26
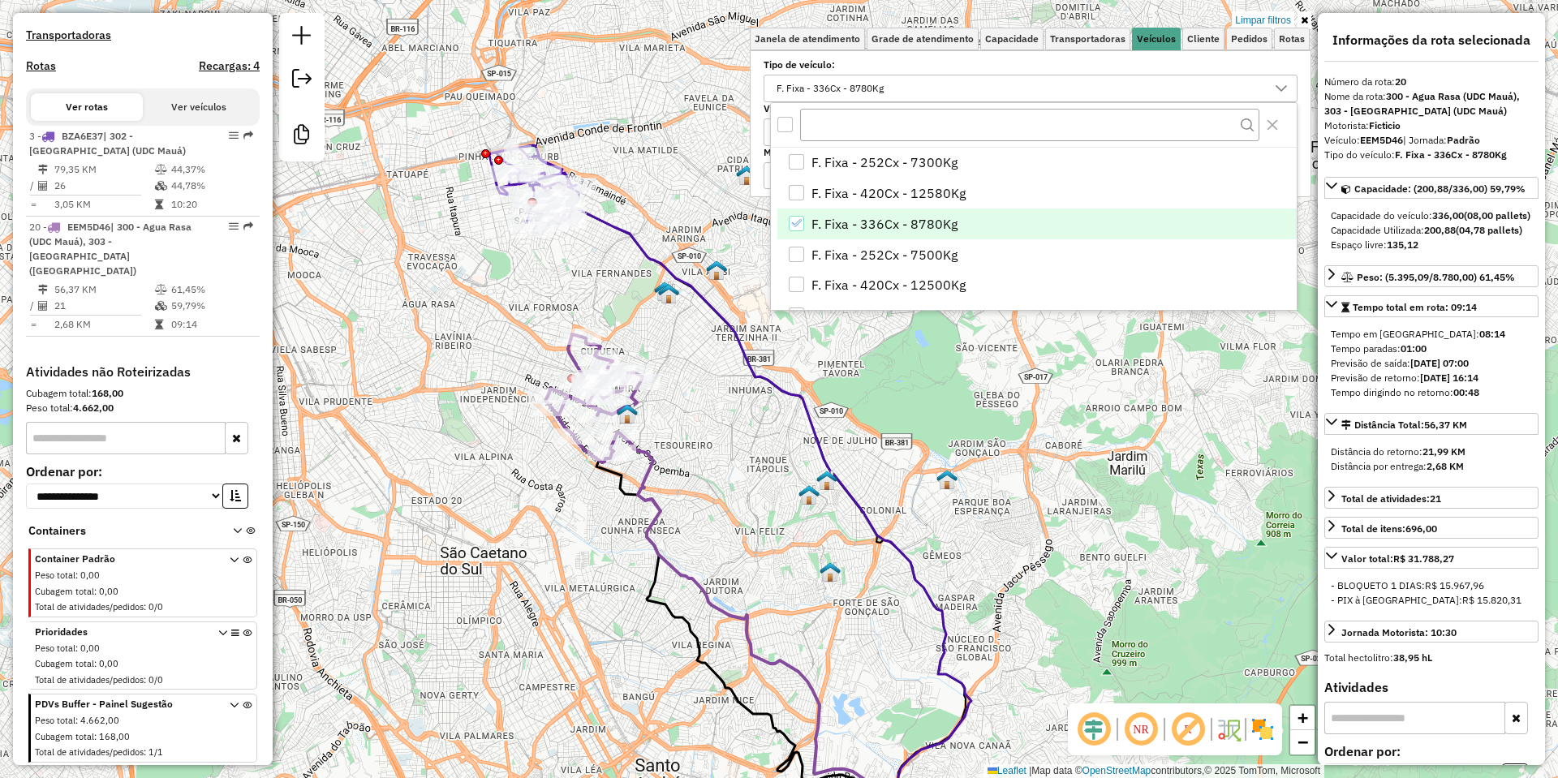
click at [850, 222] on span "F. Fixa - 336Cx - 8780Kg" at bounding box center [885, 223] width 146 height 19
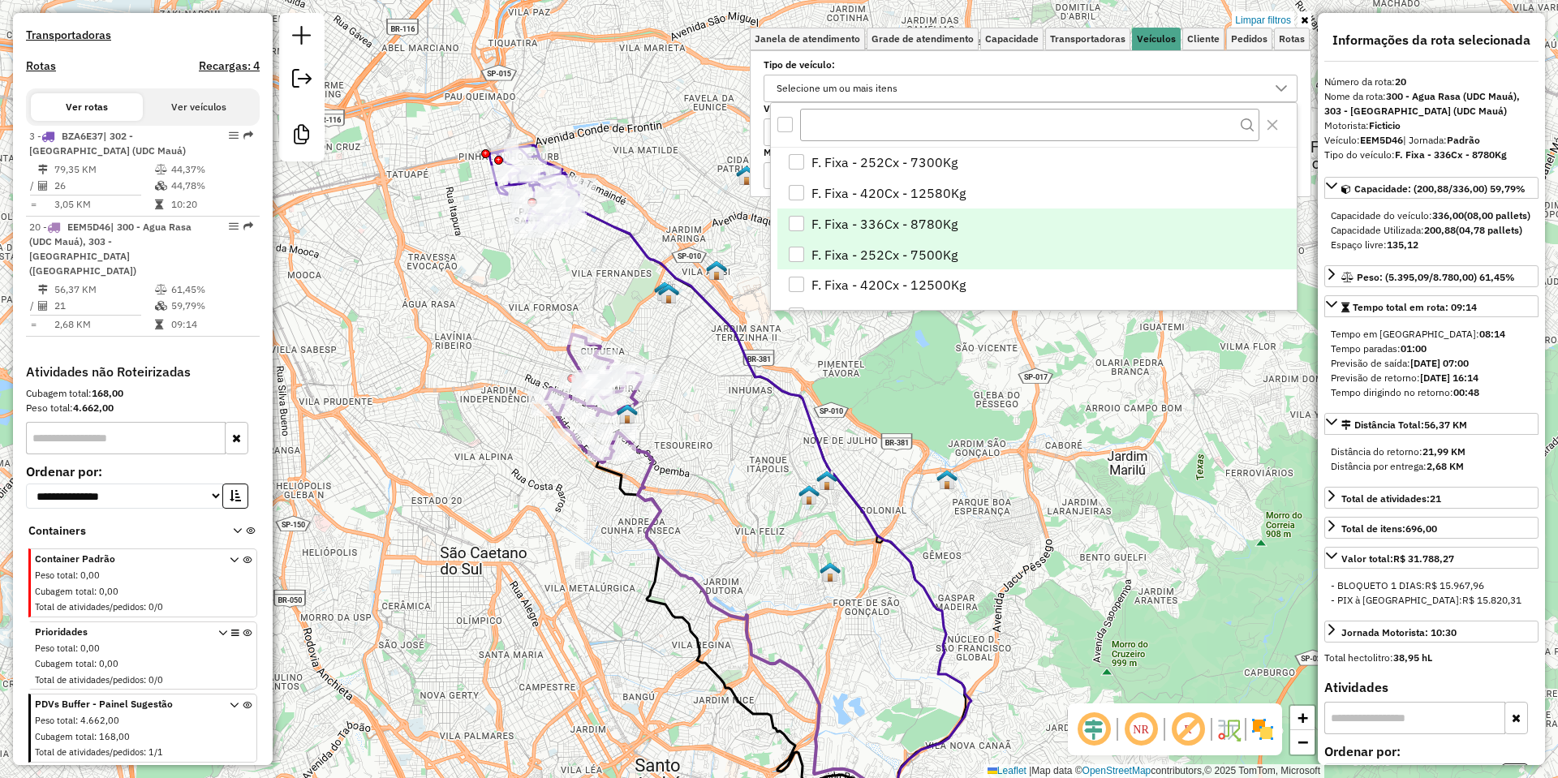
click at [857, 248] on span "F. Fixa - 252Cx - 7500Kg" at bounding box center [885, 254] width 146 height 19
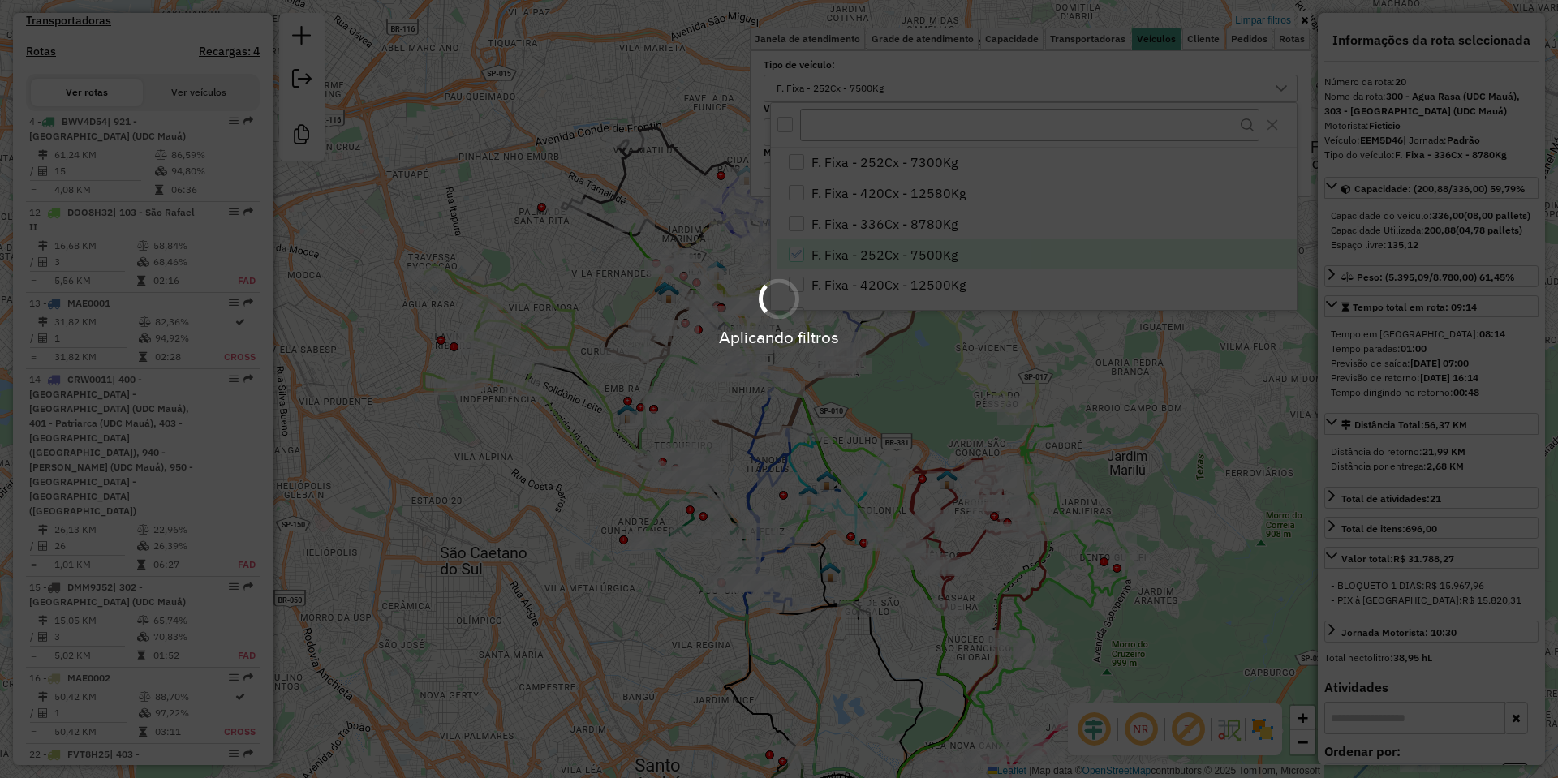
scroll to position [2633, 0]
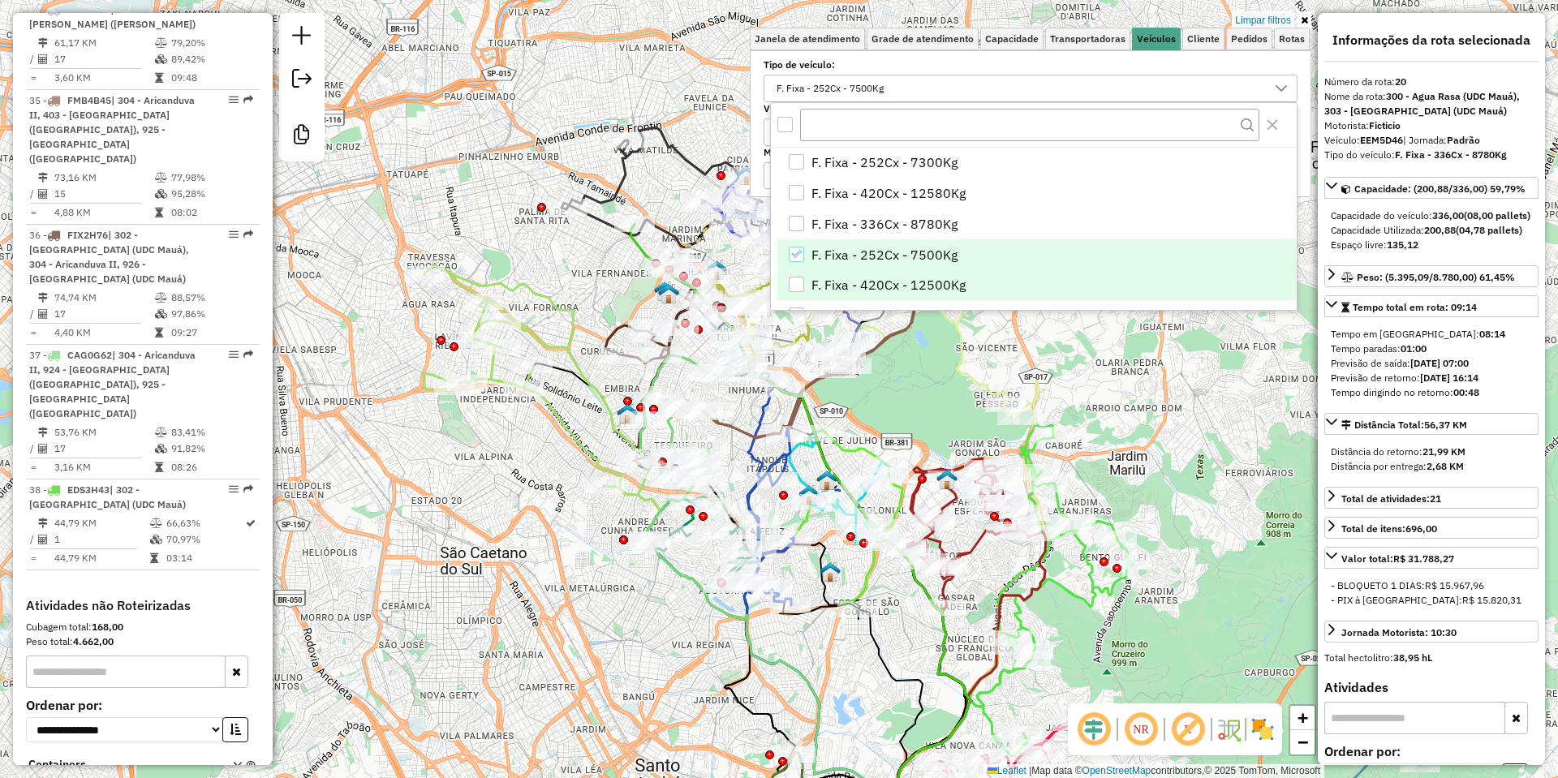
click at [830, 291] on span "F. Fixa - 420Cx - 12500Kg" at bounding box center [889, 284] width 154 height 19
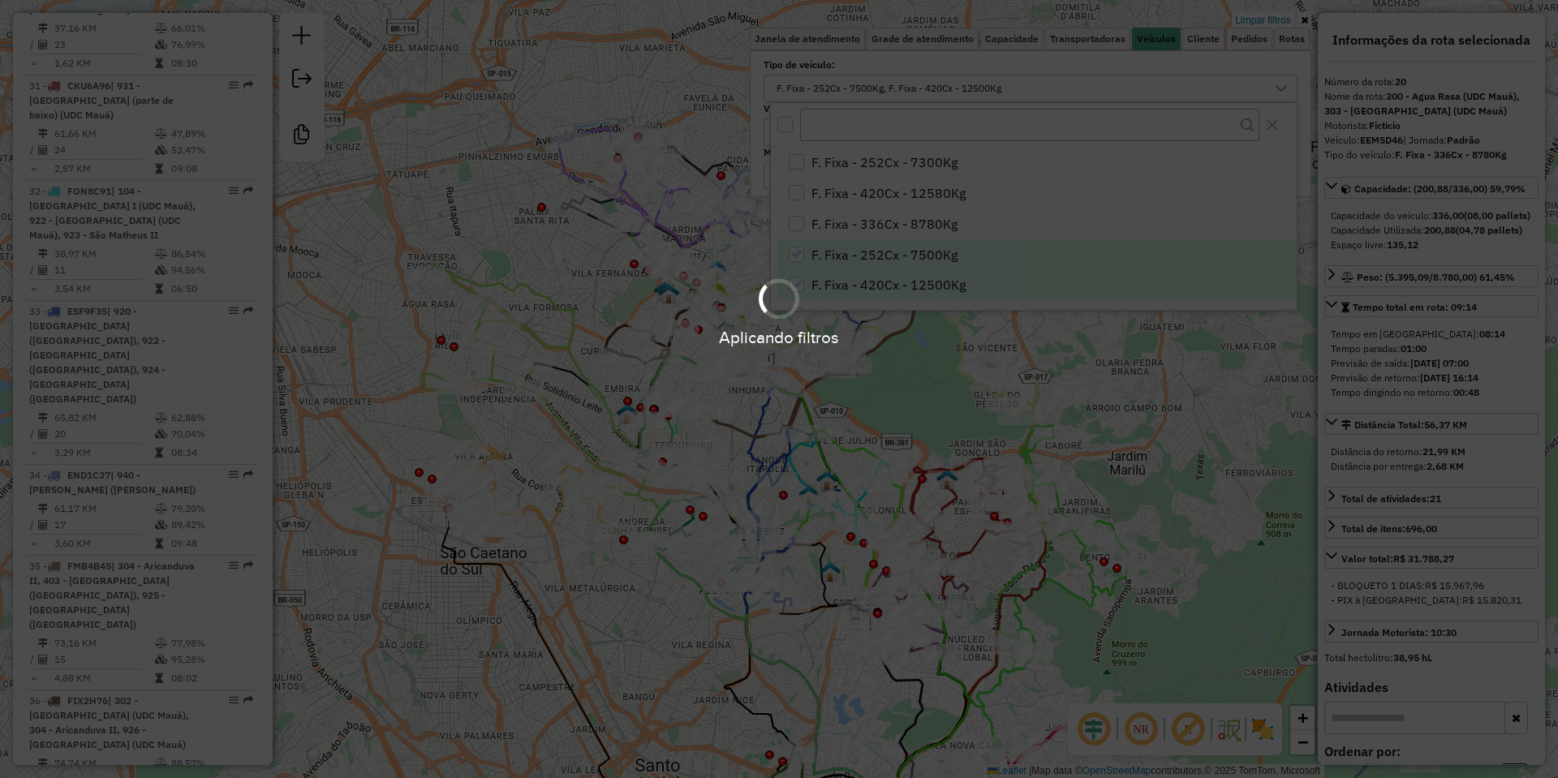
scroll to position [3026, 0]
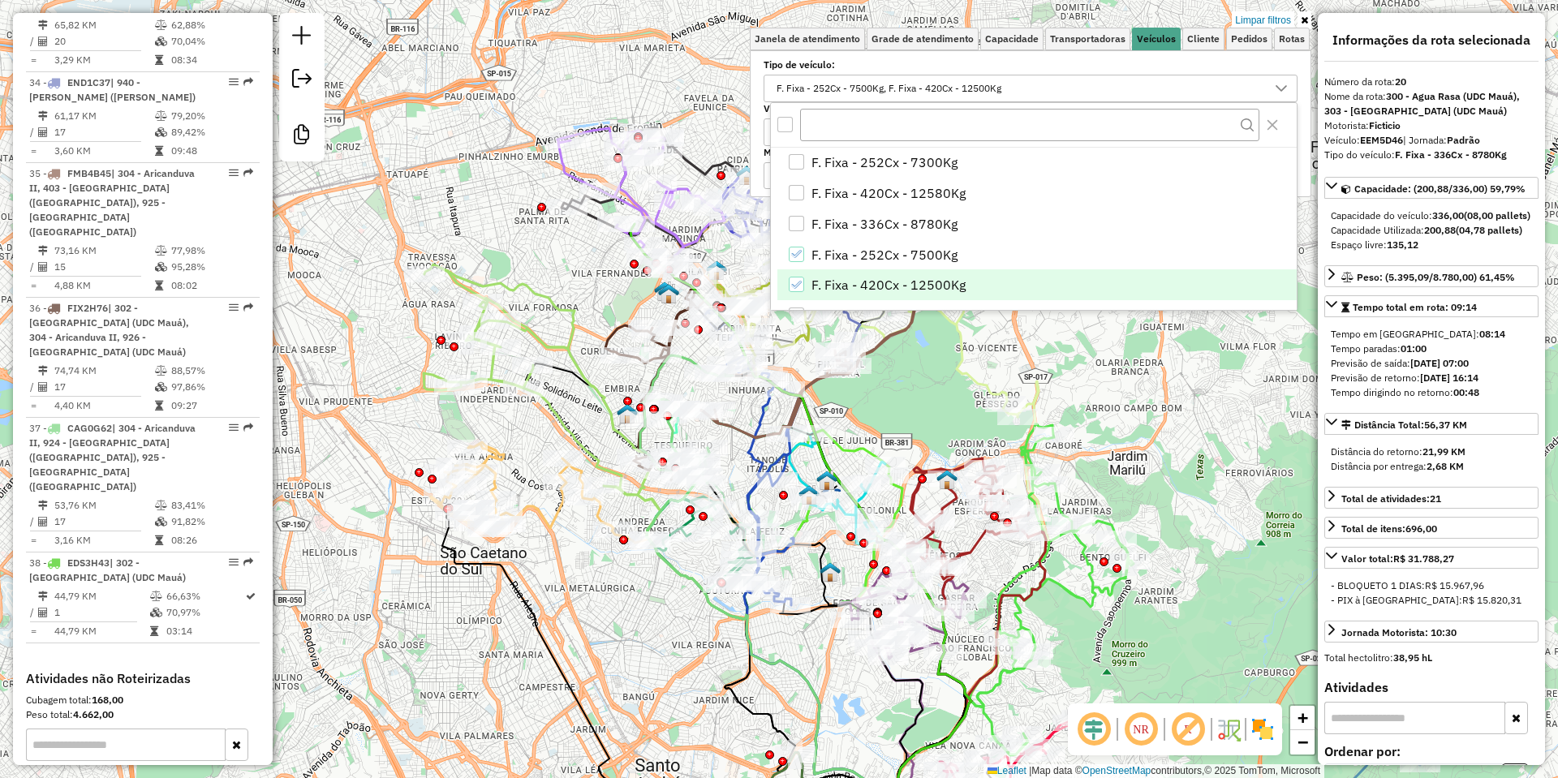
click at [825, 259] on span "F. Fixa - 252Cx - 7500Kg" at bounding box center [885, 254] width 146 height 19
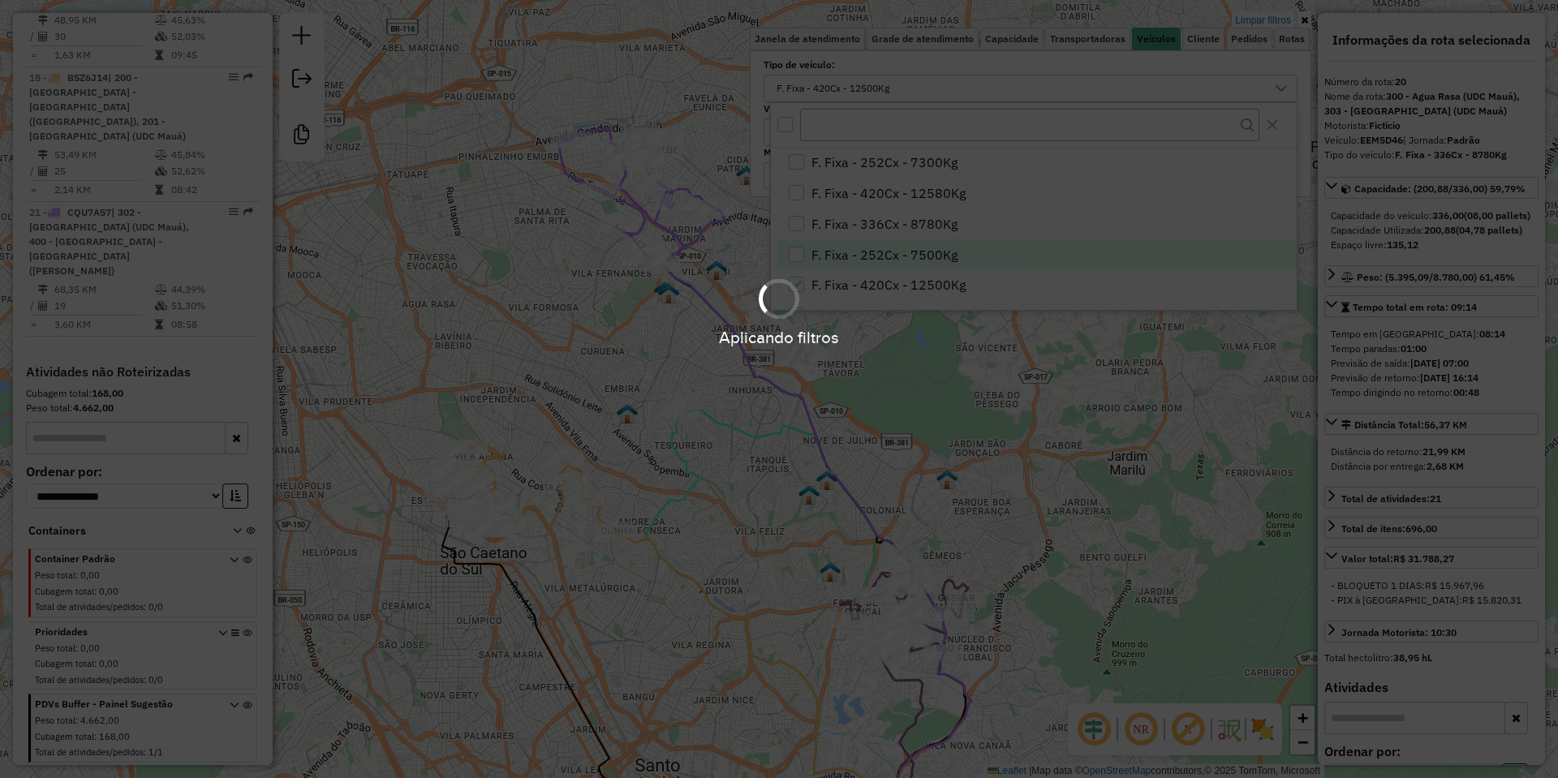
scroll to position [778, 0]
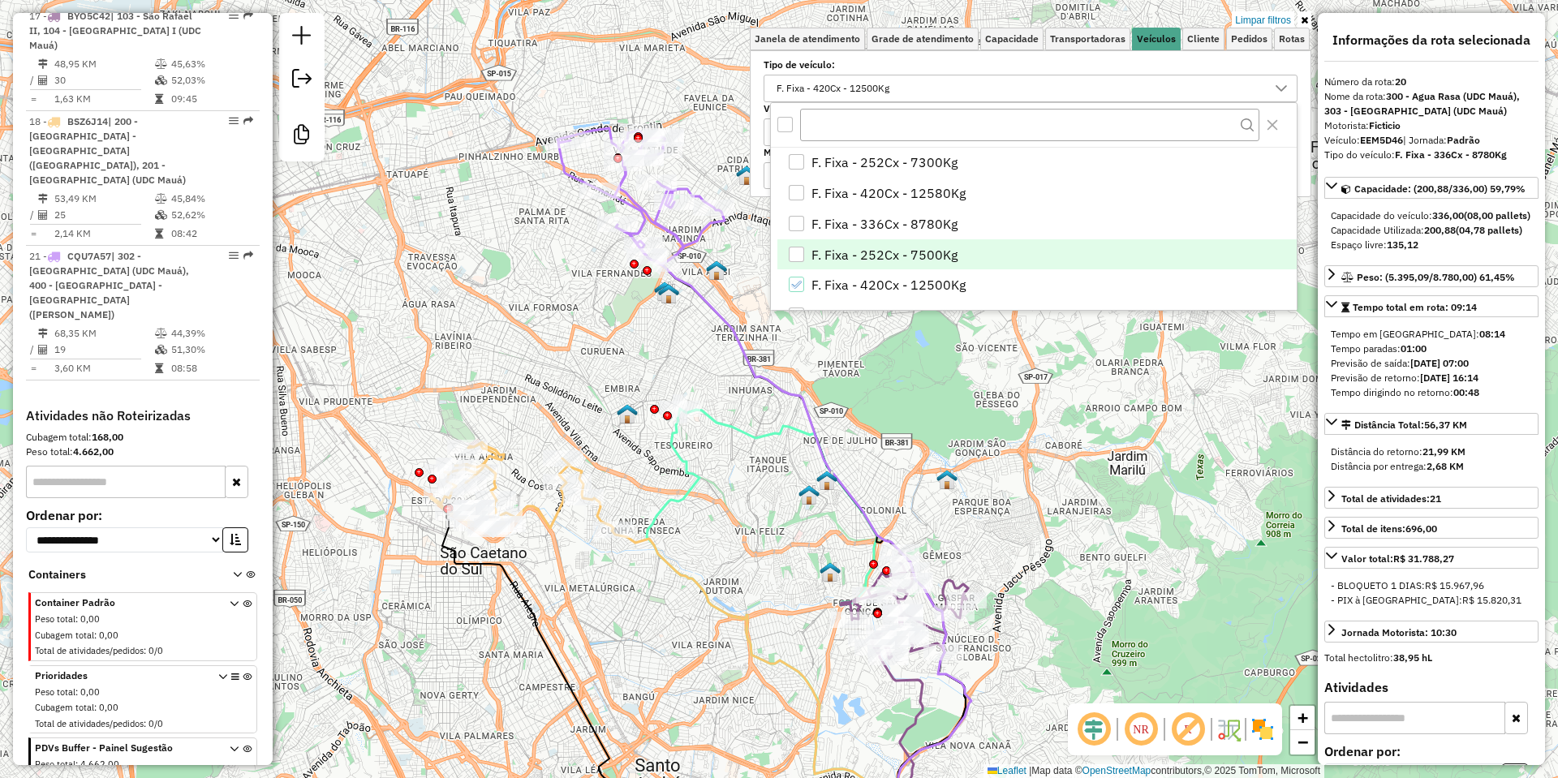
click at [601, 473] on div "Limpar filtros Janela de atendimento Grade de atendimento Capacidade Transporta…" at bounding box center [779, 389] width 1558 height 778
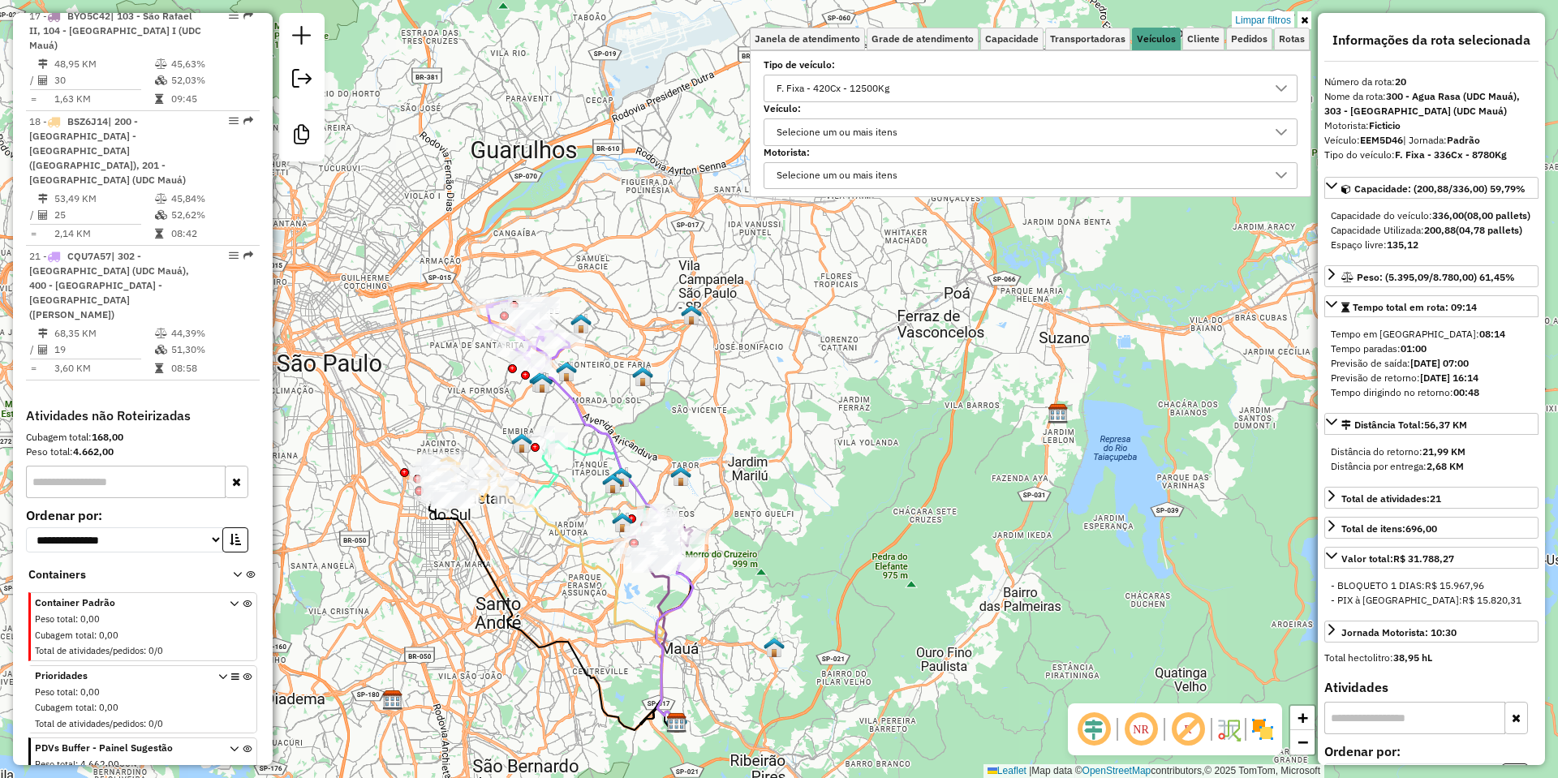
click at [581, 410] on icon at bounding box center [605, 520] width 176 height 405
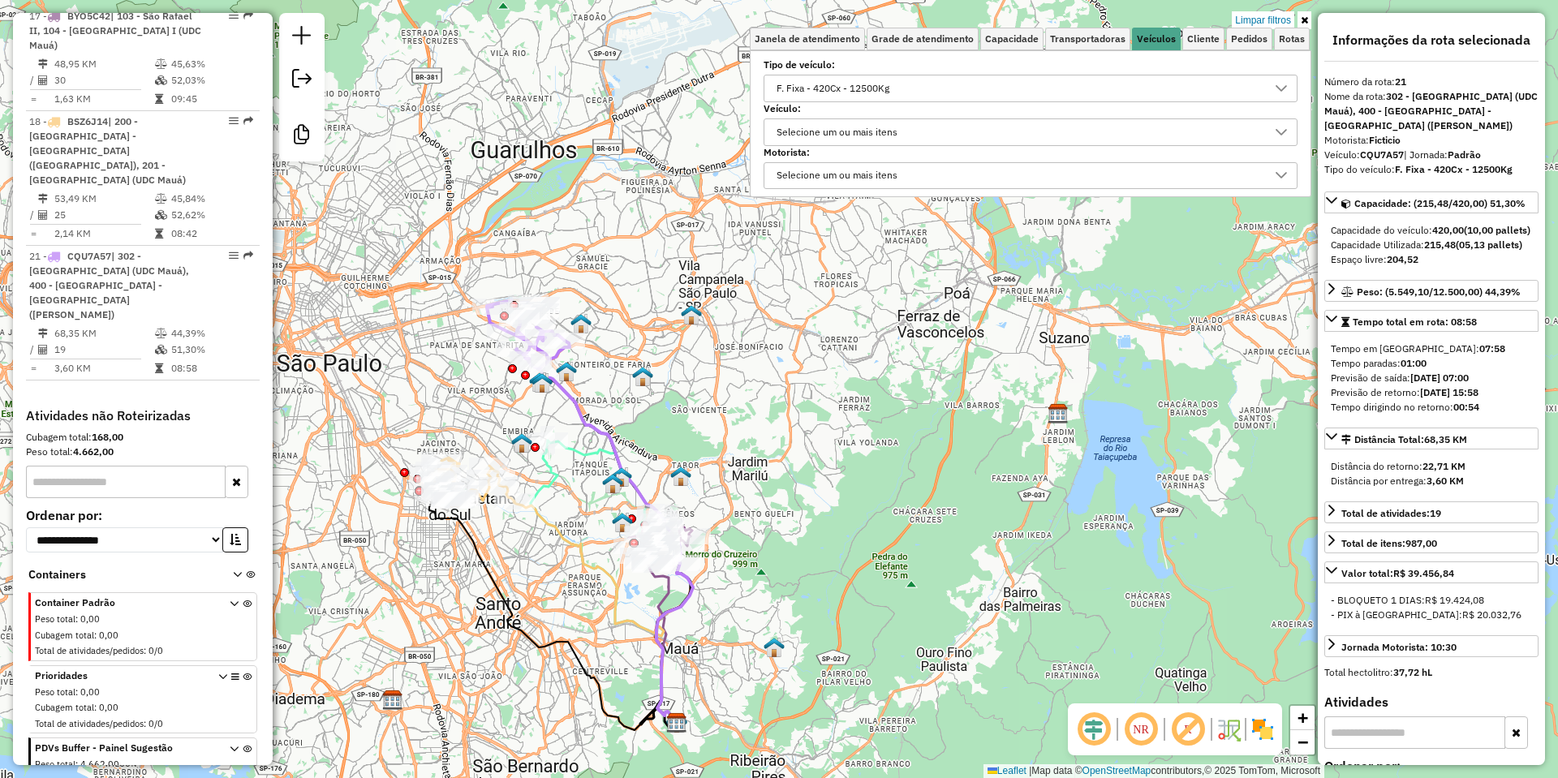
click at [587, 448] on icon at bounding box center [605, 499] width 114 height 116
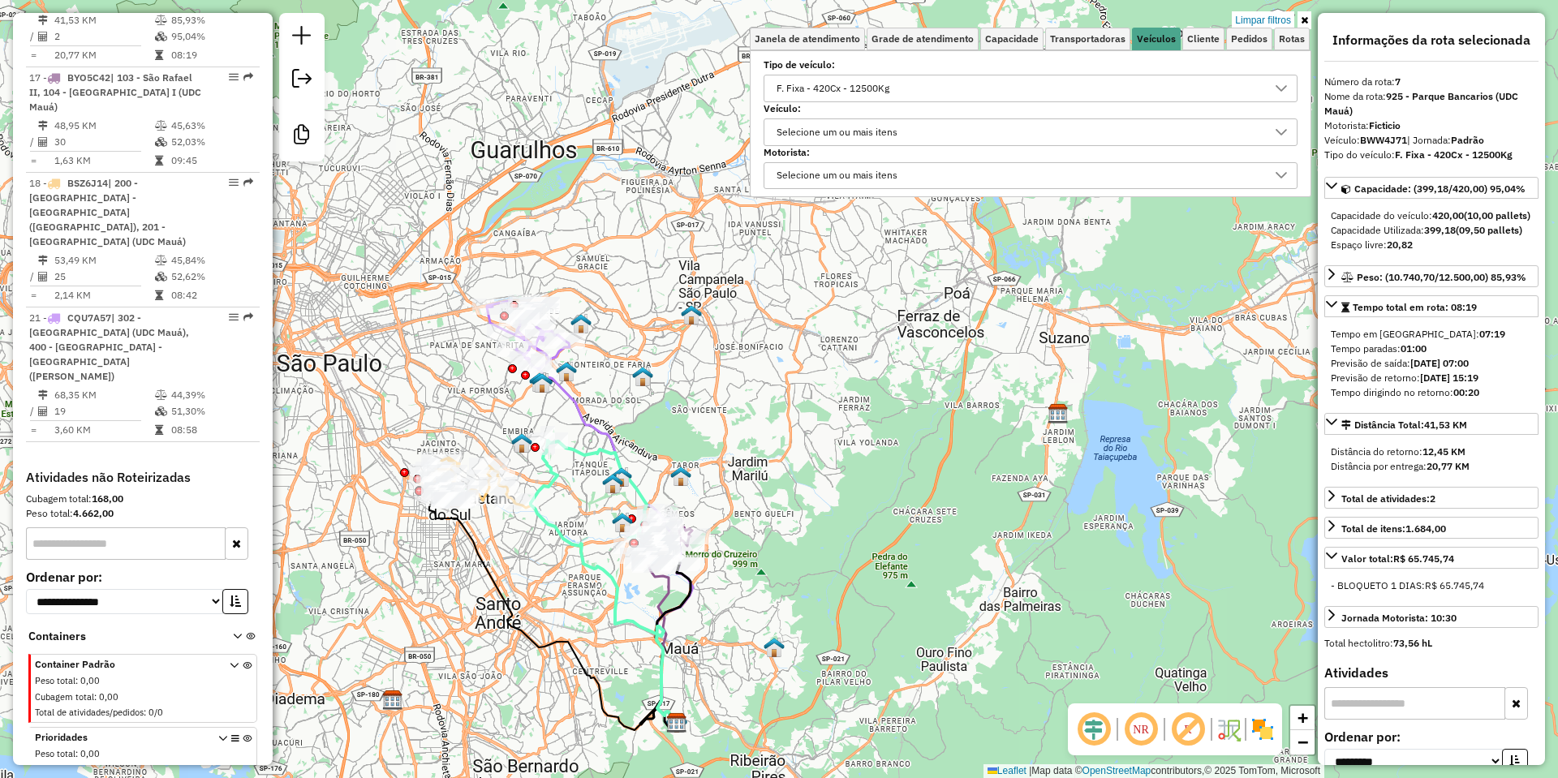
scroll to position [709, 0]
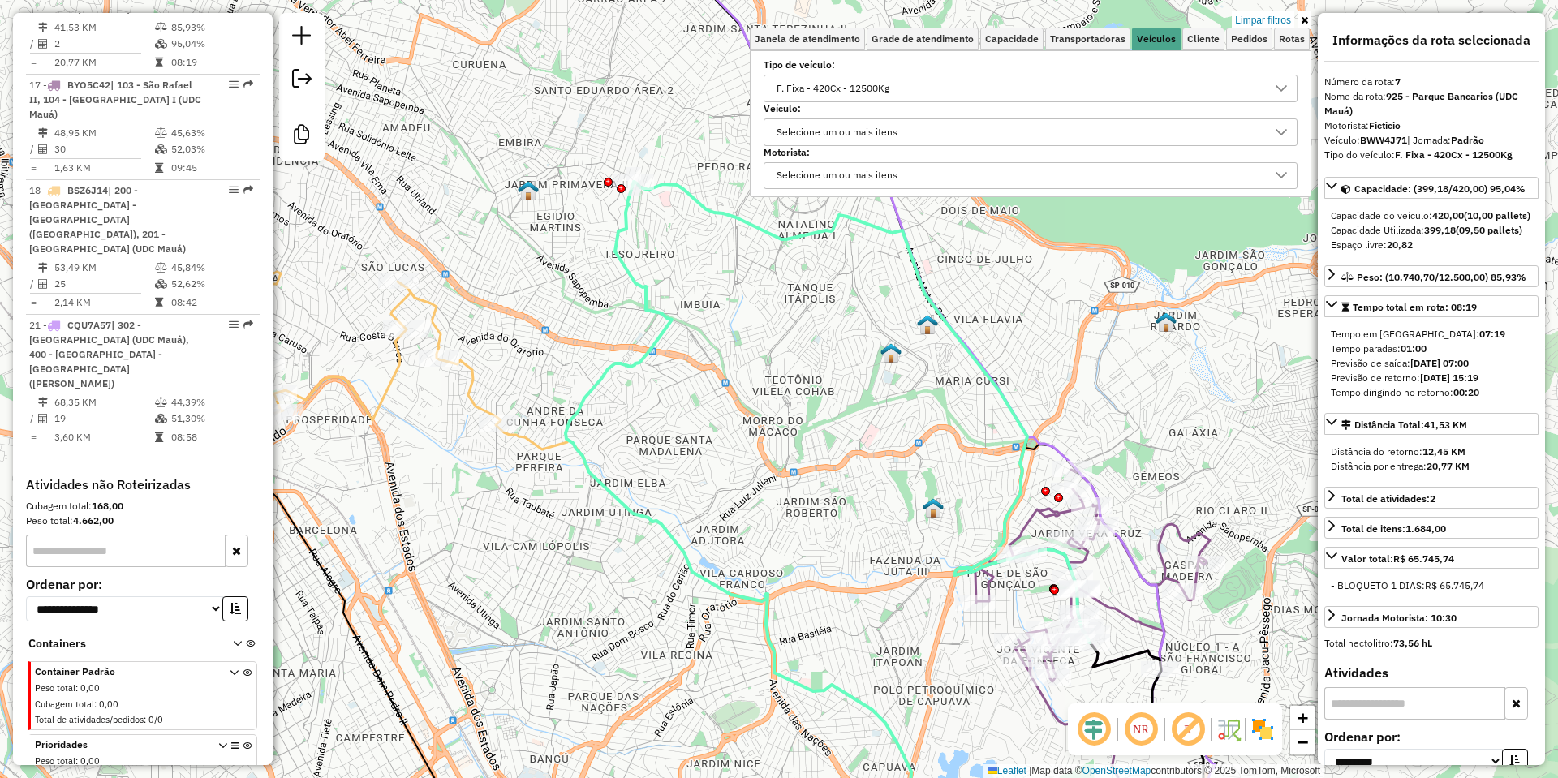
click at [465, 405] on icon at bounding box center [318, 336] width 366 height 174
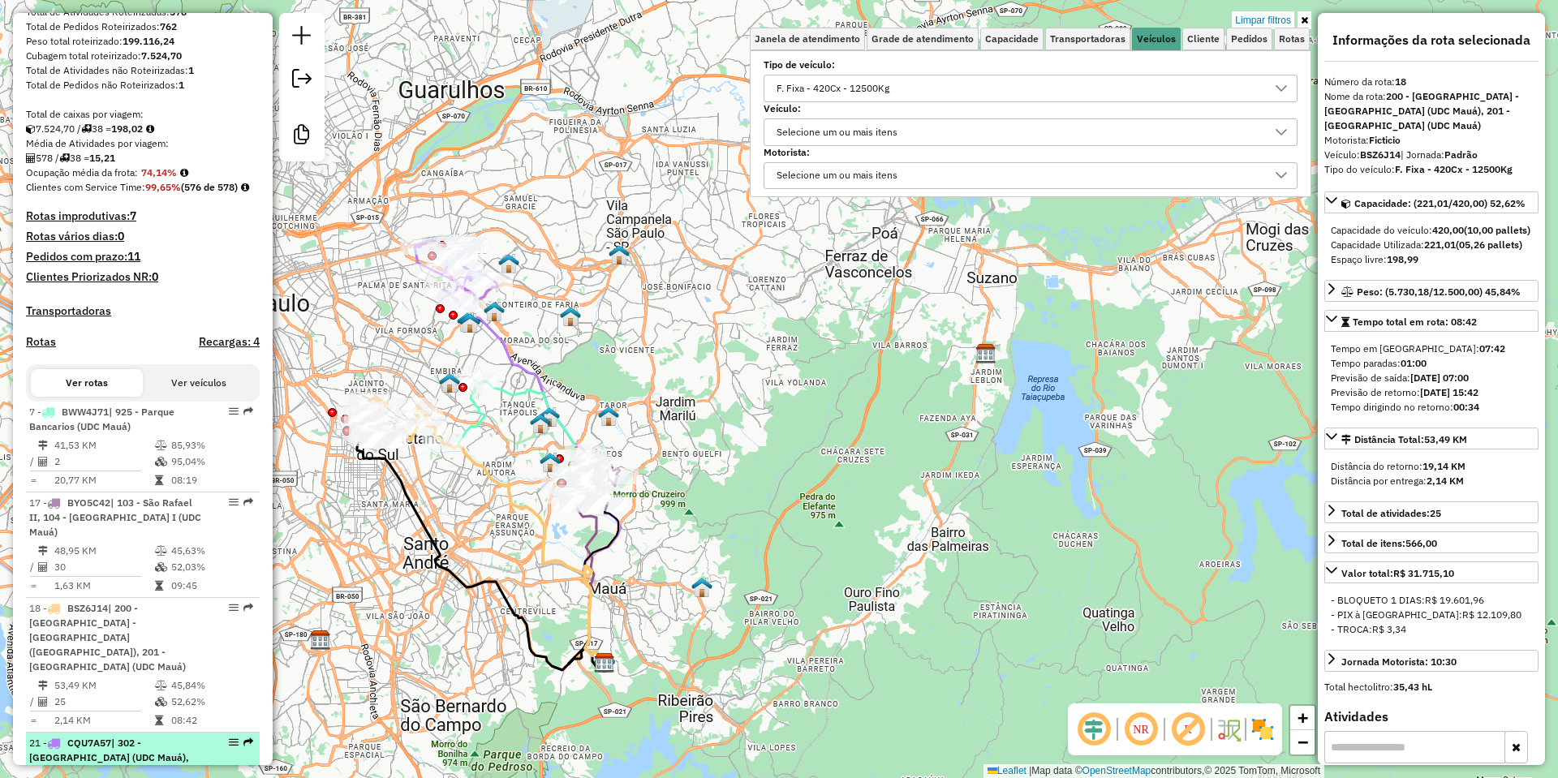
scroll to position [0, 0]
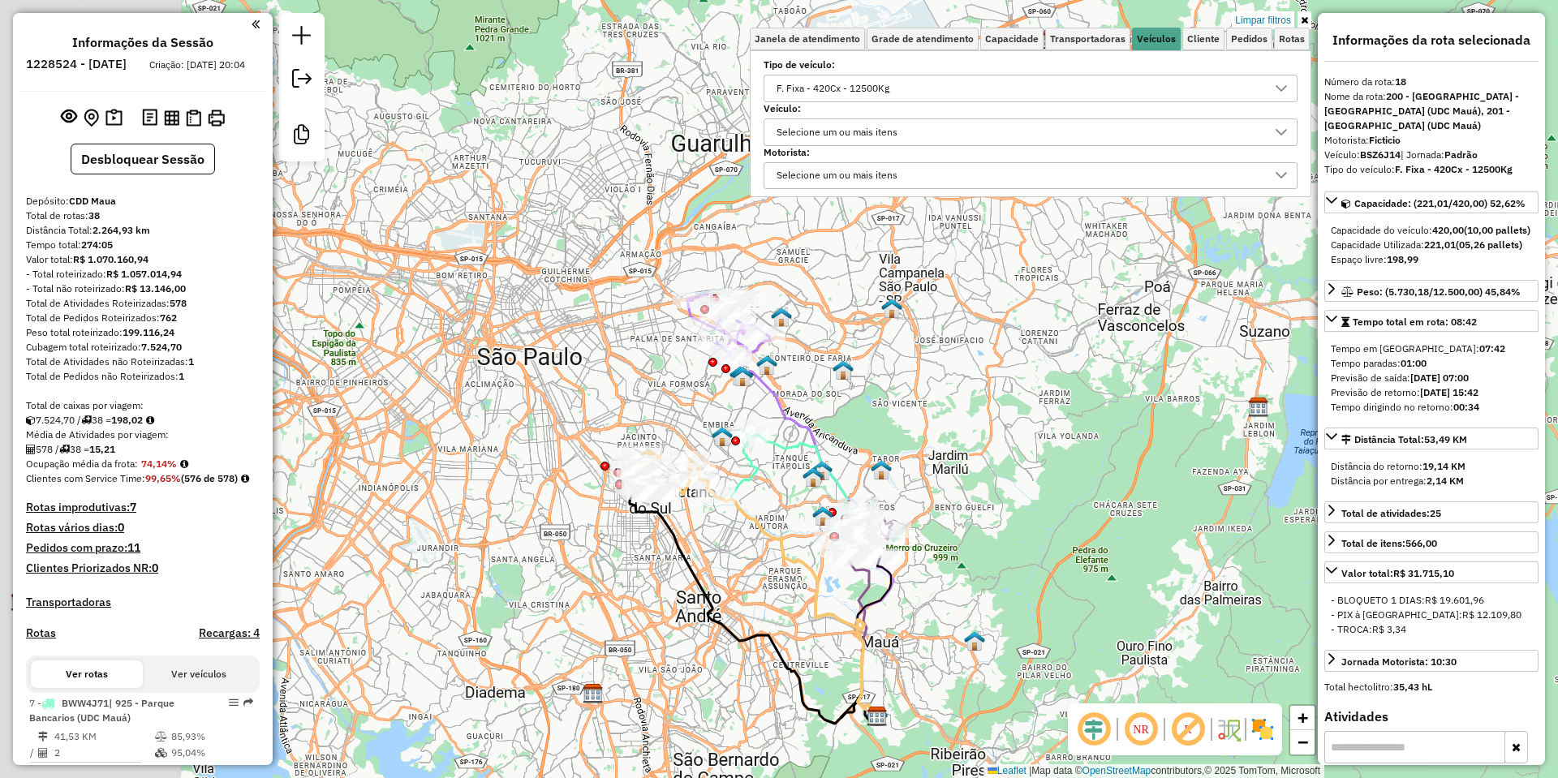
drag, startPoint x: 771, startPoint y: 298, endPoint x: 1044, endPoint y: 351, distance: 277.9
click at [1044, 351] on div "Limpar filtros Janela de atendimento Grade de atendimento Capacidade Transporta…" at bounding box center [779, 389] width 1558 height 778
